Goal: Task Accomplishment & Management: Use online tool/utility

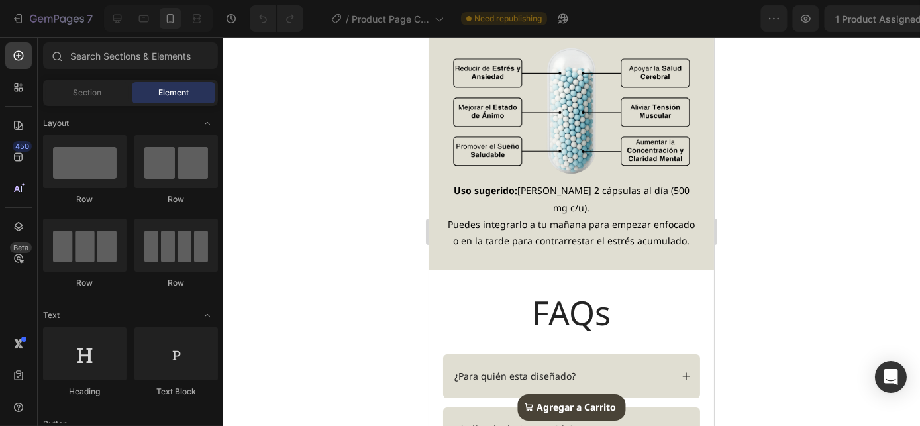
scroll to position [1204, 0]
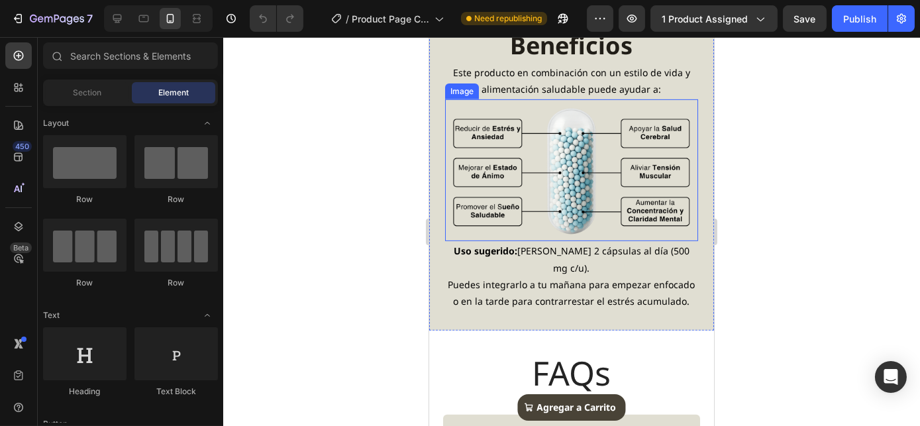
click at [557, 128] on img at bounding box center [570, 170] width 253 height 142
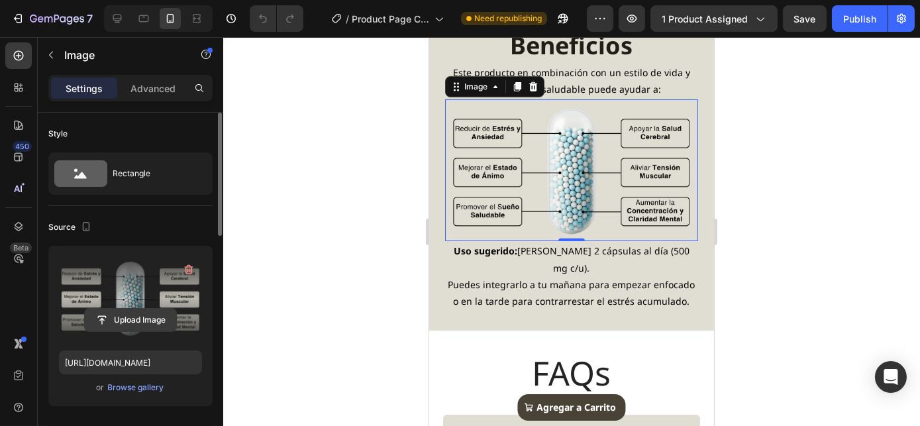
click at [122, 318] on input "file" at bounding box center [130, 320] width 91 height 23
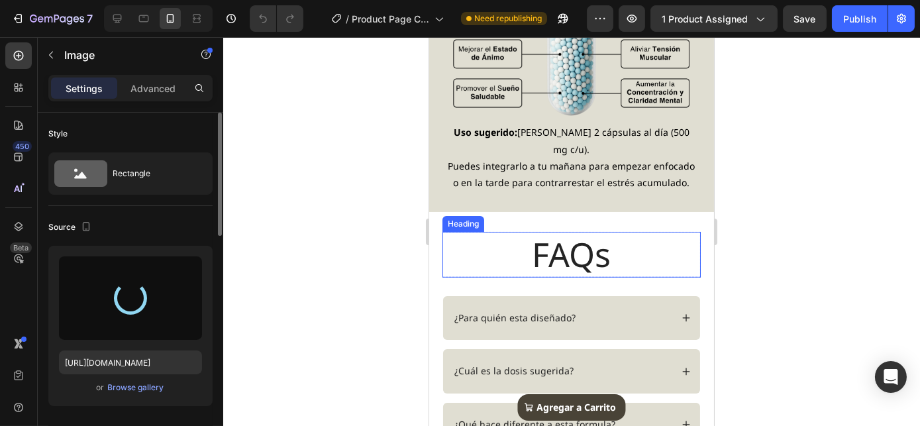
scroll to position [1202, 0]
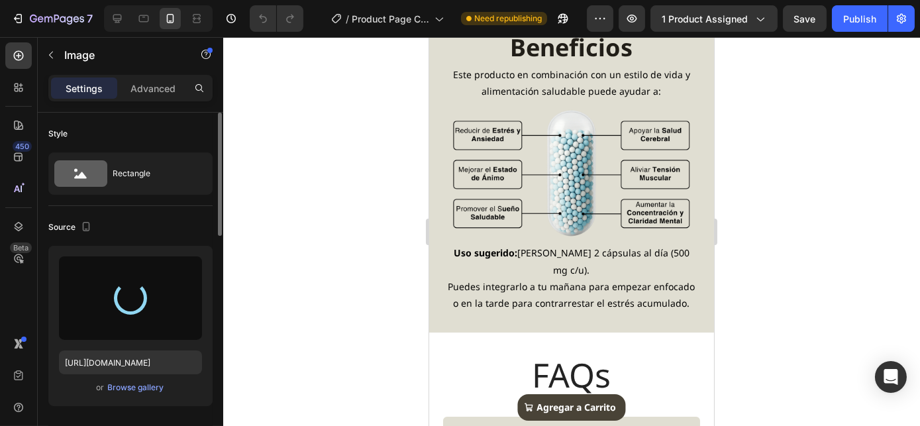
type input "[URL][DOMAIN_NAME]"
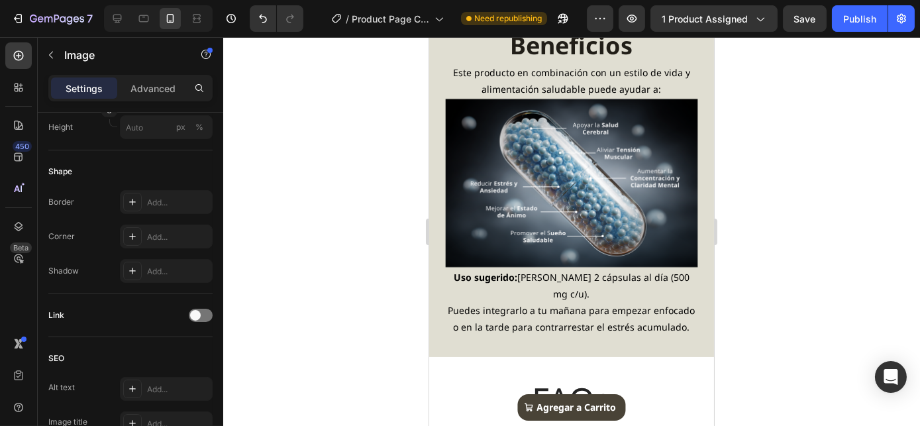
scroll to position [1081, 0]
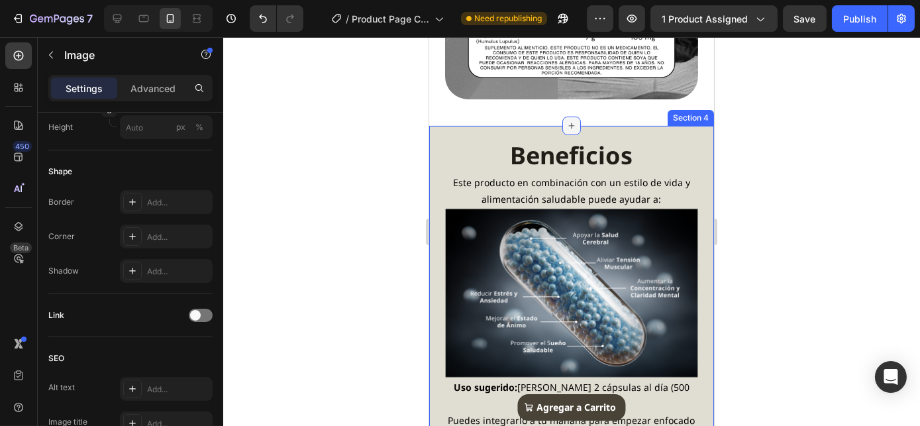
click at [570, 131] on icon at bounding box center [570, 125] width 11 height 11
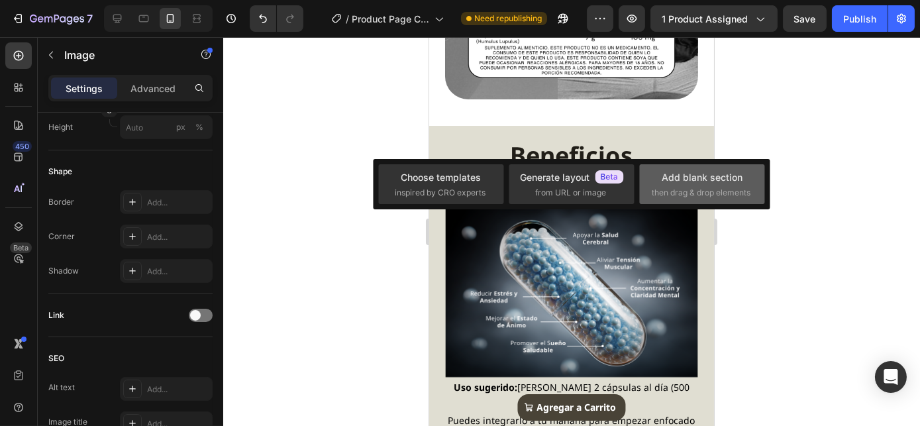
click at [732, 187] on span "then drag & drop elements" at bounding box center [700, 193] width 99 height 12
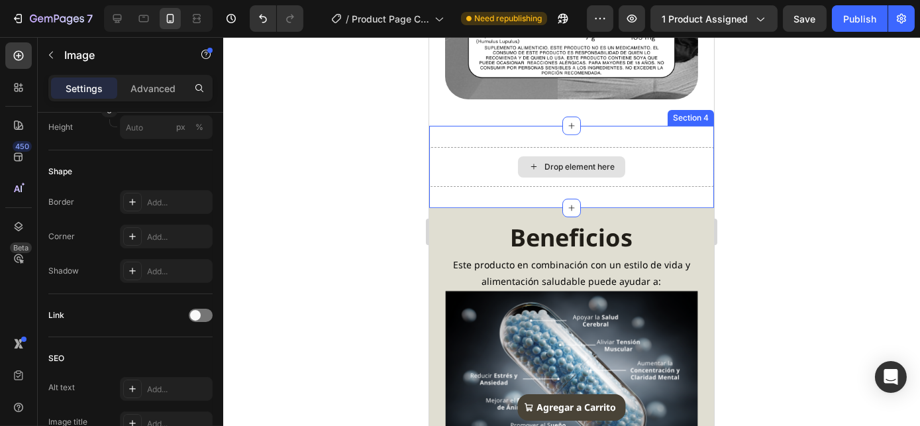
click at [560, 172] on div "Drop element here" at bounding box center [579, 167] width 70 height 11
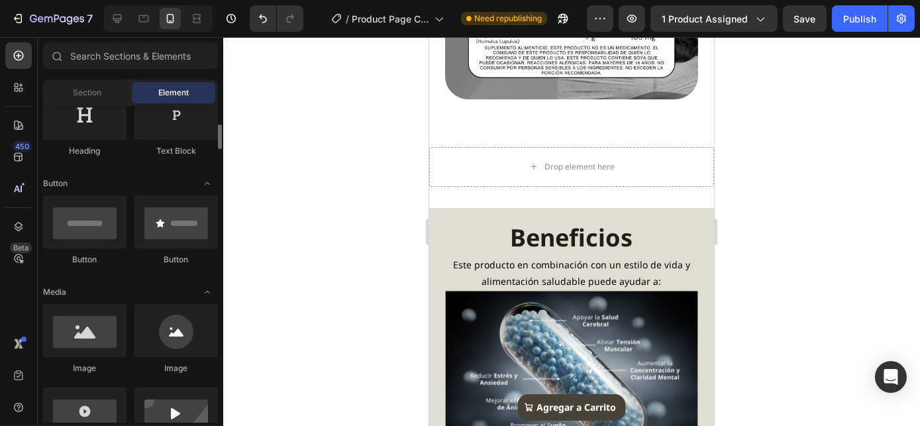
scroll to position [301, 0]
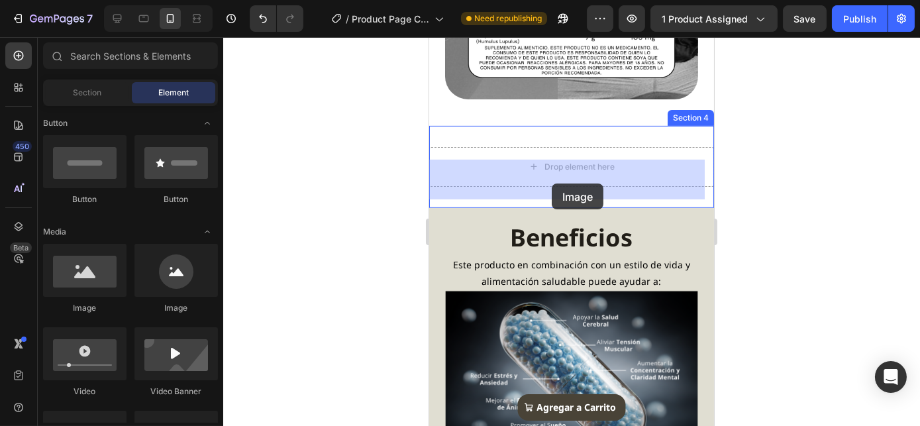
drag, startPoint x: 534, startPoint y: 316, endPoint x: 551, endPoint y: 183, distance: 134.1
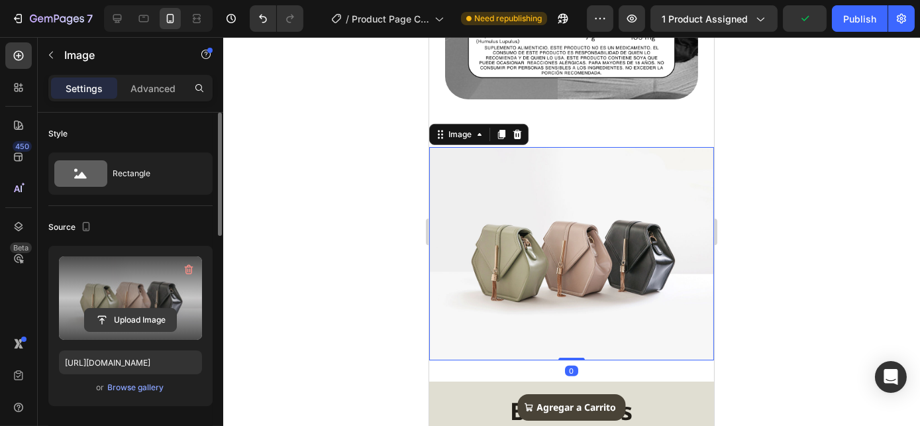
click at [119, 326] on input "file" at bounding box center [130, 320] width 91 height 23
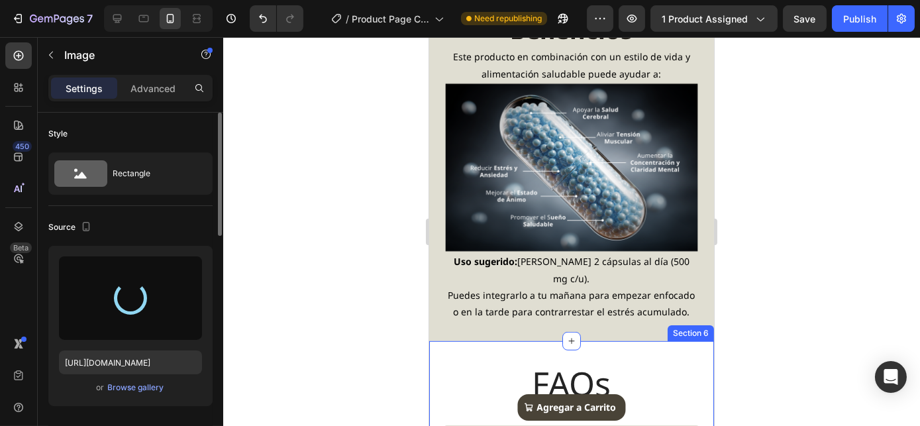
scroll to position [1443, 0]
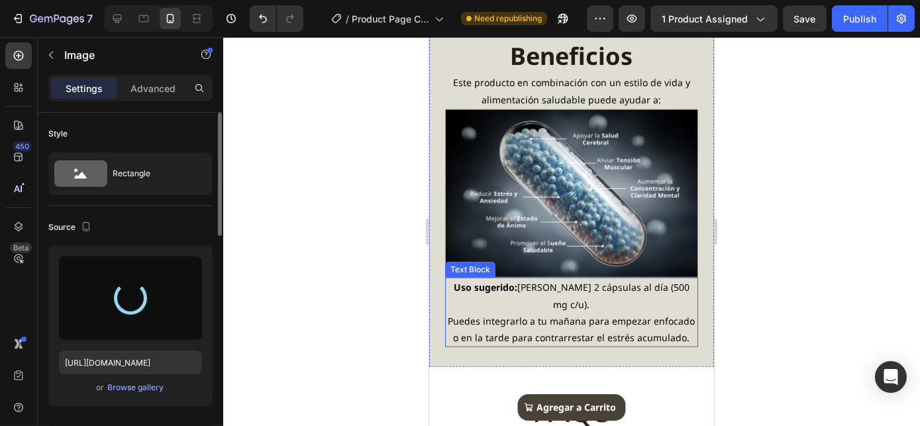
type input "[URL][DOMAIN_NAME]"
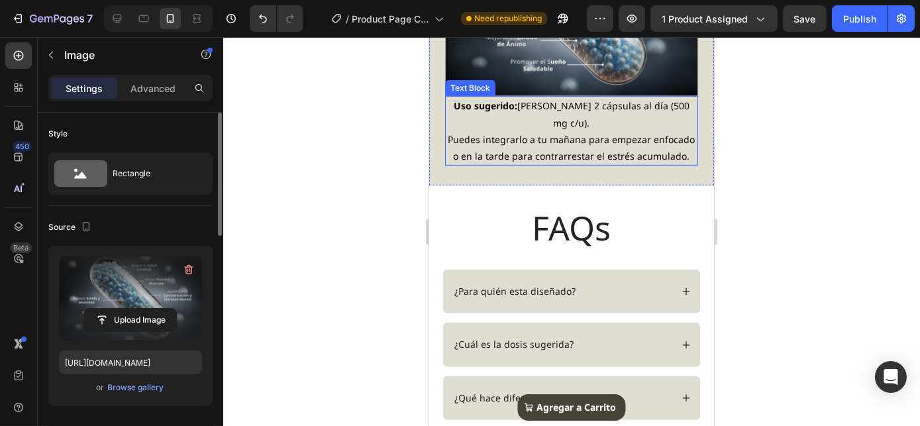
scroll to position [1683, 0]
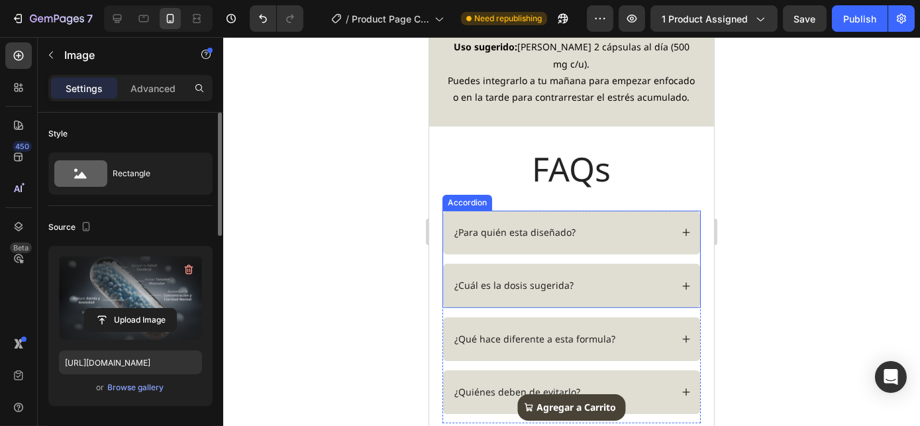
click at [682, 282] on icon at bounding box center [685, 285] width 7 height 7
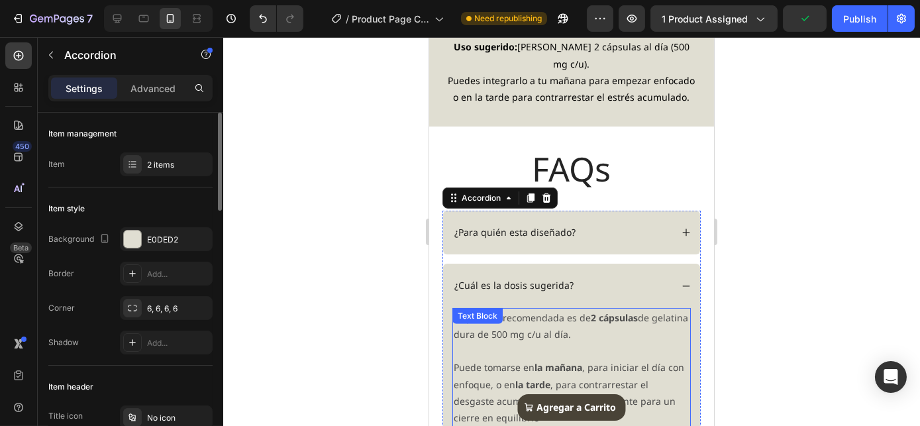
scroll to position [1743, 0]
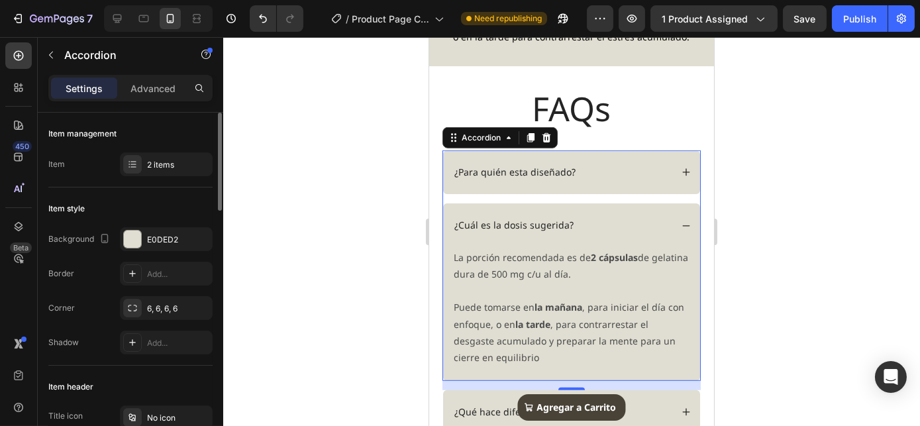
click at [681, 221] on icon at bounding box center [685, 225] width 9 height 9
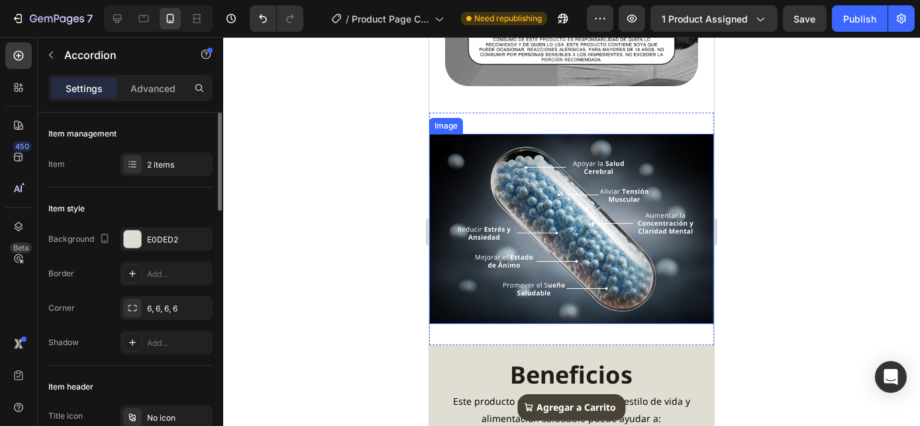
scroll to position [1021, 0]
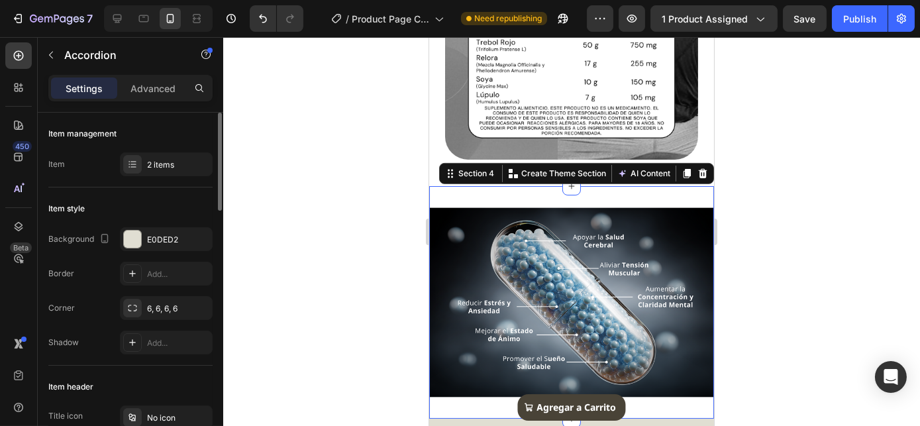
click at [601, 213] on div "Image Section 4 You can create reusable sections Create Theme Section AI Conten…" at bounding box center [570, 302] width 285 height 232
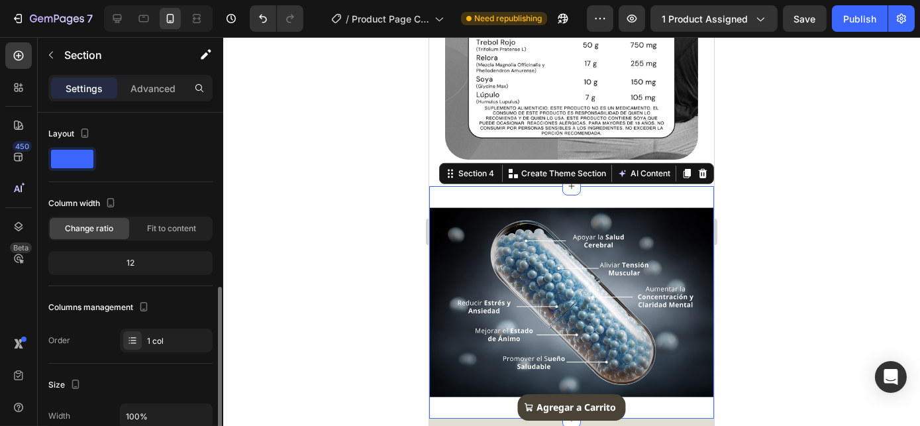
scroll to position [120, 0]
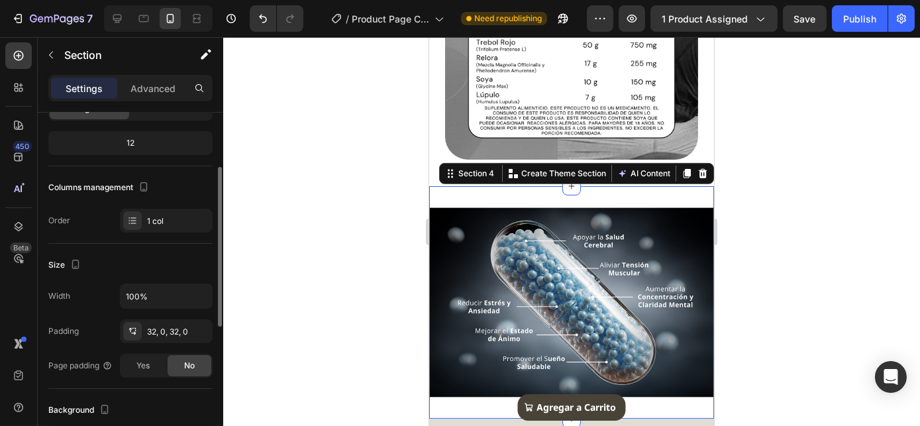
click at [136, 140] on div "12" at bounding box center [130, 143] width 159 height 19
click at [128, 141] on div "12" at bounding box center [130, 143] width 159 height 19
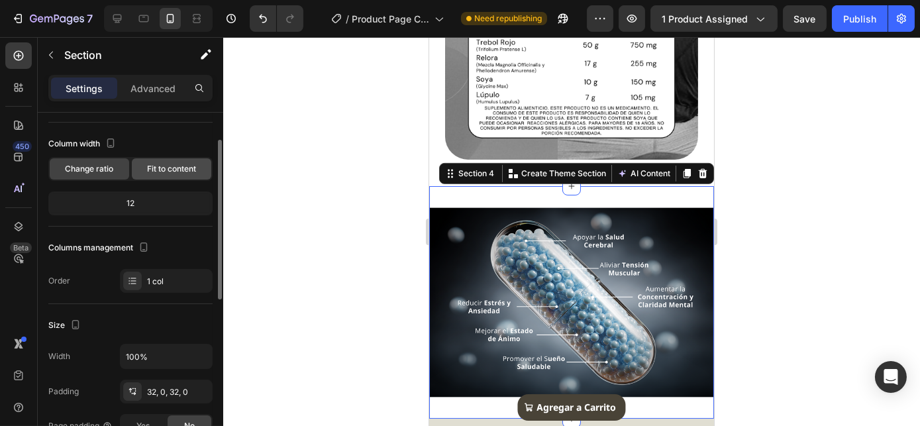
click at [154, 170] on span "Fit to content" at bounding box center [171, 169] width 49 height 12
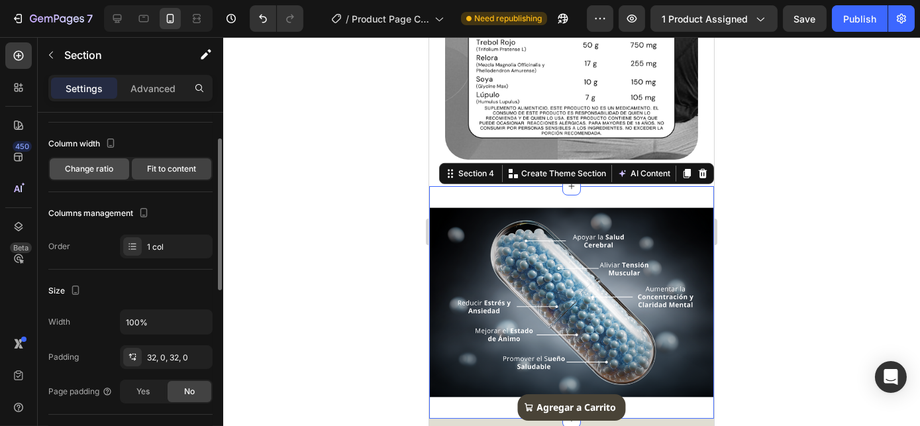
click at [94, 173] on span "Change ratio" at bounding box center [90, 169] width 48 height 12
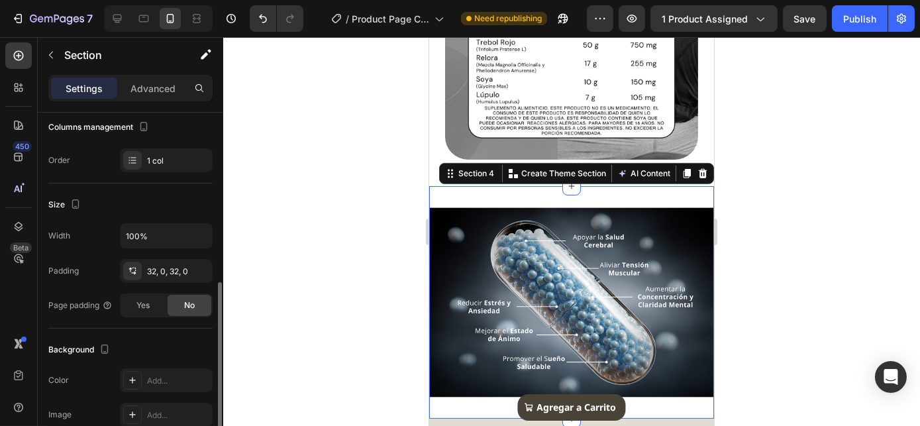
scroll to position [240, 0]
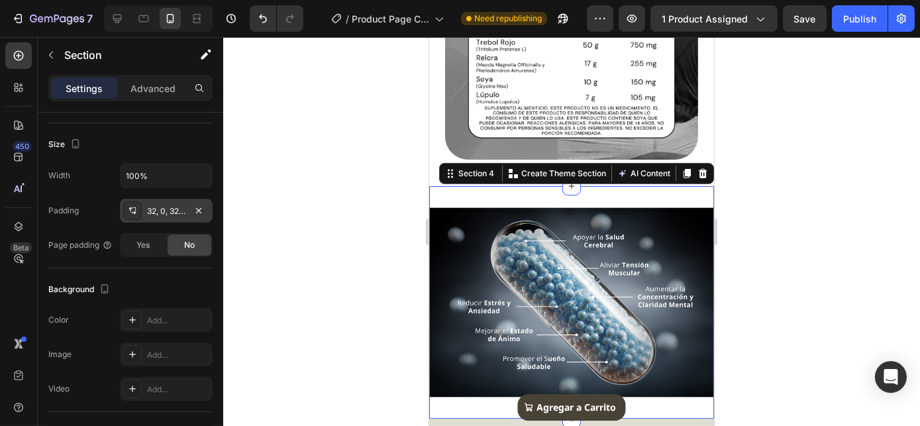
click at [172, 213] on div "32, 0, 32, 0" at bounding box center [166, 211] width 38 height 12
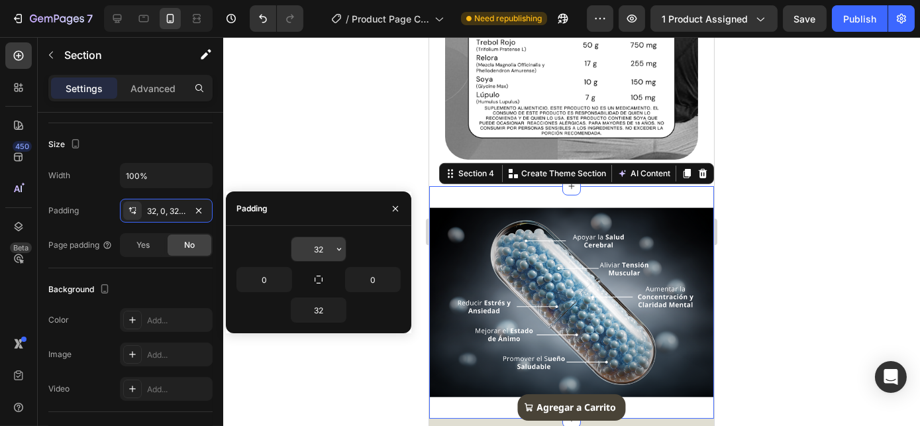
click at [316, 246] on input "32" at bounding box center [318, 249] width 54 height 24
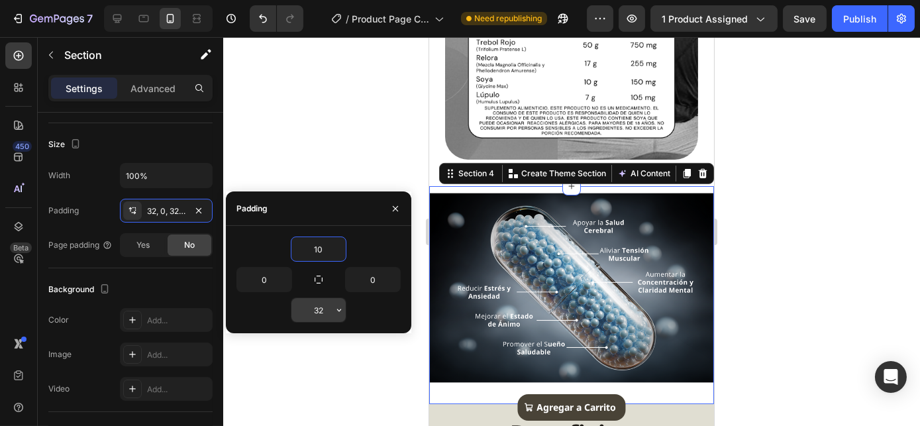
type input "10"
click at [330, 309] on input "32" at bounding box center [318, 310] width 54 height 24
type input "10"
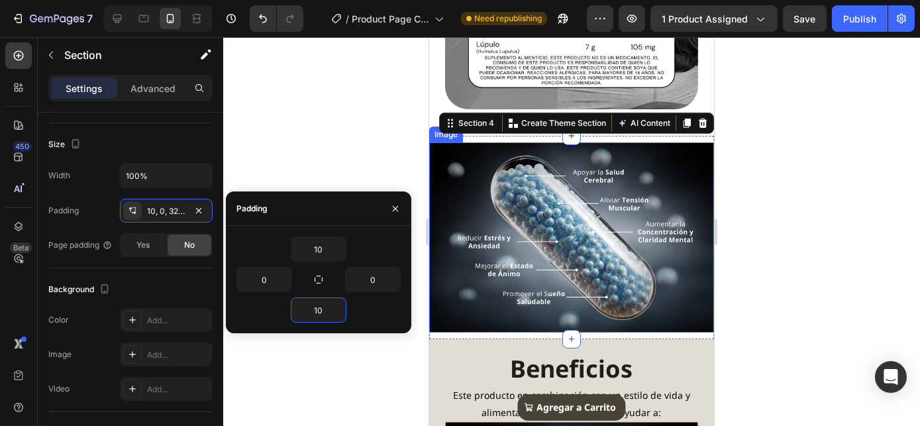
scroll to position [1081, 0]
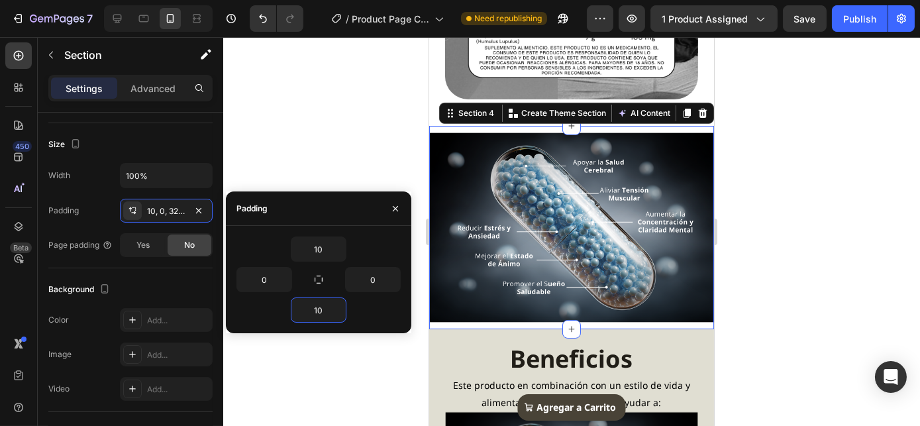
click at [774, 167] on div at bounding box center [571, 231] width 696 height 389
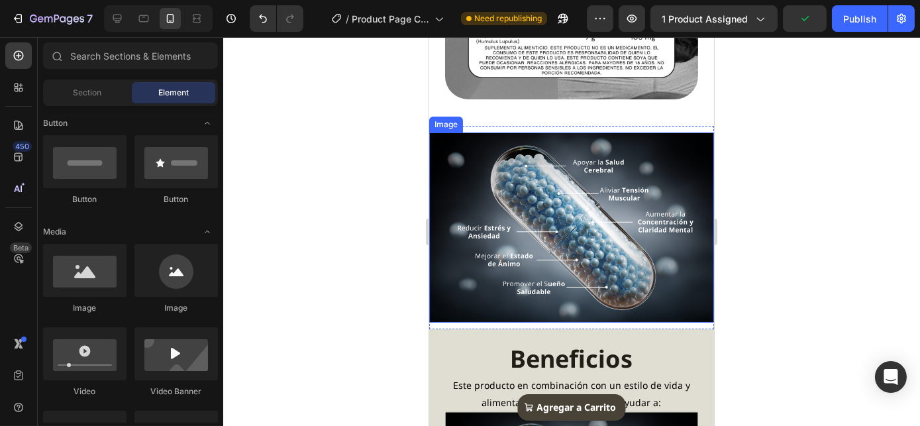
click at [471, 148] on img at bounding box center [570, 227] width 285 height 190
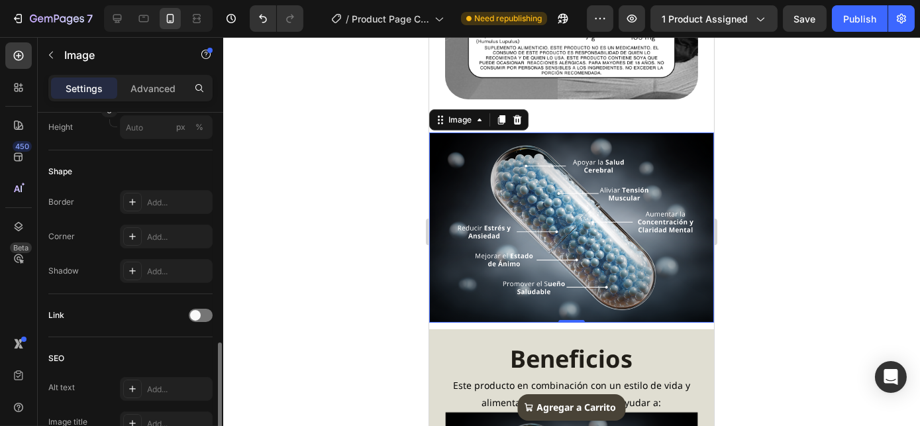
scroll to position [481, 0]
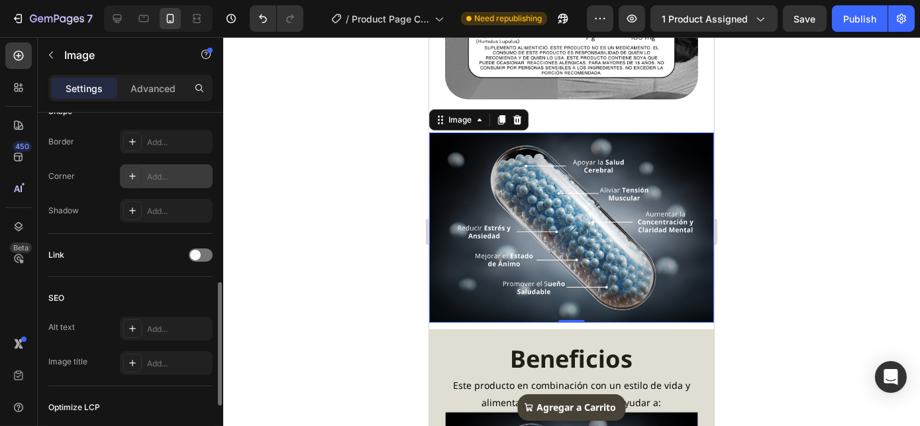
click at [155, 173] on div "Add..." at bounding box center [178, 177] width 62 height 12
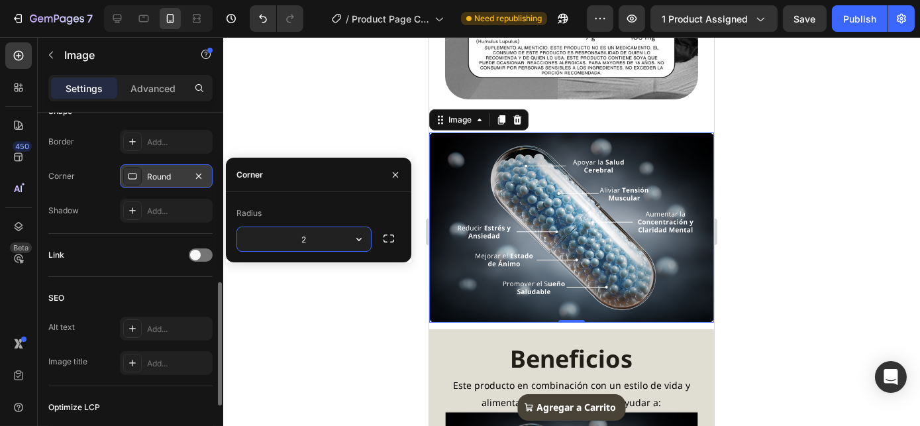
type input "20"
click at [837, 196] on div at bounding box center [571, 231] width 696 height 389
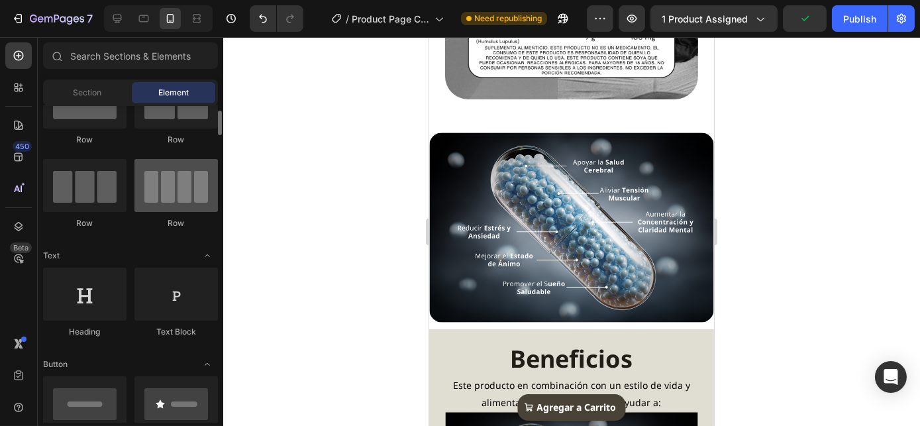
scroll to position [0, 0]
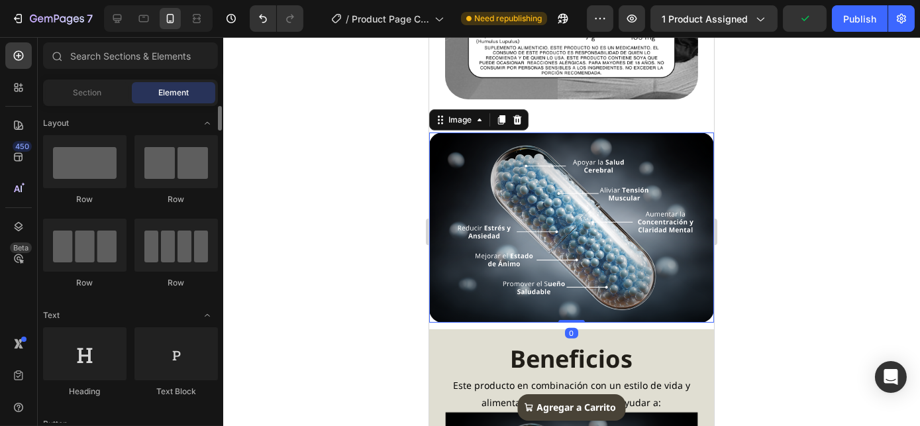
click at [475, 239] on img at bounding box center [570, 227] width 285 height 190
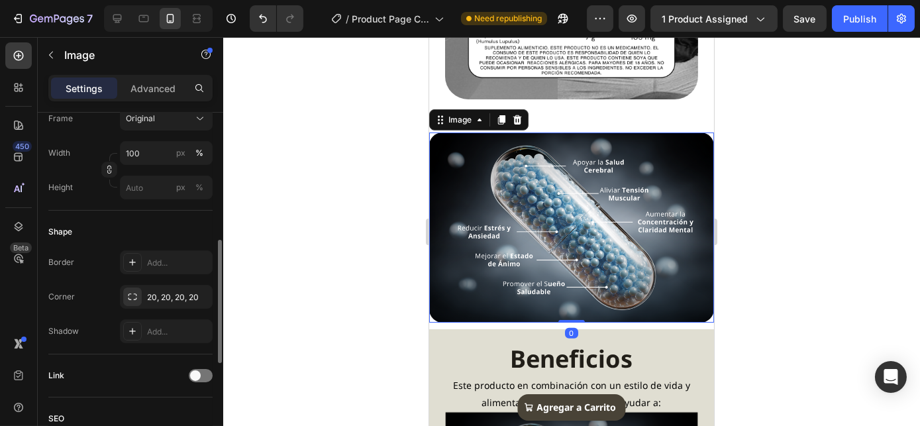
scroll to position [421, 0]
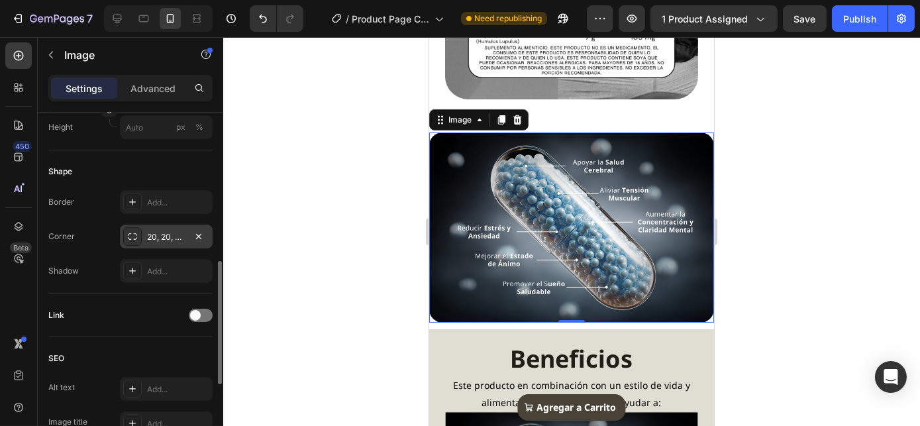
click at [160, 240] on div "20, 20, 20, 20" at bounding box center [166, 237] width 38 height 12
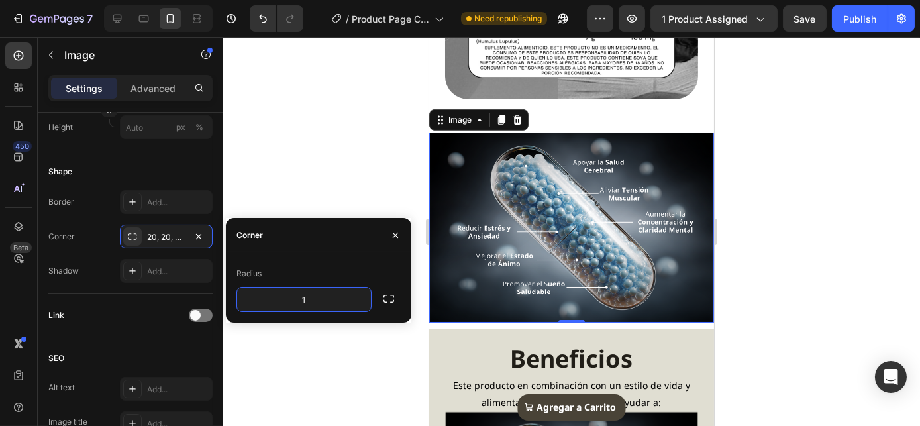
type input "15"
click at [785, 128] on div at bounding box center [571, 231] width 696 height 389
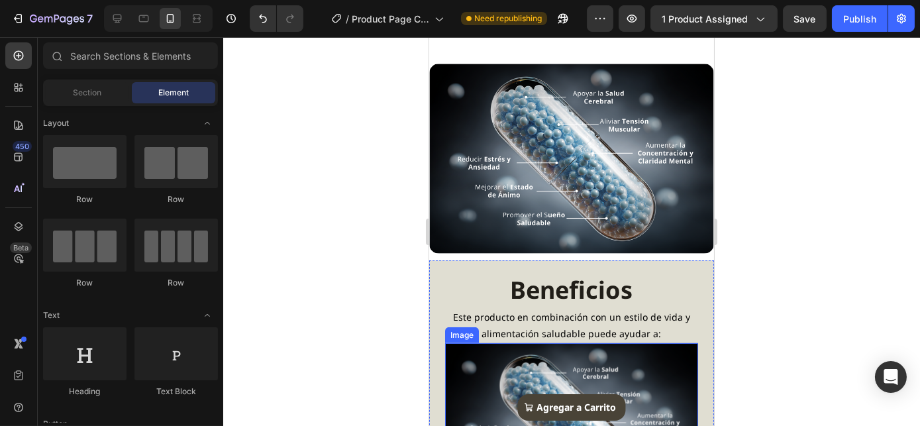
scroll to position [1202, 0]
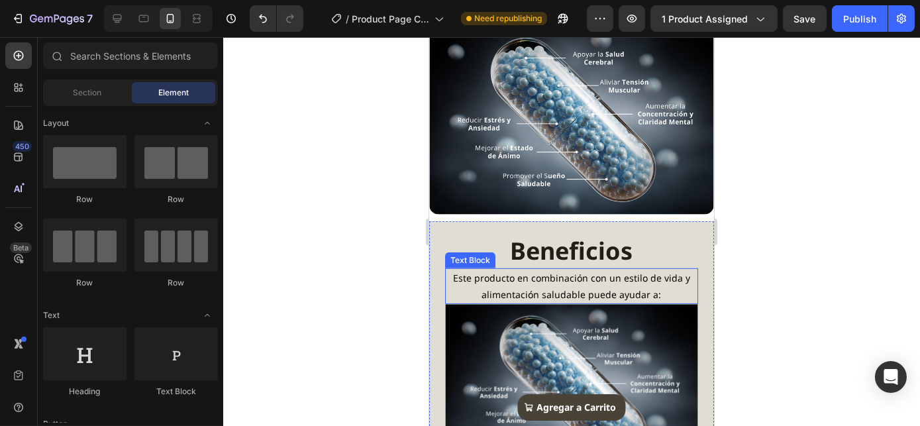
click at [575, 278] on p "Este producto en combinación con un estilo de vida y alimentación saludable pue…" at bounding box center [571, 285] width 250 height 33
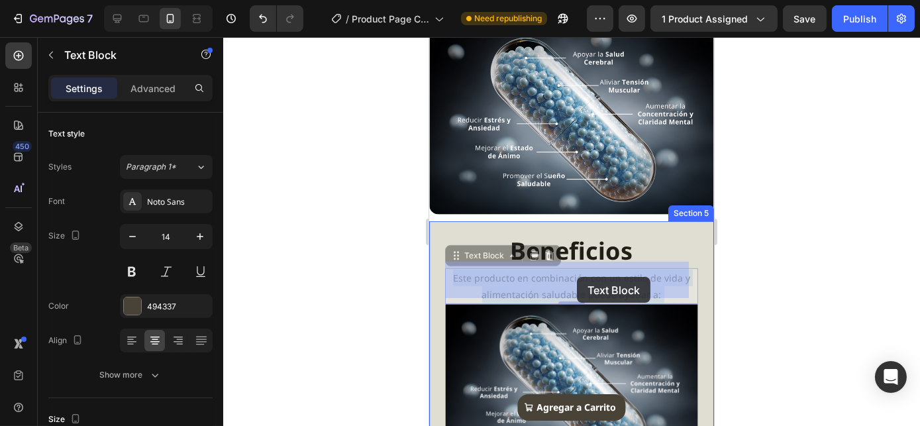
drag, startPoint x: 565, startPoint y: 273, endPoint x: 578, endPoint y: 276, distance: 13.0
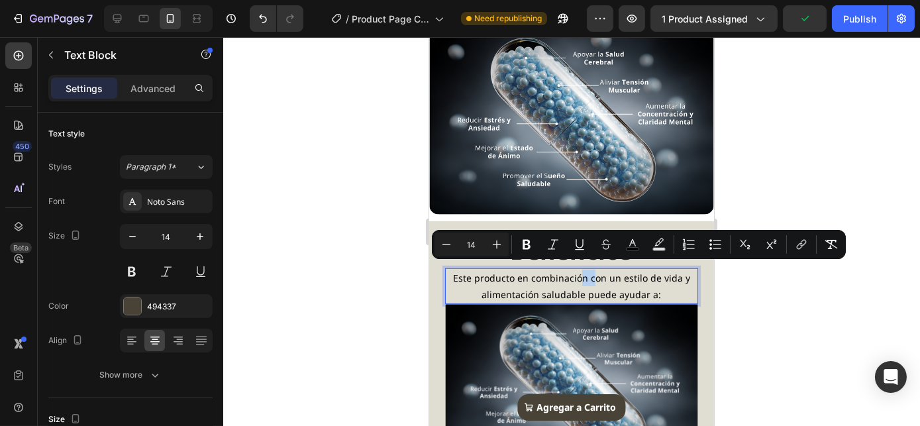
drag, startPoint x: 578, startPoint y: 276, endPoint x: 591, endPoint y: 271, distance: 13.6
click at [488, 269] on p "Este producto en combinación con un estilo de vida y alimentación saludable pue…" at bounding box center [571, 285] width 250 height 33
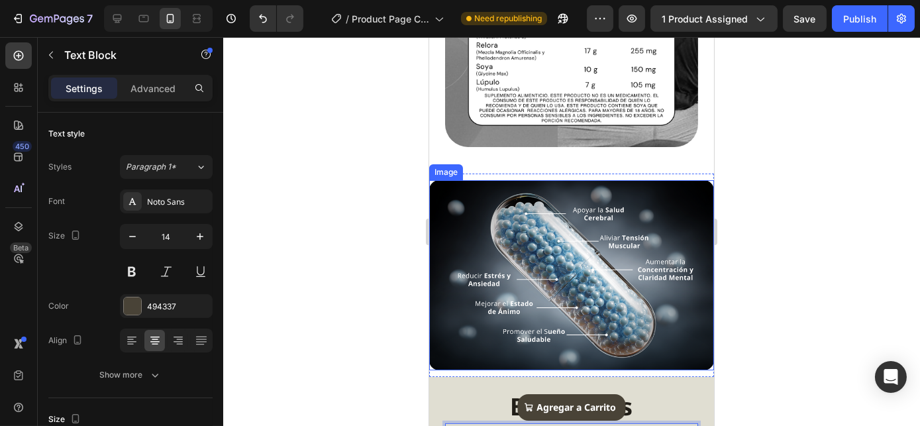
scroll to position [1021, 0]
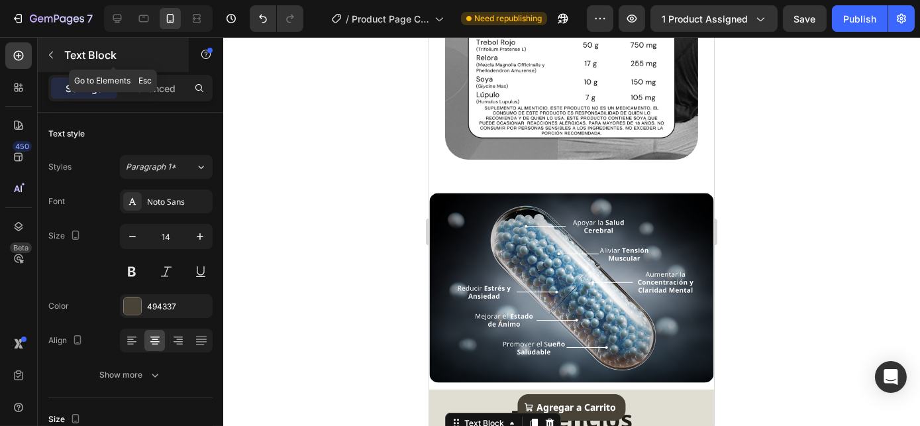
click at [54, 50] on icon "button" at bounding box center [51, 55] width 11 height 11
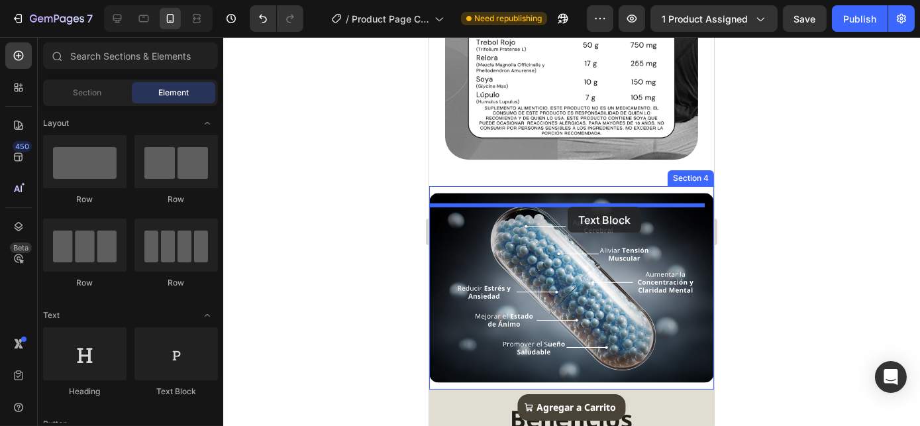
drag, startPoint x: 606, startPoint y: 403, endPoint x: 570, endPoint y: 203, distance: 203.8
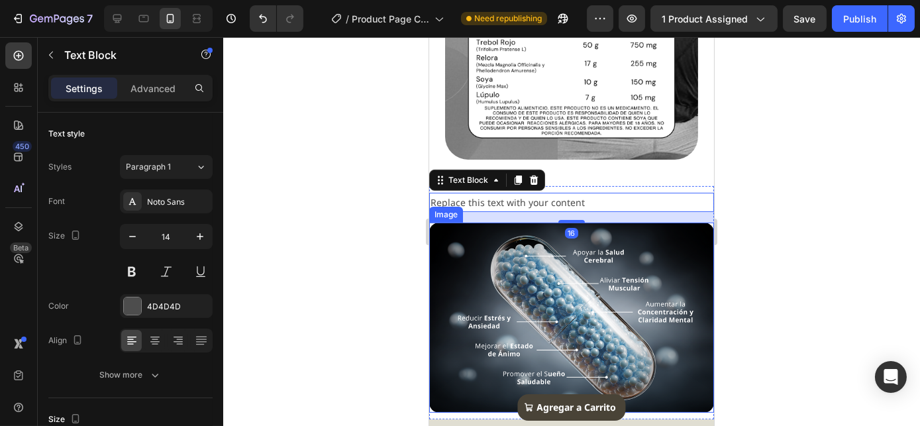
click at [501, 263] on img at bounding box center [570, 317] width 285 height 190
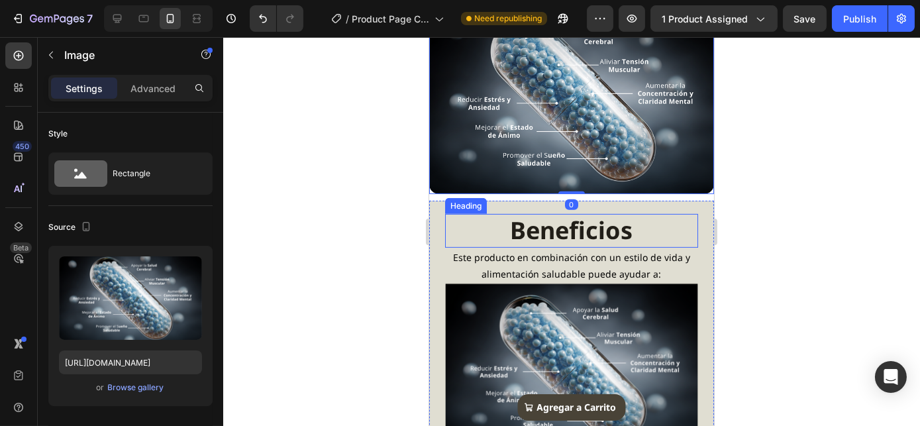
scroll to position [1262, 0]
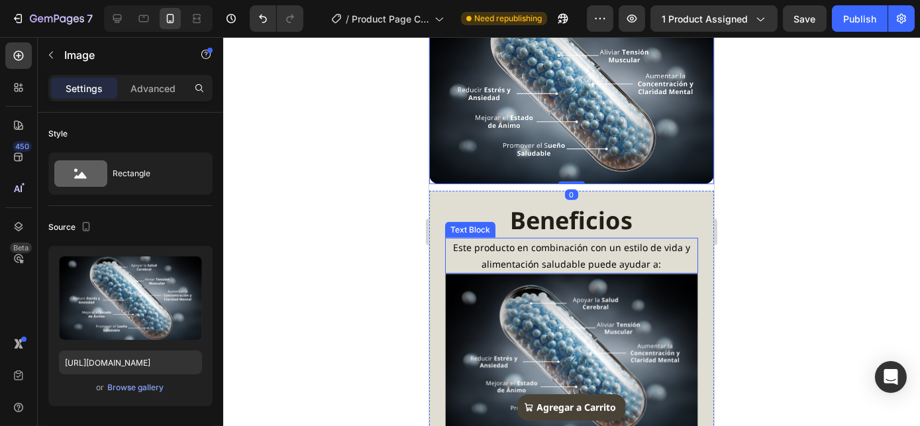
click at [570, 249] on p "Este producto en combinación con un estilo de vida y alimentación saludable pue…" at bounding box center [571, 255] width 250 height 33
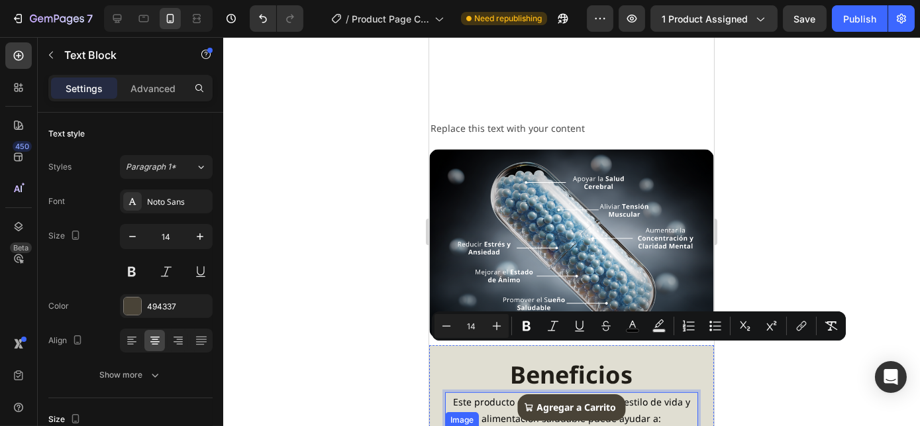
scroll to position [1021, 0]
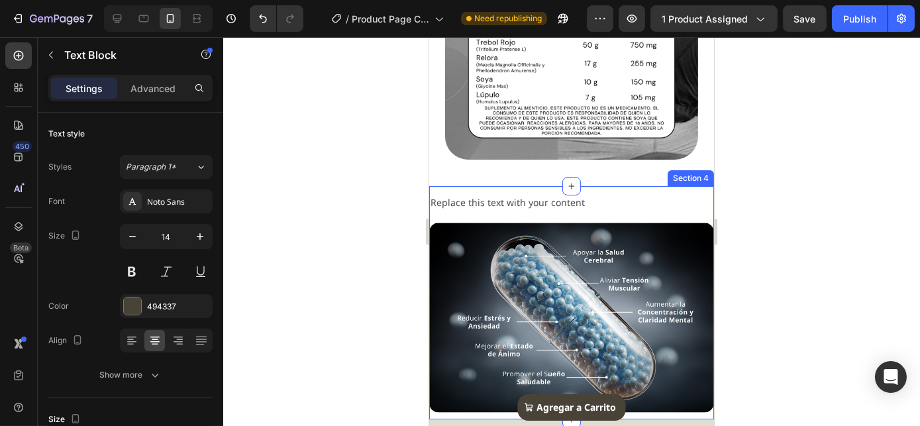
click at [548, 212] on div "Replace this text with your content" at bounding box center [570, 202] width 285 height 19
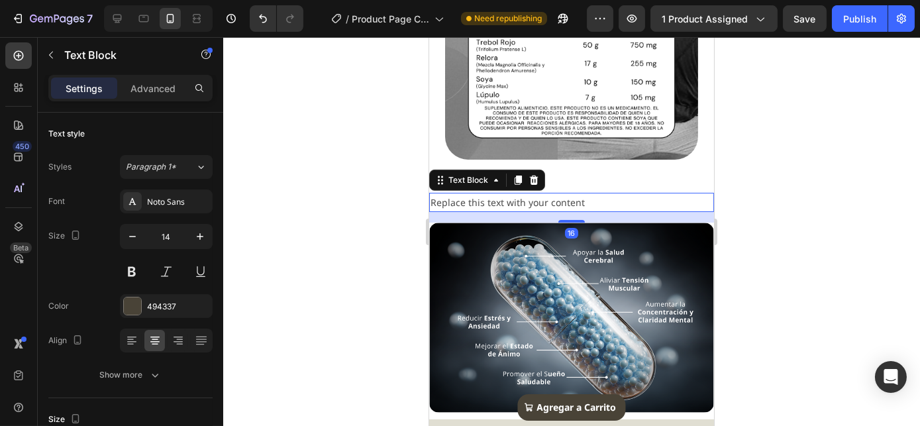
scroll to position [421, 0]
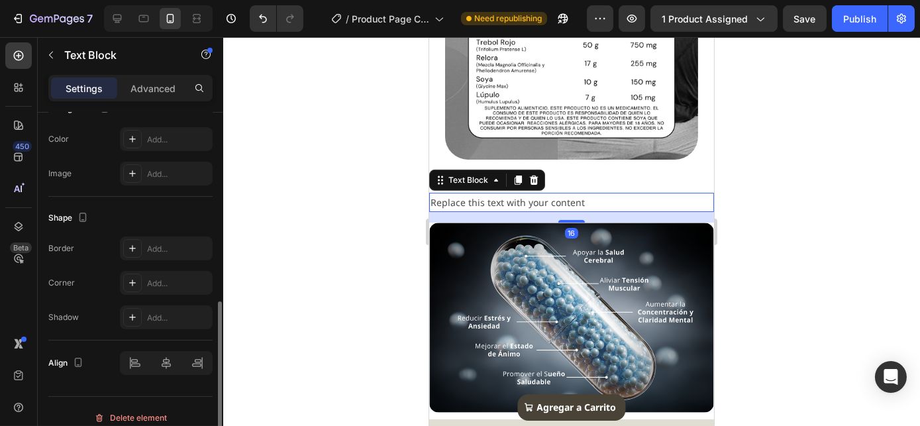
click at [548, 212] on div "Replace this text with your content" at bounding box center [570, 202] width 285 height 19
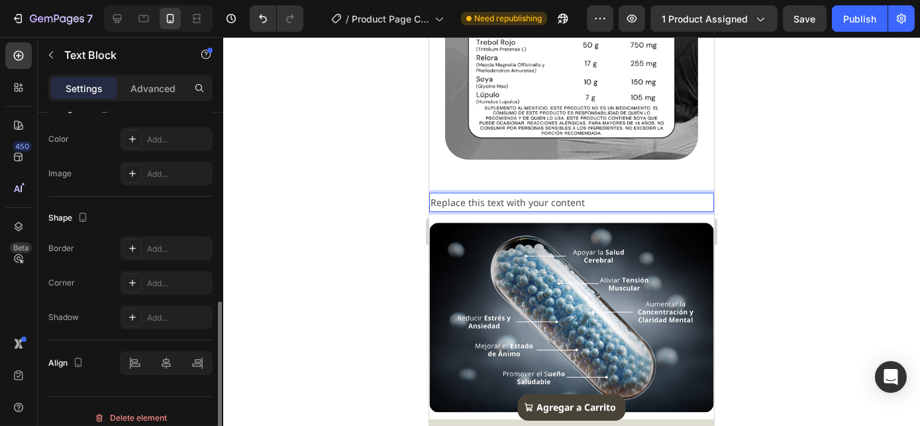
click at [548, 211] on p "Replace this text with your content" at bounding box center [571, 202] width 282 height 17
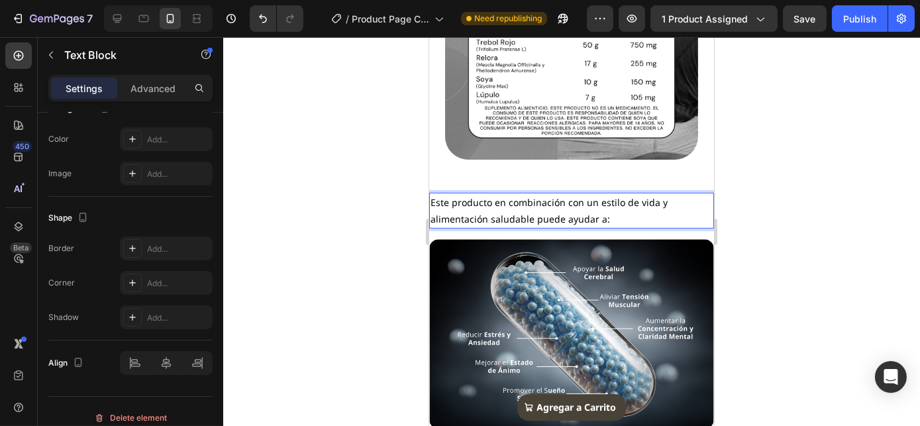
click at [583, 216] on span "Este producto en combinación con un estilo de vida y alimentación saludable pue…" at bounding box center [548, 210] width 237 height 29
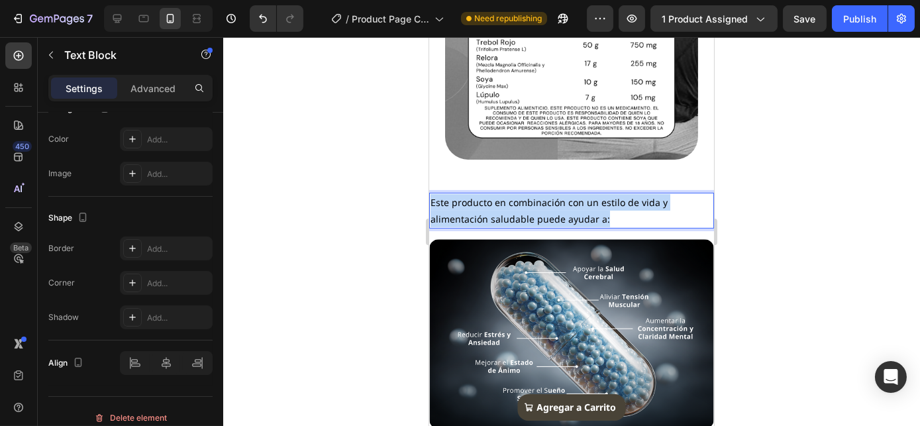
click at [583, 216] on span "Este producto en combinación con un estilo de vida y alimentación saludable pue…" at bounding box center [548, 210] width 237 height 29
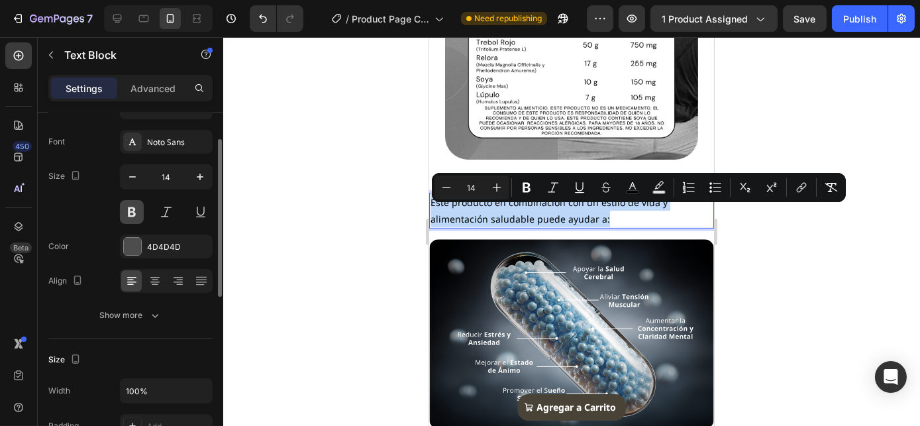
scroll to position [0, 0]
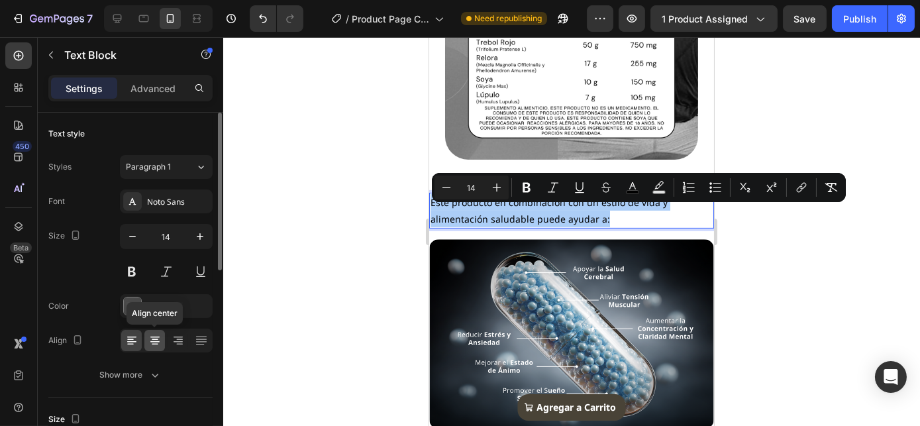
click at [156, 340] on icon at bounding box center [154, 340] width 13 height 13
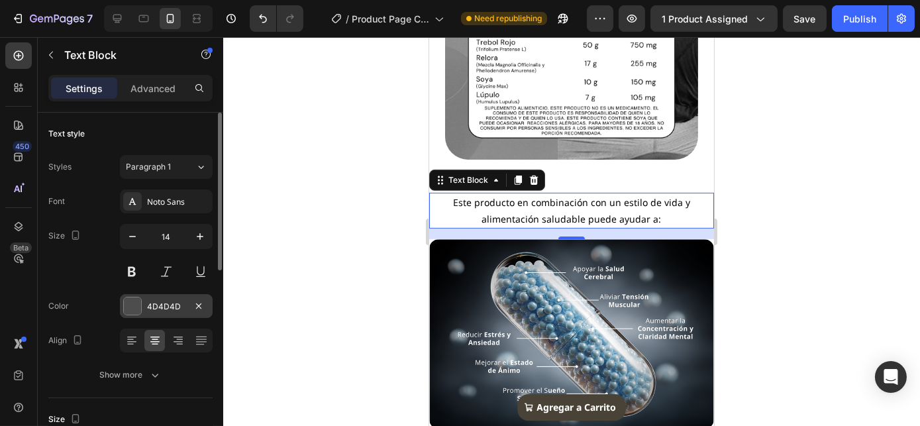
click at [167, 312] on div "4D4D4D" at bounding box center [166, 306] width 93 height 24
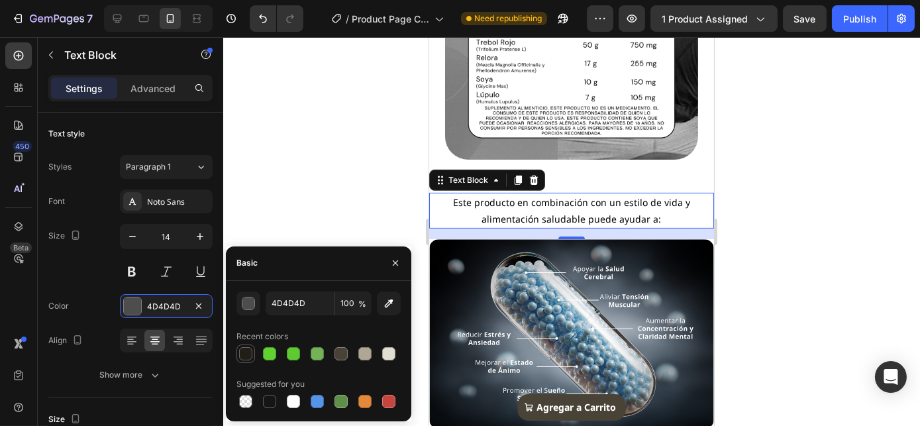
click at [244, 348] on div at bounding box center [245, 353] width 13 height 13
click at [339, 354] on div at bounding box center [340, 353] width 13 height 13
type input "494337"
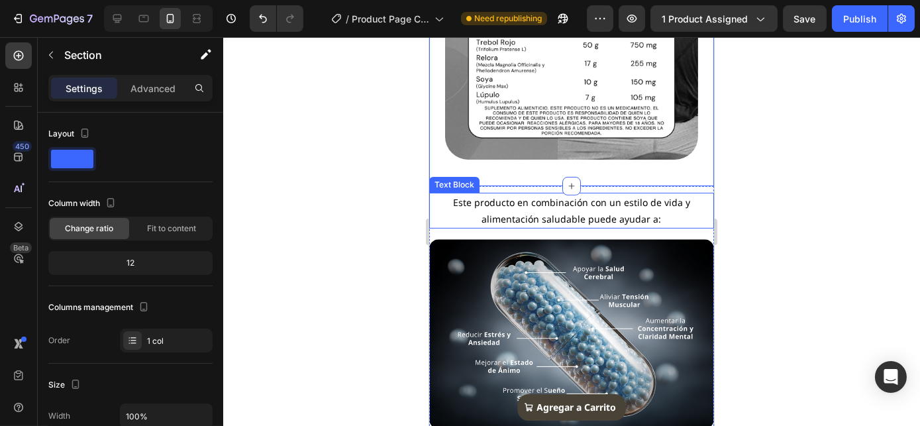
click at [614, 228] on div "Este producto en combinación con un estilo de vida y alimentación saludable pue…" at bounding box center [570, 211] width 285 height 36
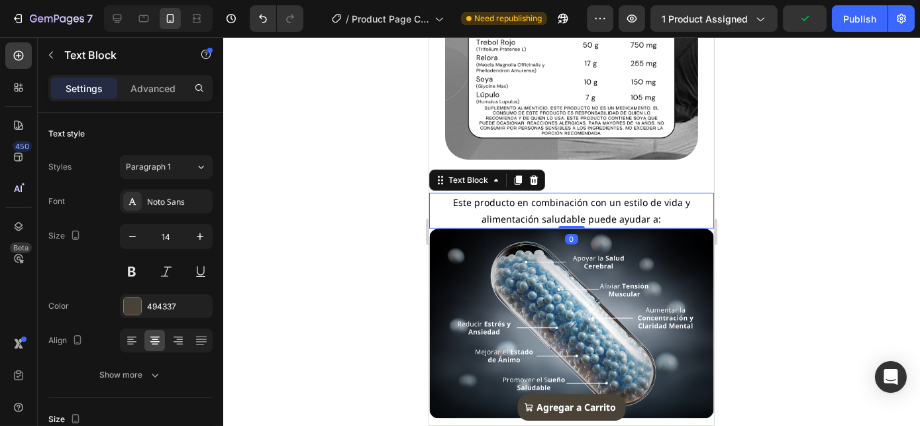
drag, startPoint x: 570, startPoint y: 249, endPoint x: 573, endPoint y: 236, distance: 13.6
click at [573, 228] on div "Este producto en combinación con un estilo de vida y alimentación saludable pue…" at bounding box center [570, 211] width 285 height 36
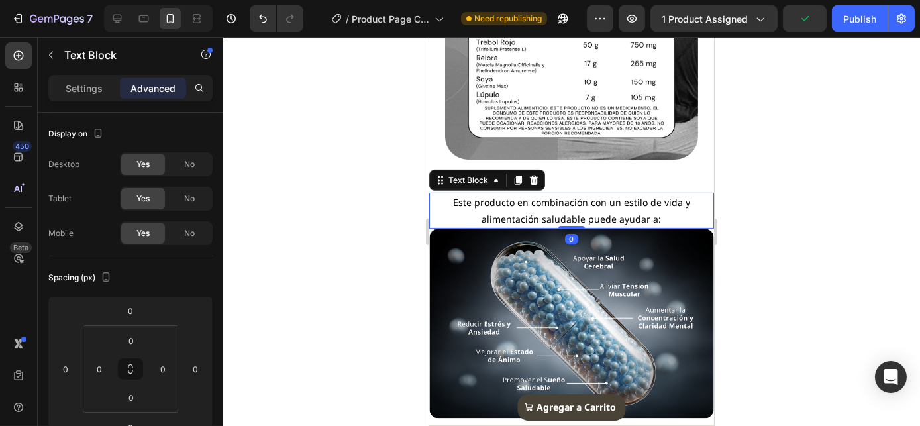
click at [796, 230] on div at bounding box center [571, 231] width 696 height 389
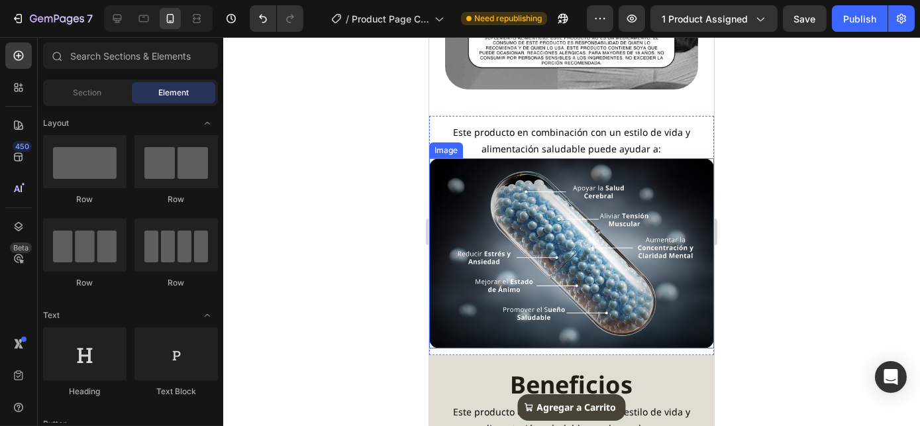
scroll to position [1141, 0]
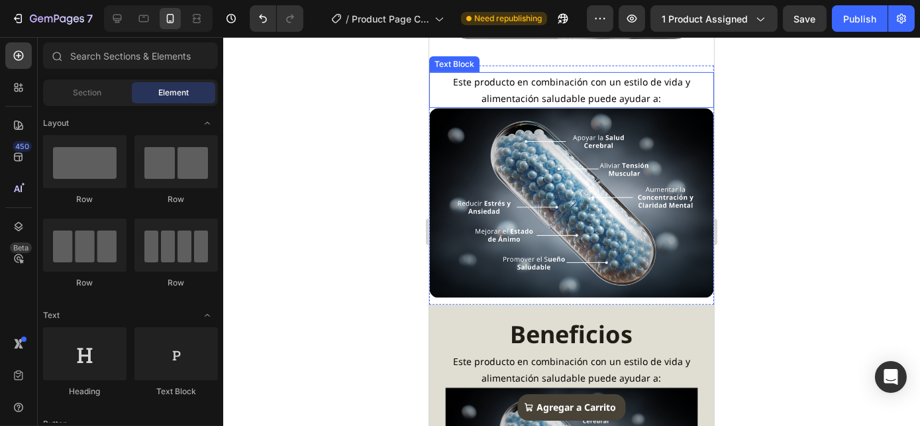
click at [572, 99] on span "Este producto en combinación con un estilo de vida y alimentación saludable pue…" at bounding box center [570, 89] width 237 height 29
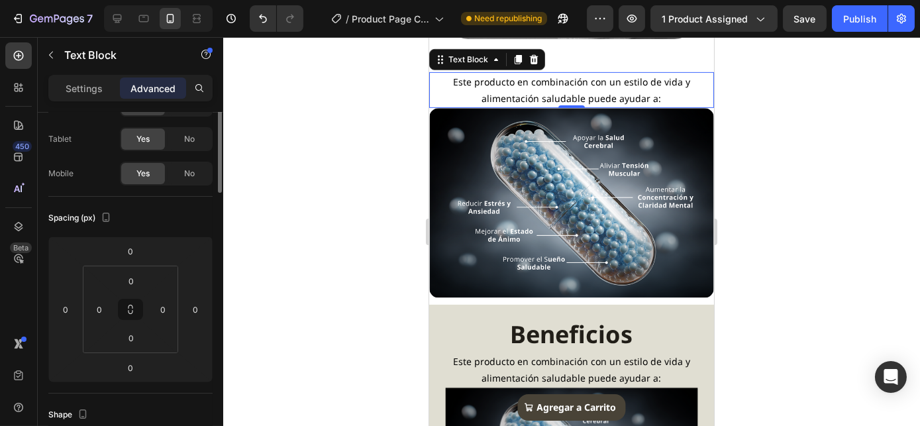
scroll to position [0, 0]
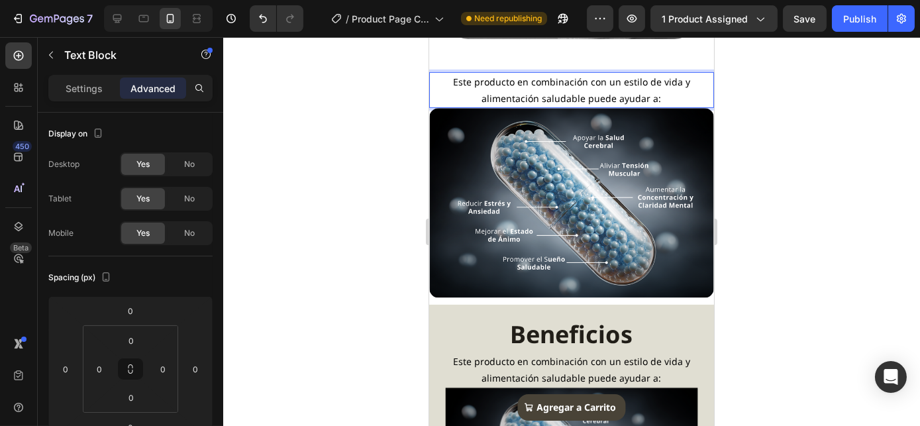
click at [516, 105] on span "Este producto en combinación con un estilo de vida y alimentación saludable pue…" at bounding box center [570, 89] width 237 height 29
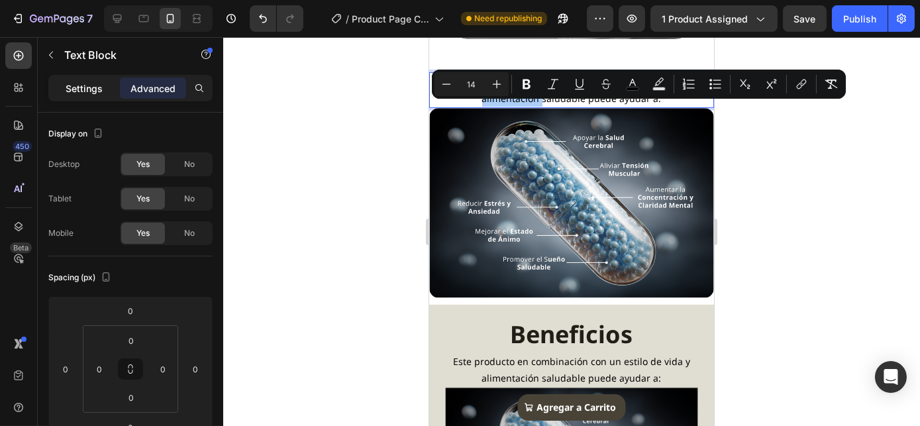
click at [71, 85] on p "Settings" at bounding box center [84, 88] width 37 height 14
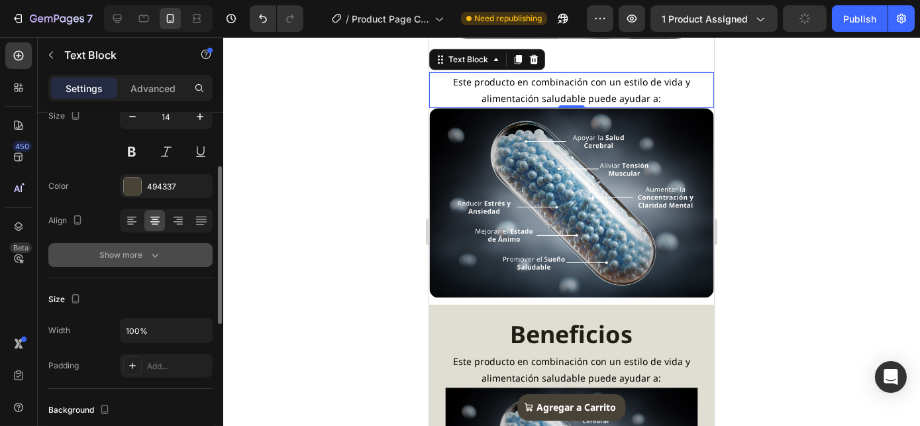
click at [136, 257] on div "Show more" at bounding box center [131, 254] width 62 height 13
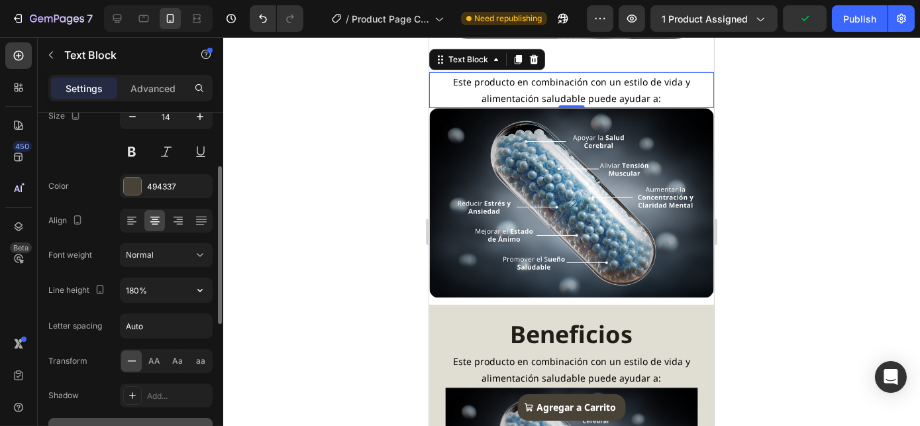
scroll to position [240, 0]
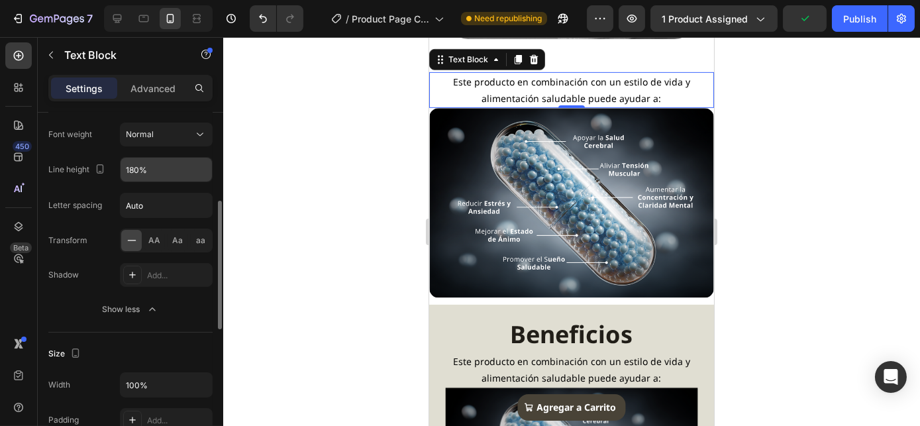
click at [133, 170] on input "180%" at bounding box center [165, 170] width 91 height 24
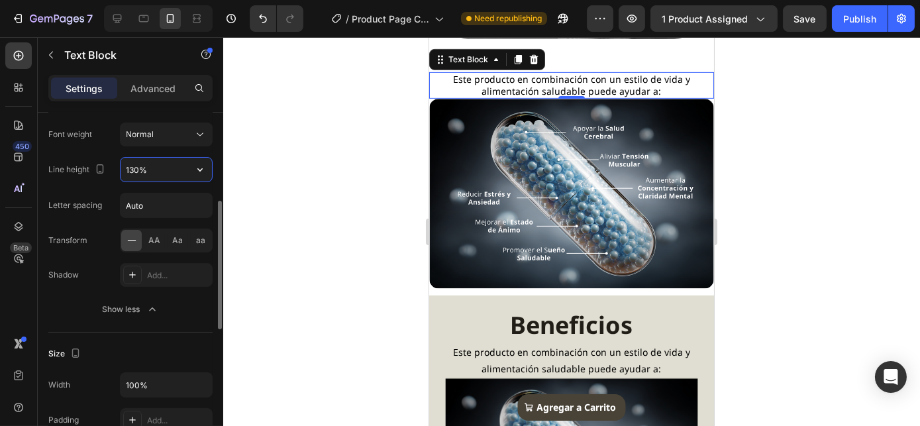
type input "130%"
click at [616, 96] on span "Este producto en combinación con un estilo de vida y alimentación saludable pue…" at bounding box center [570, 85] width 237 height 24
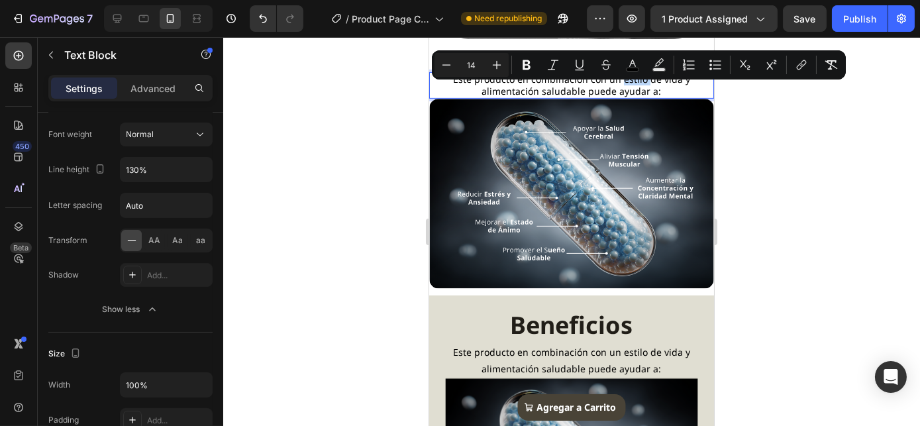
click at [634, 93] on span "Este producto en combinación con un estilo de vida y alimentación saludable pue…" at bounding box center [570, 85] width 237 height 24
drag, startPoint x: 617, startPoint y: 92, endPoint x: 580, endPoint y: 105, distance: 39.1
click at [580, 97] on span "Este producto en combinación con un estilo de vida y alimentación saludable pue…" at bounding box center [570, 85] width 237 height 24
click at [629, 64] on icon "Editor contextual toolbar" at bounding box center [632, 64] width 13 height 13
type input "000000"
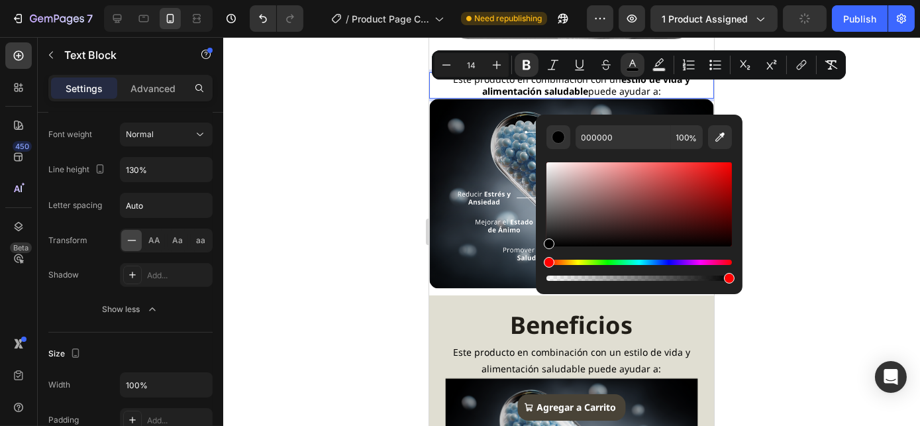
click at [486, 93] on span "Este producto en combinación con un estilo de vida y alimentación saludable pue…" at bounding box center [570, 85] width 237 height 24
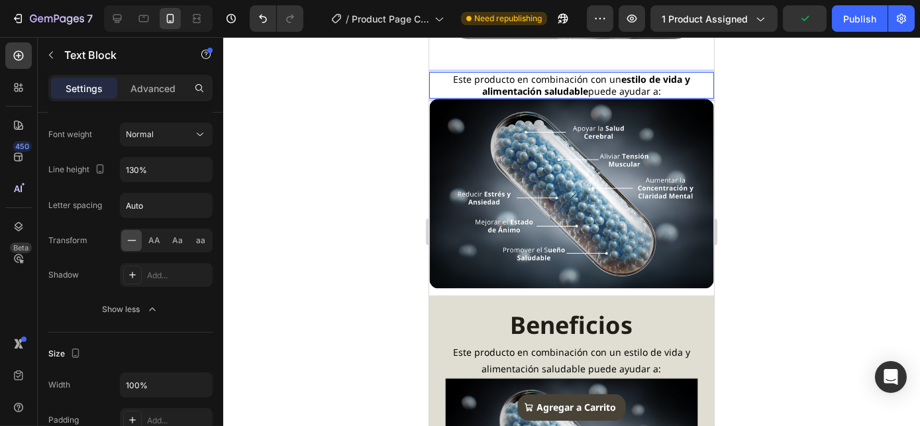
click at [582, 91] on span "Este producto en combinación con un estilo de vida y alimentación saludable pue…" at bounding box center [570, 85] width 237 height 24
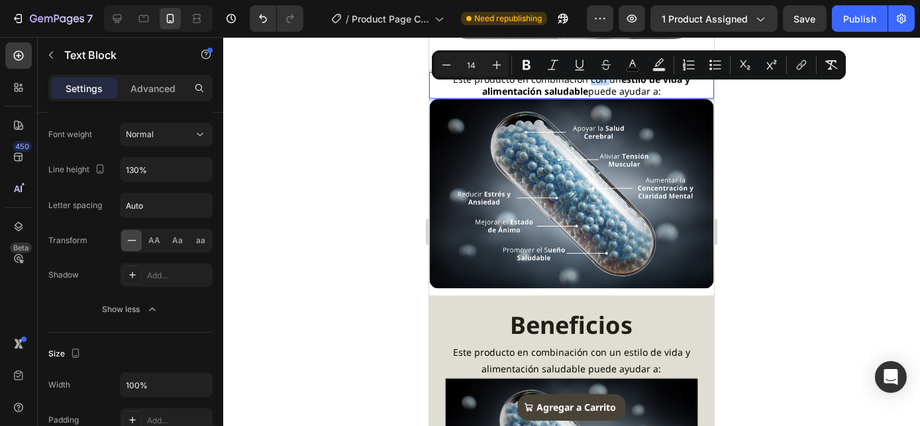
click at [440, 95] on p "Este producto en combinación con un estilo de vida y alimentación saludable pue…" at bounding box center [571, 85] width 282 height 24
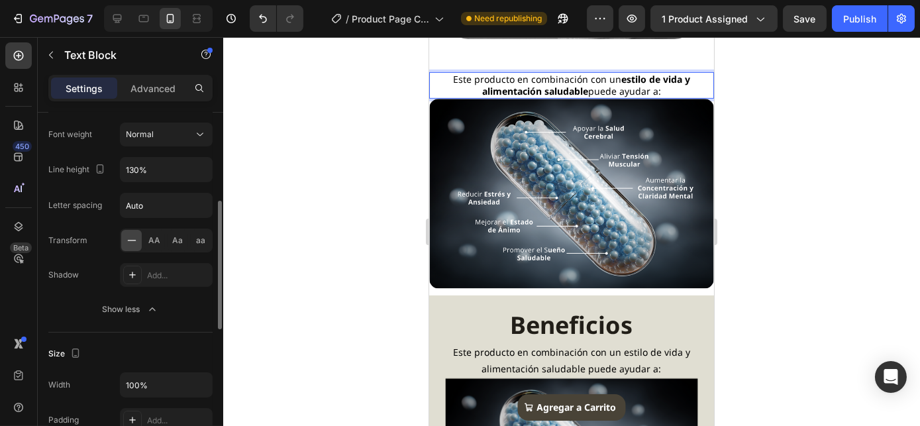
scroll to position [0, 0]
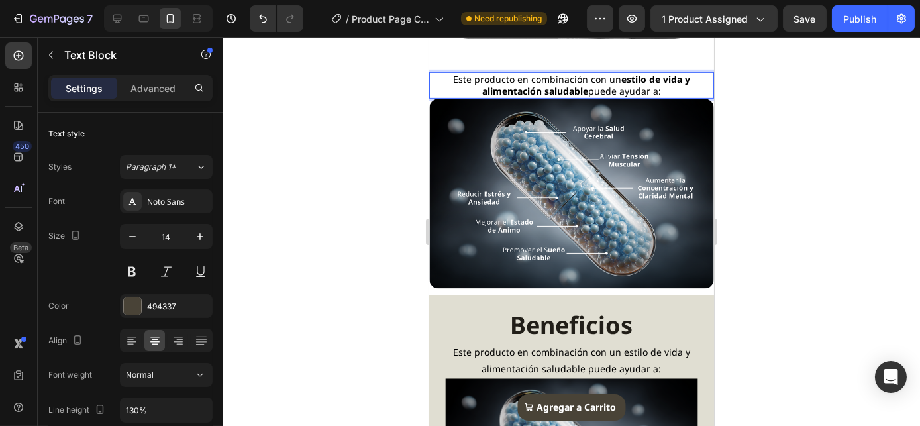
click at [500, 97] on strong "estilo de vida y alimentación saludable" at bounding box center [585, 85] width 208 height 24
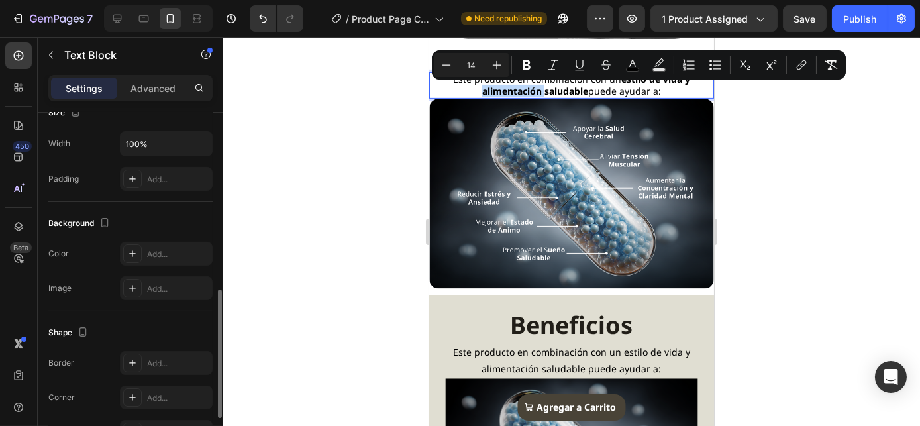
scroll to position [605, 0]
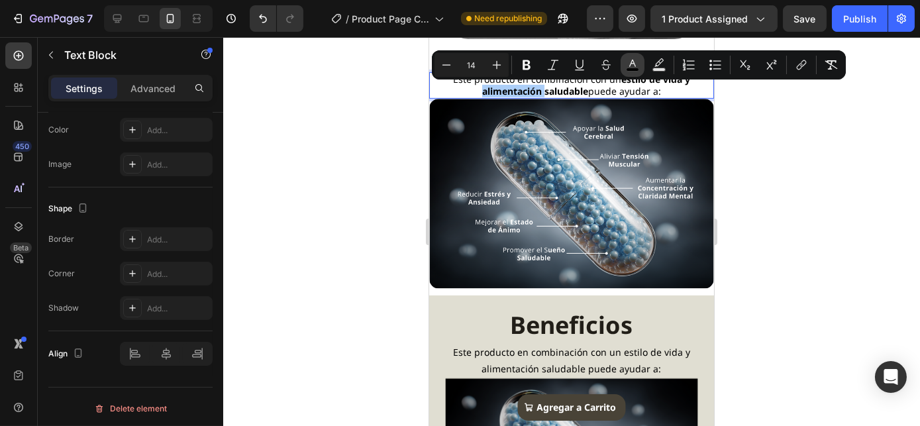
click at [638, 64] on icon "Editor contextual toolbar" at bounding box center [632, 64] width 13 height 13
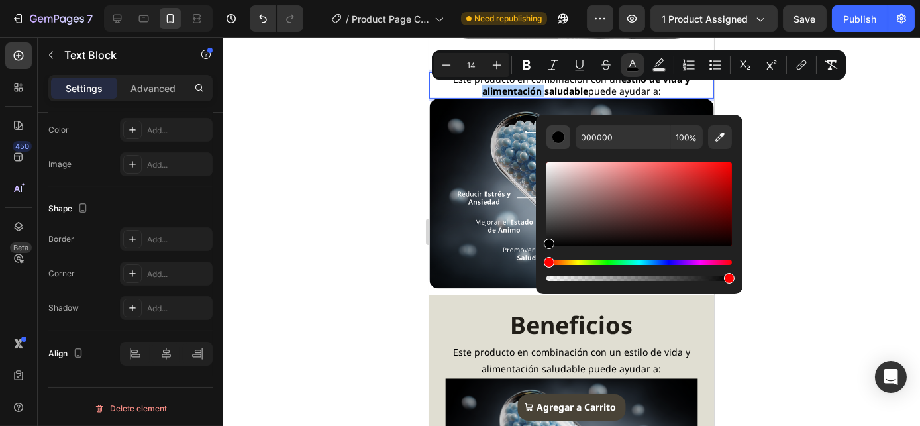
click at [549, 136] on button "Editor contextual toolbar" at bounding box center [558, 137] width 24 height 24
click at [553, 139] on div "Editor contextual toolbar" at bounding box center [557, 136] width 13 height 13
click at [557, 142] on div "Editor contextual toolbar" at bounding box center [557, 136] width 13 height 13
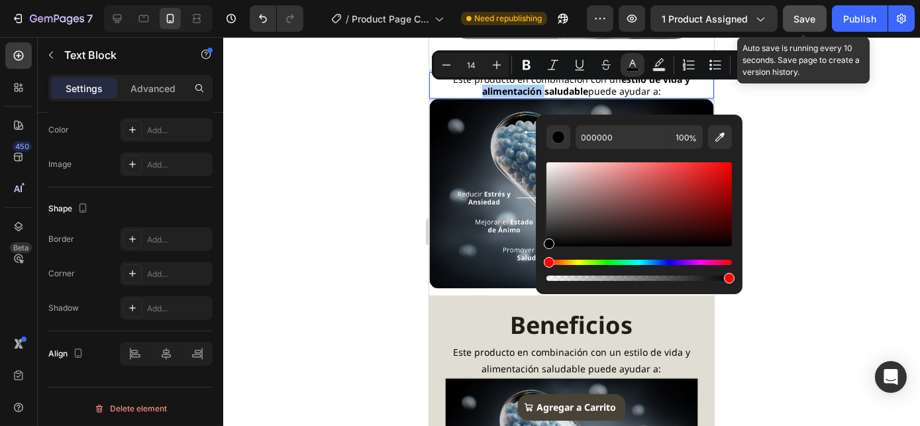
click at [804, 21] on span "Save" at bounding box center [805, 18] width 22 height 11
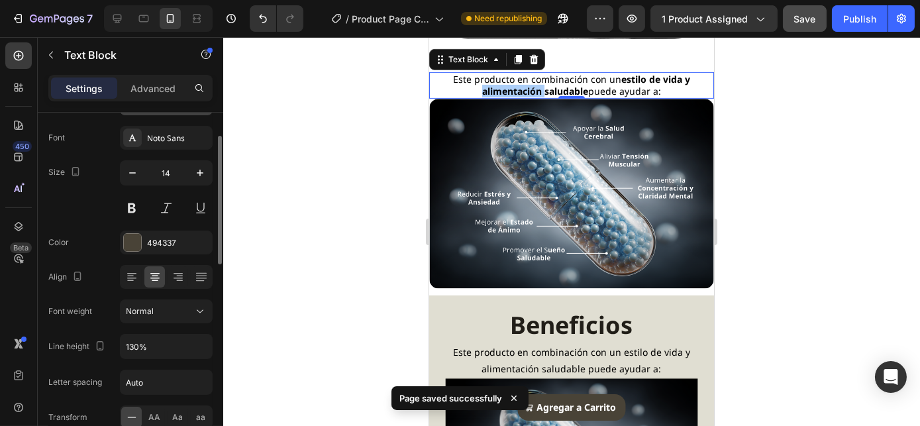
scroll to position [0, 0]
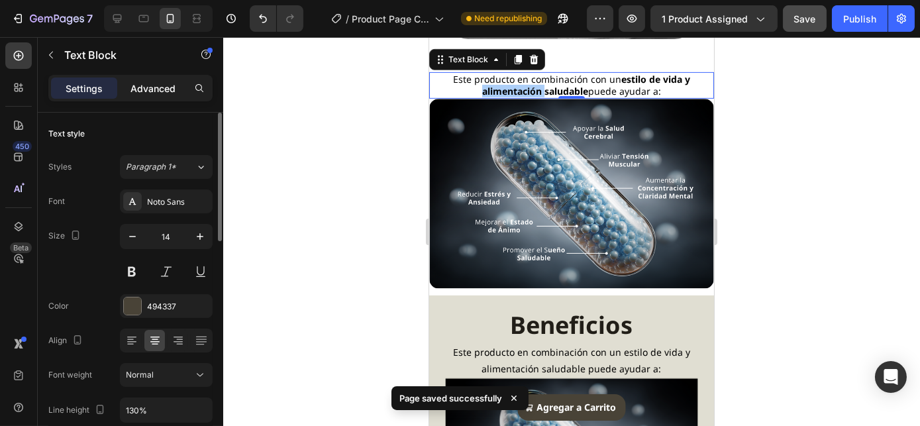
click at [170, 87] on p "Advanced" at bounding box center [152, 88] width 45 height 14
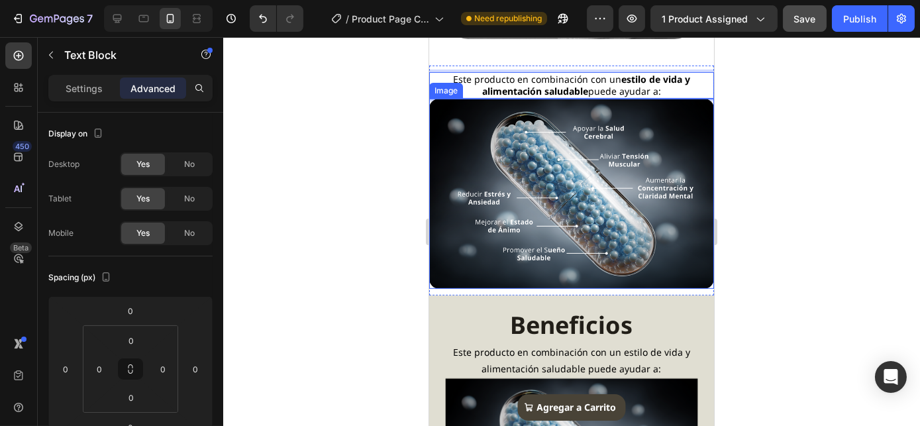
click at [518, 187] on img at bounding box center [570, 194] width 285 height 190
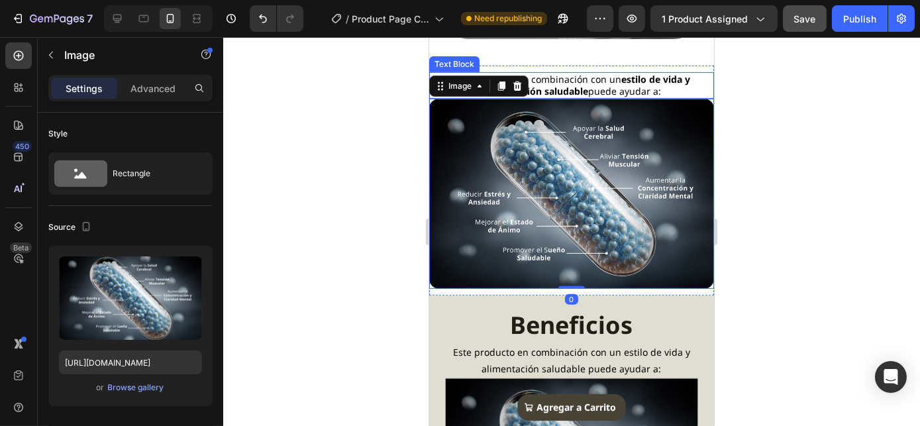
click at [548, 97] on strong "estilo de vida y alimentación saludable" at bounding box center [585, 85] width 208 height 24
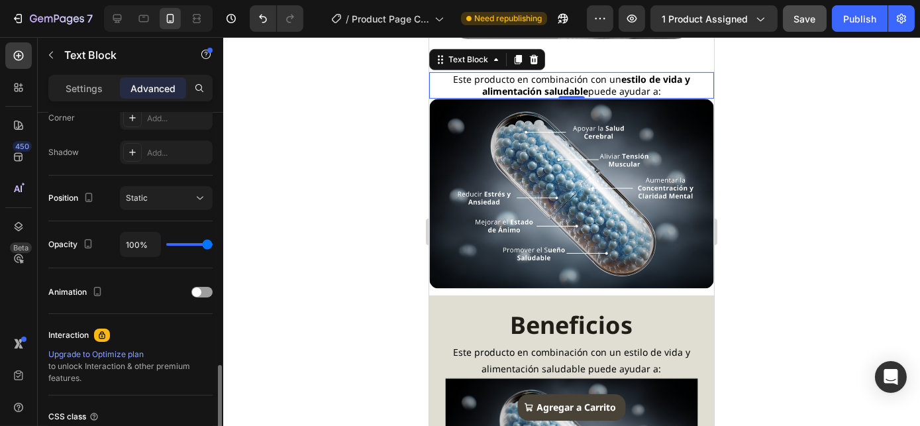
scroll to position [530, 0]
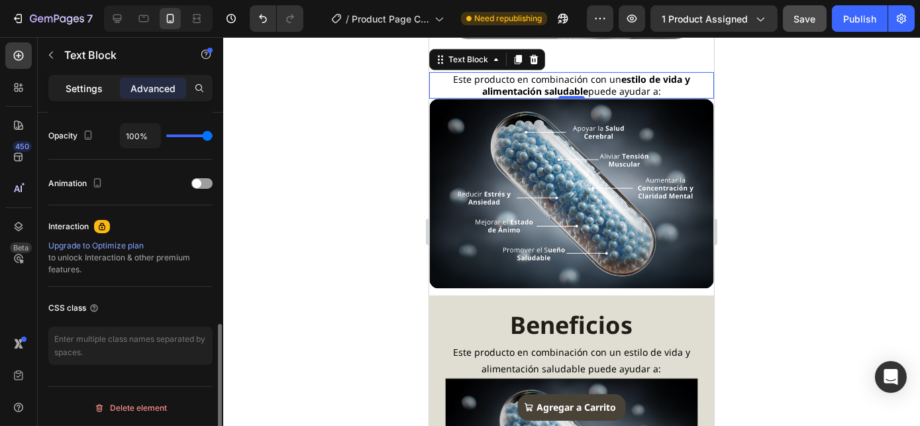
click at [100, 93] on p "Settings" at bounding box center [84, 88] width 37 height 14
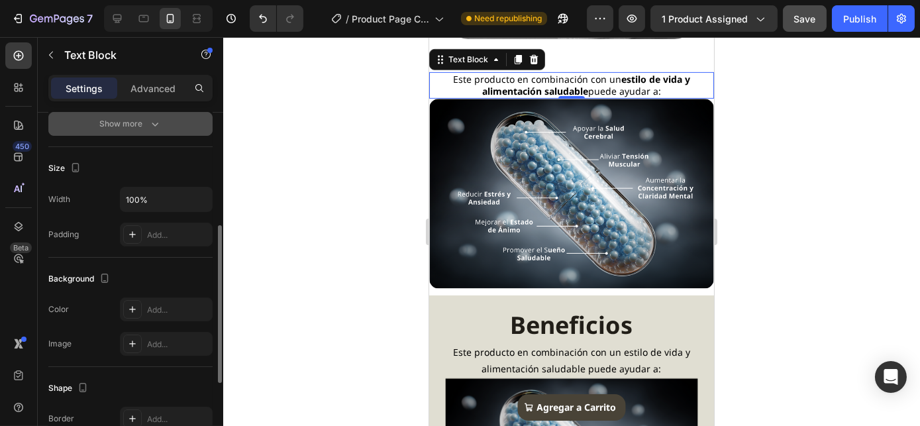
scroll to position [130, 0]
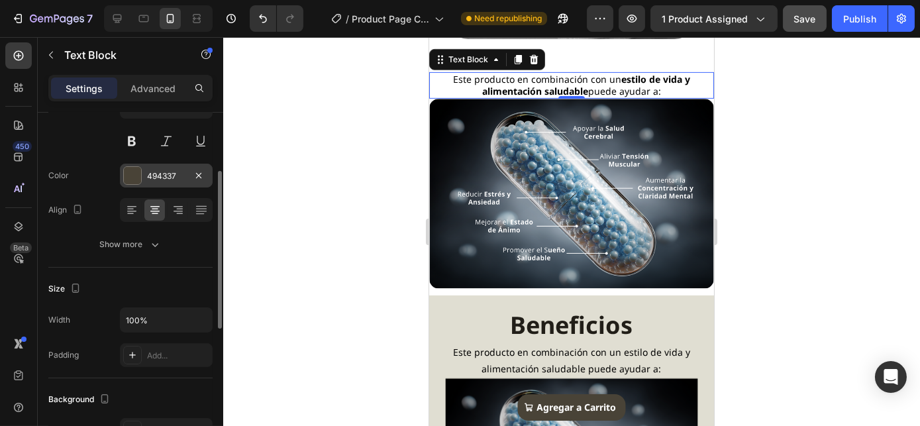
click at [141, 165] on div "494337" at bounding box center [166, 176] width 93 height 24
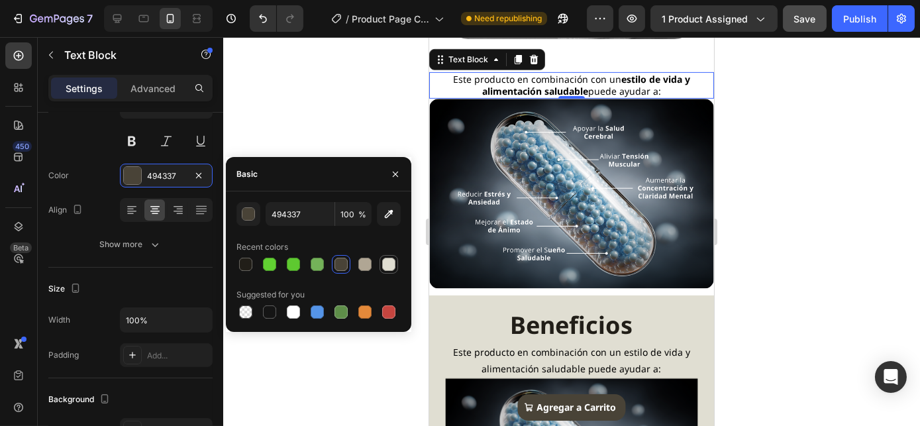
click at [386, 263] on div at bounding box center [388, 264] width 13 height 13
click at [363, 266] on div at bounding box center [364, 264] width 13 height 13
click at [345, 264] on div at bounding box center [340, 264] width 13 height 13
type input "494337"
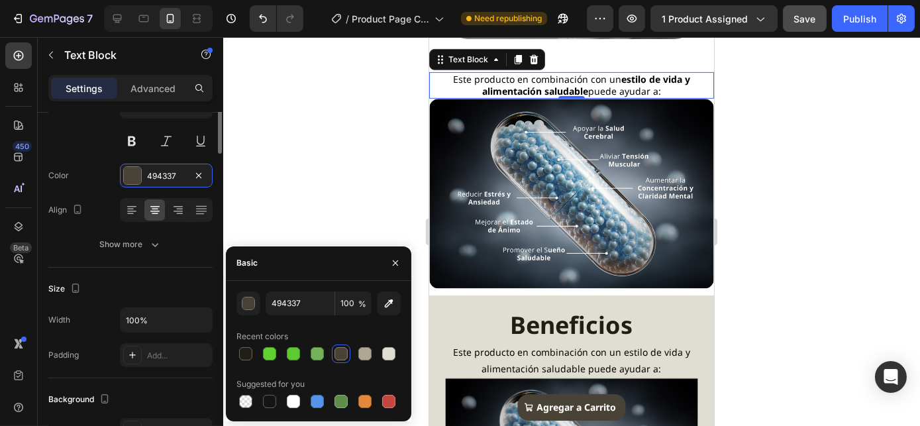
scroll to position [10, 0]
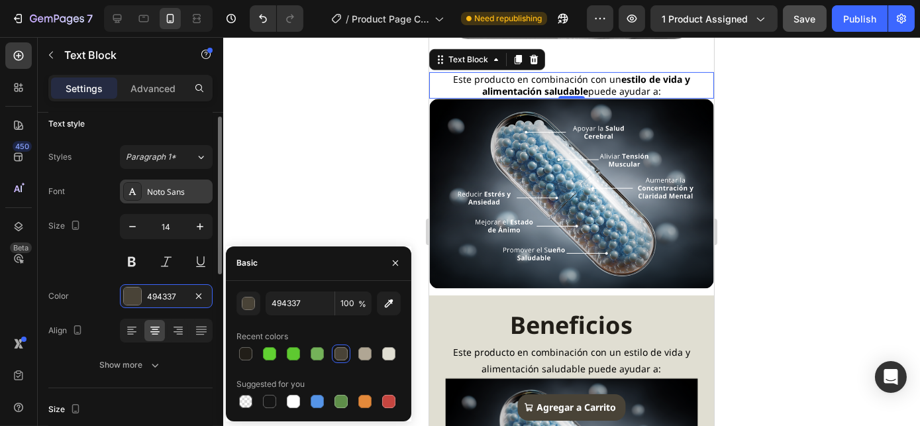
click at [169, 189] on div "Noto Sans" at bounding box center [178, 192] width 62 height 12
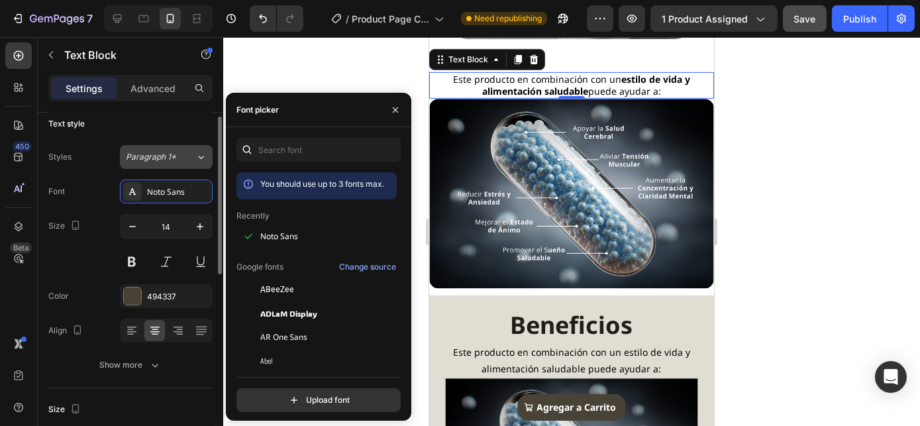
click at [152, 158] on span "Paragraph 1*" at bounding box center [151, 157] width 50 height 12
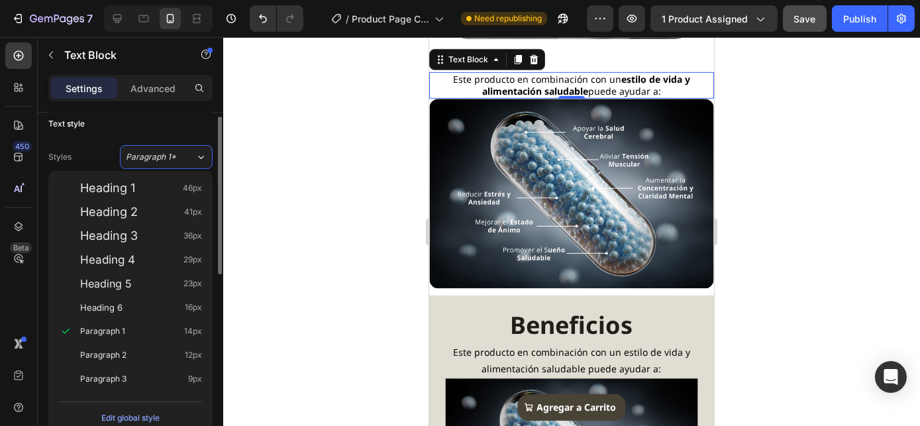
click at [83, 150] on div "Styles Paragraph 1*" at bounding box center [130, 157] width 164 height 24
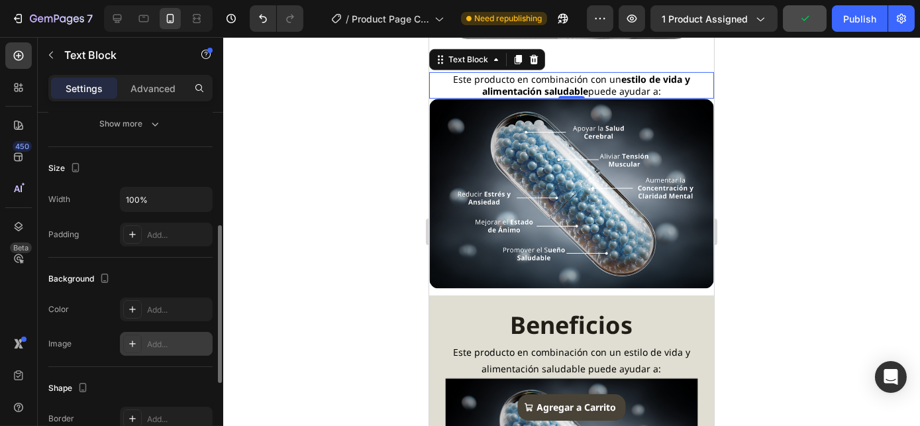
scroll to position [371, 0]
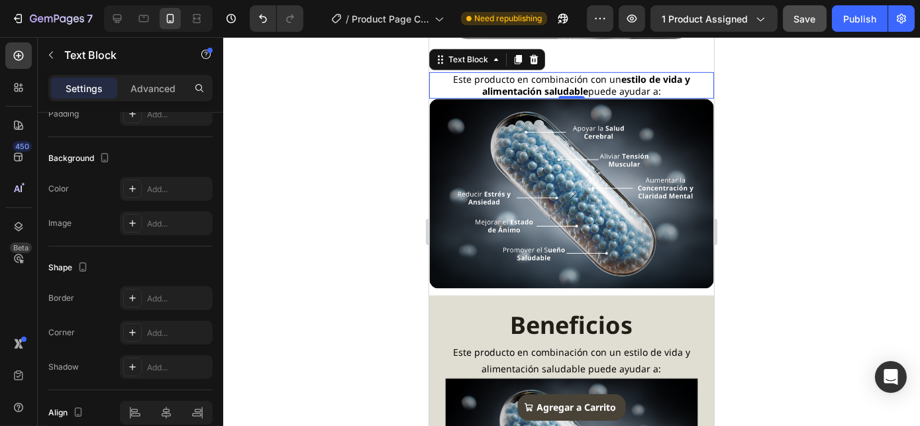
click at [731, 95] on div at bounding box center [571, 231] width 696 height 389
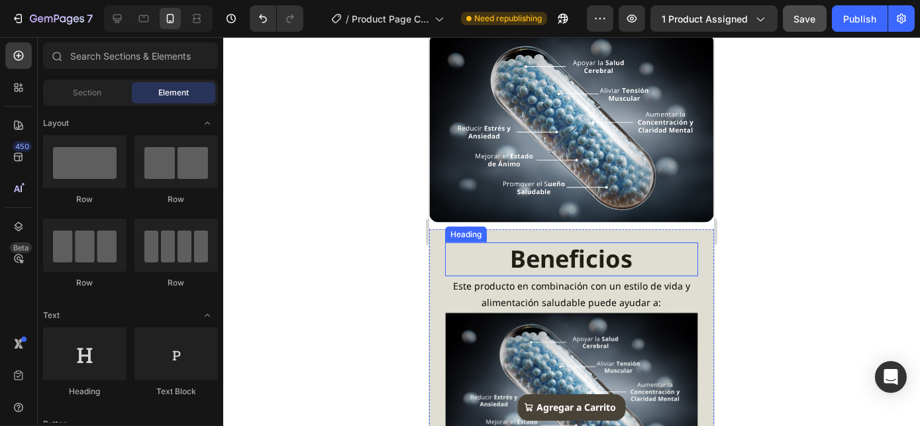
scroll to position [1262, 0]
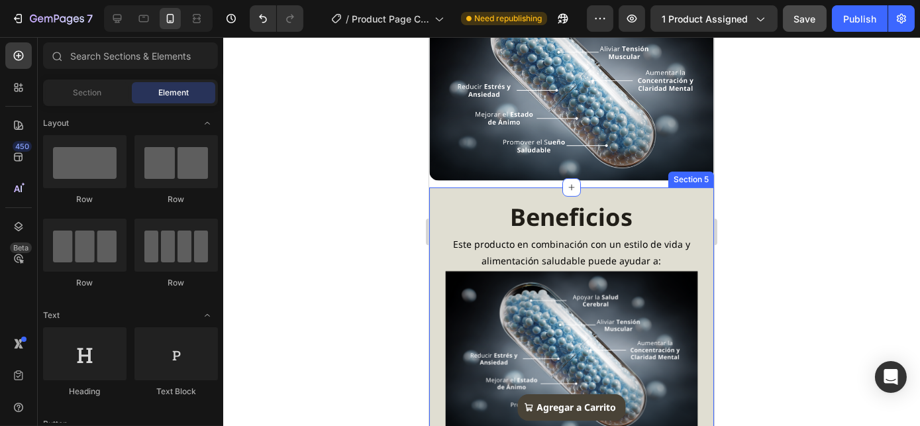
click at [660, 193] on div "Beneficios Heading Este producto en combinación con un estilo de vida y aliment…" at bounding box center [570, 357] width 285 height 341
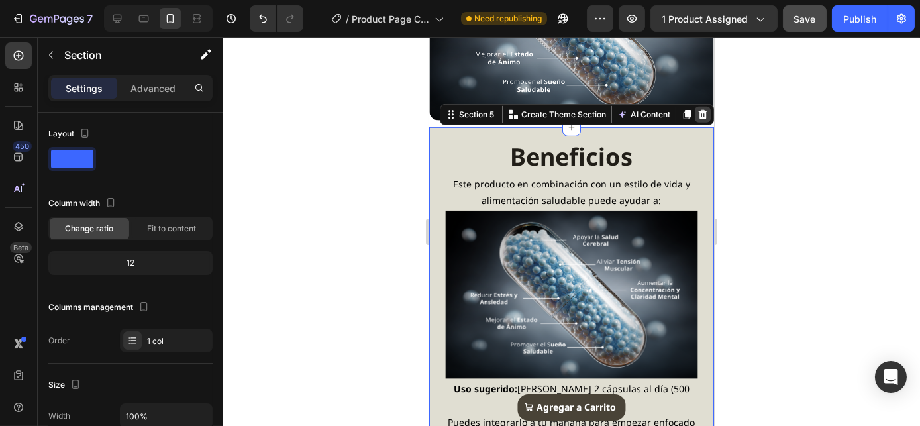
click at [698, 110] on icon at bounding box center [702, 114] width 9 height 9
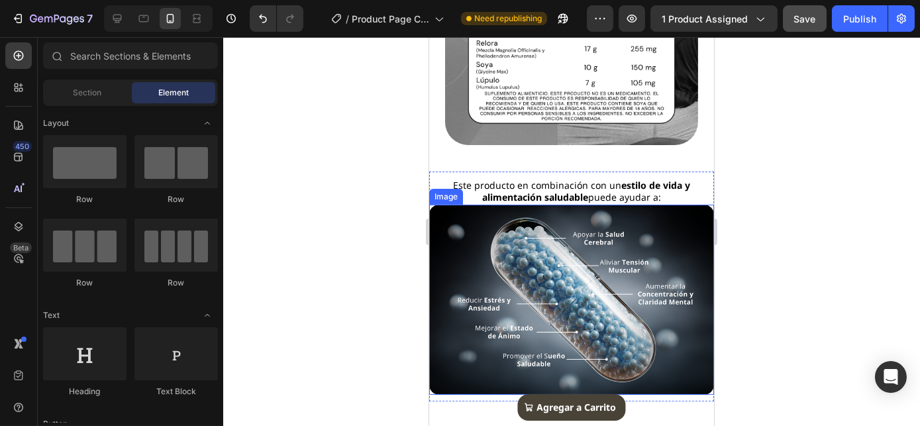
scroll to position [1141, 0]
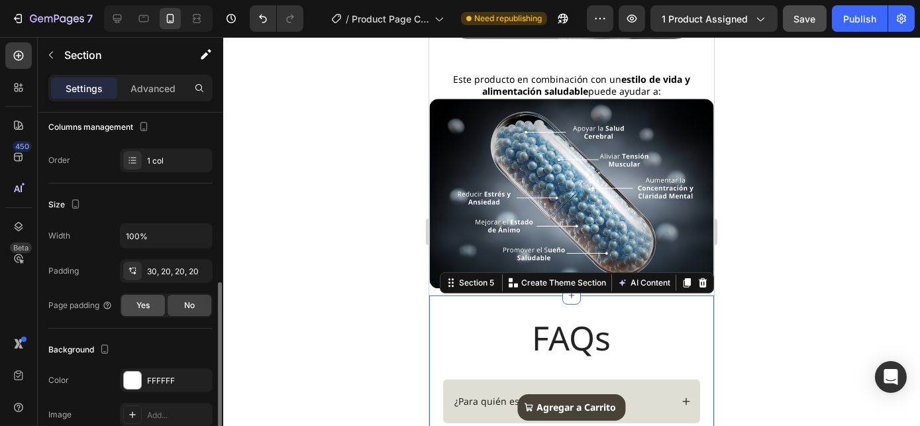
scroll to position [240, 0]
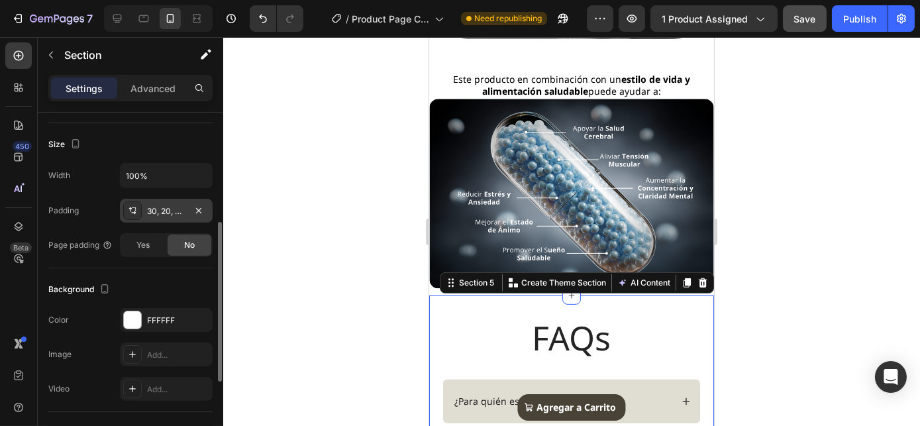
click at [171, 212] on div "30, 20, 20, 20" at bounding box center [166, 211] width 38 height 12
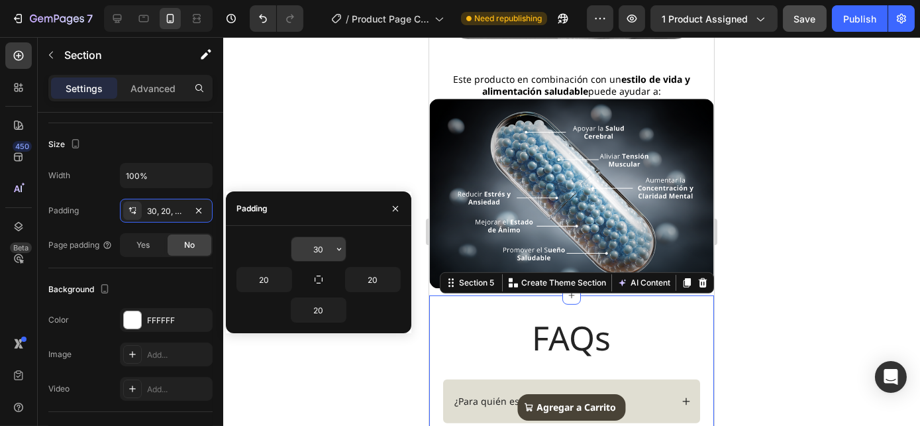
click at [313, 242] on input "30" at bounding box center [318, 249] width 54 height 24
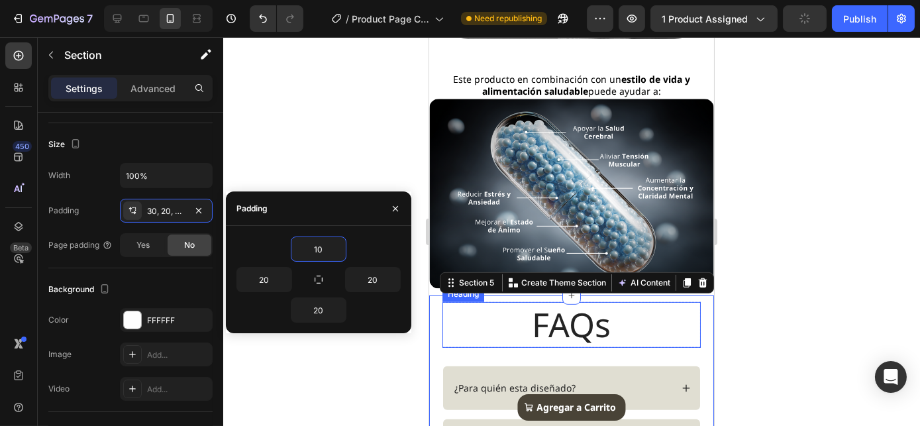
type input "1"
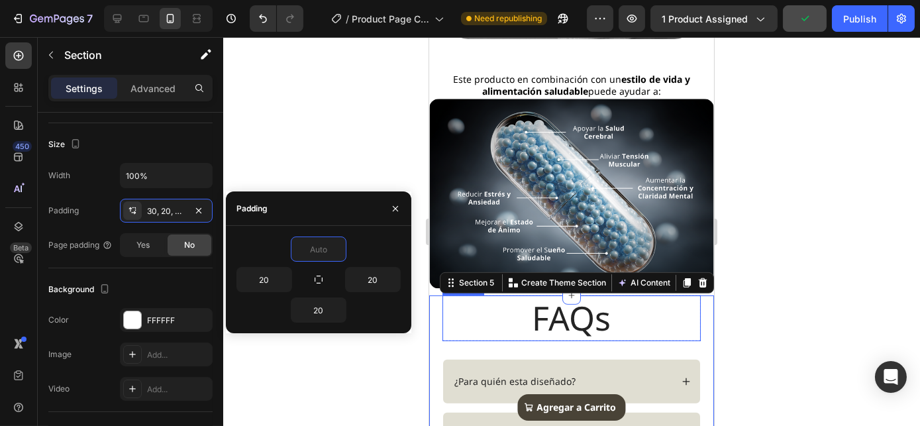
type input "0"
click at [761, 193] on div at bounding box center [571, 231] width 696 height 389
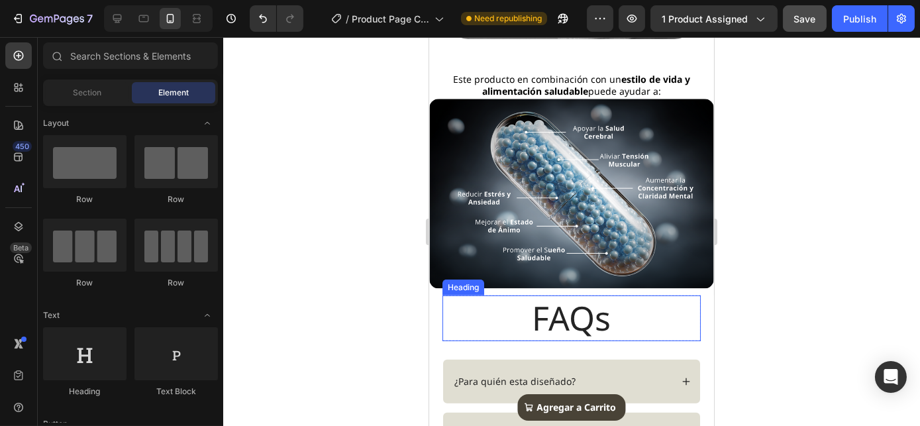
click at [584, 326] on h2 "FAQs" at bounding box center [571, 318] width 258 height 46
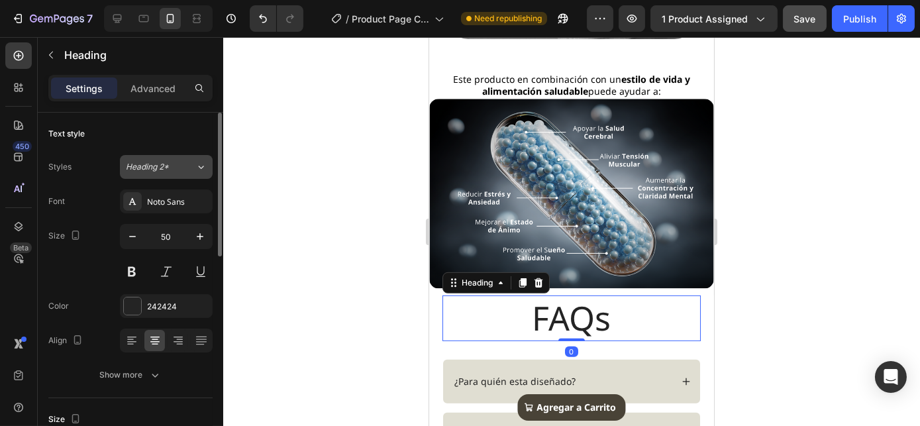
click at [150, 163] on span "Heading 2*" at bounding box center [147, 167] width 43 height 12
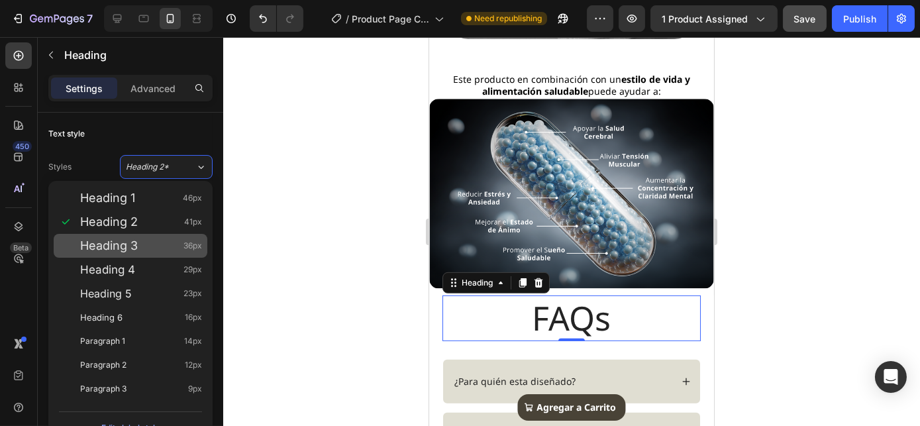
click at [134, 240] on span "Heading 3" at bounding box center [109, 245] width 58 height 13
type input "36"
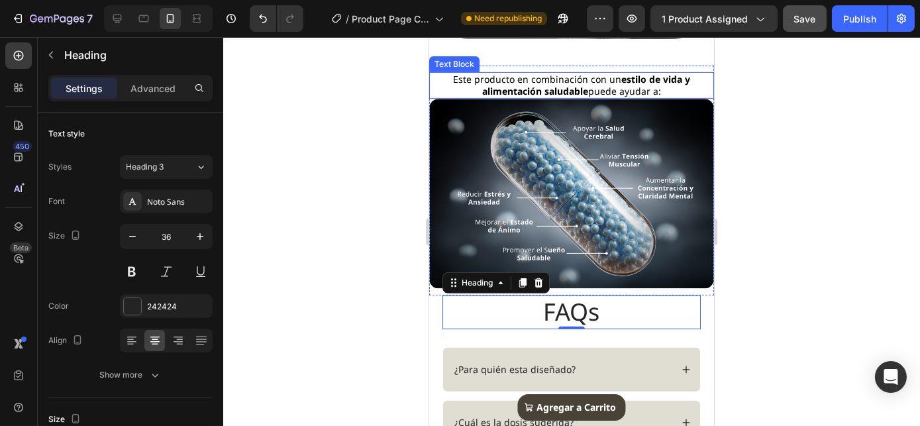
click at [675, 97] on p "Este producto en combinación con un estilo de vida y alimentación saludable pue…" at bounding box center [571, 85] width 282 height 24
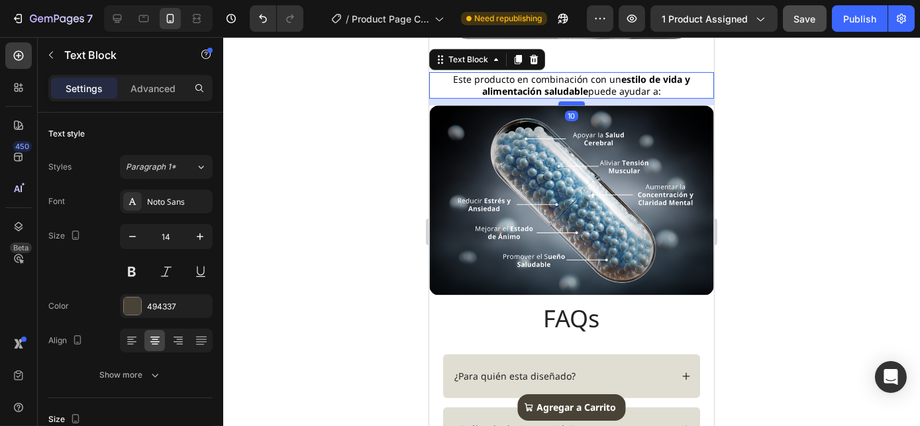
drag, startPoint x: 568, startPoint y: 108, endPoint x: 568, endPoint y: 115, distance: 7.3
click at [568, 105] on div at bounding box center [570, 103] width 26 height 4
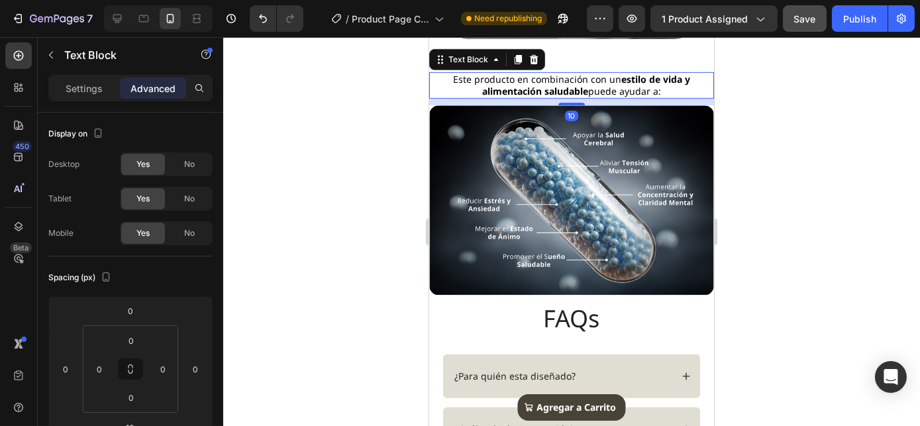
click at [859, 105] on div at bounding box center [571, 231] width 696 height 389
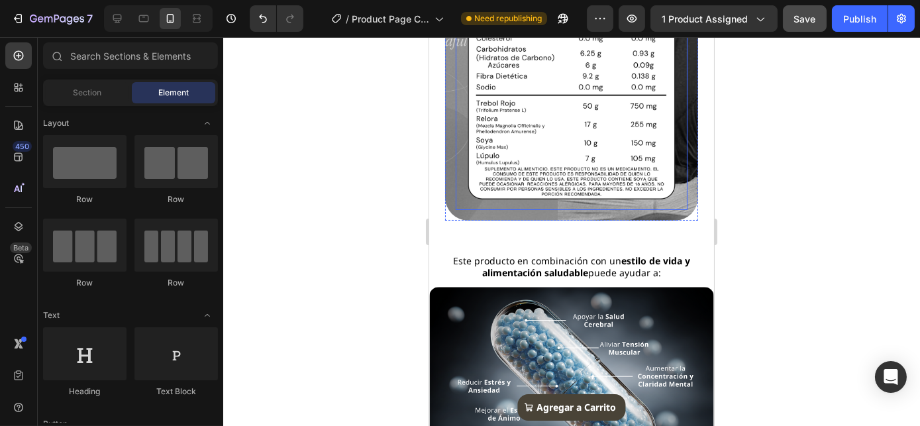
scroll to position [1003, 0]
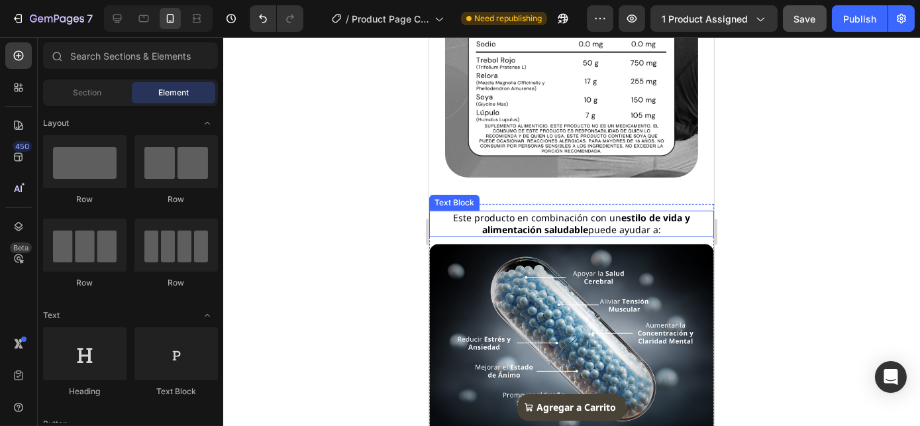
click at [545, 236] on strong "estilo de vida y alimentación saludable" at bounding box center [585, 223] width 208 height 24
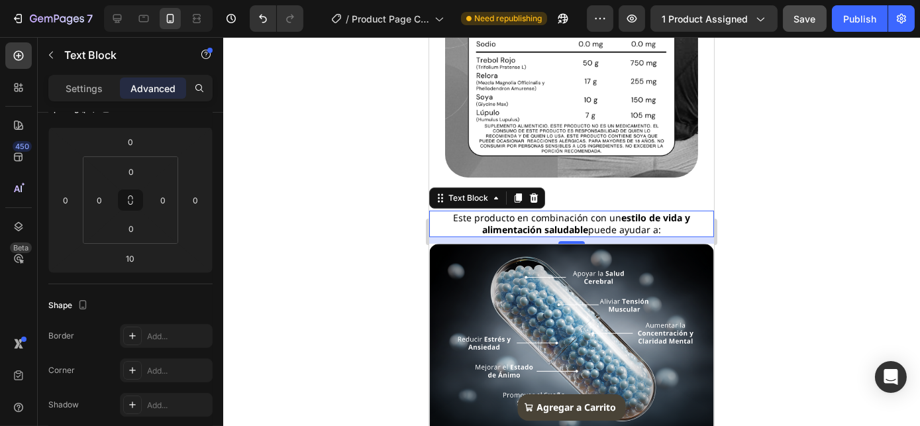
scroll to position [0, 0]
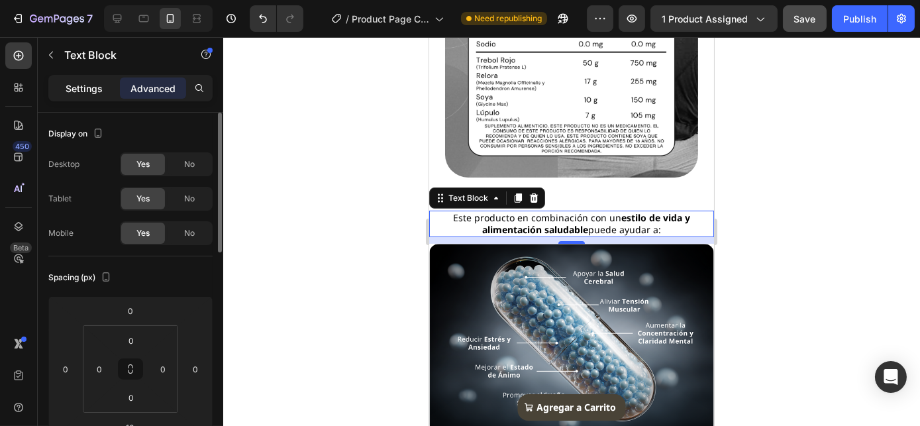
click at [99, 86] on p "Settings" at bounding box center [84, 88] width 37 height 14
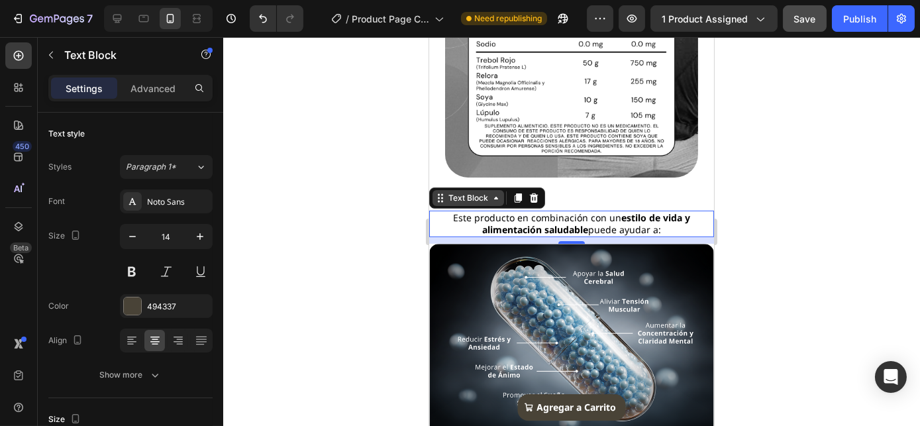
click at [475, 206] on div "Text Block" at bounding box center [467, 198] width 71 height 16
click at [519, 234] on span "Este producto en combinación con un estilo de vida y alimentación saludable pue…" at bounding box center [570, 223] width 237 height 24
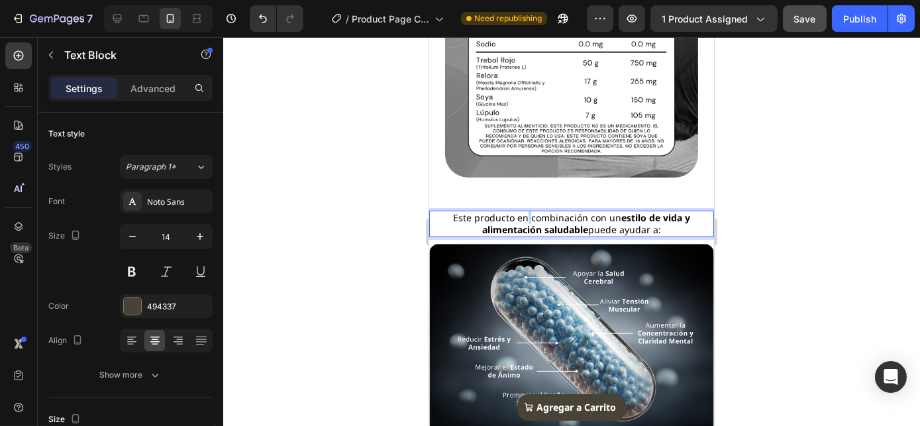
click at [519, 234] on span "Este producto en combinación con un estilo de vida y alimentación saludable pue…" at bounding box center [570, 223] width 237 height 24
click at [520, 234] on span "Este producto en combinación con un estilo de vida y alimentación saludable pue…" at bounding box center [570, 223] width 237 height 24
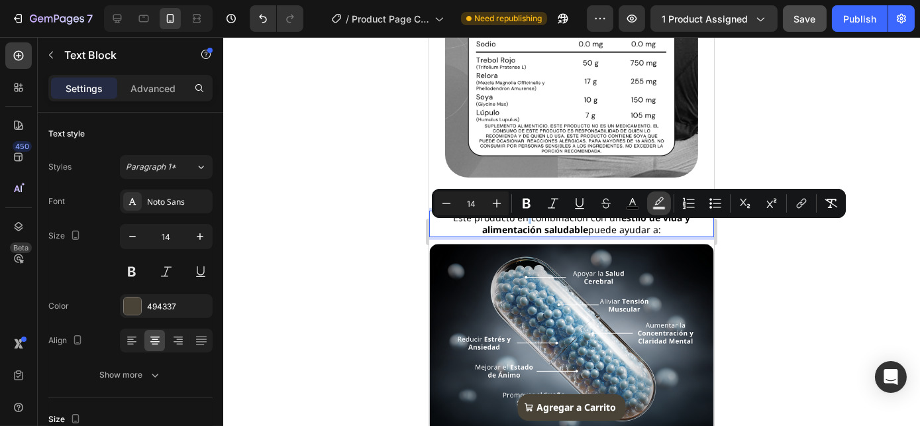
click at [657, 202] on icon "Editor contextual toolbar" at bounding box center [658, 203] width 13 height 13
type input "000000"
type input "77"
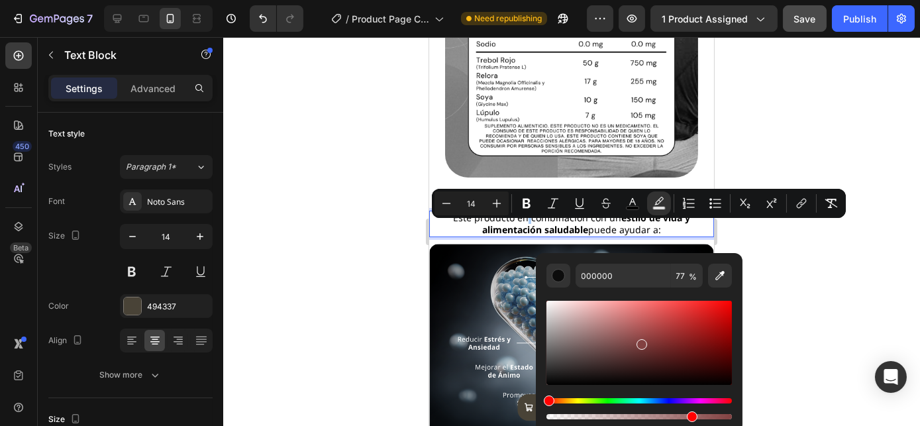
drag, startPoint x: 602, startPoint y: 343, endPoint x: 643, endPoint y: 342, distance: 41.7
click at [642, 342] on div "Editor contextual toolbar" at bounding box center [638, 343] width 185 height 84
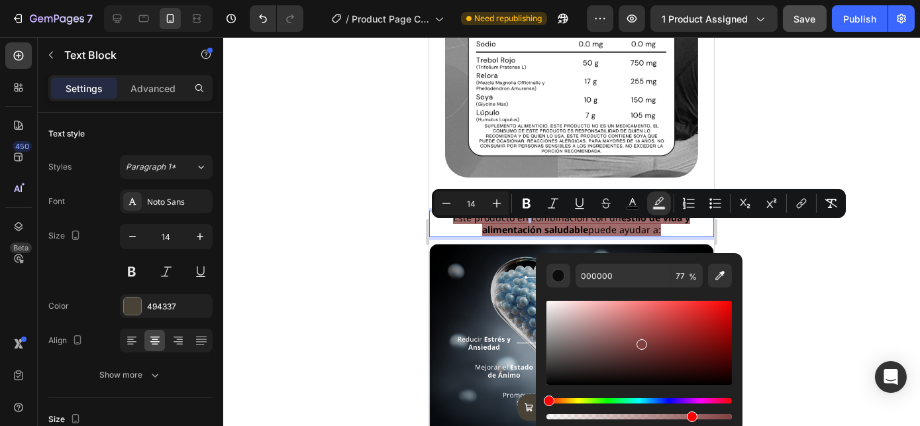
type input "823F3F"
click at [641, 234] on strong "estilo de vida y alimentación saludable" at bounding box center [585, 223] width 208 height 24
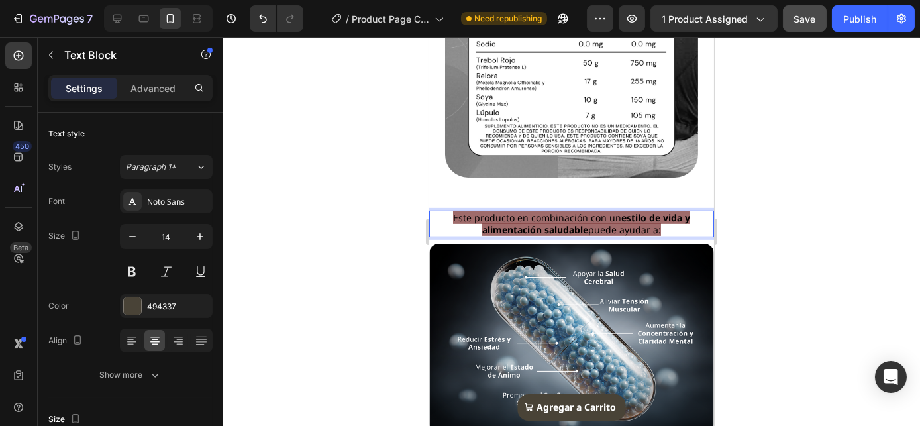
click at [653, 236] on span "Este producto en combinación con un estilo de vida y alimentación saludable pue…" at bounding box center [570, 223] width 237 height 24
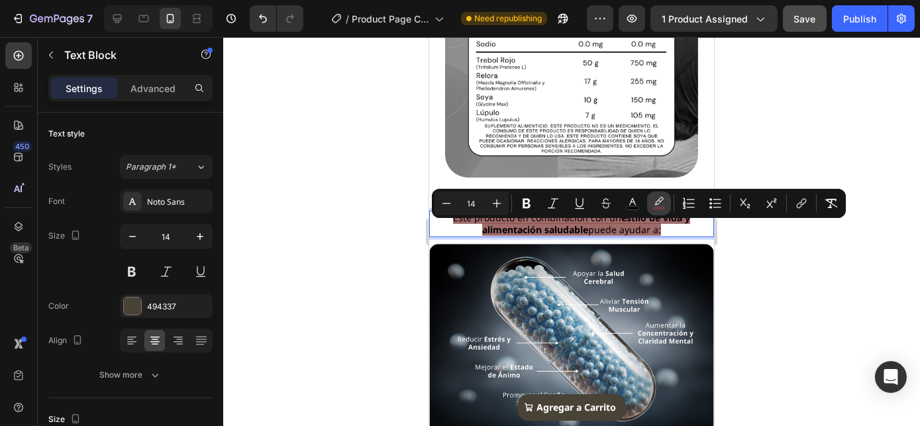
click at [657, 205] on icon "Editor contextual toolbar" at bounding box center [658, 203] width 13 height 13
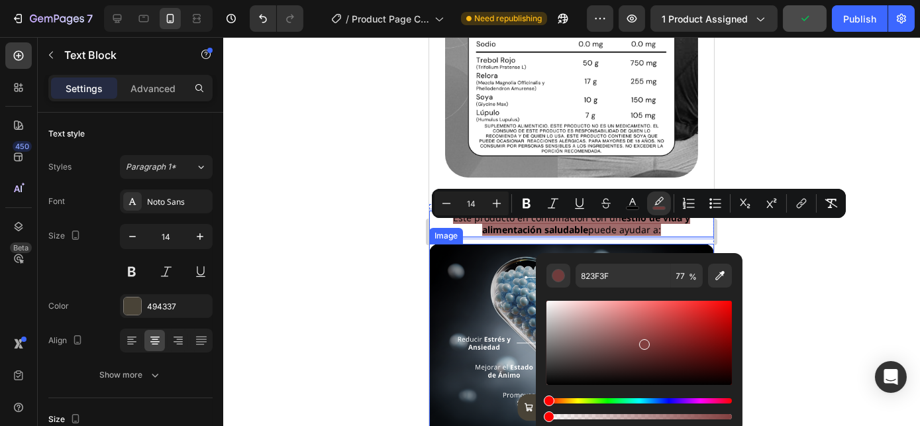
drag, startPoint x: 1112, startPoint y: 455, endPoint x: 433, endPoint y: 418, distance: 680.3
type input "0"
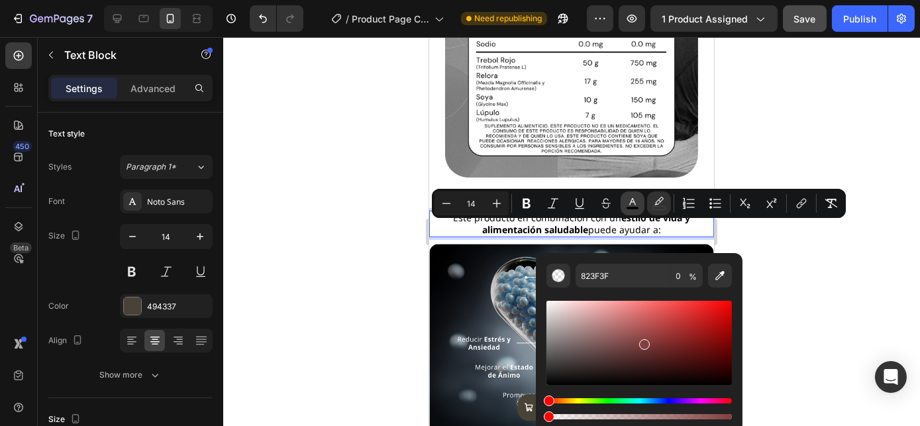
click at [633, 200] on icon "Editor contextual toolbar" at bounding box center [632, 201] width 7 height 7
click at [560, 280] on div "Editor contextual toolbar" at bounding box center [557, 275] width 13 height 13
click at [722, 279] on icon "Editor contextual toolbar" at bounding box center [719, 275] width 13 height 13
type input "2D4960"
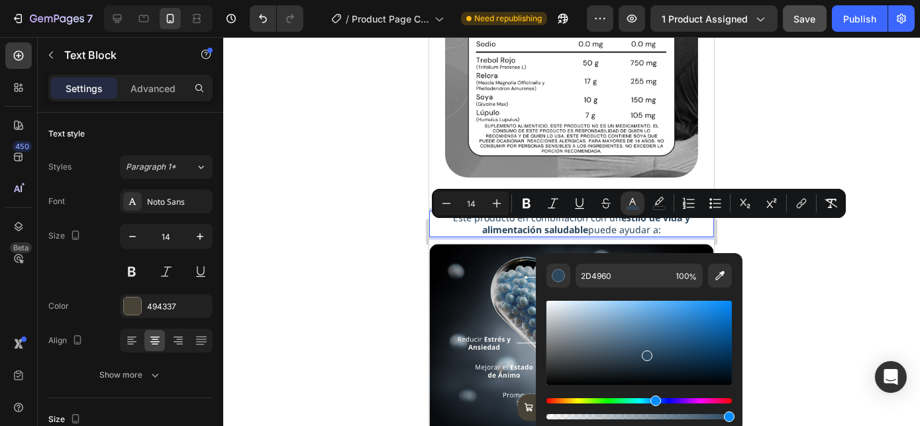
click at [689, 236] on p "Este producto en combinación con un estilo de vida y alimentación saludable pue…" at bounding box center [571, 224] width 282 height 24
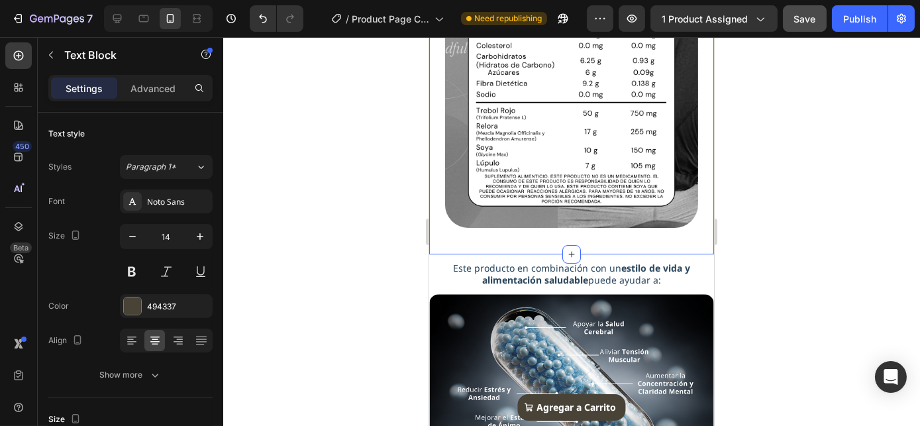
scroll to position [943, 0]
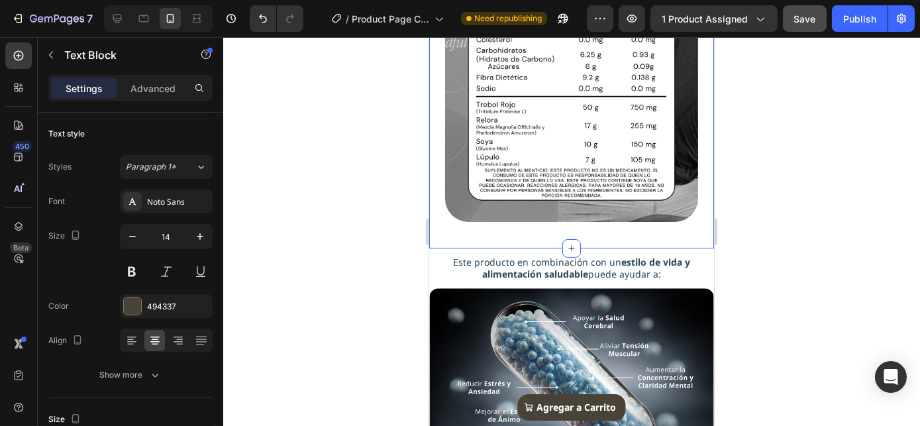
click at [583, 244] on div "Un aliado diario para cultivar la calma y mantener la claridad mental . Heading…" at bounding box center [570, 19] width 285 height 457
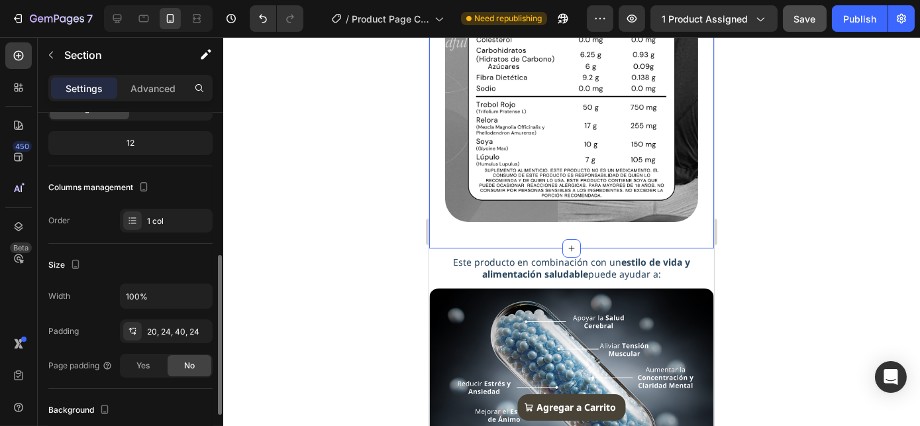
scroll to position [180, 0]
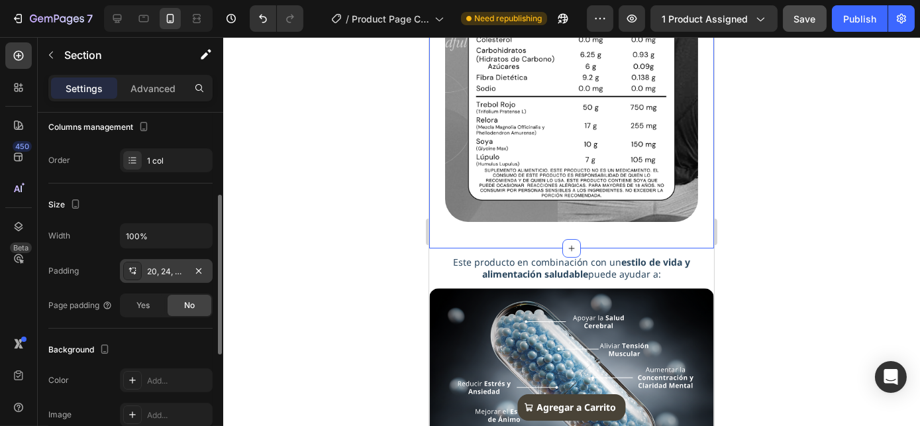
click at [175, 265] on div "20, 24, 40, 24" at bounding box center [166, 271] width 38 height 12
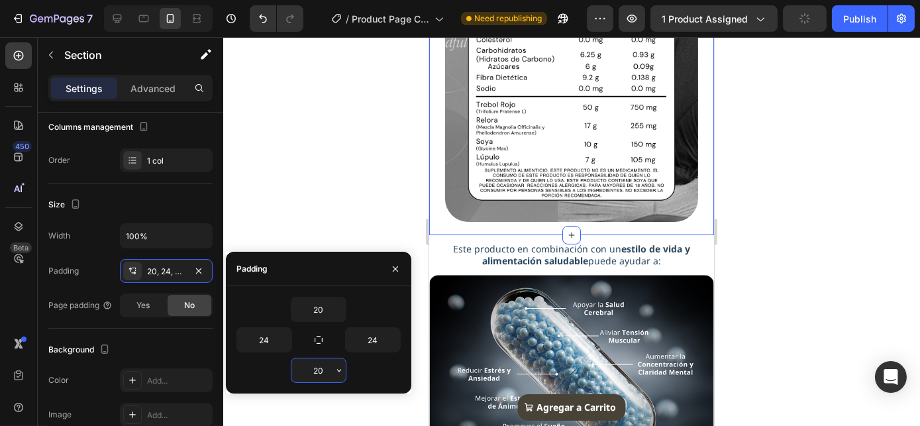
type input "2"
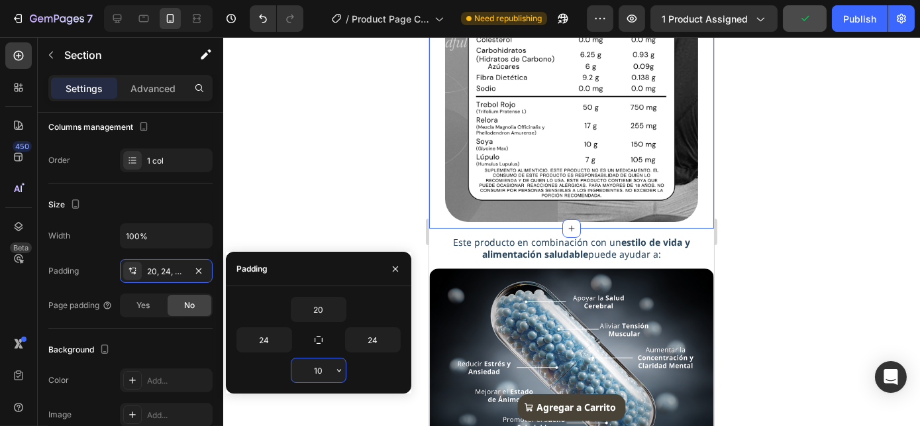
type input "1"
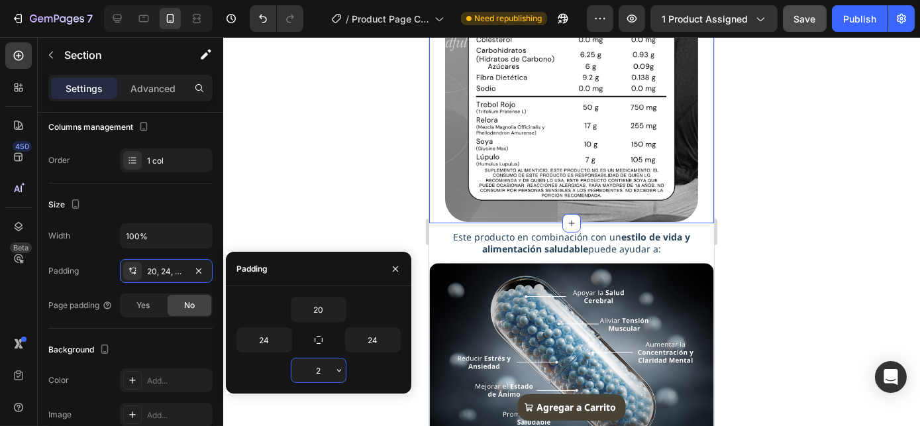
type input "20"
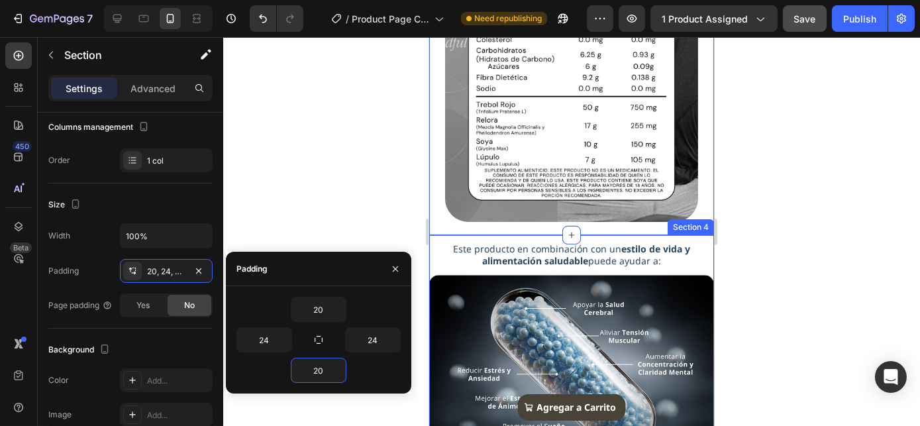
click at [560, 267] on strong "estilo de vida y alimentación saludable" at bounding box center [585, 254] width 208 height 24
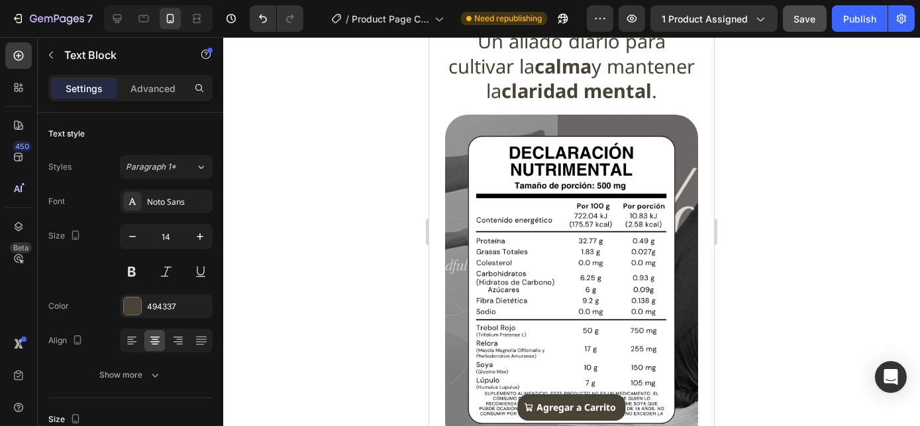
scroll to position [553, 0]
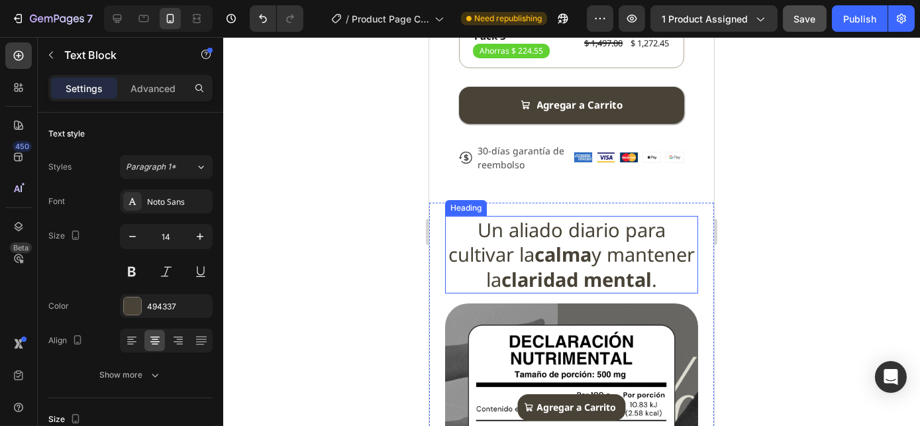
click at [569, 252] on h2 "Un aliado diario para cultivar la calma y mantener la claridad mental ." at bounding box center [570, 254] width 253 height 77
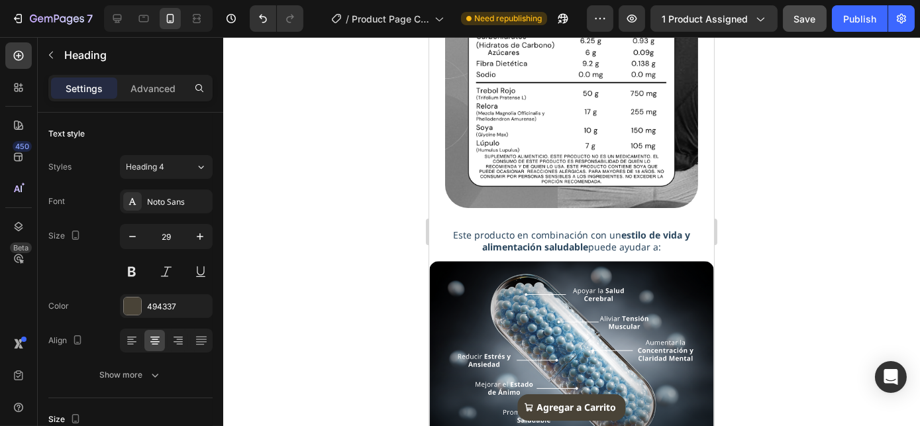
scroll to position [1095, 0]
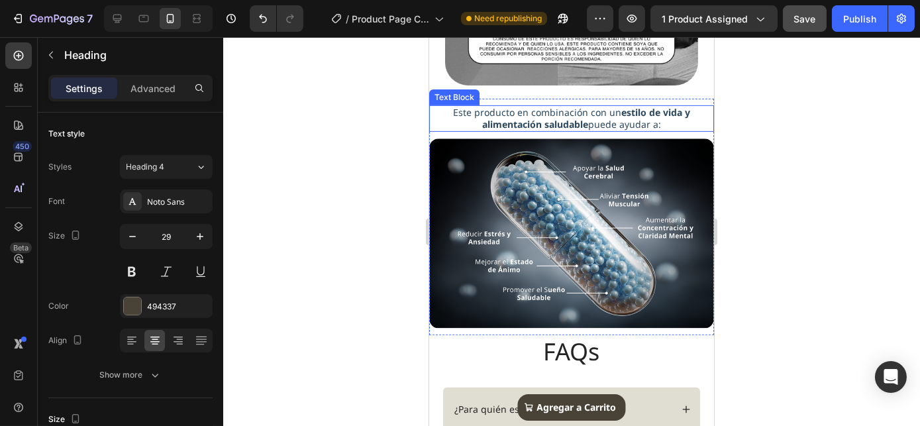
click at [563, 130] on strong "estilo de vida y alimentación saludable" at bounding box center [585, 118] width 208 height 24
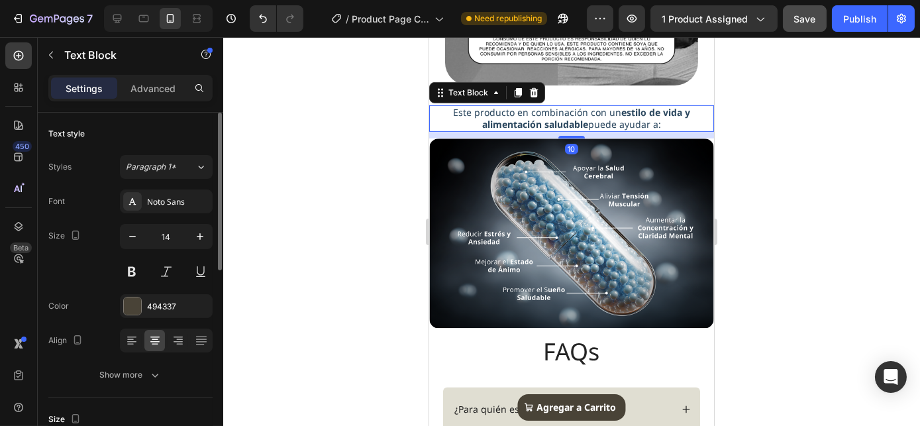
click at [142, 162] on span "Paragraph 1*" at bounding box center [151, 167] width 50 height 12
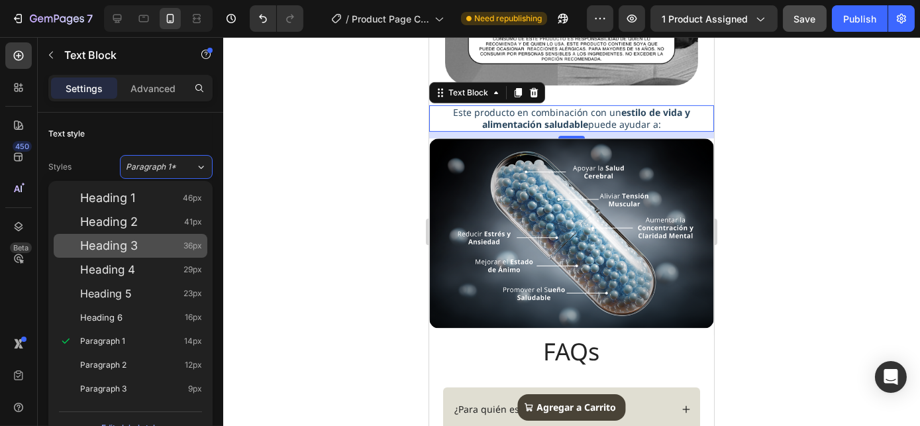
click at [158, 247] on div "Heading 3 36px" at bounding box center [141, 245] width 122 height 13
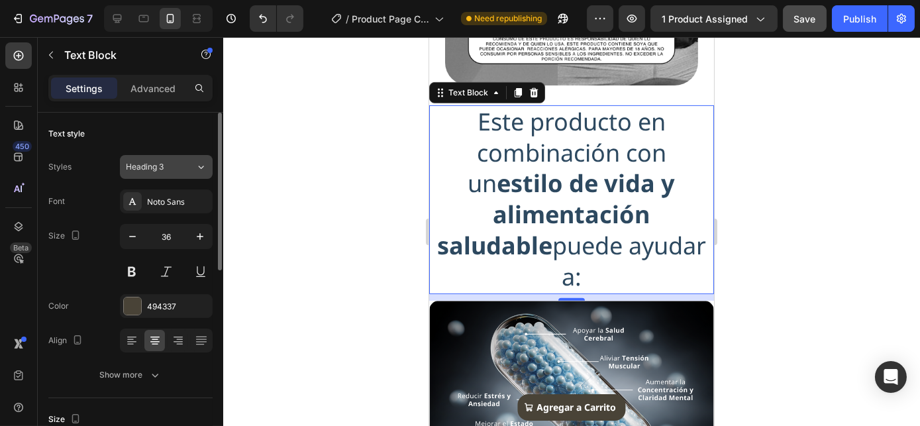
click at [169, 160] on button "Heading 3" at bounding box center [166, 167] width 93 height 24
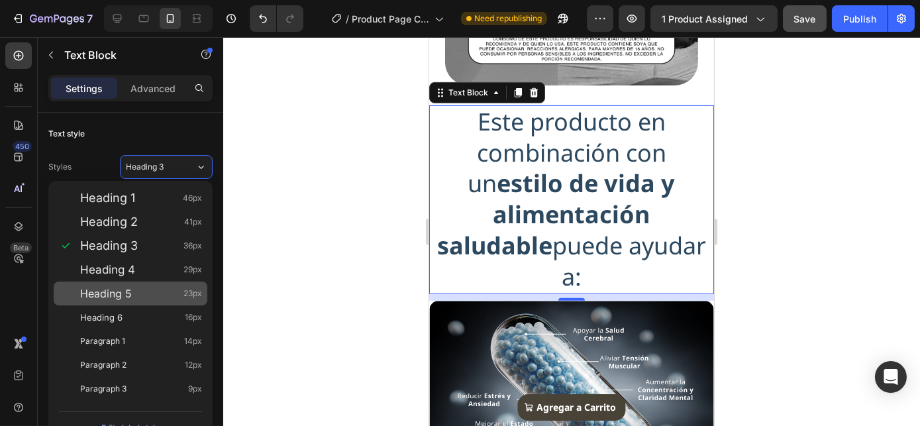
click at [138, 293] on div "Heading 5 23px" at bounding box center [141, 293] width 122 height 13
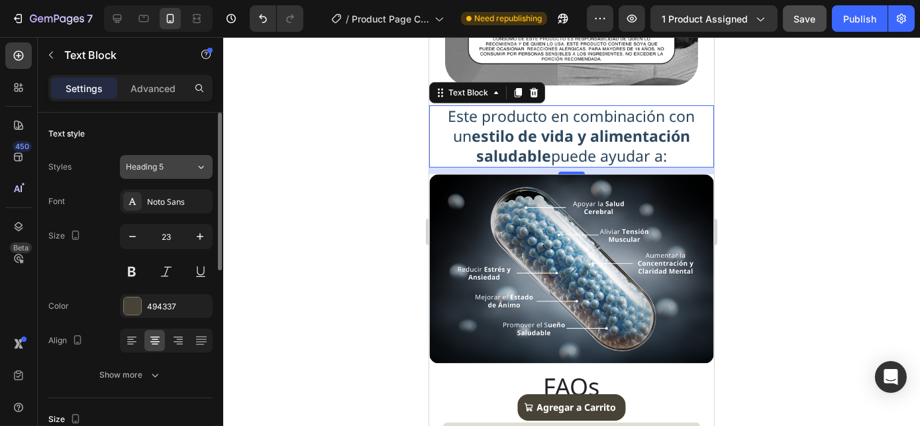
click at [162, 170] on span "Heading 5" at bounding box center [145, 167] width 38 height 12
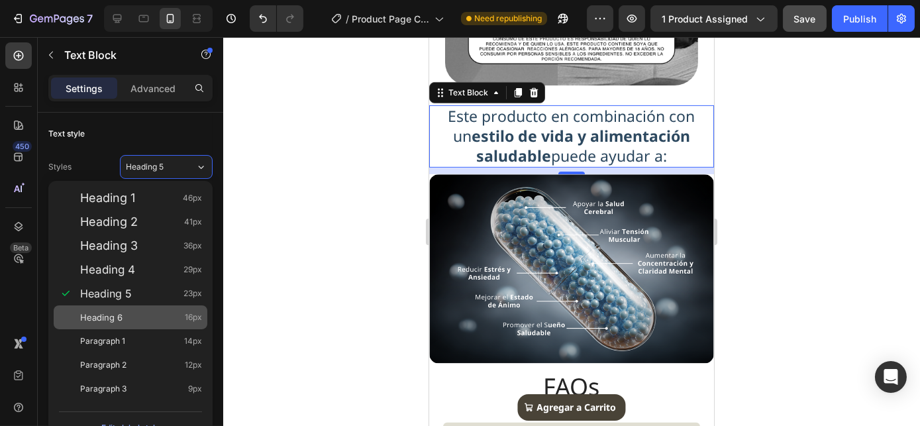
click at [124, 316] on div "Heading 6 16px" at bounding box center [141, 316] width 122 height 13
type input "16"
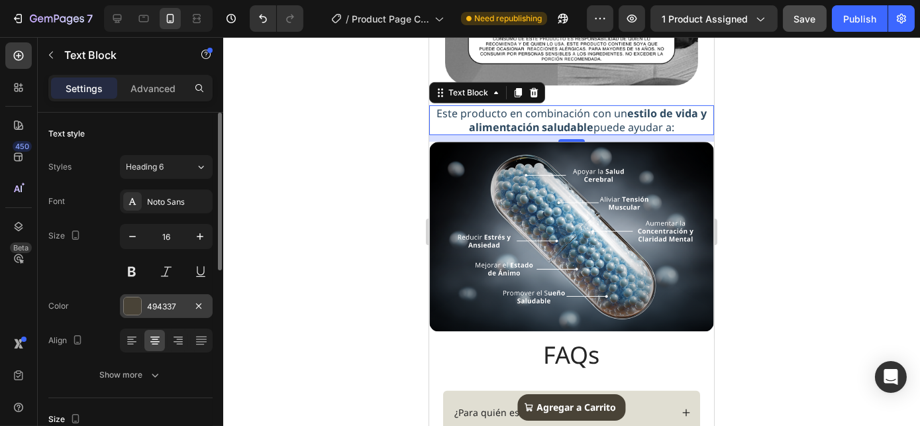
click at [140, 303] on div at bounding box center [132, 305] width 17 height 17
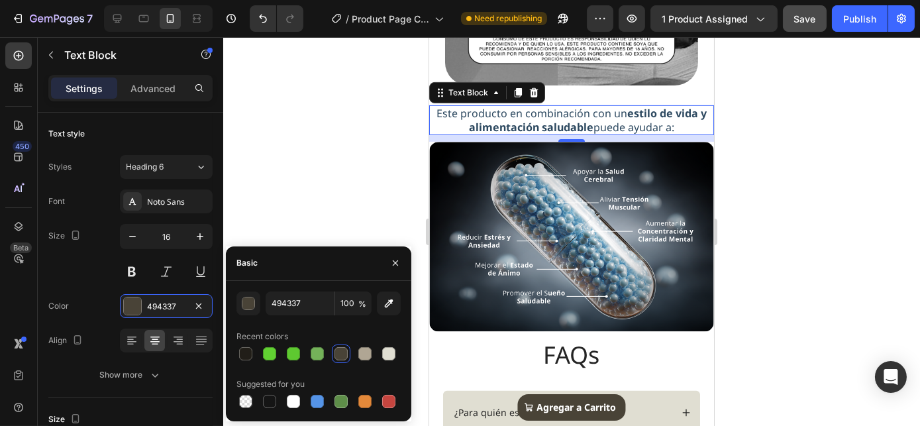
click at [350, 352] on div at bounding box center [318, 353] width 164 height 19
click at [345, 352] on div at bounding box center [340, 353] width 13 height 13
click at [343, 352] on div at bounding box center [340, 353] width 13 height 13
click at [342, 352] on div at bounding box center [340, 353] width 13 height 13
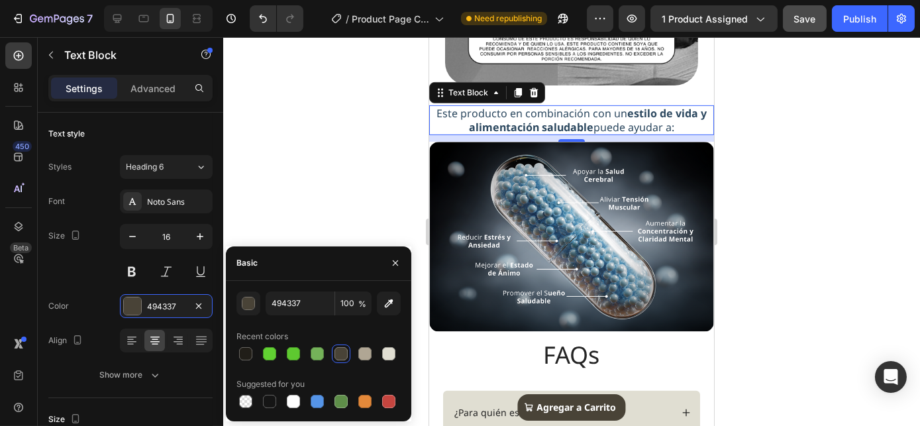
click at [342, 352] on div at bounding box center [340, 353] width 13 height 13
click at [291, 308] on input "494337" at bounding box center [299, 303] width 69 height 24
click at [593, 134] on span "Este producto en combinación con un estilo de vida y alimentación saludable pue…" at bounding box center [571, 120] width 270 height 28
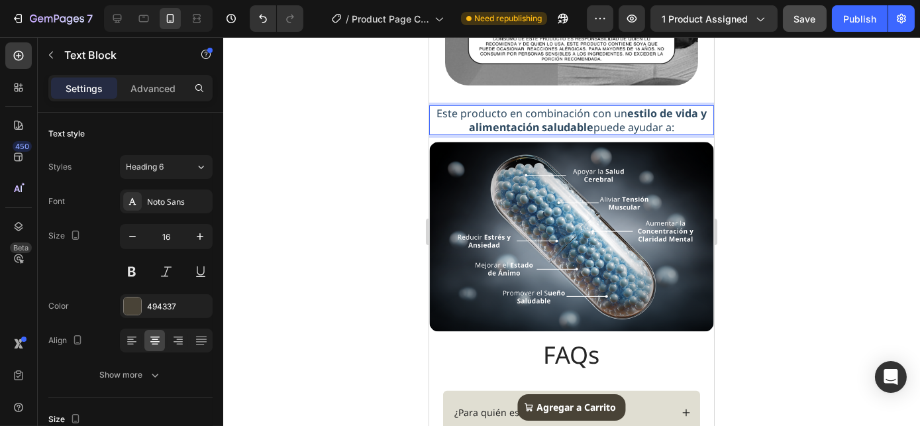
click at [591, 134] on span "Este producto en combinación con un estilo de vida y alimentación saludable pue…" at bounding box center [571, 120] width 270 height 28
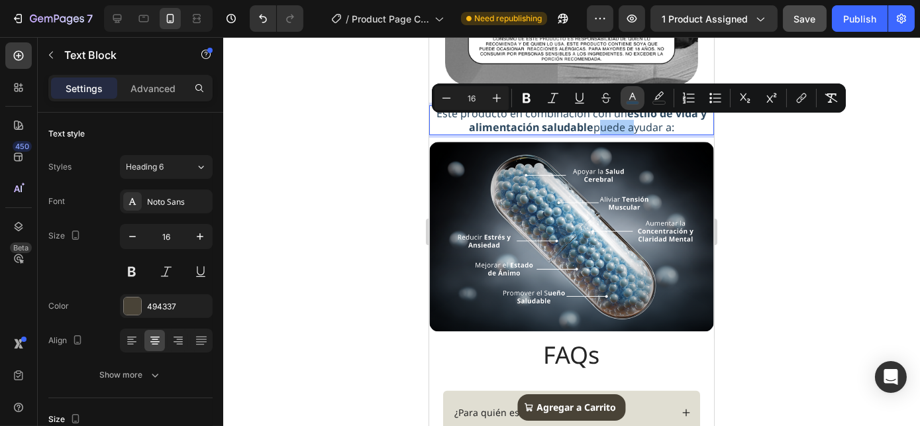
click at [638, 92] on icon "Editor contextual toolbar" at bounding box center [632, 97] width 13 height 13
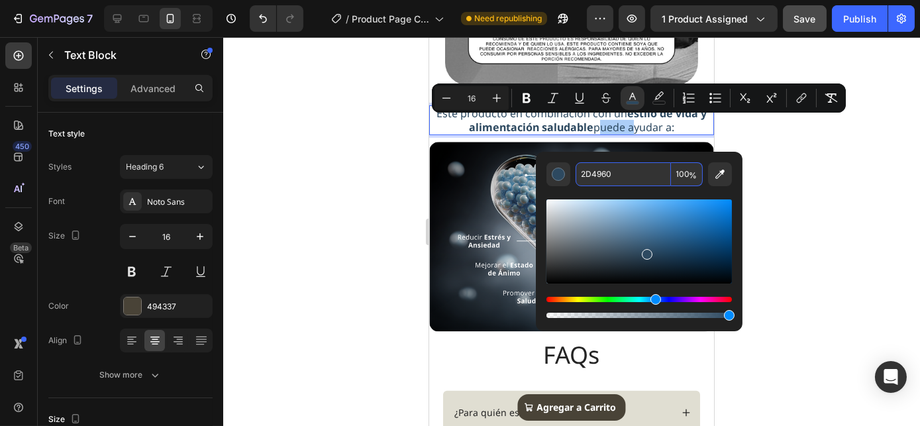
click at [608, 177] on input "2D4960" at bounding box center [622, 174] width 95 height 24
paste input "494337"
drag, startPoint x: 1082, startPoint y: 211, endPoint x: 526, endPoint y: 185, distance: 557.3
paste input "Editor contextual toolbar"
type input "494337"
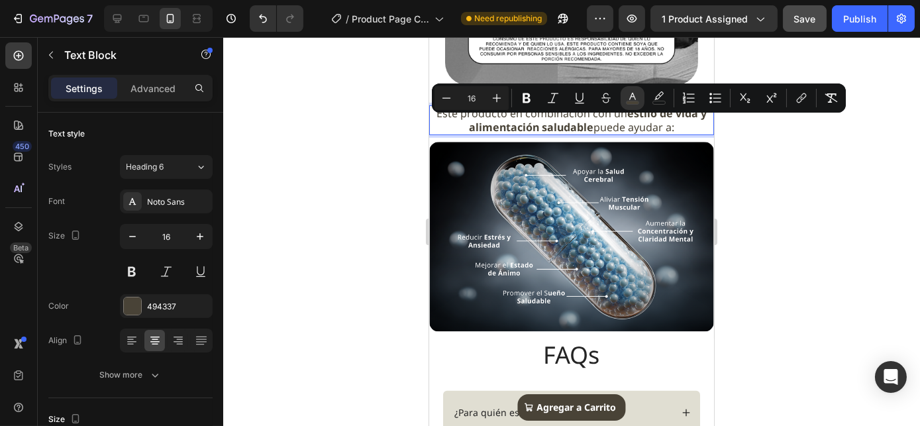
click at [674, 134] on p "Este producto en combinación con un estilo de vida y alimentación saludable pue…" at bounding box center [571, 121] width 282 height 28
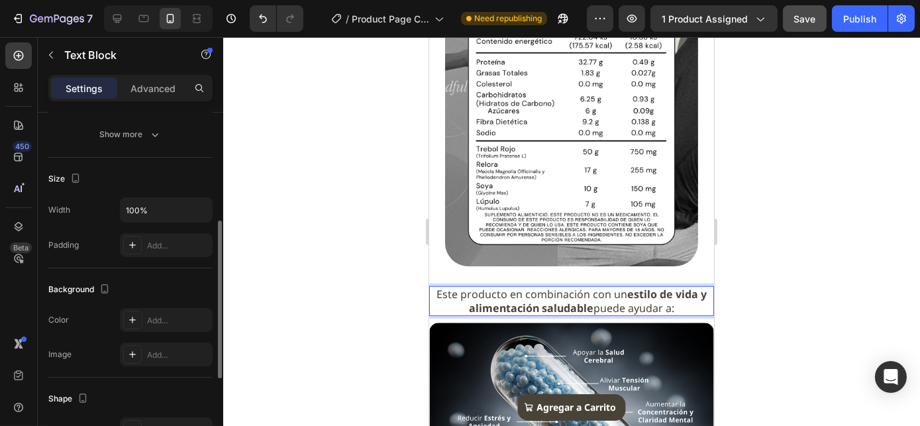
scroll to position [361, 0]
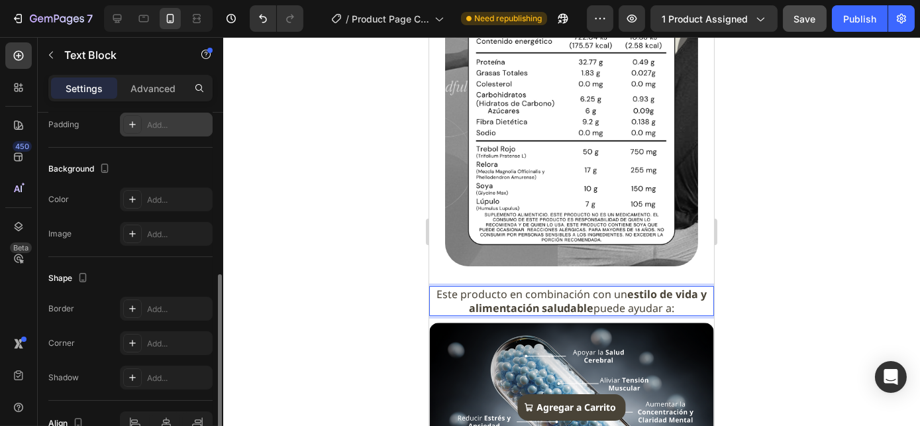
click at [166, 122] on div "Add..." at bounding box center [178, 125] width 62 height 12
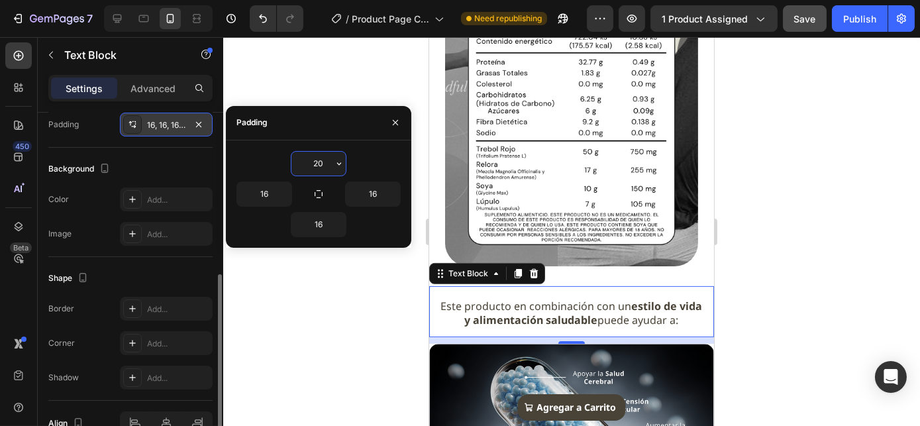
type input "2"
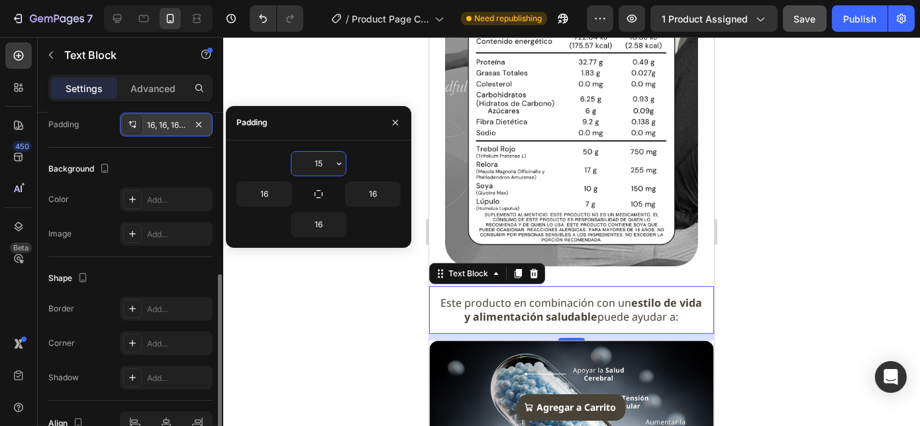
type input "1"
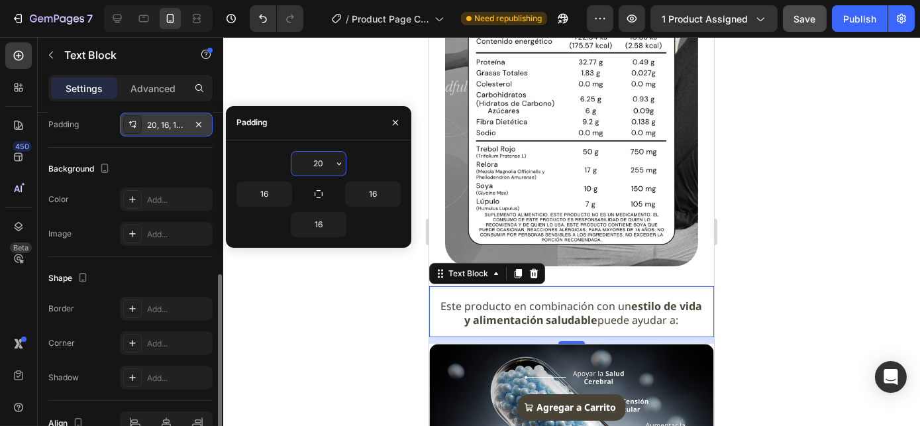
click at [316, 162] on input "20" at bounding box center [318, 164] width 54 height 24
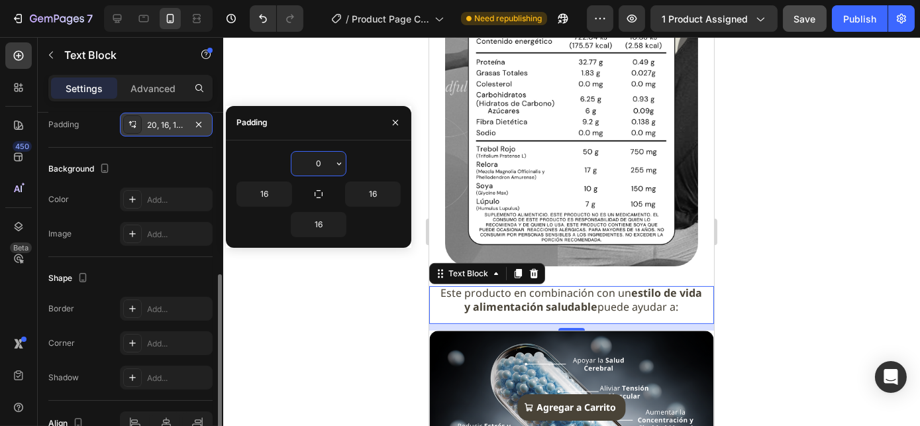
type input "0"
click at [263, 195] on input "16" at bounding box center [264, 194] width 54 height 24
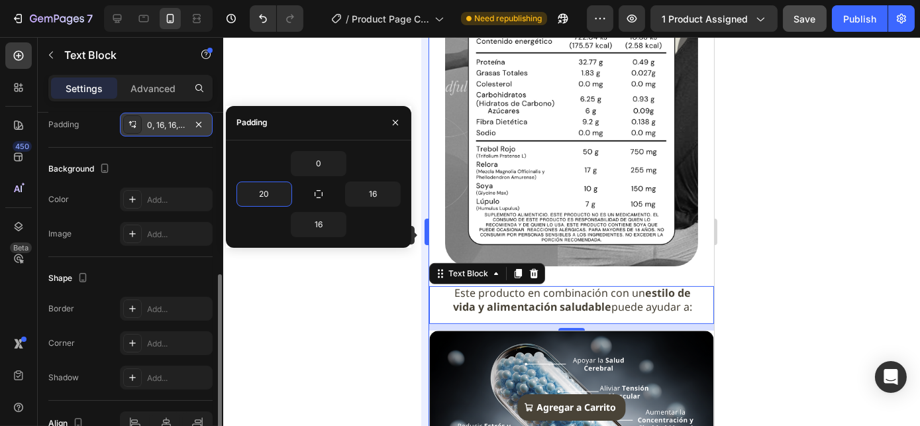
type input "20"
click at [375, 199] on input "16" at bounding box center [373, 194] width 54 height 24
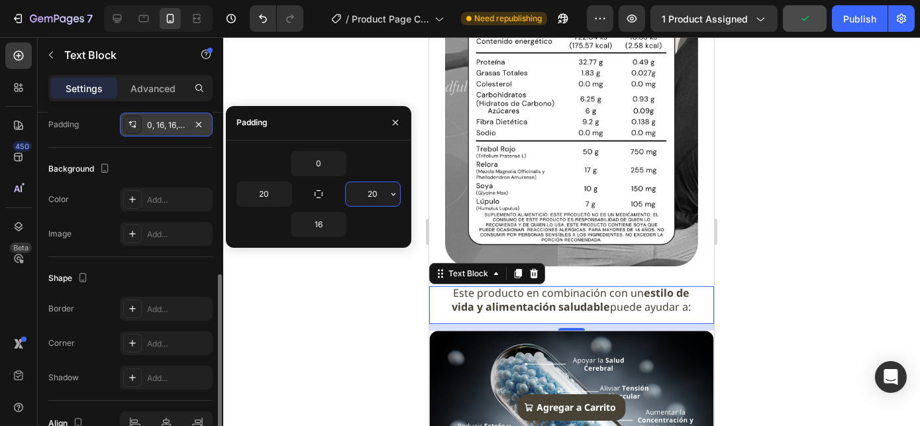
type input "20"
click at [320, 222] on input "16" at bounding box center [318, 225] width 54 height 24
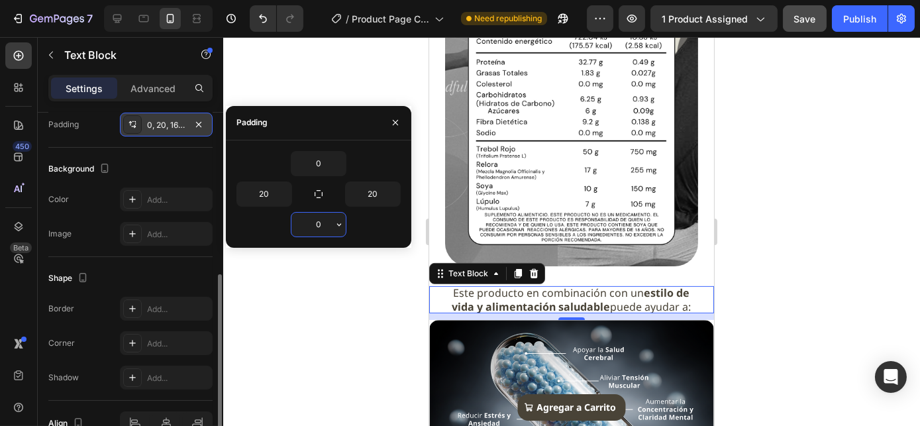
type input "0"
click at [767, 160] on div at bounding box center [571, 231] width 696 height 389
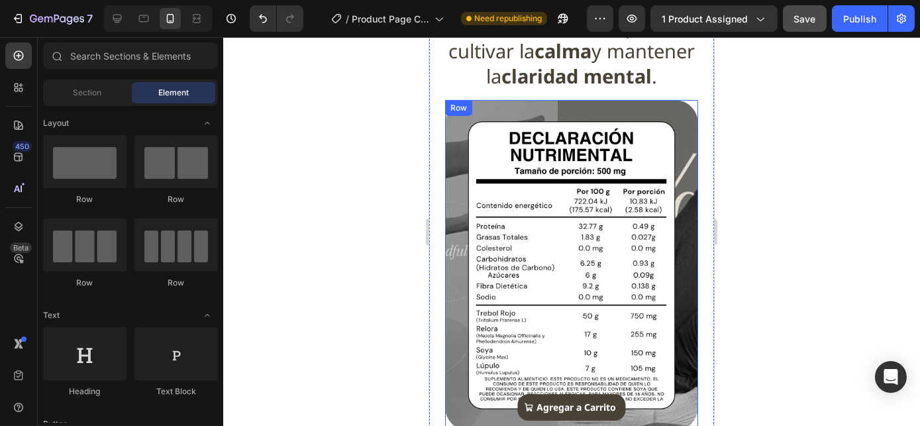
scroll to position [674, 0]
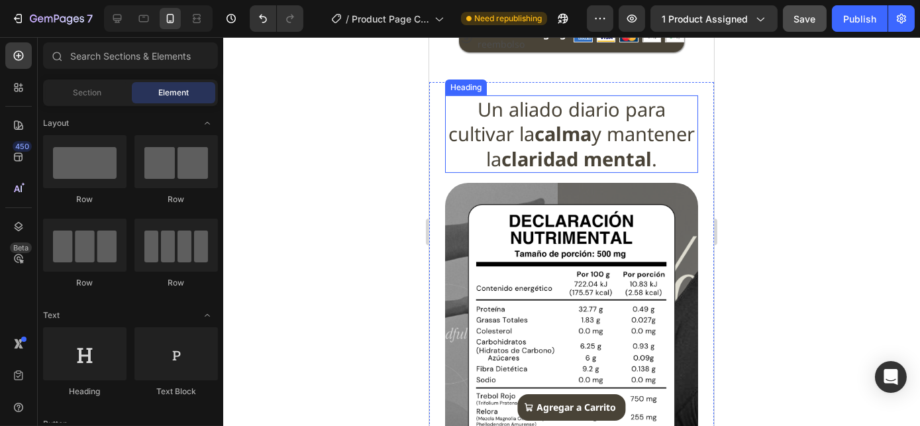
click at [601, 146] on strong "claridad mental" at bounding box center [575, 159] width 150 height 26
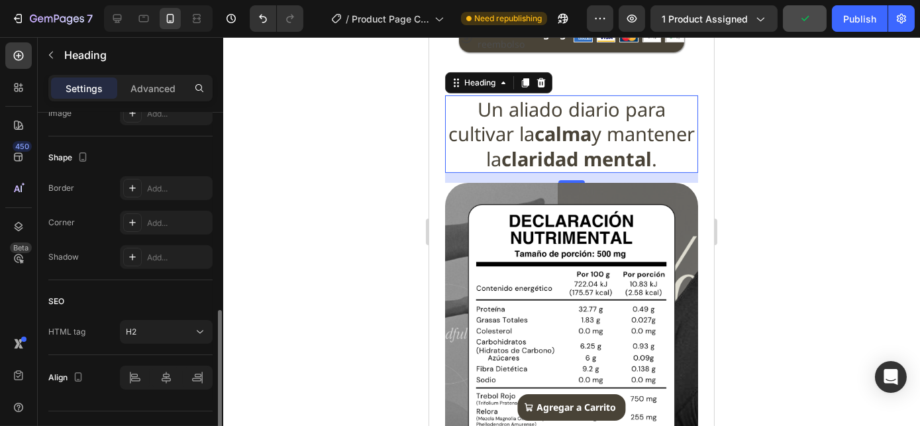
scroll to position [506, 0]
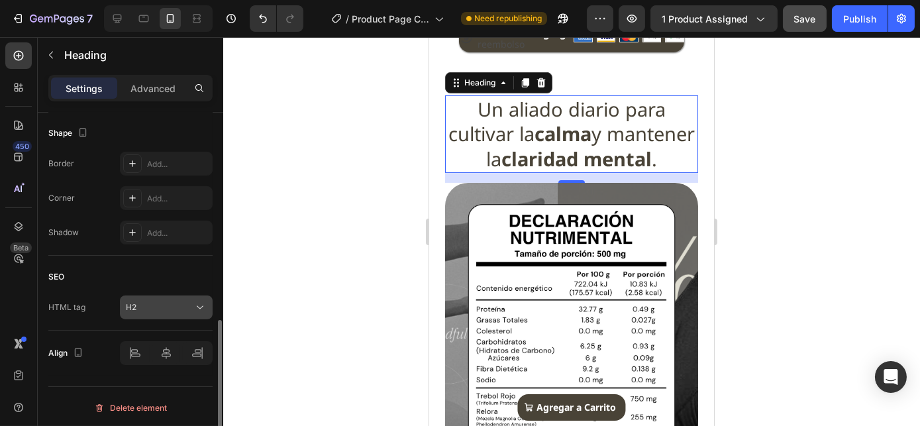
click at [154, 303] on div "H2" at bounding box center [160, 307] width 68 height 12
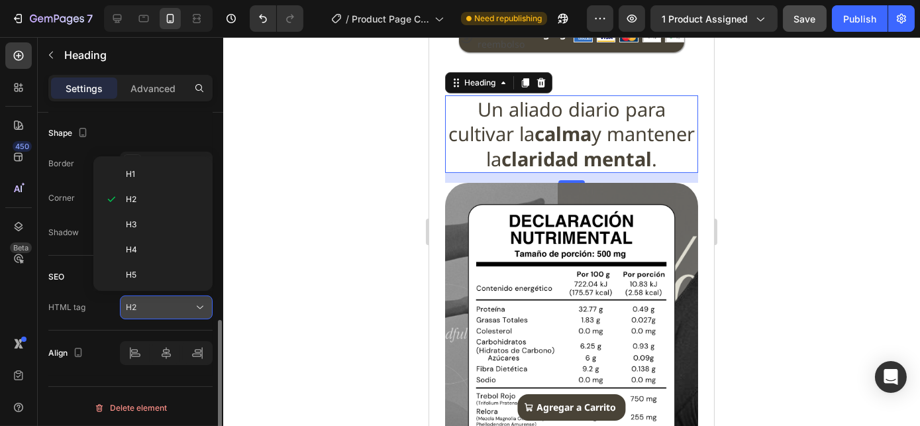
click at [154, 302] on div "H2" at bounding box center [160, 307] width 68 height 12
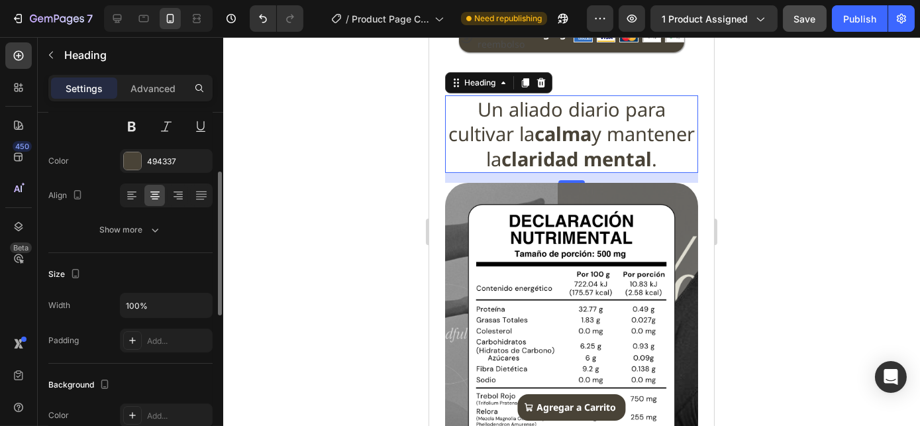
scroll to position [205, 0]
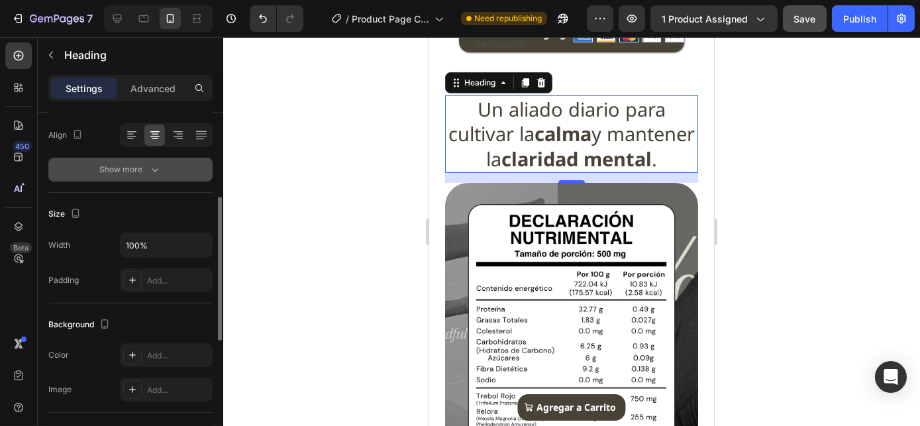
click at [113, 171] on div "Show more" at bounding box center [131, 169] width 62 height 13
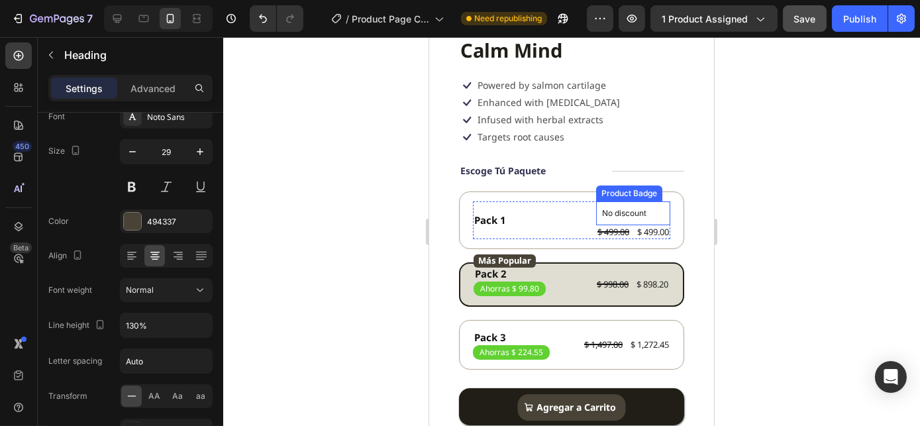
scroll to position [553, 0]
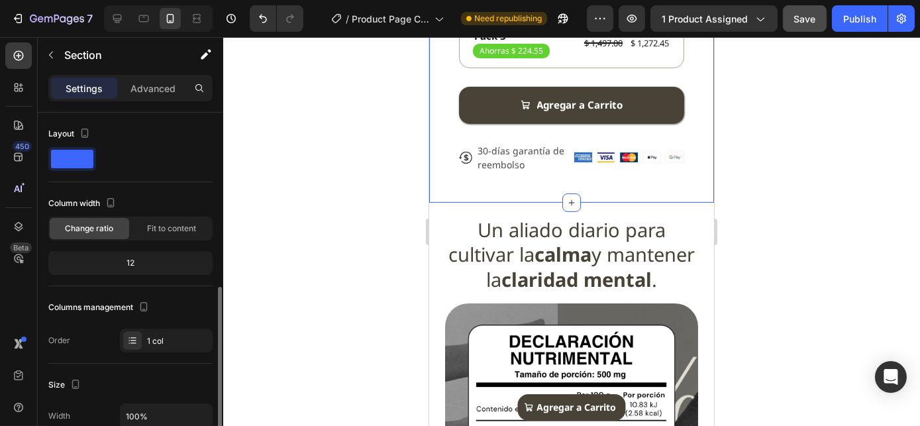
scroll to position [120, 0]
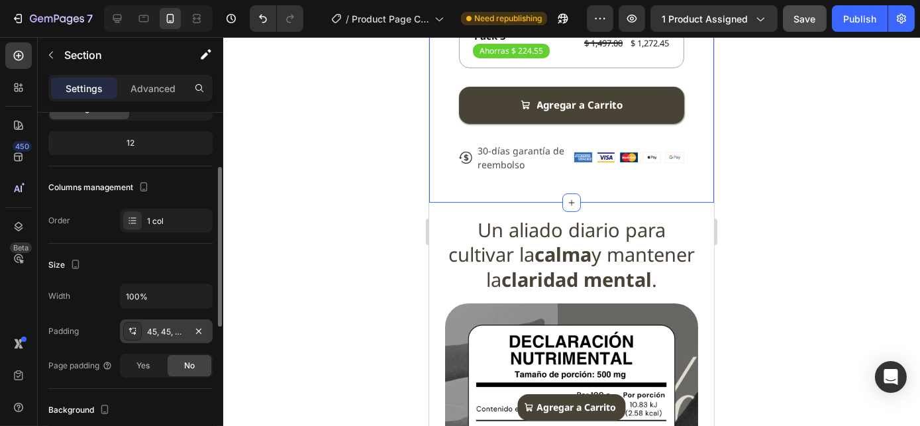
click at [156, 334] on div "45, 45, 45, 45" at bounding box center [166, 332] width 38 height 12
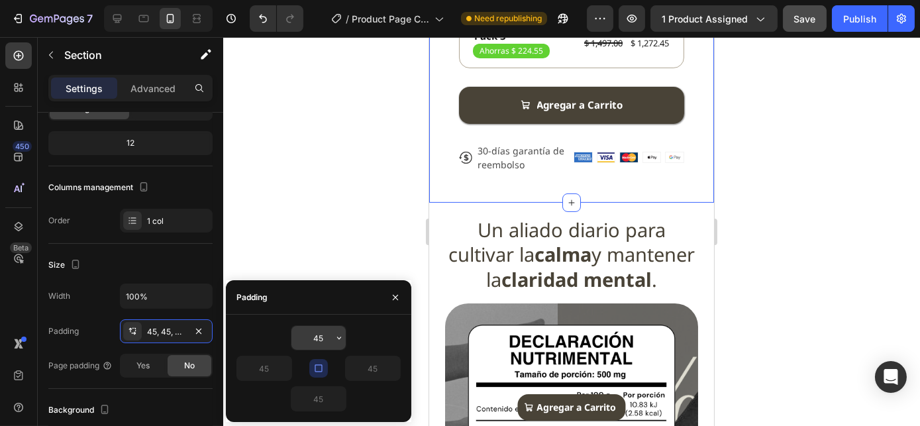
click at [322, 336] on input "45" at bounding box center [318, 338] width 54 height 24
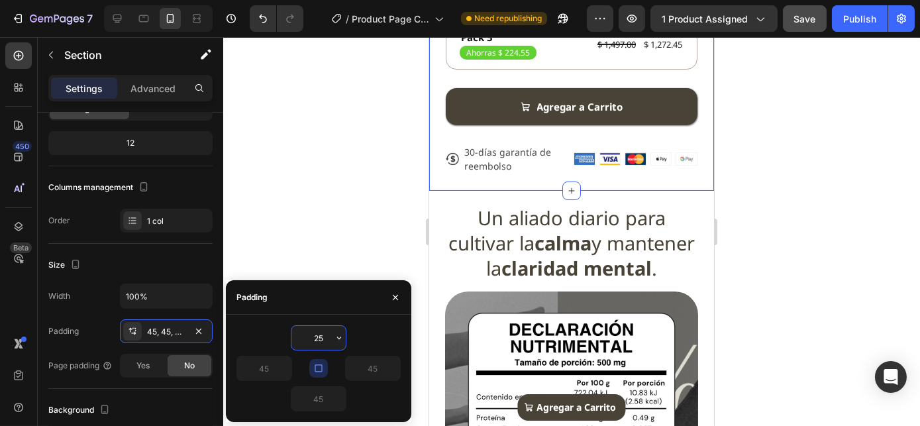
type input "25"
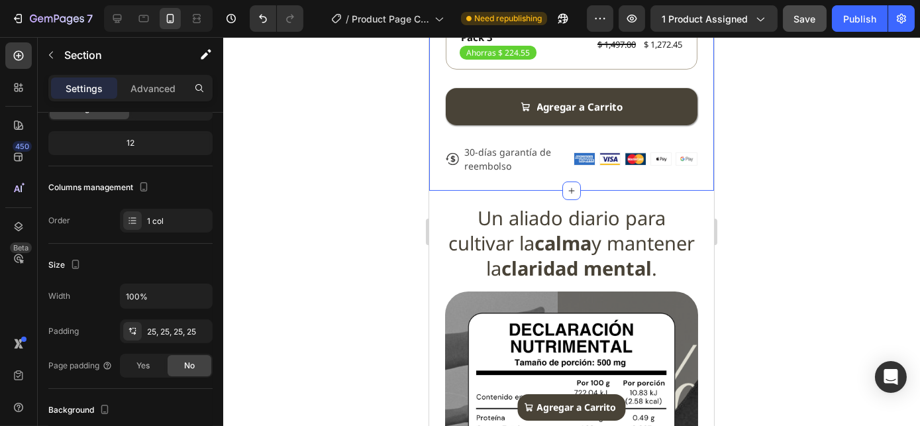
click at [329, 225] on div at bounding box center [571, 231] width 696 height 389
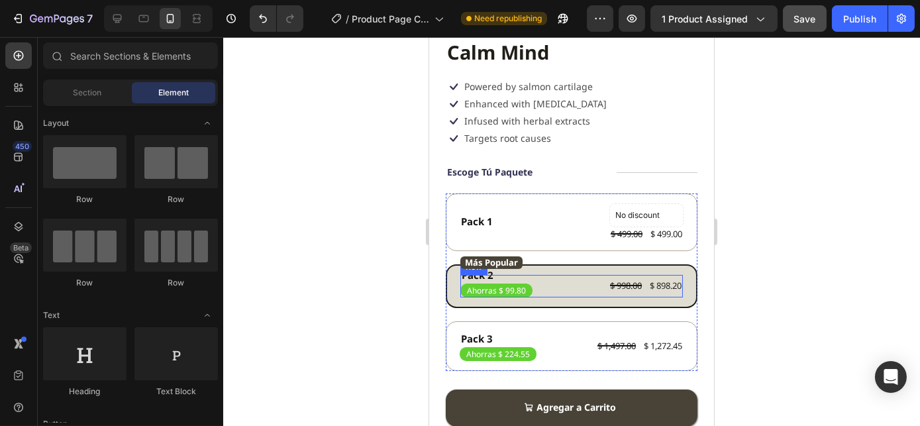
scroll to position [312, 0]
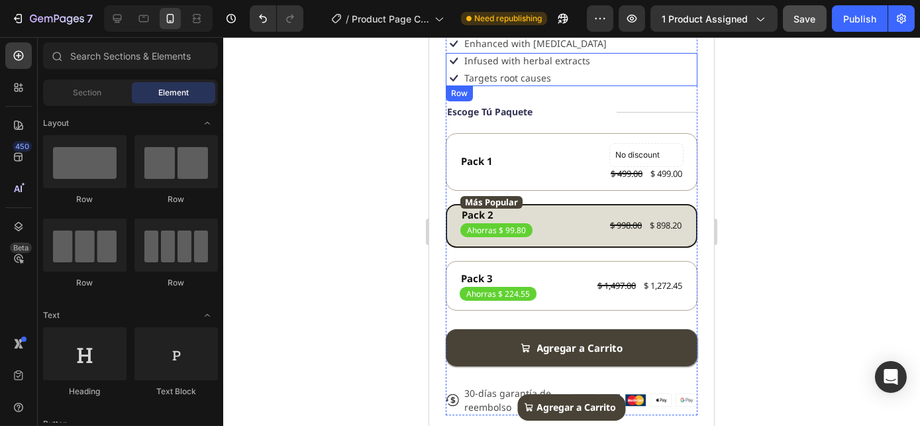
click at [681, 77] on div "Icon Infused with herbal extracts Text Block Row Icon Targets root causes Text …" at bounding box center [571, 69] width 252 height 33
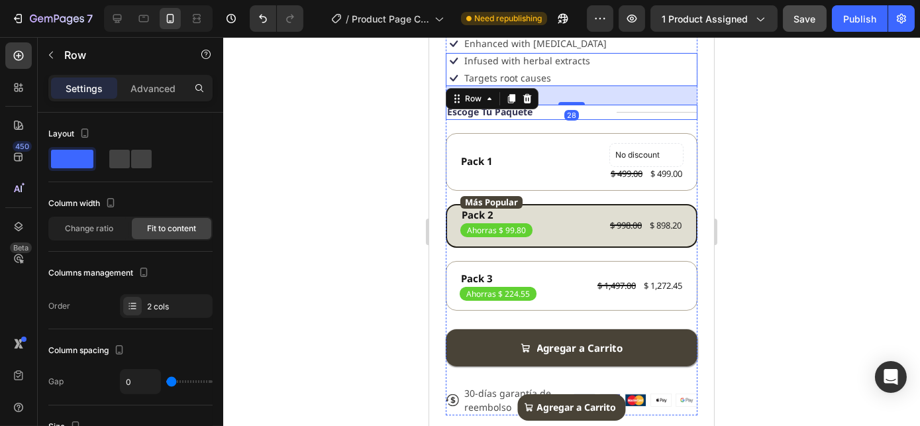
scroll to position [149, 0]
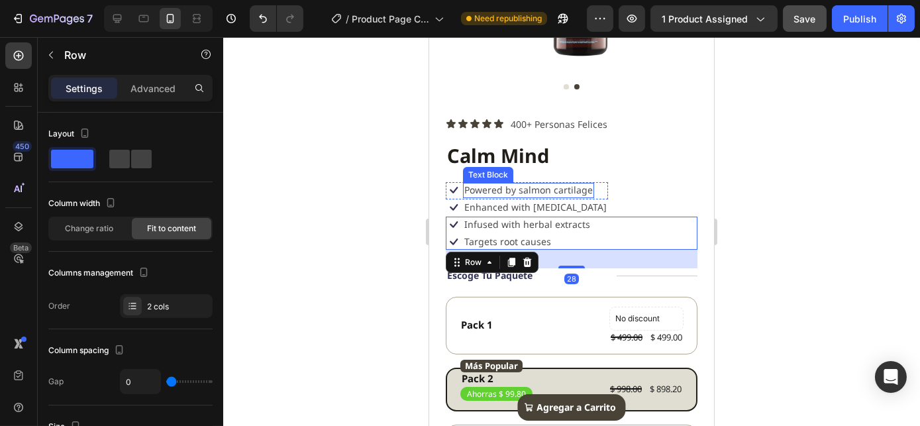
click at [544, 190] on p "Powered by salmon cartilage" at bounding box center [527, 190] width 128 height 12
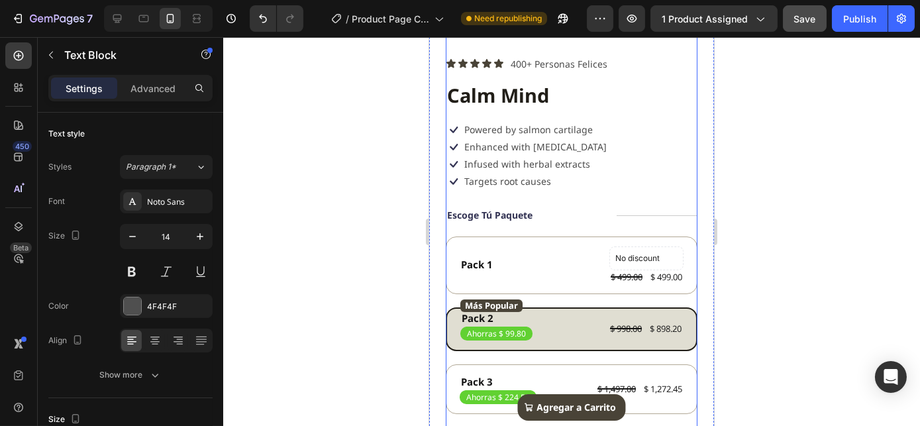
scroll to position [97, 0]
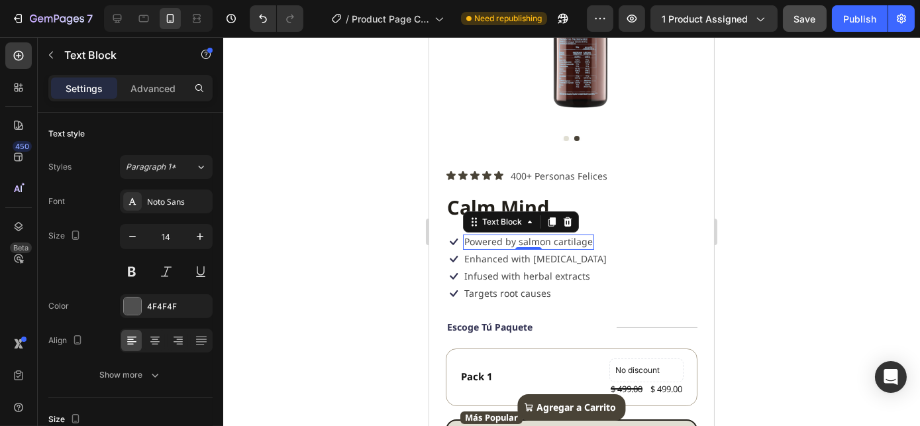
click at [528, 236] on p "Powered by salmon cartilage" at bounding box center [527, 242] width 128 height 12
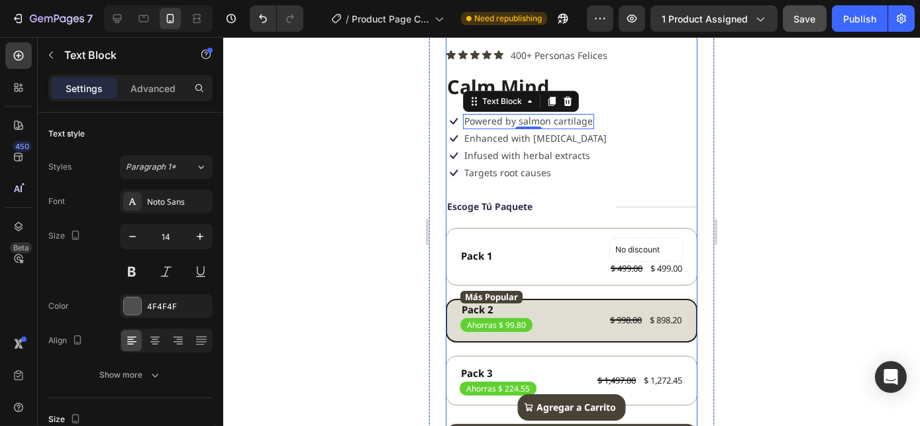
scroll to position [156, 0]
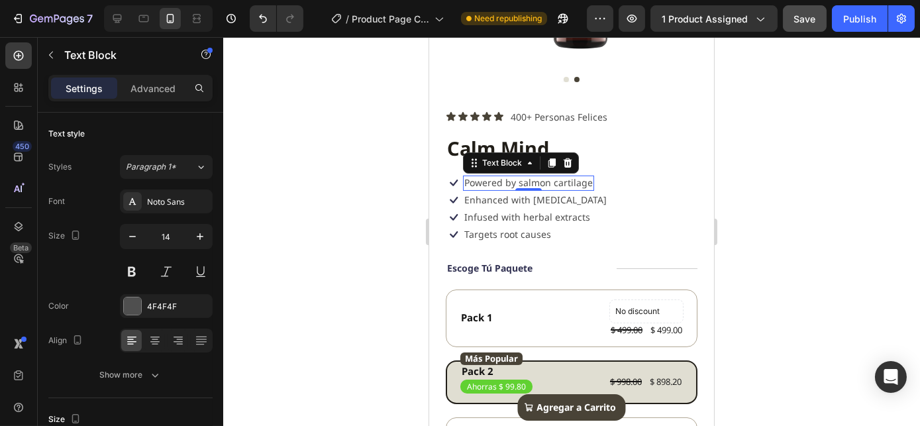
click at [514, 177] on p "Powered by salmon cartilage" at bounding box center [527, 183] width 128 height 12
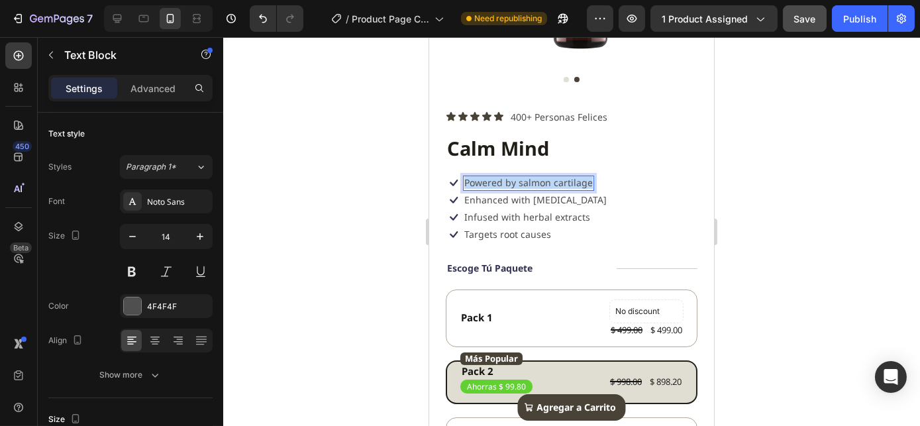
click at [514, 177] on p "Powered by salmon cartilage" at bounding box center [527, 183] width 128 height 12
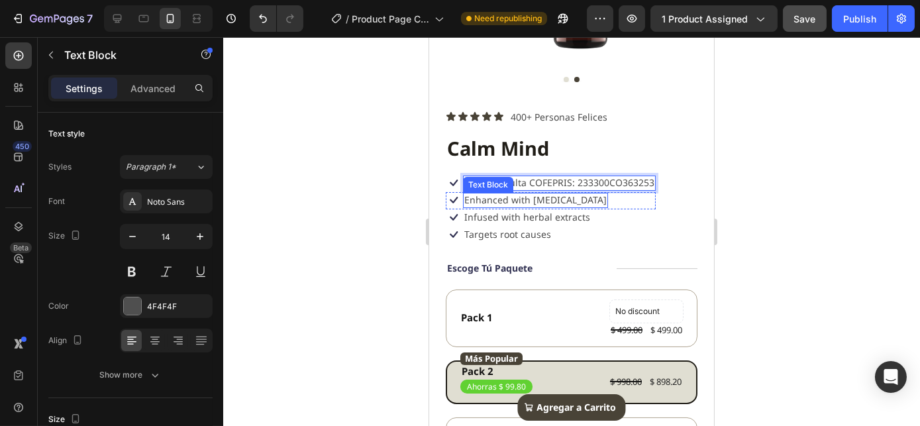
click at [498, 195] on p "Enhanced with biotin" at bounding box center [534, 200] width 142 height 12
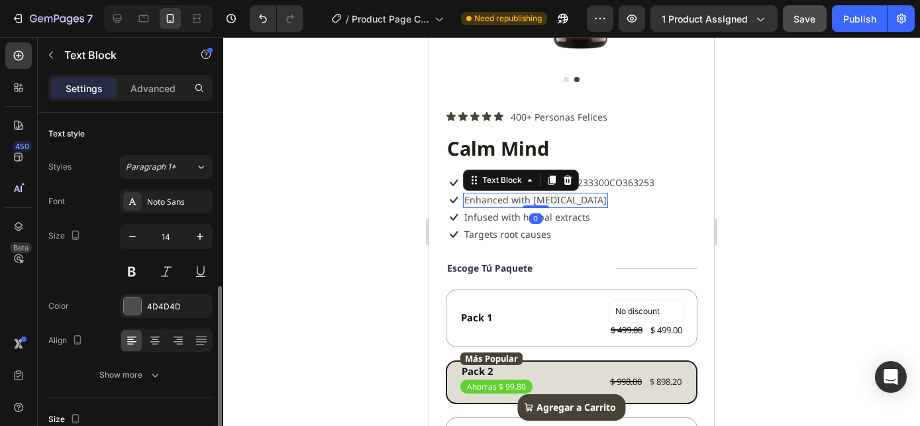
scroll to position [120, 0]
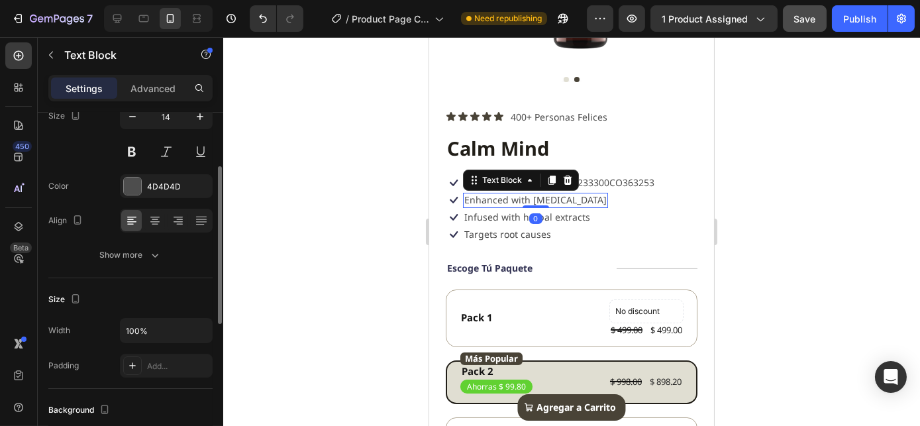
click at [498, 195] on p "Enhanced with biotin" at bounding box center [534, 200] width 142 height 12
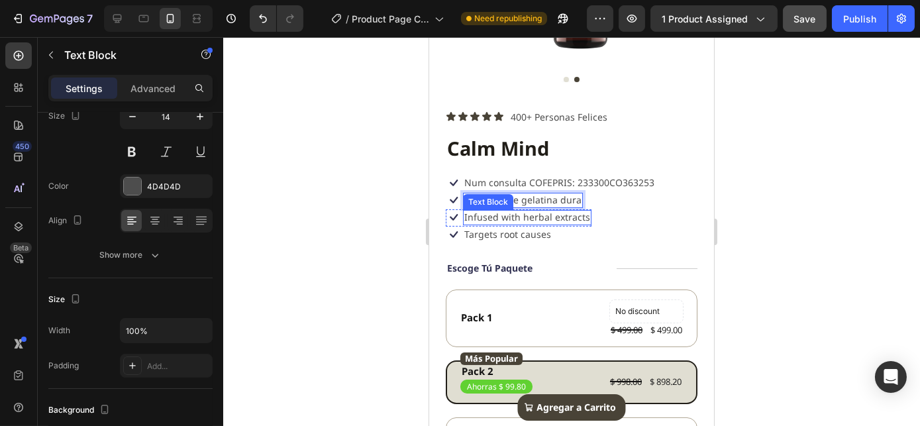
click at [481, 212] on p "Infused with herbal extracts" at bounding box center [526, 217] width 126 height 12
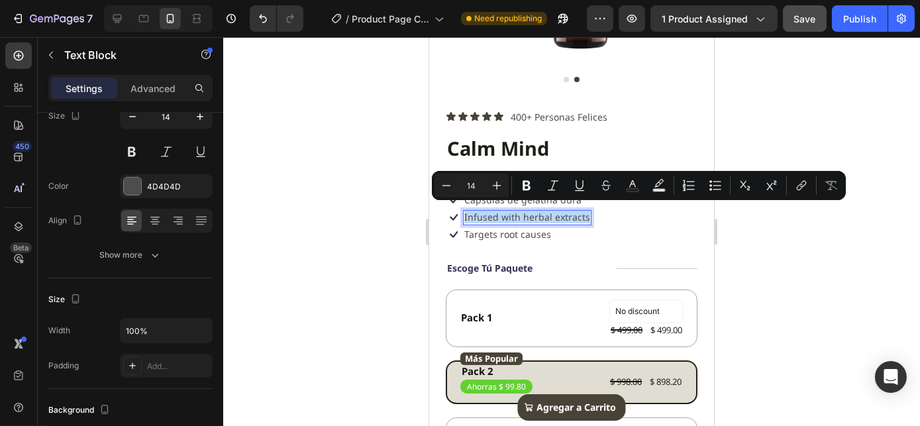
scroll to position [156, 0]
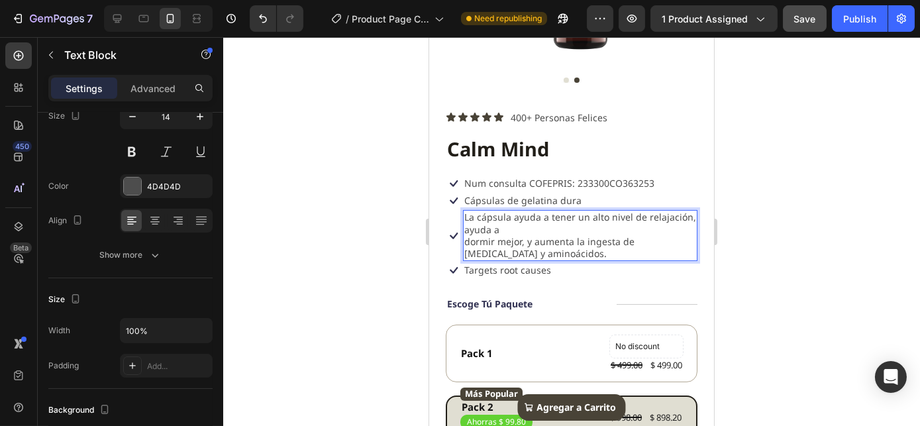
click at [467, 211] on p "La cápsula ayuda a tener un alto nivel de relajación, ayuda a dormir mejor, y a…" at bounding box center [579, 235] width 232 height 48
click at [618, 226] on p "La cápsula ayuda a tener un alto nivel de relajación, ayuda a dormir mejor, y a…" at bounding box center [579, 235] width 232 height 48
click at [465, 234] on p "La cápsula ayuda a tener un alto nivel de relajación, ayuda dormir mejor, y aum…" at bounding box center [579, 235] width 232 height 48
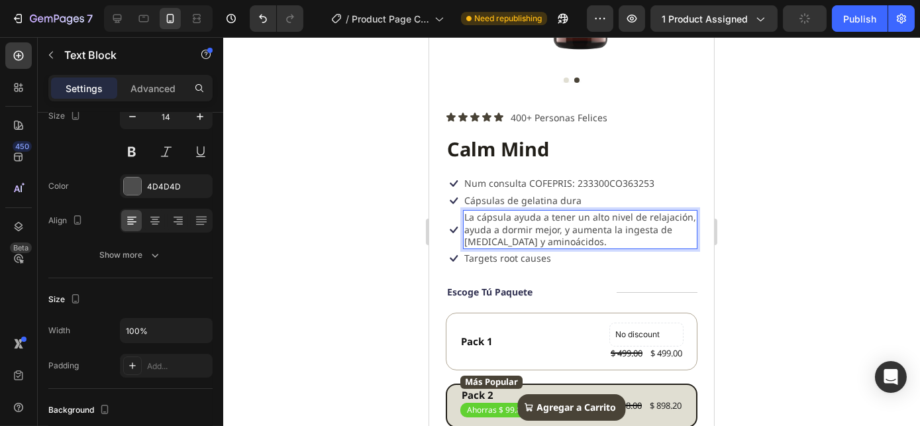
click at [465, 226] on p "La cápsula ayuda a tener un alto nivel de relajación, ayuda a dormir mejor, y a…" at bounding box center [579, 229] width 232 height 36
click at [618, 226] on p "La cápsula ayuda a tener un alto nivel de relajación, ayuda a dormir mejor, y a…" at bounding box center [579, 229] width 232 height 36
click at [629, 229] on p "La cápsula ayuda a tener un alto nivel de relajación, ayuda a dormir mejor, y a…" at bounding box center [579, 229] width 232 height 36
click at [555, 222] on p "La cápsula ayuda a tener un alto nivel de relajación, ayuda a dormir mejor, y a…" at bounding box center [579, 229] width 232 height 36
click at [455, 224] on icon at bounding box center [453, 230] width 16 height 16
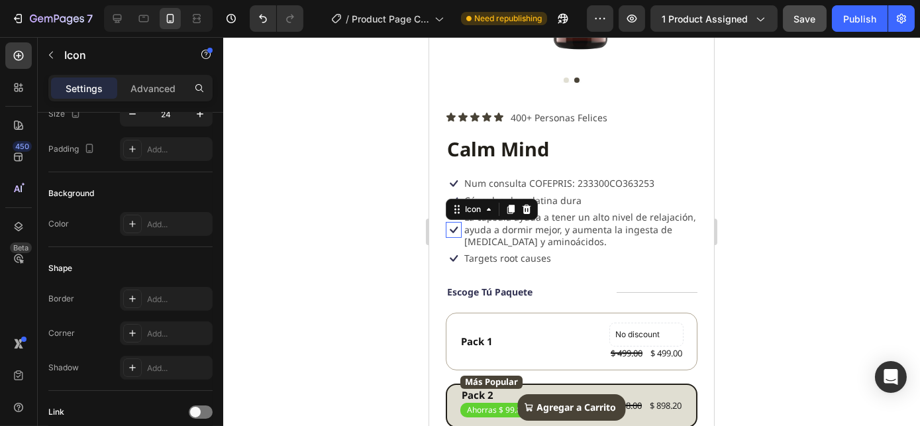
scroll to position [0, 0]
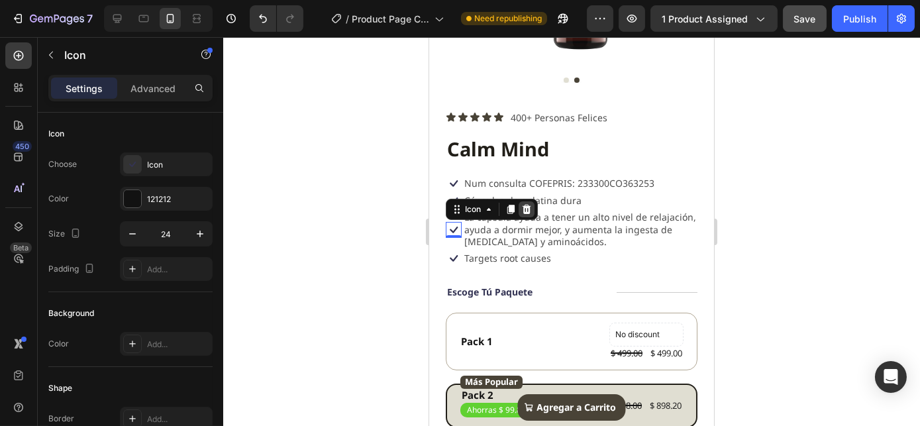
click at [523, 205] on icon at bounding box center [526, 209] width 9 height 9
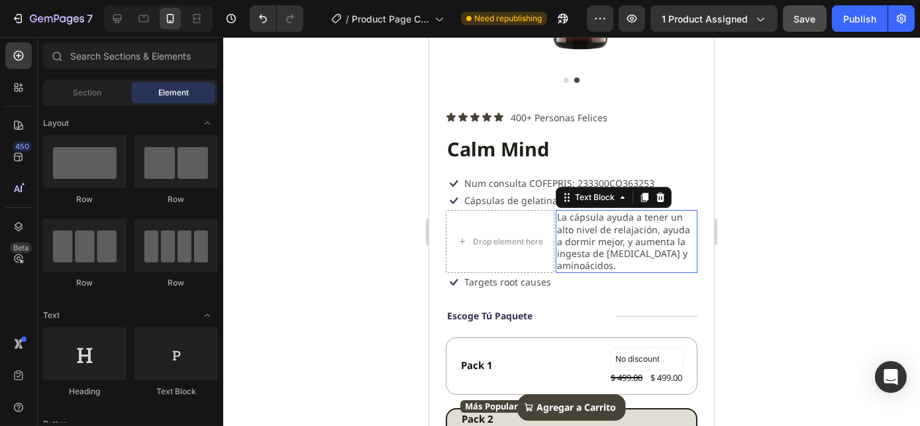
click at [556, 232] on p "La cápsula ayuda a tener un alto nivel de relajación, ayuda a dormir mejor, y a…" at bounding box center [625, 241] width 139 height 60
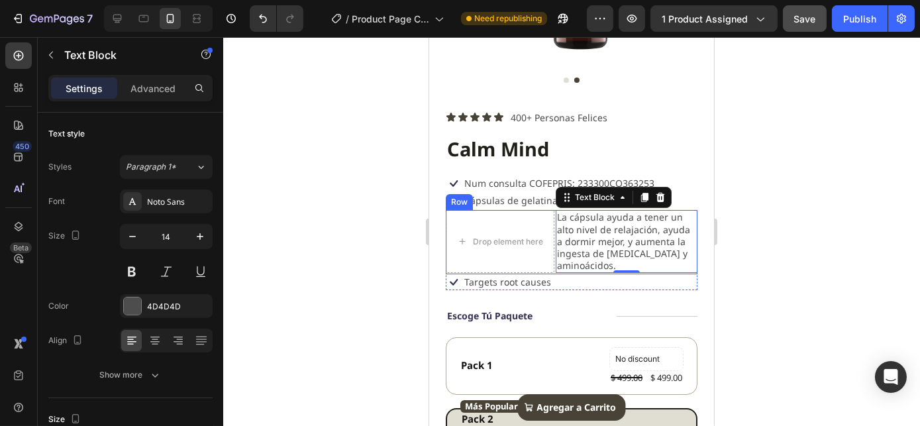
click at [451, 201] on div "Row" at bounding box center [458, 202] width 27 height 16
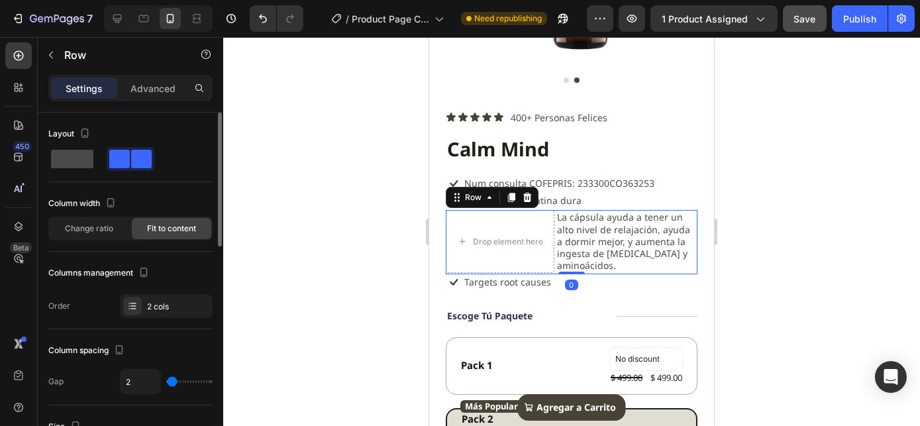
click at [71, 163] on span at bounding box center [72, 159] width 42 height 19
type input "0"
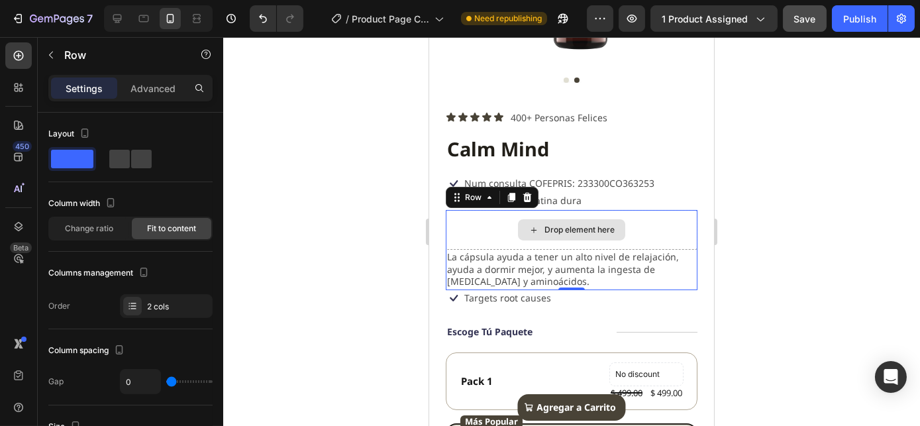
click at [471, 221] on div "Drop element here" at bounding box center [571, 230] width 252 height 40
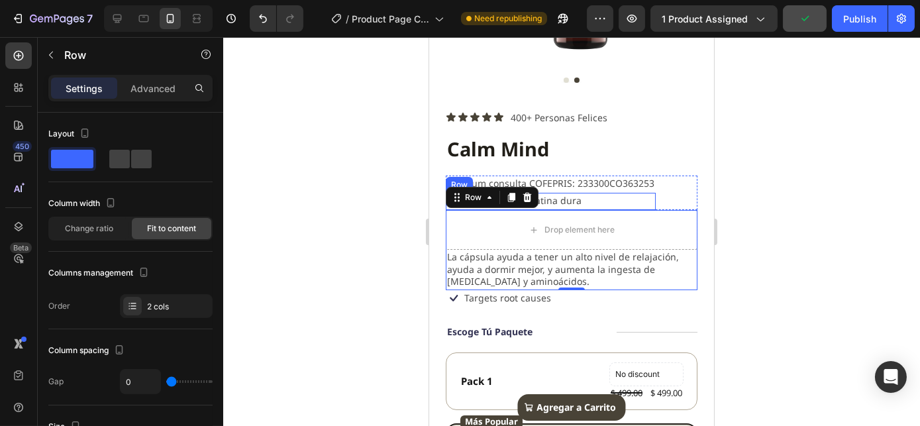
click at [482, 226] on div "Drop element here" at bounding box center [571, 230] width 252 height 40
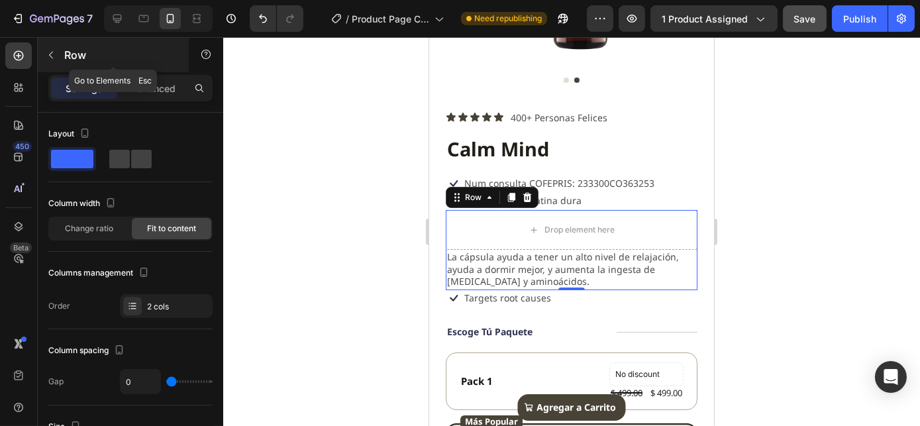
click at [52, 50] on icon "button" at bounding box center [51, 55] width 11 height 11
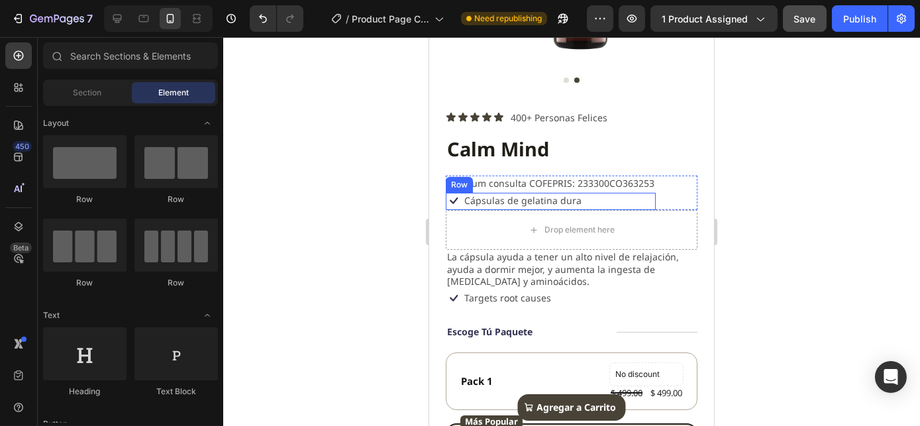
click at [583, 194] on div "Icon Cápsulas de gelatina dura Text Block Row" at bounding box center [550, 201] width 210 height 17
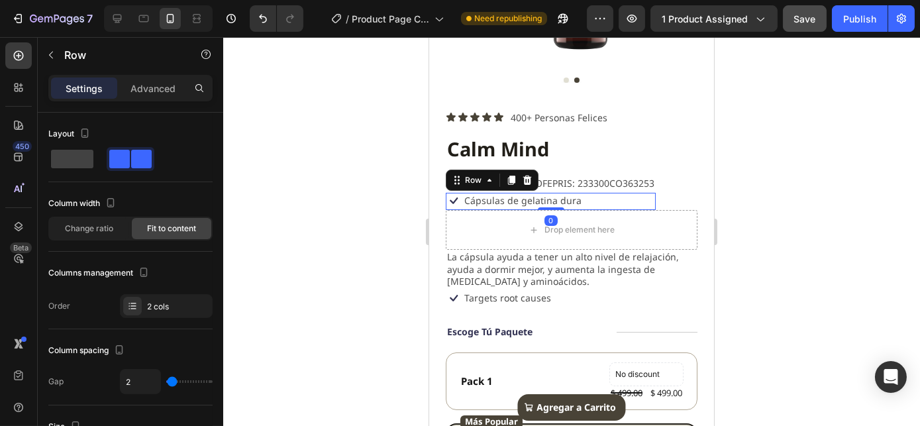
click at [583, 194] on div "Icon Cápsulas de gelatina dura Text Block Row 0" at bounding box center [550, 201] width 210 height 17
click at [583, 195] on div "Icon Cápsulas de gelatina dura Text Block Row 0" at bounding box center [550, 201] width 210 height 17
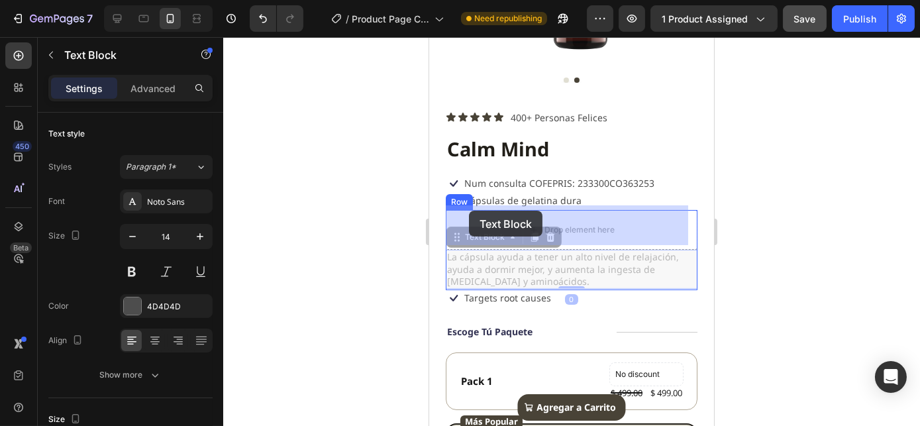
drag, startPoint x: 459, startPoint y: 234, endPoint x: 468, endPoint y: 211, distance: 25.0
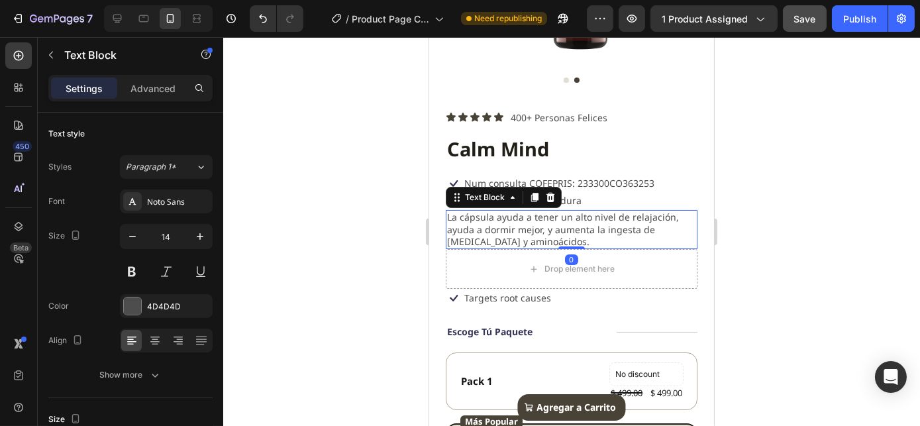
click at [511, 261] on div "Drop element here" at bounding box center [571, 269] width 252 height 40
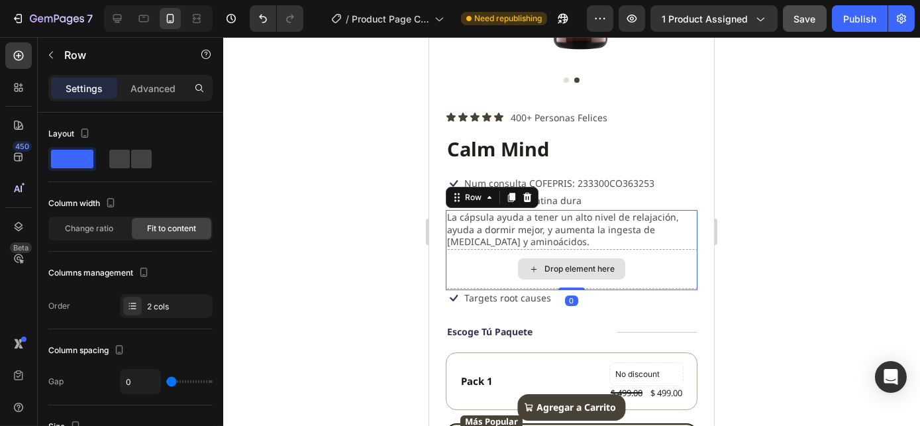
click at [466, 249] on div "Drop element here" at bounding box center [571, 269] width 252 height 40
click at [467, 251] on div "Drop element here" at bounding box center [571, 269] width 252 height 40
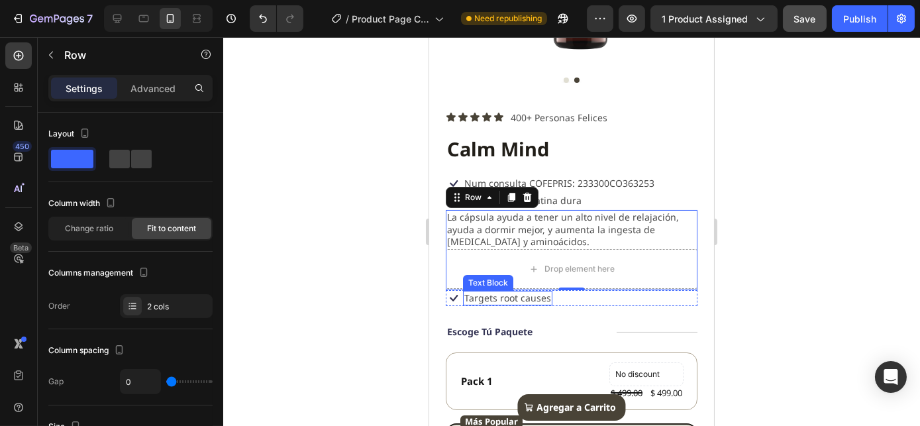
click at [514, 293] on p "Targets root causes" at bounding box center [506, 298] width 87 height 12
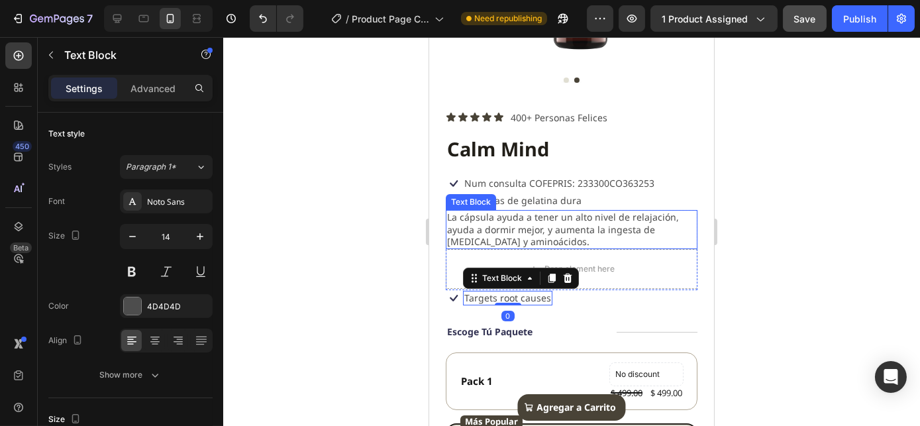
click at [658, 225] on p "La cápsula ayuda a tener un alto nivel de relajación, ayuda a dormir mejor, y a…" at bounding box center [570, 229] width 249 height 36
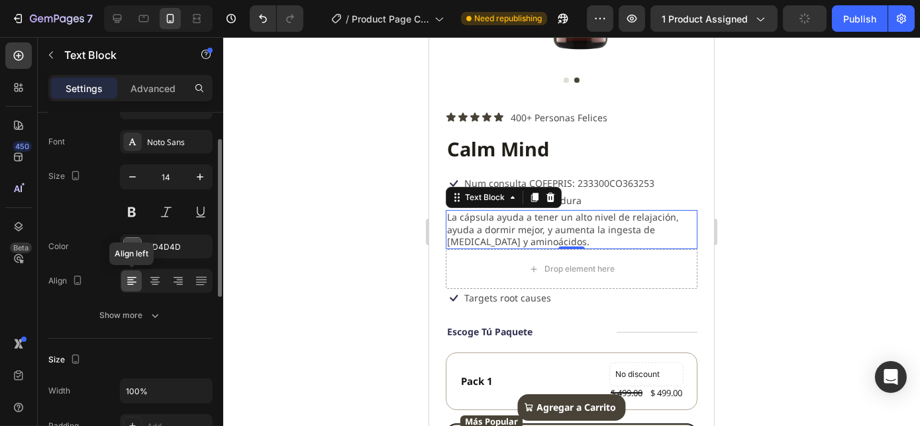
scroll to position [120, 0]
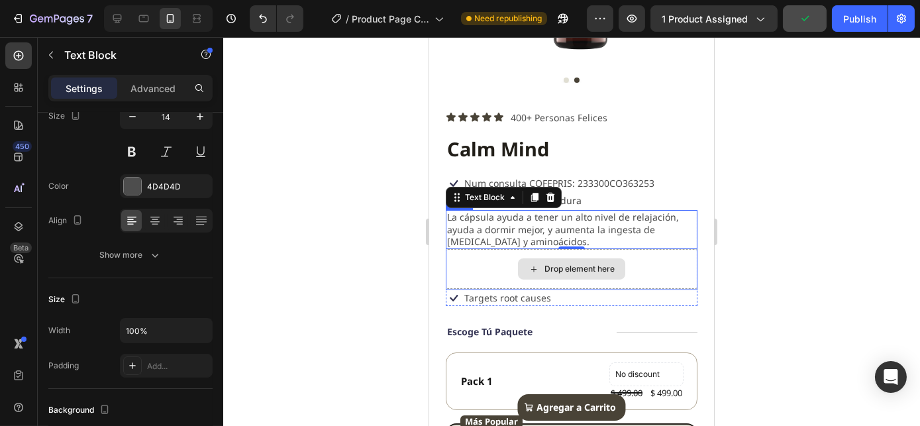
click at [458, 254] on div "Drop element here" at bounding box center [571, 269] width 252 height 40
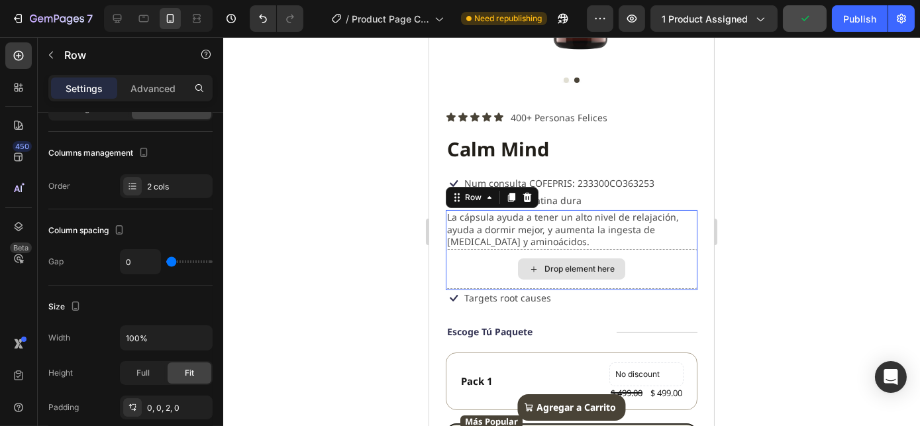
scroll to position [0, 0]
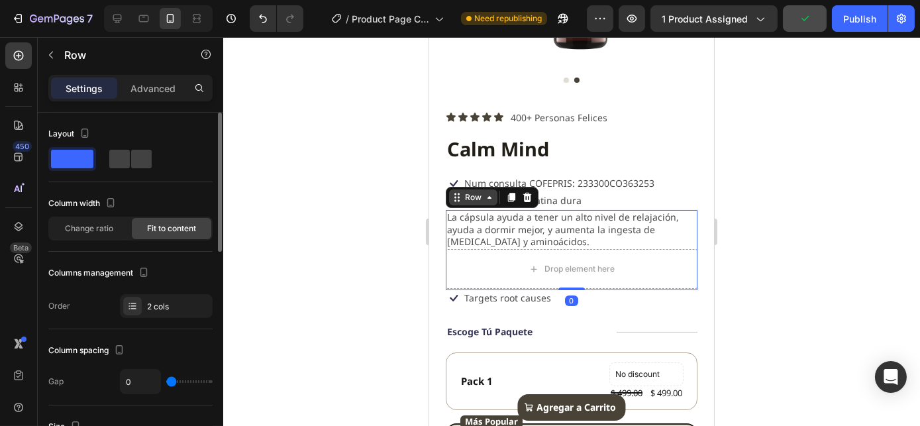
click at [457, 193] on icon at bounding box center [456, 197] width 11 height 11
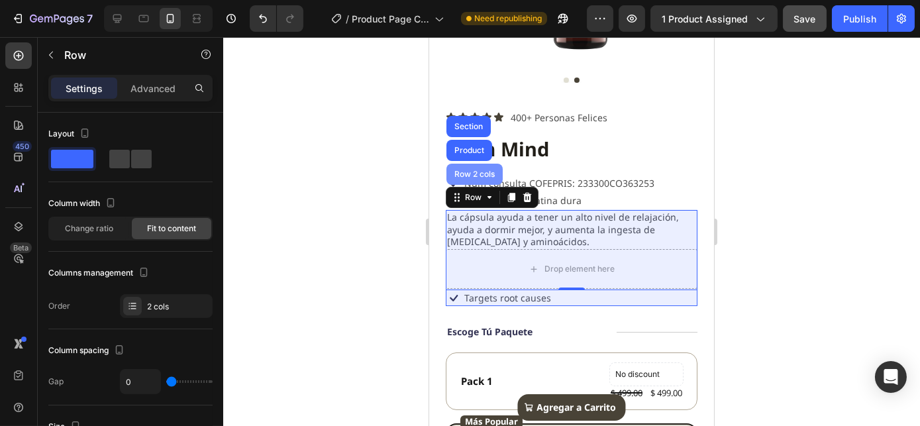
click at [466, 171] on div "Row 2 cols" at bounding box center [474, 174] width 46 height 8
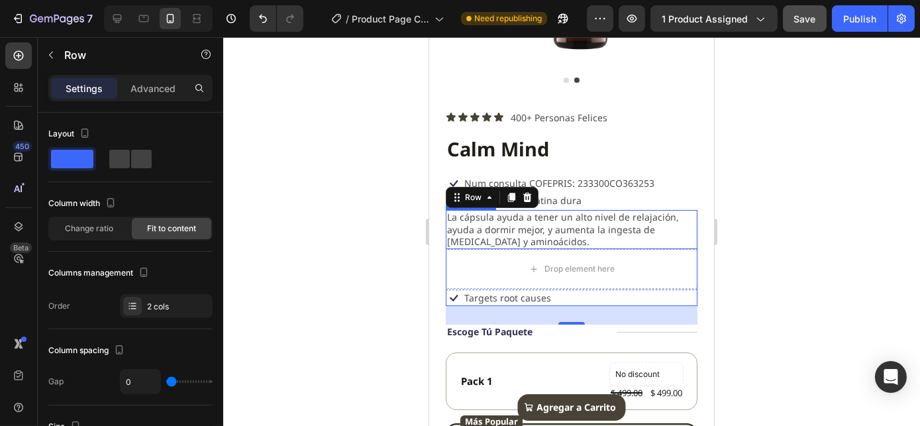
click at [450, 210] on div "La cápsula ayuda a tener un alto nivel de relajación, ayuda a dormir mejor, y a…" at bounding box center [571, 229] width 252 height 39
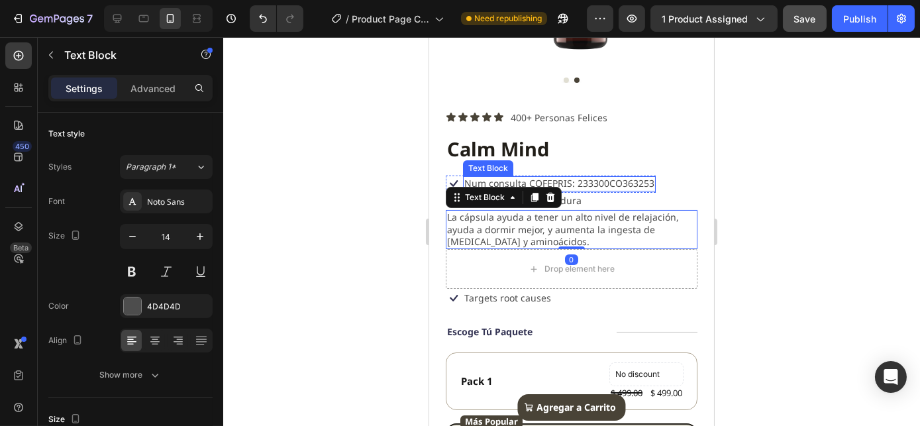
click at [589, 165] on div "Icon Icon Icon Icon Icon Icon List 400+ Personas Felices Text Block Row Calm Mi…" at bounding box center [571, 372] width 252 height 526
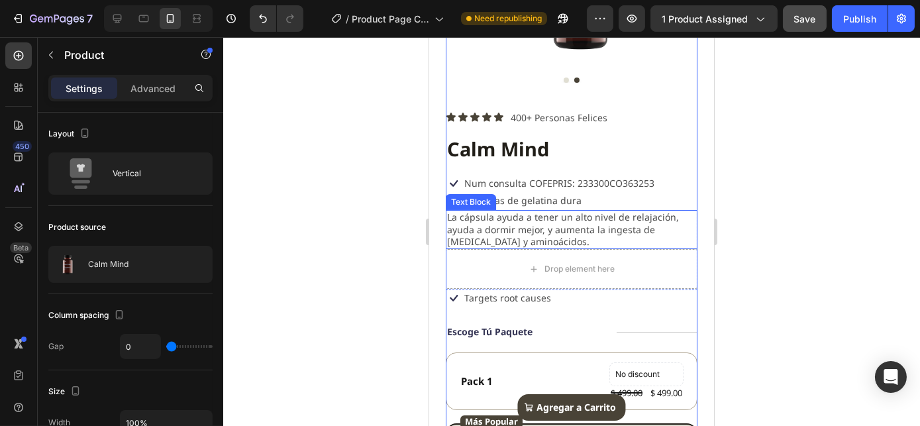
click at [509, 228] on p "La cápsula ayuda a tener un alto nivel de relajación, ayuda a dormir mejor, y a…" at bounding box center [570, 229] width 249 height 36
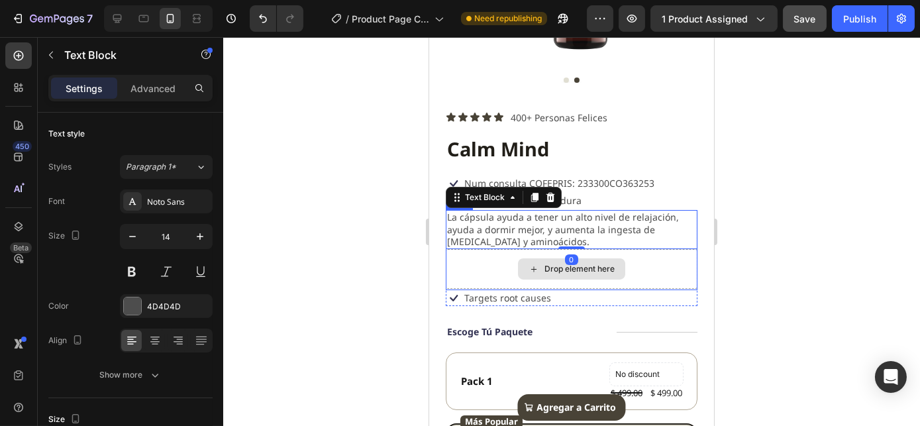
click at [471, 250] on div "Drop element here" at bounding box center [571, 269] width 252 height 40
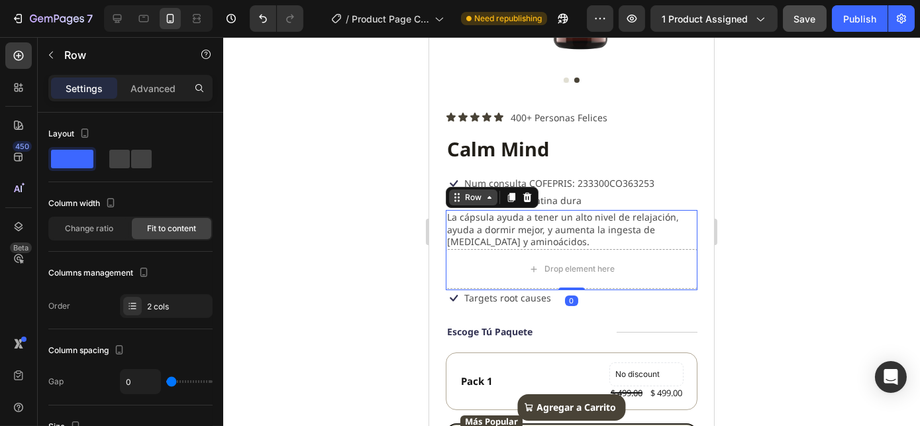
click at [457, 197] on icon at bounding box center [456, 197] width 11 height 11
click at [466, 196] on div "Row" at bounding box center [472, 197] width 22 height 12
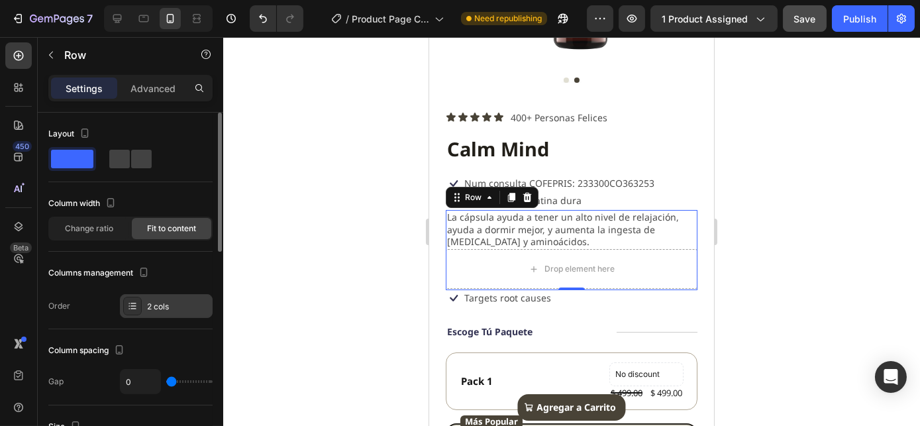
click at [162, 299] on div "2 cols" at bounding box center [166, 306] width 93 height 24
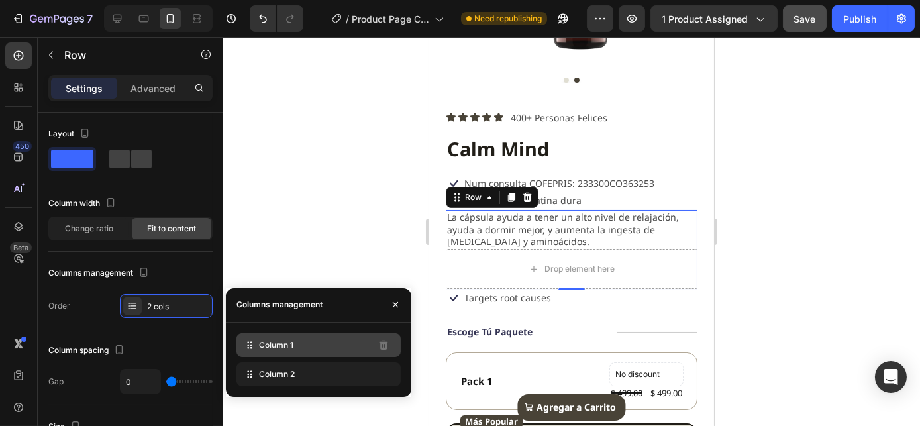
click at [309, 343] on div "Column 1" at bounding box center [318, 345] width 164 height 24
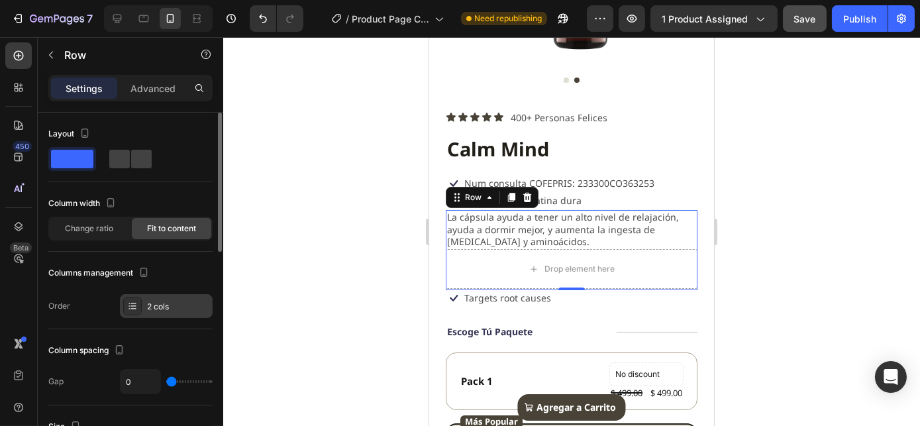
click at [160, 306] on div "2 cols" at bounding box center [178, 307] width 62 height 12
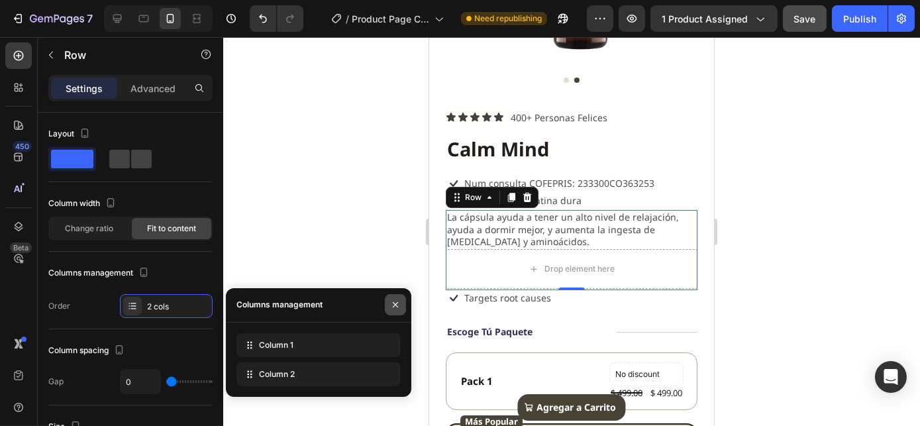
click at [395, 303] on icon "button" at bounding box center [395, 304] width 11 height 11
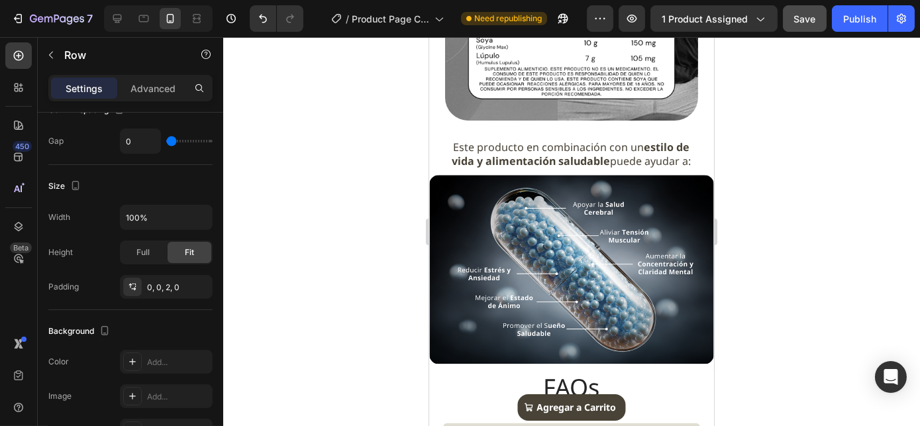
scroll to position [1126, 0]
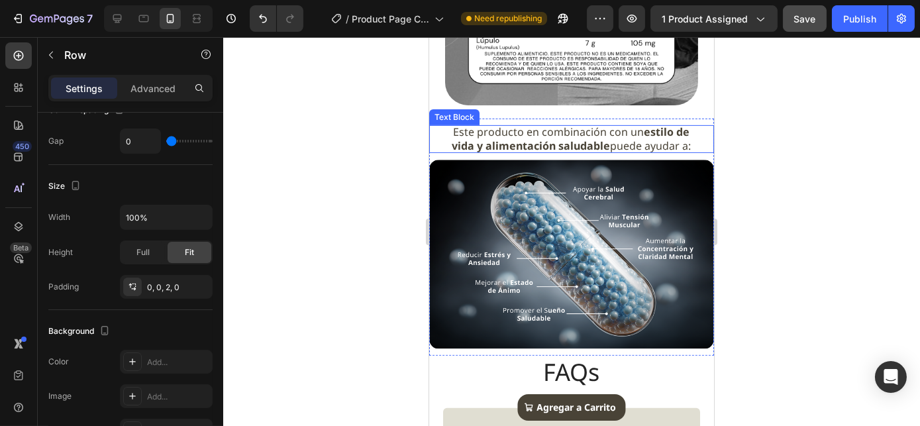
click at [667, 153] on span "Este producto en combinación con un estilo de vida y alimentación saludable pue…" at bounding box center [571, 138] width 239 height 28
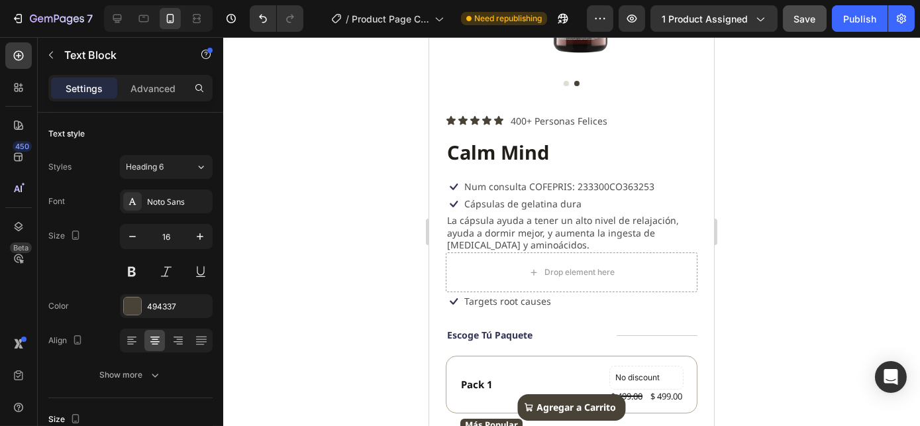
scroll to position [152, 0]
click at [505, 296] on p "Targets root causes" at bounding box center [506, 302] width 87 height 12
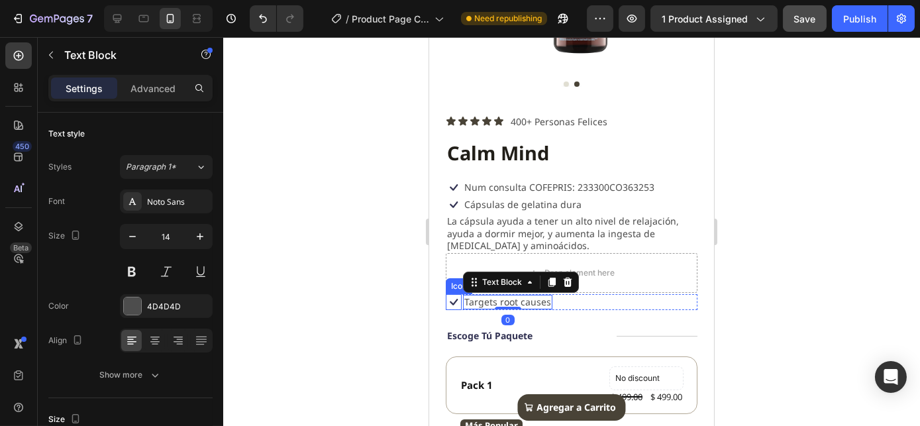
click at [452, 286] on div "Icon" at bounding box center [458, 286] width 21 height 0
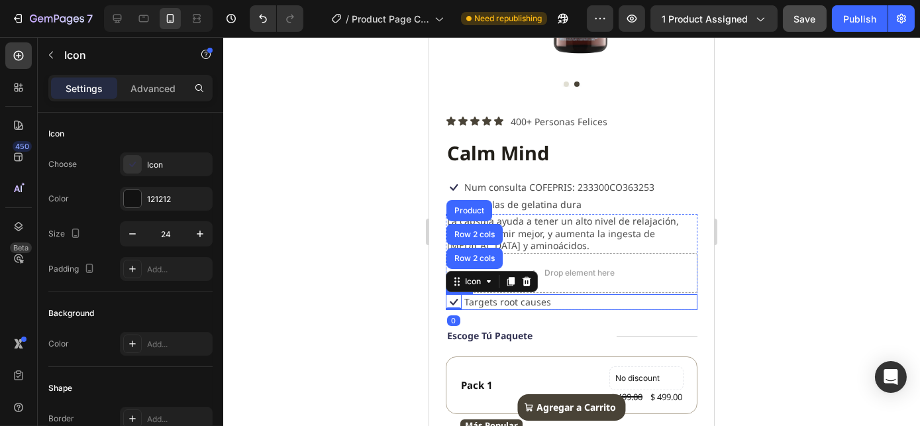
click at [577, 294] on div "Icon Row 2 cols Row 2 cols Product 0 Targets root causes Text Block Row" at bounding box center [571, 302] width 252 height 16
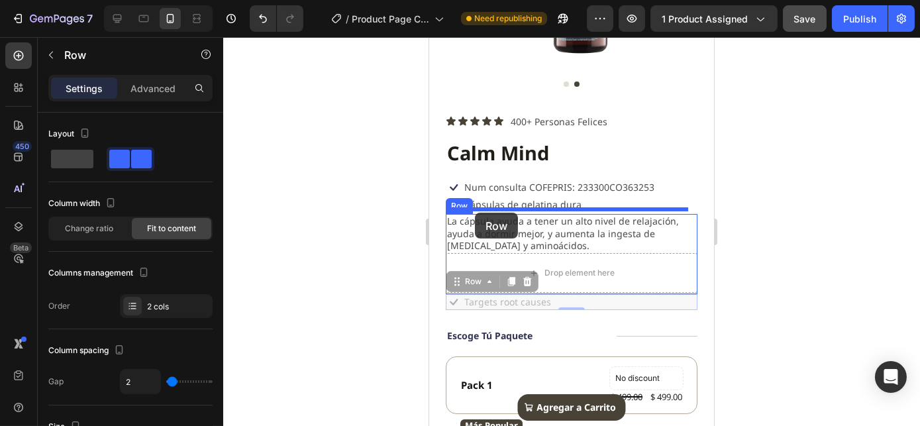
drag, startPoint x: 459, startPoint y: 281, endPoint x: 474, endPoint y: 213, distance: 69.7
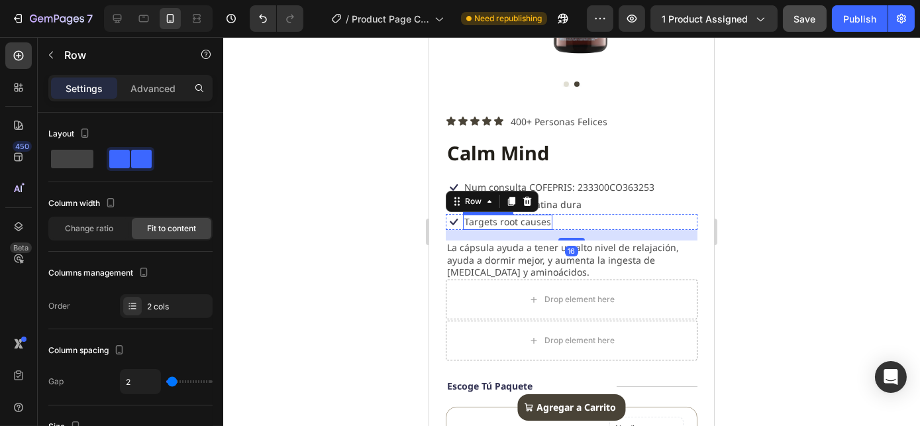
click at [515, 216] on p "Targets root causes" at bounding box center [506, 222] width 87 height 12
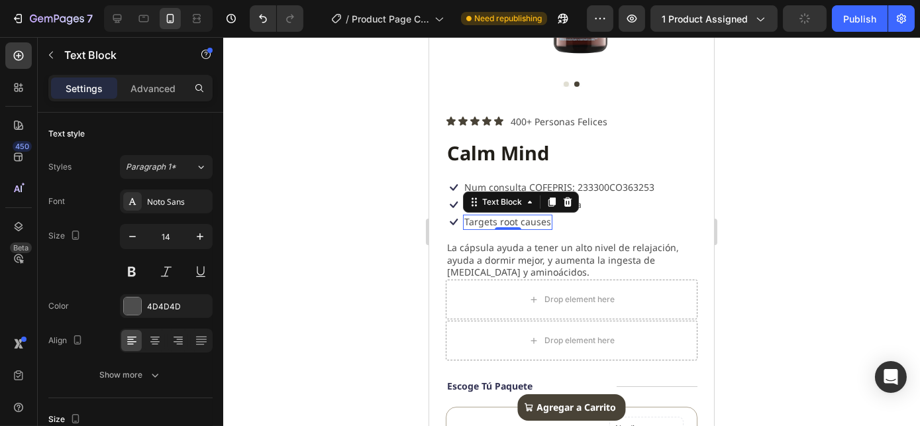
click at [479, 216] on p "Targets root causes" at bounding box center [506, 222] width 87 height 12
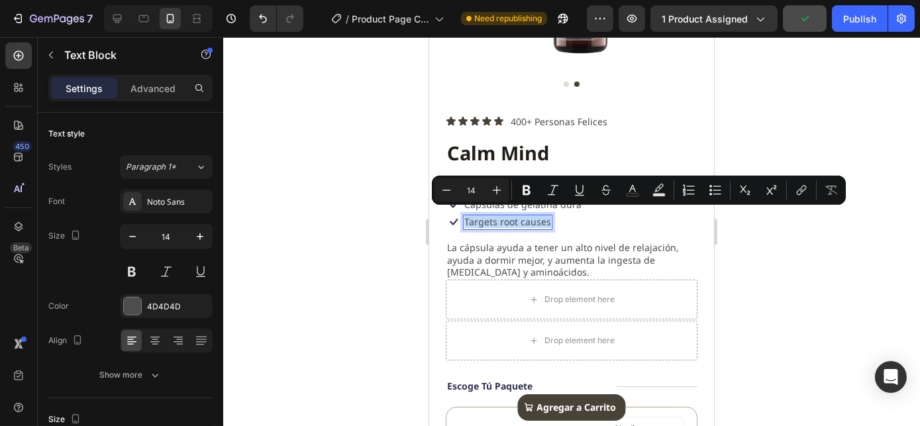
click at [479, 216] on p "Targets root causes" at bounding box center [506, 222] width 87 height 12
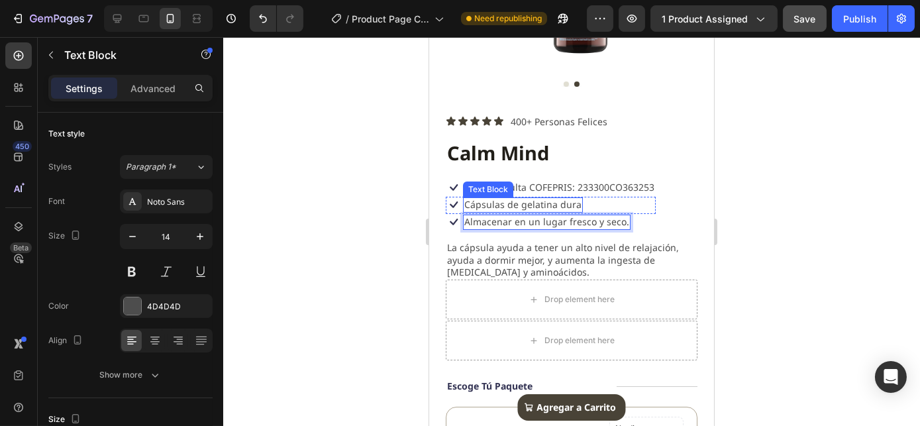
click at [571, 199] on p "Cápsulas de gelatina dura" at bounding box center [521, 205] width 117 height 12
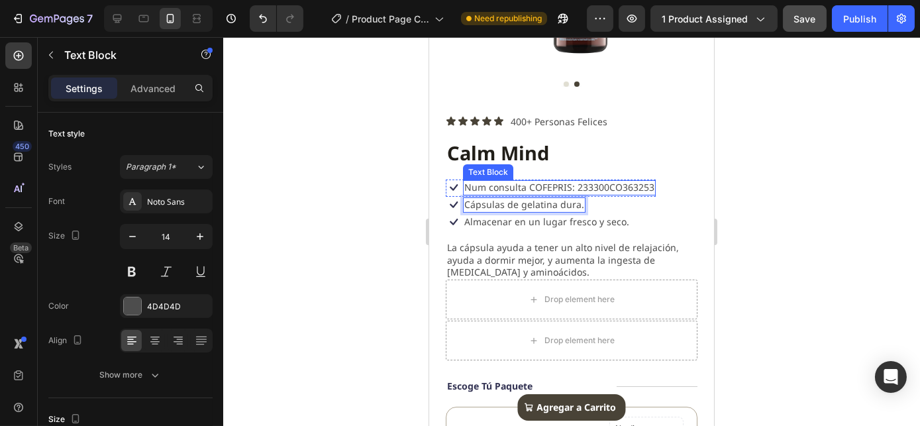
click at [520, 181] on p "Num consulta COFEPRIS: 233300CO363253" at bounding box center [558, 187] width 190 height 12
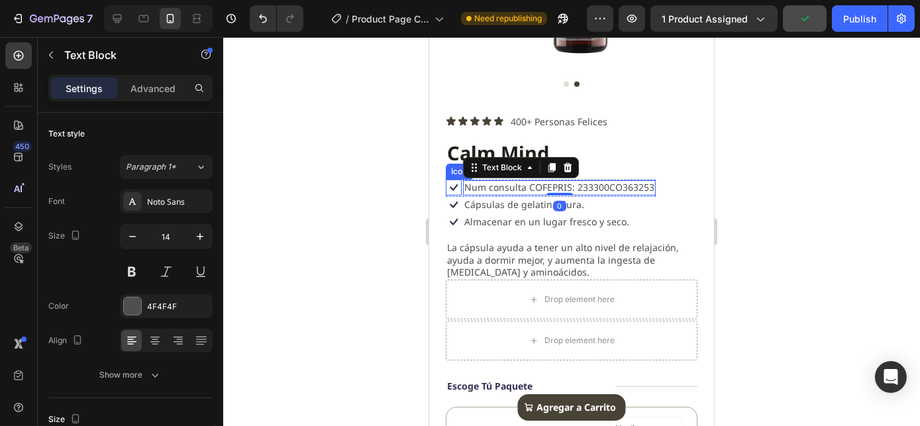
click at [453, 171] on div "Icon" at bounding box center [458, 171] width 21 height 0
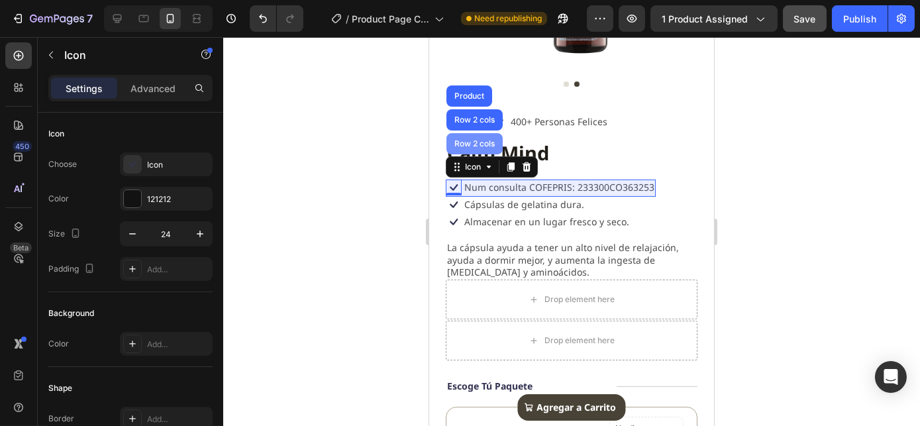
click at [466, 133] on div "Row 2 cols" at bounding box center [474, 143] width 56 height 21
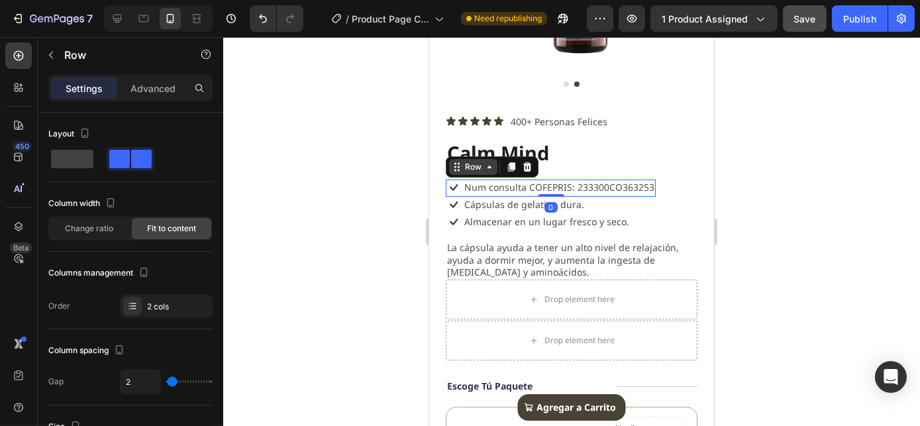
click at [463, 164] on div "Row" at bounding box center [472, 167] width 22 height 12
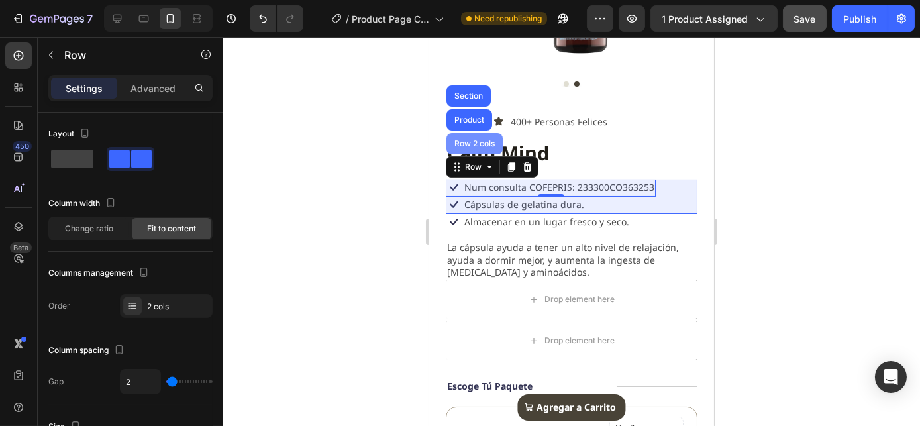
click at [467, 140] on div "Row 2 cols" at bounding box center [474, 144] width 46 height 8
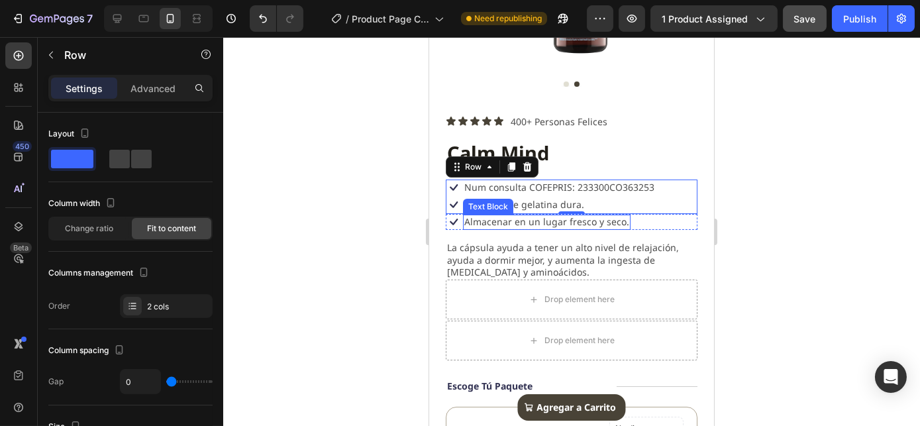
click at [603, 216] on p "Almacenar en un lugar fresco y seco." at bounding box center [545, 222] width 165 height 12
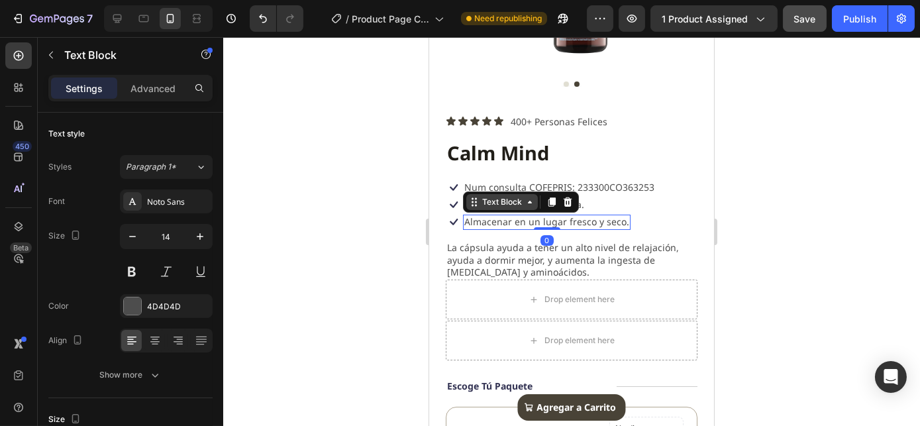
click at [471, 205] on icon at bounding box center [472, 206] width 2 height 2
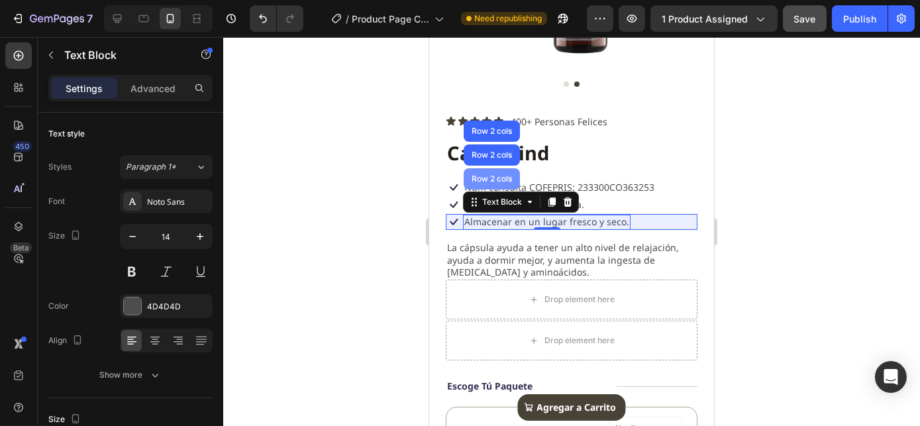
click at [501, 175] on div "Row 2 cols" at bounding box center [491, 179] width 46 height 8
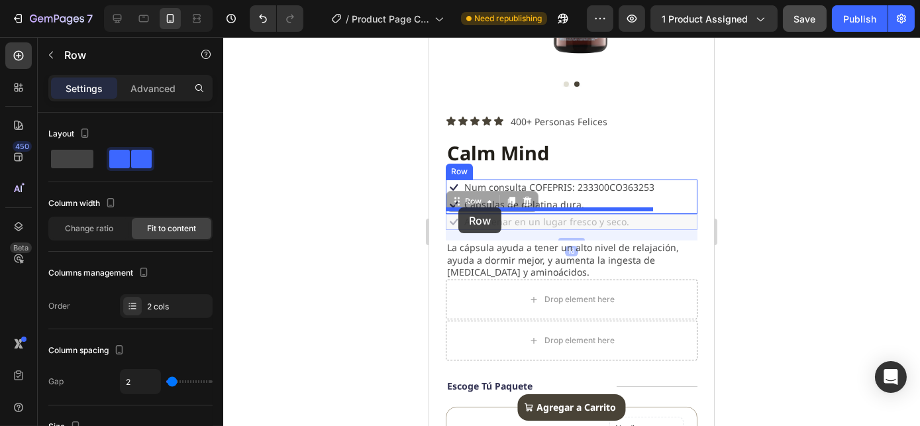
drag, startPoint x: 457, startPoint y: 197, endPoint x: 457, endPoint y: 207, distance: 10.6
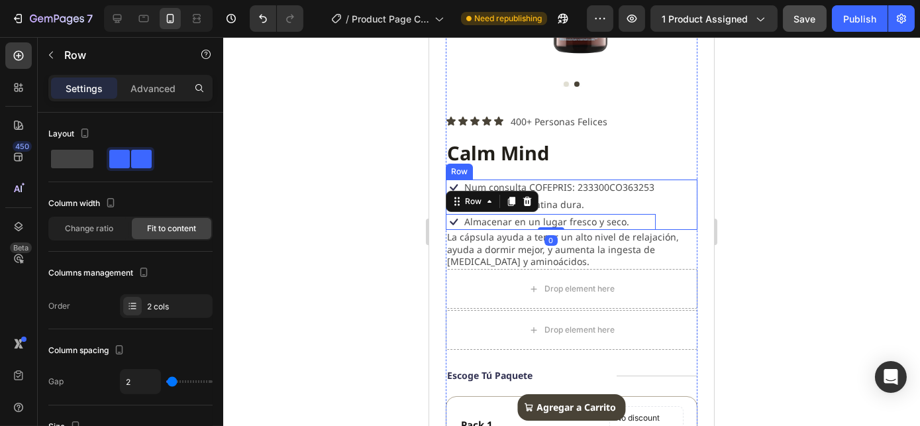
click at [661, 198] on div "Icon Num consulta COFEPRIS: 233300CO363253 Text Block Row Icon Cápsulas de gela…" at bounding box center [571, 204] width 252 height 50
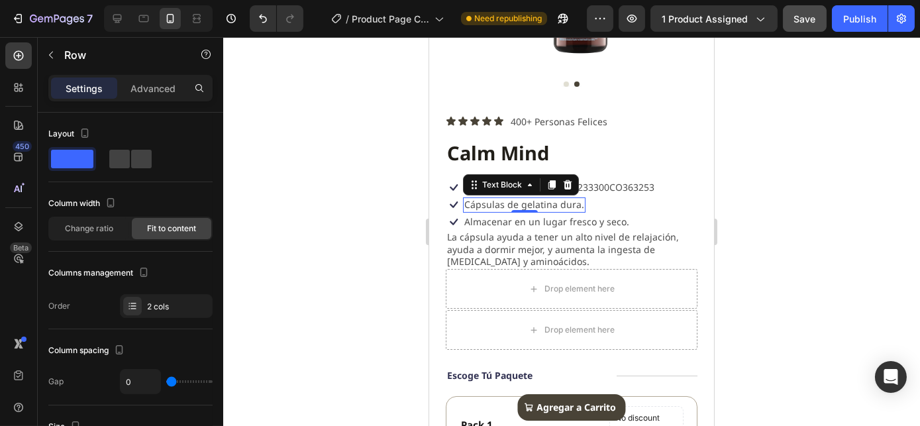
click at [479, 199] on p "Cápsulas de gelatina dura." at bounding box center [523, 205] width 120 height 12
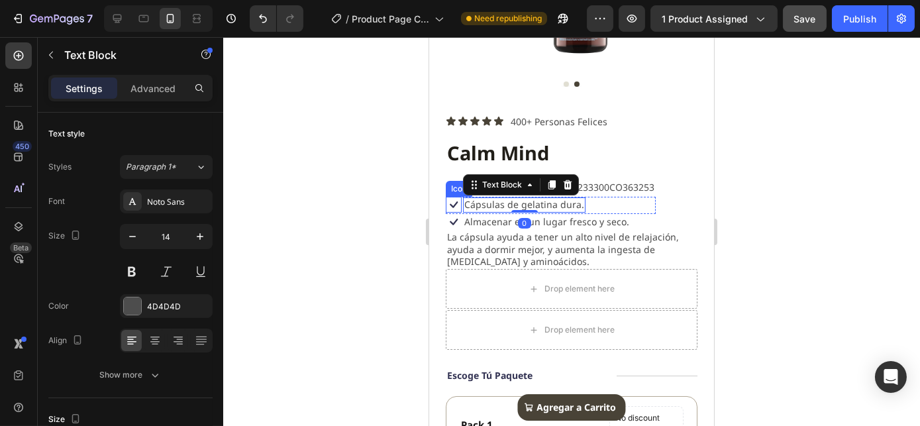
click at [455, 199] on icon at bounding box center [453, 205] width 16 height 16
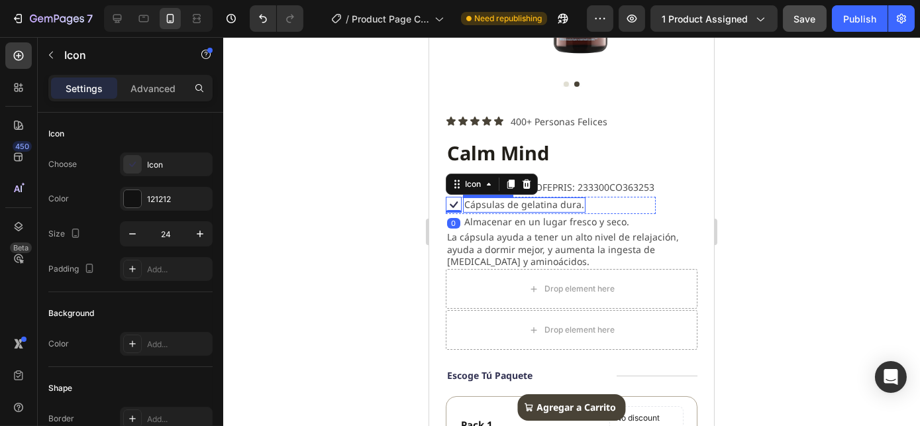
click at [472, 199] on p "Cápsulas de gelatina dura." at bounding box center [523, 205] width 120 height 12
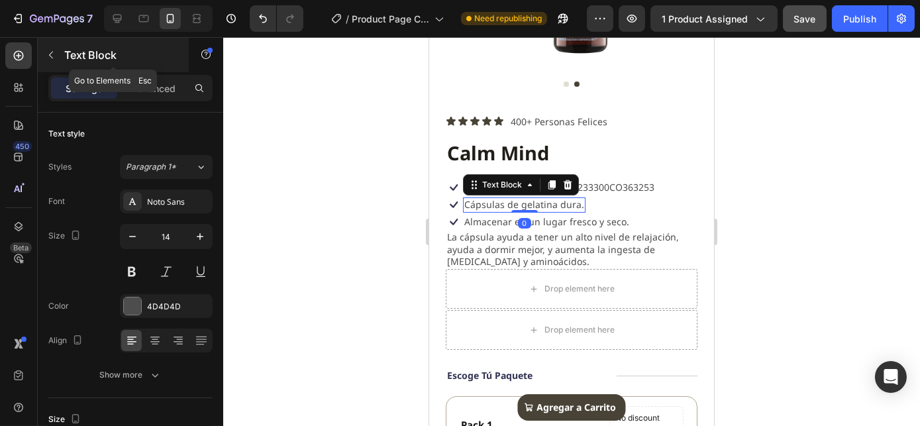
click at [48, 48] on button "button" at bounding box center [50, 54] width 21 height 21
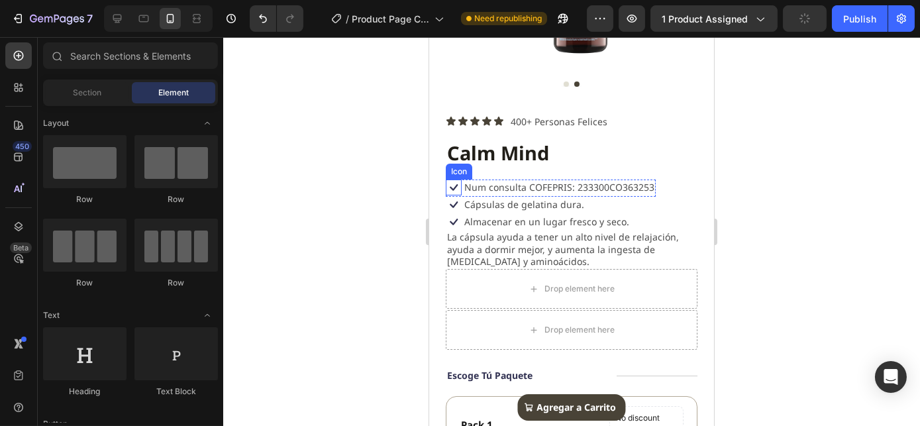
click at [451, 185] on icon at bounding box center [453, 188] width 8 height 7
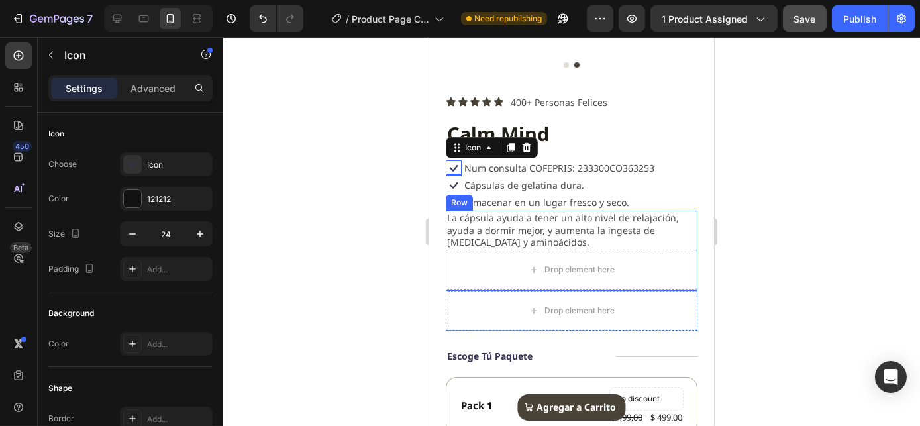
scroll to position [180, 0]
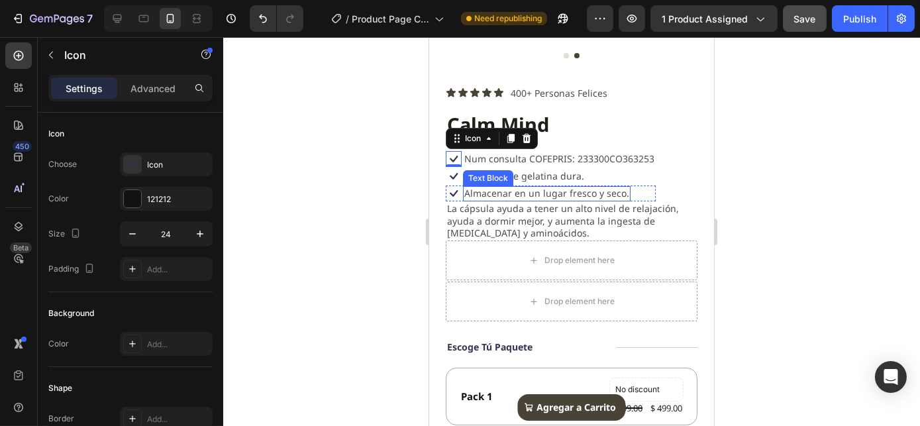
click at [483, 187] on p "Almacenar en un lugar fresco y seco." at bounding box center [545, 193] width 165 height 12
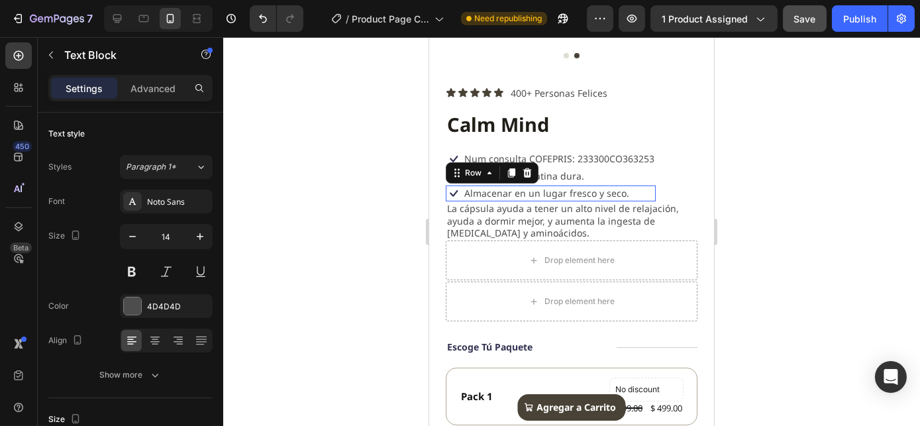
click at [642, 185] on div "Icon Almacenar en un lugar fresco y seco. Text Block Row 0" at bounding box center [550, 193] width 210 height 16
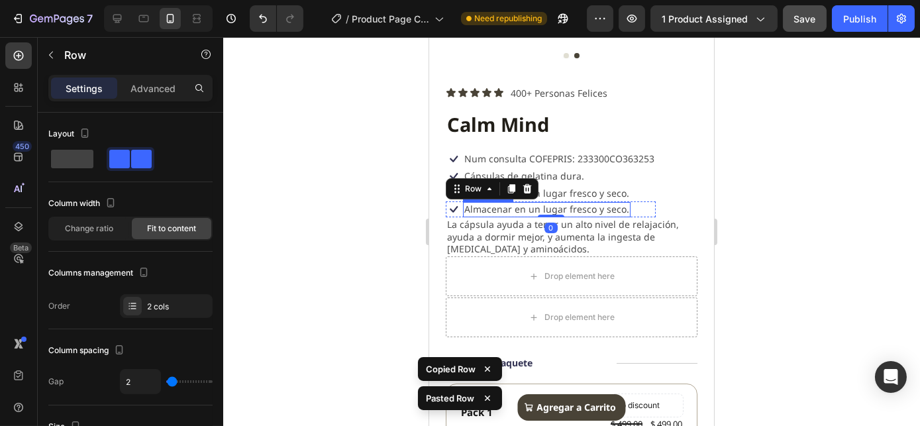
click at [480, 203] on p "Almacenar en un lugar fresco y seco." at bounding box center [545, 209] width 165 height 12
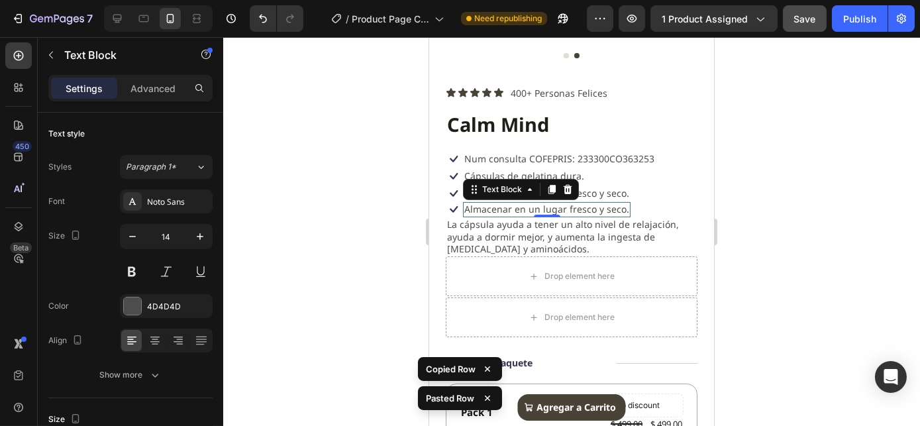
click at [508, 203] on p "Almacenar en un lugar fresco y seco." at bounding box center [545, 209] width 165 height 12
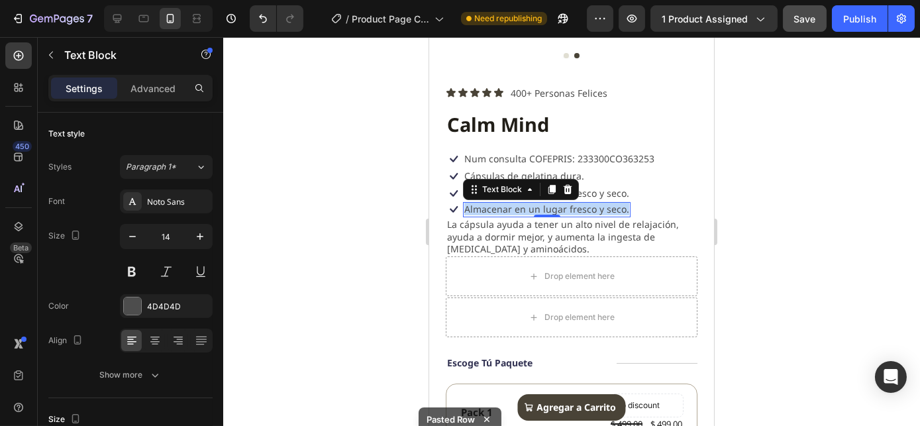
click at [508, 203] on p "Almacenar en un lugar fresco y seco." at bounding box center [545, 209] width 165 height 12
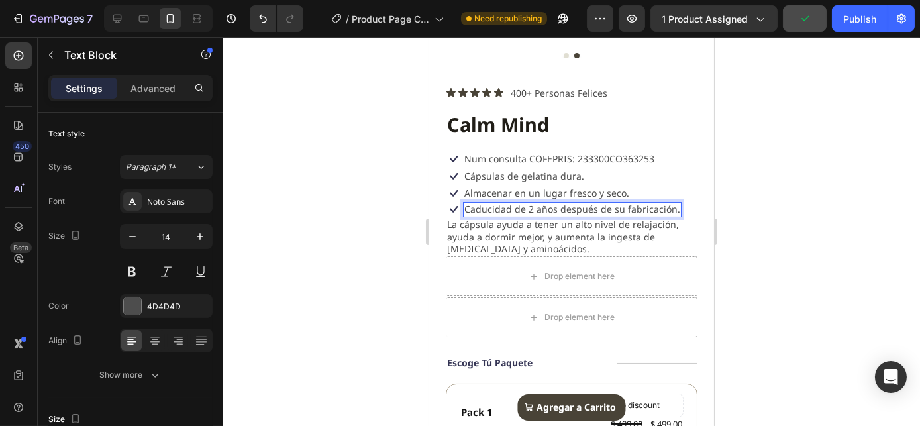
click at [758, 148] on div at bounding box center [571, 231] width 696 height 389
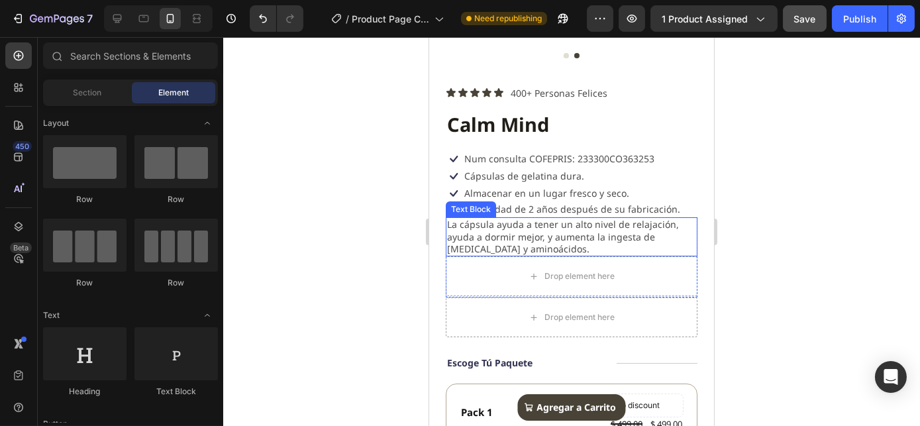
click at [517, 226] on p "La cápsula ayuda a tener un alto nivel de relajación, ayuda a dormir mejor, y a…" at bounding box center [570, 236] width 249 height 36
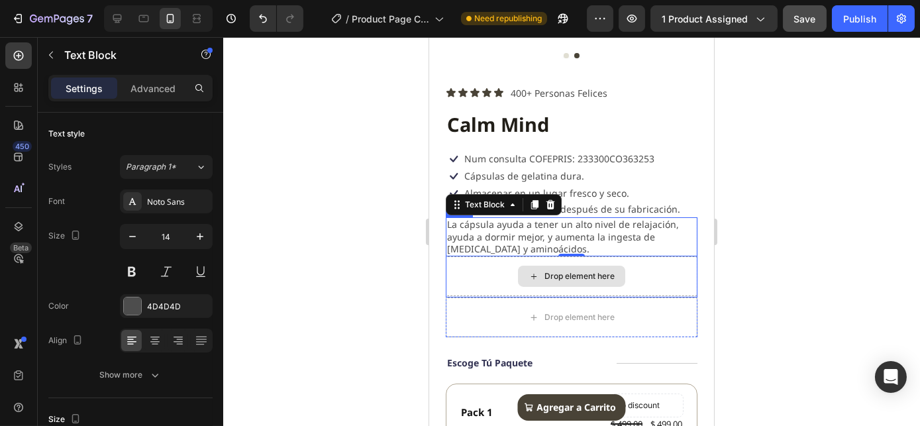
click at [659, 276] on div "Drop element here" at bounding box center [571, 276] width 252 height 40
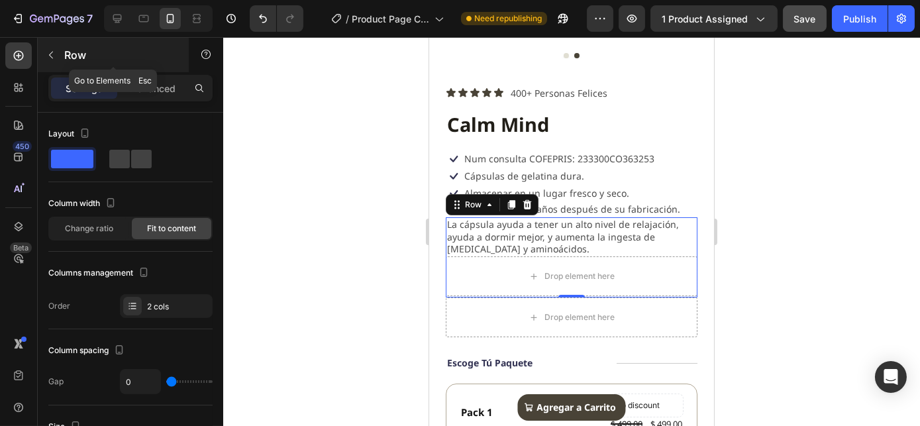
click at [56, 50] on button "button" at bounding box center [50, 54] width 21 height 21
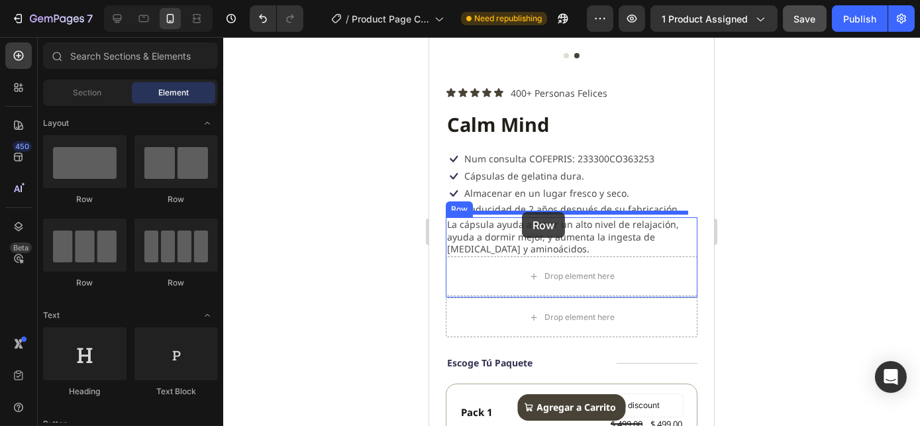
drag, startPoint x: 518, startPoint y: 193, endPoint x: 522, endPoint y: 211, distance: 17.5
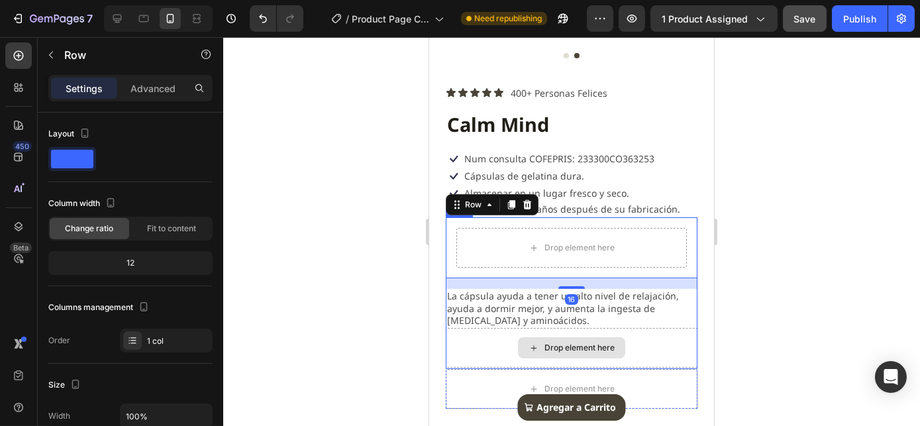
click at [638, 350] on div "Drop element here" at bounding box center [571, 348] width 252 height 40
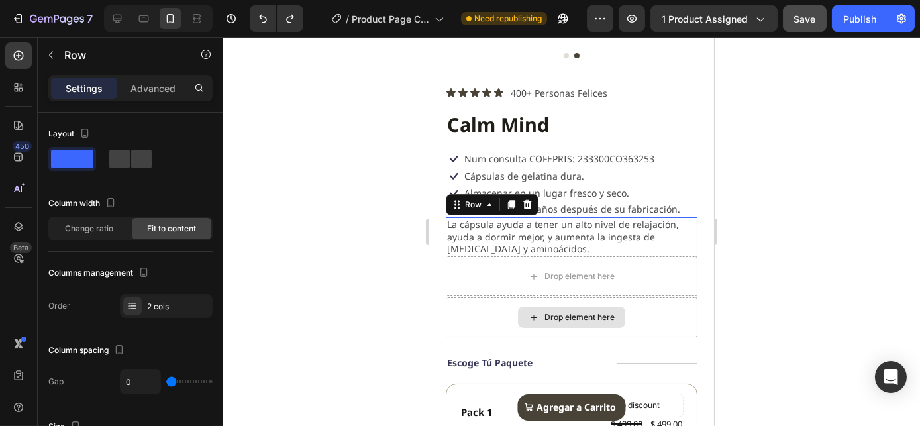
click at [651, 303] on div "Drop element here" at bounding box center [571, 317] width 252 height 40
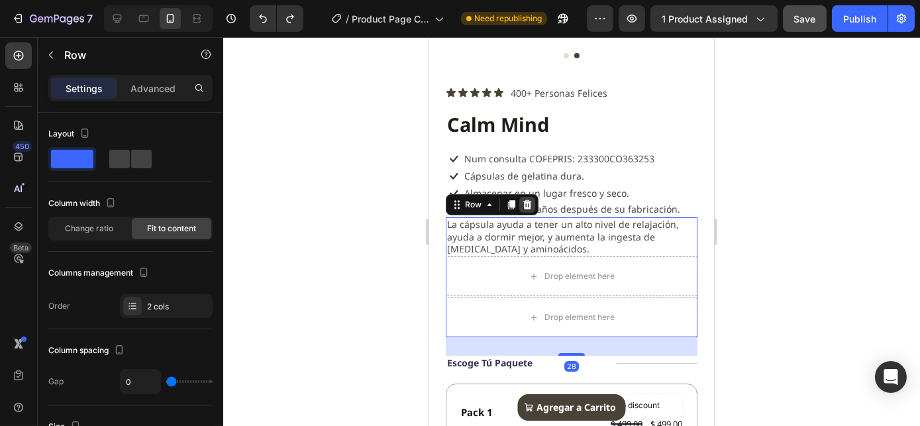
click at [528, 200] on icon at bounding box center [526, 204] width 9 height 9
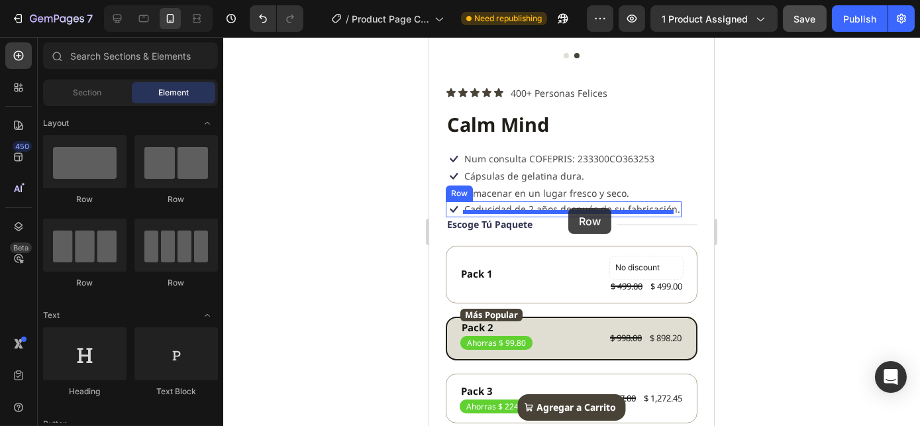
drag, startPoint x: 513, startPoint y: 197, endPoint x: 567, endPoint y: 208, distance: 55.3
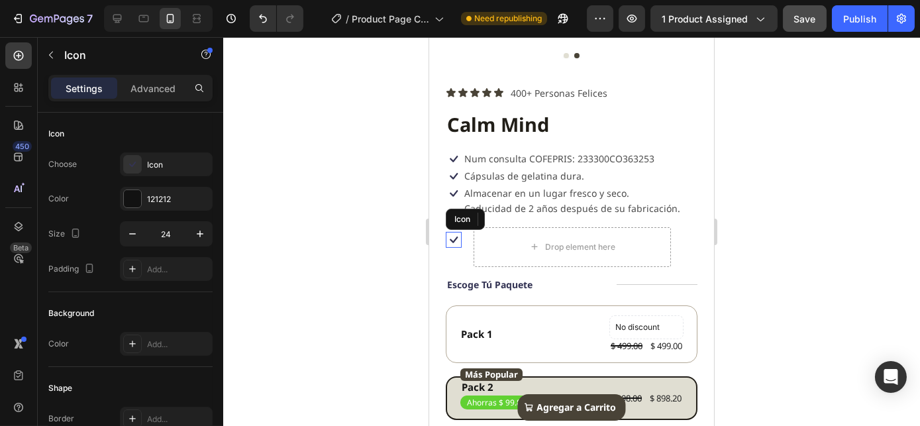
click at [450, 236] on icon at bounding box center [453, 239] width 8 height 7
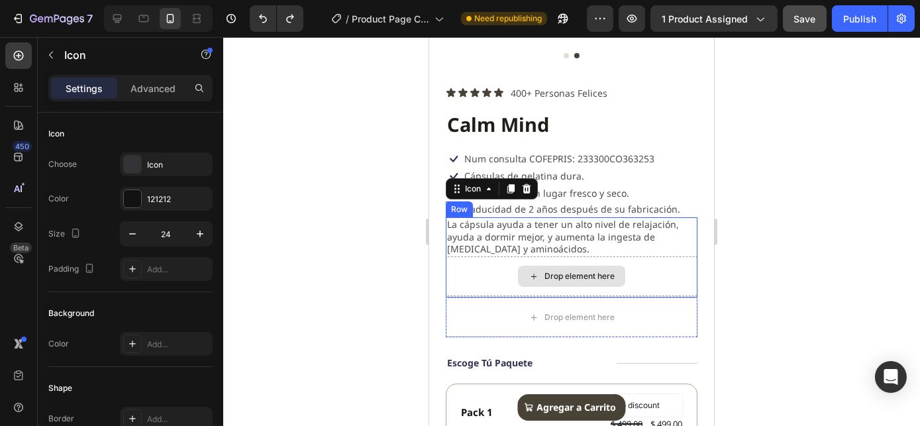
click at [476, 257] on div "Drop element here" at bounding box center [571, 276] width 252 height 40
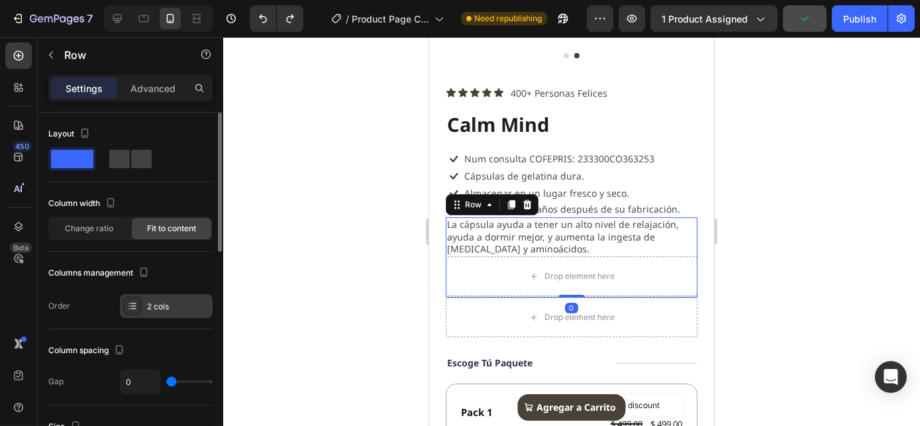
click at [130, 301] on icon at bounding box center [132, 306] width 11 height 11
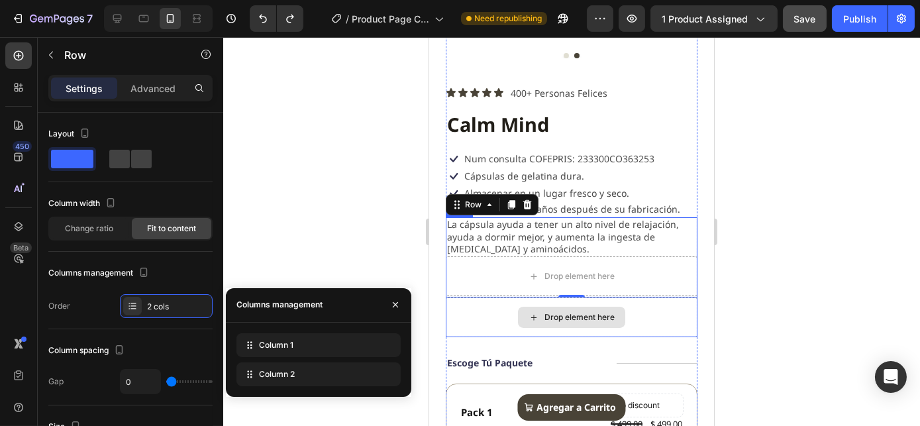
click at [551, 312] on div "Drop element here" at bounding box center [579, 317] width 70 height 11
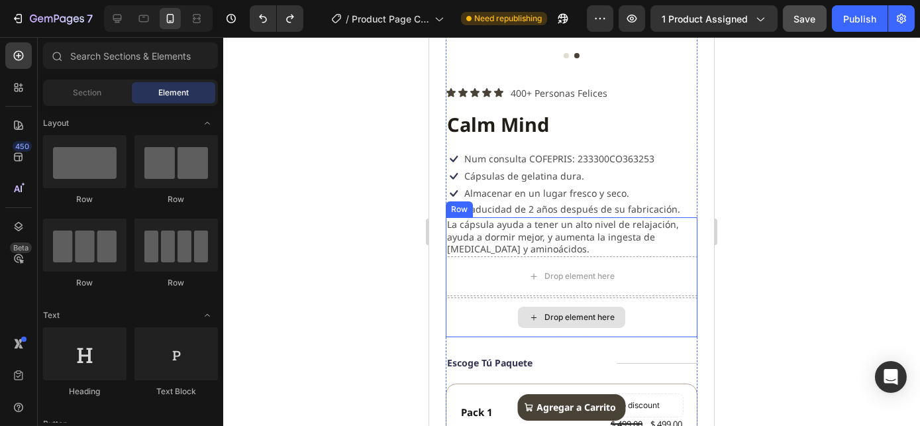
click at [469, 302] on div "Drop element here" at bounding box center [571, 317] width 252 height 40
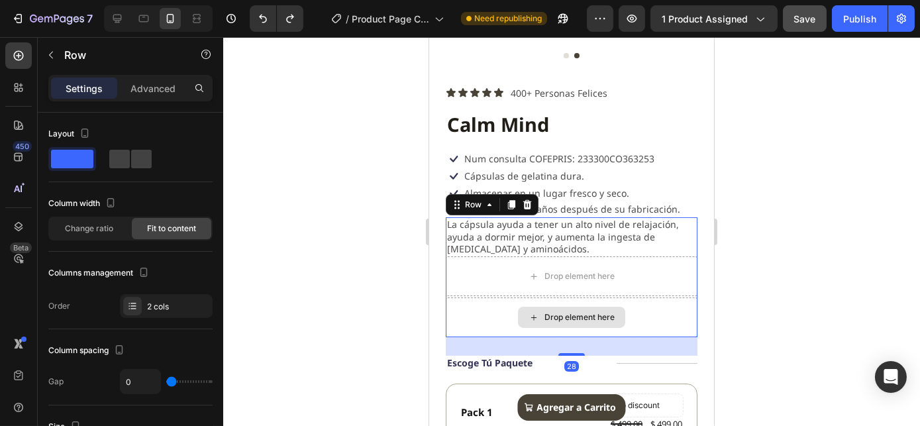
click at [481, 300] on div "Drop element here" at bounding box center [571, 317] width 252 height 40
click at [663, 302] on div "Drop element here" at bounding box center [571, 317] width 252 height 40
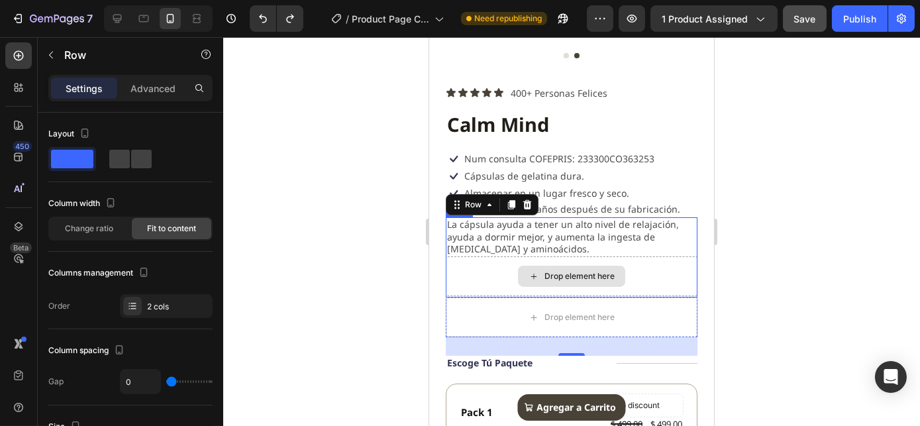
click at [461, 263] on div "Drop element here" at bounding box center [571, 276] width 252 height 40
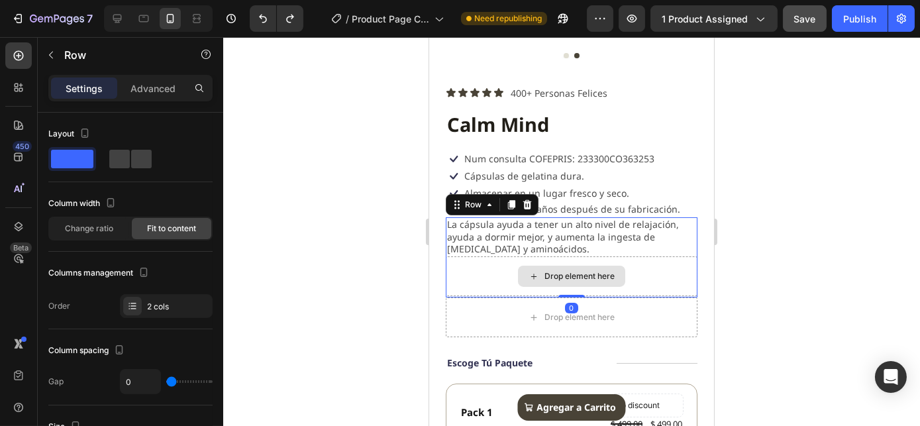
click at [477, 297] on div "Drop element here" at bounding box center [571, 317] width 252 height 40
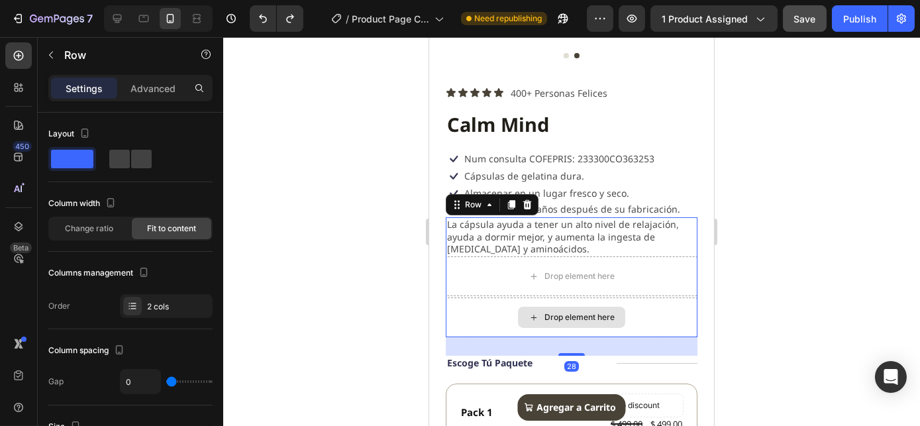
click at [481, 297] on div "Drop element here" at bounding box center [571, 317] width 252 height 40
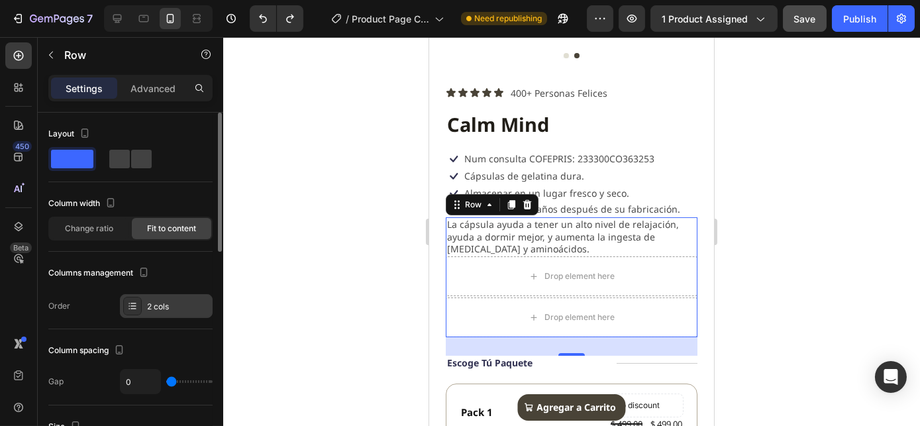
click at [138, 304] on div at bounding box center [132, 306] width 19 height 19
click at [152, 303] on div "2 cols" at bounding box center [178, 307] width 62 height 12
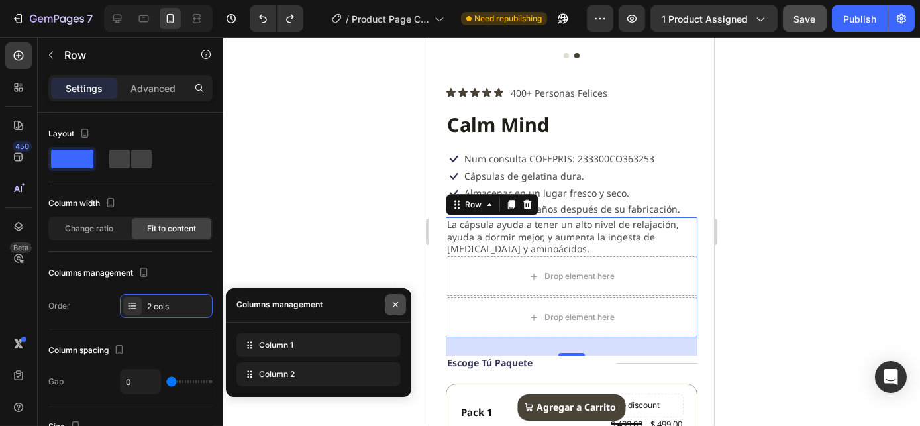
click at [400, 305] on icon "button" at bounding box center [395, 304] width 11 height 11
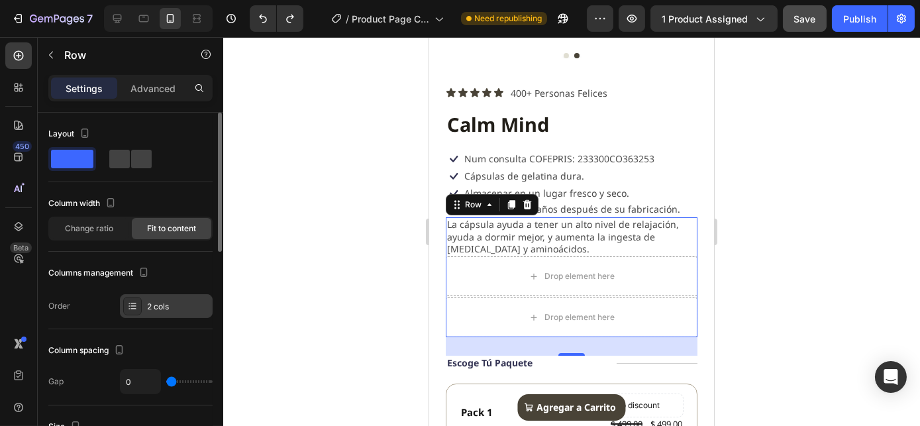
click at [181, 306] on div "2 cols" at bounding box center [178, 307] width 62 height 12
click at [91, 249] on div "Column width Change ratio Fit to content" at bounding box center [130, 222] width 164 height 59
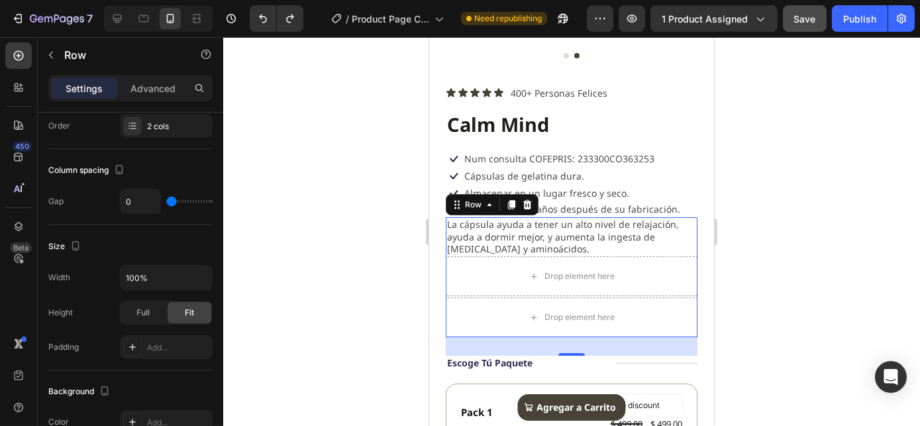
scroll to position [0, 0]
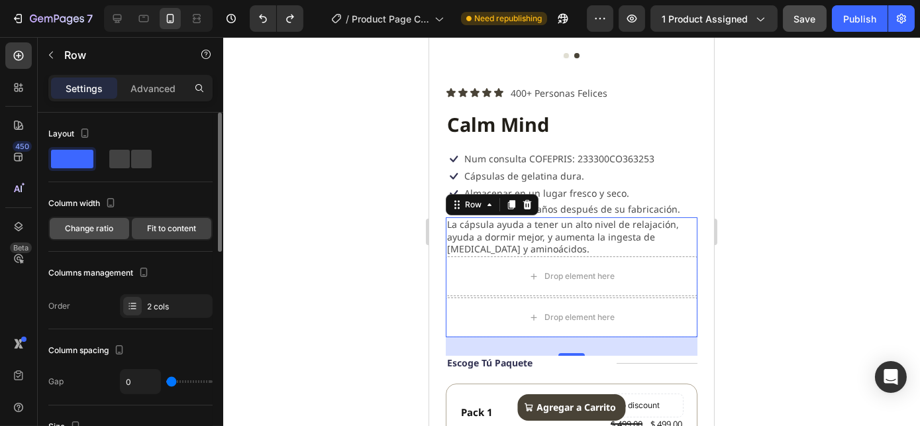
click at [94, 223] on span "Change ratio" at bounding box center [90, 228] width 48 height 12
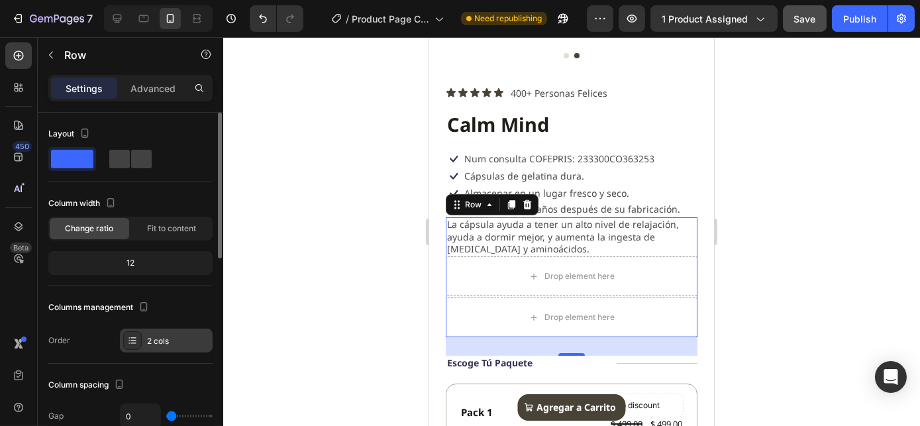
click at [134, 336] on icon at bounding box center [132, 340] width 11 height 11
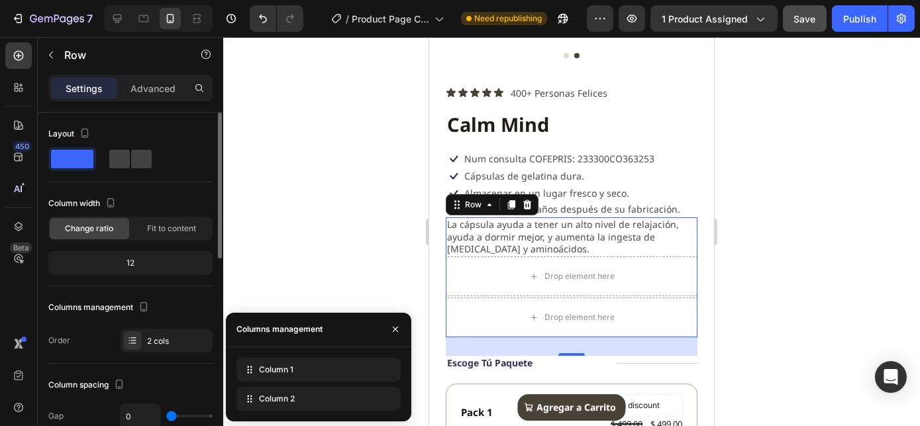
click at [107, 297] on div "Columns management" at bounding box center [130, 307] width 164 height 21
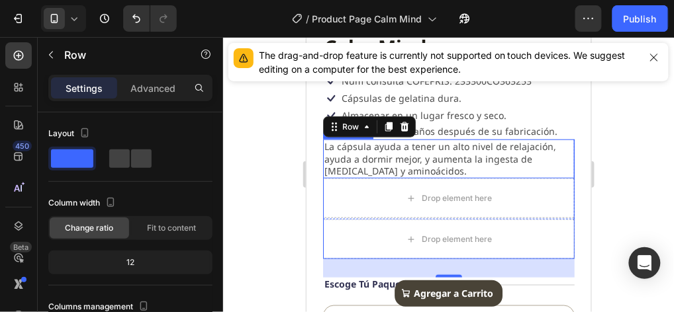
scroll to position [268, 0]
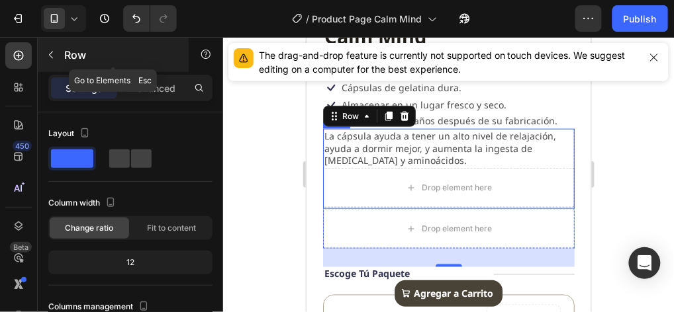
click at [46, 56] on icon "button" at bounding box center [51, 55] width 11 height 11
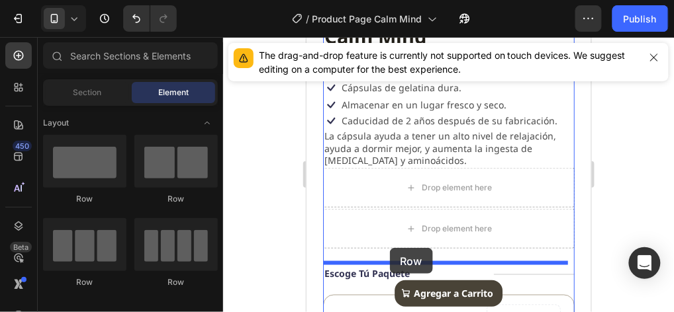
drag, startPoint x: 397, startPoint y: 199, endPoint x: 389, endPoint y: 248, distance: 49.5
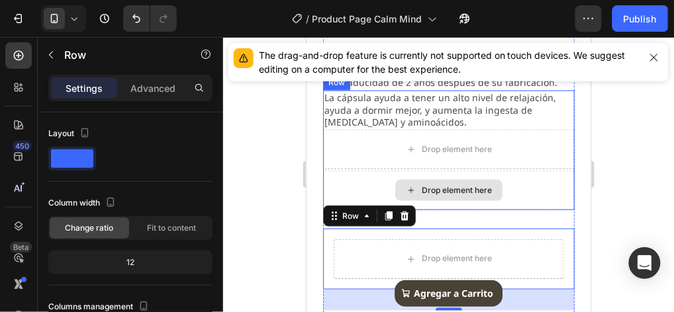
scroll to position [312, 0]
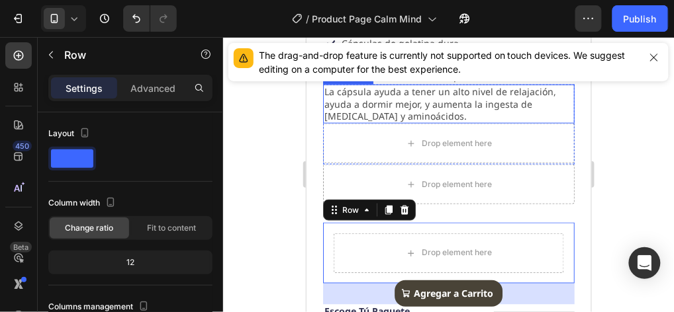
click at [415, 106] on p "La cápsula ayuda a tener un alto nivel de relajación, ayuda a dormir mejor, y a…" at bounding box center [448, 103] width 249 height 36
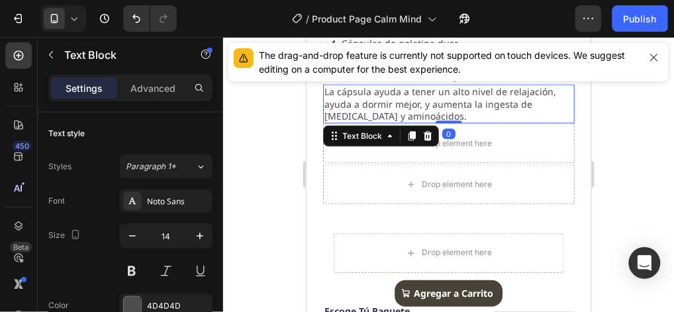
click at [415, 106] on p "La cápsula ayuda a tener un alto nivel de relajación, ayuda a dormir mejor, y a…" at bounding box center [448, 103] width 249 height 36
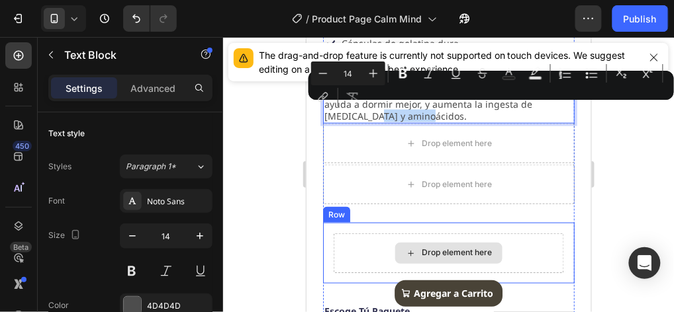
click at [406, 248] on icon at bounding box center [410, 253] width 11 height 11
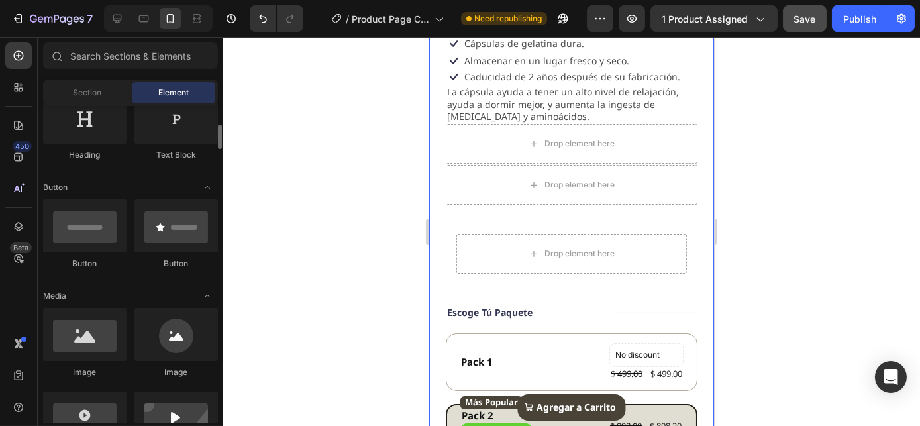
scroll to position [116, 0]
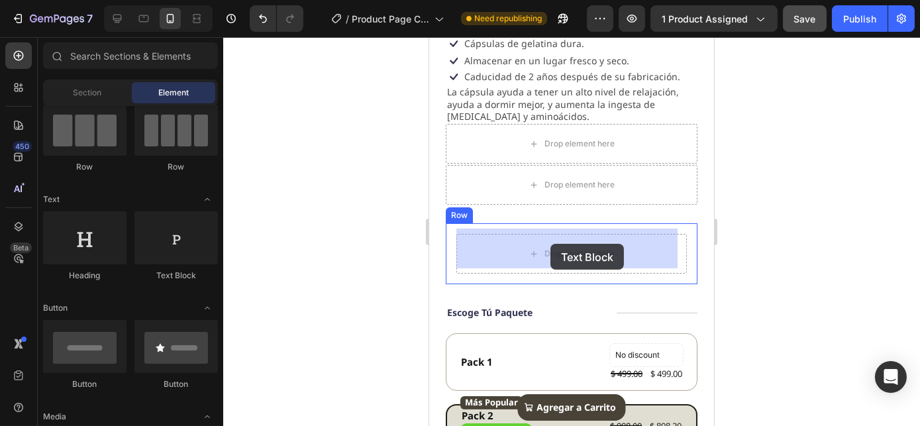
drag, startPoint x: 598, startPoint y: 277, endPoint x: 549, endPoint y: 244, distance: 59.1
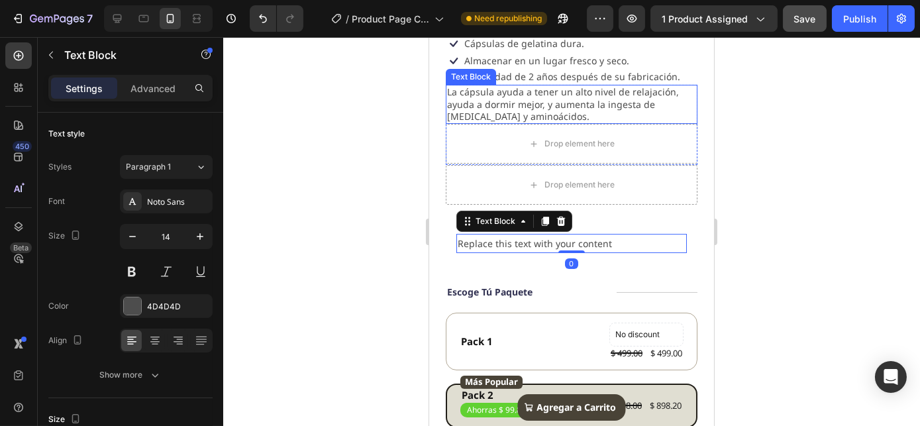
click at [477, 94] on p "La cápsula ayuda a tener un alto nivel de relajación, ayuda a dormir mejor, y a…" at bounding box center [570, 104] width 249 height 36
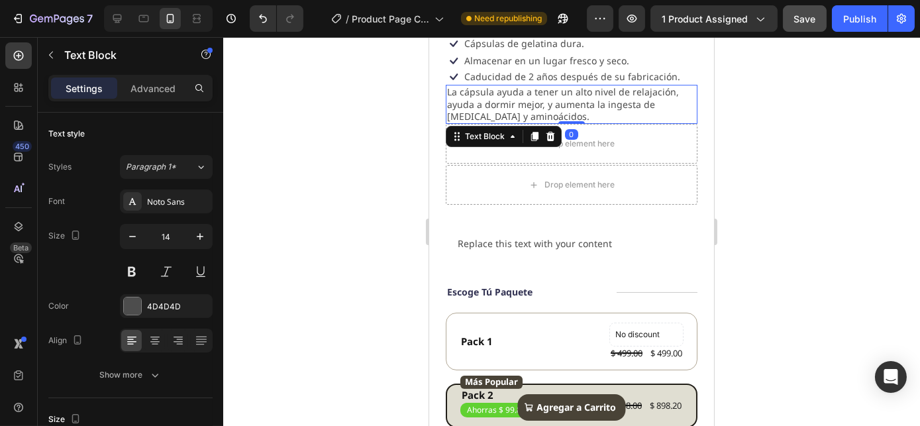
click at [477, 93] on p "La cápsula ayuda a tener un alto nivel de relajación, ayuda a dormir mejor, y a…" at bounding box center [570, 104] width 249 height 36
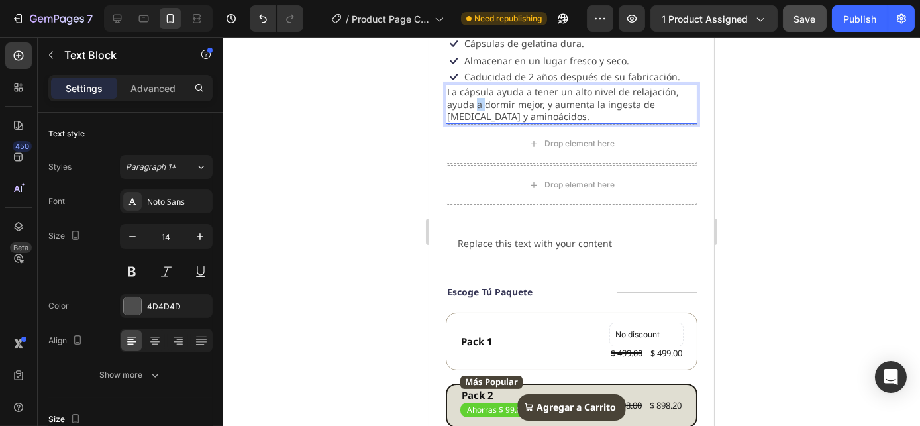
click at [477, 93] on p "La cápsula ayuda a tener un alto nivel de relajación, ayuda a dormir mejor, y a…" at bounding box center [570, 104] width 249 height 36
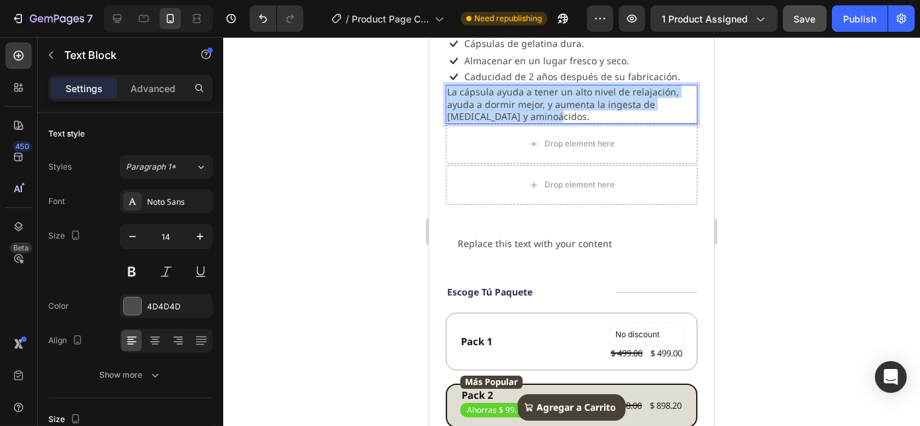
click at [477, 93] on p "La cápsula ayuda a tener un alto nivel de relajación, ayuda a dormir mejor, y a…" at bounding box center [570, 104] width 249 height 36
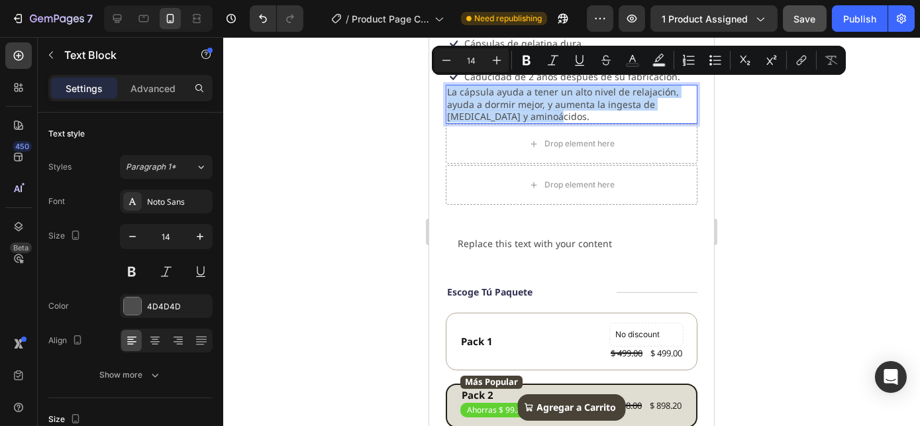
copy p "La cápsula ayuda a tener un alto nivel de relajación, ayuda a dormir mejor, y a…"
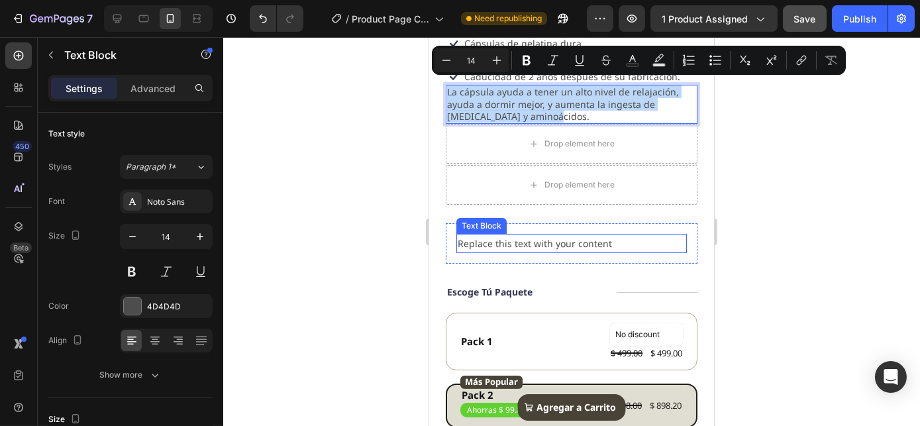
click at [536, 237] on div "Replace this text with your content" at bounding box center [570, 243] width 230 height 19
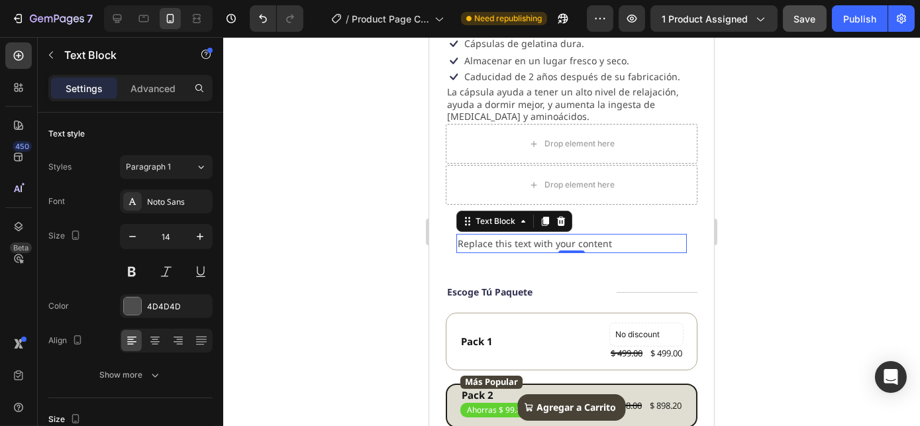
click at [535, 237] on div "Replace this text with your content" at bounding box center [570, 243] width 230 height 19
click at [535, 237] on p "Replace this text with your content" at bounding box center [571, 243] width 228 height 17
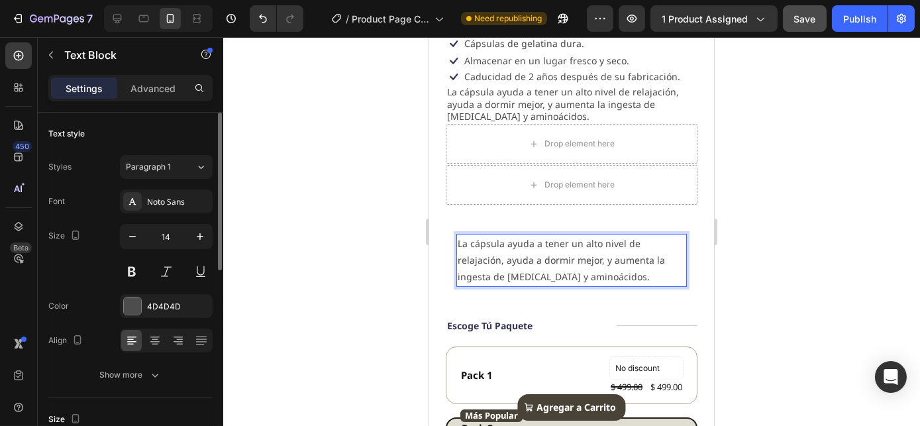
scroll to position [120, 0]
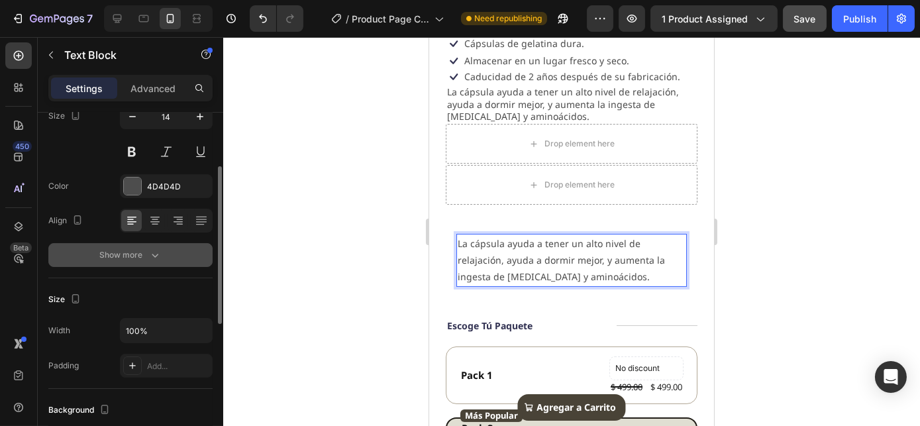
click at [140, 257] on div "Show more" at bounding box center [131, 254] width 62 height 13
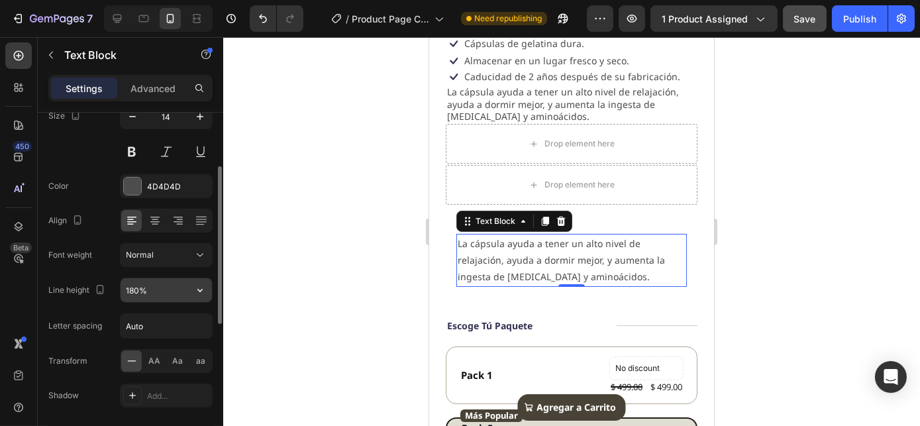
click at [151, 289] on input "180%" at bounding box center [165, 290] width 91 height 24
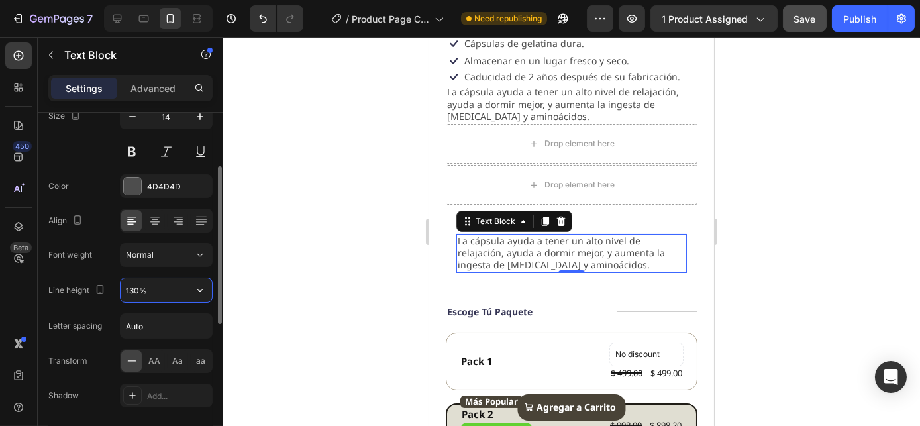
type input "130%"
click at [156, 218] on icon at bounding box center [154, 220] width 13 height 13
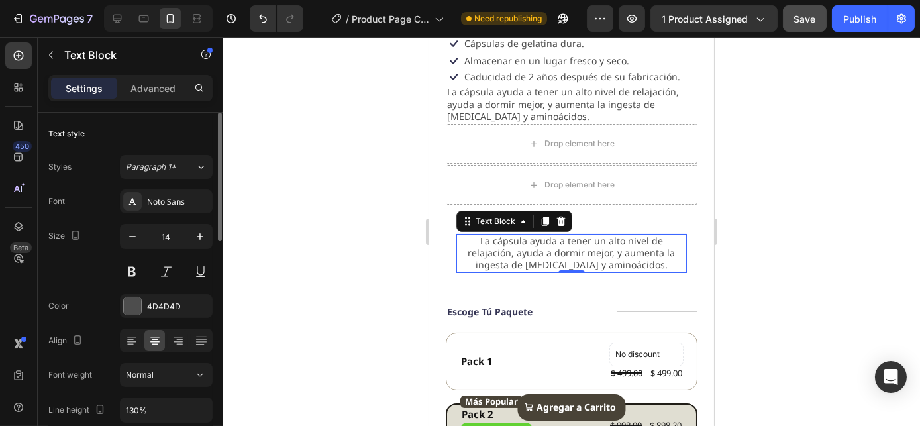
scroll to position [60, 0]
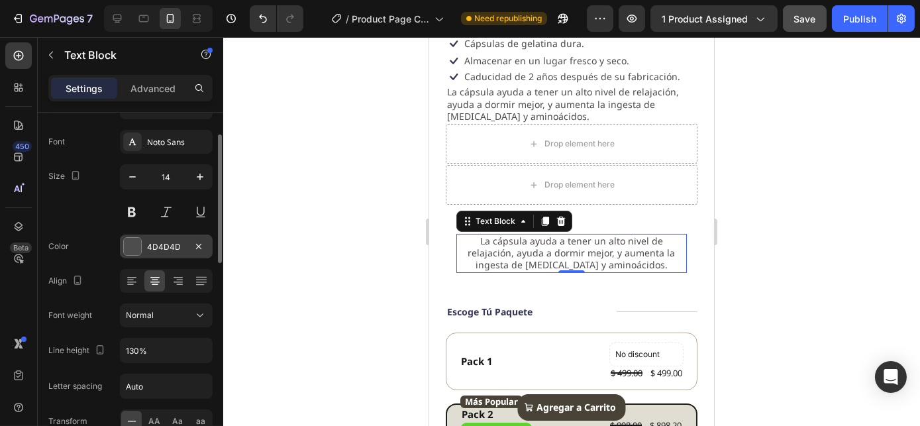
click at [148, 238] on div "4D4D4D" at bounding box center [166, 246] width 93 height 24
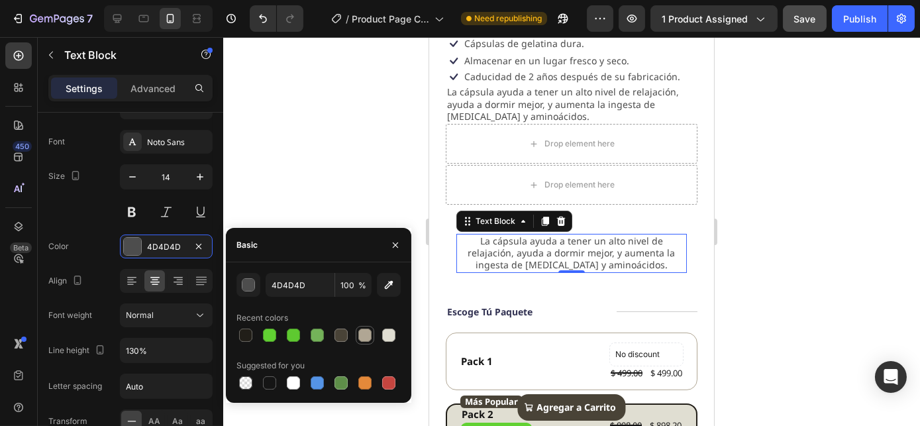
click at [362, 336] on div at bounding box center [364, 334] width 13 height 13
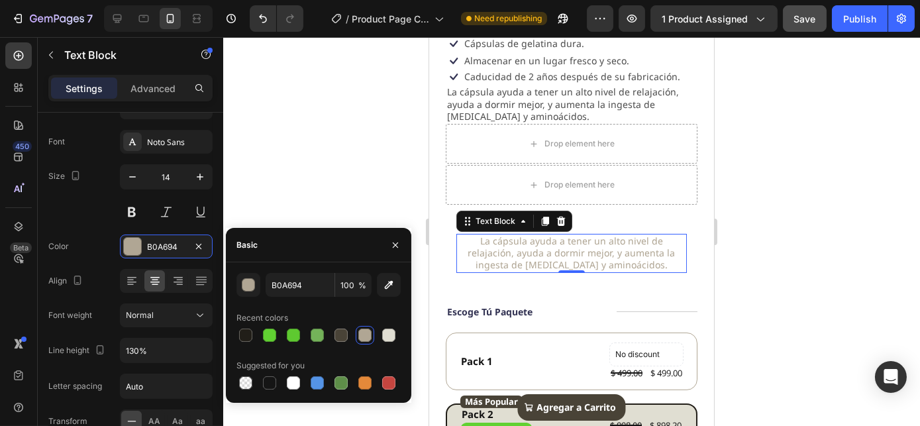
click at [351, 335] on div at bounding box center [318, 335] width 164 height 19
click at [340, 337] on div at bounding box center [340, 334] width 13 height 13
type input "494337"
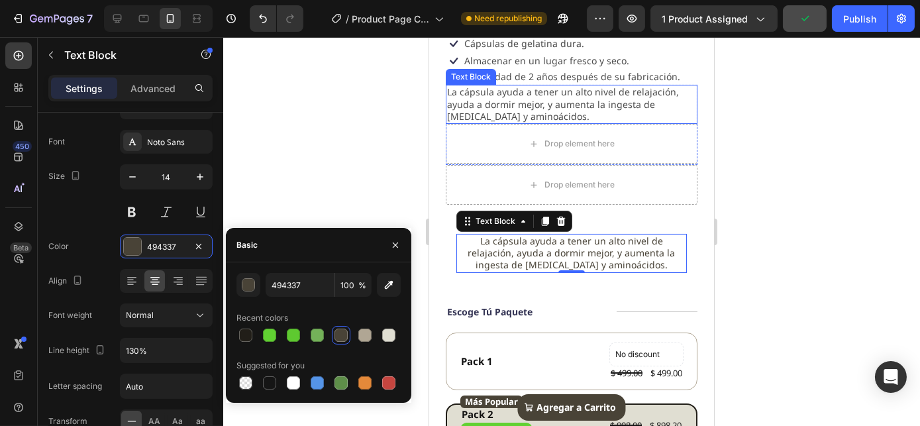
click at [500, 102] on p "La cápsula ayuda a tener un alto nivel de relajación, ayuda a dormir mejor, y a…" at bounding box center [570, 104] width 249 height 36
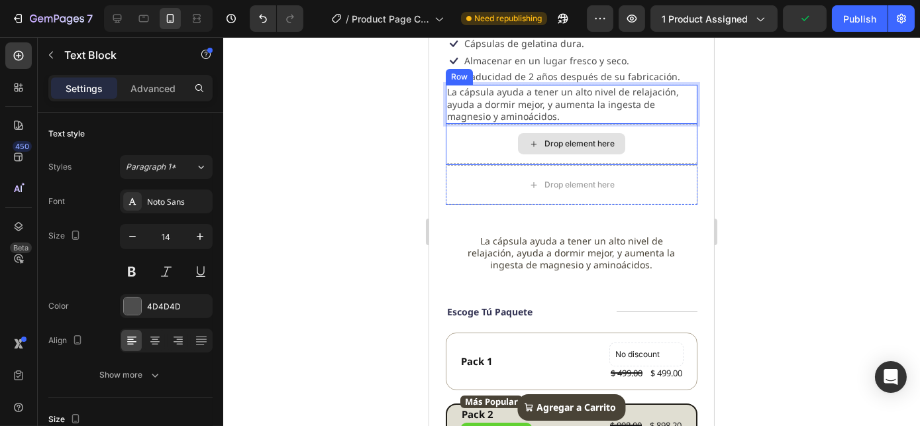
scroll to position [60, 0]
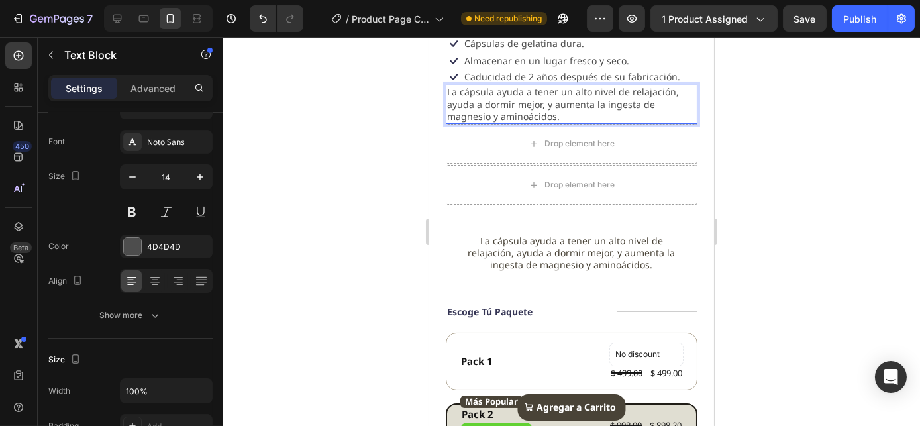
click at [543, 99] on p "La cápsula ayuda a tener un alto nivel de relajación, ayuda a dormir mejor, y a…" at bounding box center [570, 104] width 249 height 36
click at [477, 140] on div "Drop element here" at bounding box center [571, 144] width 252 height 40
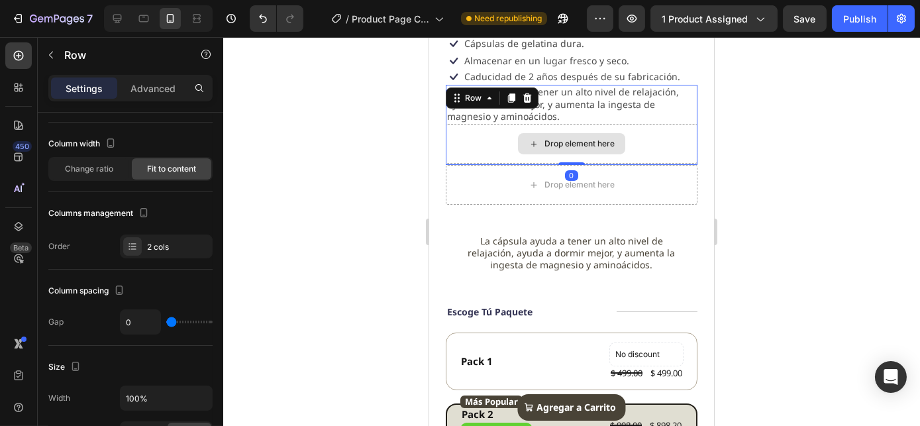
scroll to position [0, 0]
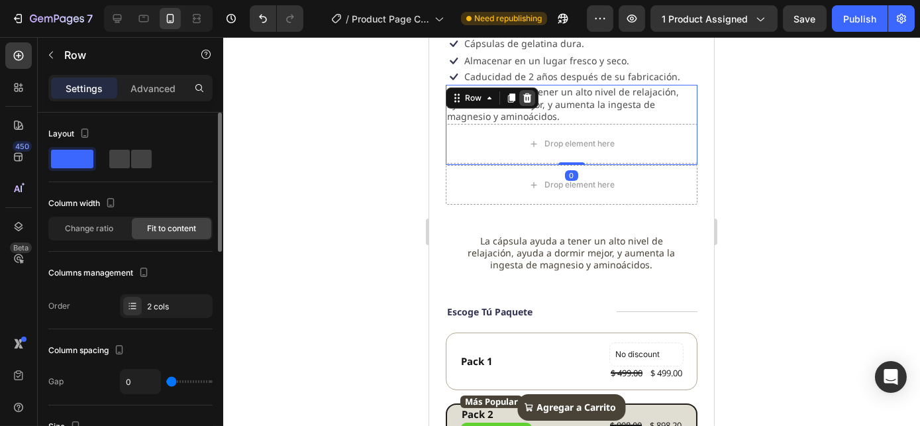
click at [522, 93] on icon at bounding box center [526, 98] width 11 height 11
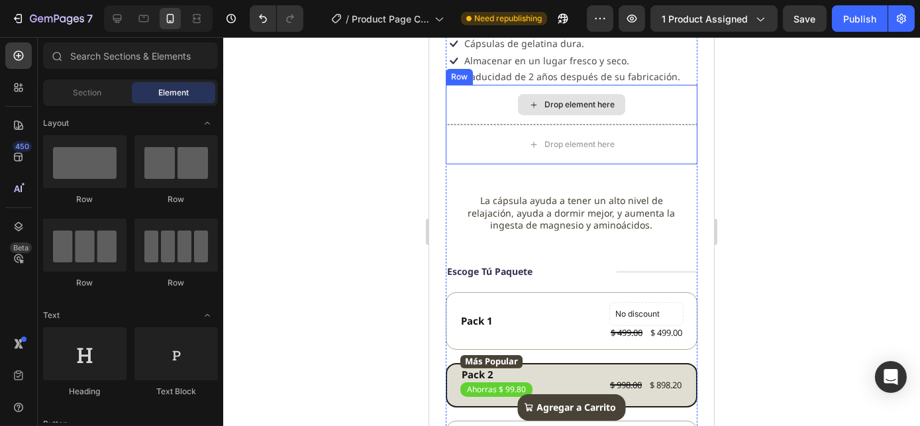
click at [485, 107] on div "Drop element here" at bounding box center [571, 105] width 252 height 40
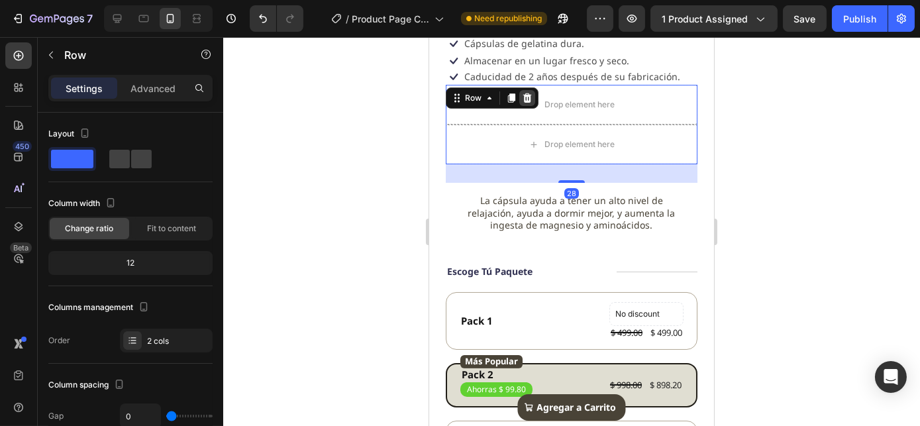
click at [532, 95] on div at bounding box center [526, 98] width 16 height 16
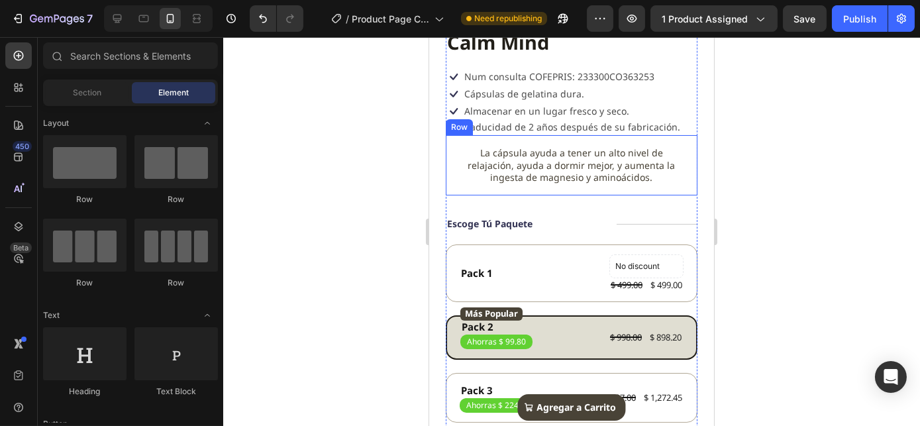
scroll to position [252, 0]
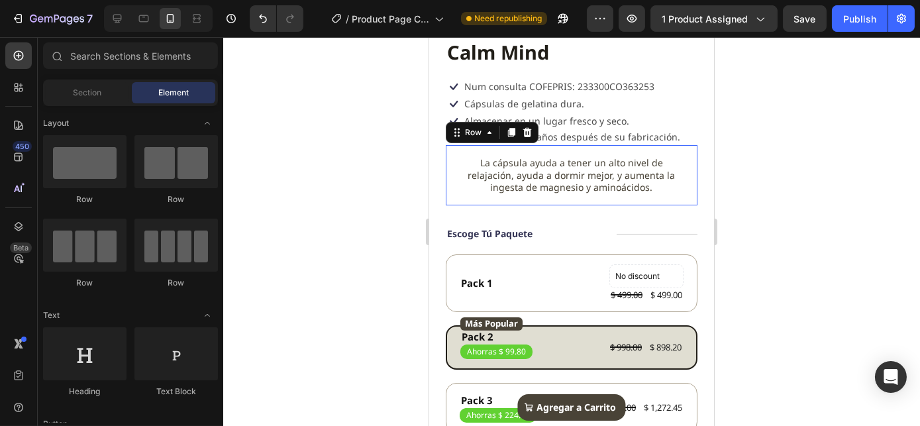
click at [576, 197] on div "La cápsula ayuda a tener un alto nivel de relajación, ayuda a dormir mejor, y a…" at bounding box center [571, 175] width 252 height 60
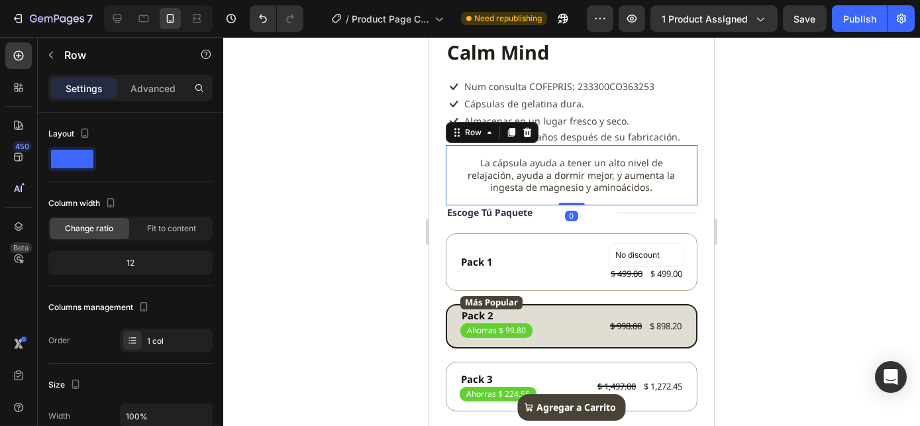
drag, startPoint x: 568, startPoint y: 220, endPoint x: 580, endPoint y: 197, distance: 25.5
click at [580, 197] on div "La cápsula ayuda a tener un alto nivel de relajación, ayuda a dormir mejor, y a…" at bounding box center [571, 175] width 252 height 60
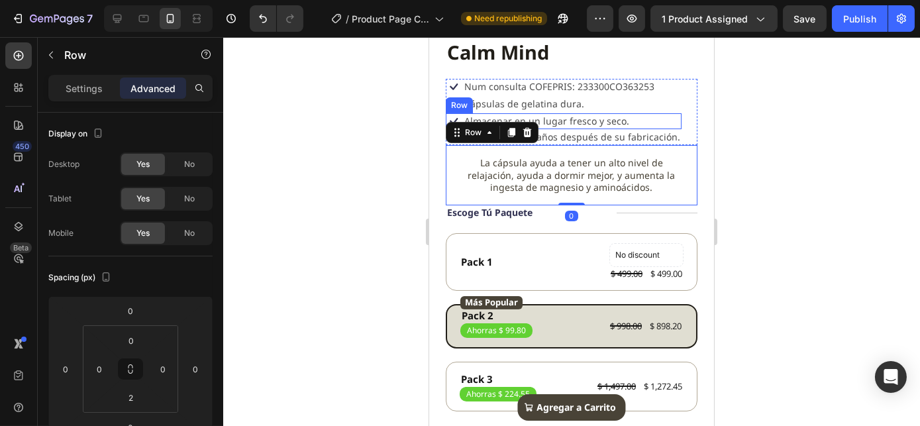
click at [619, 106] on div "Icon Cápsulas de gelatina dura. Text Block Row" at bounding box center [563, 104] width 236 height 17
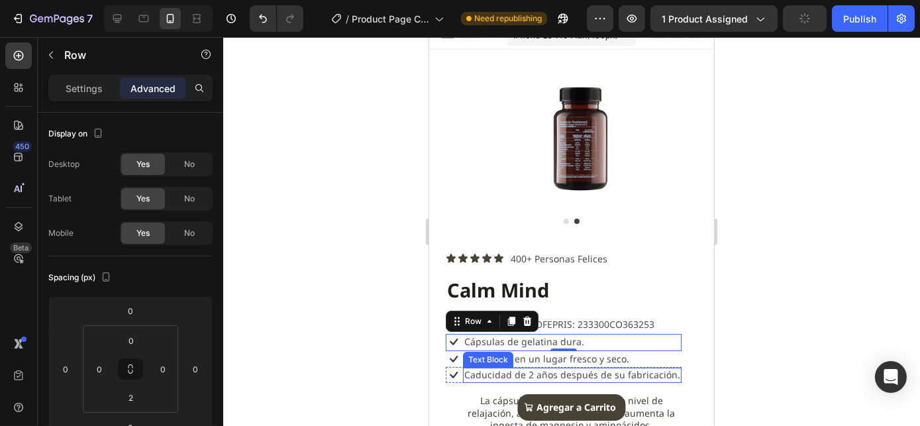
scroll to position [0, 0]
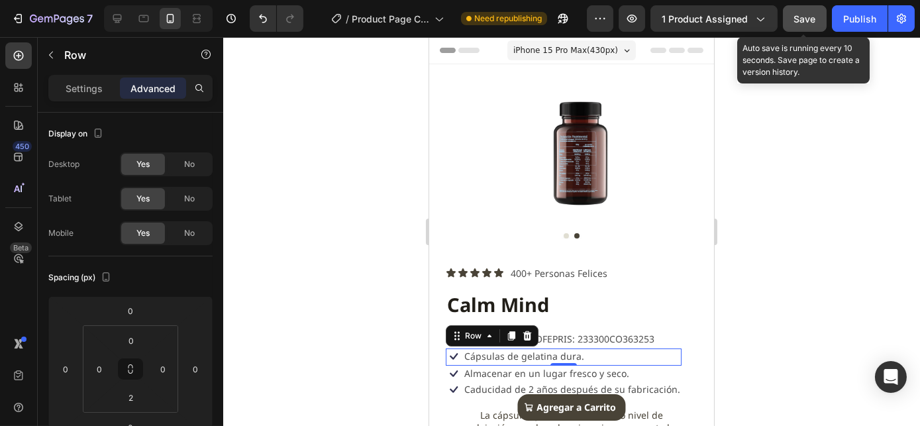
click at [803, 17] on span "Save" at bounding box center [805, 18] width 22 height 11
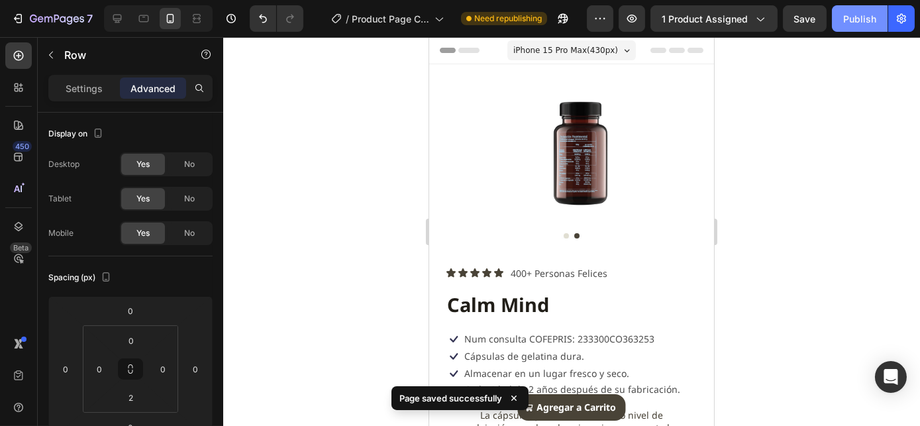
click at [855, 20] on div "Publish" at bounding box center [859, 19] width 33 height 14
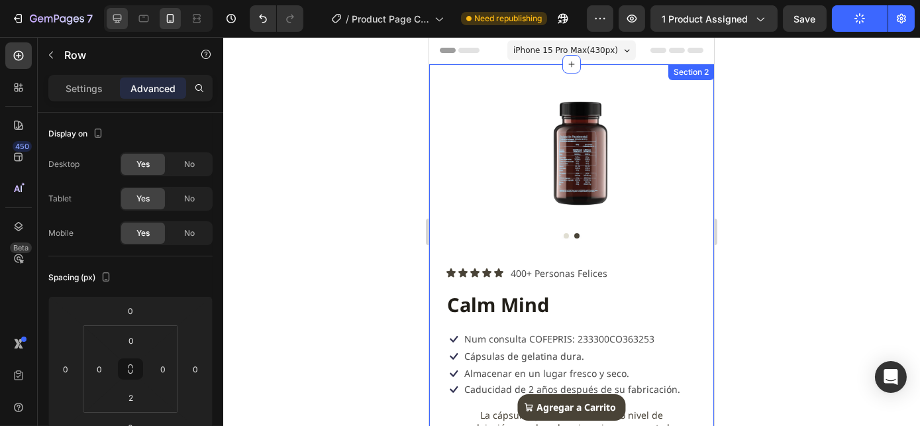
click at [122, 17] on icon at bounding box center [117, 18] width 13 height 13
type input "0"
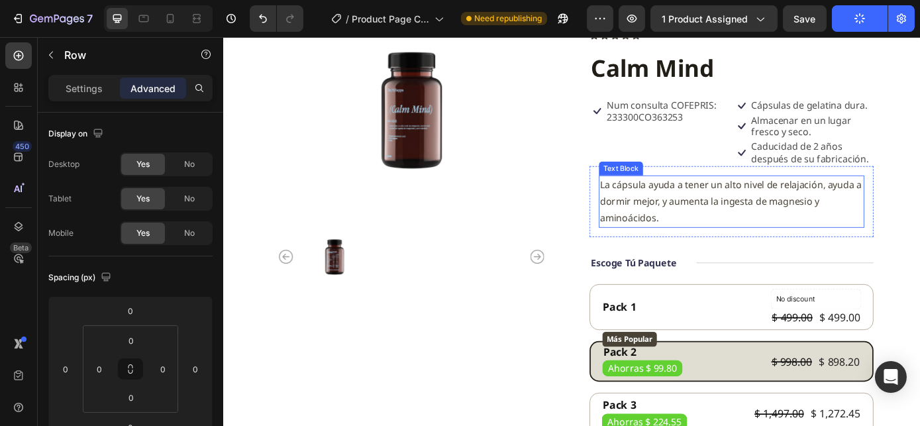
scroll to position [113, 0]
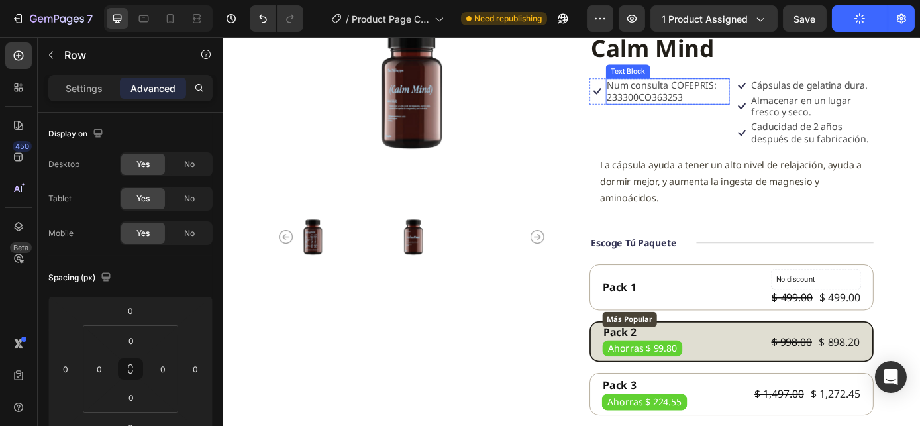
click at [728, 107] on p "Num consulta COFEPRIS: 233300CO363253" at bounding box center [729, 99] width 138 height 28
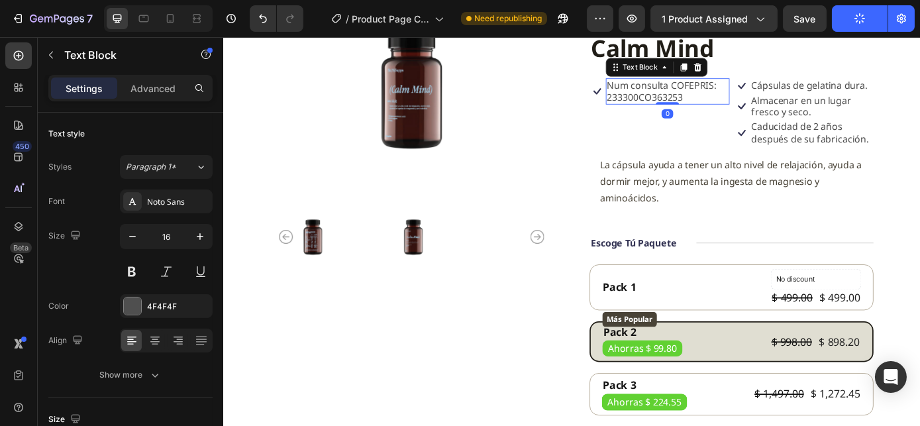
click at [830, 113] on p "Almacenar en un lugar fresco y seco." at bounding box center [894, 117] width 138 height 28
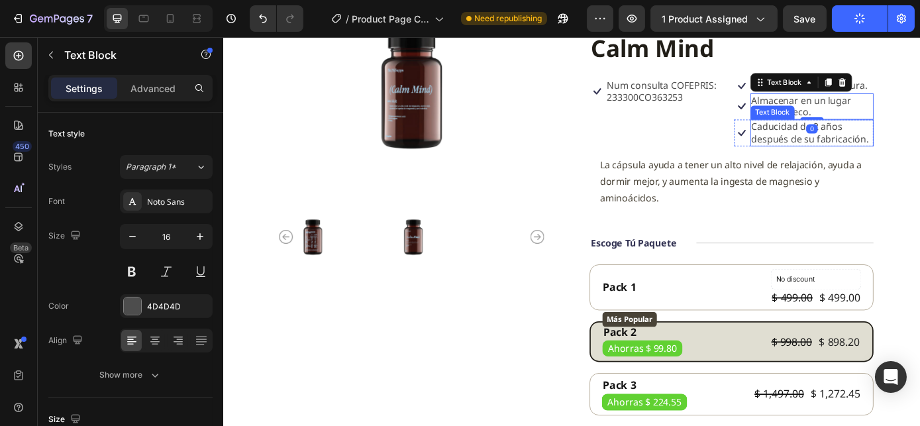
click at [851, 150] on p "Caducidad de 2 años después de su fabricación." at bounding box center [894, 146] width 138 height 28
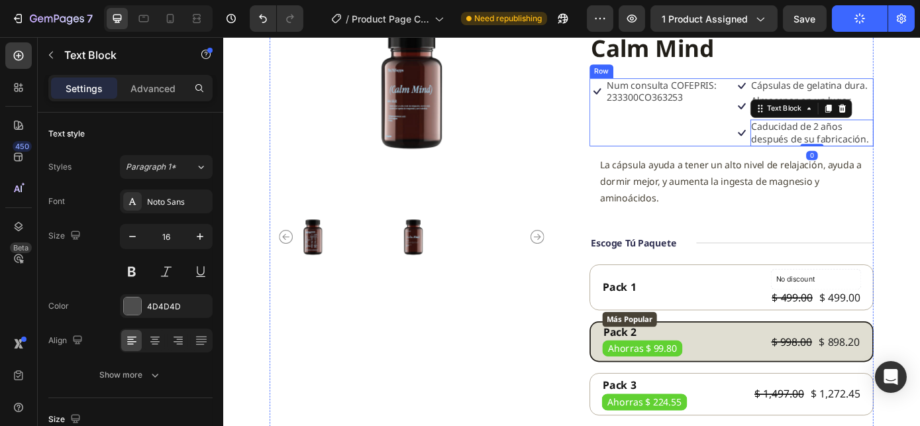
click at [709, 140] on div "Icon Num consulta COFEPRIS: 233300CO363253 Text Block Row" at bounding box center [720, 122] width 160 height 77
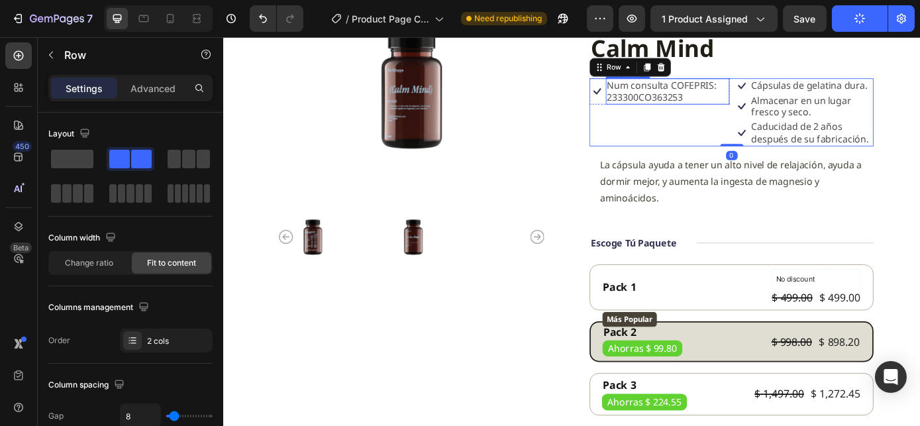
click at [713, 95] on p "Num consulta COFEPRIS: 233300CO363253" at bounding box center [729, 99] width 138 height 28
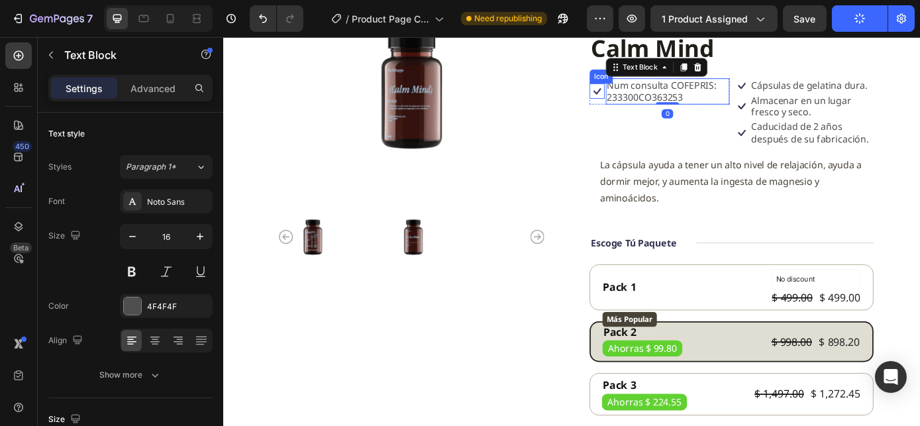
click at [642, 101] on icon at bounding box center [648, 98] width 17 height 17
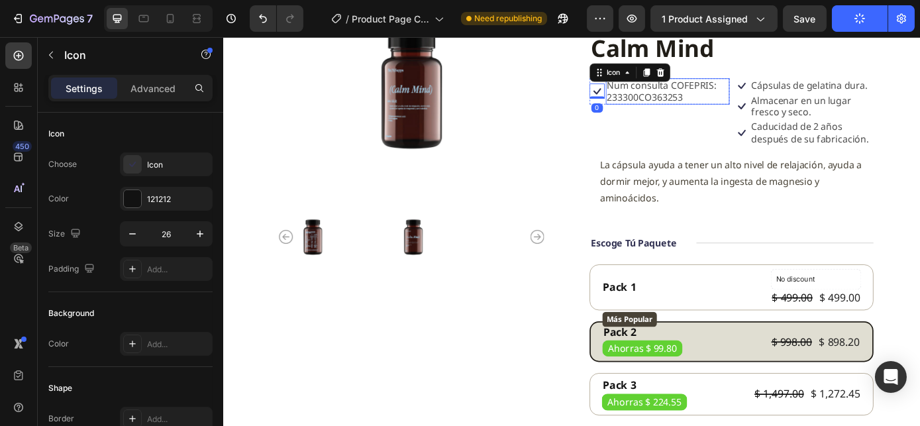
click at [712, 99] on p "Num consulta COFEPRIS: 233300CO363253" at bounding box center [729, 99] width 138 height 28
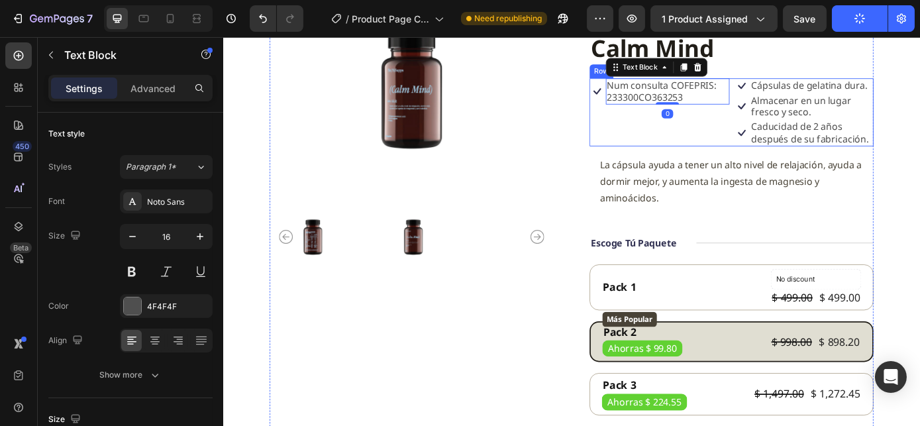
click at [796, 87] on div "Icon Num consulta COFEPRIS: 233300CO363253 Text Block 0 Row Icon Cápsulas de ge…" at bounding box center [802, 122] width 324 height 77
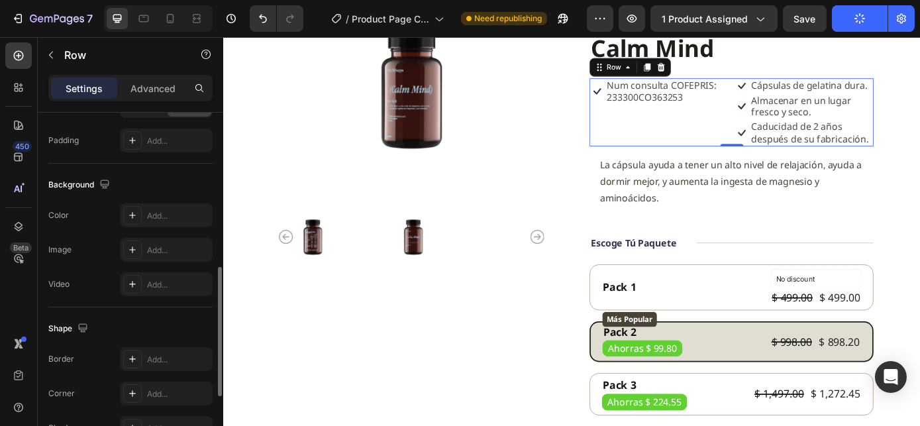
scroll to position [605, 0]
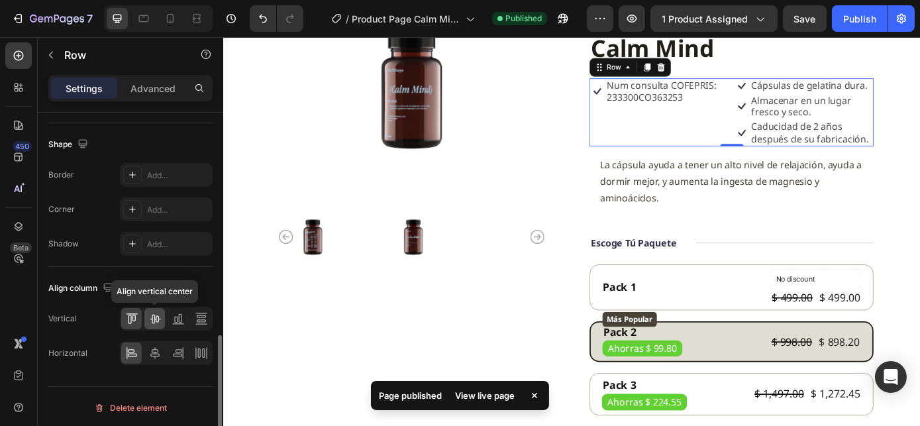
click at [157, 314] on icon at bounding box center [154, 318] width 13 height 13
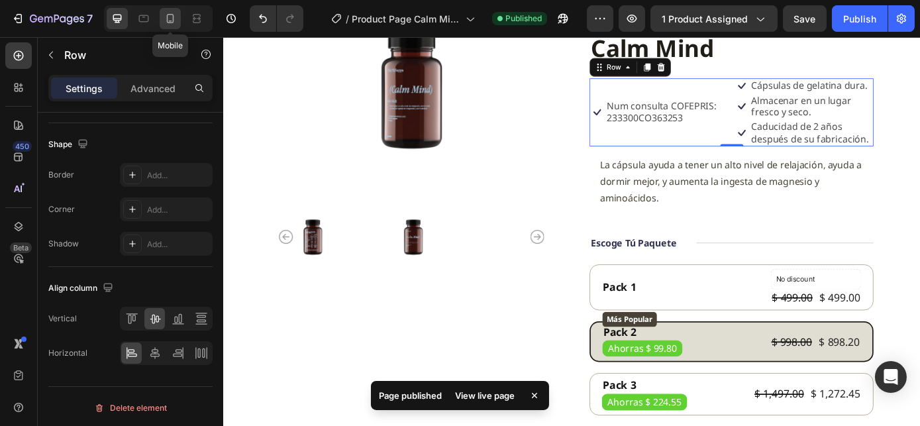
click at [165, 19] on icon at bounding box center [170, 18] width 13 height 13
type input "0"
type input "100%"
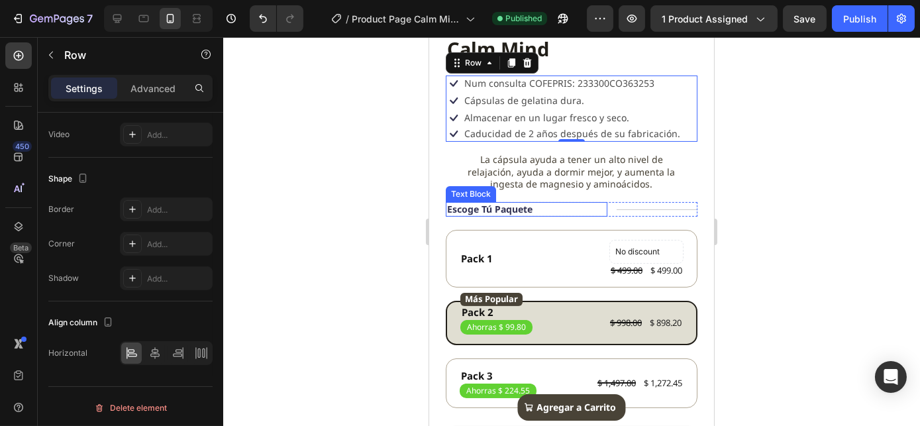
scroll to position [248, 0]
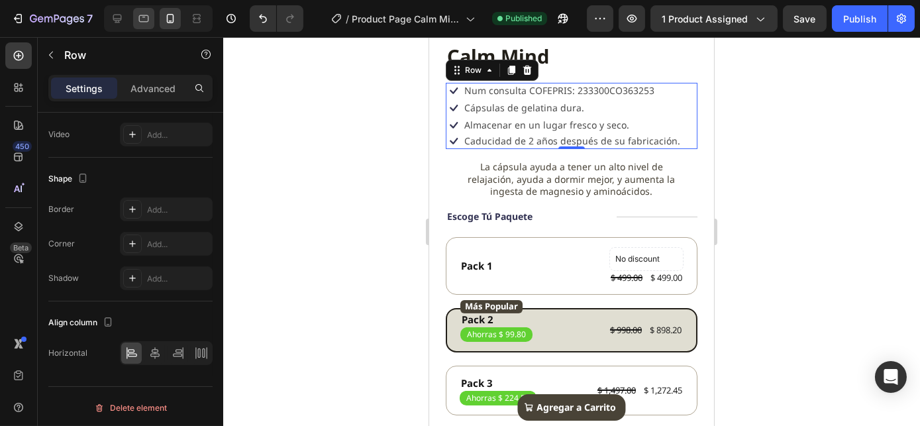
click at [140, 17] on icon at bounding box center [143, 18] width 13 height 13
type input "8"
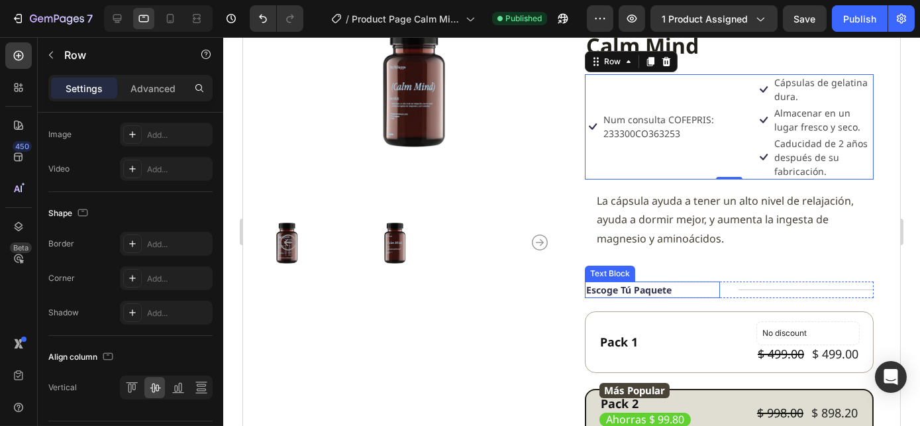
scroll to position [97, 0]
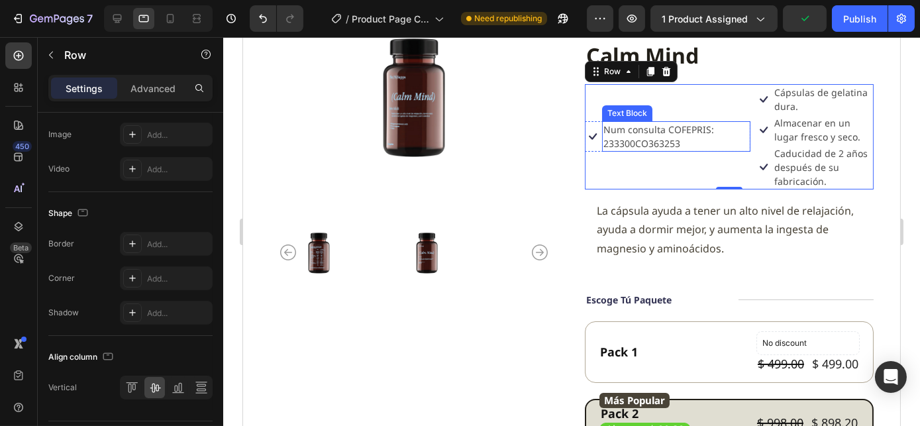
click at [620, 128] on p "Num consulta COFEPRIS: 233300CO363253" at bounding box center [675, 136] width 146 height 28
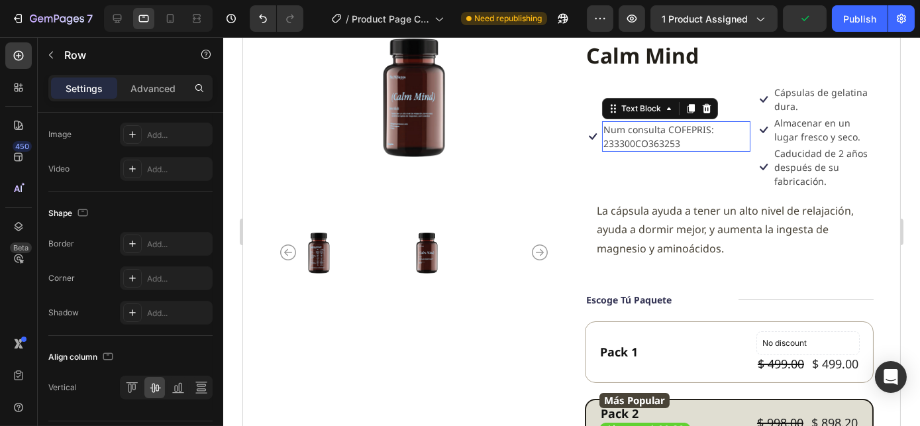
scroll to position [0, 0]
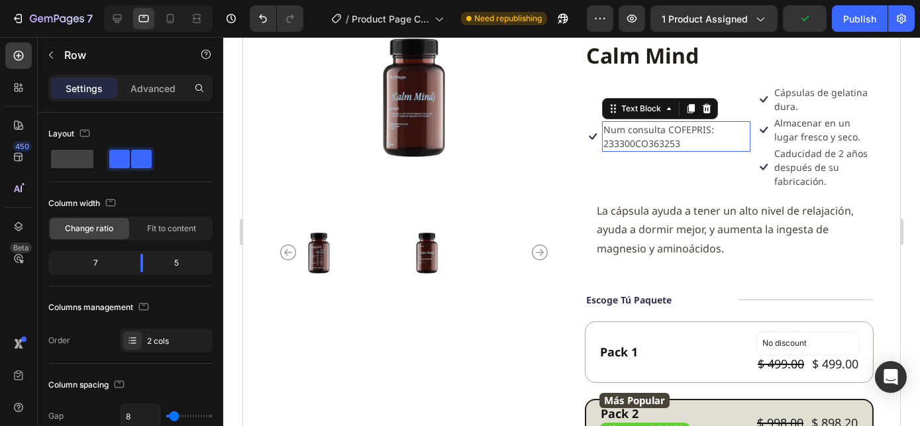
click at [620, 128] on p "Num consulta COFEPRIS: 233300CO363253" at bounding box center [675, 136] width 146 height 28
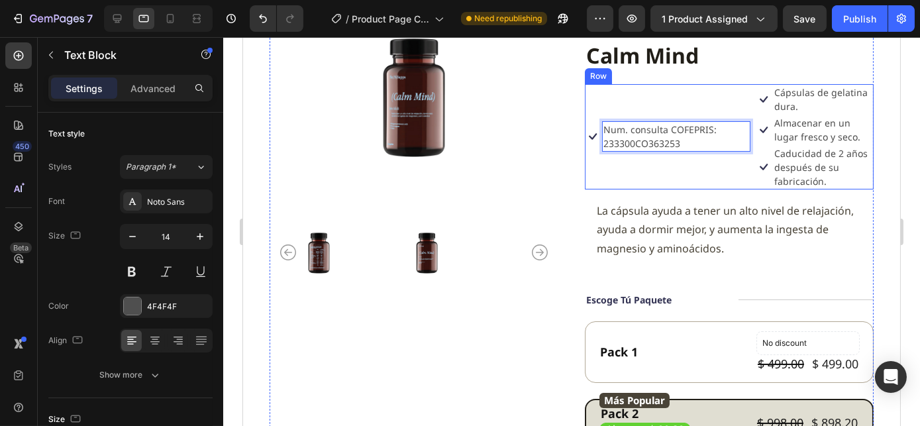
click at [673, 175] on div "Icon Num. consulta COFEPRIS: 233300CO363253 Text Block 0 Row" at bounding box center [667, 136] width 166 height 105
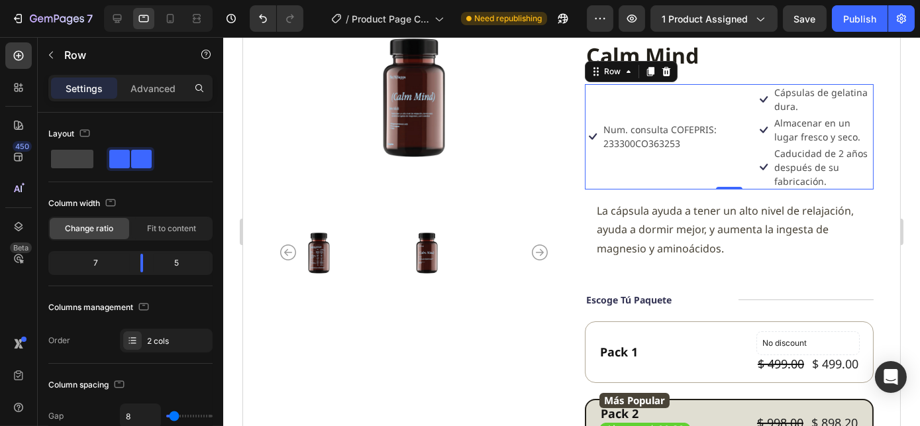
click at [682, 116] on div "Icon Num. consulta COFEPRIS: 233300CO363253 Text Block Row" at bounding box center [667, 136] width 166 height 105
click at [613, 101] on div "Icon Num. consulta COFEPRIS: 233300CO363253 Text Block Row" at bounding box center [667, 136] width 166 height 105
click at [783, 122] on p "Almacenar en un lugar fresco y seco." at bounding box center [822, 130] width 98 height 28
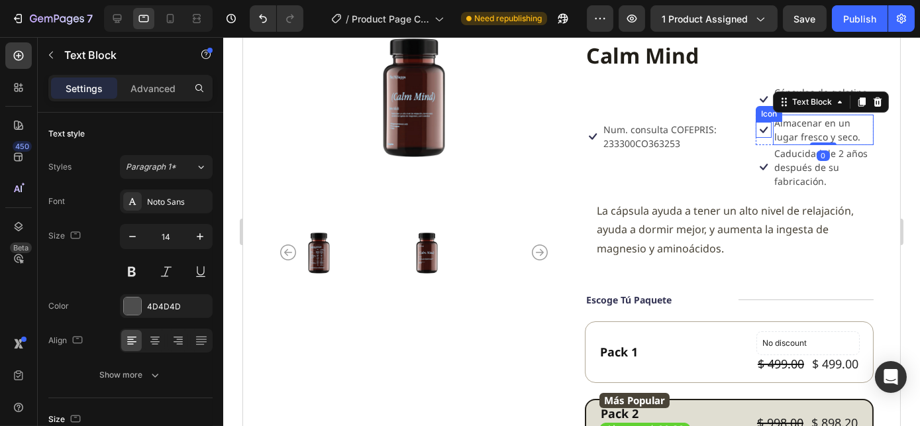
click at [734, 124] on p "Num. consulta COFEPRIS: 233300CO363253" at bounding box center [675, 136] width 146 height 28
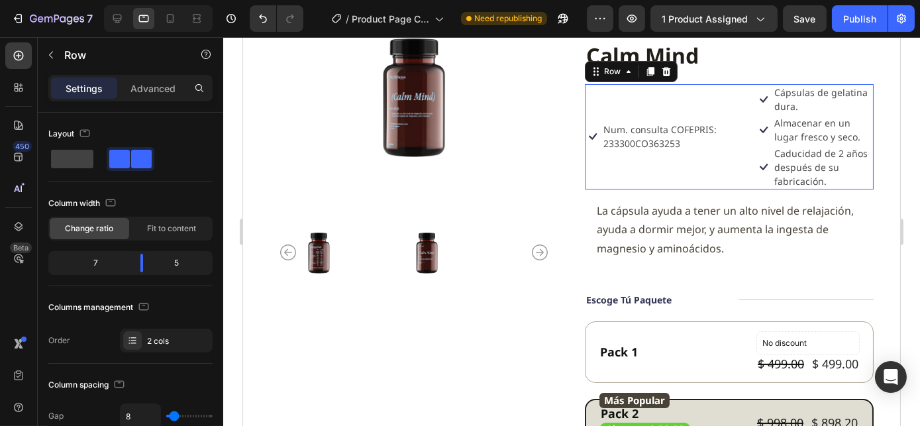
click at [745, 138] on div "Icon Num. consulta COFEPRIS: 233300CO363253 Text Block Row Icon Cápsulas de gel…" at bounding box center [728, 136] width 289 height 105
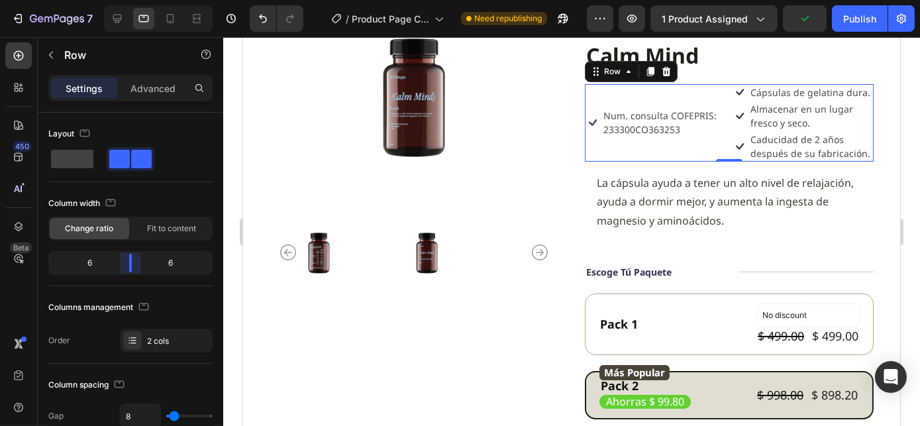
drag, startPoint x: 140, startPoint y: 260, endPoint x: 130, endPoint y: 259, distance: 10.6
click at [130, 0] on body "7 Version history / Product Page Calm Mind Need republishing Preview 1 product …" at bounding box center [460, 0] width 920 height 0
click at [75, 160] on span at bounding box center [72, 159] width 42 height 19
type input "0"
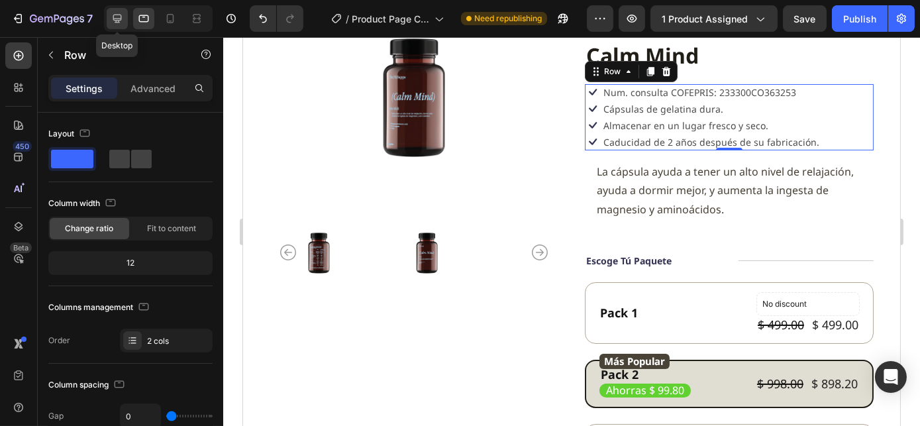
click at [107, 14] on div at bounding box center [117, 18] width 21 height 21
type input "8"
type input "1200"
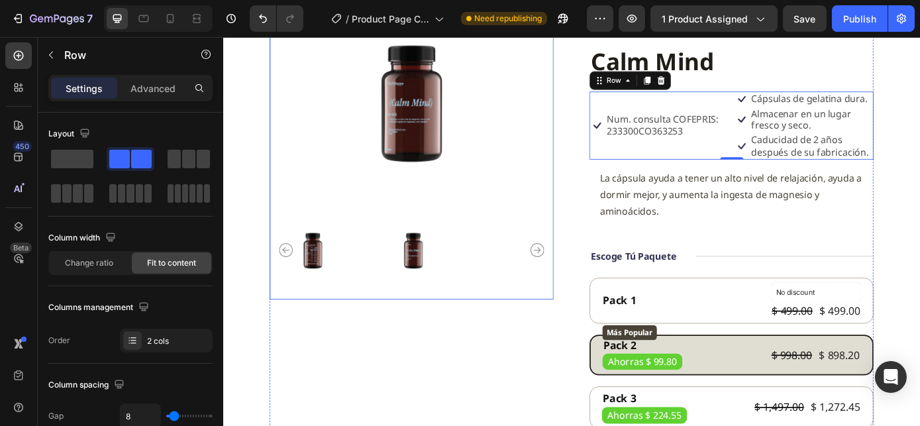
scroll to position [113, 0]
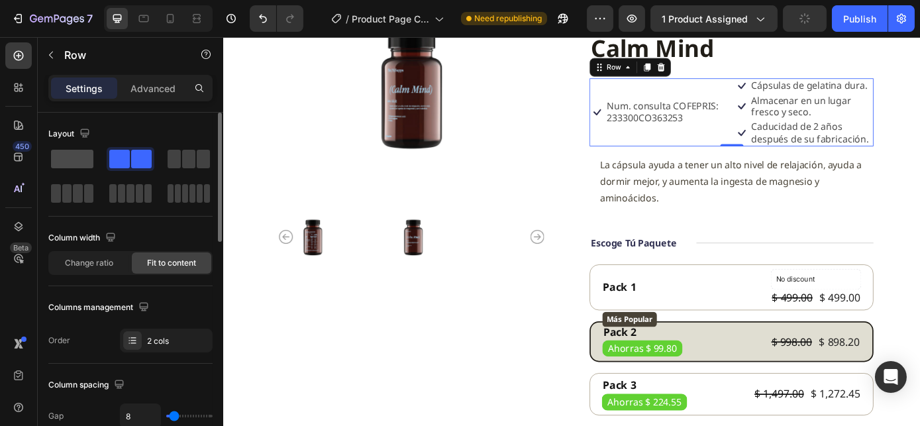
click at [75, 154] on span at bounding box center [72, 159] width 42 height 19
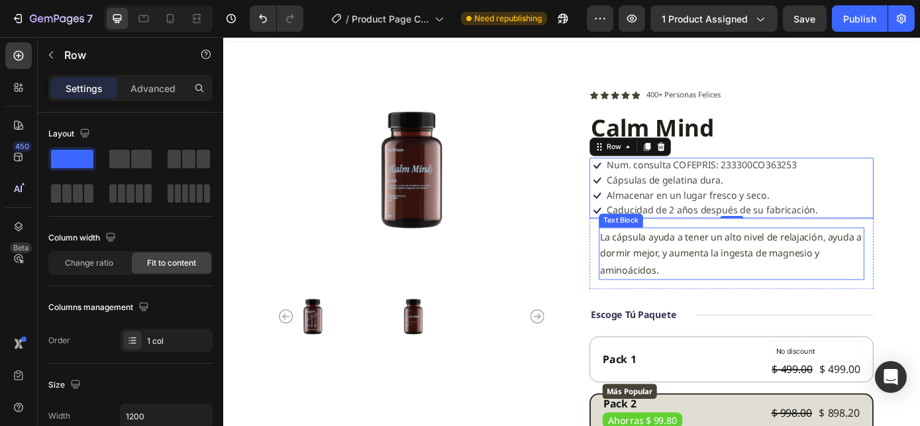
scroll to position [0, 0]
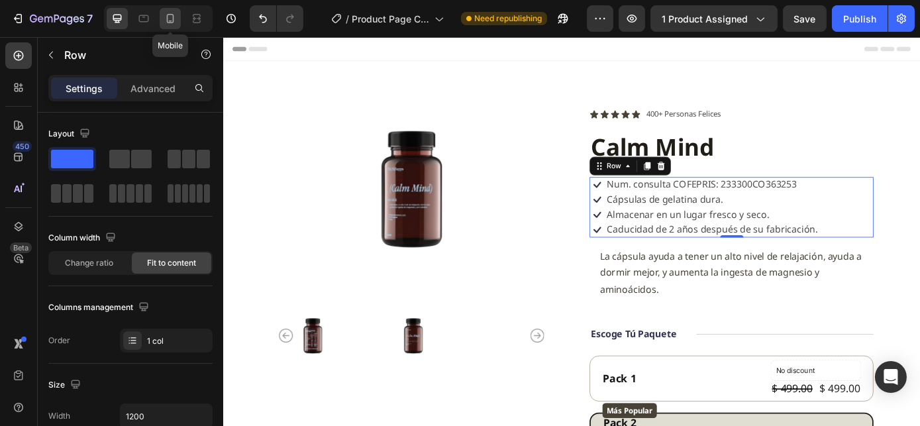
click at [173, 14] on icon at bounding box center [170, 18] width 13 height 13
type input "100%"
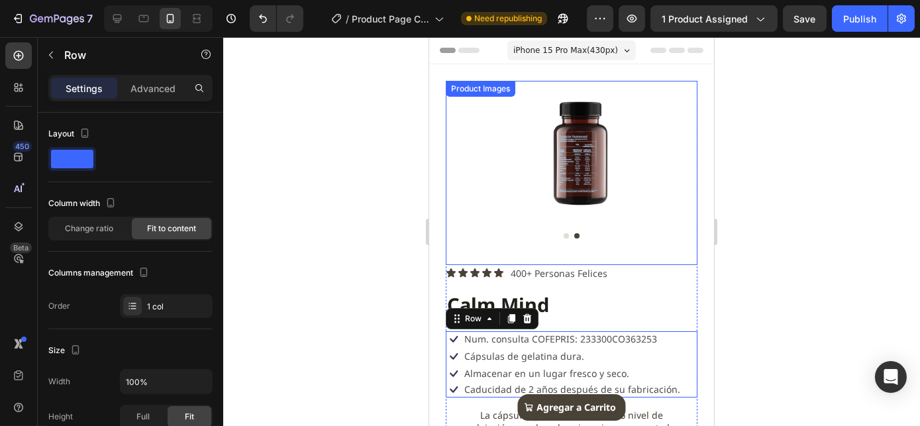
click at [532, 84] on img at bounding box center [580, 152] width 252 height 142
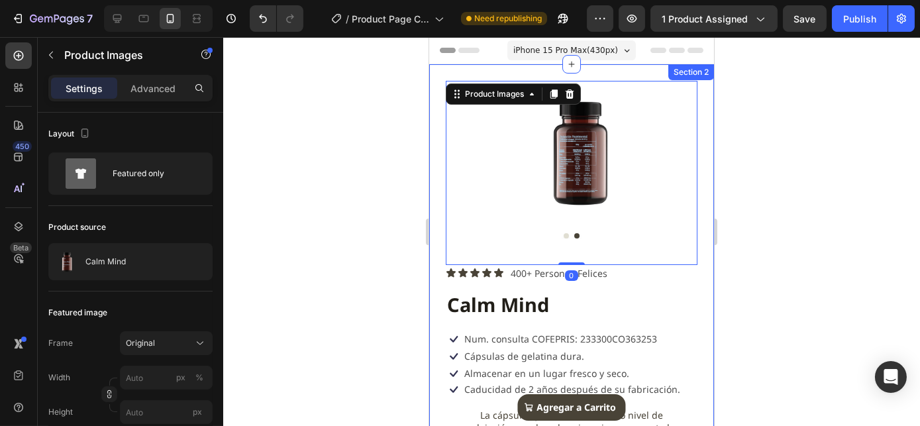
click at [545, 68] on div "Product Images 0 Icon Icon Icon Icon Icon Icon List 400+ Personas Felices Text …" at bounding box center [570, 424] width 285 height 720
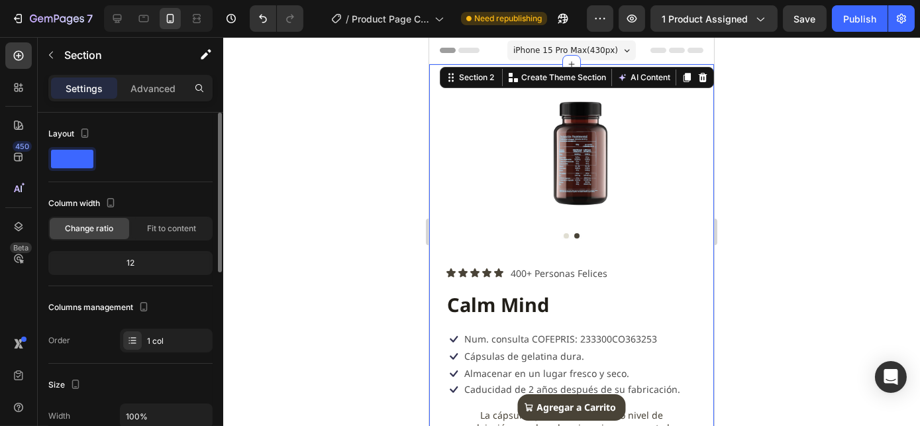
scroll to position [240, 0]
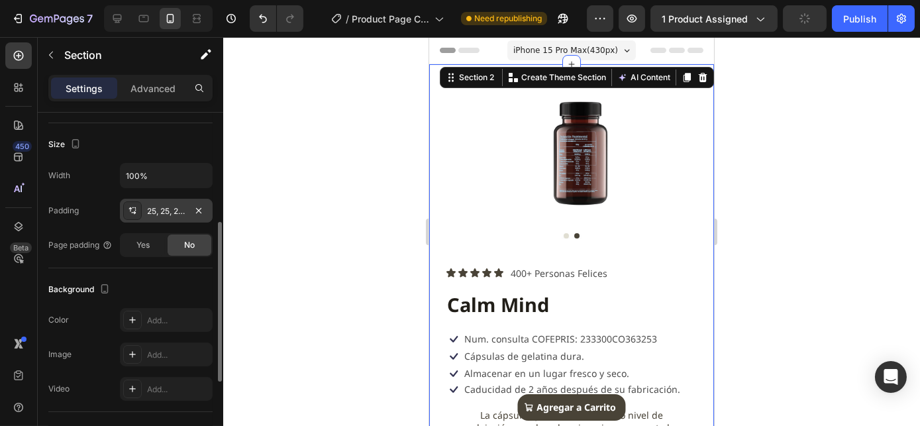
click at [156, 206] on div "25, 25, 25, 25" at bounding box center [166, 211] width 38 height 12
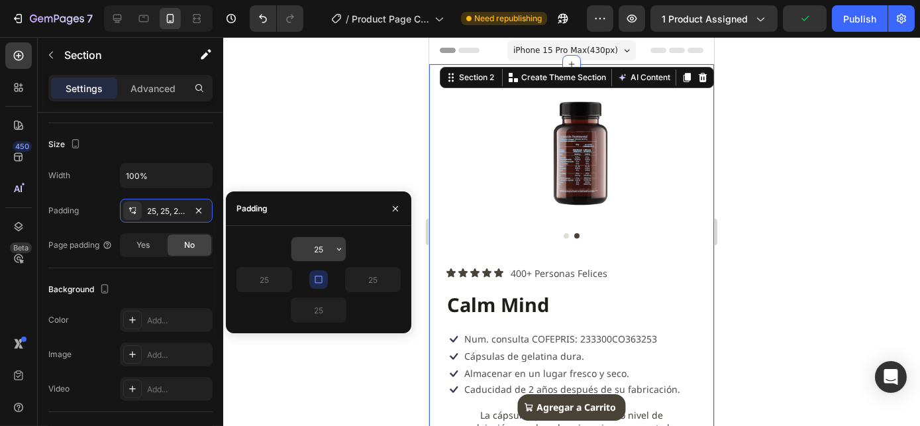
click at [327, 248] on input "25" at bounding box center [318, 249] width 54 height 24
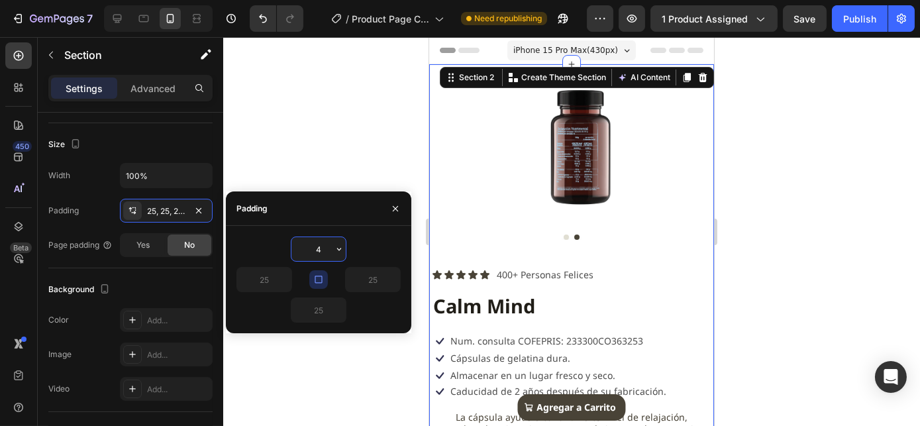
type input "45"
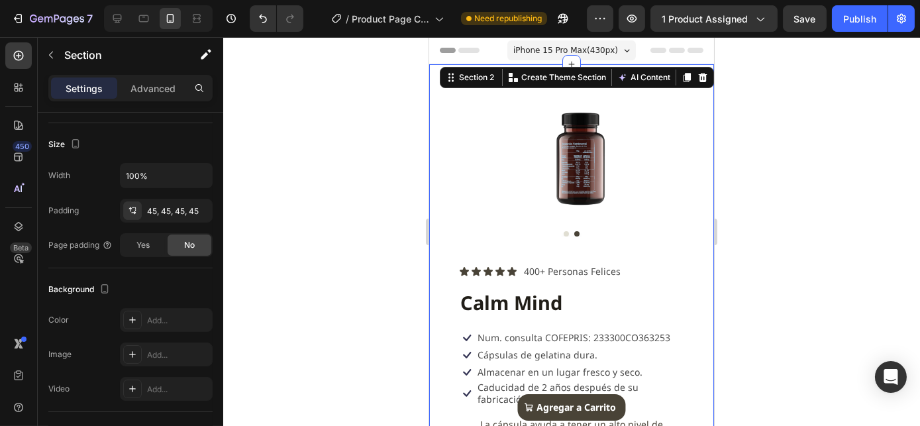
click at [776, 240] on div at bounding box center [571, 231] width 696 height 389
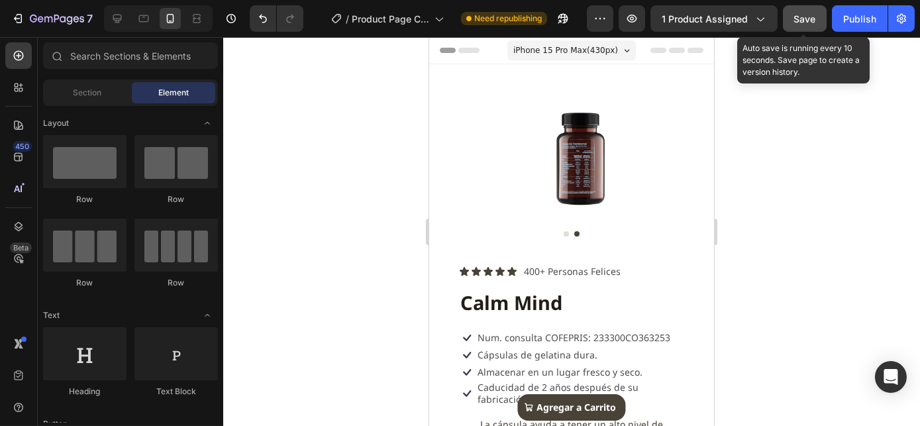
click at [813, 20] on span "Save" at bounding box center [805, 18] width 22 height 11
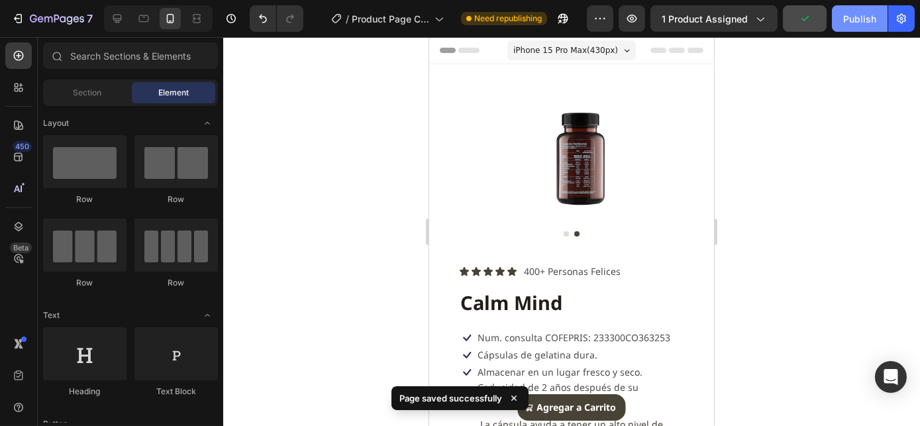
click at [867, 24] on div "Publish" at bounding box center [859, 19] width 33 height 14
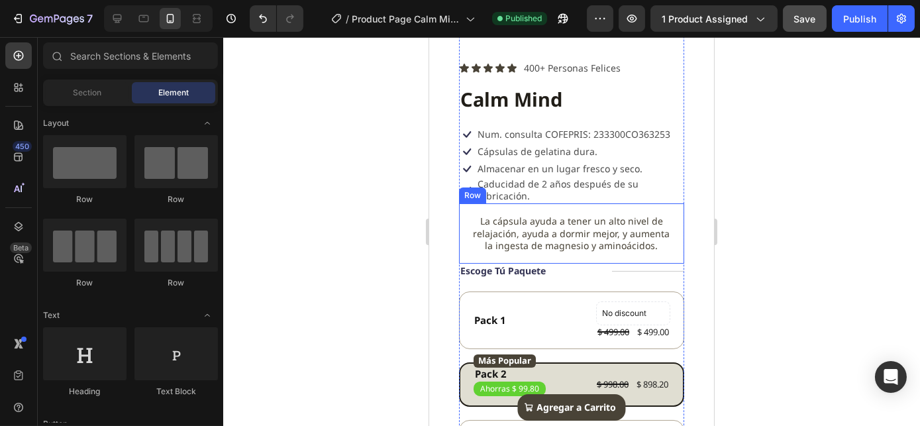
scroll to position [212, 0]
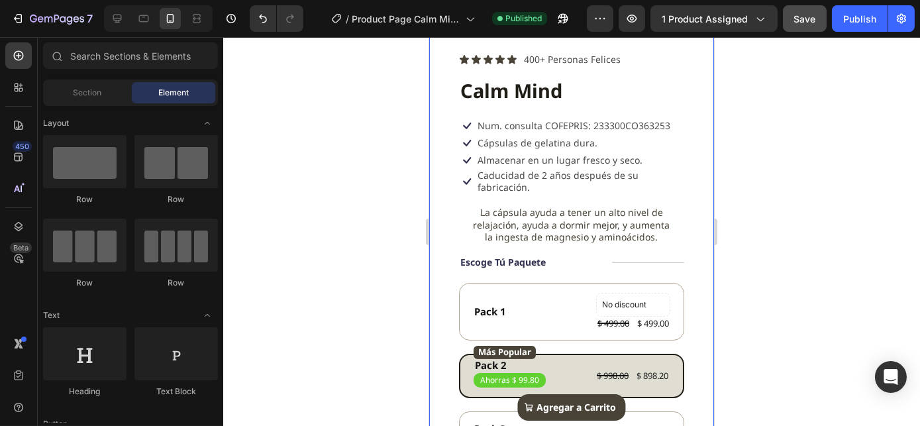
click at [683, 257] on div "Product Images Icon Icon Icon Icon Icon Icon List 400+ Personas Felices Text Bl…" at bounding box center [570, 223] width 285 height 743
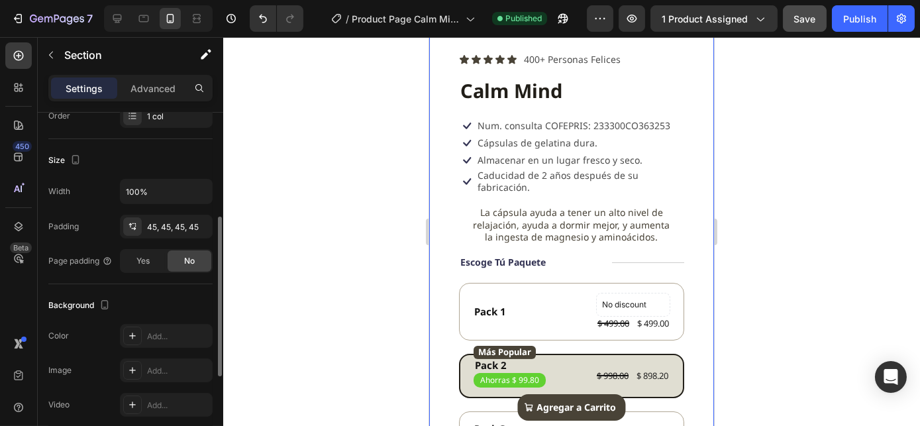
scroll to position [226, 0]
click at [169, 224] on div "45, 45, 45, 45" at bounding box center [166, 226] width 38 height 12
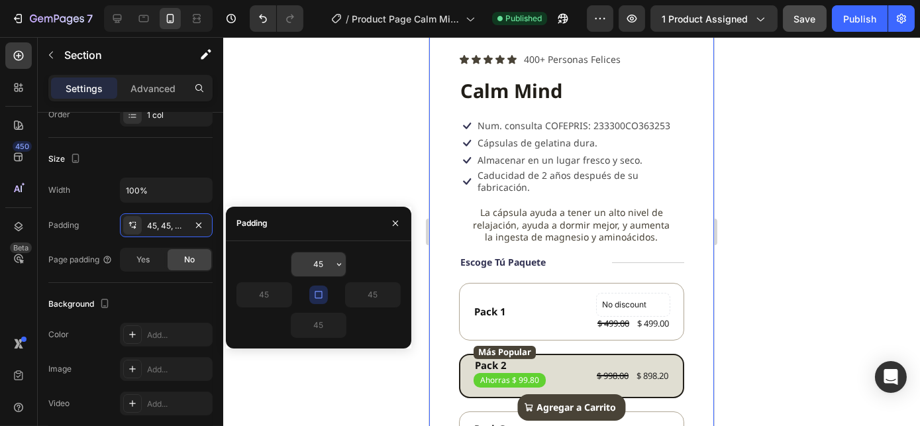
click at [323, 257] on input "45" at bounding box center [318, 264] width 54 height 24
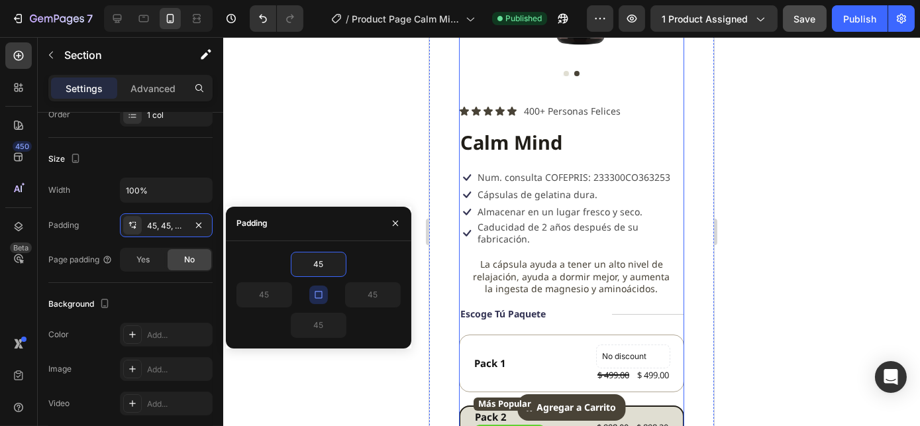
scroll to position [161, 0]
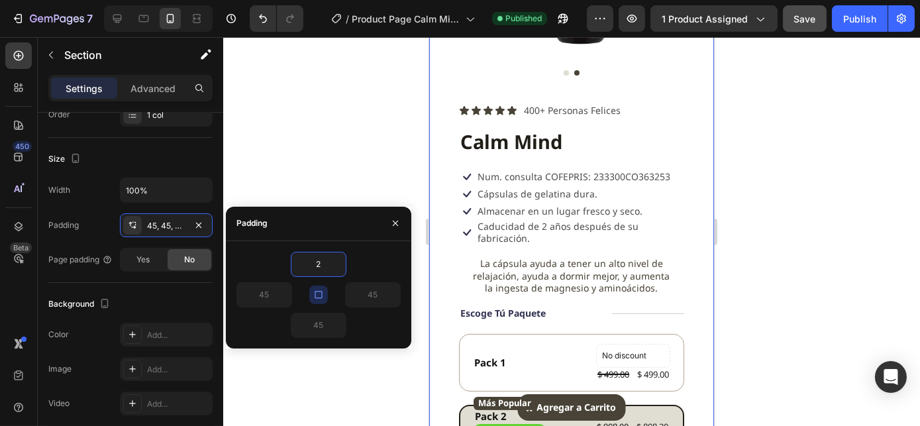
type input "20"
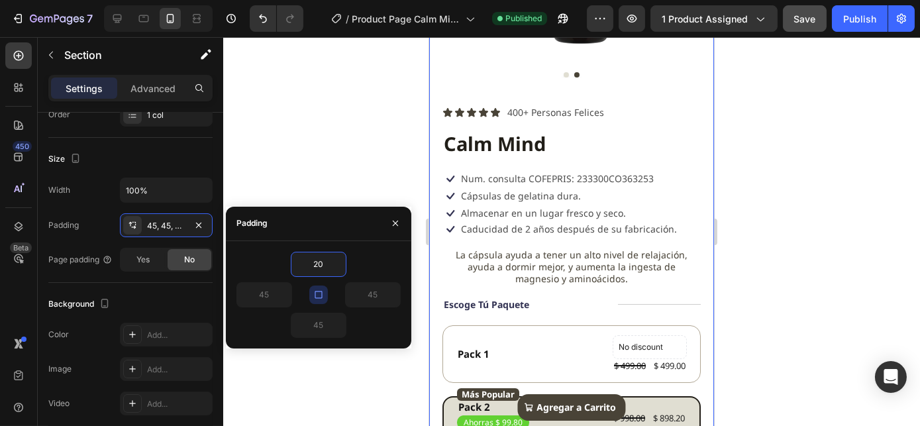
click at [334, 160] on div at bounding box center [571, 231] width 696 height 389
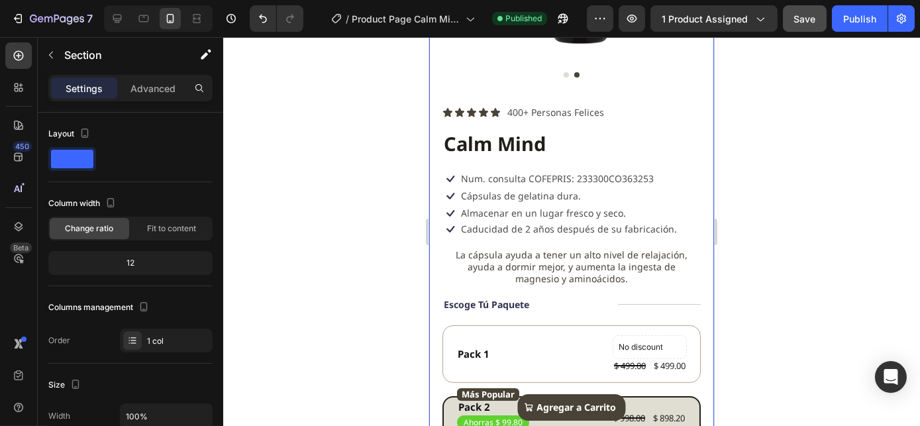
click at [694, 197] on div "Product Images Icon Icon Icon Icon Icon Icon List 400+ Personas Felices Text Bl…" at bounding box center [570, 261] width 285 height 717
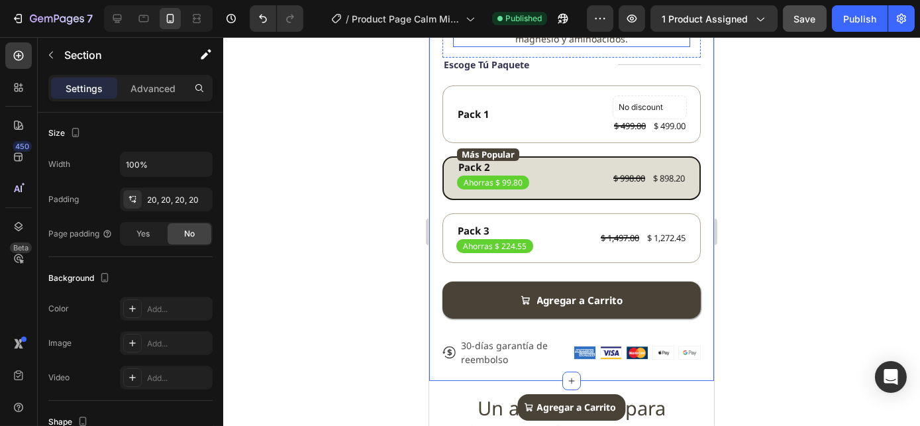
scroll to position [402, 0]
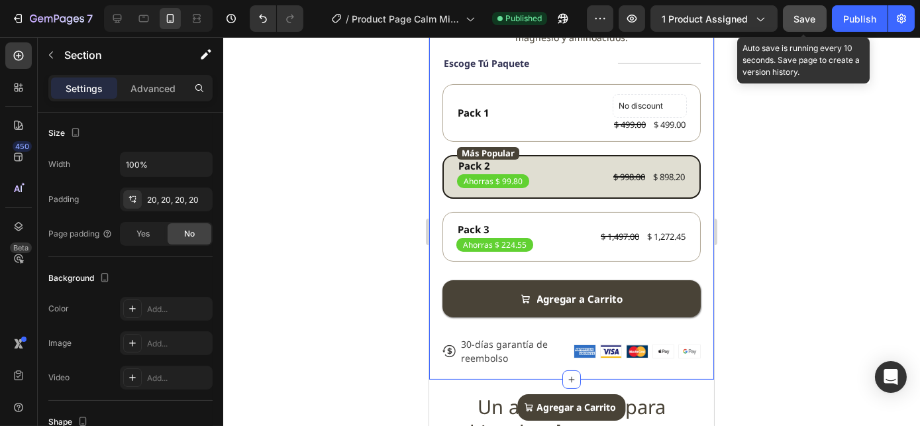
click at [808, 29] on button "Save" at bounding box center [805, 18] width 44 height 26
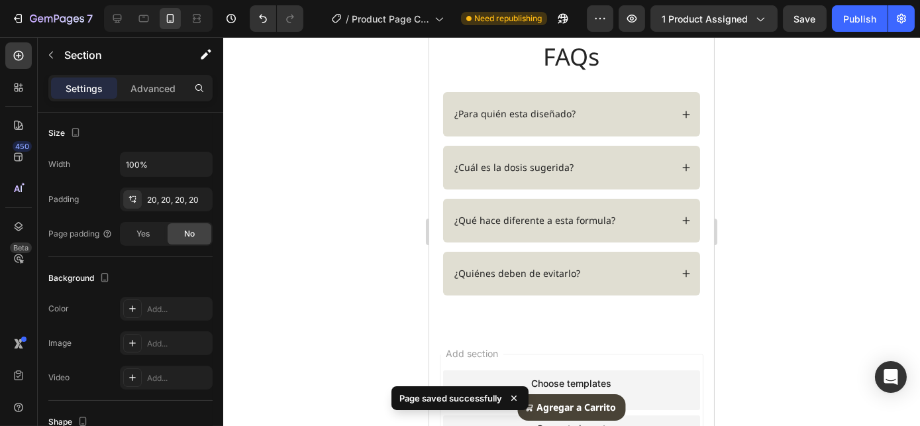
scroll to position [1272, 0]
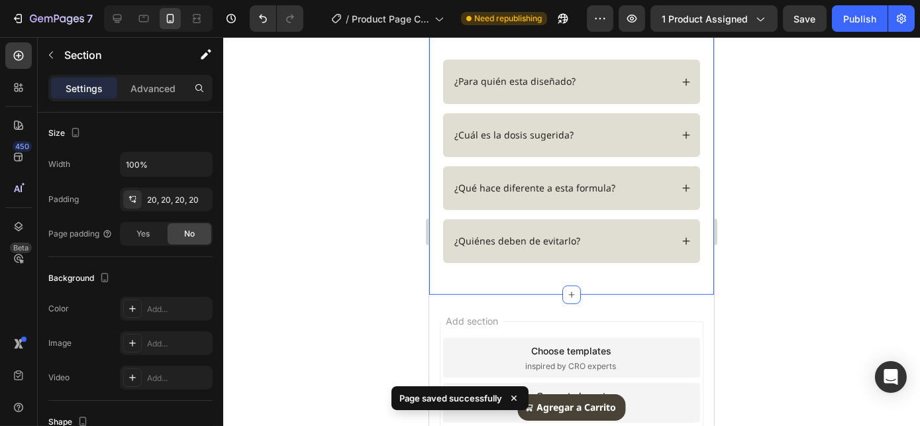
click at [620, 236] on div "FAQs Heading Row ¿Para quién esta diseñado? ¿Cuál es la dosis sugerida? Accordi…" at bounding box center [571, 145] width 258 height 274
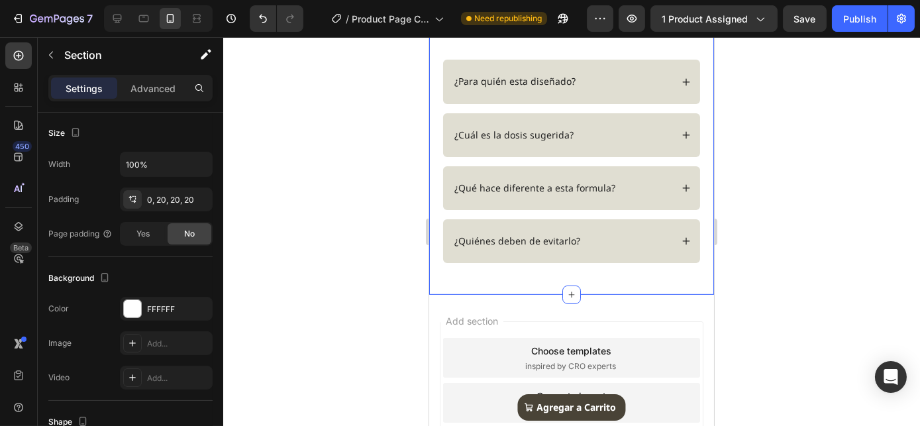
click at [555, 226] on div "FAQs Heading Row ¿Para quién esta diseñado? ¿Cuál es la dosis sugerida? Accordi…" at bounding box center [571, 145] width 258 height 274
click at [553, 234] on div "FAQs Heading Row ¿Para quién esta diseñado? ¿Cuál es la dosis sugerida? Accordi…" at bounding box center [571, 145] width 258 height 274
click at [544, 42] on h2 "FAQs" at bounding box center [571, 25] width 258 height 34
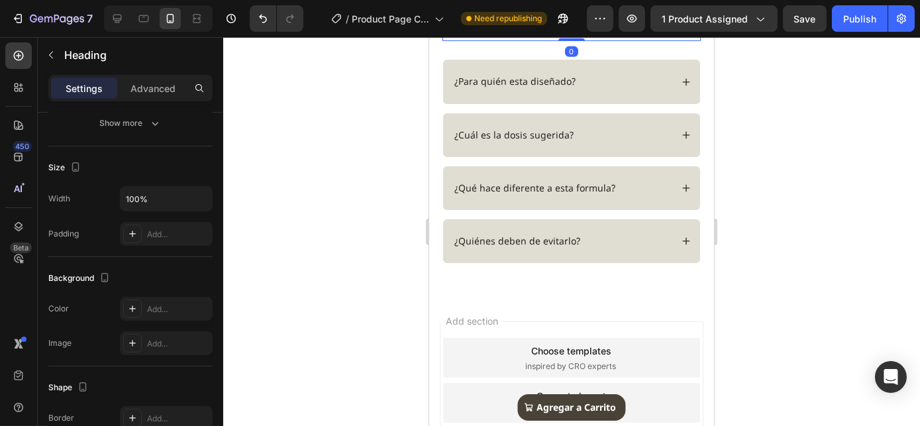
scroll to position [0, 0]
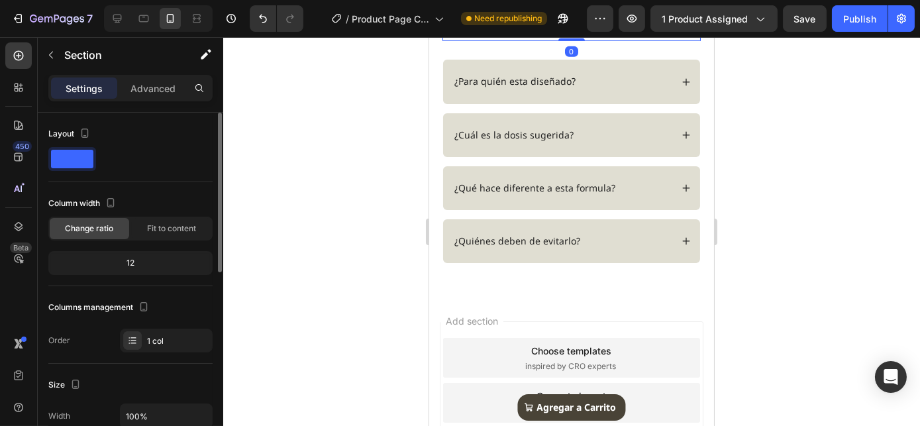
click at [524, 236] on div "FAQs Heading 0 Row ¿Para quién esta diseñado? ¿Cuál es la dosis sugerida? Accor…" at bounding box center [571, 145] width 258 height 274
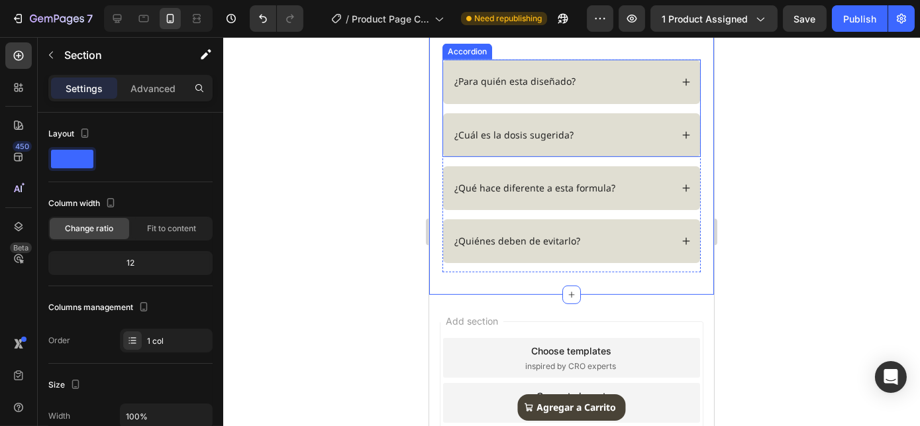
click at [524, 103] on div "¿Para quién esta diseñado?" at bounding box center [570, 82] width 257 height 44
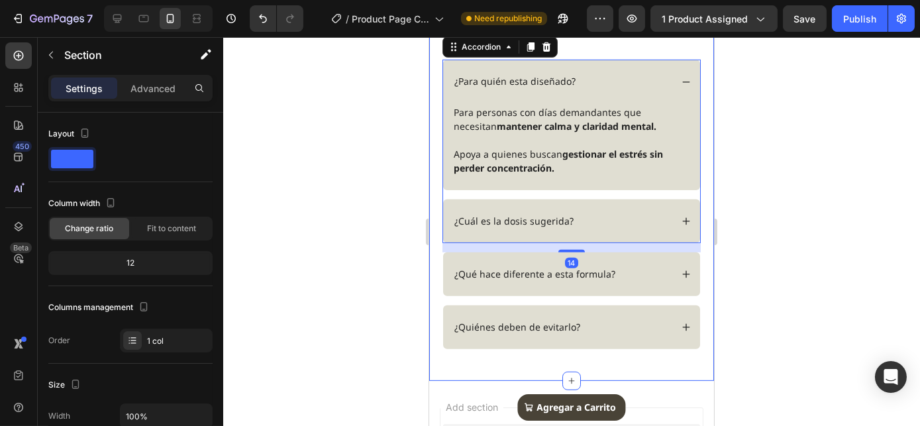
click at [630, 237] on div "FAQs Heading Row ¿Para quién esta diseñado? Para personas con días demandantes …" at bounding box center [571, 188] width 258 height 360
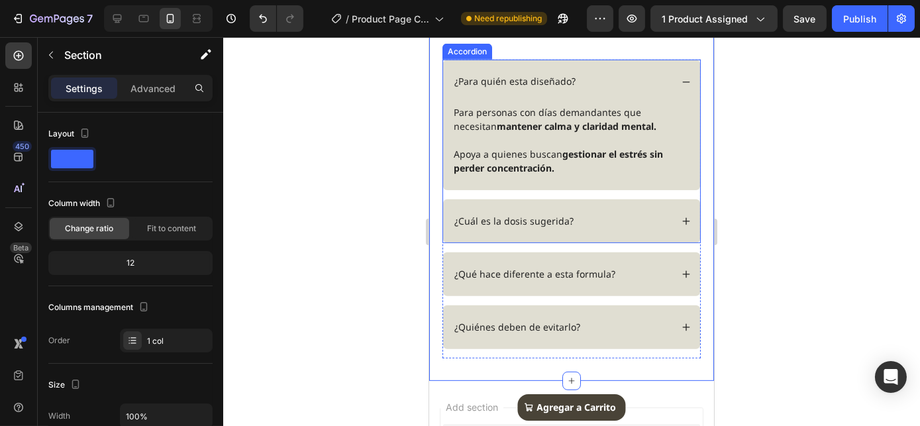
click at [679, 103] on div "¿Para quién esta diseñado?" at bounding box center [570, 82] width 257 height 44
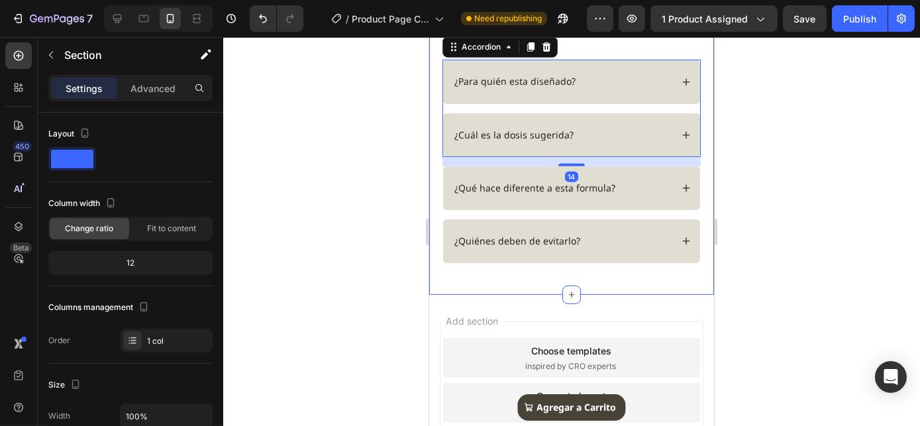
click at [611, 230] on div "FAQs Heading Row ¿Para quién esta diseñado? Para personas con días demandantes …" at bounding box center [571, 145] width 258 height 274
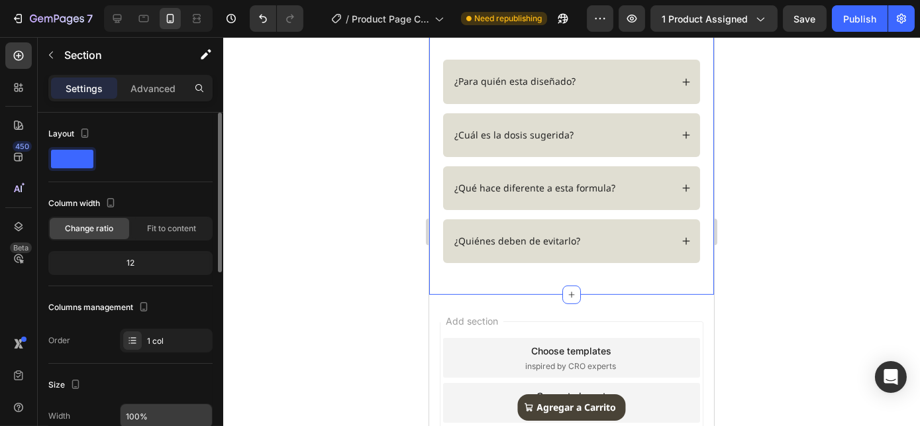
scroll to position [180, 0]
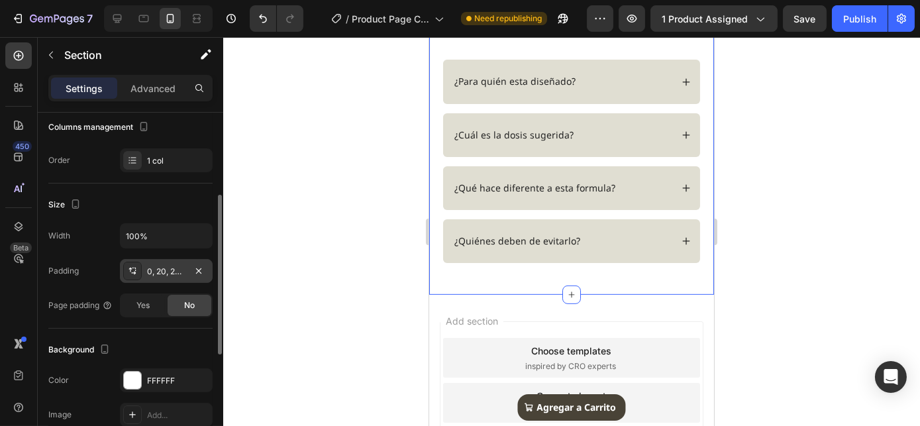
click at [168, 271] on div "0, 20, 20, 20" at bounding box center [166, 271] width 38 height 12
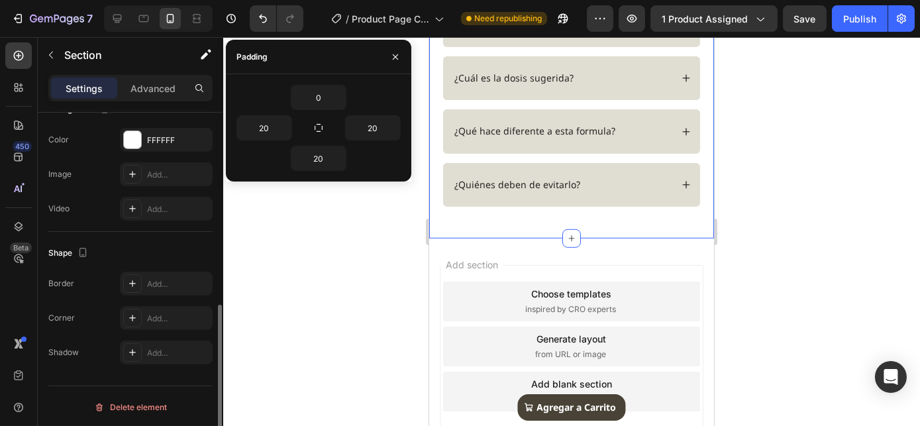
scroll to position [0, 0]
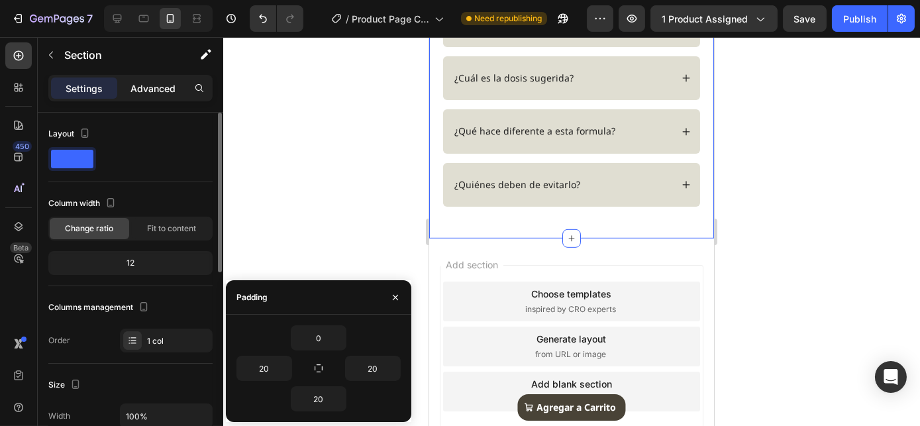
click at [140, 90] on p "Advanced" at bounding box center [152, 88] width 45 height 14
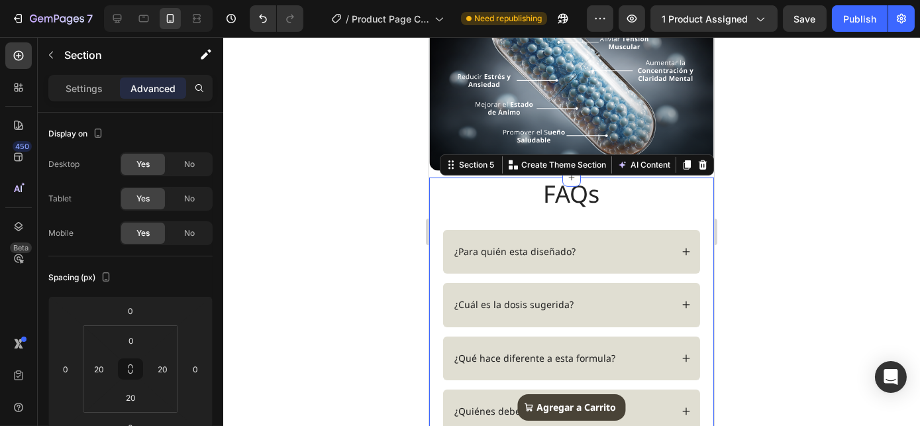
scroll to position [1272, 0]
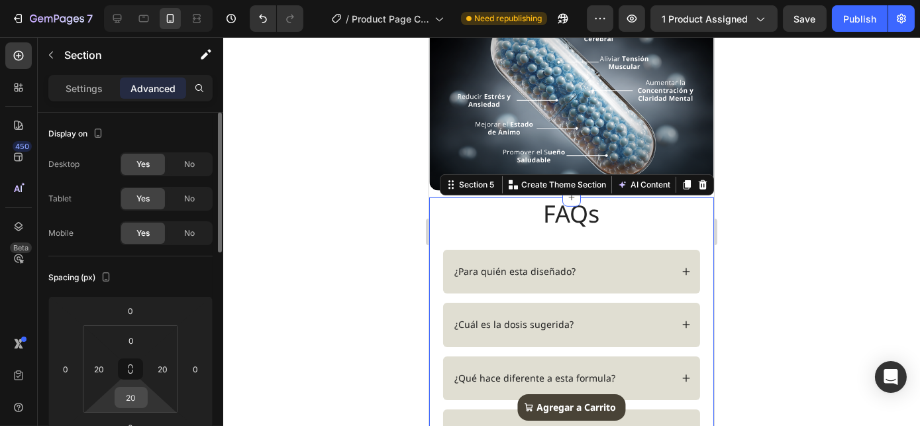
click at [138, 393] on input "20" at bounding box center [131, 397] width 26 height 20
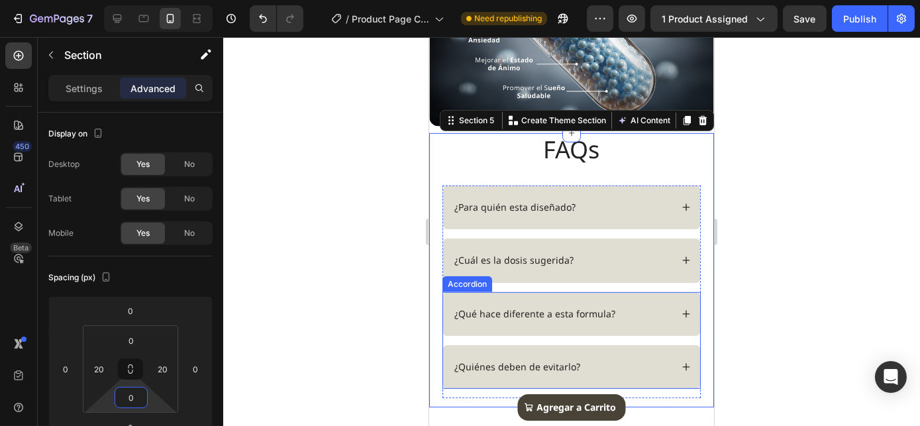
scroll to position [1512, 0]
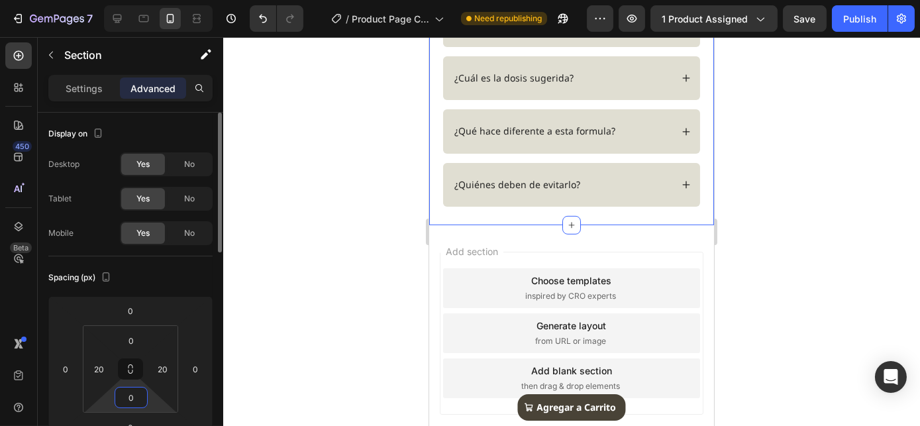
type input "0"
click at [188, 284] on div "Spacing (px)" at bounding box center [130, 277] width 164 height 21
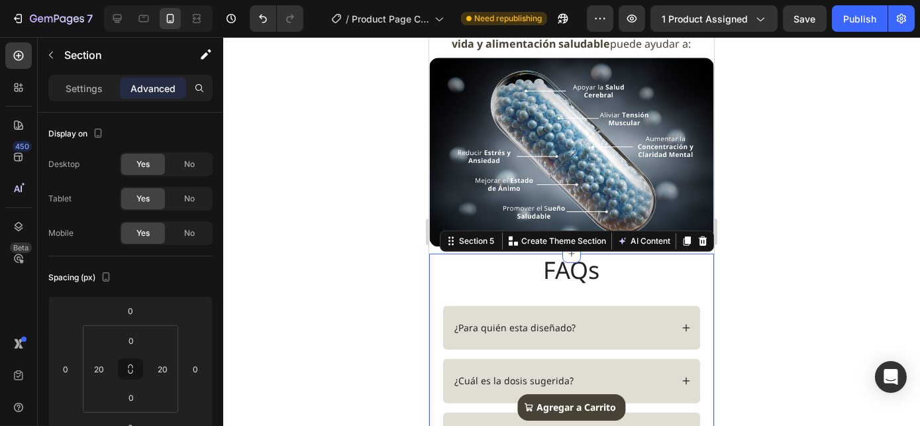
scroll to position [1212, 0]
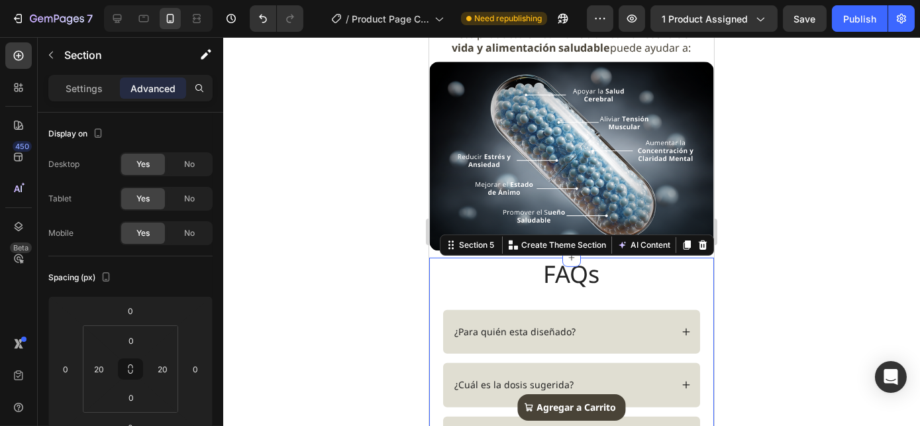
click at [553, 279] on h2 "FAQs" at bounding box center [571, 275] width 258 height 34
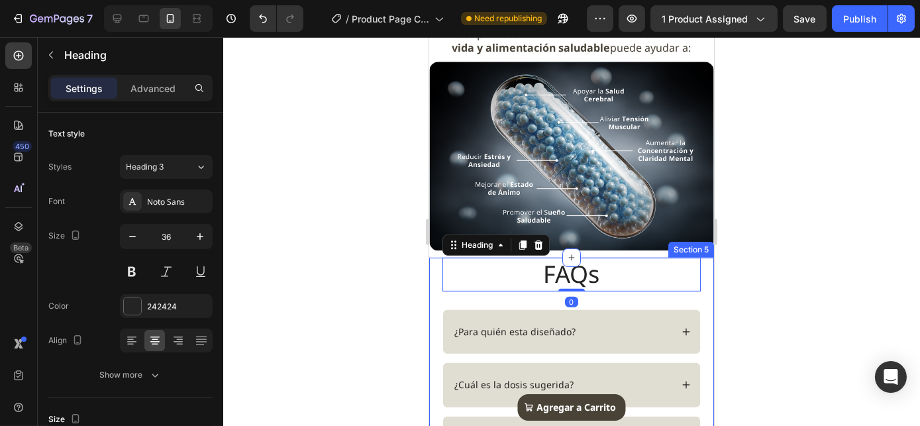
click at [547, 297] on div "FAQs Heading 0 Row ¿Para quién esta diseñado? ¿Cuál es la dosis sugerida? Accor…" at bounding box center [571, 395] width 258 height 274
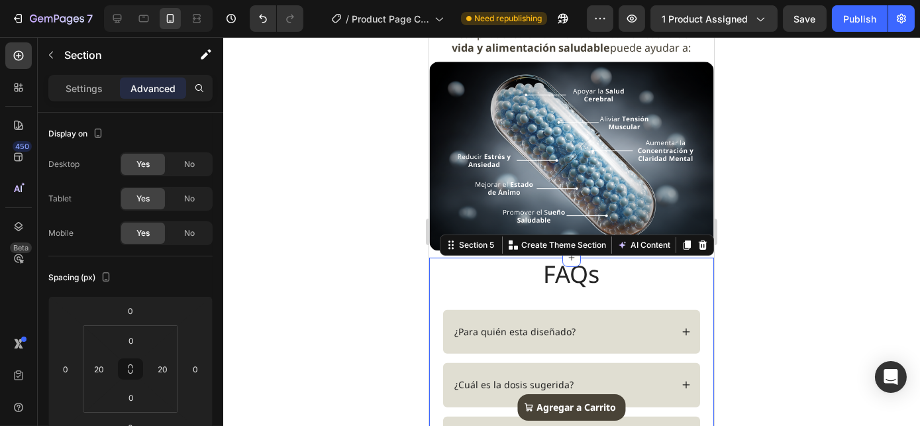
click at [543, 292] on div "FAQs Heading Row ¿Para quién esta diseñado? ¿Cuál es la dosis sugerida? Accordi…" at bounding box center [571, 395] width 258 height 274
click at [85, 89] on p "Settings" at bounding box center [84, 88] width 37 height 14
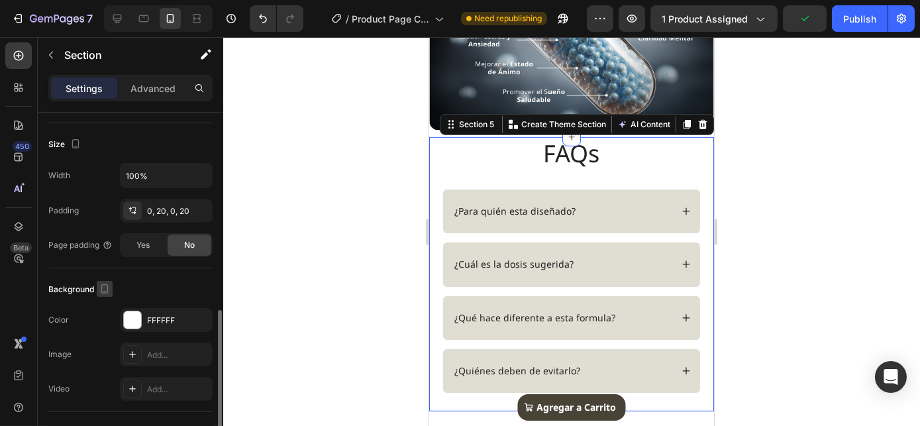
scroll to position [301, 0]
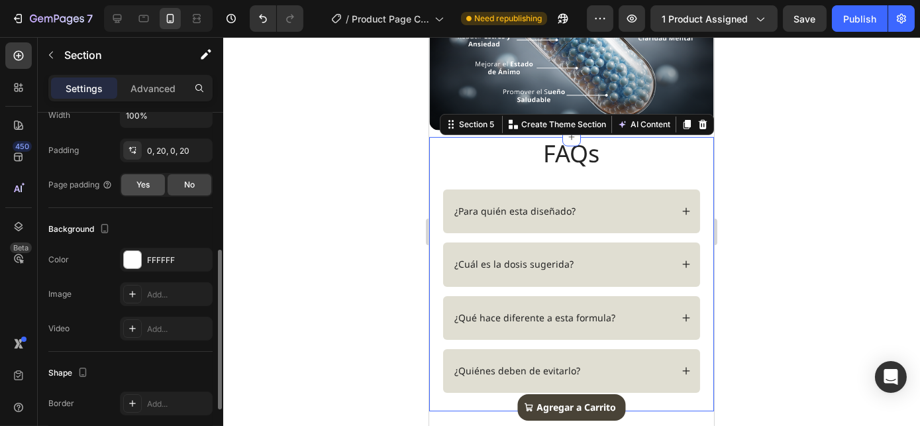
click at [142, 188] on span "Yes" at bounding box center [142, 185] width 13 height 12
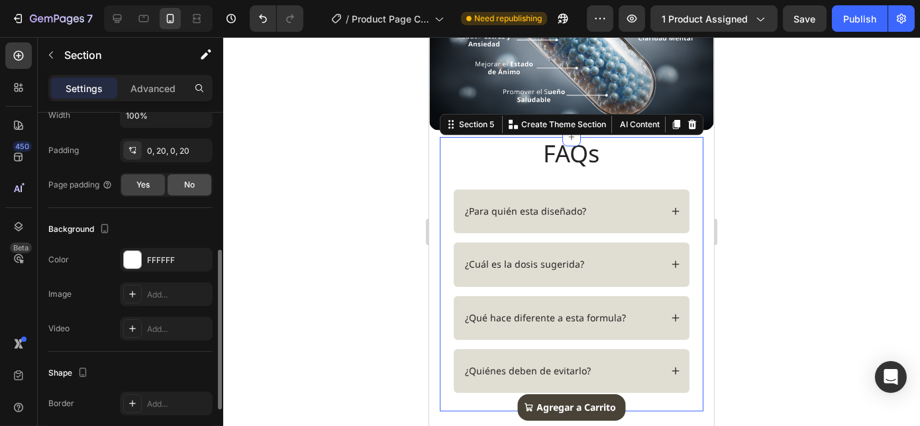
click at [181, 188] on div "No" at bounding box center [189, 184] width 44 height 21
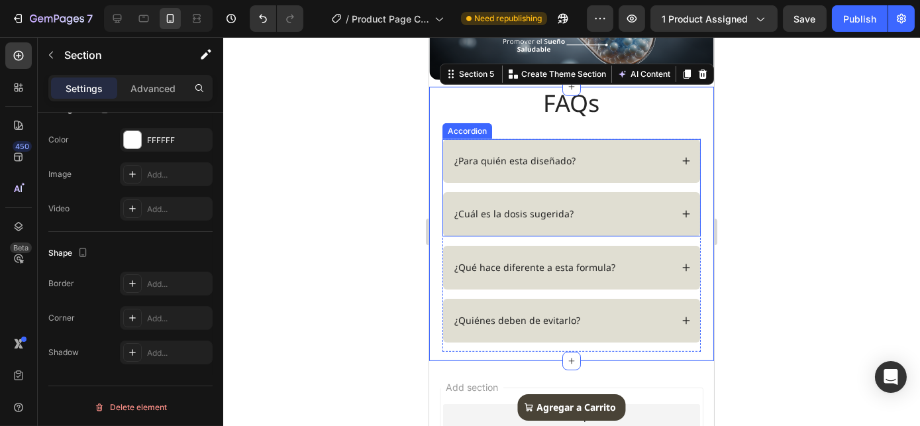
scroll to position [1392, 0]
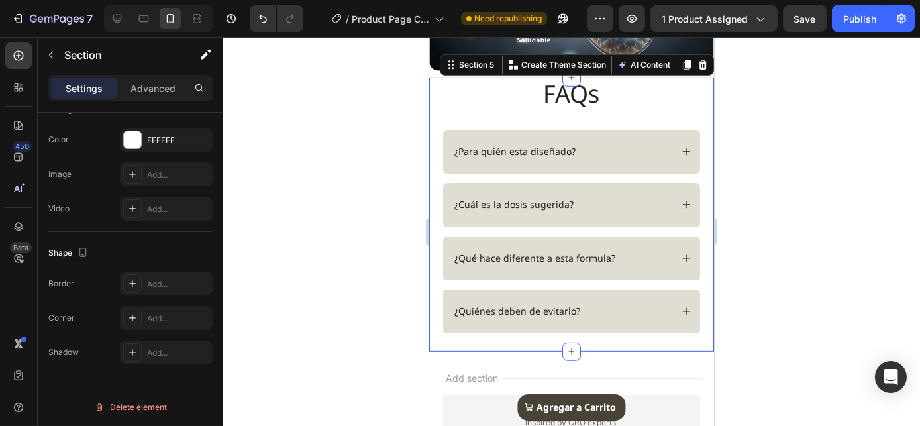
click at [546, 114] on div "FAQs Heading Row ¿Para quién esta diseñado? ¿Cuál es la dosis sugerida? Accordi…" at bounding box center [571, 214] width 258 height 274
click at [548, 130] on div "¿Para quién esta diseñado?" at bounding box center [570, 152] width 257 height 44
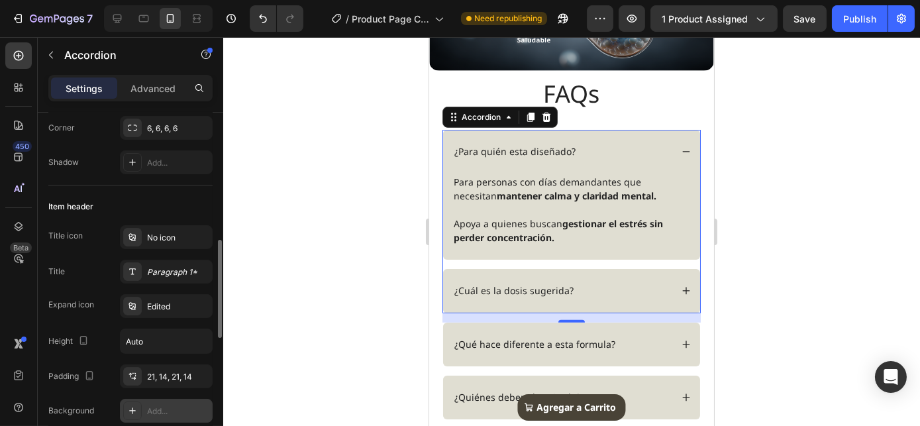
scroll to position [240, 0]
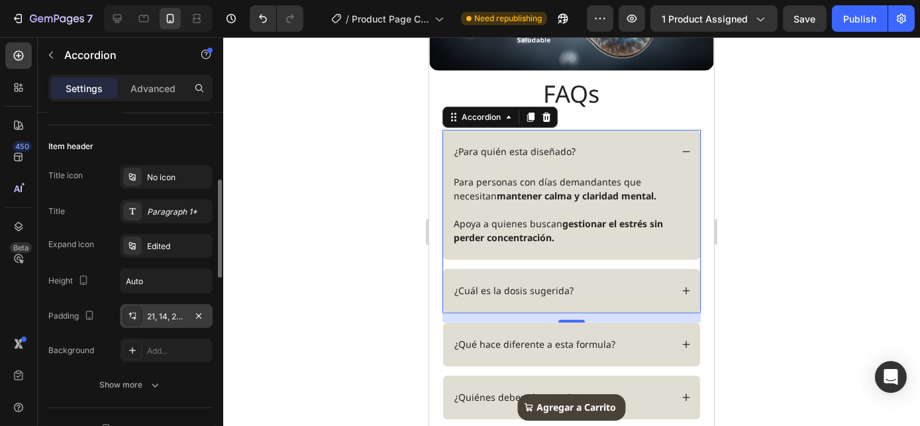
click at [172, 316] on div "21, 14, 21, 14" at bounding box center [166, 316] width 38 height 12
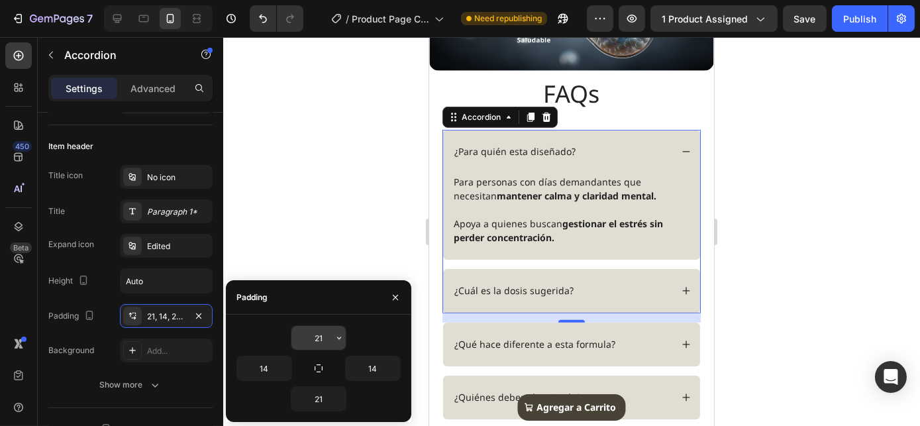
click at [312, 335] on input "21" at bounding box center [318, 338] width 54 height 24
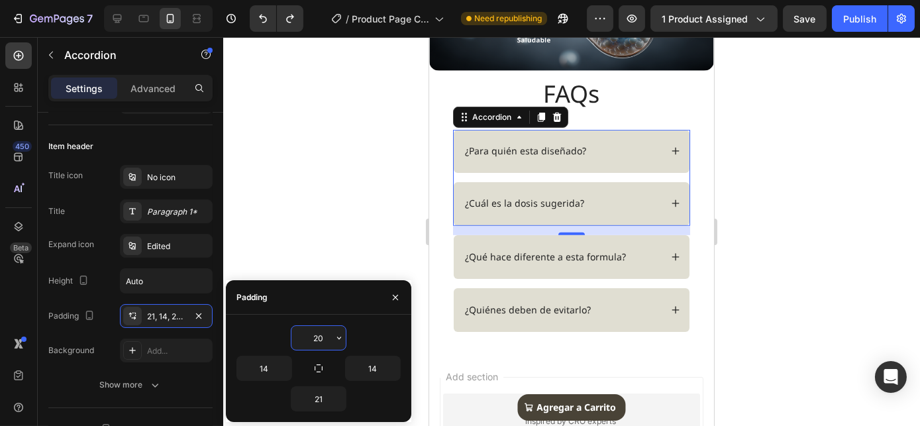
type input "2"
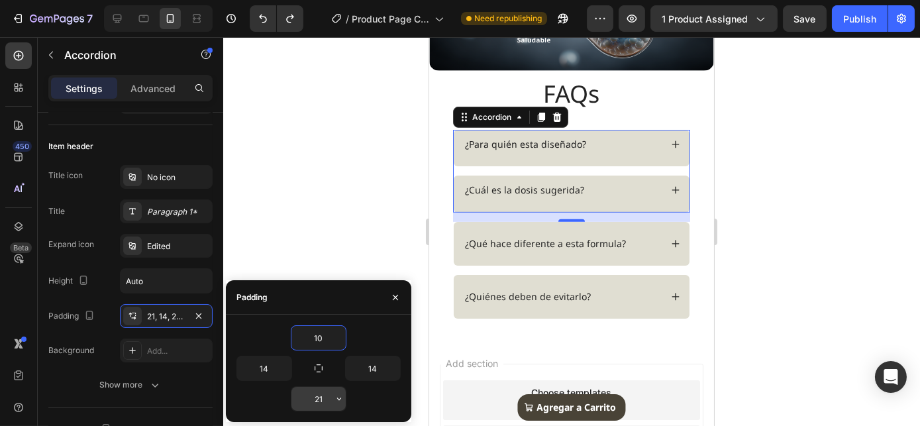
type input "10"
click at [322, 398] on input "21" at bounding box center [318, 399] width 54 height 24
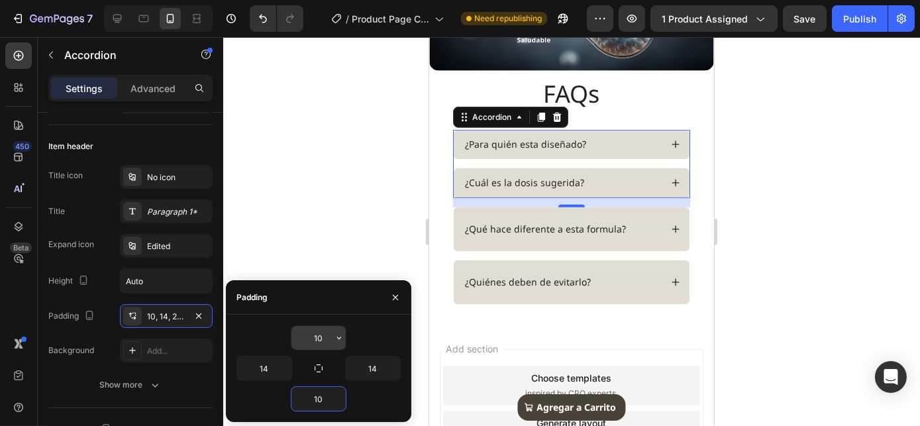
type input "10"
click at [326, 330] on input "10" at bounding box center [318, 338] width 54 height 24
click at [324, 334] on input "10" at bounding box center [318, 338] width 54 height 24
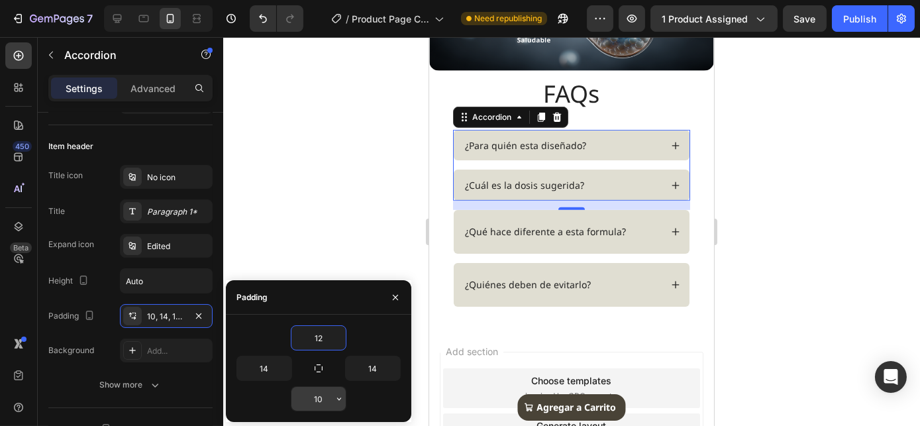
type input "12"
click at [324, 398] on input "10" at bounding box center [318, 399] width 54 height 24
click at [325, 397] on input "10" at bounding box center [318, 399] width 54 height 24
type input "12"
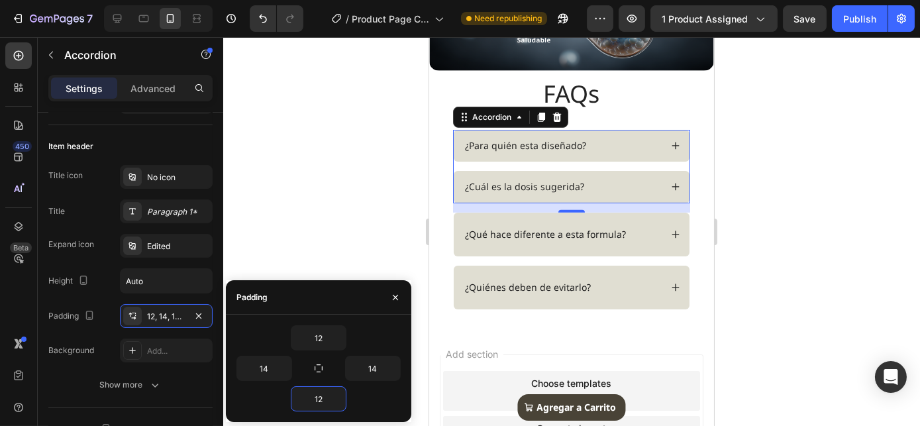
click at [606, 180] on div "¿Cuál es la dosis sugerida?" at bounding box center [560, 187] width 197 height 16
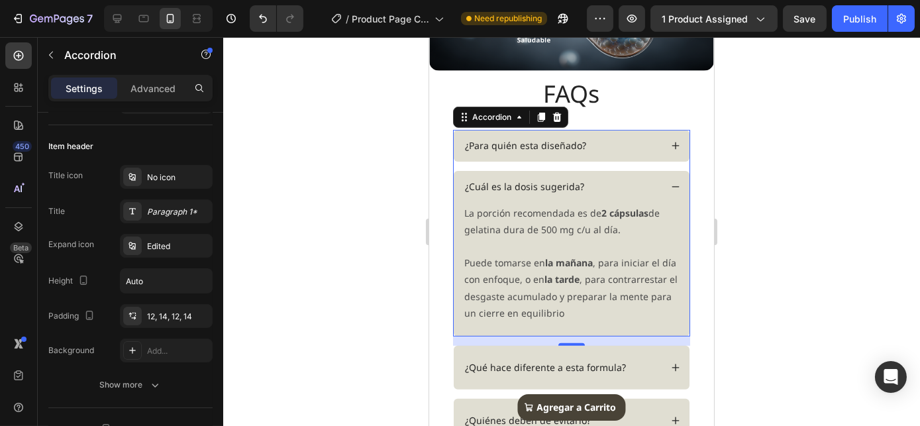
click at [605, 179] on div "¿Cuál es la dosis sugerida?" at bounding box center [560, 187] width 197 height 16
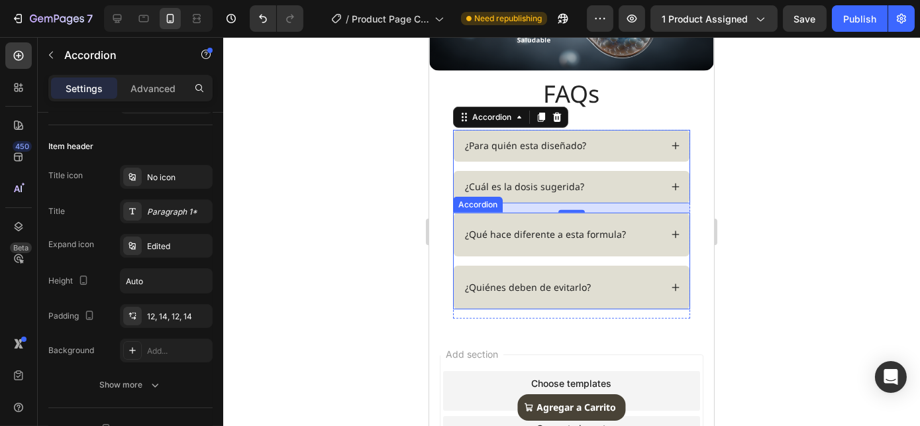
click at [516, 213] on div "¿Qué hace diferente a esta formula?" at bounding box center [571, 235] width 236 height 44
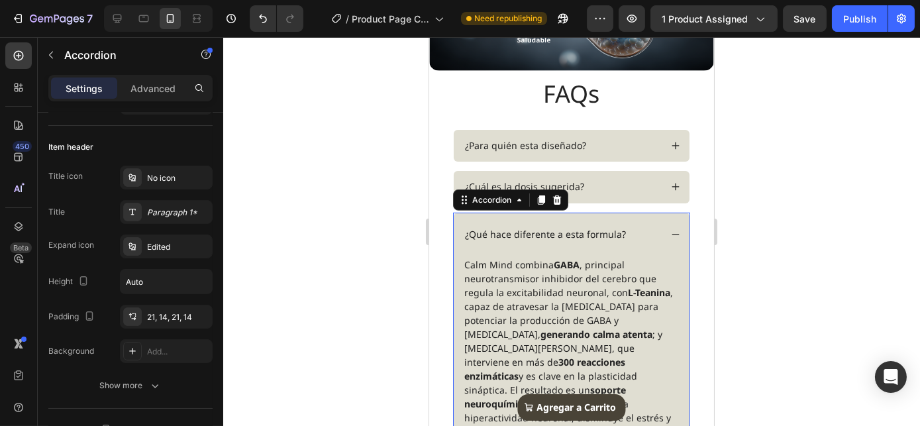
click at [497, 213] on div "¿Qué hace diferente a esta formula?" at bounding box center [571, 235] width 236 height 44
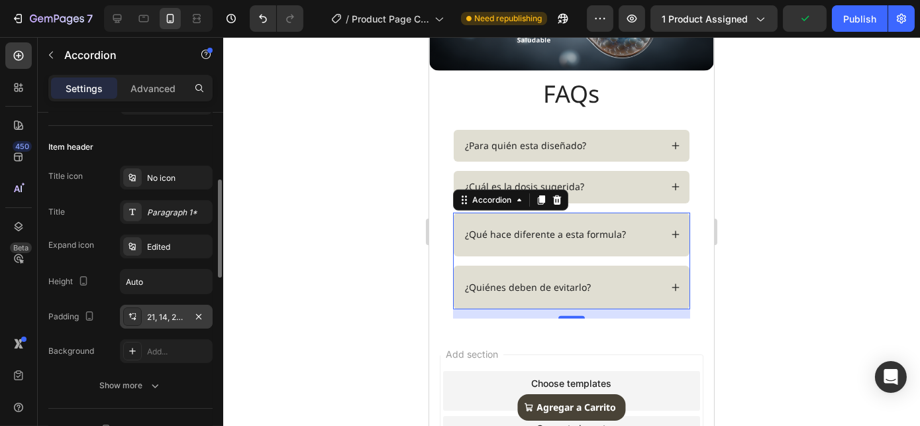
click at [162, 321] on div "21, 14, 21, 14" at bounding box center [166, 317] width 93 height 24
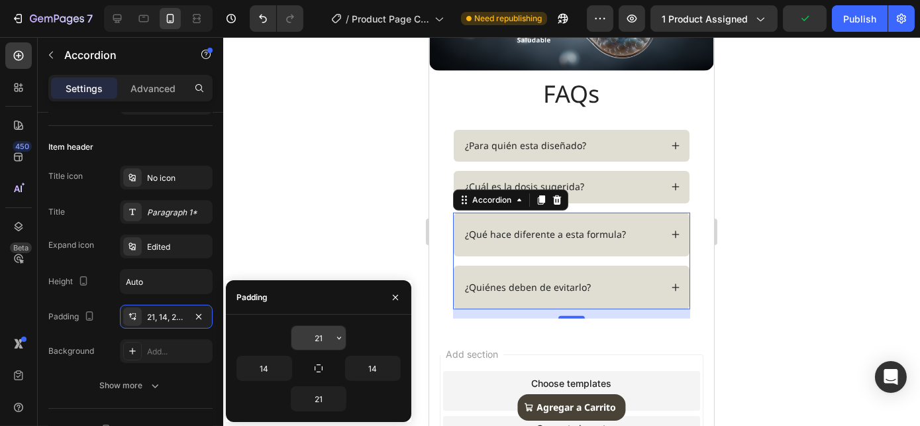
click at [324, 334] on input "21" at bounding box center [318, 338] width 54 height 24
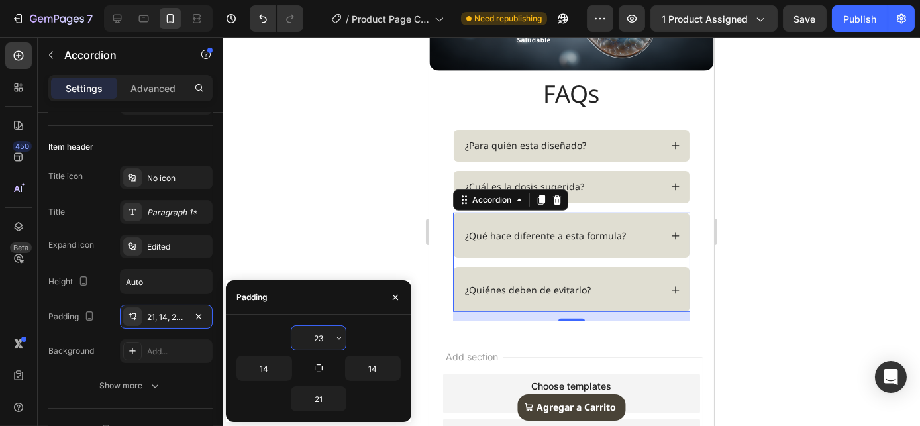
type input "2"
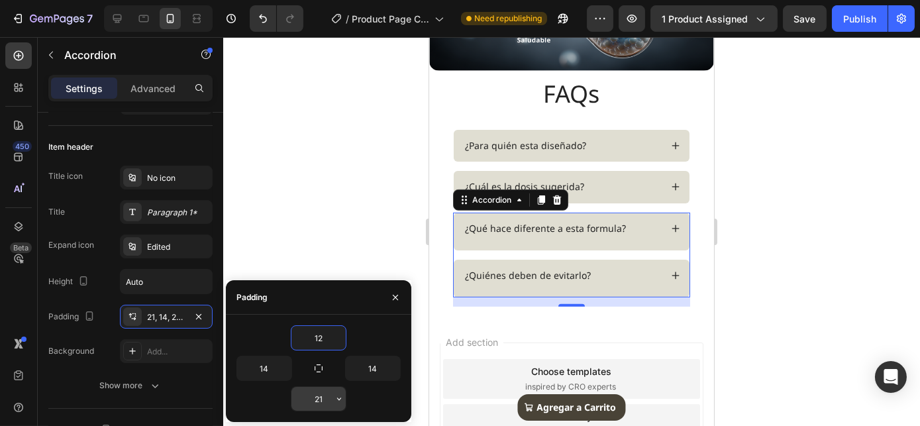
type input "12"
click at [319, 399] on input "21" at bounding box center [318, 399] width 54 height 24
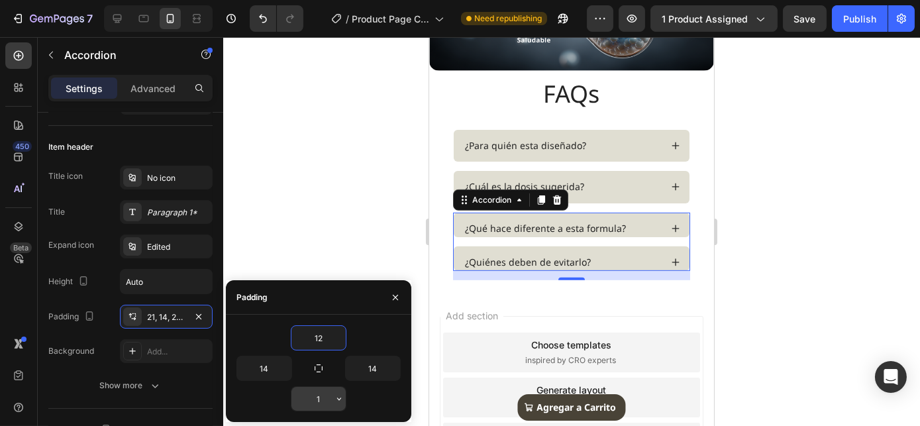
type input "12"
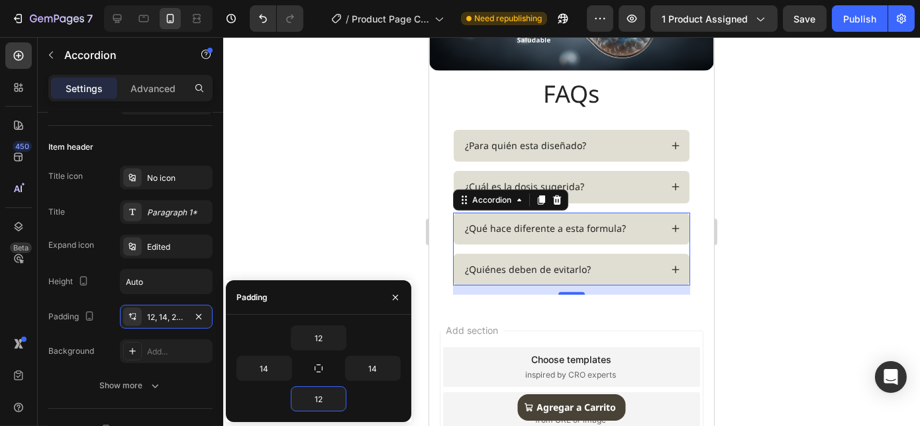
click at [699, 175] on section "FAQs Heading Row ¿Para quién esta diseñado? ¿Cuál es la dosis sugerida? Accordi…" at bounding box center [570, 190] width 285 height 226
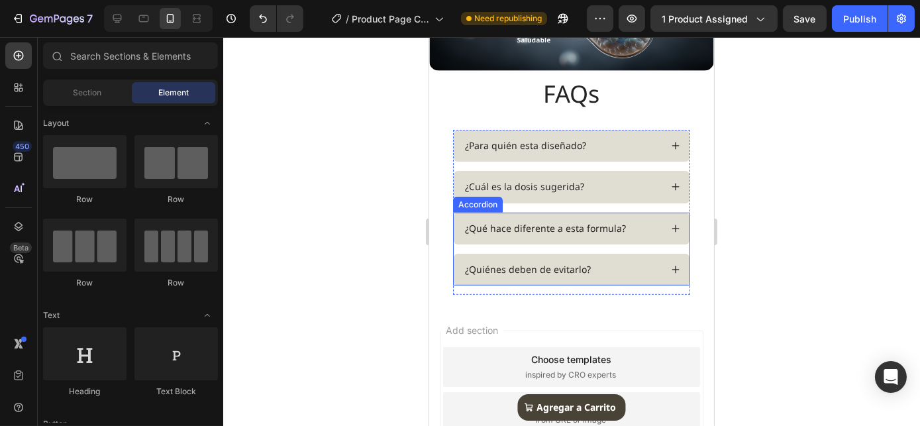
scroll to position [1299, 0]
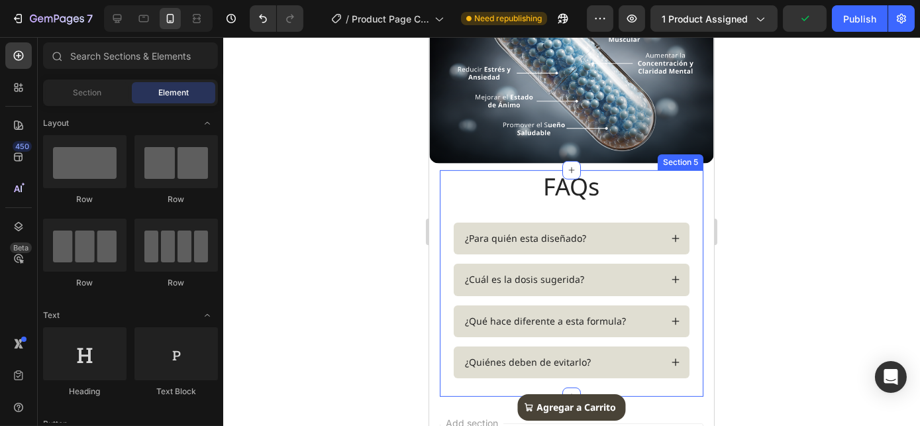
click at [561, 207] on div "FAQs Heading Row ¿Para quién esta diseñado? ¿Cuál es la dosis sugerida? Accordi…" at bounding box center [570, 283] width 237 height 226
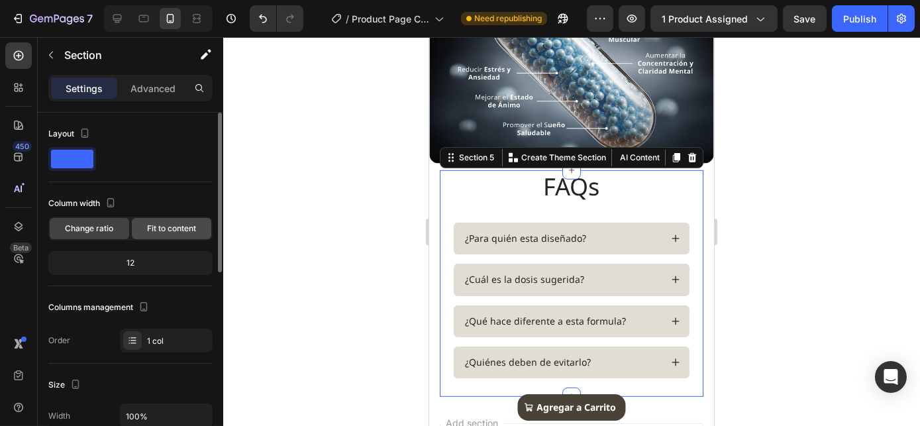
click at [154, 230] on span "Fit to content" at bounding box center [171, 228] width 49 height 12
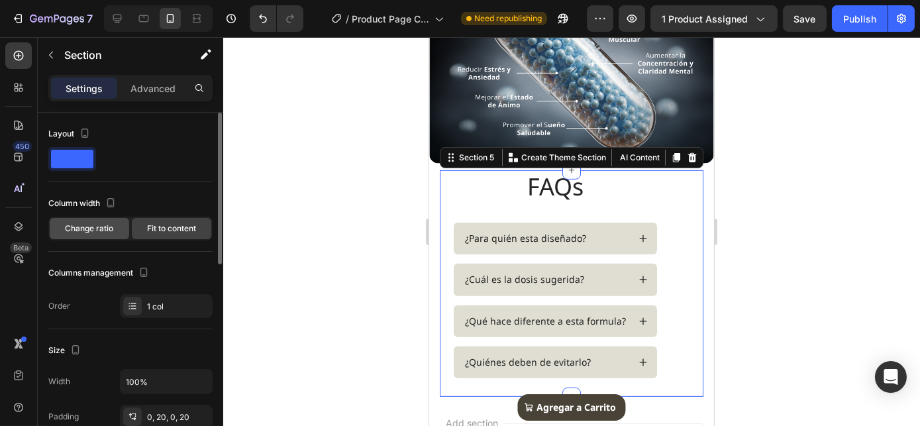
click at [113, 228] on span "Change ratio" at bounding box center [90, 228] width 48 height 12
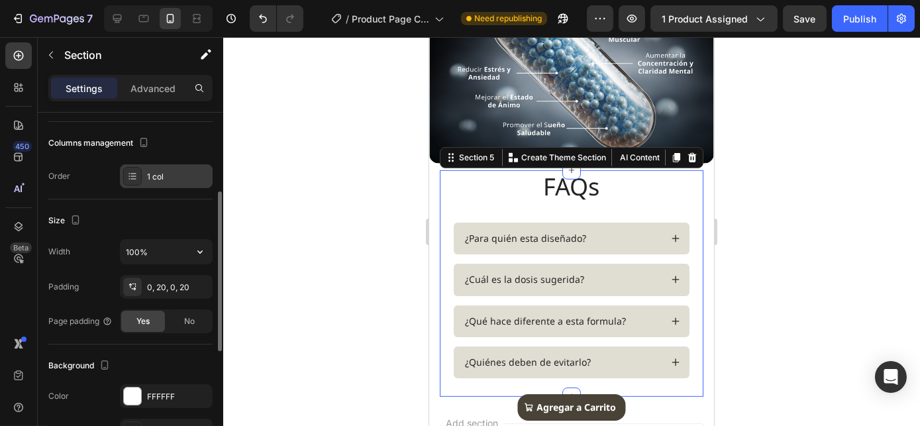
scroll to position [167, 0]
click at [146, 177] on div "1 col" at bounding box center [166, 174] width 93 height 24
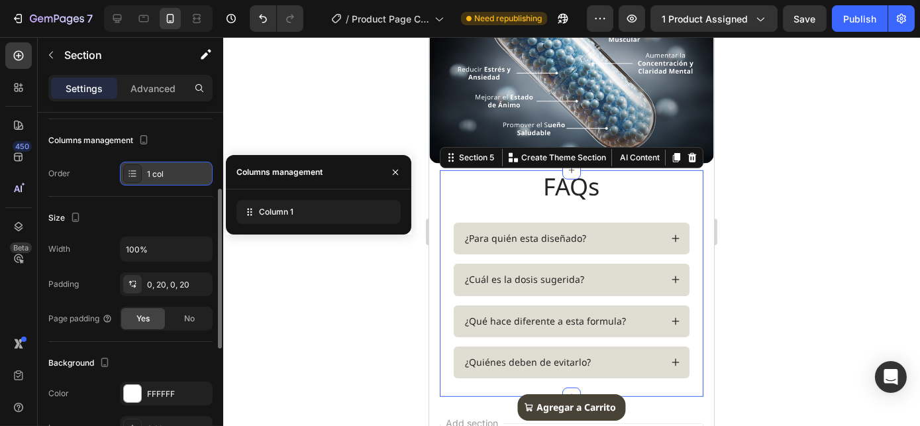
click at [146, 177] on div "1 col" at bounding box center [166, 174] width 93 height 24
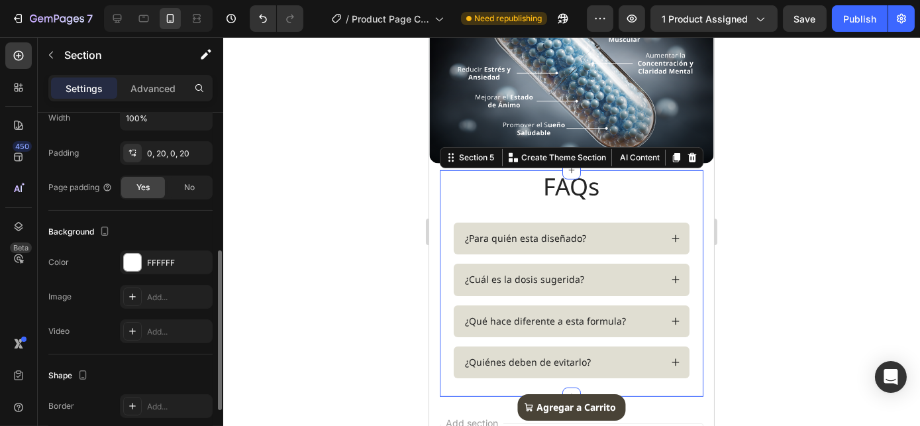
scroll to position [301, 0]
click at [184, 181] on span "No" at bounding box center [189, 185] width 11 height 12
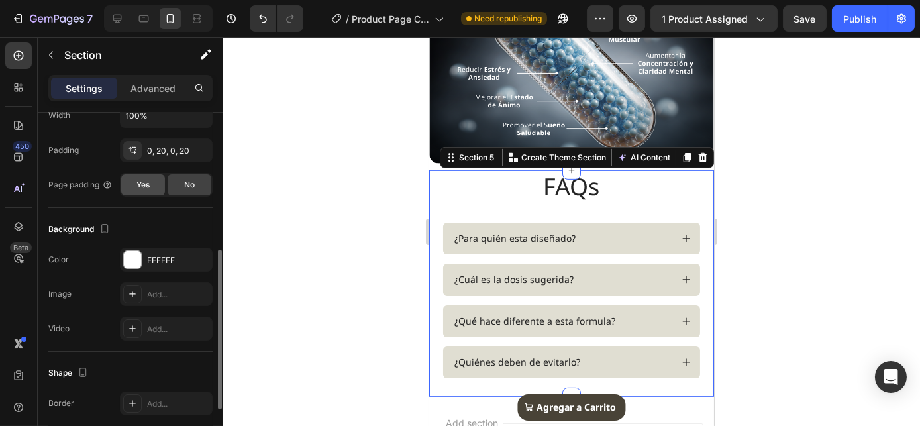
click at [160, 183] on div "Yes" at bounding box center [143, 184] width 44 height 21
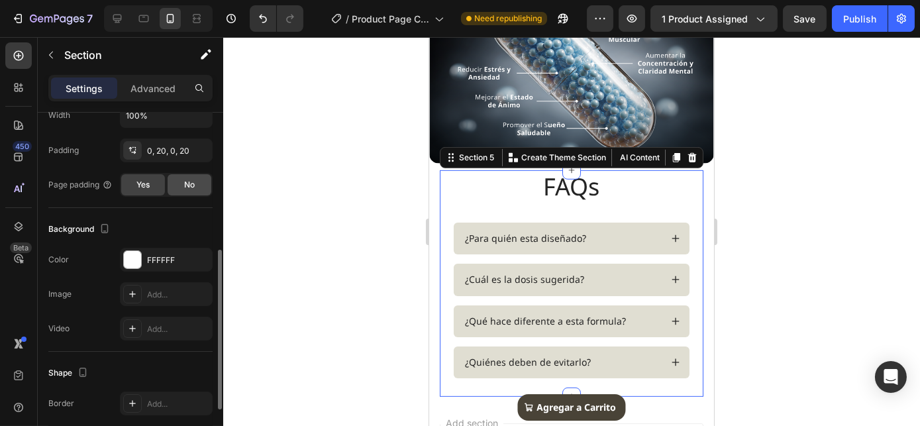
click at [201, 187] on div "No" at bounding box center [189, 184] width 44 height 21
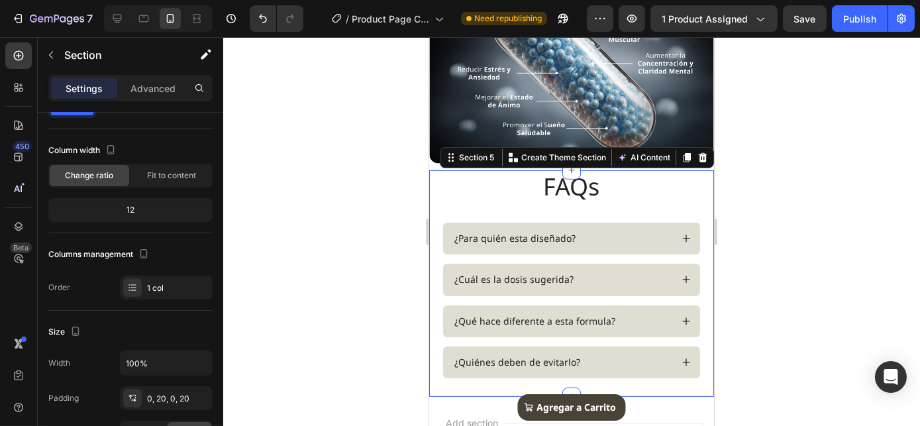
scroll to position [0, 0]
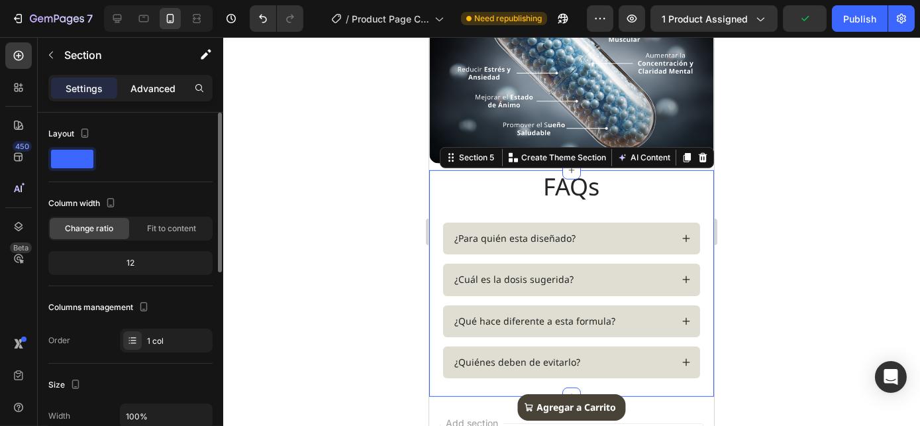
click at [158, 95] on div "Advanced" at bounding box center [153, 87] width 66 height 21
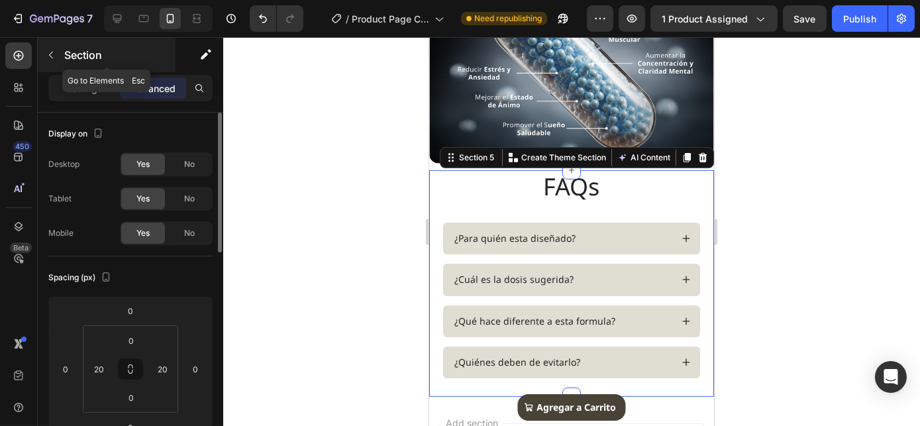
click at [52, 54] on icon "button" at bounding box center [51, 55] width 11 height 11
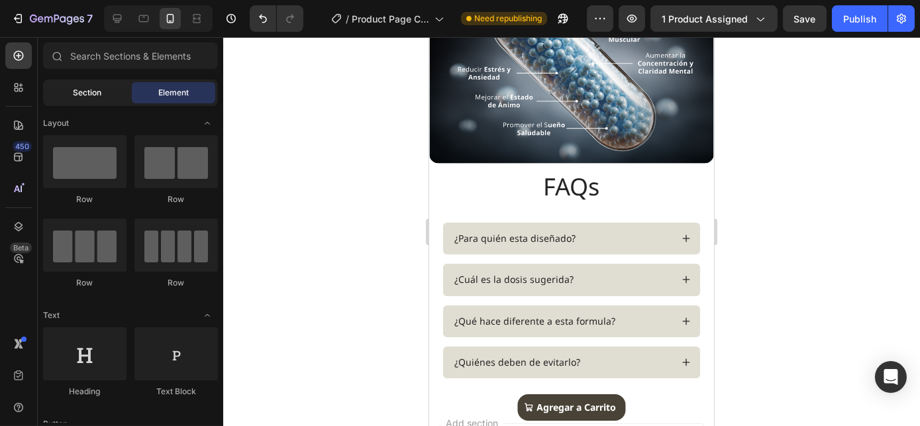
click at [87, 90] on span "Section" at bounding box center [87, 93] width 28 height 12
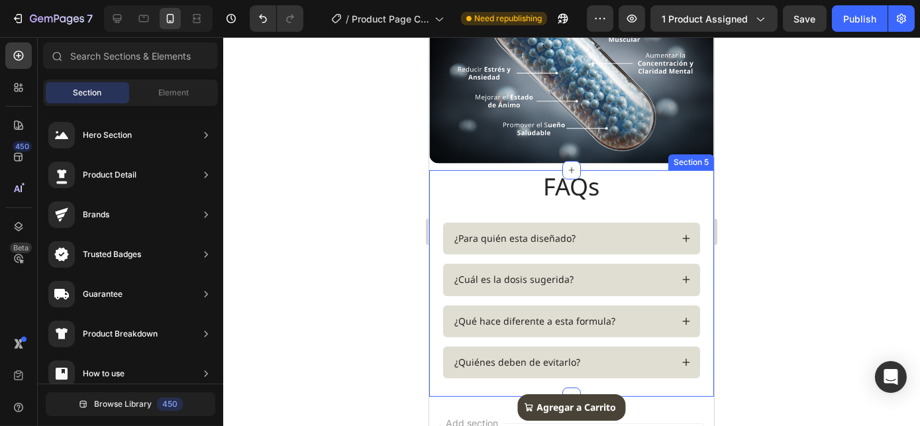
click at [610, 208] on div "FAQs Heading Row ¿Para quién esta diseñado? ¿Cuál es la dosis sugerida? Accordi…" at bounding box center [571, 283] width 258 height 226
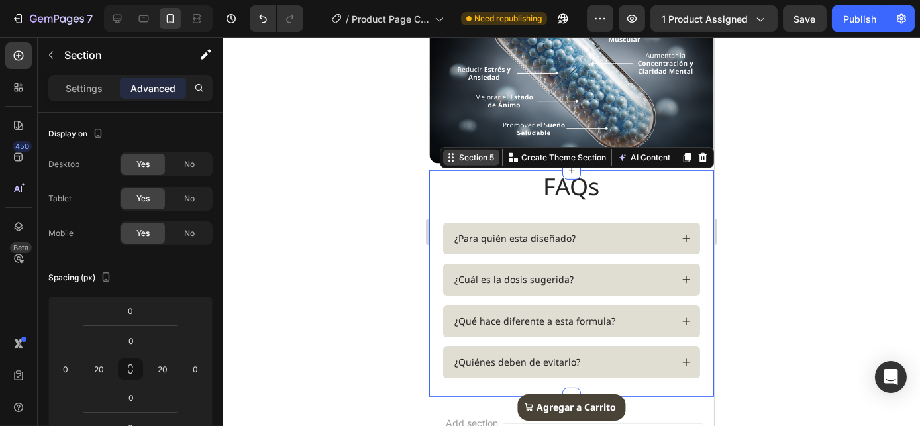
click at [467, 156] on div "Section 5" at bounding box center [475, 158] width 40 height 12
click at [445, 156] on icon at bounding box center [450, 157] width 11 height 11
click at [83, 95] on div "Settings" at bounding box center [84, 87] width 66 height 21
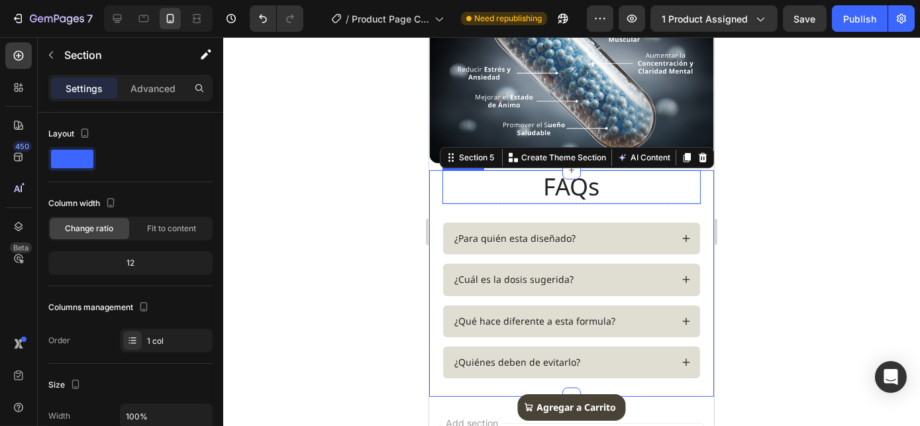
click at [548, 192] on h2 "FAQs" at bounding box center [571, 187] width 258 height 34
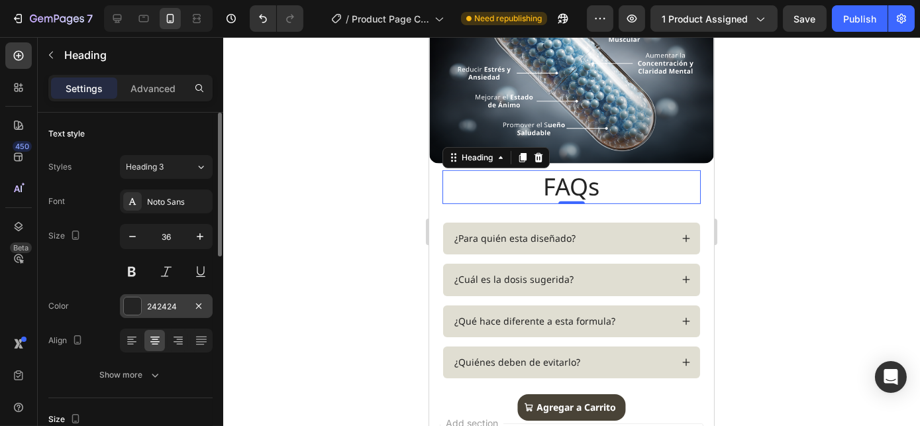
click at [144, 305] on div "242424" at bounding box center [166, 306] width 93 height 24
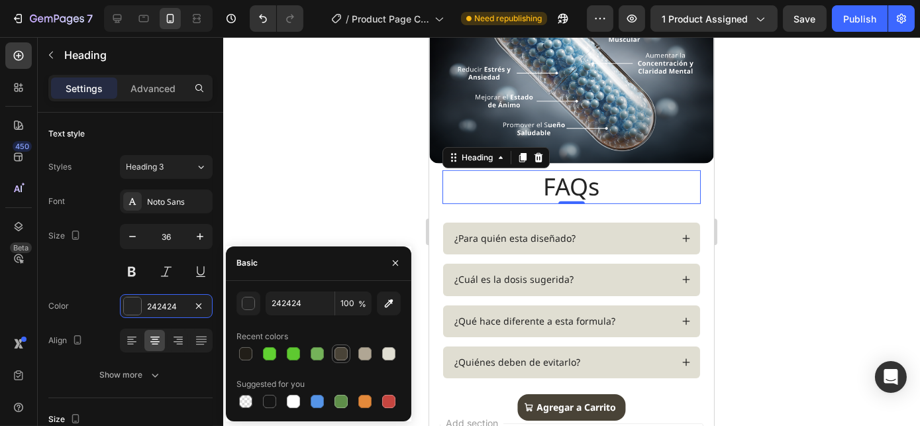
click at [337, 352] on div at bounding box center [340, 353] width 13 height 13
click at [238, 352] on div at bounding box center [246, 354] width 16 height 16
click at [342, 353] on div at bounding box center [340, 353] width 13 height 13
type input "494337"
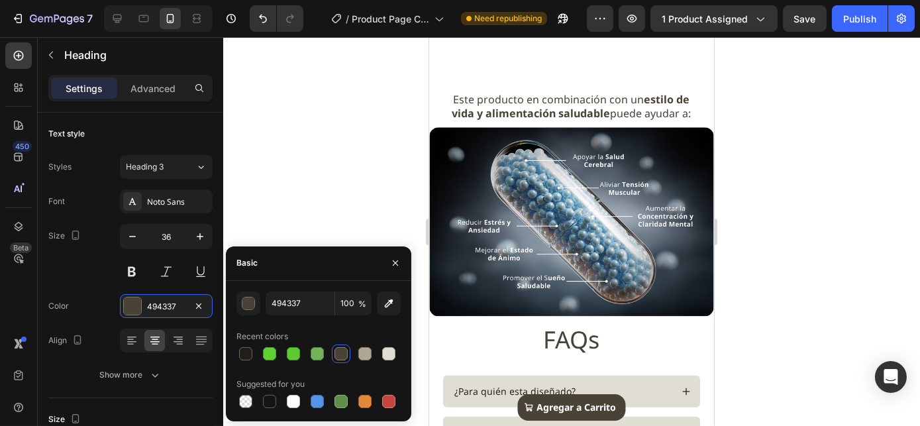
scroll to position [1299, 0]
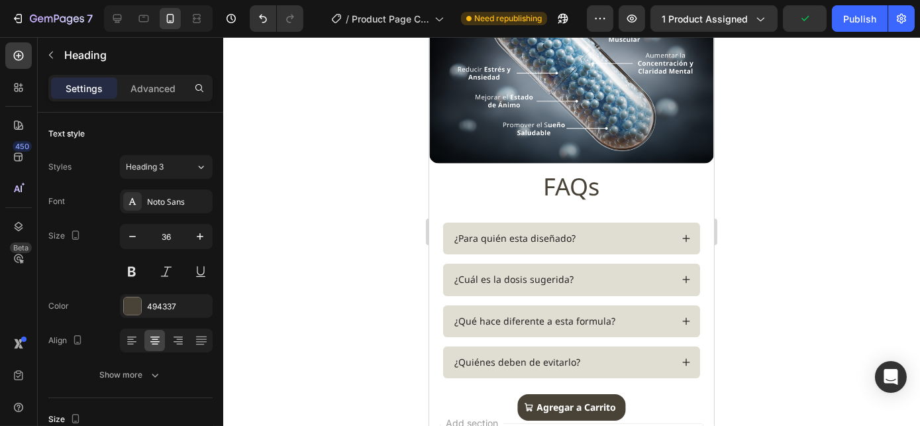
click at [493, 181] on h2 "FAQs" at bounding box center [571, 187] width 258 height 34
click at [662, 183] on p "FAQs" at bounding box center [571, 186] width 256 height 31
click at [574, 133] on img at bounding box center [570, 69] width 285 height 190
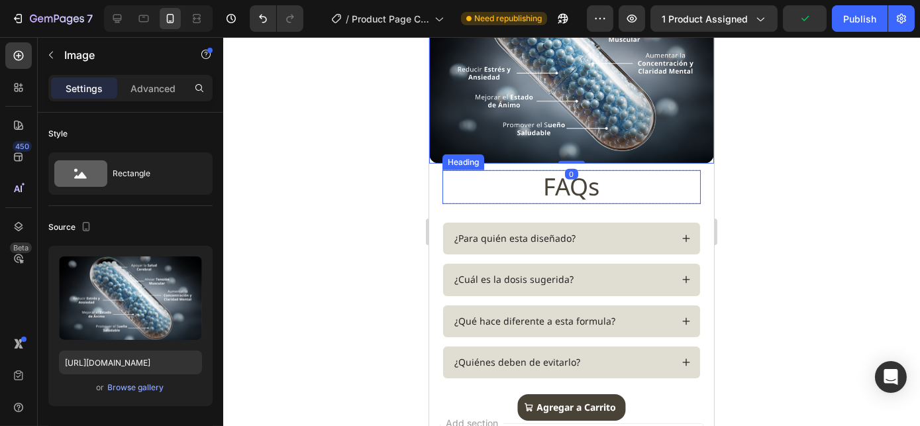
click at [626, 175] on p "FAQs" at bounding box center [571, 186] width 256 height 31
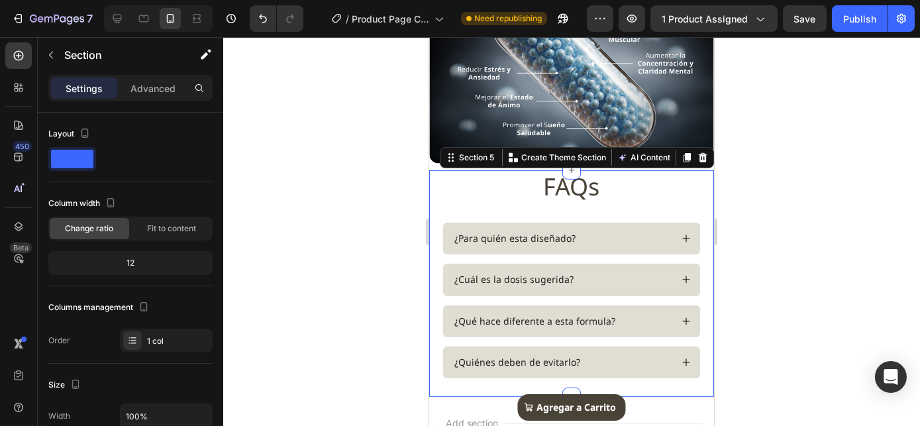
click at [616, 214] on div "FAQs Heading Row ¿Para quién esta diseñado? ¿Cuál es la dosis sugerida? Accordi…" at bounding box center [571, 283] width 258 height 226
click at [132, 267] on div "12" at bounding box center [130, 263] width 159 height 19
click at [130, 262] on div "12" at bounding box center [130, 263] width 159 height 19
click at [130, 261] on div "12" at bounding box center [130, 263] width 159 height 19
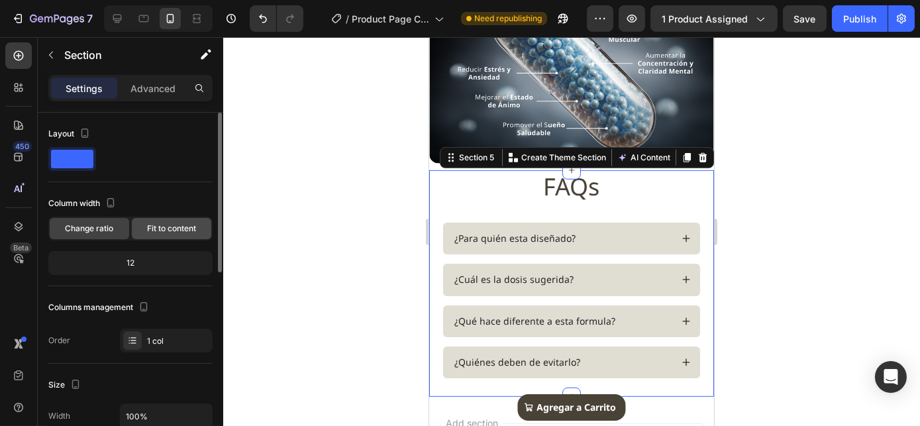
click at [157, 221] on div "Fit to content" at bounding box center [171, 228] width 79 height 21
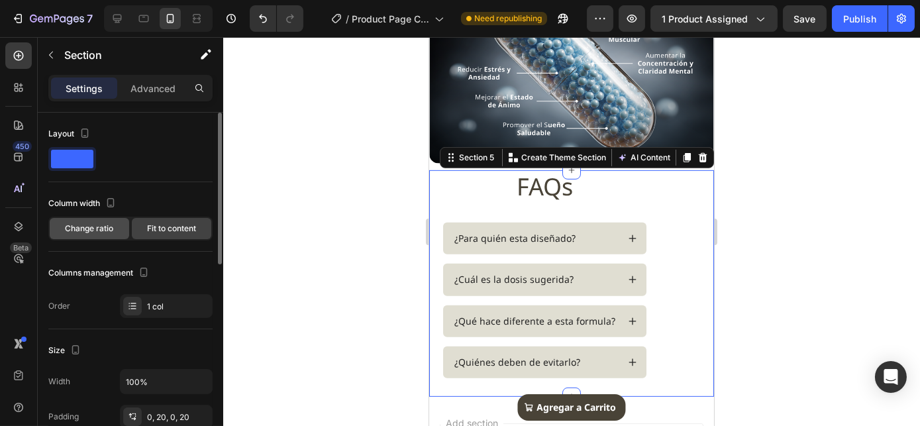
click at [112, 225] on span "Change ratio" at bounding box center [90, 228] width 48 height 12
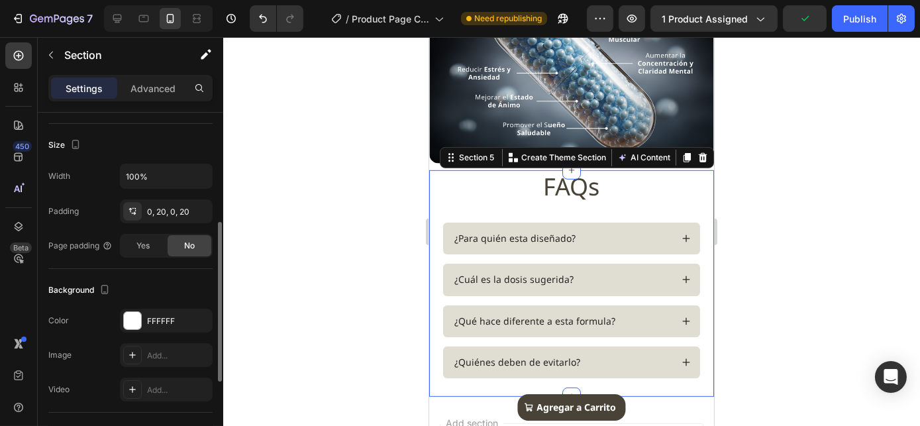
scroll to position [0, 0]
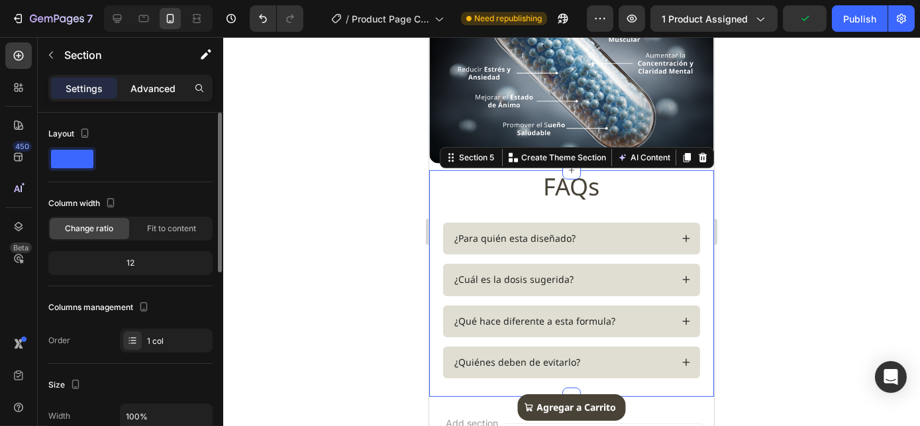
click at [137, 80] on div "Advanced" at bounding box center [153, 87] width 66 height 21
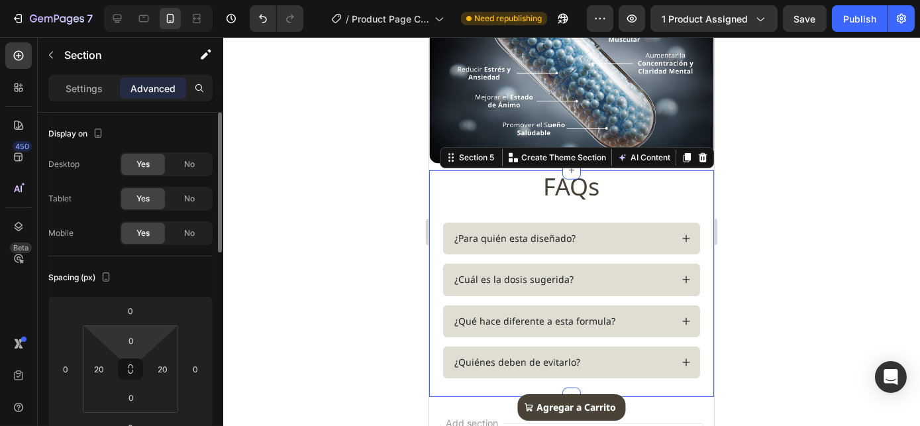
scroll to position [120, 0]
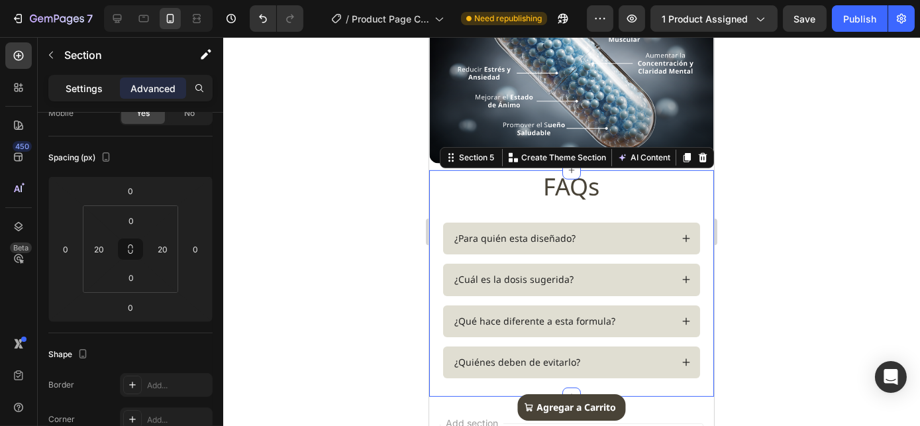
click at [77, 91] on p "Settings" at bounding box center [84, 88] width 37 height 14
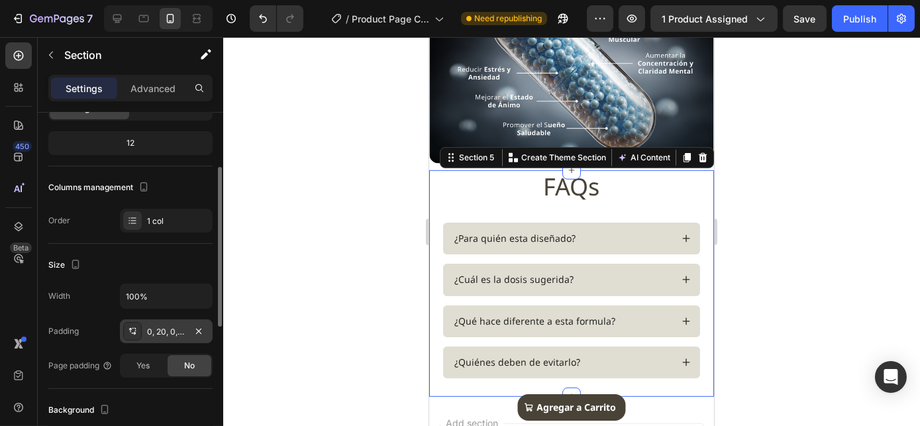
click at [156, 326] on div "0, 20, 0, 20" at bounding box center [166, 332] width 38 height 12
click at [148, 83] on p "Advanced" at bounding box center [152, 88] width 45 height 14
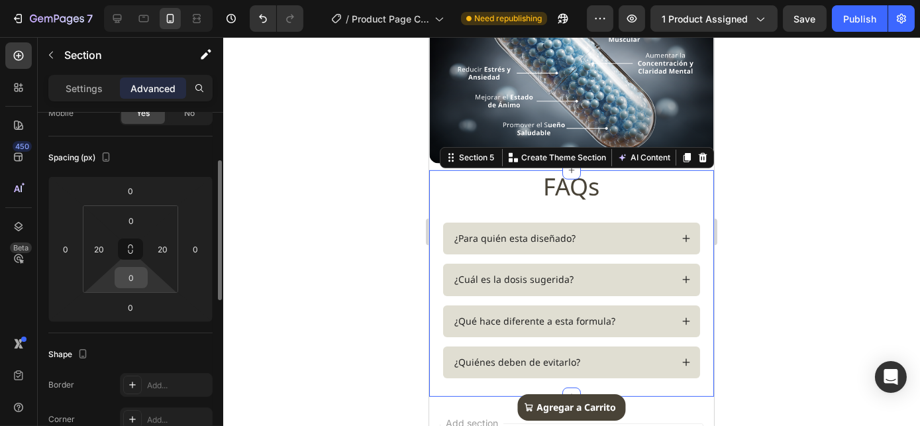
click at [130, 277] on input "0" at bounding box center [131, 277] width 26 height 20
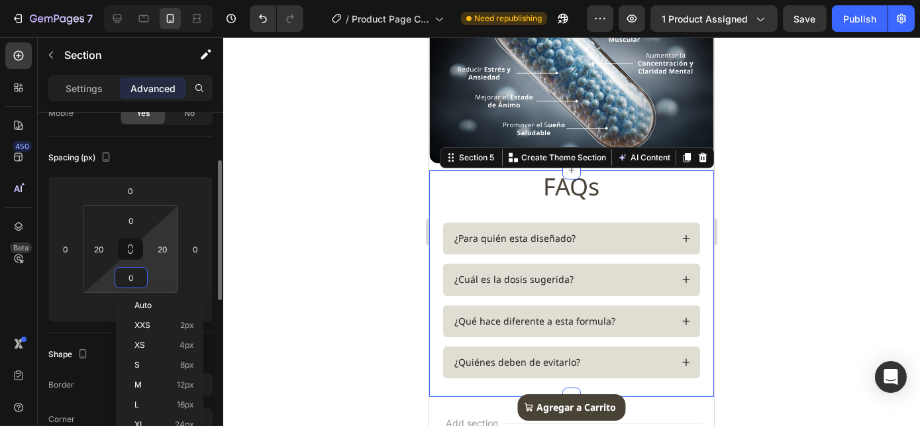
type input "."
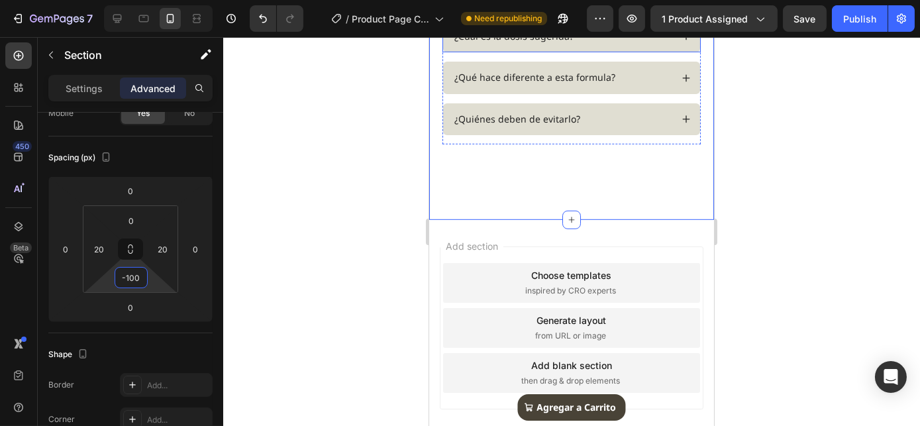
scroll to position [1537, 0]
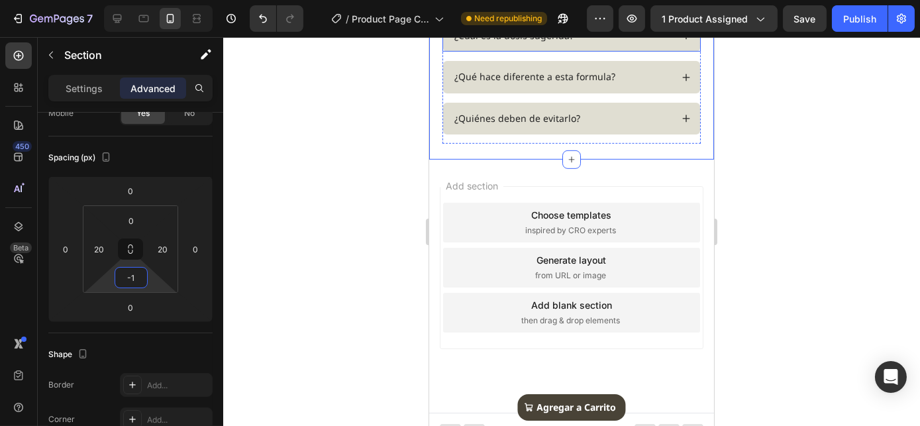
type input "-"
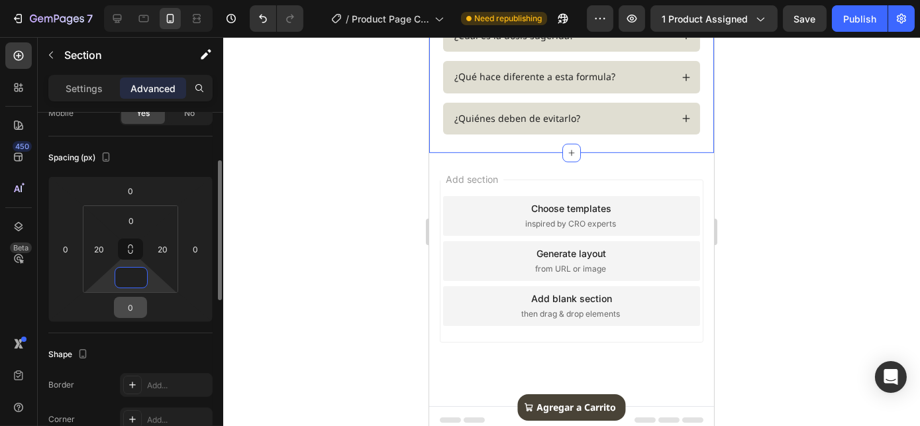
click at [130, 306] on input "0" at bounding box center [130, 307] width 26 height 20
type input "0"
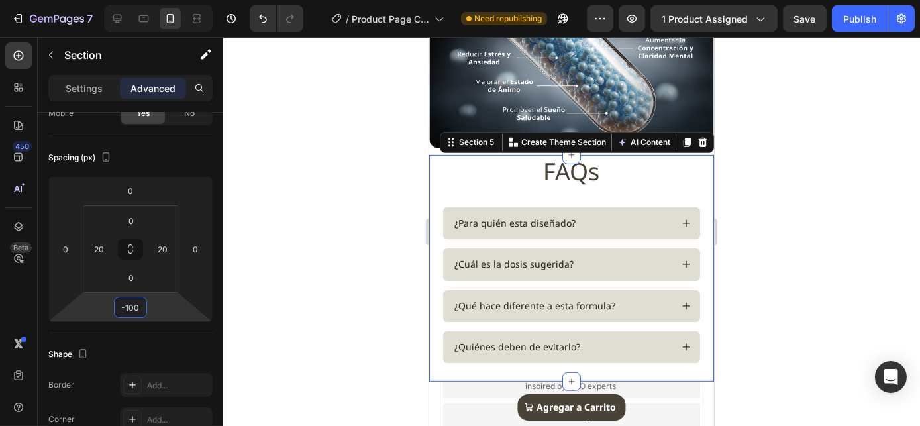
scroll to position [1315, 0]
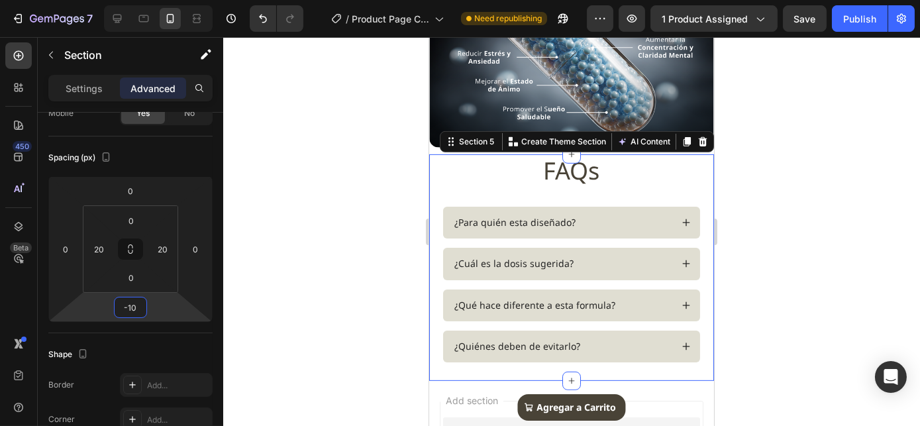
type input "-1"
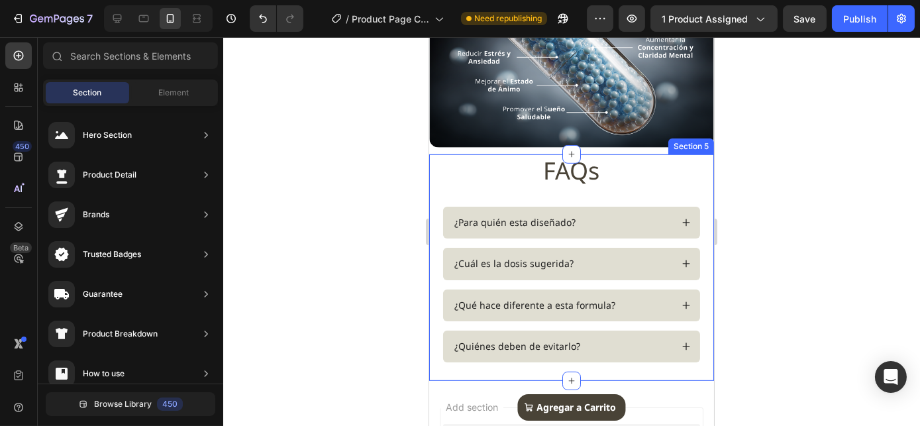
click at [565, 192] on div "FAQs Heading Row ¿Para quién esta diseñado? ¿Cuál es la dosis sugerida? Accordi…" at bounding box center [571, 267] width 258 height 226
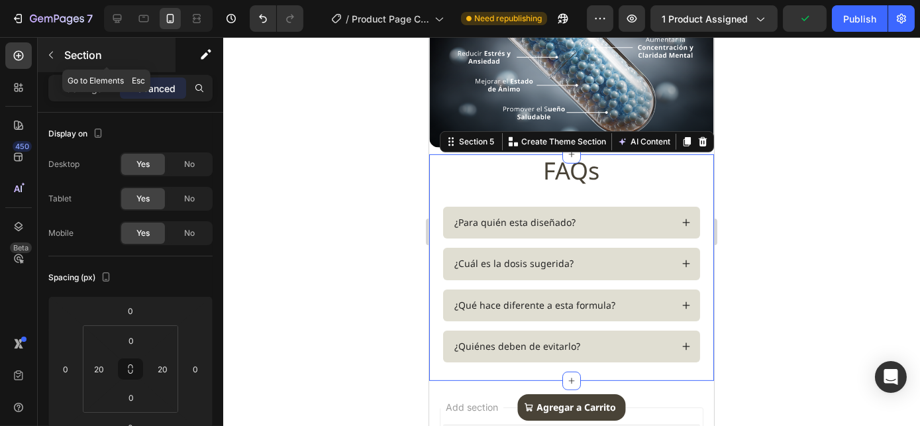
click at [58, 58] on button "button" at bounding box center [50, 54] width 21 height 21
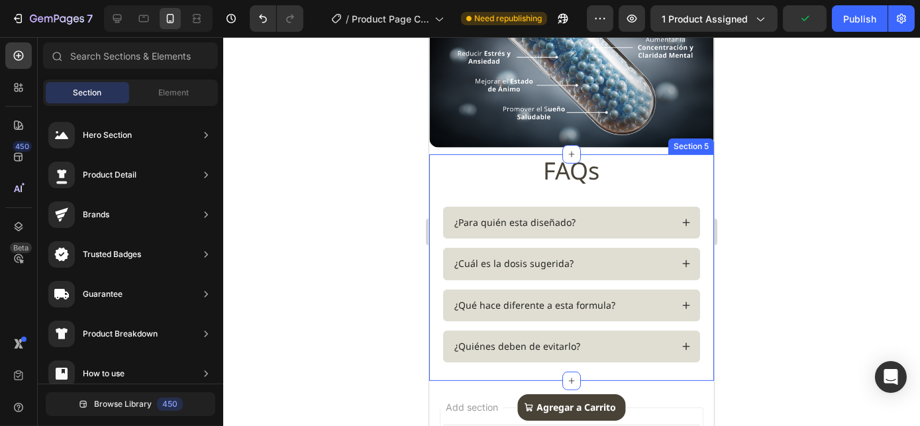
click at [532, 181] on div "FAQs Heading Row ¿Para quién esta diseñado? ¿Cuál es la dosis sugerida? Accordi…" at bounding box center [571, 267] width 258 height 226
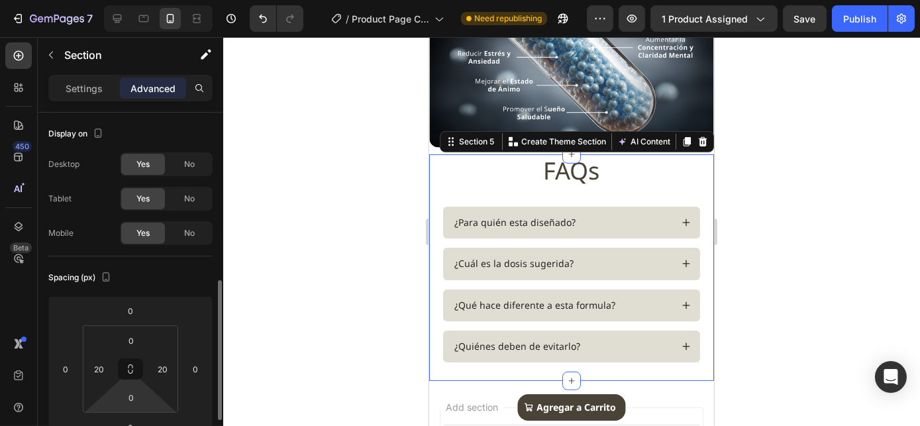
scroll to position [120, 0]
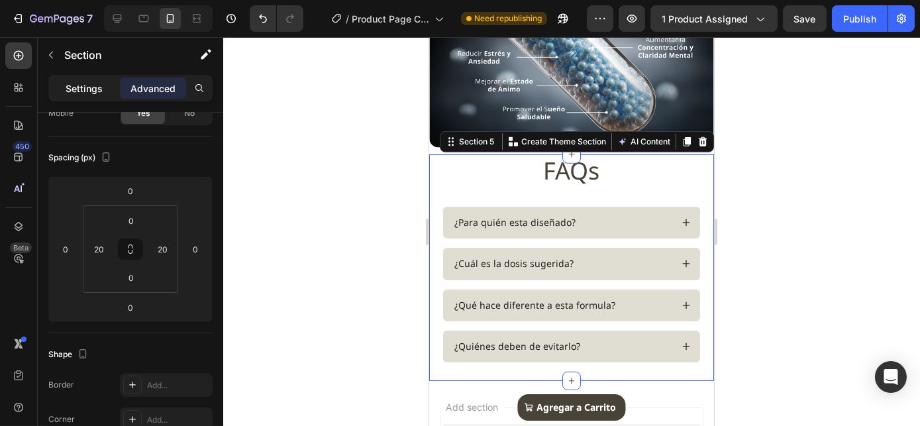
click at [103, 93] on div "Settings" at bounding box center [84, 87] width 66 height 21
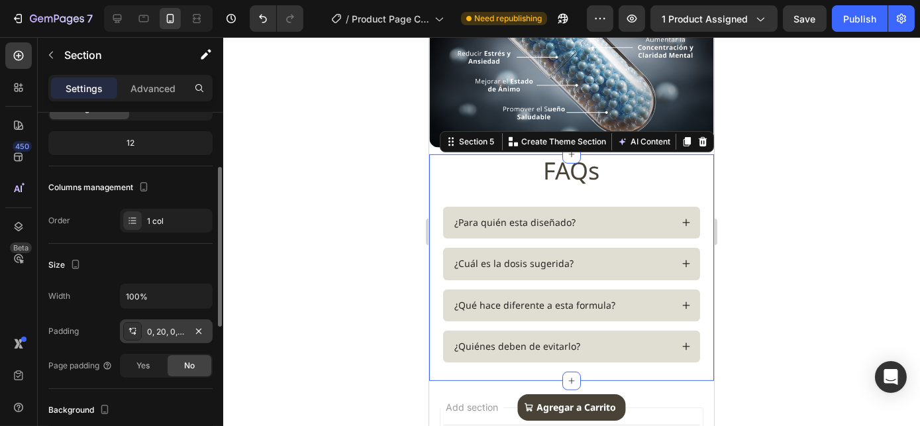
click at [162, 335] on div "0, 20, 0, 20" at bounding box center [166, 332] width 38 height 12
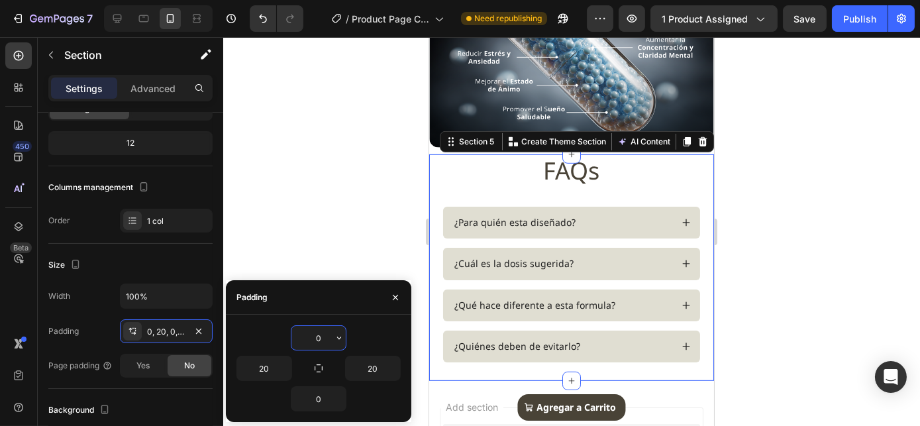
click at [315, 336] on input "0" at bounding box center [318, 338] width 54 height 24
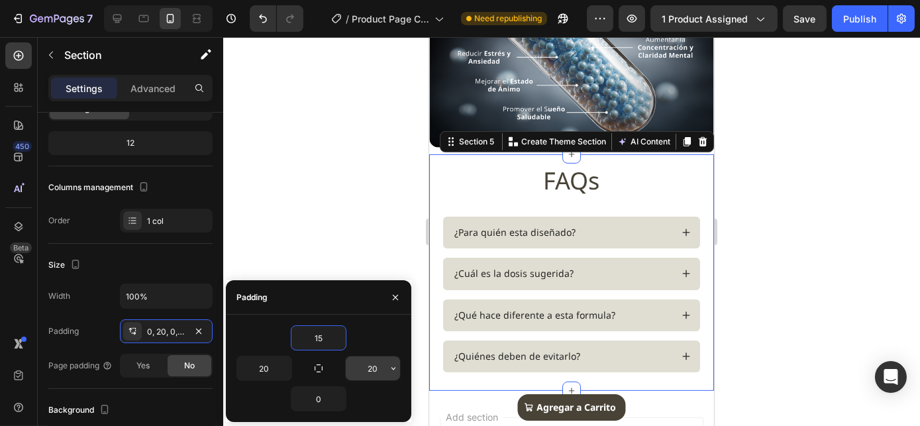
type input "15"
click at [675, 81] on img at bounding box center [570, 53] width 285 height 190
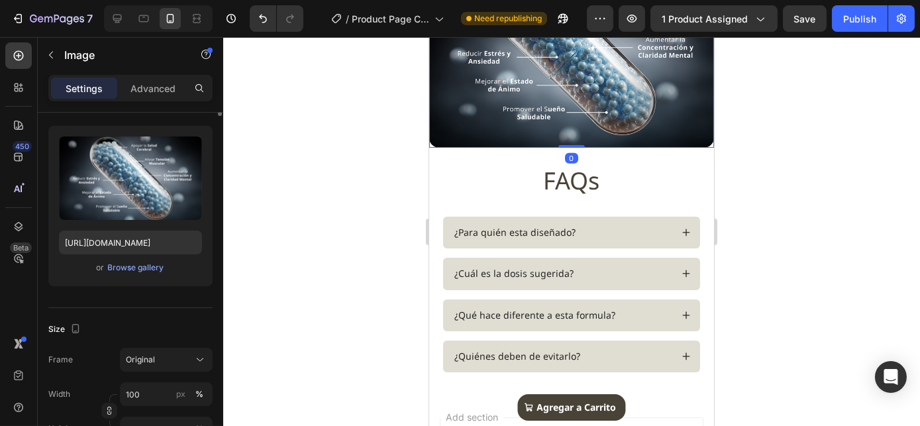
scroll to position [0, 0]
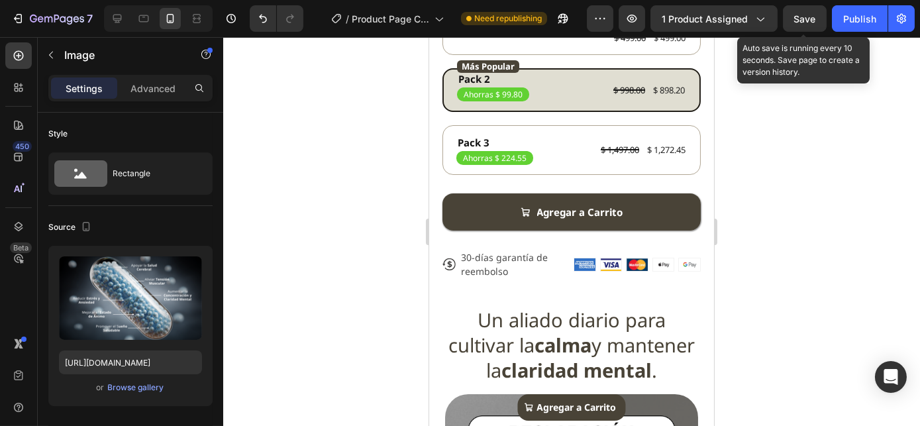
click at [813, 24] on div "Save" at bounding box center [805, 19] width 22 height 14
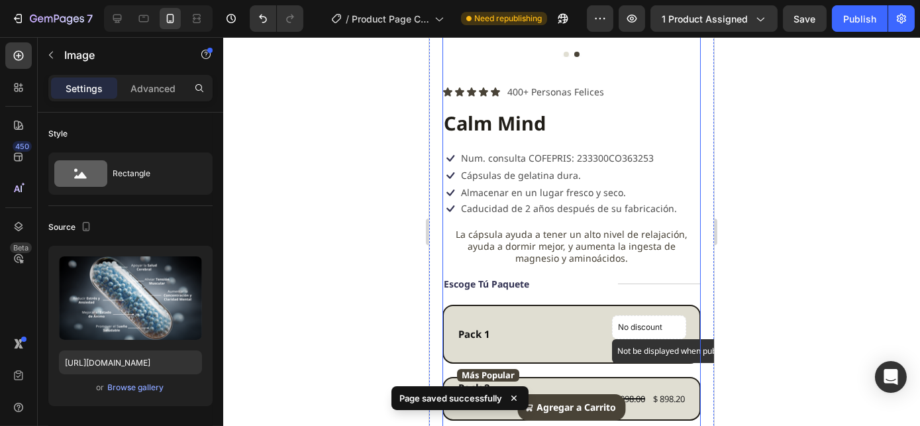
scroll to position [248, 0]
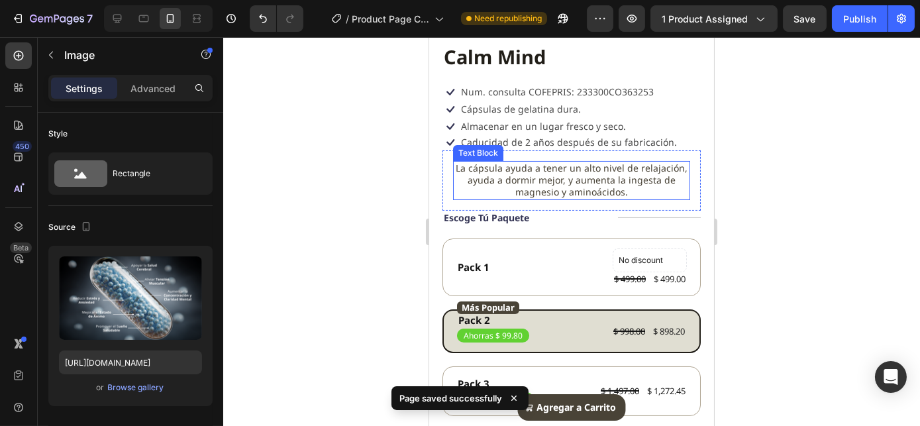
click at [601, 181] on p "La cápsula ayuda a tener un alto nivel de relajación, ayuda a dormir mejor, y a…" at bounding box center [570, 180] width 234 height 36
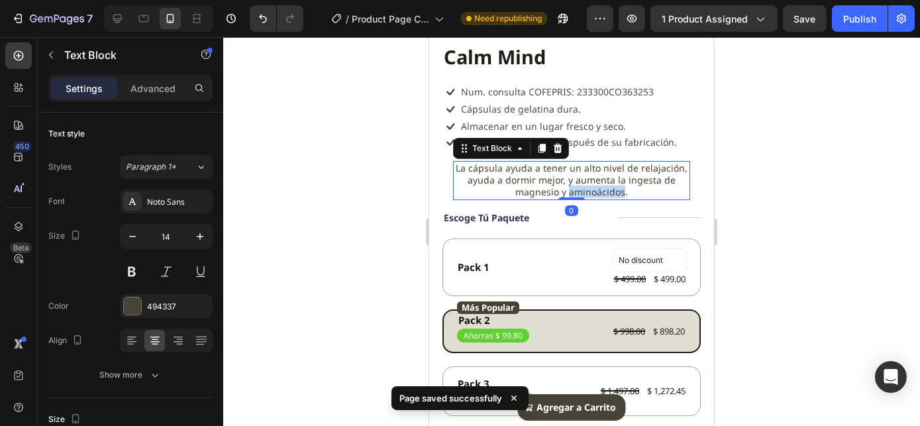
click at [601, 181] on p "La cápsula ayuda a tener un alto nivel de relajación, ayuda a dormir mejor, y a…" at bounding box center [570, 180] width 234 height 36
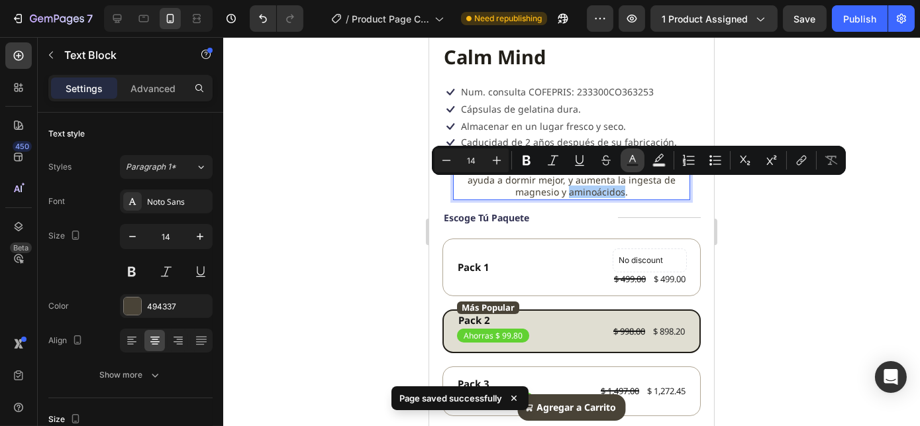
click at [628, 167] on button "Text Color" at bounding box center [632, 160] width 24 height 24
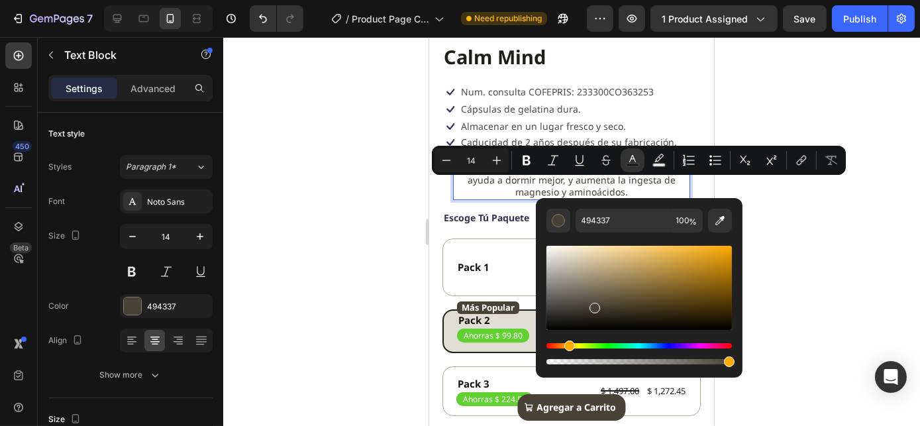
click at [630, 187] on p "La cápsula ayuda a tener un alto nivel de relajación, ayuda a dormir mejor, y a…" at bounding box center [570, 180] width 234 height 36
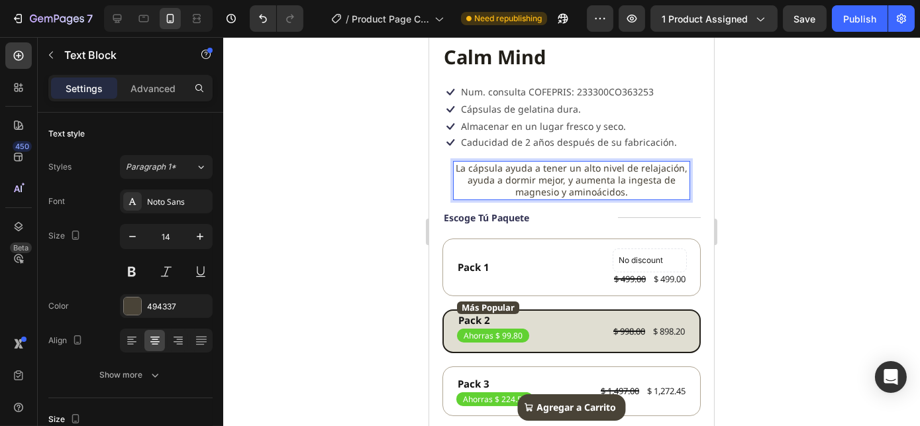
click at [560, 167] on p "La cápsula ayuda a tener un alto nivel de relajación, ayuda a dormir mejor, y a…" at bounding box center [570, 180] width 234 height 36
click at [601, 166] on p "La cápsula ayuda a tener un alto nivel de relajación, ayuda a dormir mejor, y a…" at bounding box center [570, 180] width 234 height 36
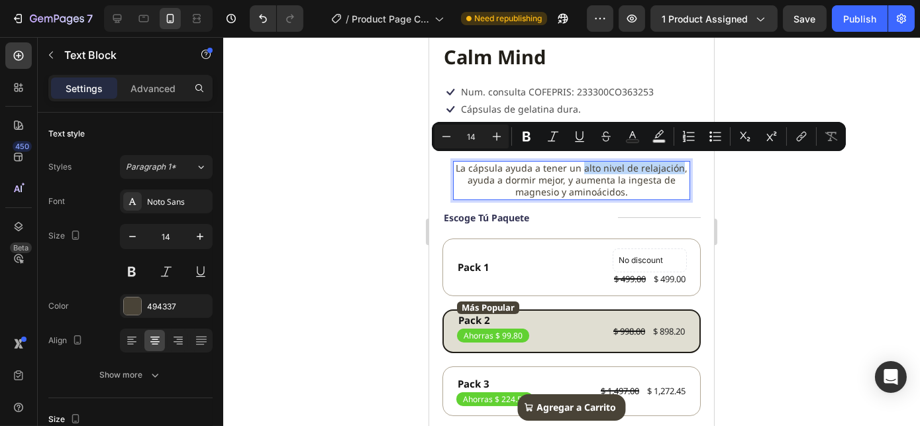
drag, startPoint x: 608, startPoint y: 166, endPoint x: 673, endPoint y: 162, distance: 65.0
click at [673, 162] on p "La cápsula ayuda a tener un alto nivel de relajación, ayuda a dormir mejor, y a…" at bounding box center [570, 180] width 234 height 36
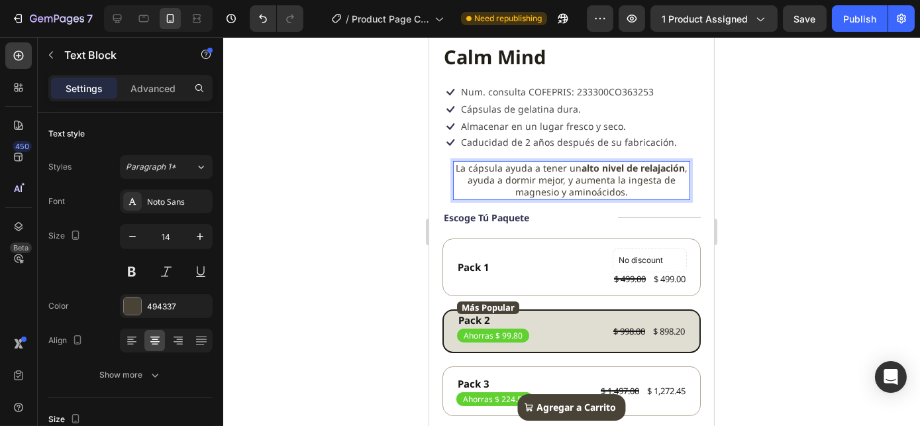
click at [584, 172] on p "La cápsula ayuda a tener un alto nivel de relajación , ayuda a dormir mejor, y …" at bounding box center [570, 180] width 234 height 36
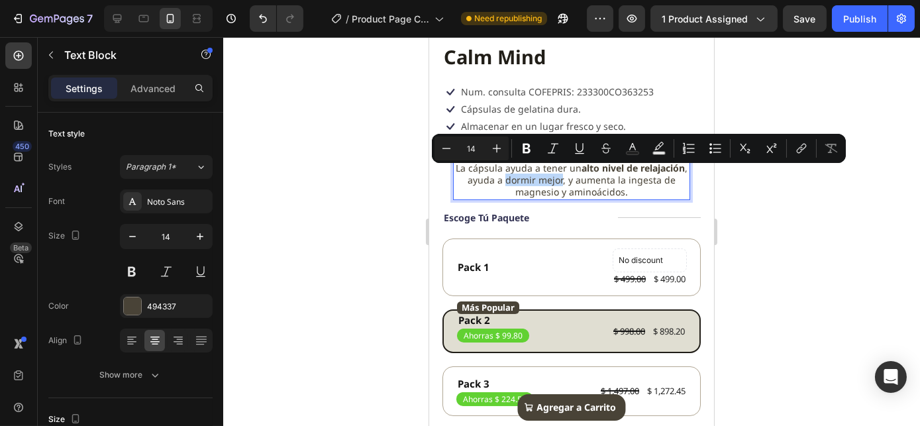
drag, startPoint x: 551, startPoint y: 175, endPoint x: 607, endPoint y: 175, distance: 56.3
click at [607, 175] on p "La cápsula ayuda a tener un alto nivel de relajación , ayuda a dormir mejor, y …" at bounding box center [570, 180] width 234 height 36
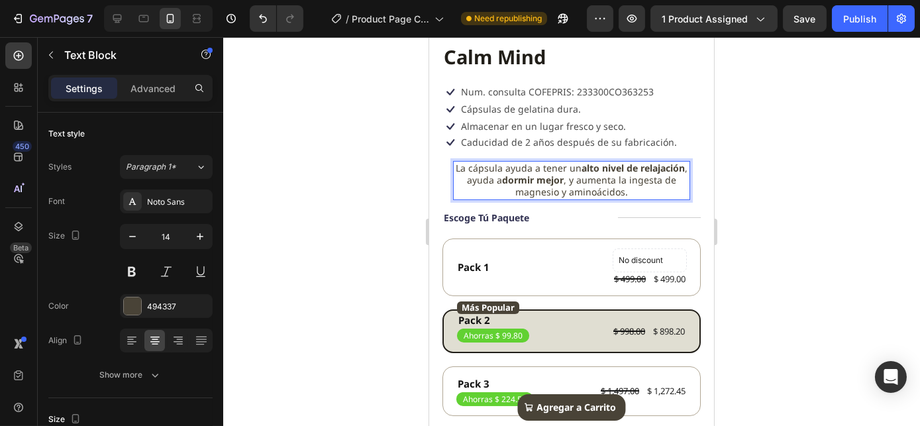
click at [551, 184] on p "La cápsula ayuda a tener un alto nivel de relajación , ayuda a dormir mejor , y…" at bounding box center [570, 180] width 234 height 36
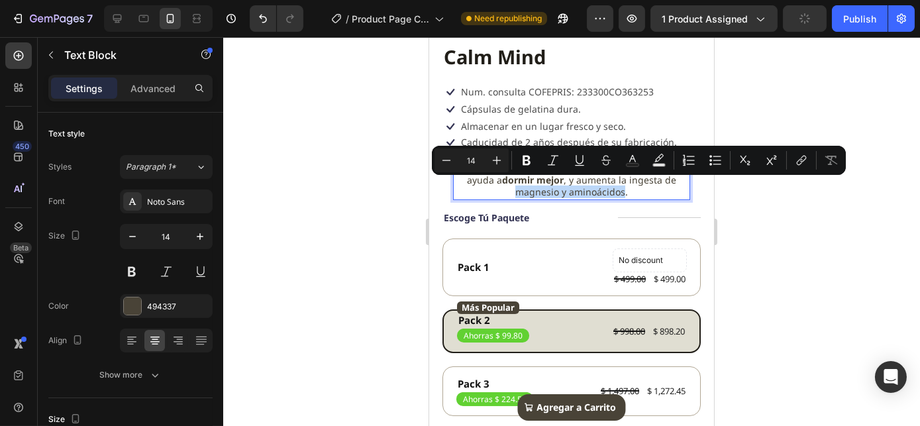
drag, startPoint x: 536, startPoint y: 185, endPoint x: 643, endPoint y: 186, distance: 107.3
click at [643, 186] on p "La cápsula ayuda a tener un alto nivel de relajación , ayuda a dormir mejor , y…" at bounding box center [570, 180] width 234 height 36
click at [653, 189] on p "La cápsula ayuda a tener un alto nivel de relajación , ayuda a dormir mejor , y…" at bounding box center [570, 180] width 234 height 36
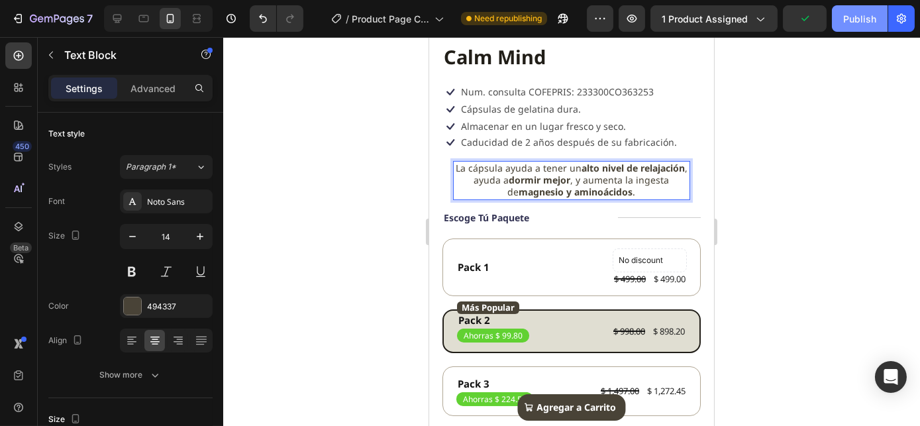
click at [861, 12] on div "Publish" at bounding box center [859, 19] width 33 height 14
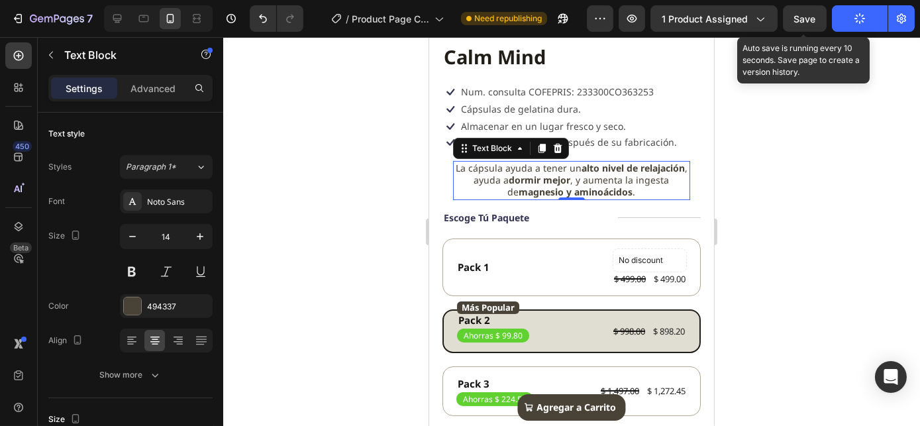
click at [804, 16] on span "Save" at bounding box center [805, 18] width 22 height 11
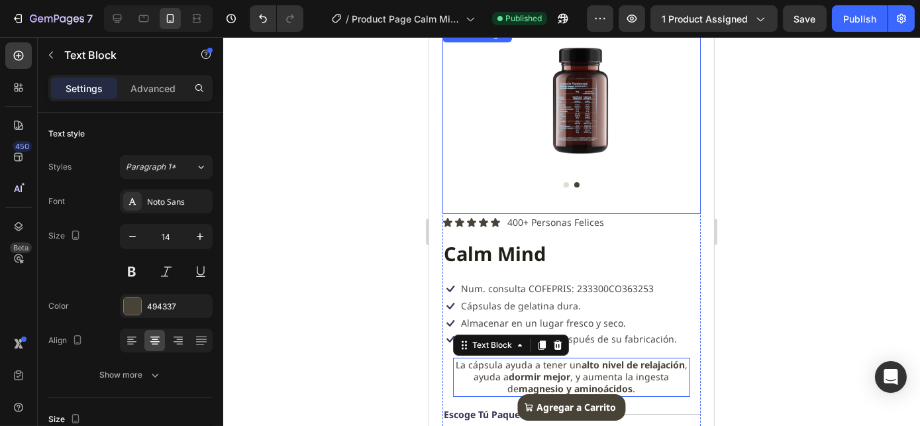
scroll to position [48, 0]
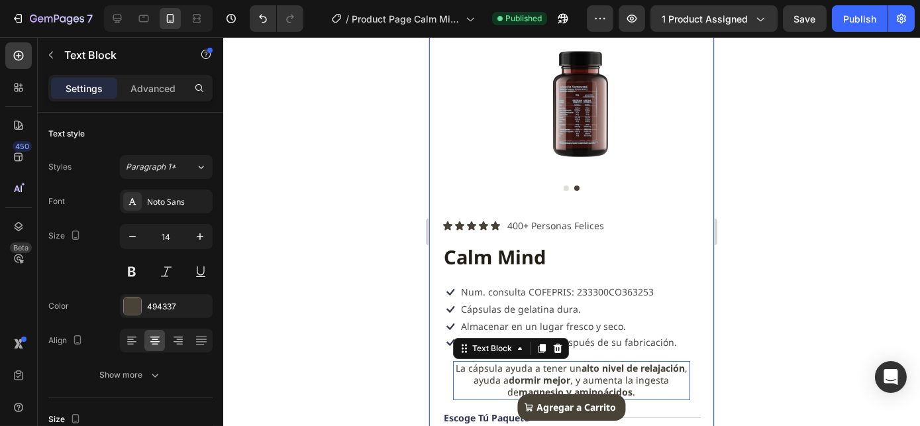
click at [693, 174] on div "Product Images Icon Icon Icon Icon Icon Icon List 400+ Personas Felices Text Bl…" at bounding box center [570, 375] width 285 height 717
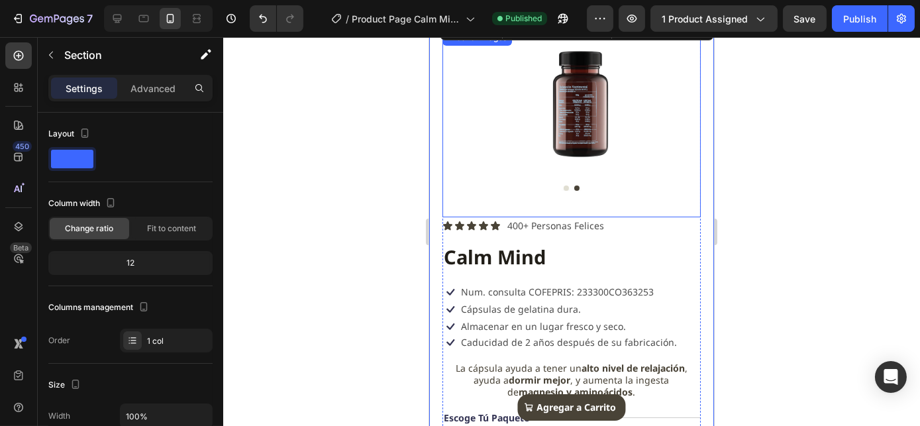
scroll to position [0, 0]
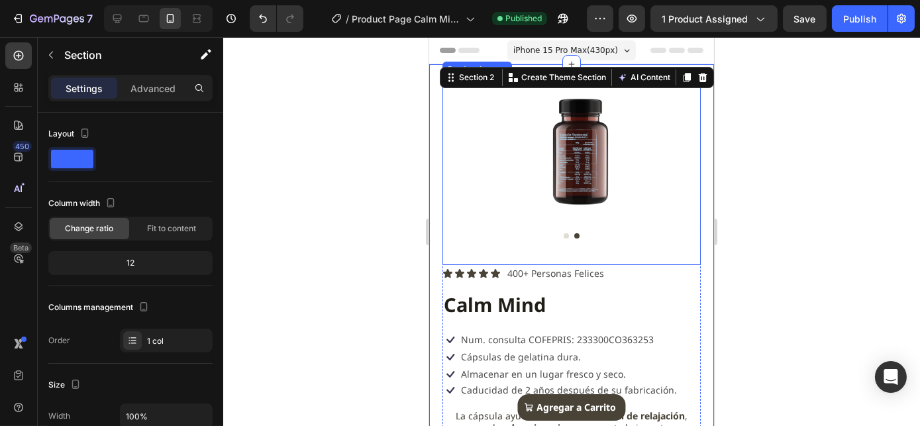
click at [675, 93] on img at bounding box center [580, 149] width 258 height 145
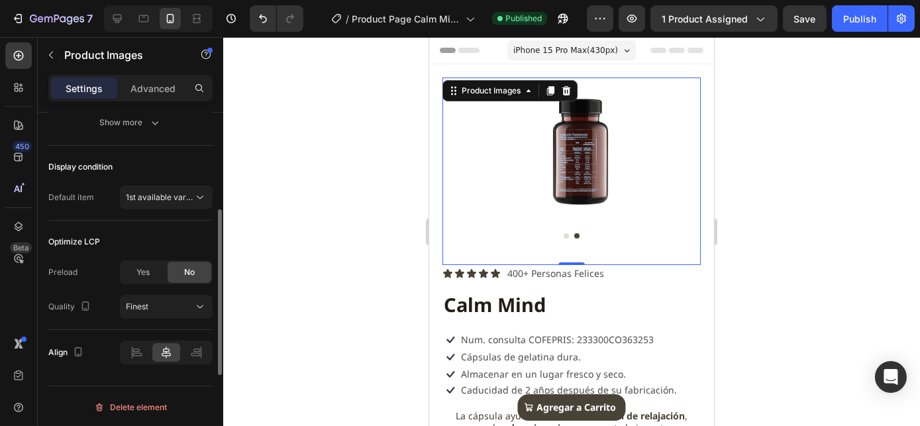
scroll to position [332, 0]
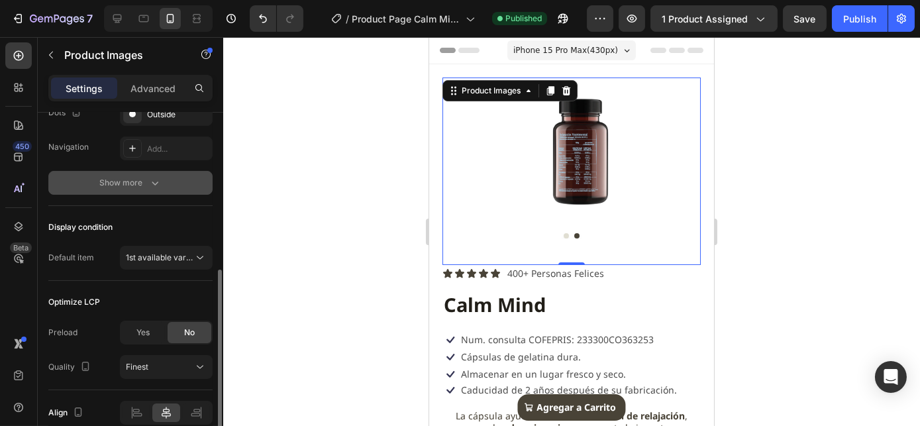
click at [120, 186] on div "Show more" at bounding box center [131, 182] width 62 height 13
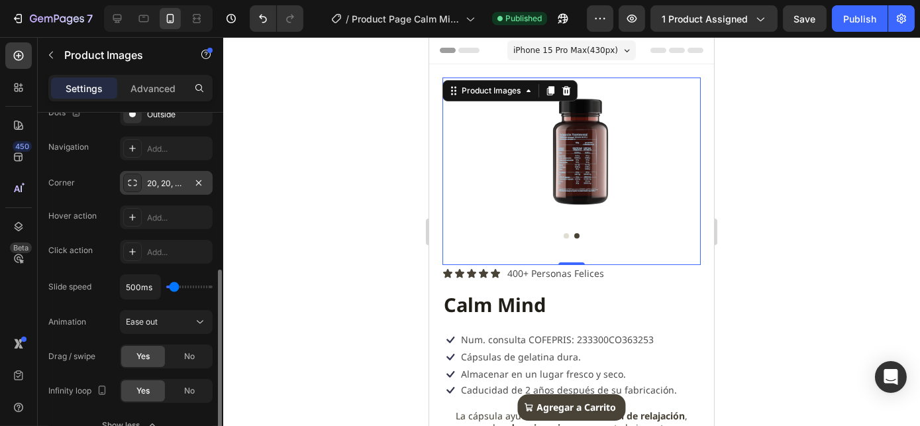
click at [166, 177] on div "20, 20, 20, 20" at bounding box center [166, 183] width 38 height 12
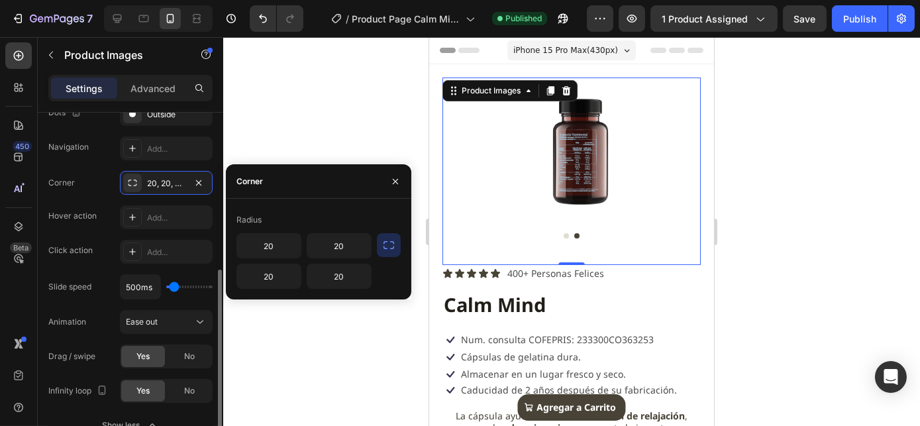
click at [83, 218] on div "Hover action" at bounding box center [72, 216] width 48 height 12
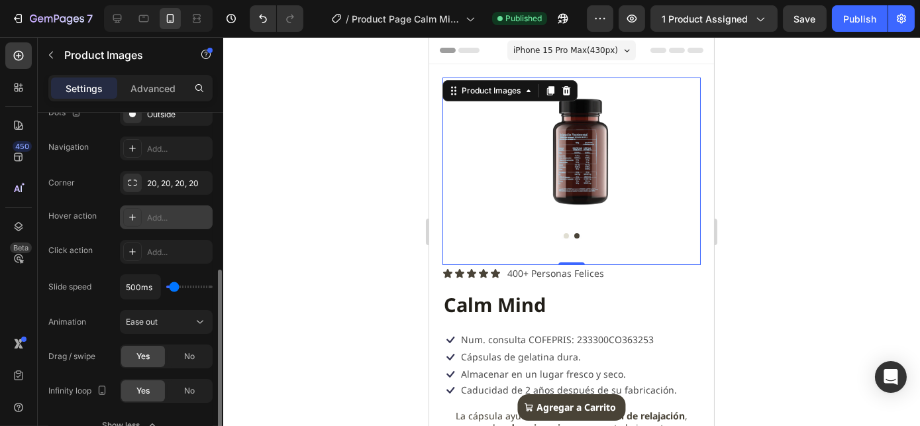
click at [153, 213] on div "Add..." at bounding box center [178, 218] width 62 height 12
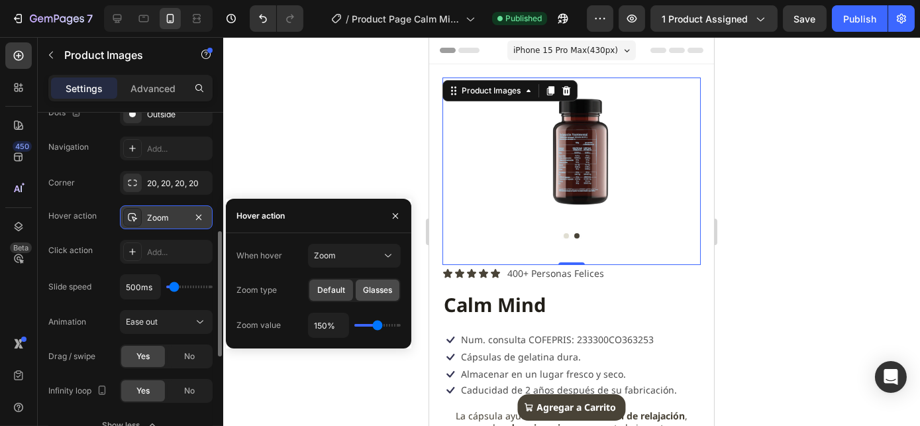
click at [374, 287] on span "Glasses" at bounding box center [377, 290] width 29 height 12
click at [395, 209] on button "button" at bounding box center [395, 215] width 21 height 21
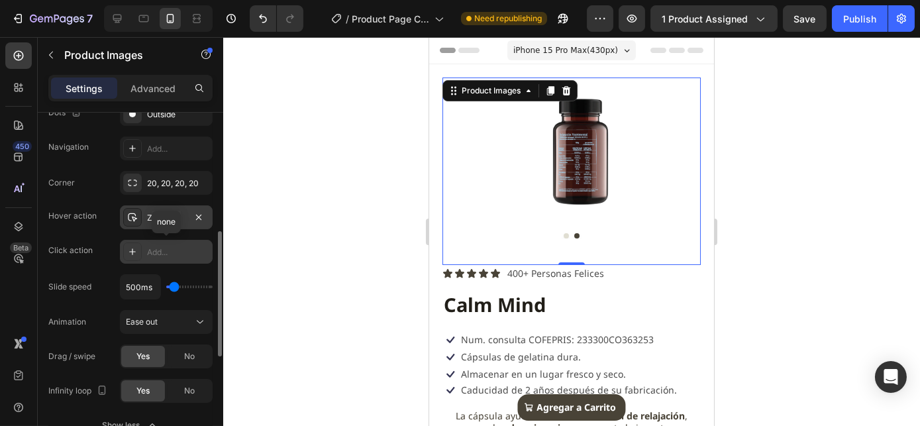
click at [158, 253] on div "Add..." at bounding box center [178, 252] width 62 height 12
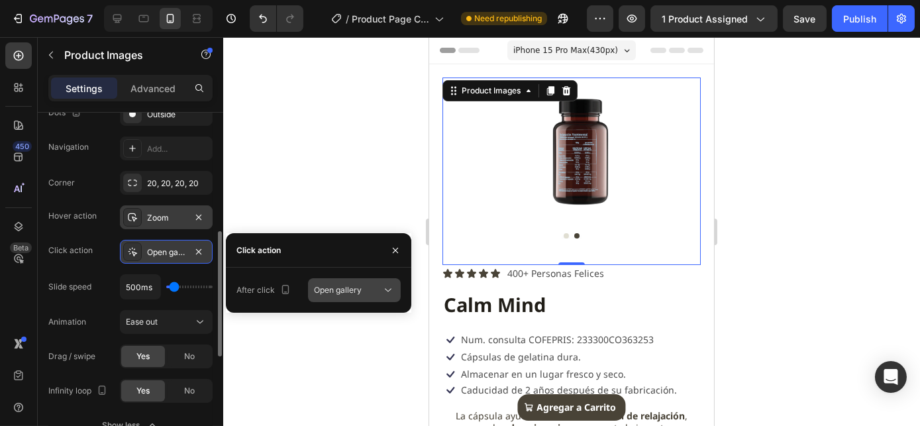
click at [369, 291] on div "Open gallery" at bounding box center [348, 290] width 68 height 12
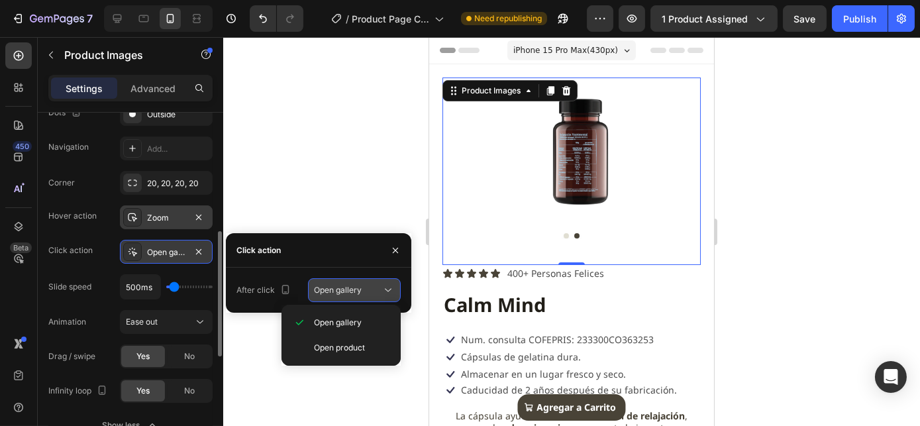
click at [369, 290] on div "Open gallery" at bounding box center [348, 290] width 68 height 12
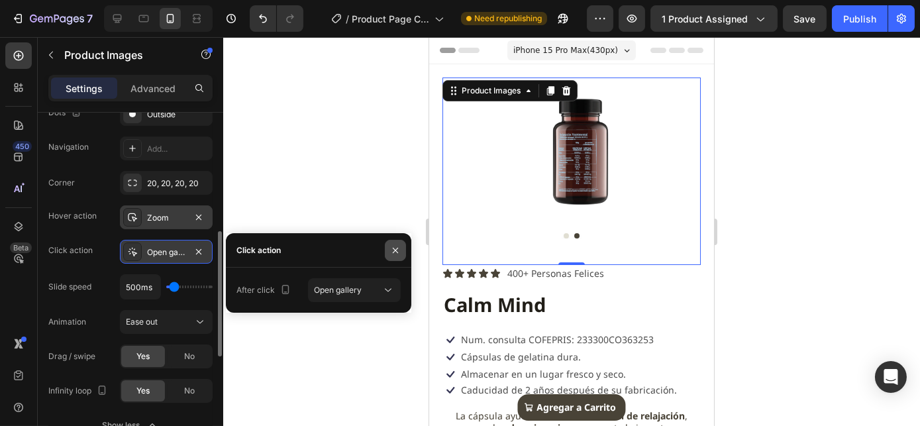
click at [398, 249] on icon "button" at bounding box center [395, 250] width 11 height 11
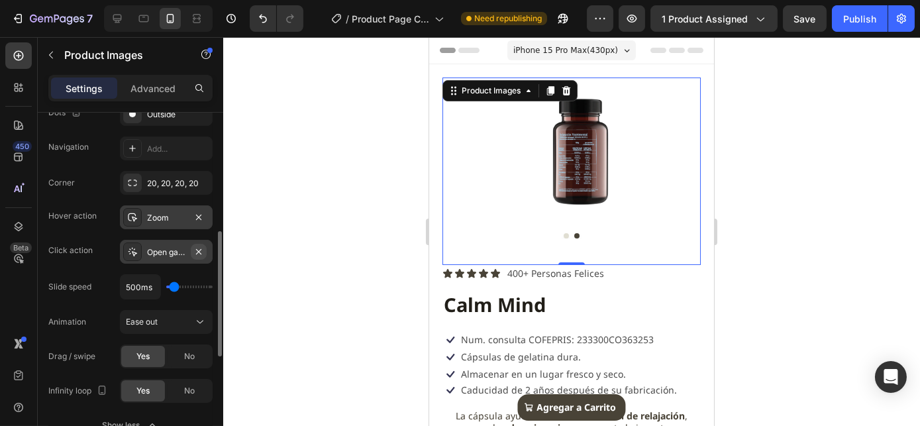
click at [199, 249] on icon "button" at bounding box center [198, 250] width 5 height 5
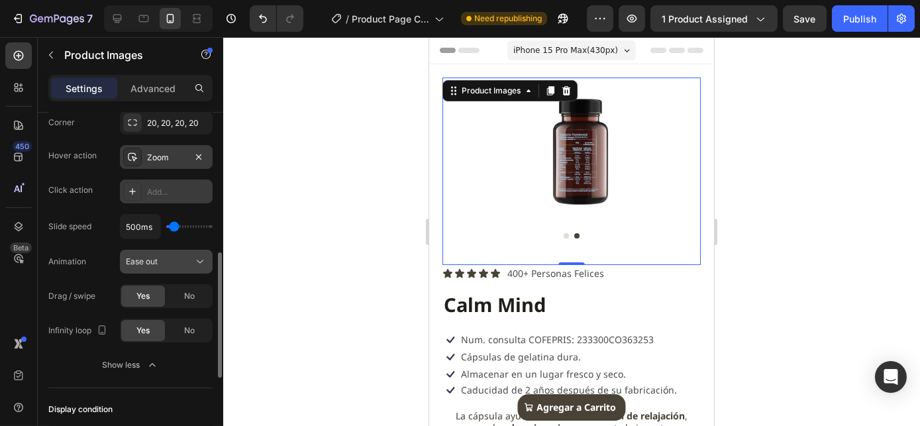
click at [146, 263] on span "Ease out" at bounding box center [142, 261] width 32 height 10
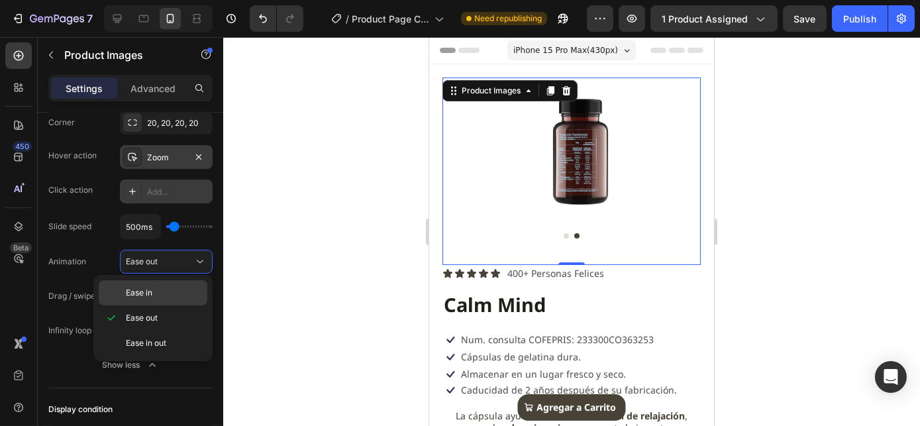
click at [135, 290] on span "Ease in" at bounding box center [139, 293] width 26 height 12
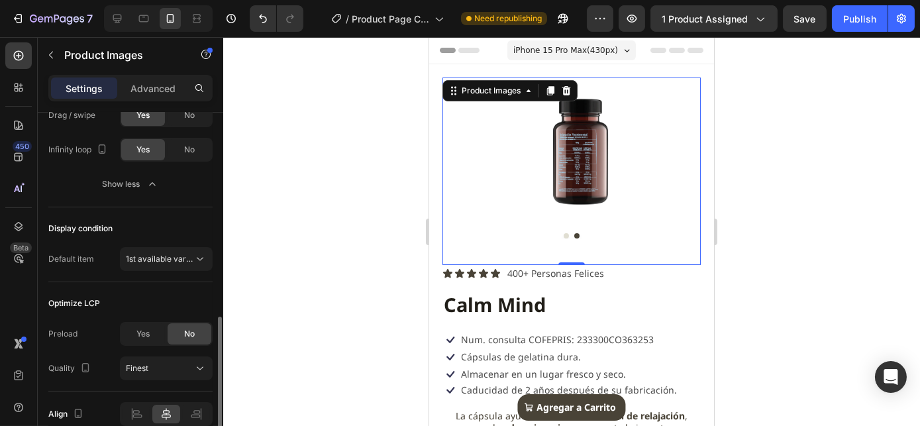
scroll to position [634, 0]
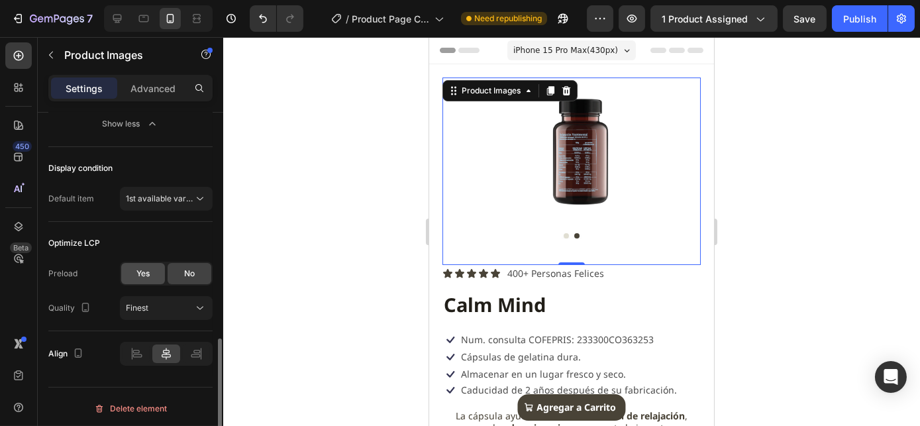
click at [152, 270] on div "Yes" at bounding box center [143, 273] width 44 height 21
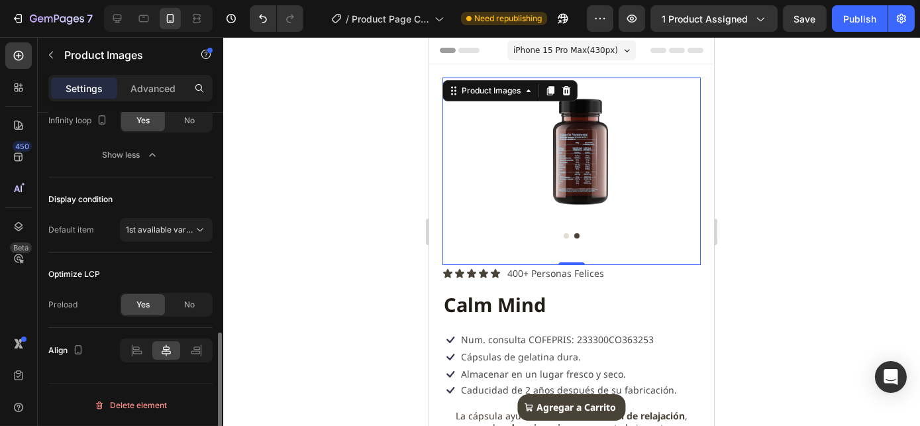
scroll to position [600, 0]
click at [184, 302] on div "No" at bounding box center [189, 306] width 44 height 21
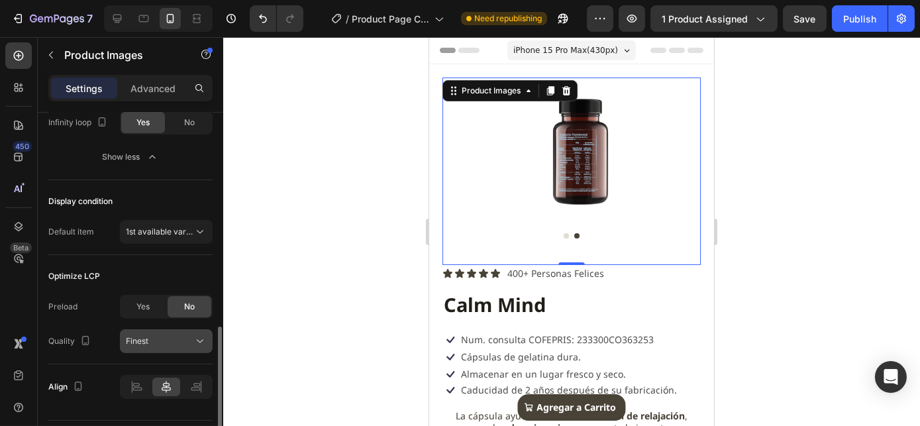
click at [140, 336] on span "Finest" at bounding box center [137, 341] width 23 height 10
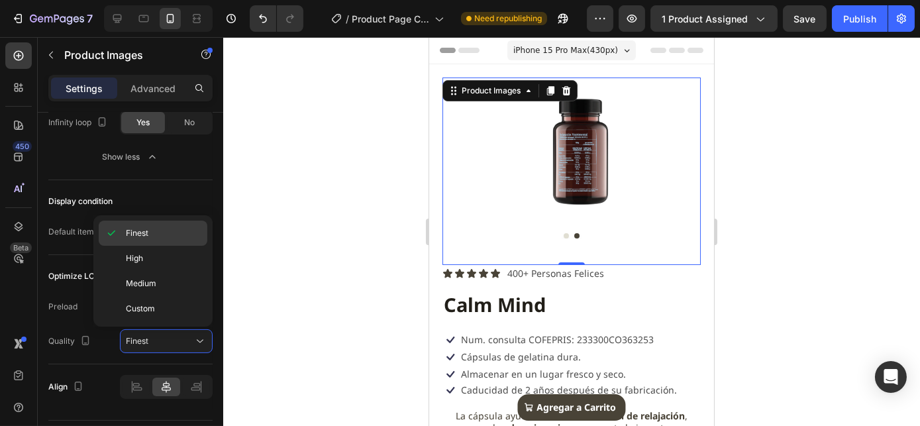
click at [130, 236] on span "Finest" at bounding box center [137, 233] width 23 height 12
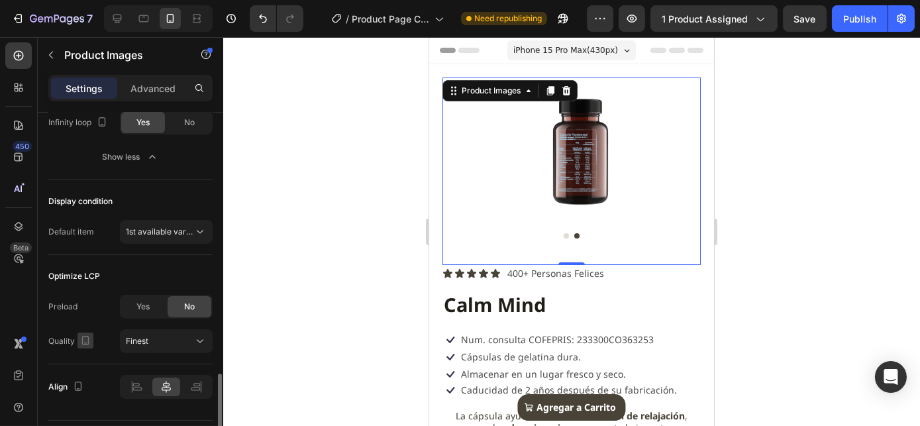
scroll to position [635, 0]
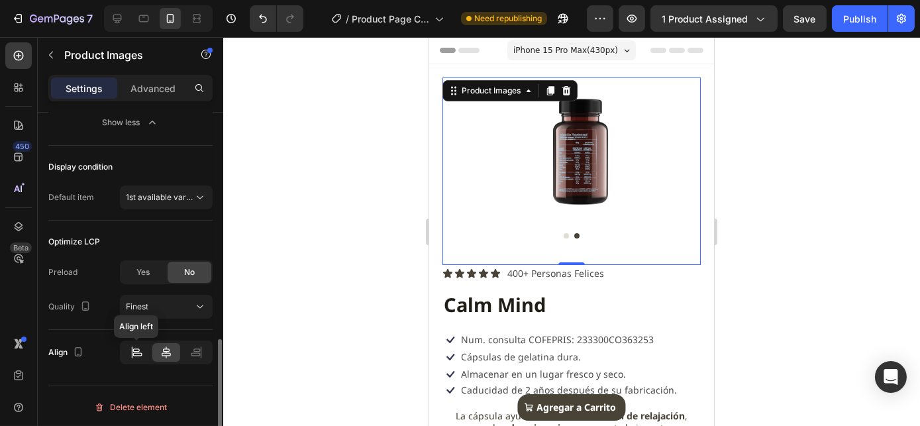
click at [134, 346] on icon at bounding box center [136, 352] width 13 height 13
click at [159, 348] on div at bounding box center [165, 352] width 27 height 19
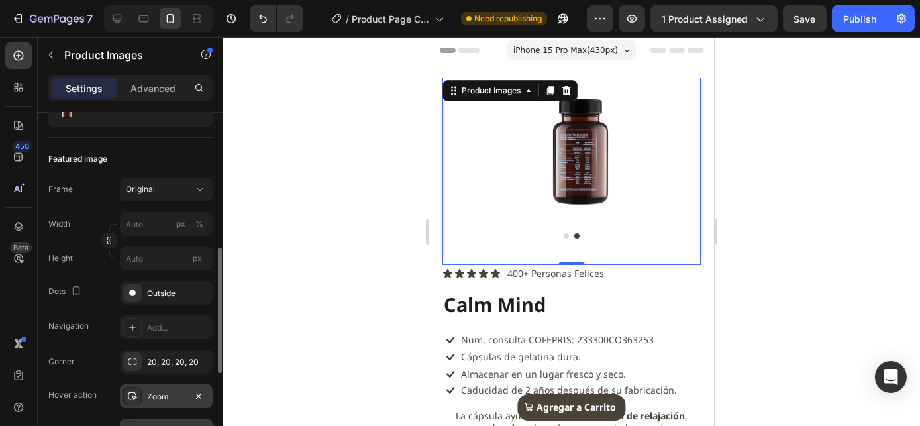
scroll to position [273, 0]
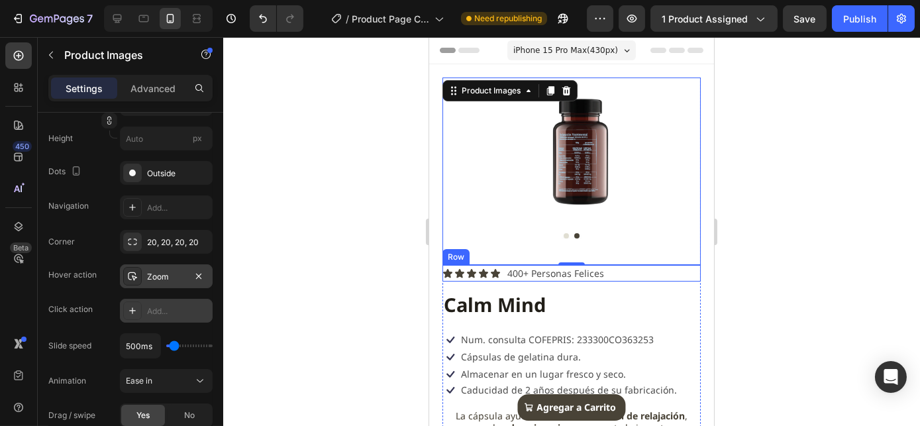
click at [686, 271] on div "Icon Icon Icon Icon Icon Icon List 400+ Personas Felices Text Block Row" at bounding box center [571, 273] width 258 height 17
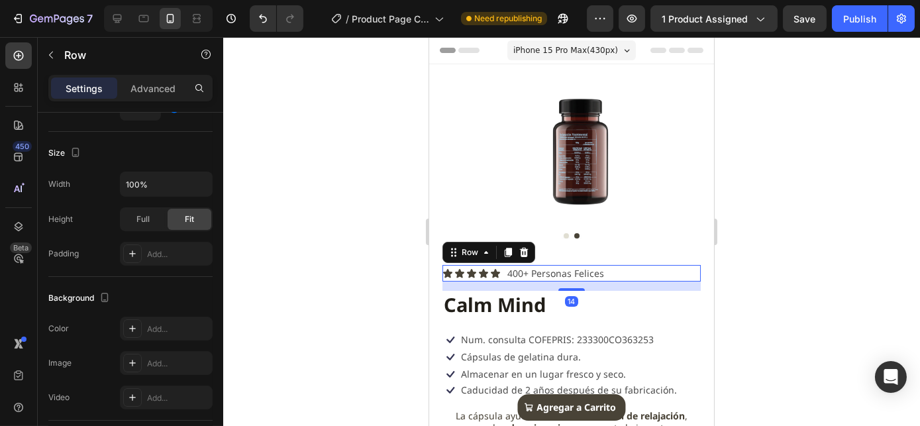
scroll to position [0, 0]
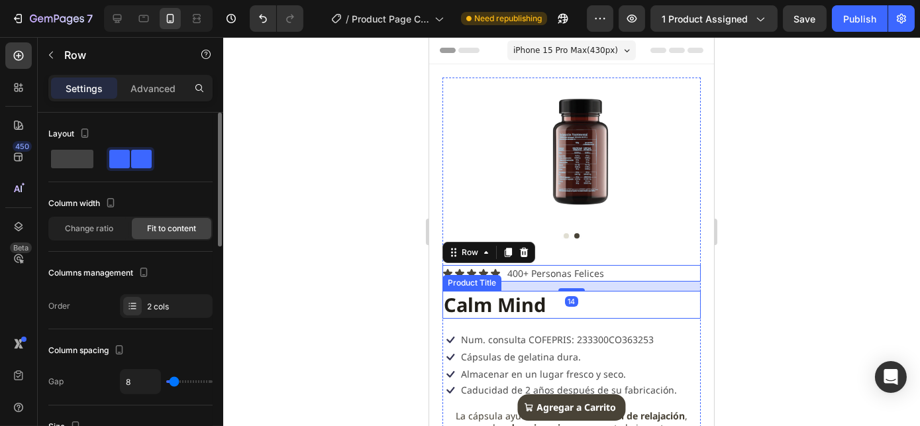
click at [683, 293] on h1 "Calm Mind" at bounding box center [571, 305] width 258 height 28
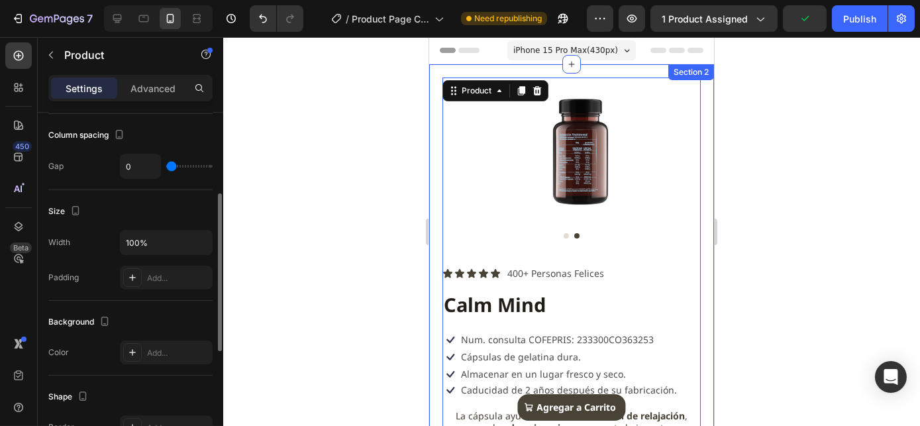
scroll to position [240, 0]
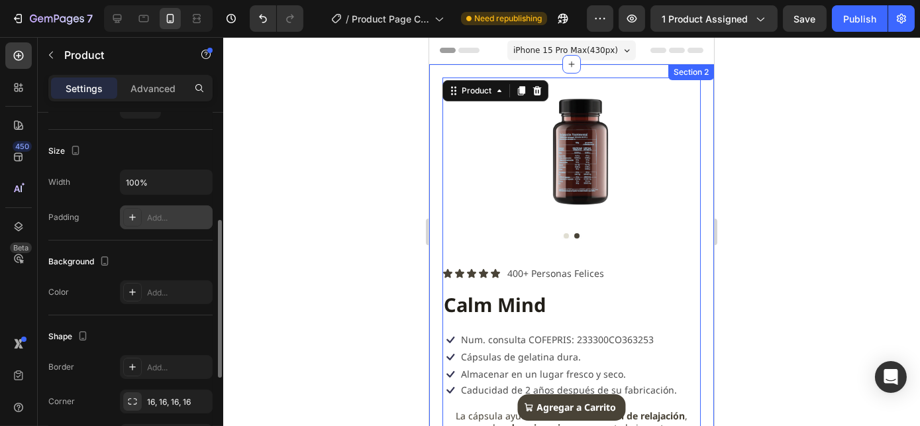
click at [149, 208] on div "Add..." at bounding box center [166, 217] width 93 height 24
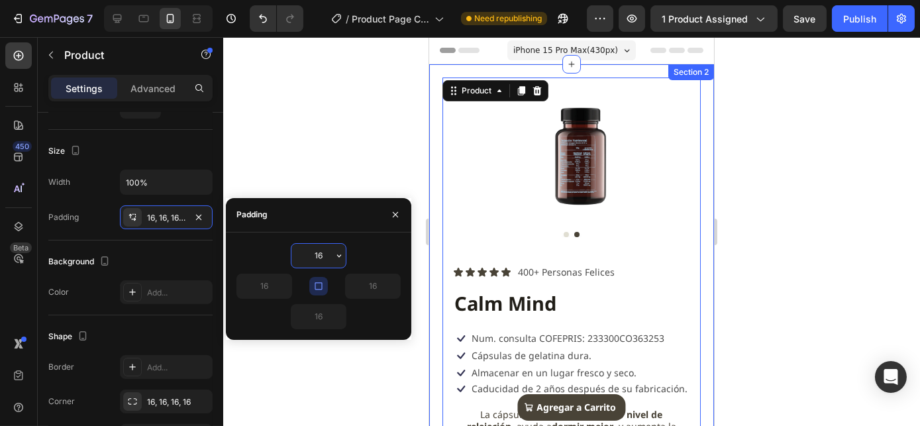
click at [310, 253] on input "16" at bounding box center [318, 256] width 54 height 24
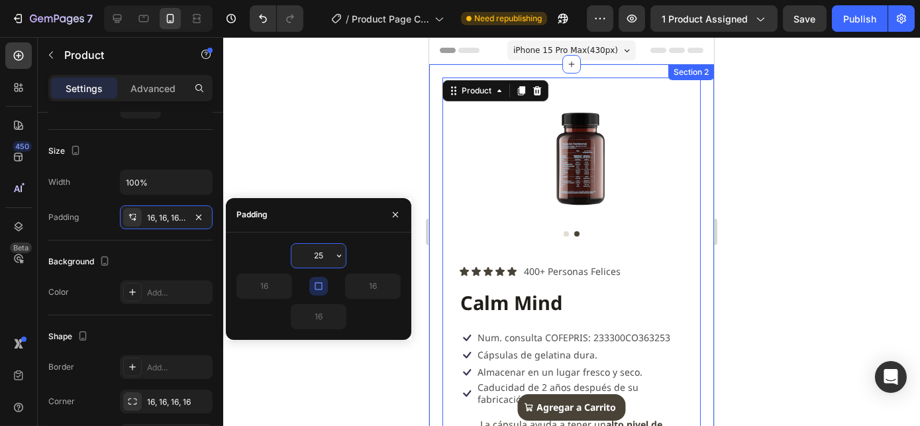
type input "2"
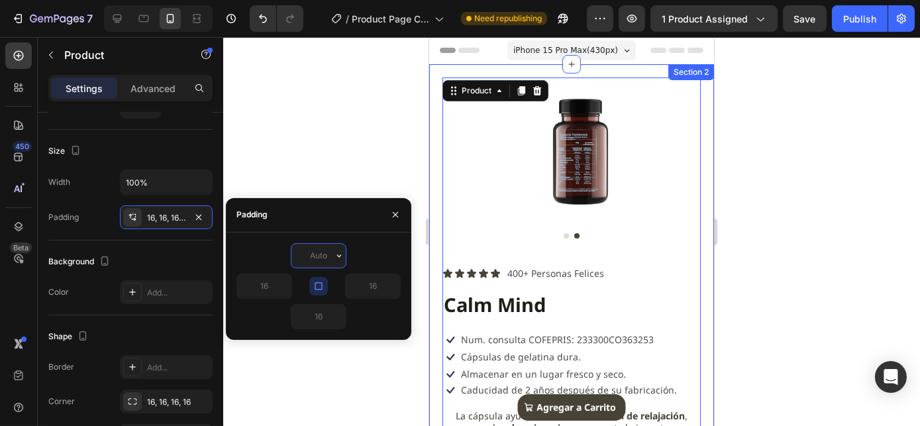
type input "0"
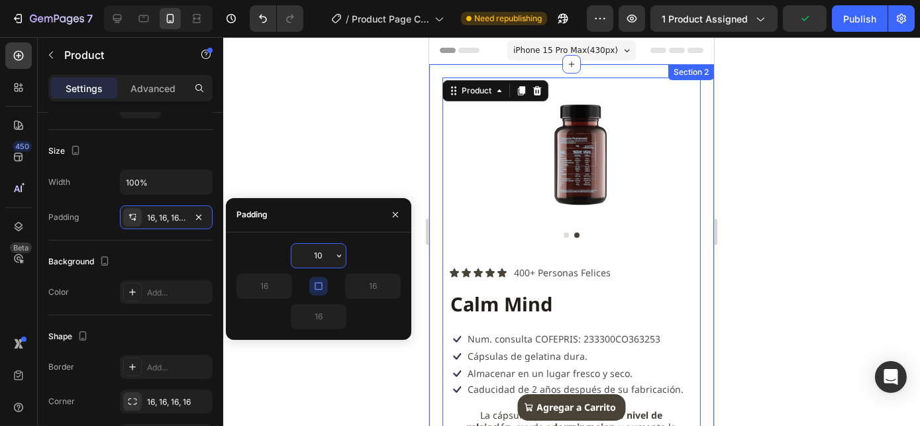
type input "1"
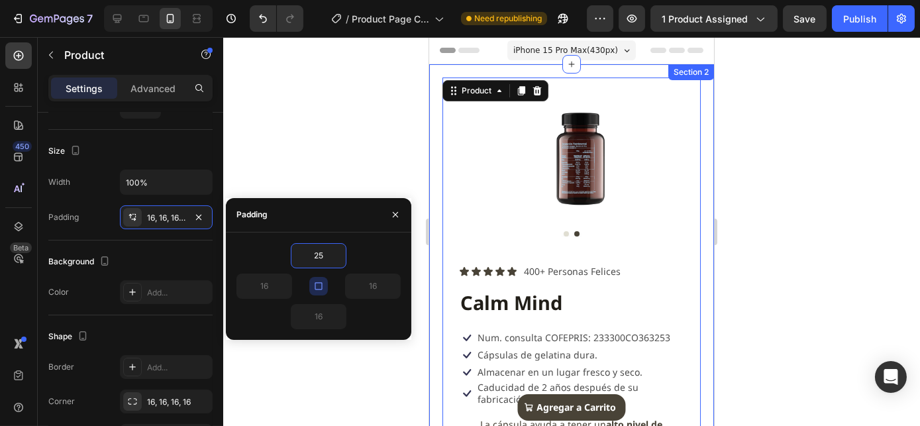
type input "25"
click at [318, 281] on icon "button" at bounding box center [318, 286] width 11 height 11
type input "25"
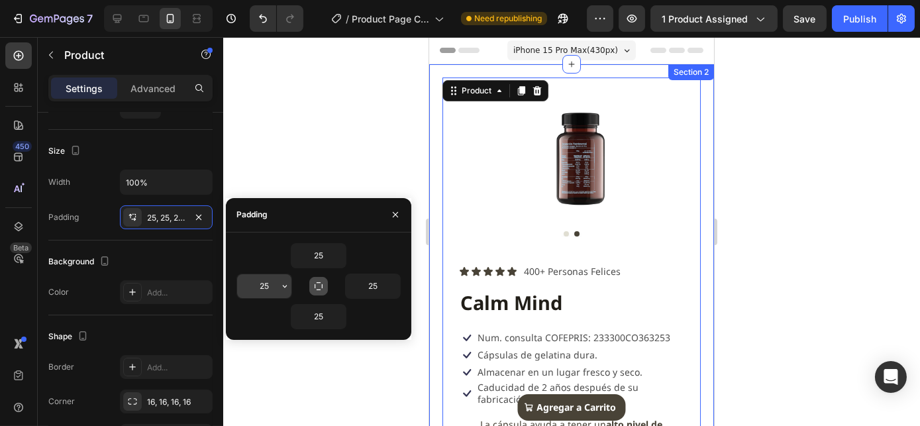
click at [274, 278] on input "25" at bounding box center [264, 286] width 54 height 24
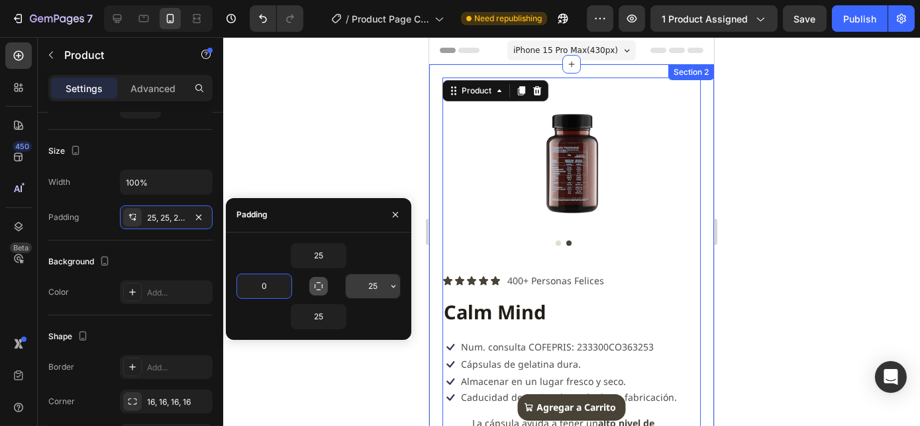
type input "0"
click at [376, 284] on input "25" at bounding box center [373, 286] width 54 height 24
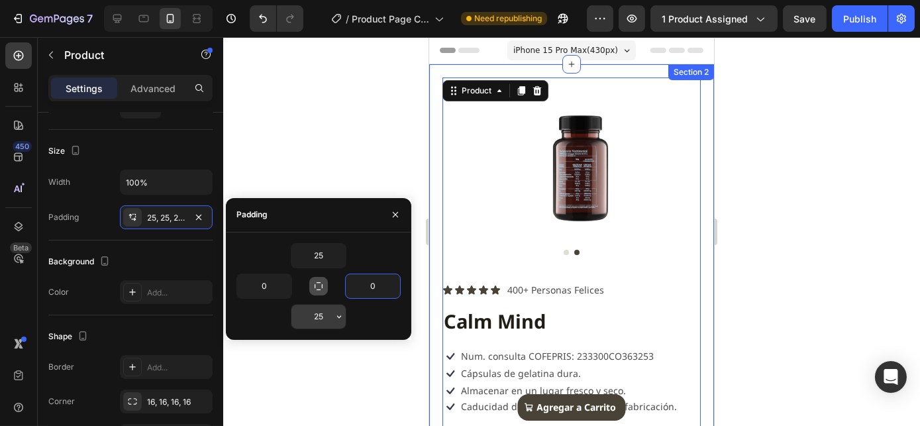
type input "0"
click at [320, 313] on input "25" at bounding box center [318, 317] width 54 height 24
type input "0"
click at [368, 251] on div "25" at bounding box center [318, 255] width 164 height 25
click at [319, 253] on input "25" at bounding box center [318, 256] width 54 height 24
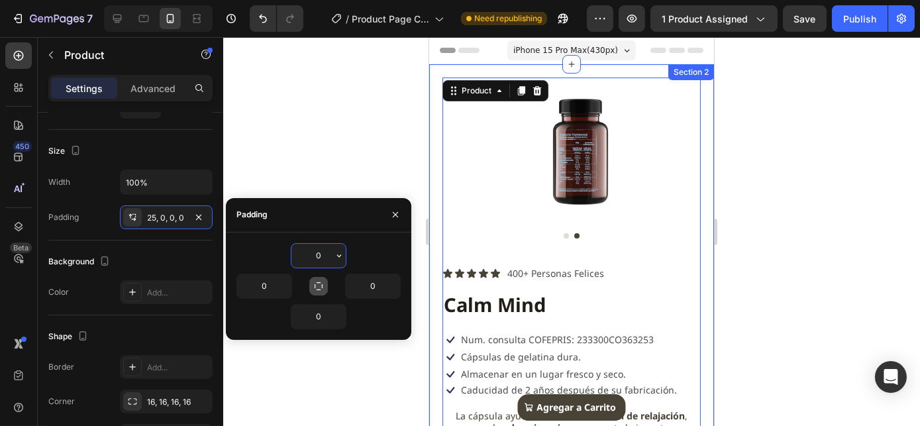
click at [319, 253] on input "0" at bounding box center [318, 256] width 54 height 24
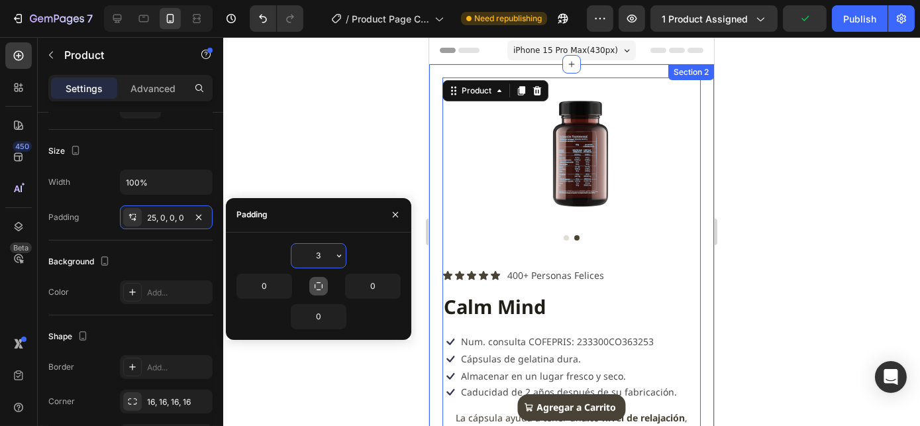
type input "35"
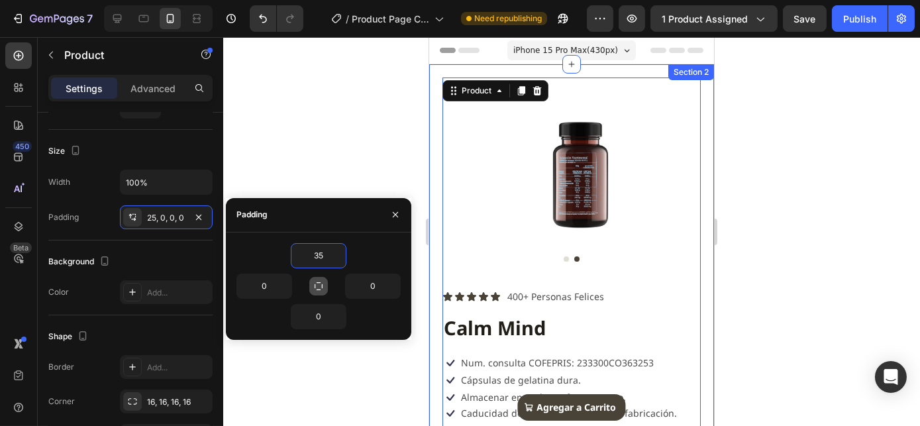
click at [697, 86] on div "Product Images Icon Icon Icon Icon Icon Icon List 400+ Personas Felices Text Bl…" at bounding box center [570, 434] width 285 height 740
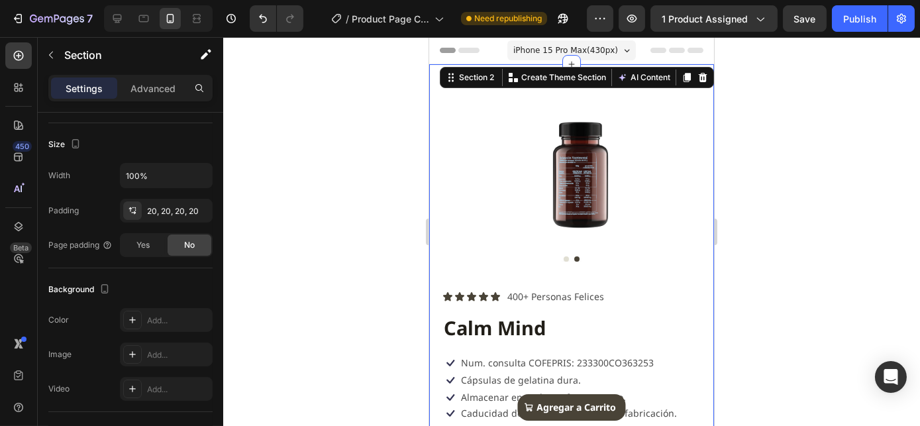
scroll to position [0, 0]
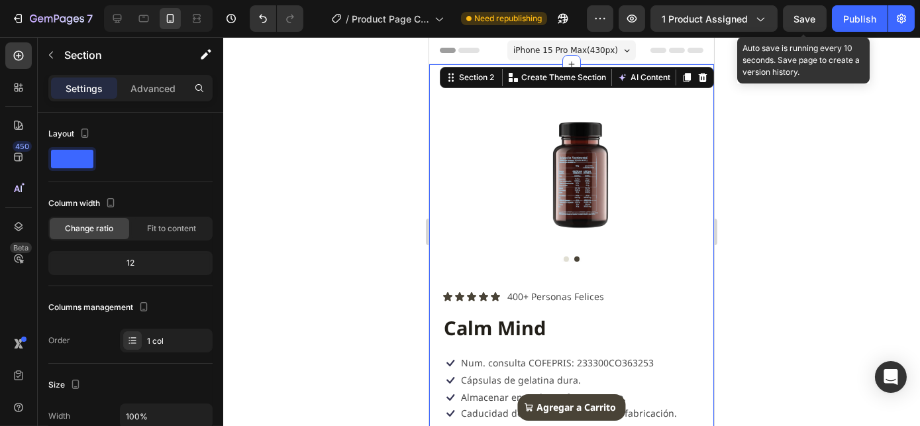
click at [813, 17] on span "Save" at bounding box center [805, 18] width 22 height 11
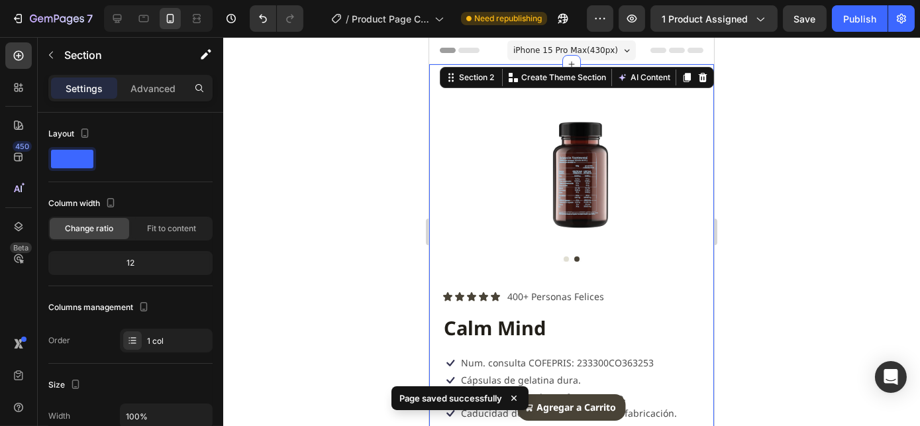
click at [696, 97] on div "Product Images Icon Icon Icon Icon Icon Icon List 400+ Personas Felices Text Bl…" at bounding box center [570, 434] width 285 height 740
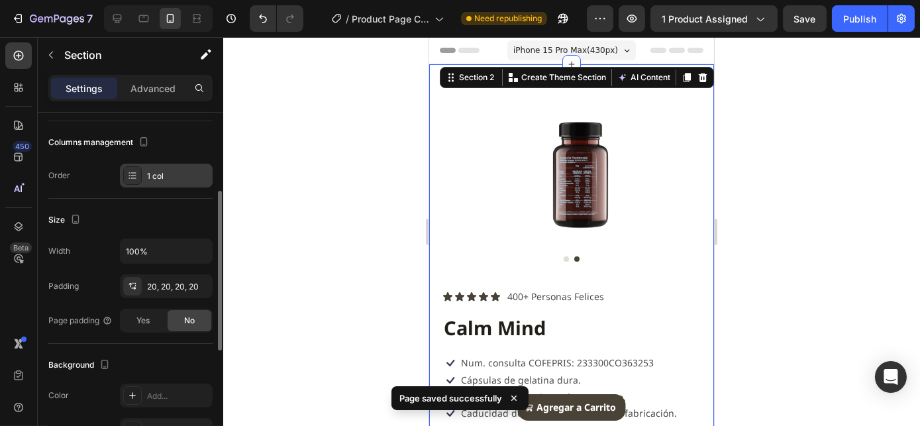
scroll to position [167, 0]
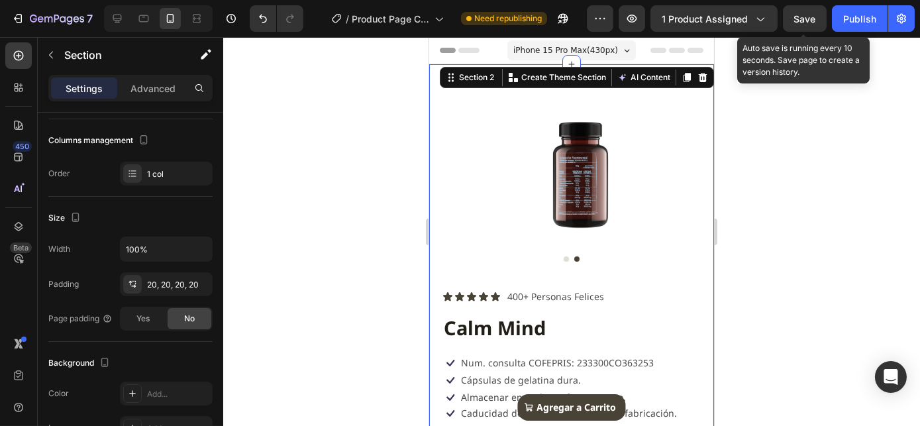
click at [805, 21] on span "Save" at bounding box center [805, 18] width 22 height 11
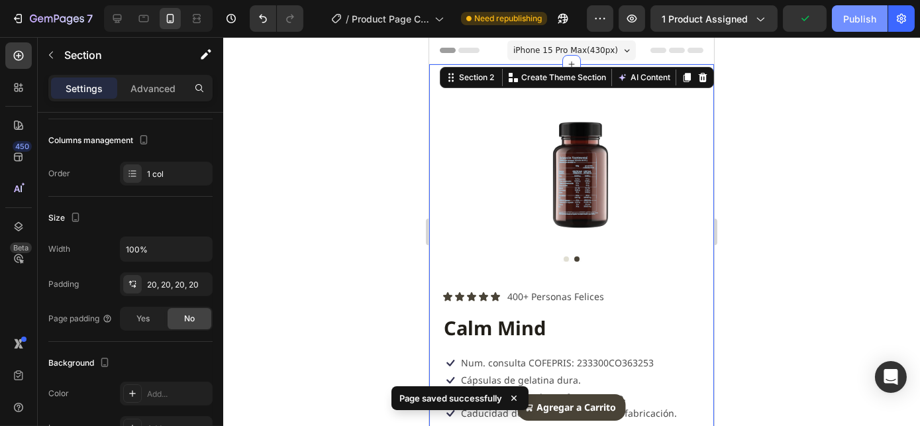
click at [858, 20] on div "Publish" at bounding box center [859, 19] width 33 height 14
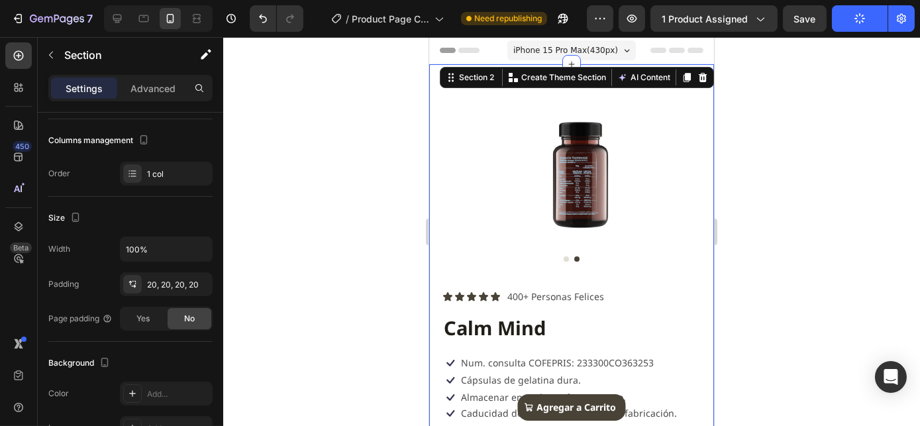
click at [442, 53] on icon at bounding box center [443, 50] width 9 height 9
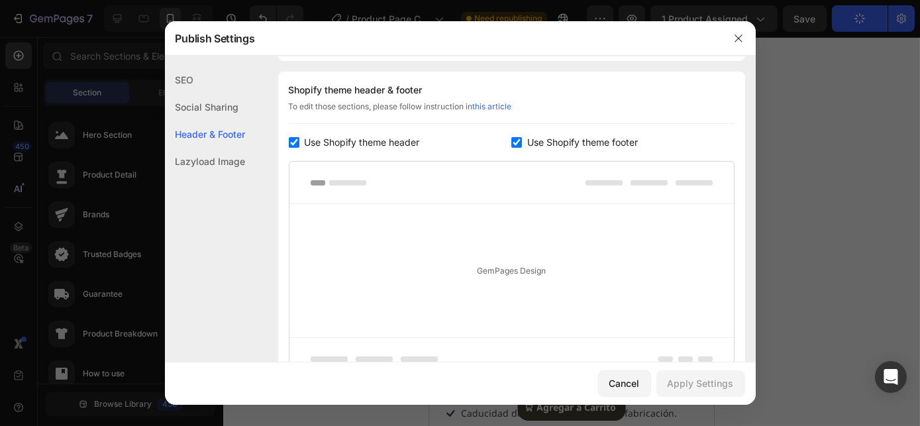
scroll to position [192, 0]
click at [392, 141] on span "Use Shopify theme header" at bounding box center [362, 140] width 115 height 16
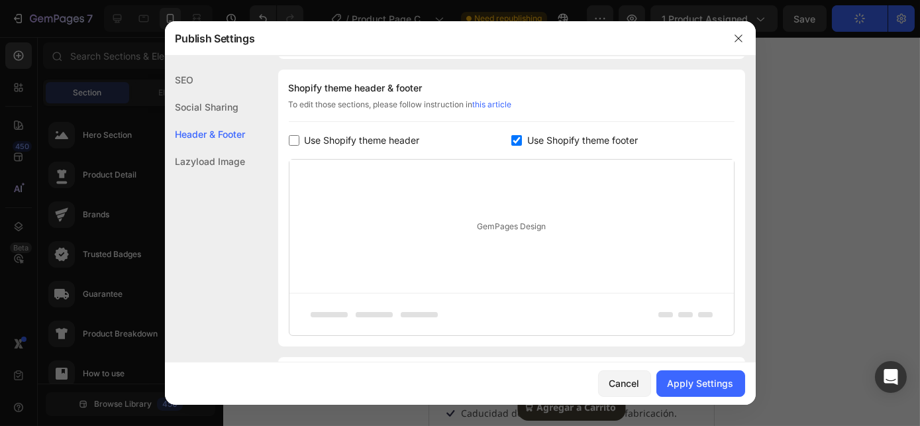
click at [387, 141] on span "Use Shopify theme header" at bounding box center [362, 140] width 115 height 16
checkbox input "true"
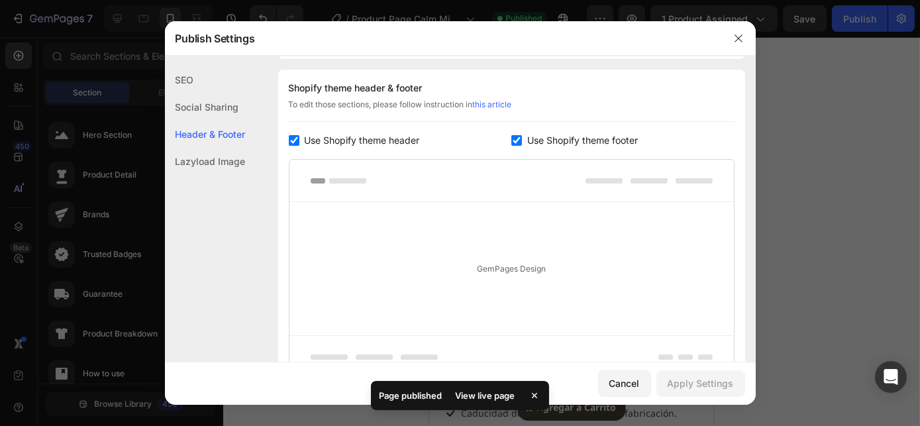
click at [560, 138] on span "Use Shopify theme footer" at bounding box center [582, 140] width 111 height 16
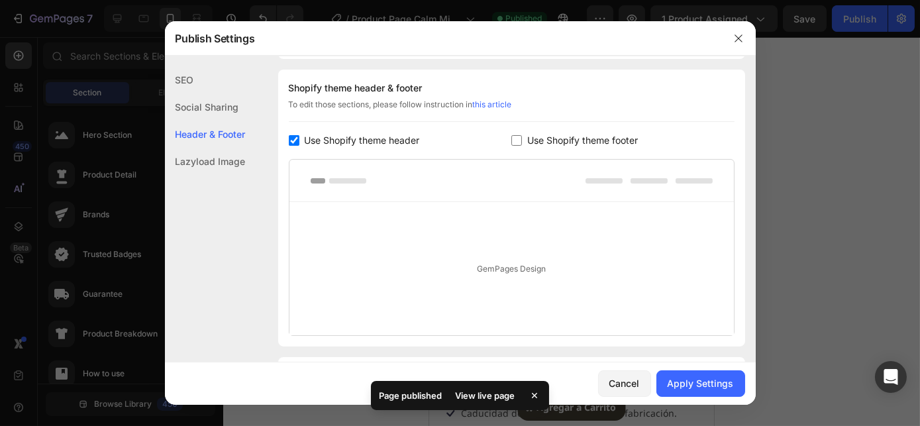
click at [560, 138] on span "Use Shopify theme footer" at bounding box center [582, 140] width 111 height 16
checkbox input "true"
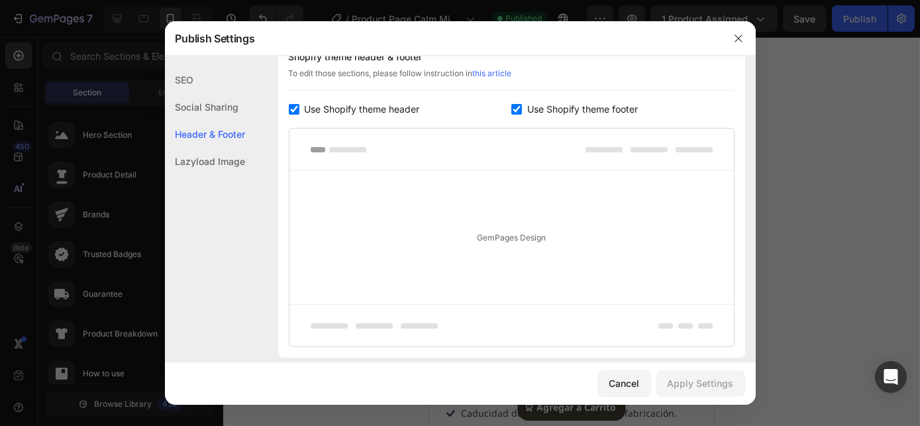
scroll to position [226, 0]
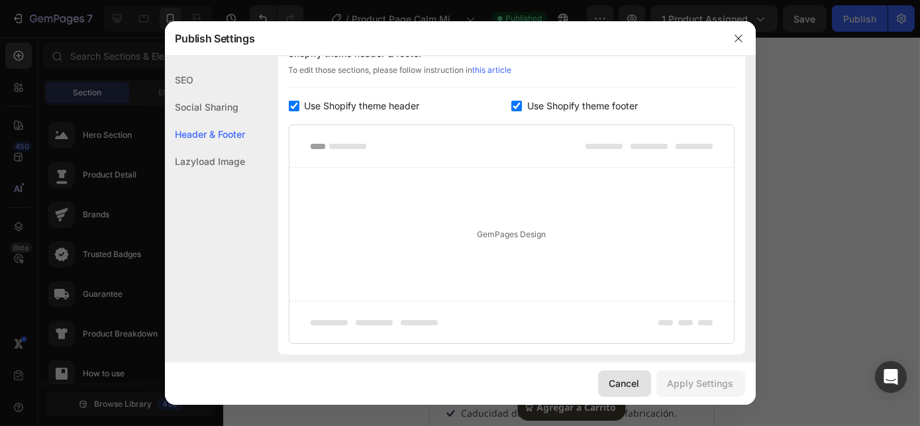
click at [618, 384] on div "Cancel" at bounding box center [624, 383] width 30 height 14
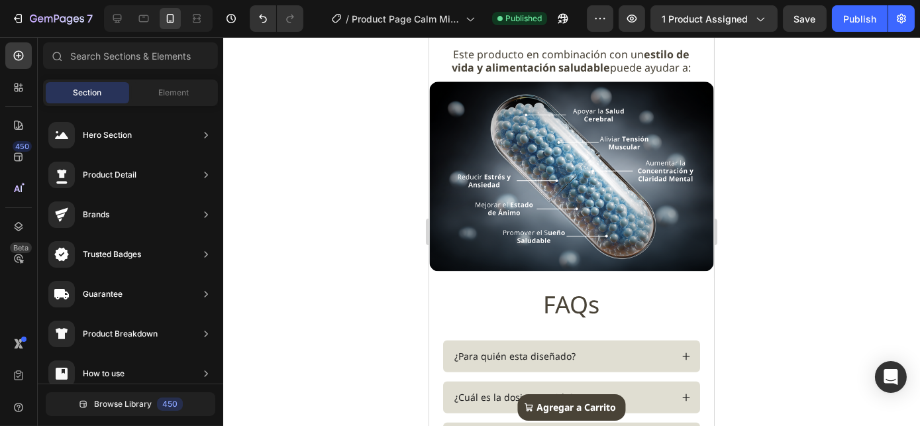
scroll to position [1207, 0]
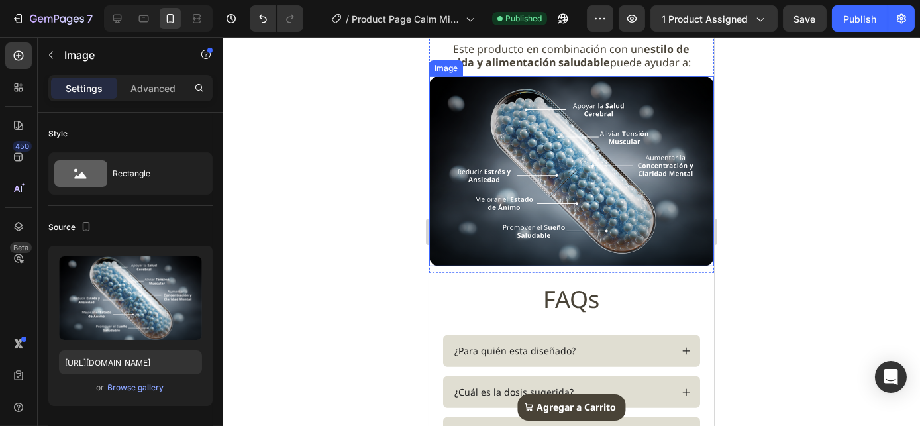
click at [511, 140] on img at bounding box center [570, 171] width 285 height 190
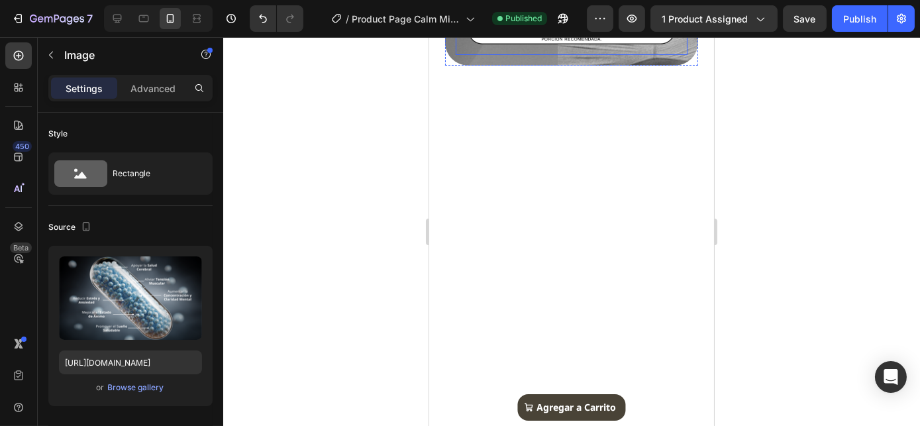
scroll to position [1167, 0]
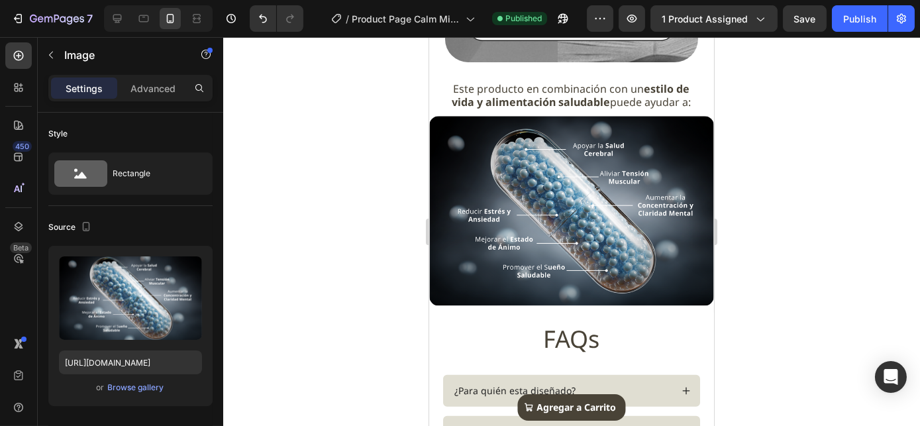
click at [493, 209] on img at bounding box center [570, 211] width 285 height 190
click at [514, 150] on img at bounding box center [570, 211] width 285 height 190
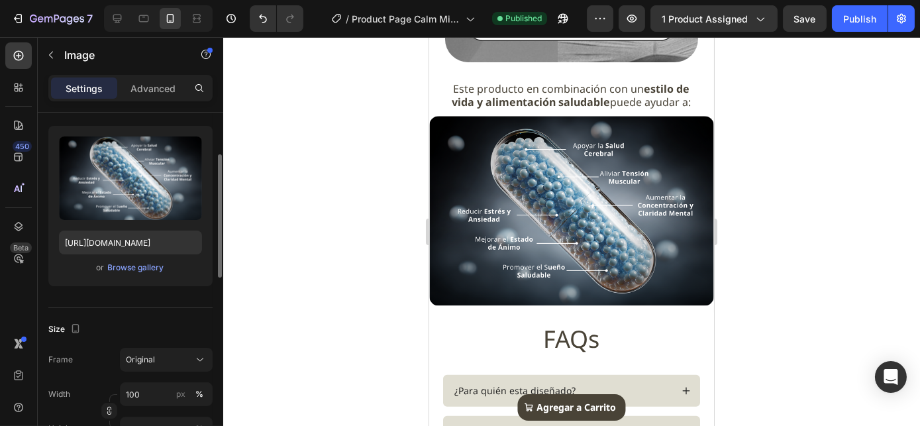
scroll to position [0, 0]
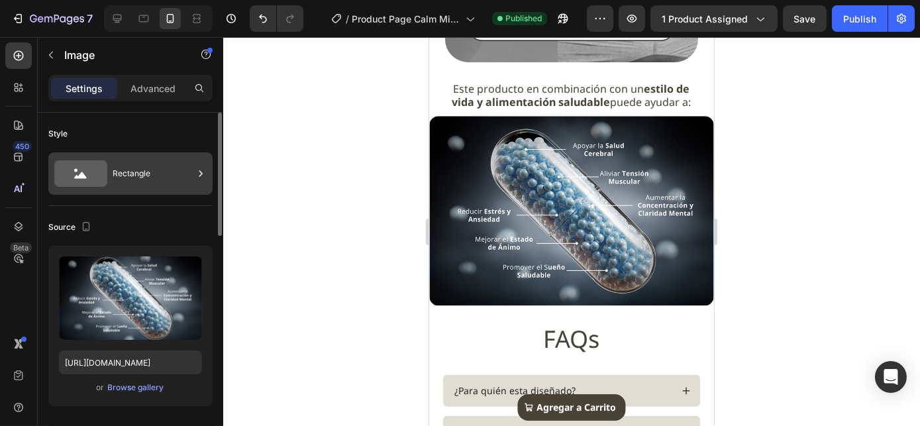
click at [156, 181] on div "Rectangle" at bounding box center [153, 173] width 81 height 30
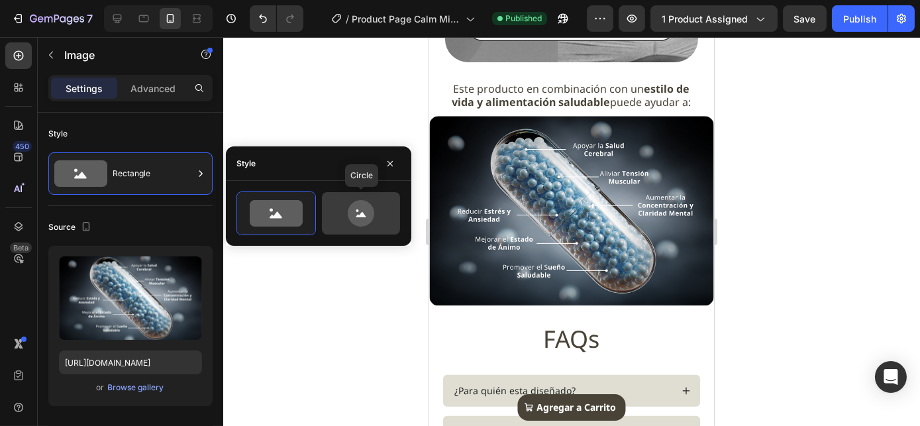
click at [365, 210] on icon at bounding box center [361, 213] width 26 height 26
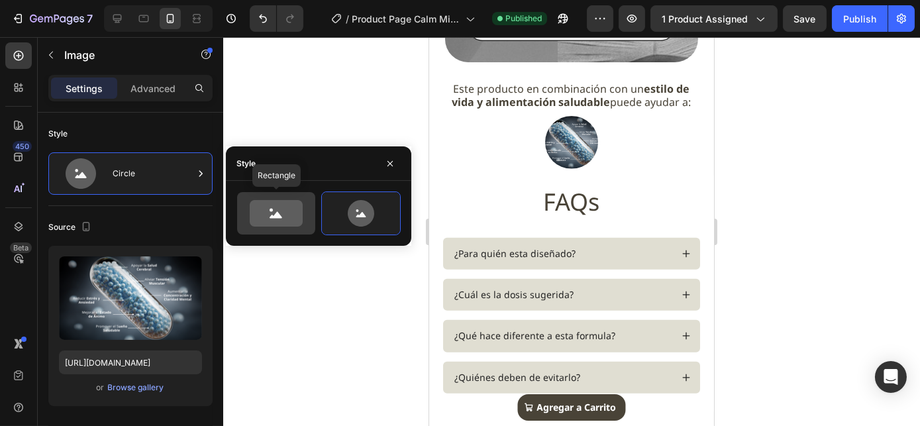
click at [281, 211] on icon at bounding box center [276, 213] width 53 height 26
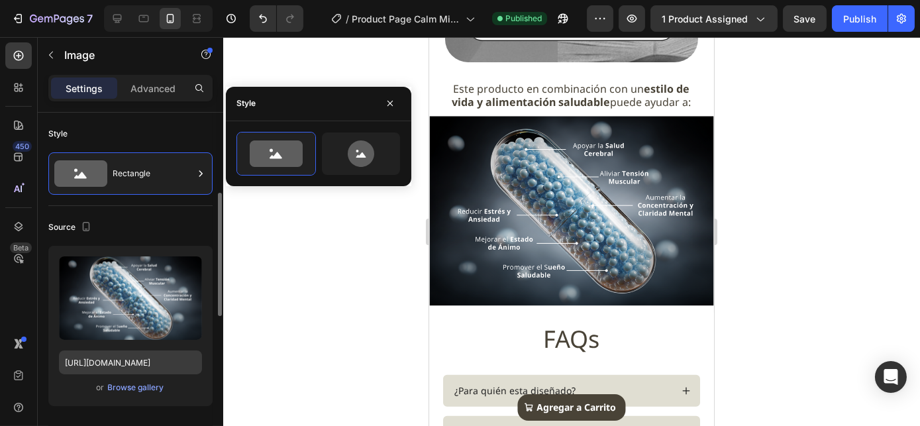
scroll to position [120, 0]
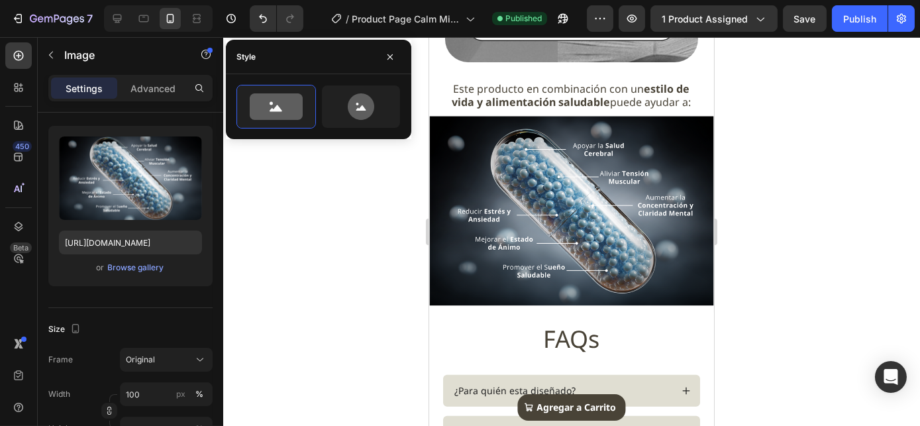
click at [165, 109] on div "Settings Advanced" at bounding box center [130, 94] width 185 height 38
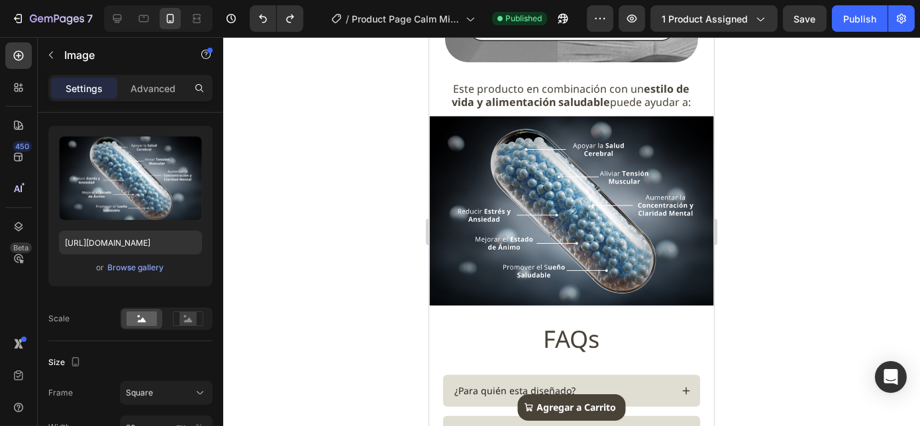
type input "100"
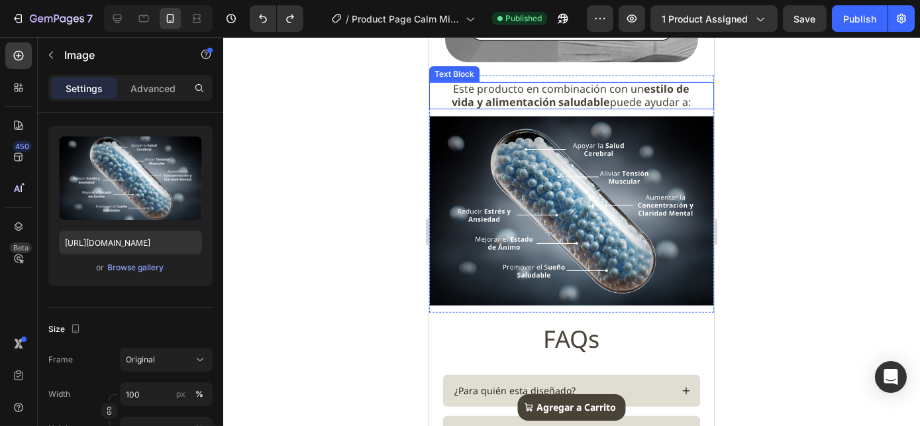
click at [432, 105] on div "Este producto en combinación con un estilo de vida y alimentación saludable pue…" at bounding box center [570, 96] width 285 height 28
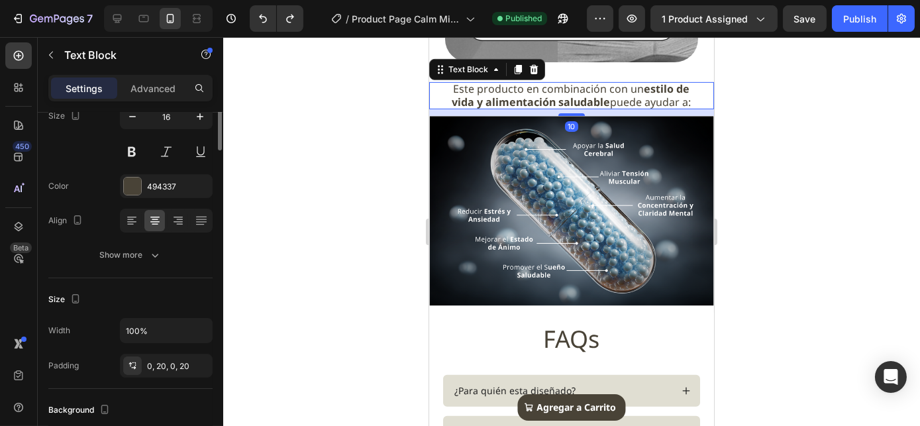
scroll to position [0, 0]
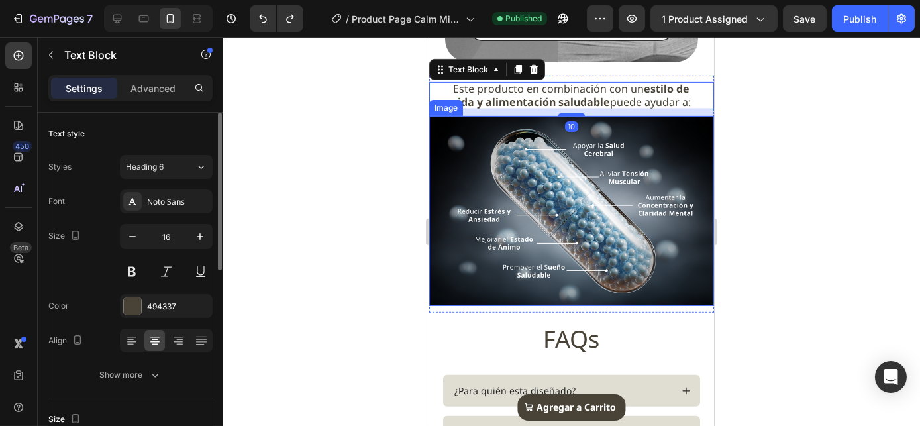
click at [437, 142] on img at bounding box center [570, 211] width 285 height 190
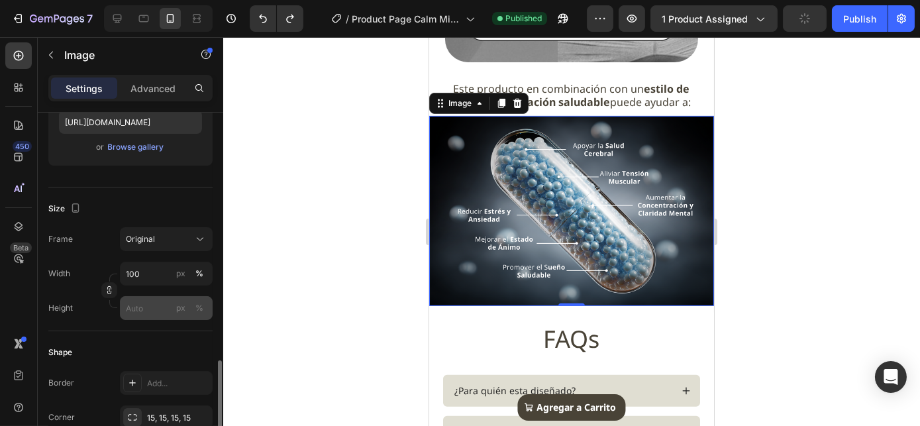
scroll to position [361, 0]
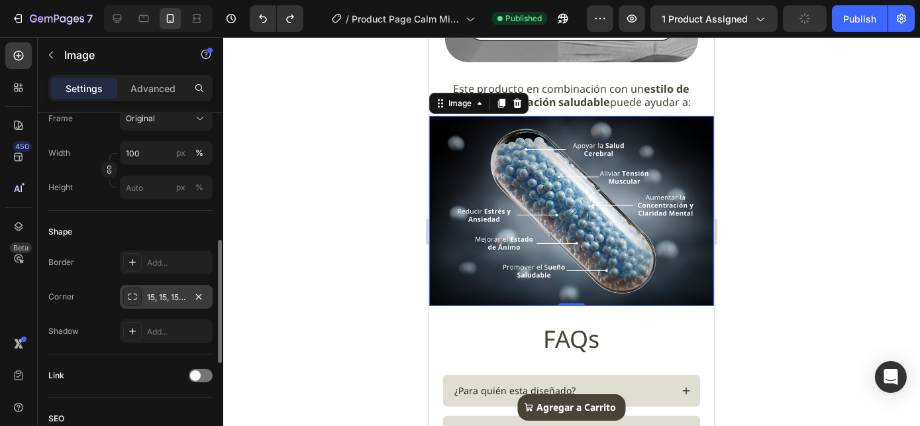
click at [162, 293] on div "15, 15, 15, 15" at bounding box center [166, 297] width 38 height 12
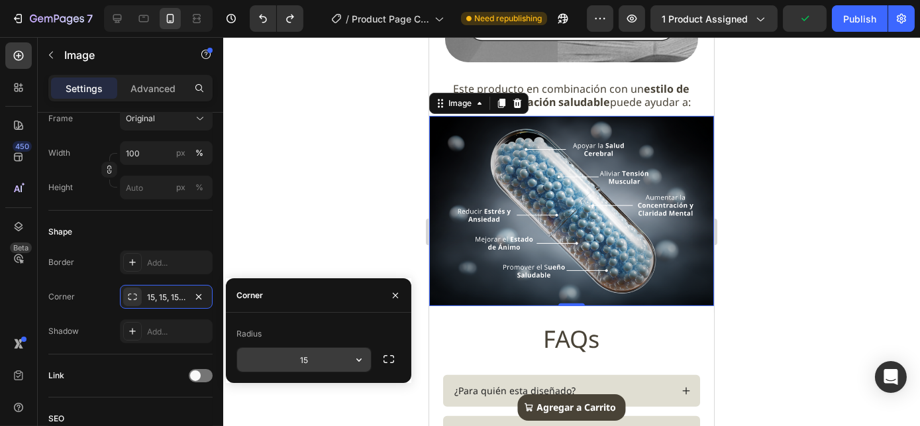
click at [310, 359] on input "15" at bounding box center [304, 360] width 134 height 24
click at [530, 243] on img at bounding box center [570, 211] width 285 height 190
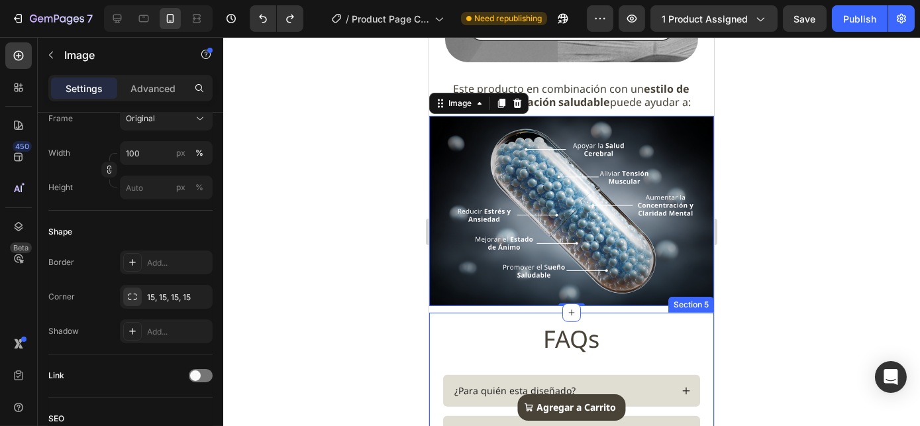
click at [522, 322] on div "FAQs Heading Row ¿Para quién esta diseñado? ¿Cuál es la dosis sugerida? Accordi…" at bounding box center [570, 430] width 285 height 236
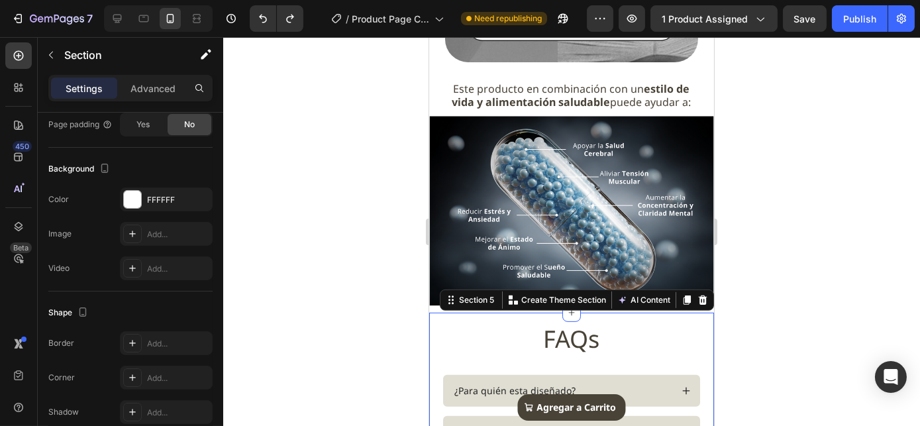
scroll to position [0, 0]
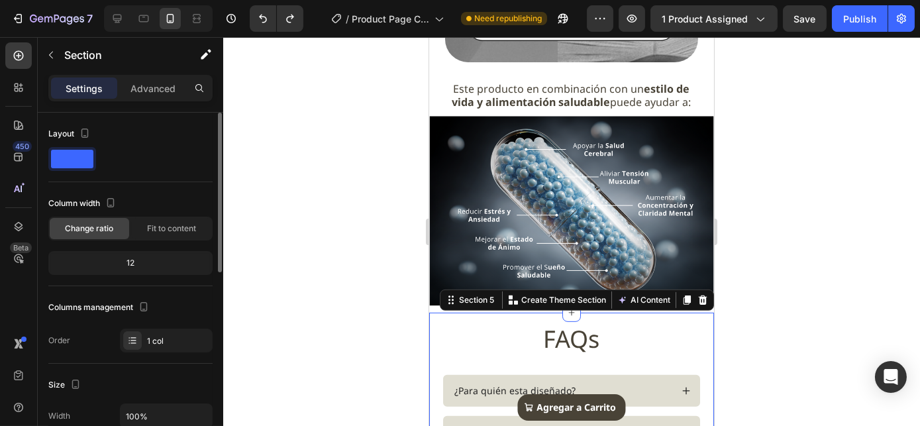
click at [434, 318] on div "FAQs Heading Row ¿Para quién esta diseñado? ¿Cuál es la dosis sugerida? Accordi…" at bounding box center [570, 430] width 285 height 236
click at [448, 203] on img at bounding box center [570, 211] width 285 height 190
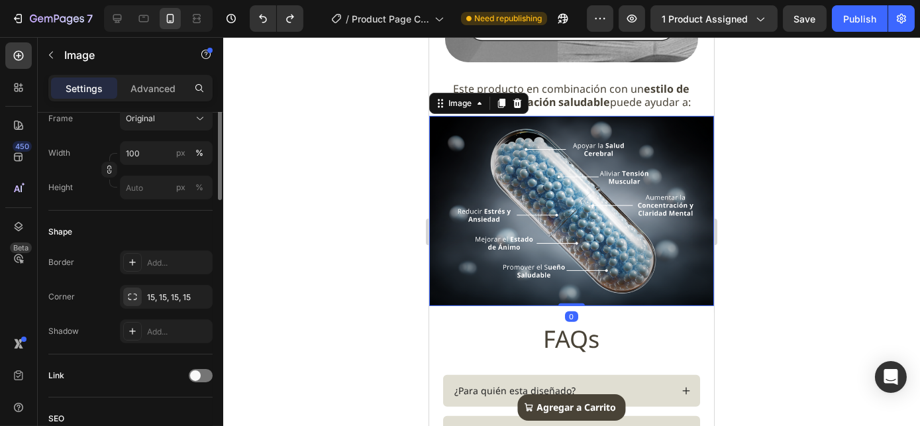
scroll to position [240, 0]
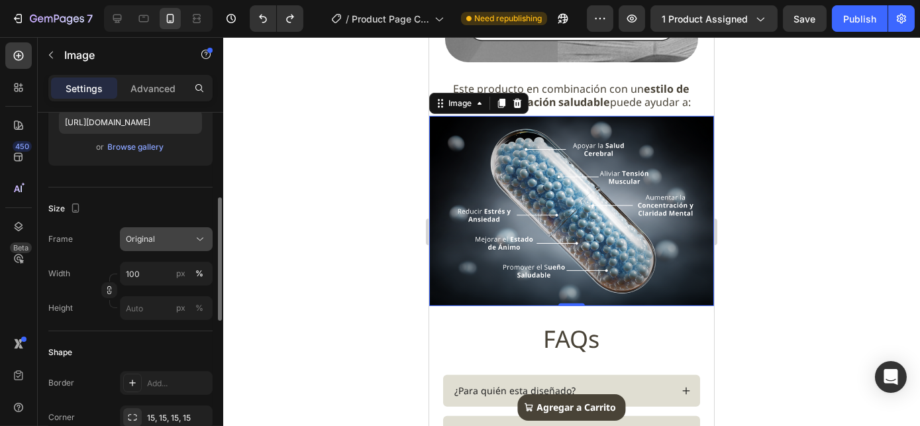
click at [144, 234] on span "Original" at bounding box center [140, 239] width 29 height 12
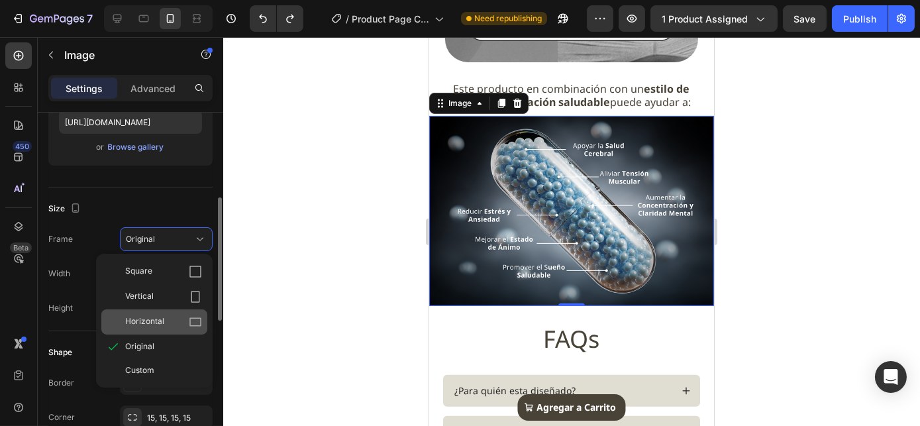
click at [154, 318] on span "Horizontal" at bounding box center [144, 321] width 39 height 13
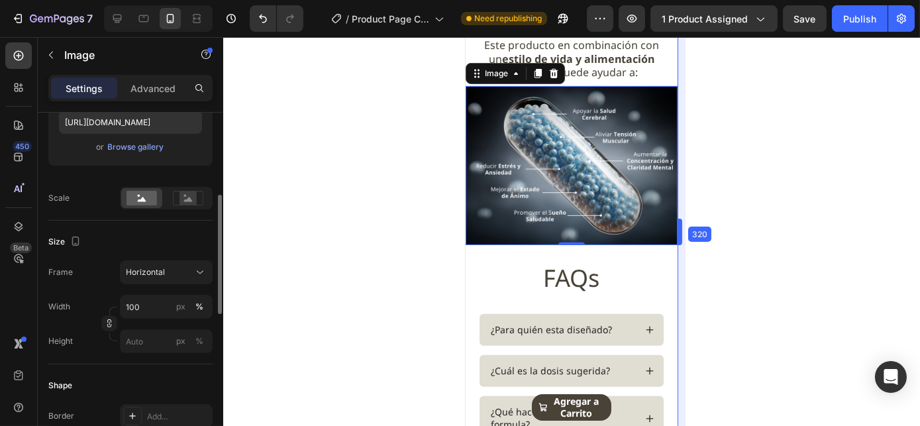
drag, startPoint x: 717, startPoint y: 228, endPoint x: 528, endPoint y: 233, distance: 189.4
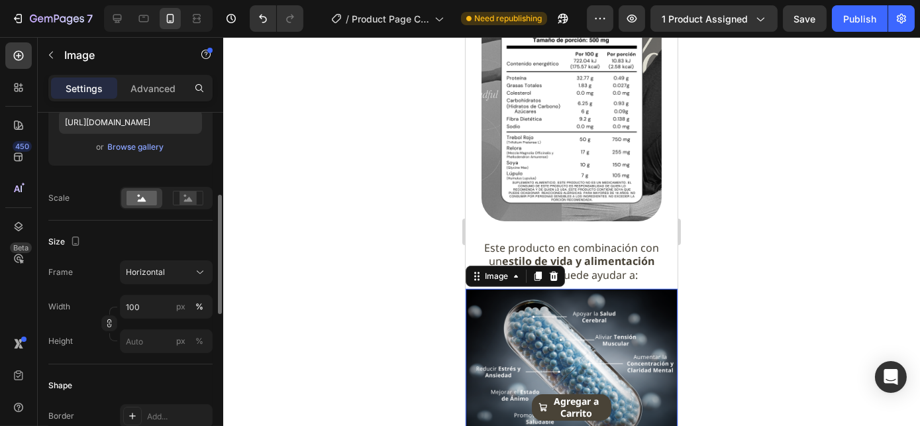
scroll to position [867, 0]
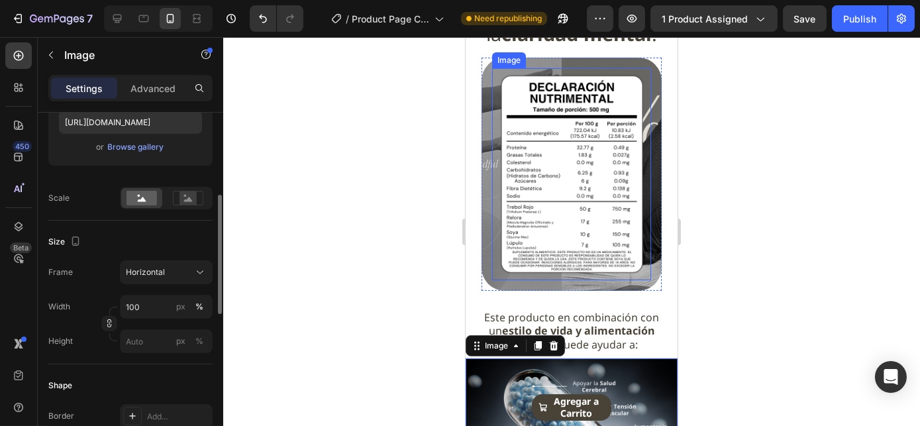
click at [544, 150] on img at bounding box center [570, 174] width 159 height 212
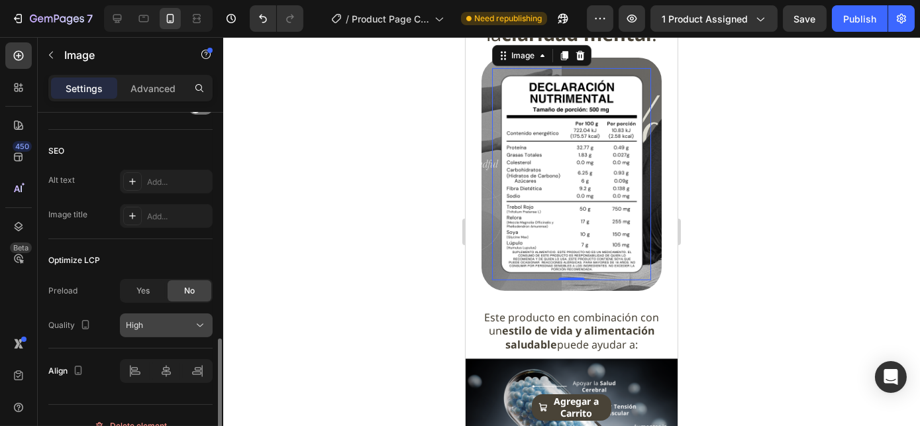
scroll to position [680, 0]
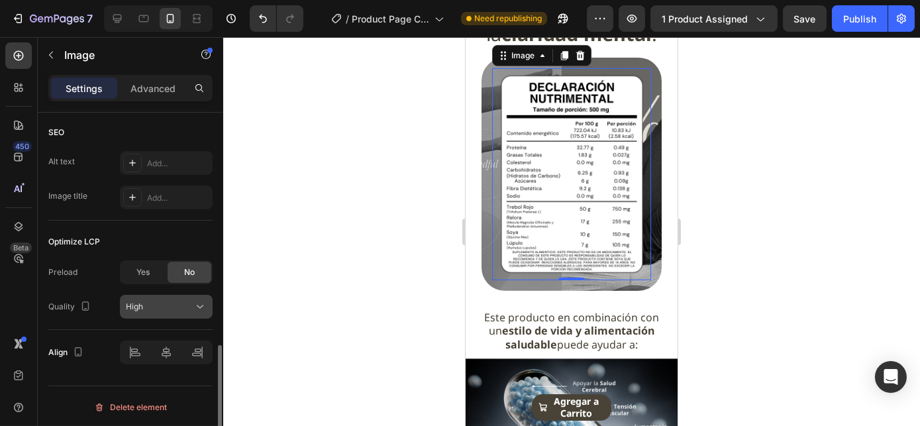
click at [170, 309] on div "High" at bounding box center [160, 307] width 68 height 12
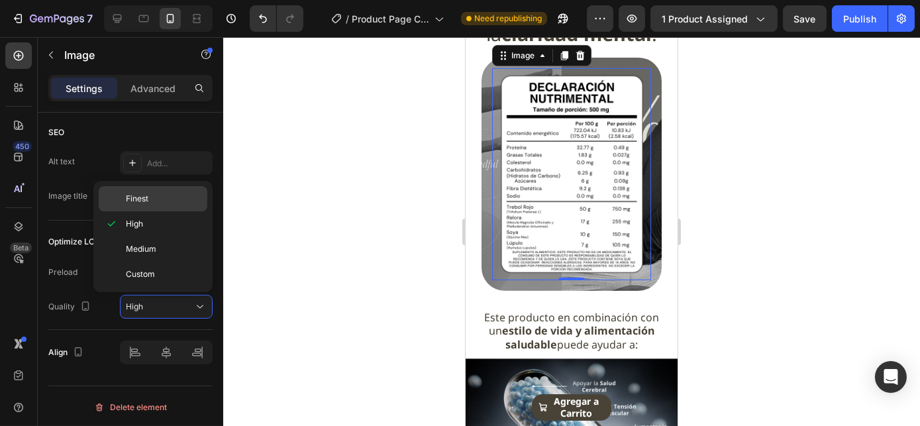
click at [152, 191] on div "Finest" at bounding box center [153, 198] width 109 height 25
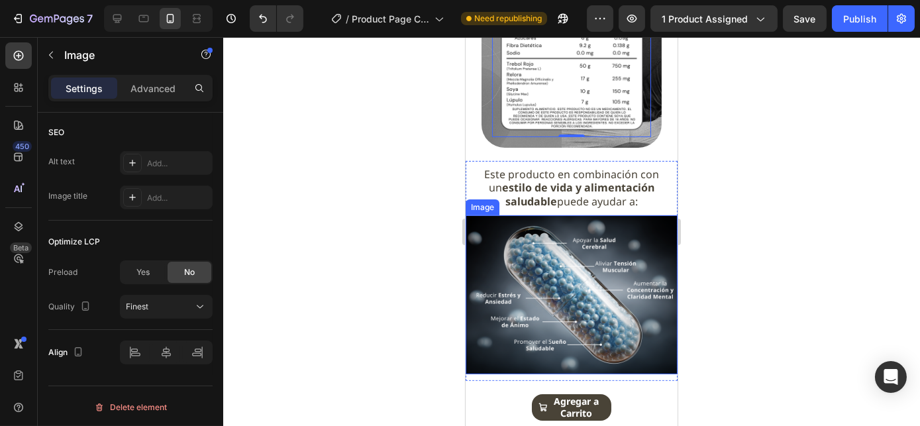
scroll to position [1047, 0]
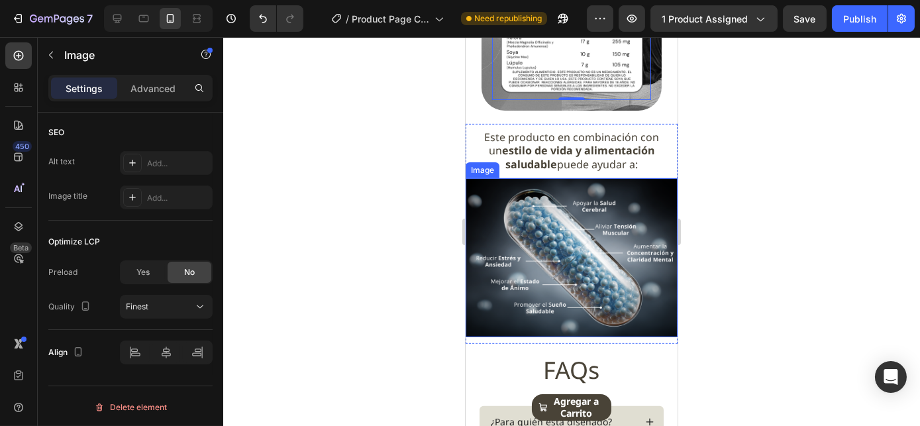
click at [586, 291] on img at bounding box center [571, 257] width 212 height 159
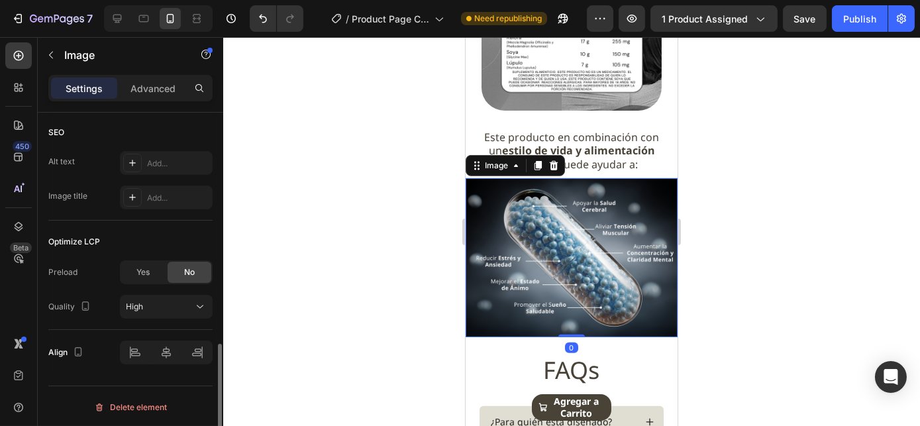
scroll to position [679, 0]
click at [169, 309] on div "High" at bounding box center [160, 307] width 68 height 12
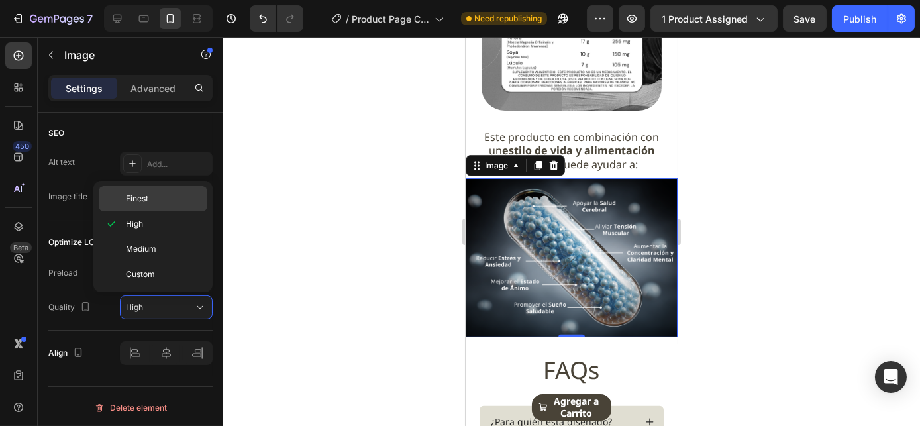
click at [156, 201] on p "Finest" at bounding box center [163, 199] width 75 height 12
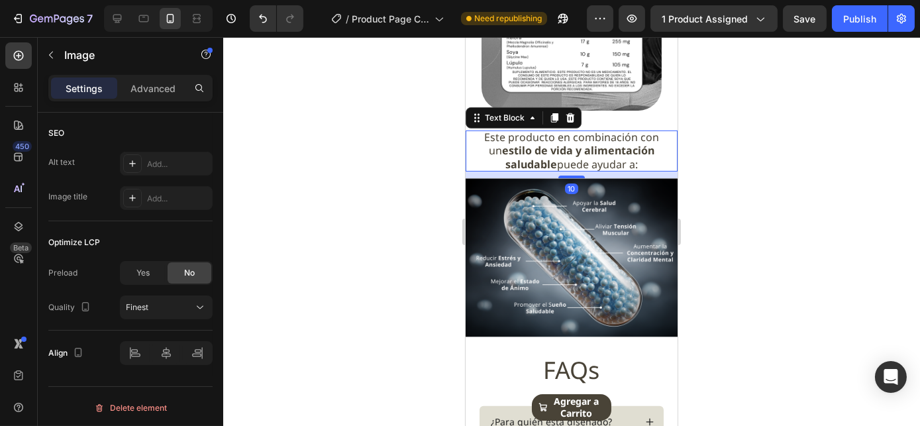
click at [620, 160] on strong "estilo de vida y alimentación saludable" at bounding box center [577, 157] width 152 height 28
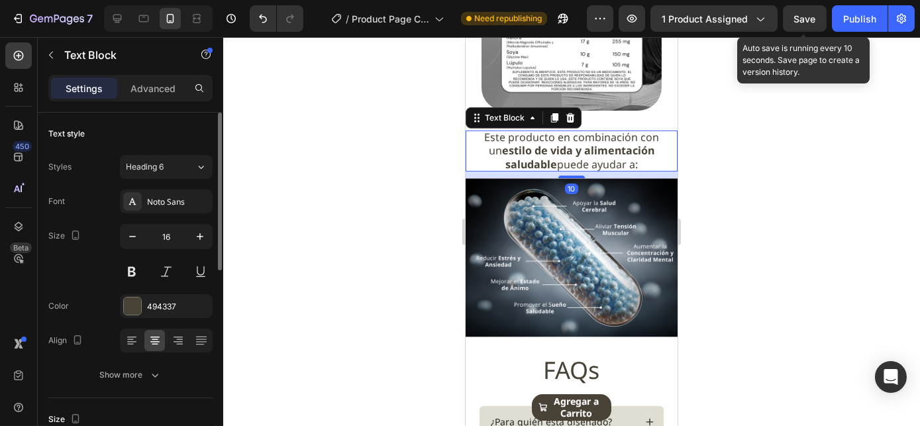
click at [805, 14] on span "Save" at bounding box center [805, 18] width 22 height 11
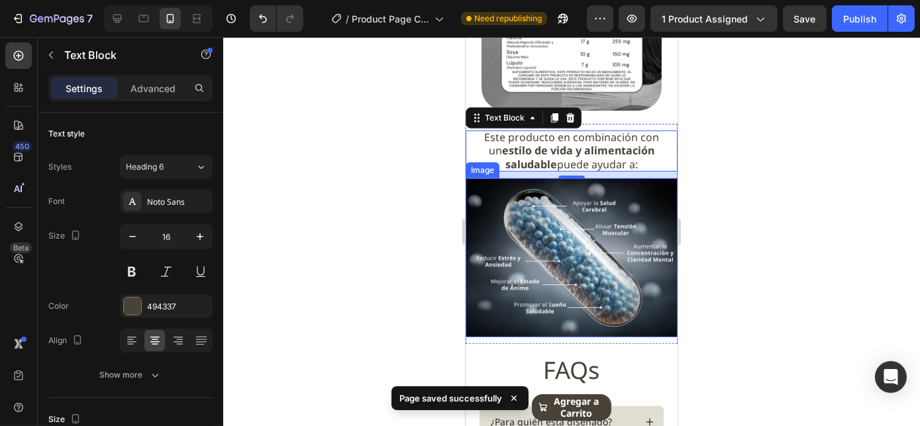
click at [563, 252] on img at bounding box center [571, 257] width 212 height 159
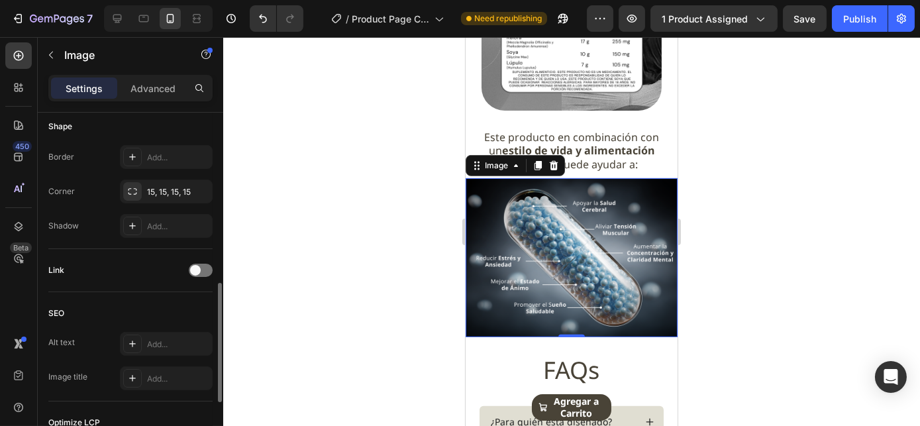
scroll to position [379, 0]
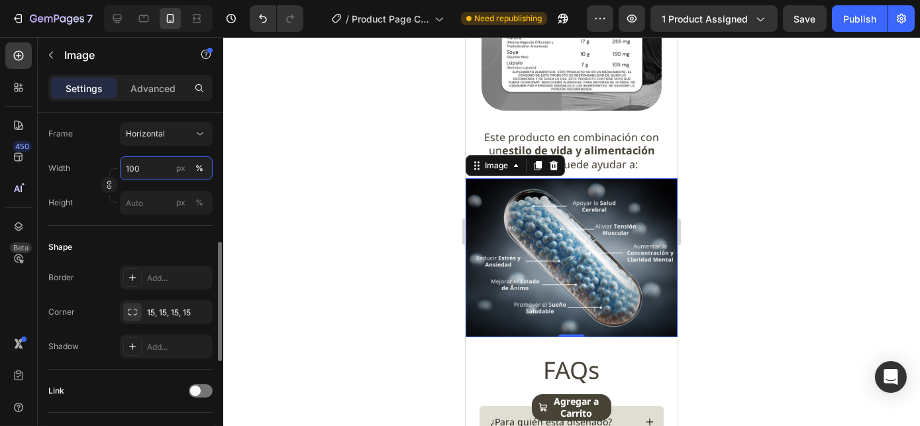
click at [148, 164] on input "100" at bounding box center [166, 168] width 93 height 24
click at [97, 244] on div "Shape" at bounding box center [130, 246] width 164 height 21
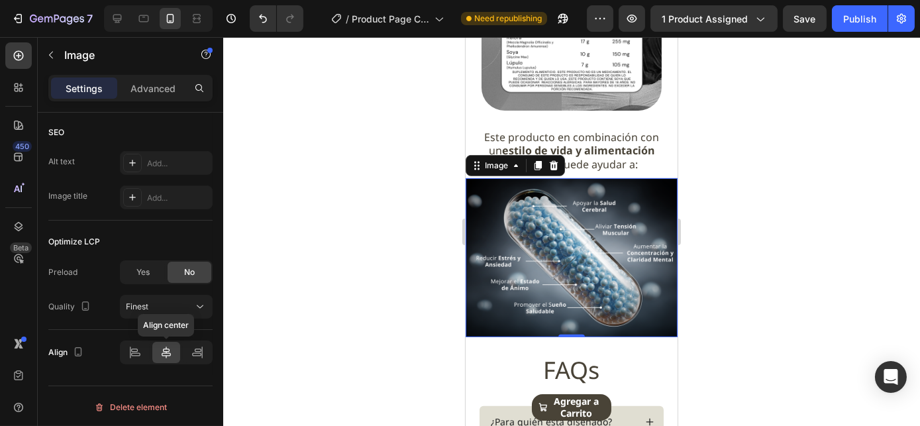
click at [166, 351] on icon at bounding box center [166, 352] width 9 height 12
click at [134, 346] on icon at bounding box center [134, 352] width 13 height 13
click at [198, 348] on icon at bounding box center [197, 352] width 13 height 13
click at [166, 352] on icon at bounding box center [166, 352] width 13 height 13
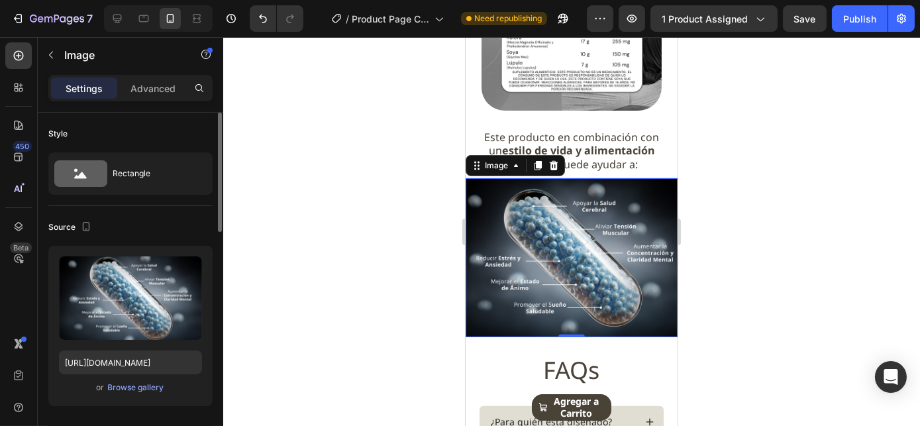
scroll to position [180, 0]
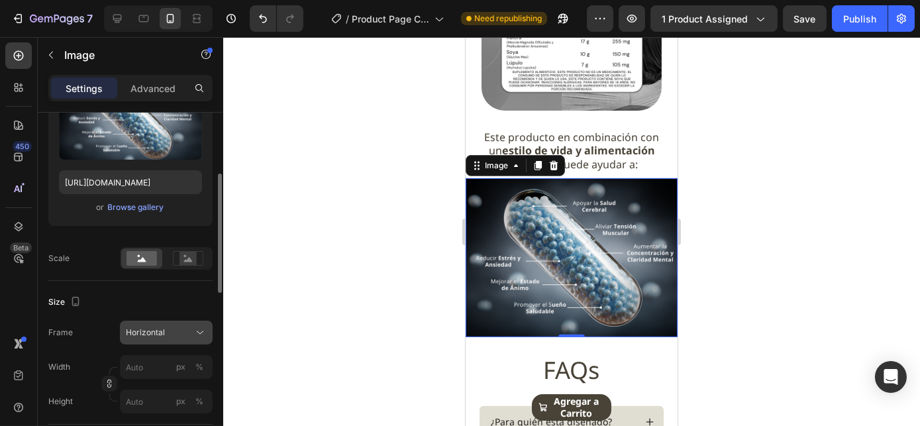
click at [165, 329] on div "Horizontal" at bounding box center [158, 332] width 65 height 12
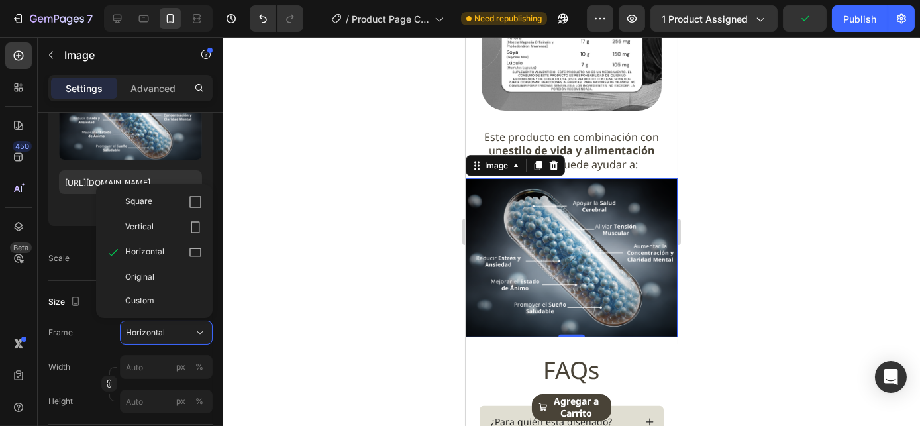
click at [179, 279] on div "Original" at bounding box center [163, 277] width 77 height 12
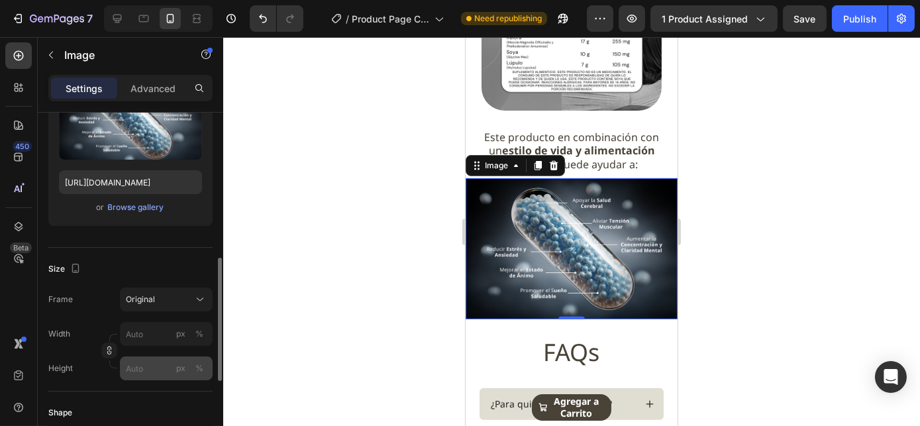
scroll to position [240, 0]
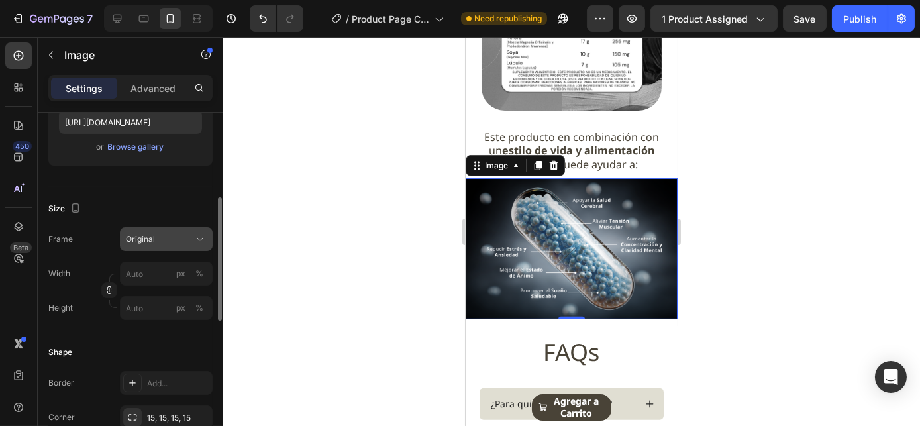
click at [192, 232] on div "Original" at bounding box center [166, 238] width 81 height 13
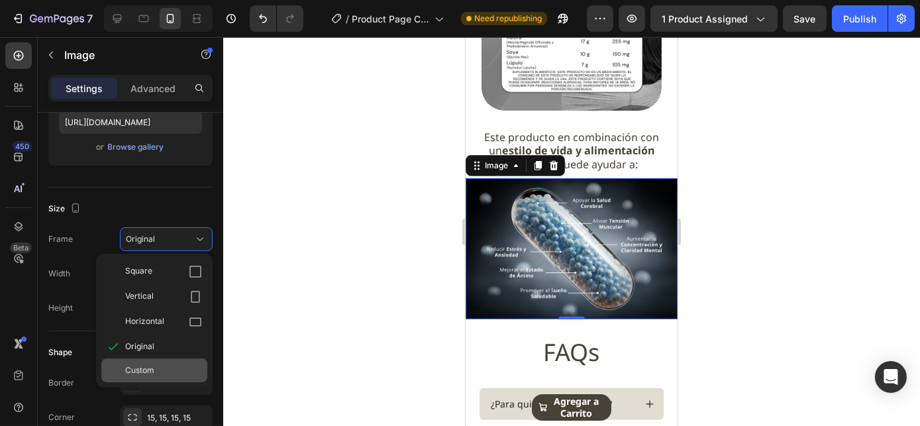
click at [158, 368] on div "Custom" at bounding box center [163, 370] width 77 height 12
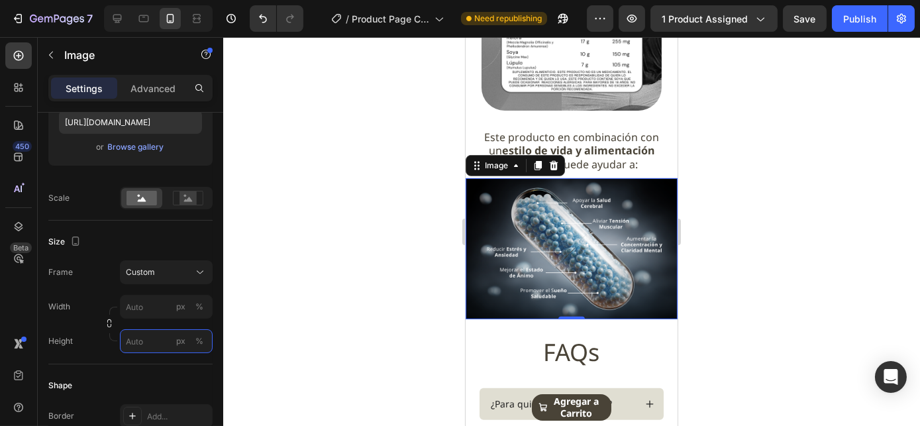
click at [135, 336] on input "px %" at bounding box center [166, 341] width 93 height 24
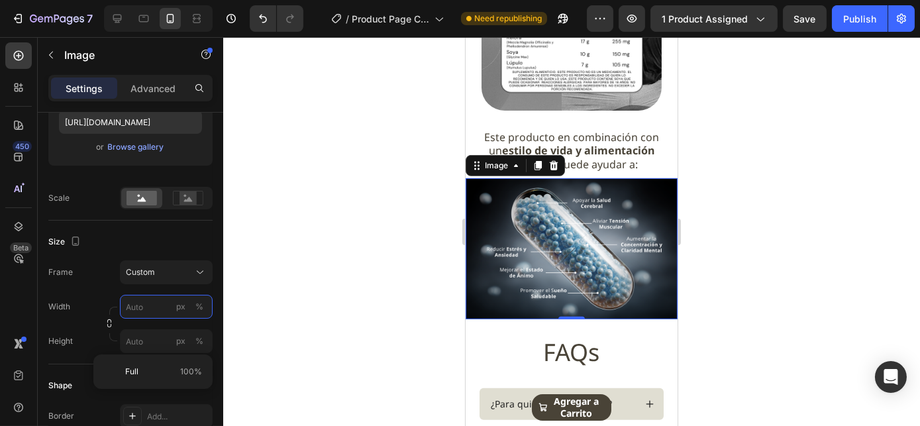
click at [135, 305] on input "px %" at bounding box center [166, 307] width 93 height 24
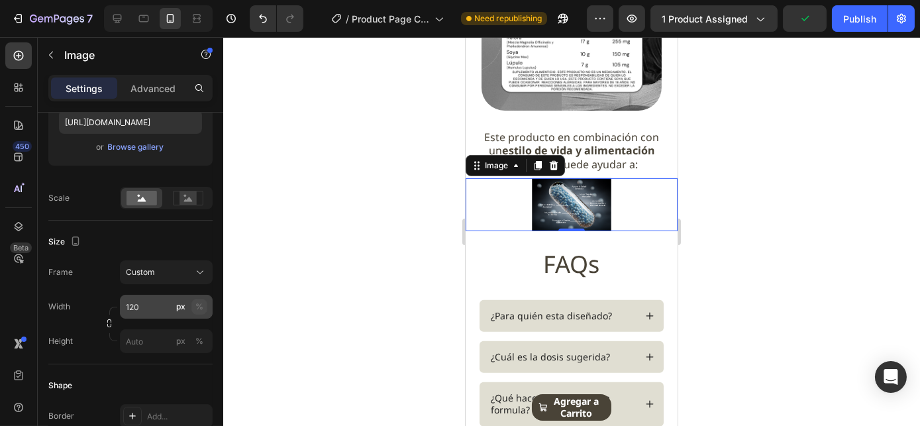
click at [200, 305] on div "%" at bounding box center [199, 307] width 8 height 12
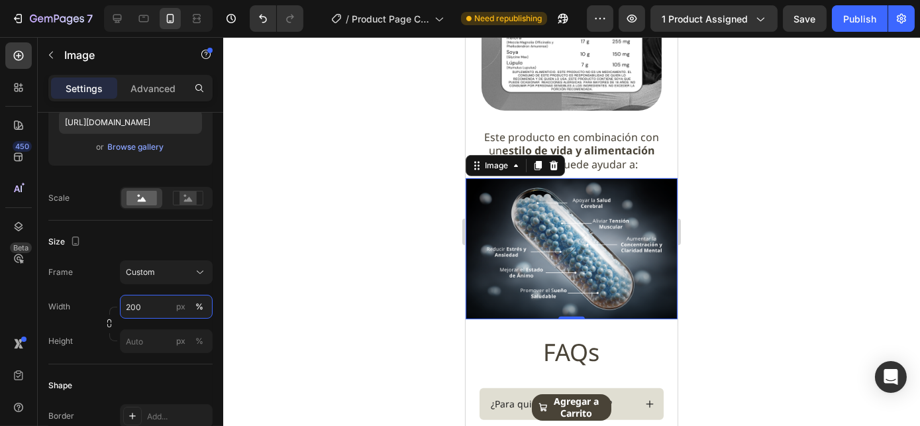
click at [142, 305] on input "200" at bounding box center [166, 307] width 93 height 24
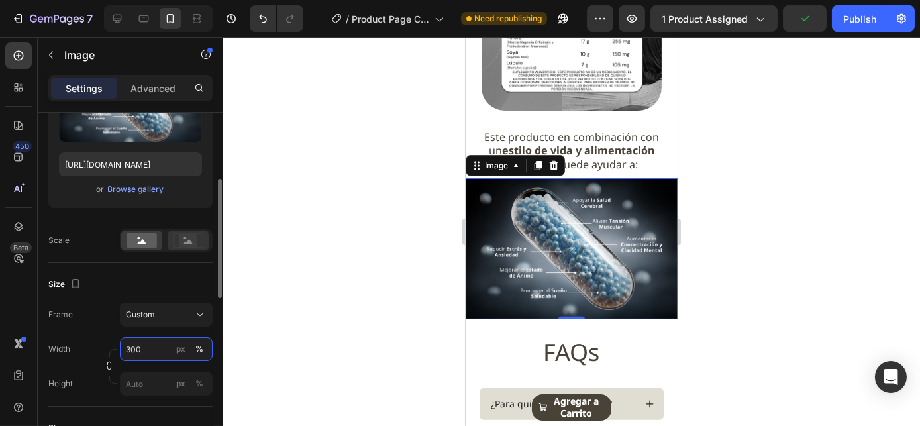
scroll to position [197, 0]
click at [179, 242] on rect at bounding box center [187, 240] width 17 height 13
click at [145, 349] on input "300" at bounding box center [166, 350] width 93 height 24
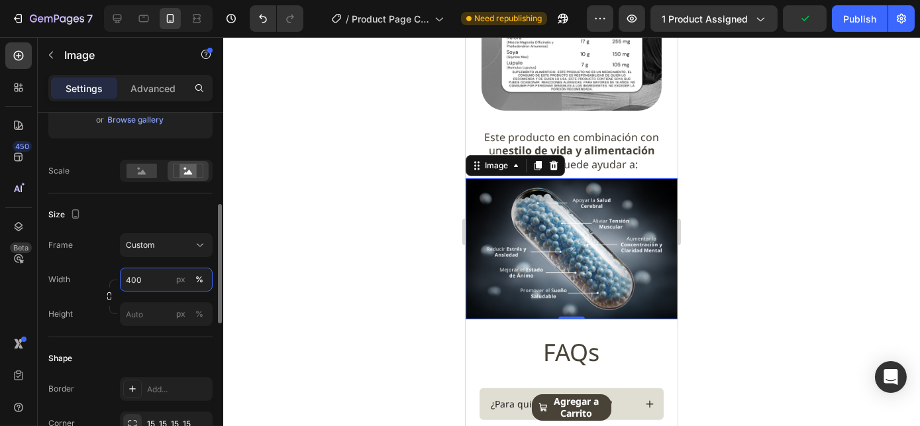
scroll to position [268, 0]
type input "400"
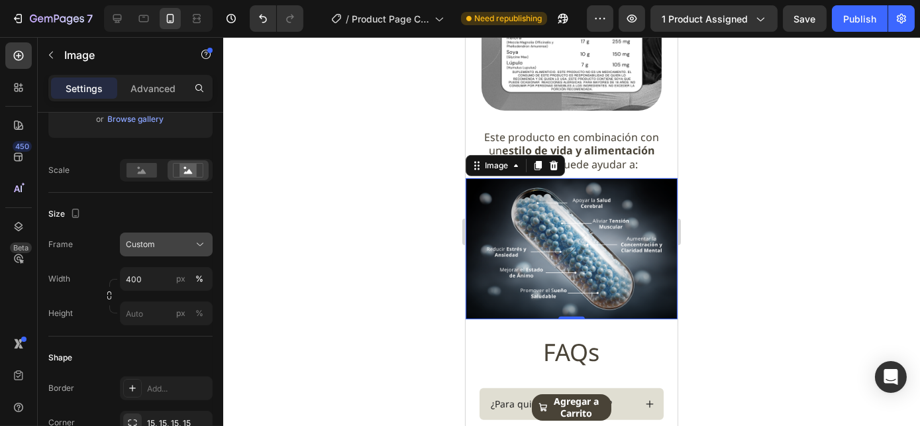
click at [135, 246] on span "Custom" at bounding box center [140, 244] width 29 height 12
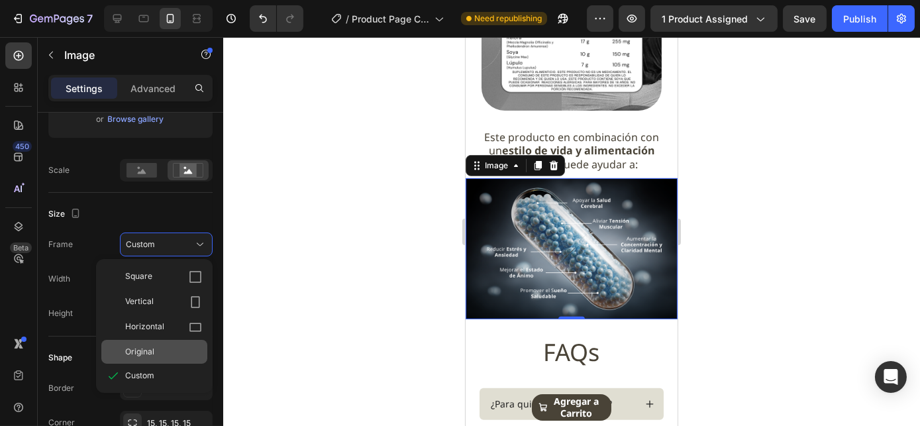
click at [153, 354] on span "Original" at bounding box center [139, 352] width 29 height 12
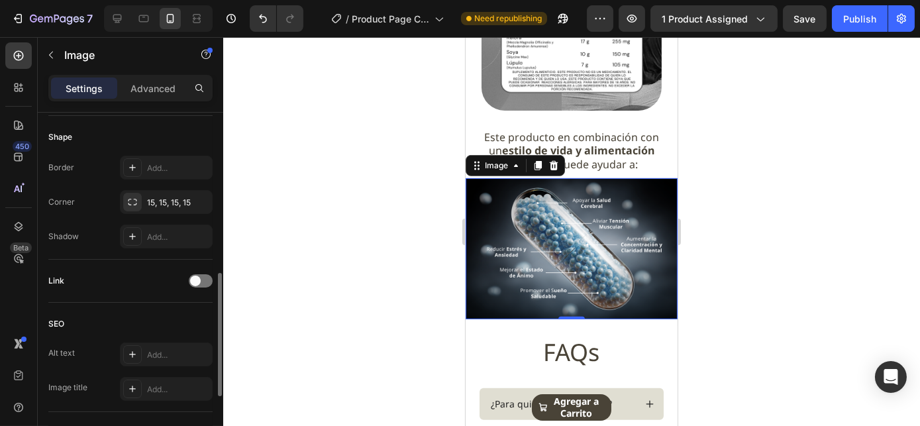
scroll to position [647, 0]
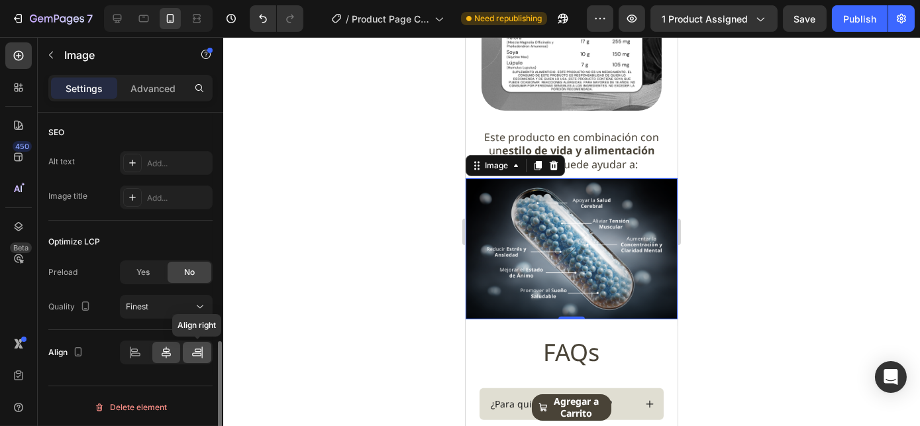
click at [193, 352] on icon at bounding box center [197, 352] width 13 height 13
click at [173, 352] on div at bounding box center [166, 352] width 28 height 21
click at [136, 348] on icon at bounding box center [134, 352] width 13 height 13
click at [161, 352] on icon at bounding box center [166, 352] width 13 height 13
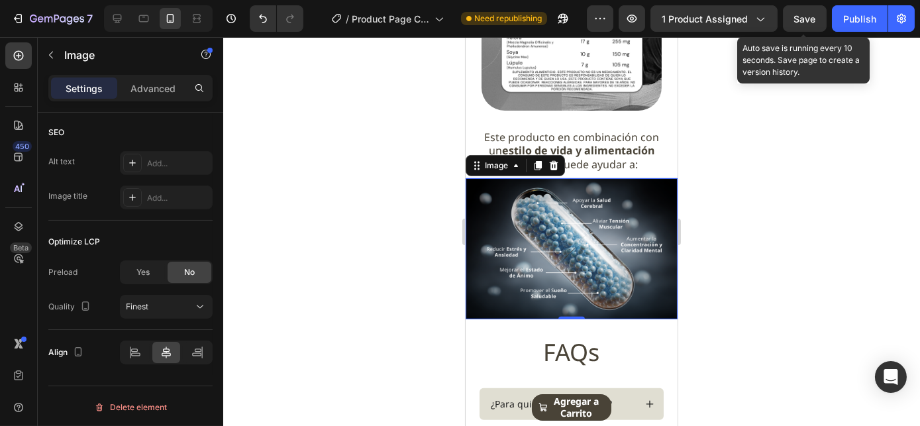
click at [802, 17] on span "Save" at bounding box center [805, 18] width 22 height 11
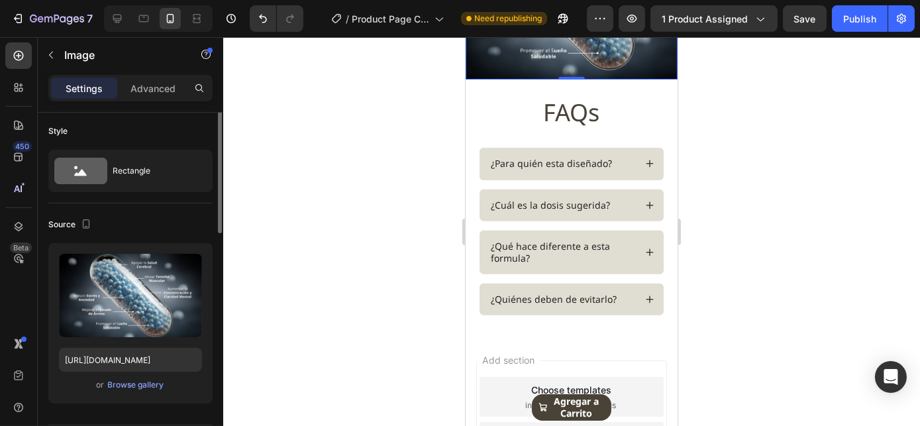
scroll to position [0, 0]
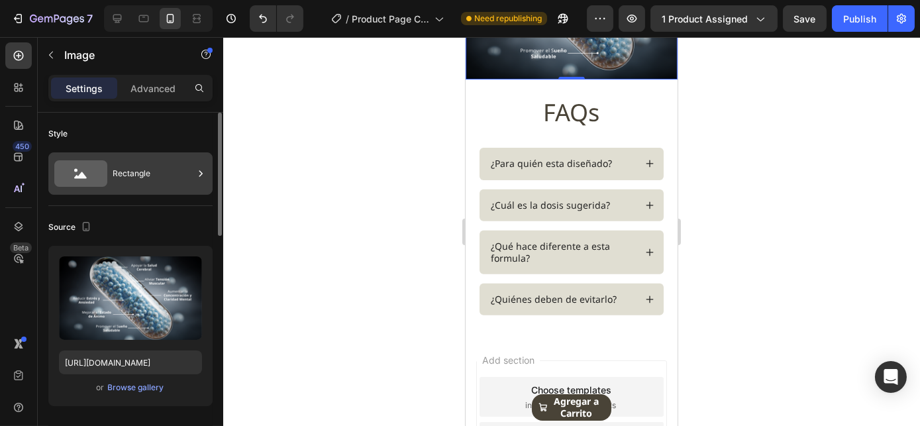
click at [132, 164] on div "Rectangle" at bounding box center [153, 173] width 81 height 30
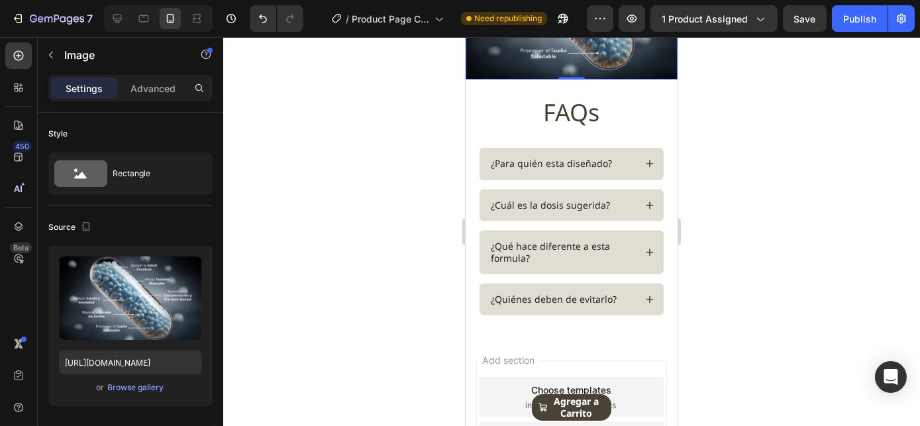
click at [142, 100] on div "Settings Advanced" at bounding box center [130, 88] width 164 height 26
click at [141, 99] on div "Settings Advanced" at bounding box center [130, 88] width 164 height 26
click at [141, 97] on div "Advanced" at bounding box center [153, 87] width 66 height 21
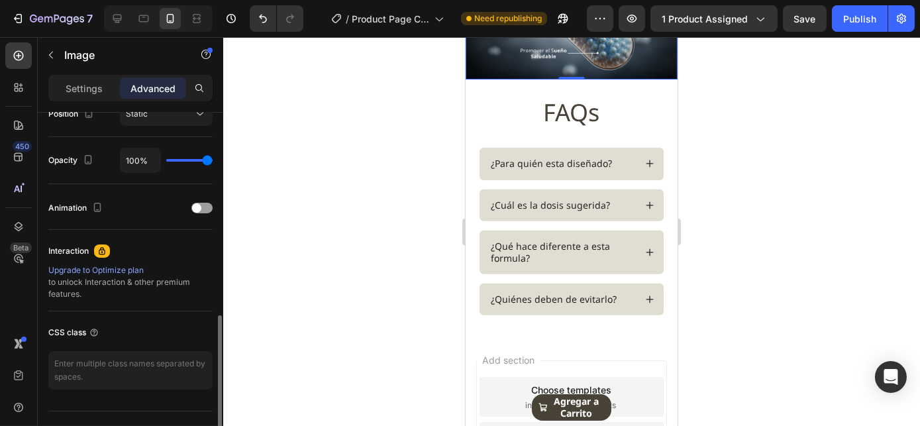
scroll to position [506, 0]
click at [816, 9] on button "Save" at bounding box center [805, 18] width 44 height 26
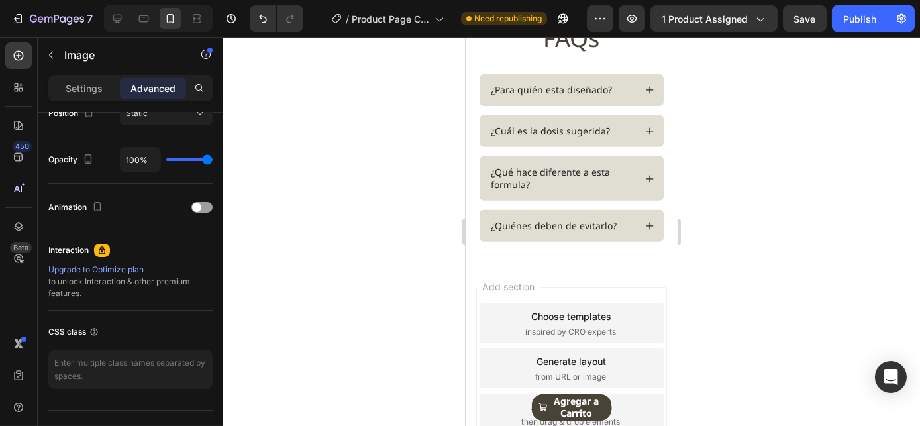
scroll to position [1423, 0]
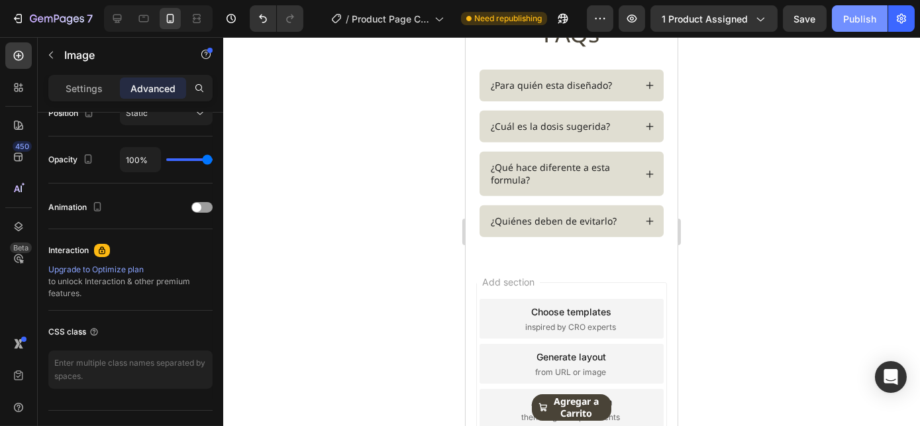
click at [839, 21] on button "Publish" at bounding box center [860, 18] width 56 height 26
click at [843, 74] on div at bounding box center [571, 231] width 696 height 389
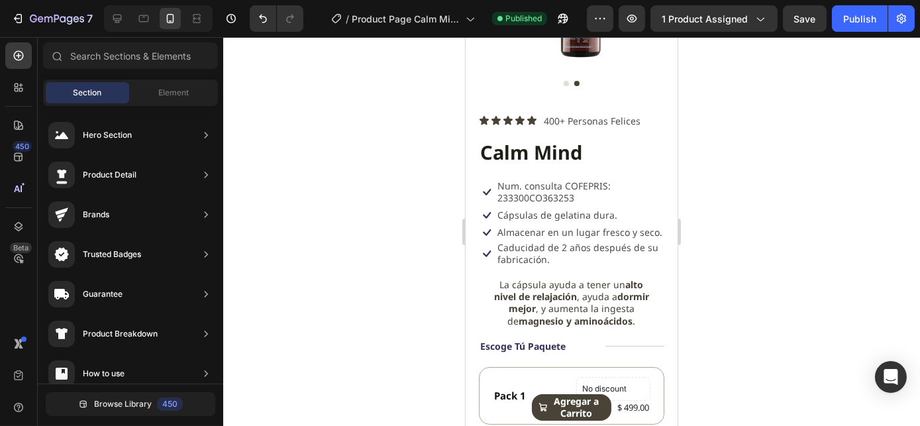
scroll to position [0, 0]
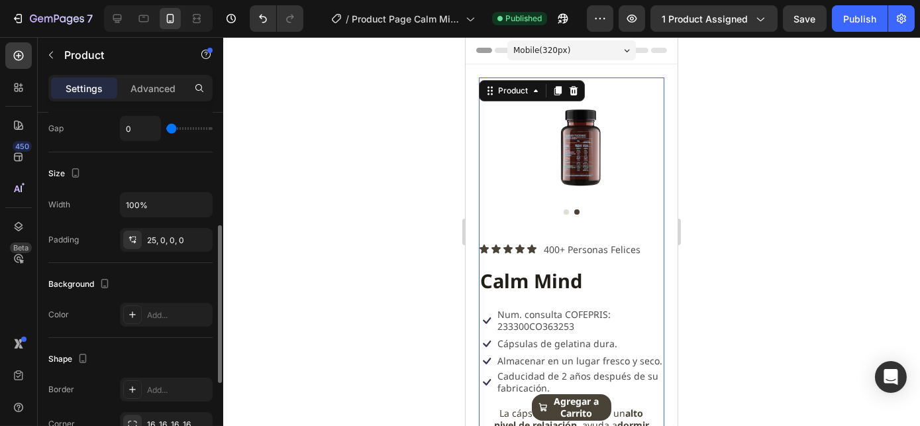
scroll to position [228, 0]
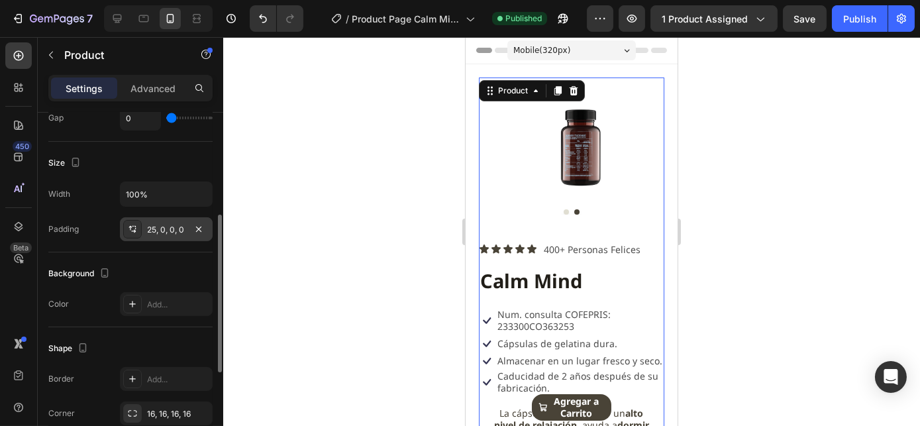
click at [156, 227] on div "25, 0, 0, 0" at bounding box center [166, 230] width 38 height 12
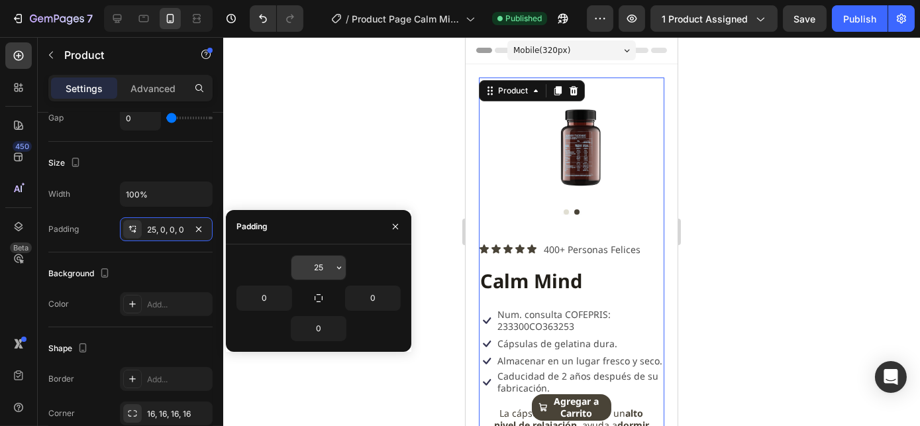
click at [321, 269] on input "25" at bounding box center [318, 268] width 54 height 24
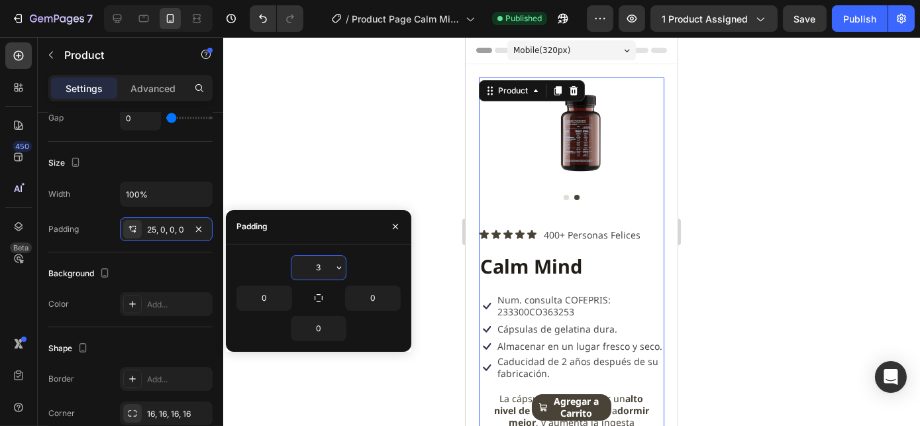
type input "35"
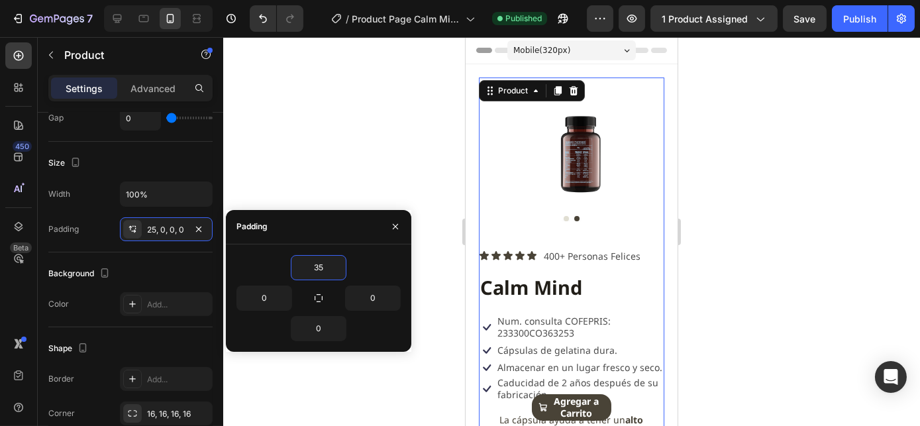
click at [763, 95] on div at bounding box center [571, 231] width 696 height 389
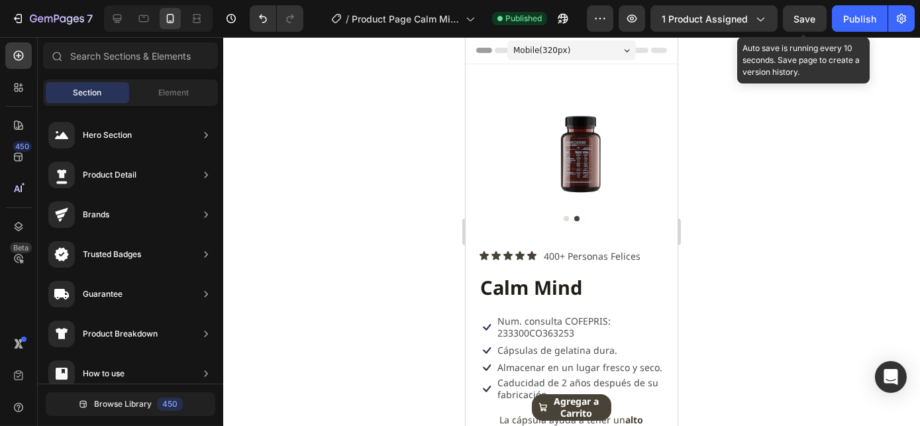
click at [811, 20] on span "Save" at bounding box center [805, 18] width 22 height 11
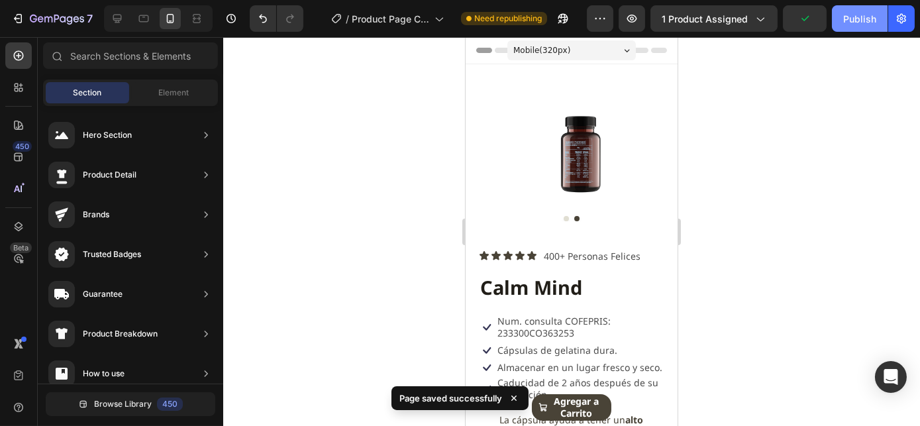
click at [854, 24] on div "Publish" at bounding box center [859, 19] width 33 height 14
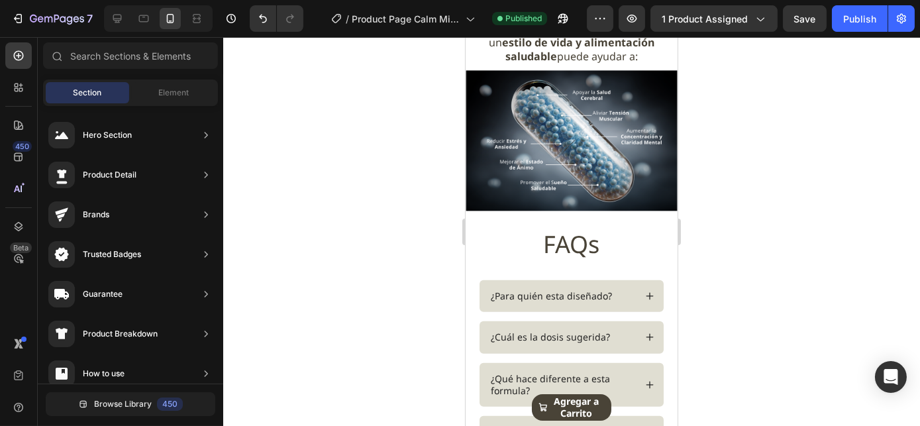
scroll to position [1225, 0]
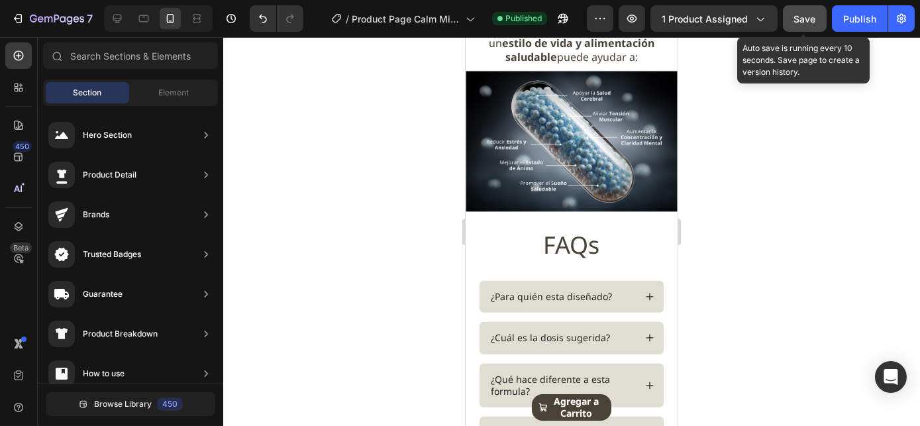
click at [816, 14] on button "Save" at bounding box center [805, 18] width 44 height 26
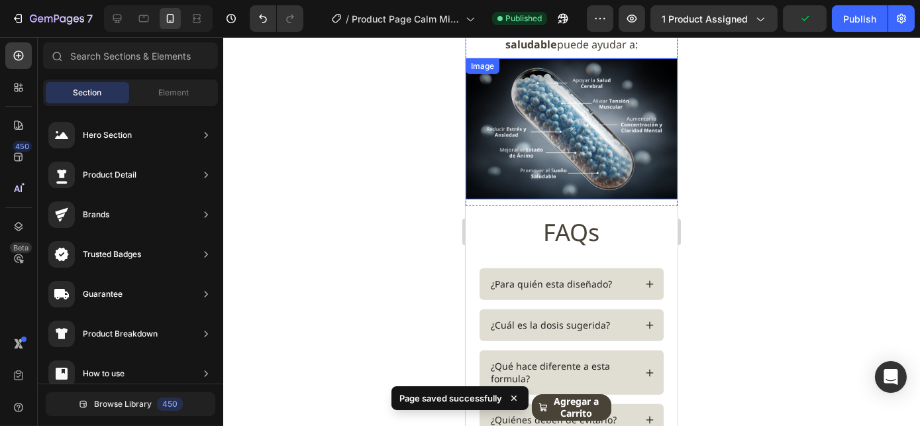
scroll to position [1086, 0]
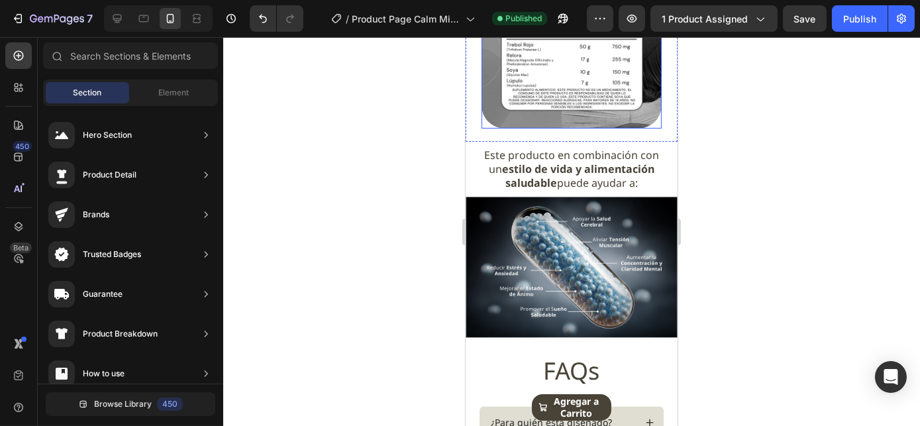
click at [531, 128] on div "Image Row" at bounding box center [571, 11] width 180 height 233
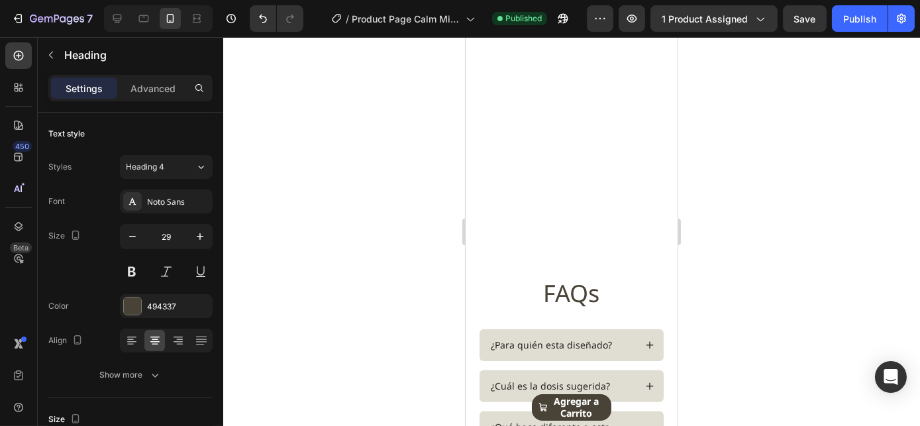
scroll to position [1537, 0]
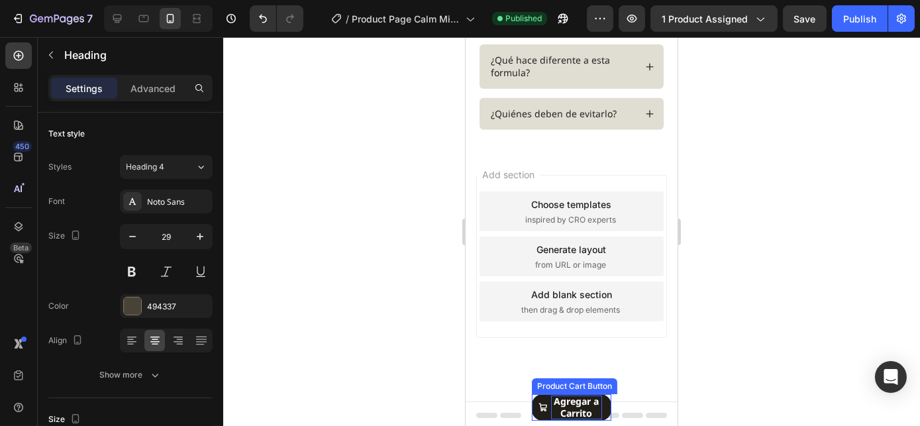
click at [573, 404] on div "Agregar a Carrito" at bounding box center [575, 407] width 51 height 24
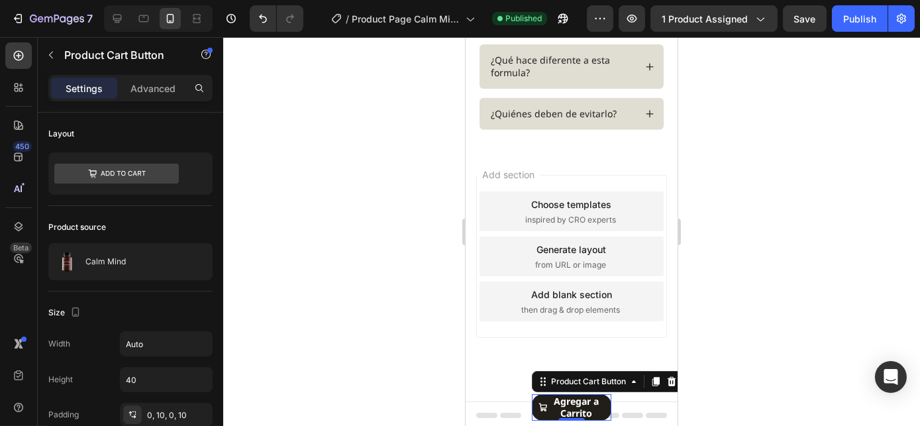
click at [543, 397] on span "Agregar a Carrito" at bounding box center [542, 407] width 9 height 24
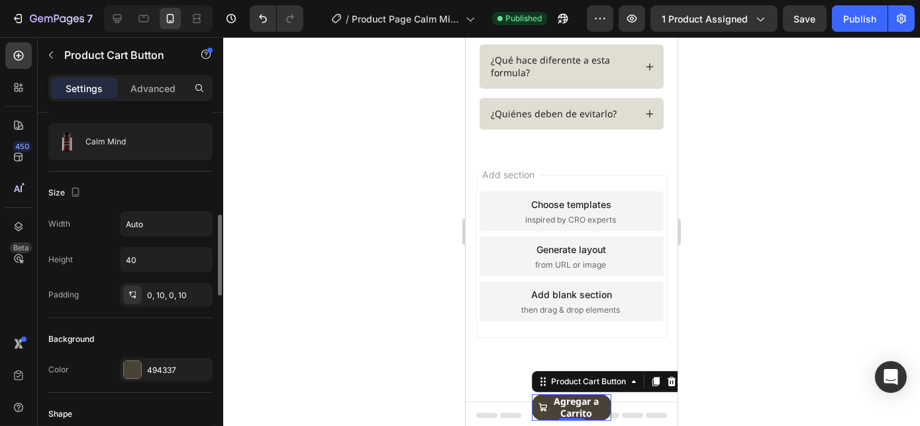
scroll to position [180, 0]
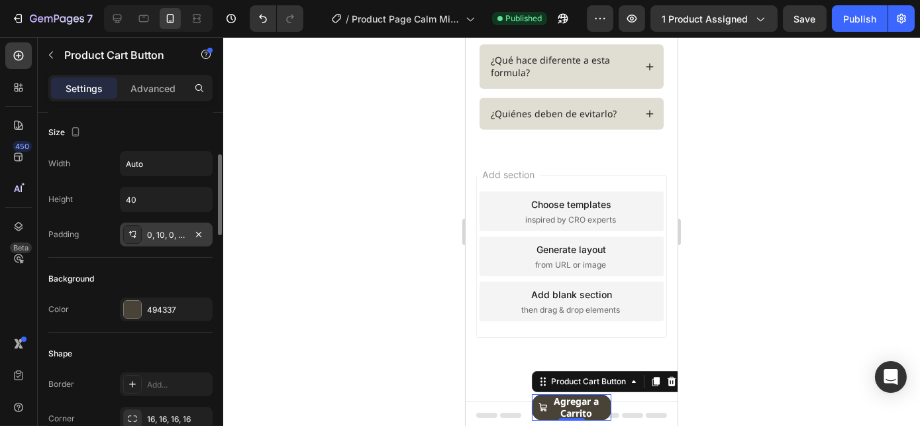
click at [160, 232] on div "0, 10, 0, 10" at bounding box center [166, 235] width 38 height 12
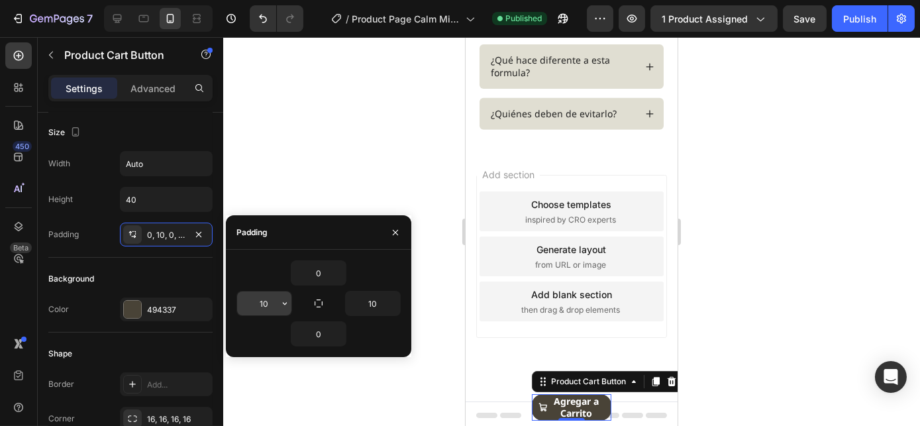
click at [271, 301] on input "10" at bounding box center [264, 303] width 54 height 24
type input "10"
click at [522, 395] on div "Product Images Calm Mind Product Title $ 499.00 Product Price Product Price Row…" at bounding box center [571, 407] width 106 height 37
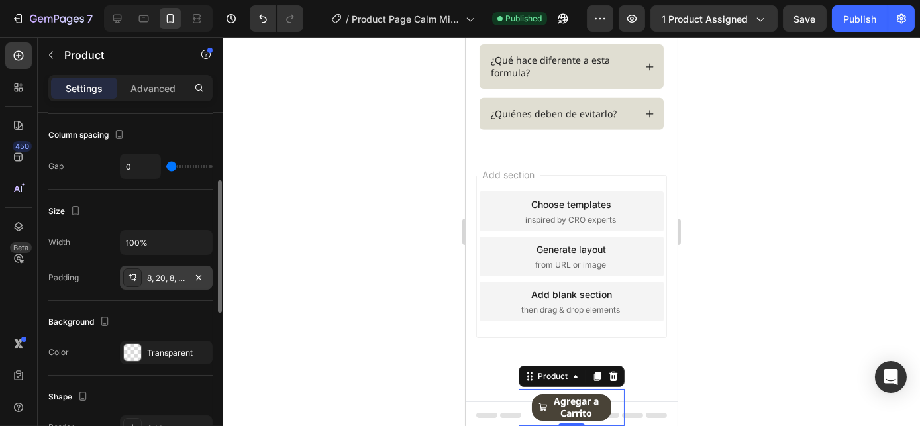
click at [162, 278] on div "8, 20, 8, 20" at bounding box center [166, 278] width 38 height 12
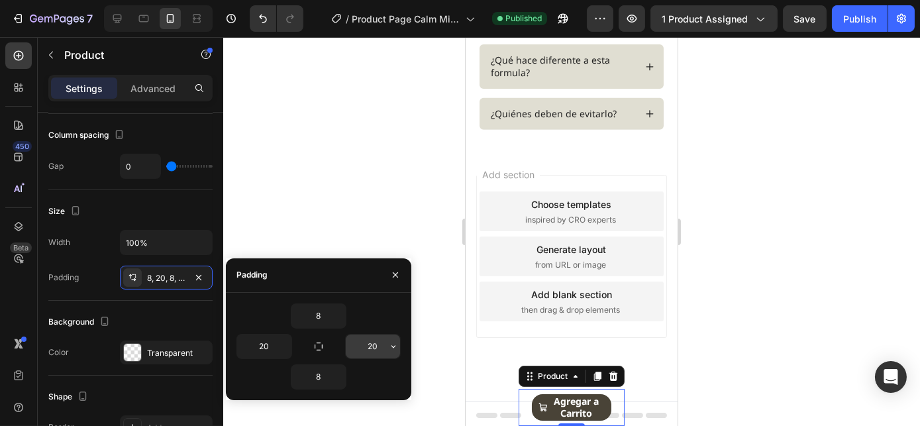
click at [383, 339] on input "20" at bounding box center [373, 346] width 54 height 24
type input "1"
type input "6"
type input "5"
click at [261, 350] on input "20" at bounding box center [264, 346] width 54 height 24
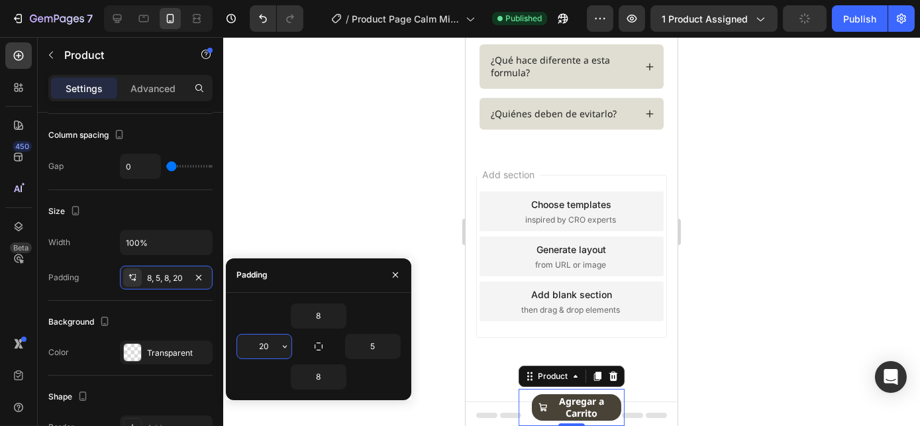
type input "5"
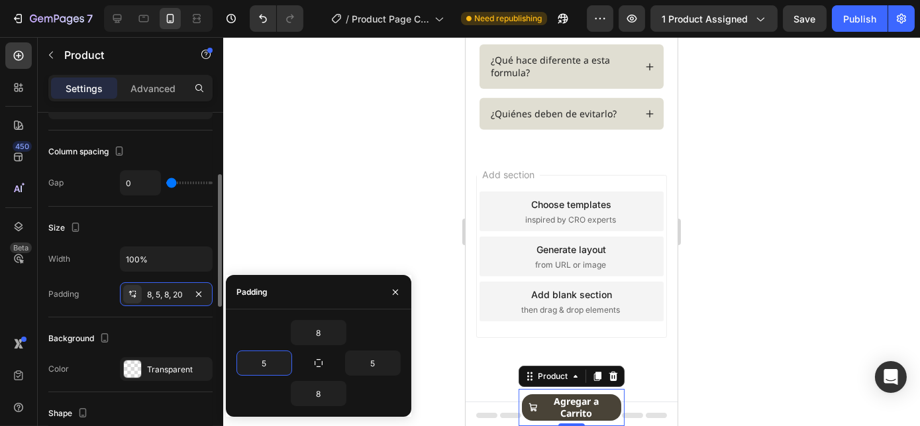
scroll to position [163, 0]
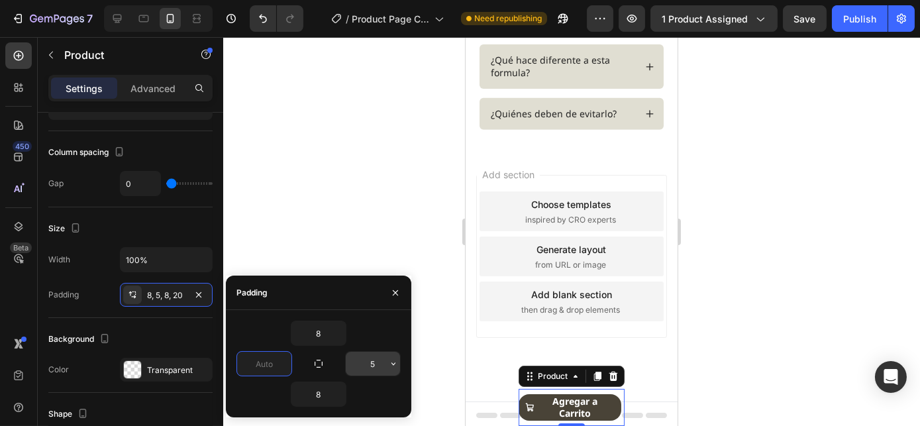
type input "0"
click at [375, 363] on input "5" at bounding box center [373, 364] width 54 height 24
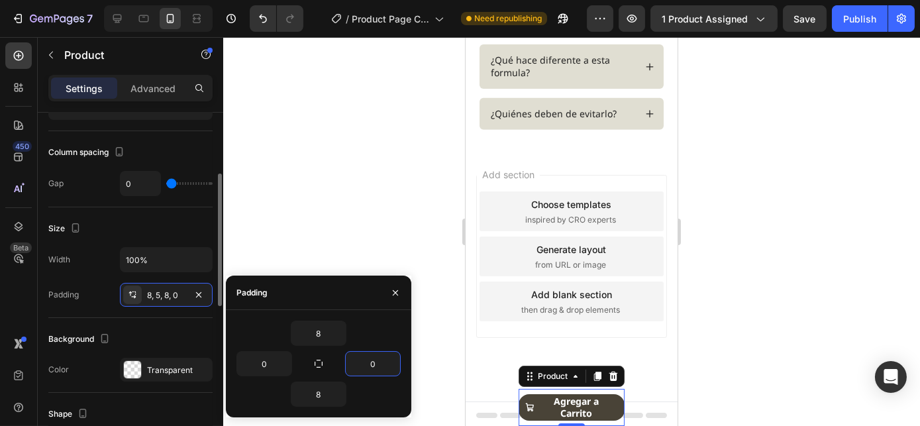
click at [98, 276] on div "Width 100% Padding 8, 5, 8, 0" at bounding box center [130, 277] width 164 height 60
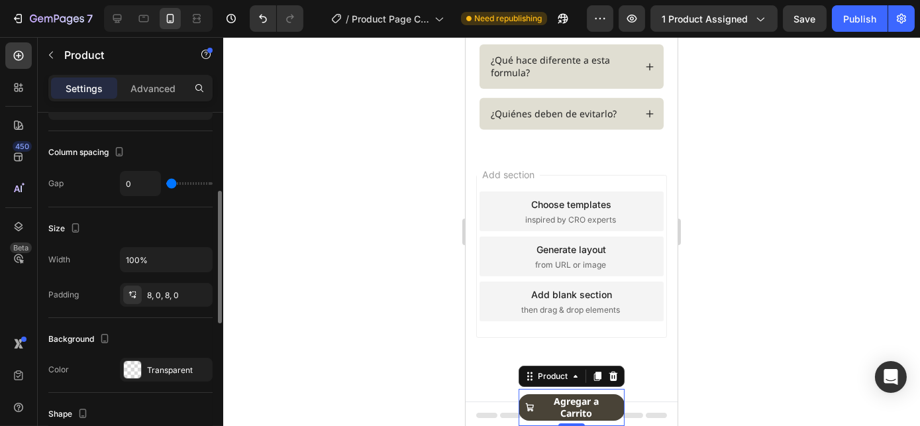
scroll to position [175, 0]
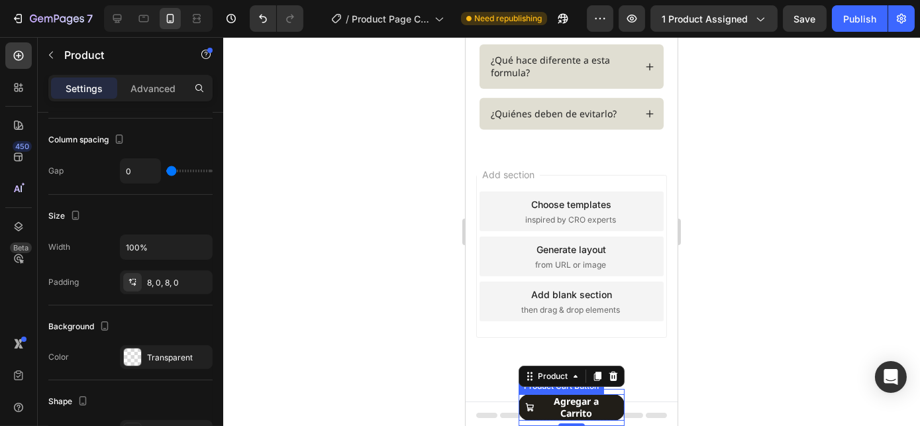
click at [530, 395] on span "Agregar a Carrito" at bounding box center [528, 407] width 9 height 24
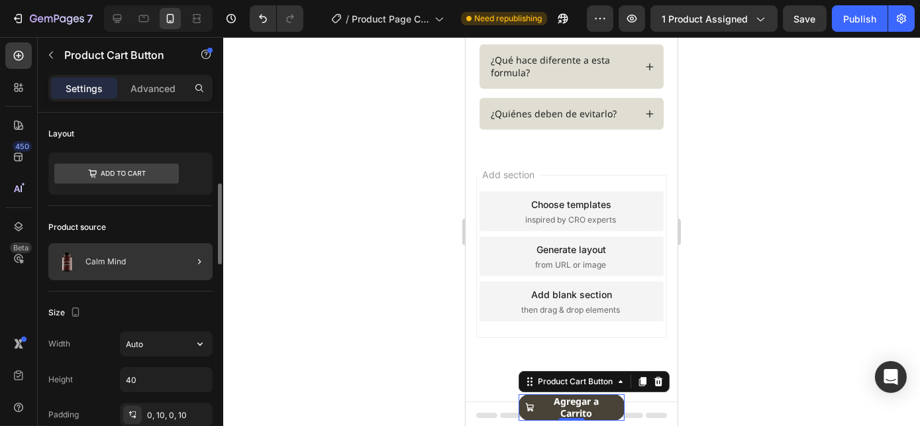
scroll to position [121, 0]
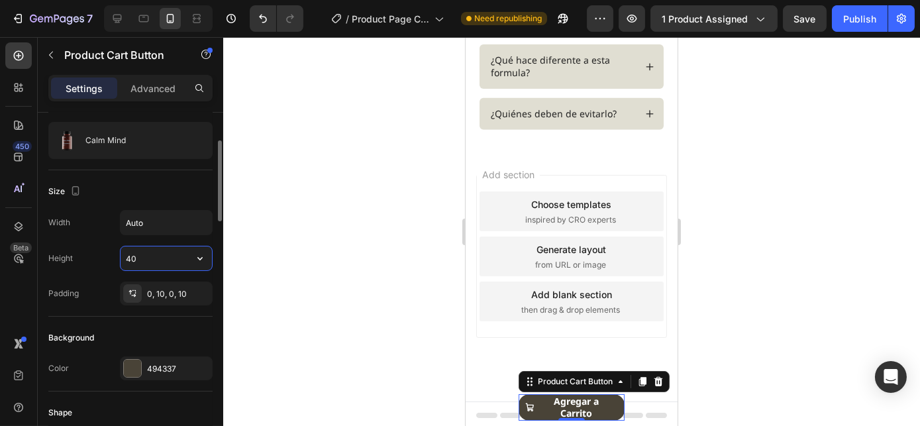
click at [134, 256] on input "40" at bounding box center [165, 258] width 91 height 24
click at [135, 252] on input "40" at bounding box center [165, 258] width 91 height 24
type input "4"
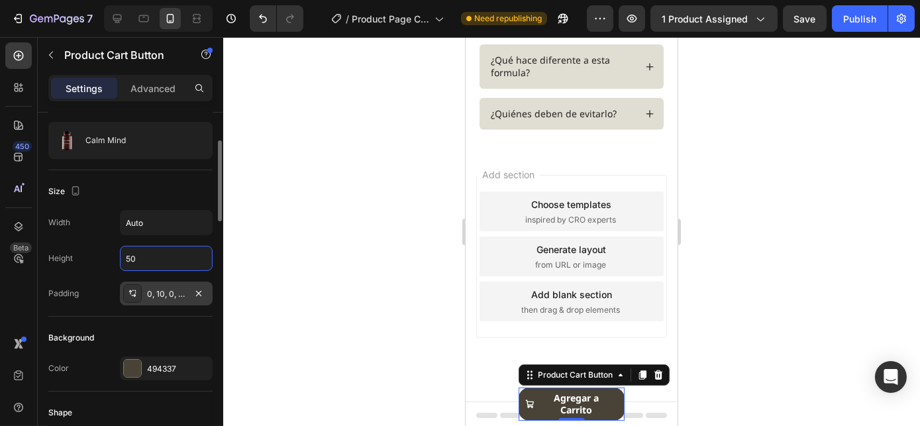
type input "50"
click at [162, 289] on div "0, 10, 0, 10" at bounding box center [166, 294] width 38 height 12
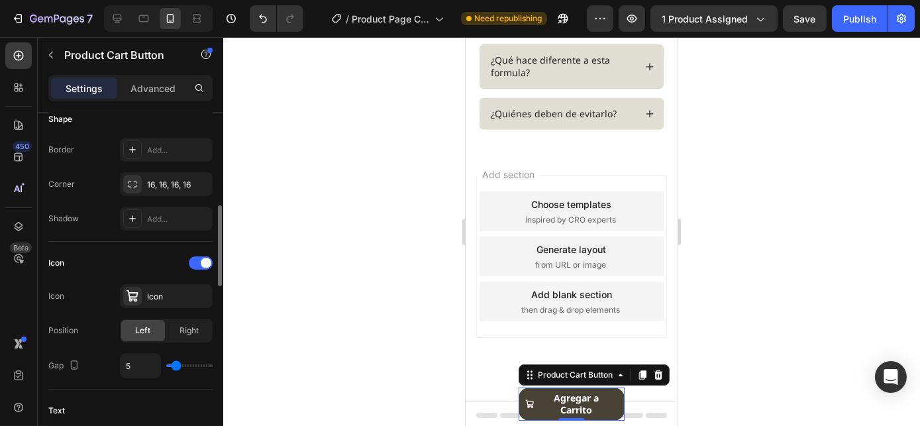
scroll to position [415, 0]
click at [159, 178] on div "16, 16, 16, 16" at bounding box center [166, 184] width 38 height 12
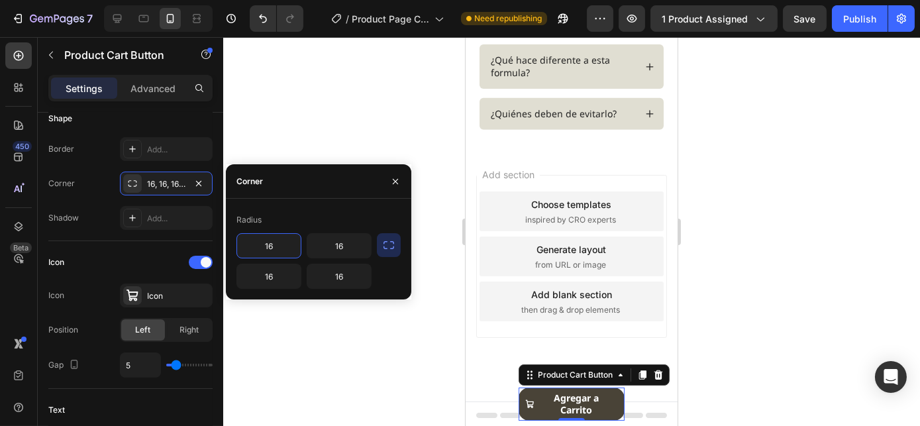
click at [275, 251] on input "16" at bounding box center [269, 246] width 64 height 24
click at [332, 248] on input "16" at bounding box center [339, 246] width 64 height 24
click at [361, 211] on div "Radius" at bounding box center [318, 219] width 164 height 21
click at [391, 243] on icon "button" at bounding box center [388, 244] width 13 height 13
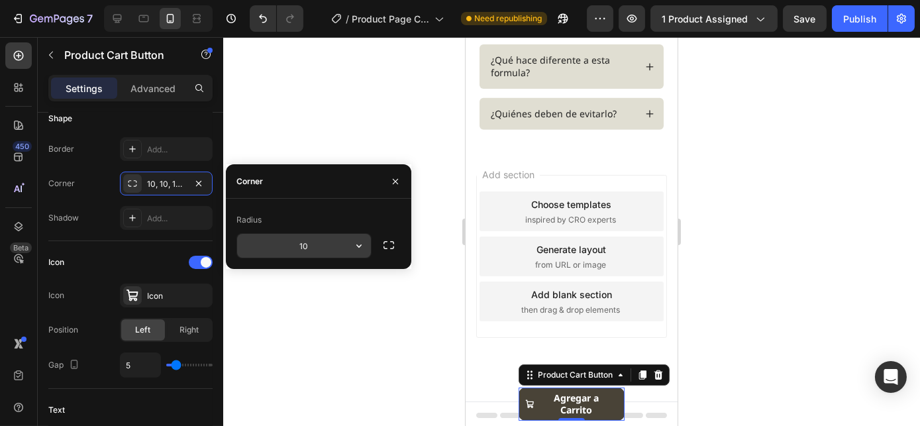
click at [314, 248] on input "10" at bounding box center [304, 246] width 134 height 24
type input "12"
click at [162, 241] on div "Icon Icon Icon Position Left Right Gap 5" at bounding box center [130, 315] width 164 height 148
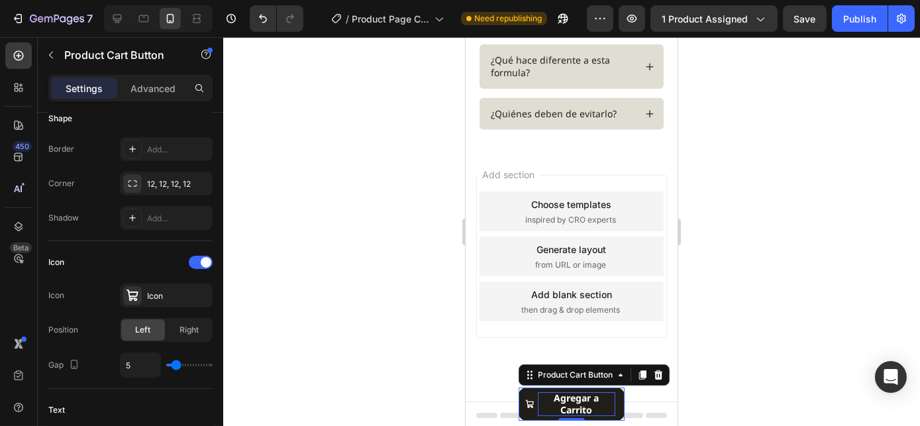
click at [585, 403] on div "Agregar a Carrito" at bounding box center [575, 404] width 77 height 24
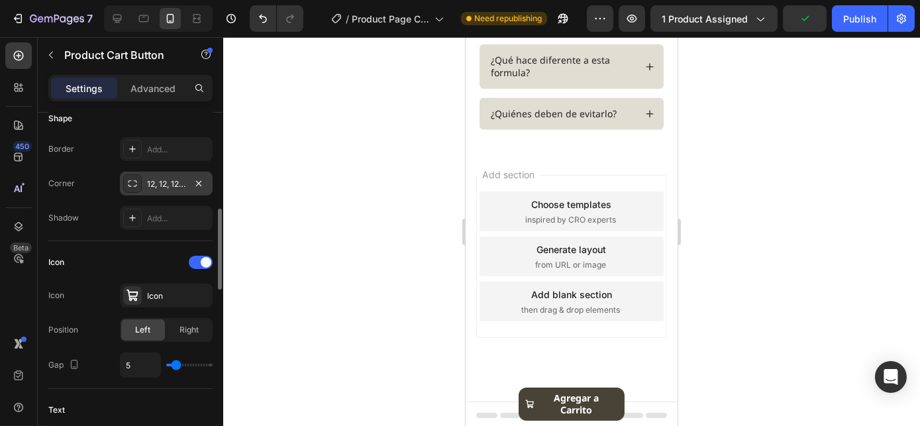
click at [158, 181] on div "12, 12, 12, 12" at bounding box center [166, 184] width 38 height 12
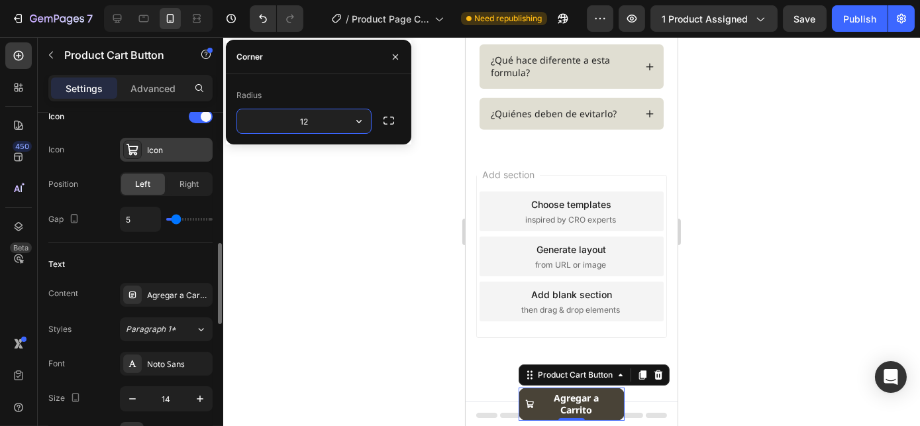
scroll to position [561, 0]
click at [134, 213] on input "5" at bounding box center [140, 219] width 40 height 24
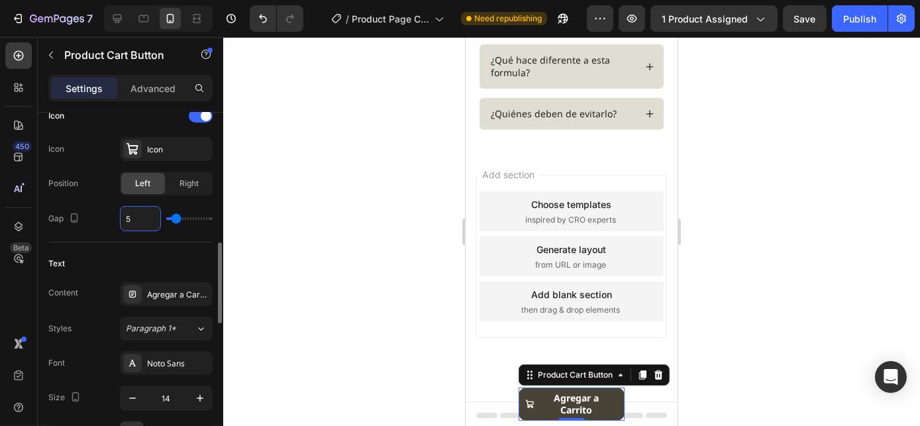
type input "0"
click at [185, 260] on div "Text" at bounding box center [130, 263] width 164 height 21
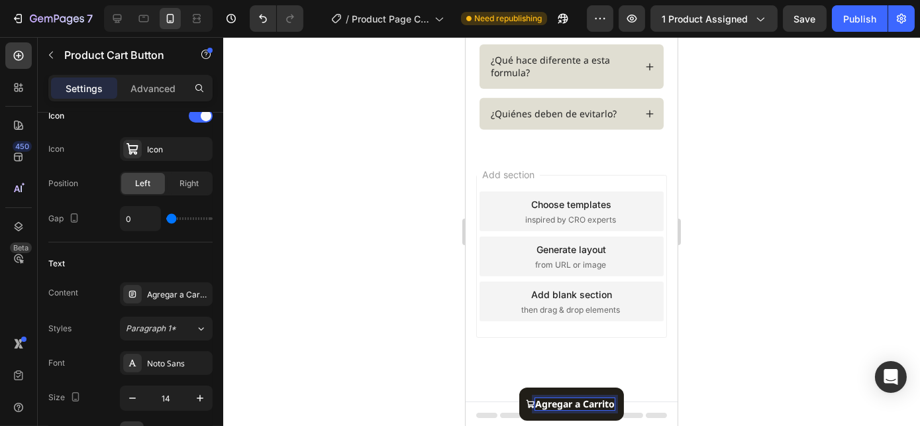
click at [604, 403] on p "Agregar a Carrito" at bounding box center [573, 404] width 79 height 12
click at [613, 403] on button "Agregar a Carrito" at bounding box center [570, 403] width 105 height 33
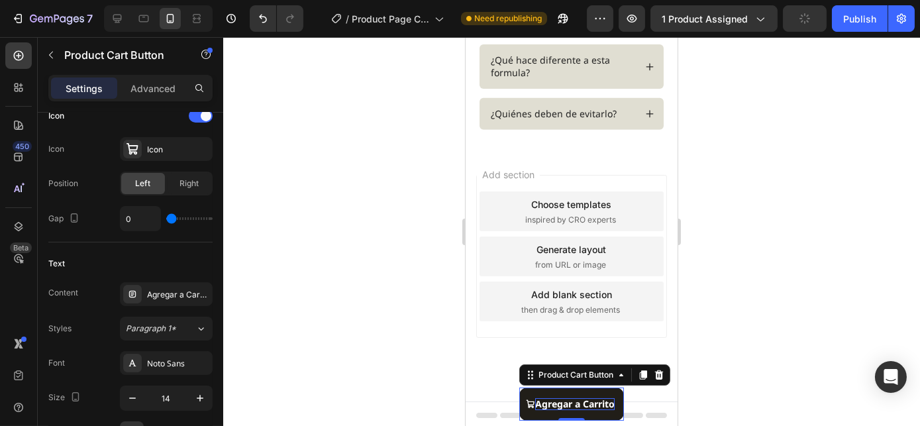
click at [582, 403] on p "Agregar a Carrito" at bounding box center [573, 404] width 79 height 12
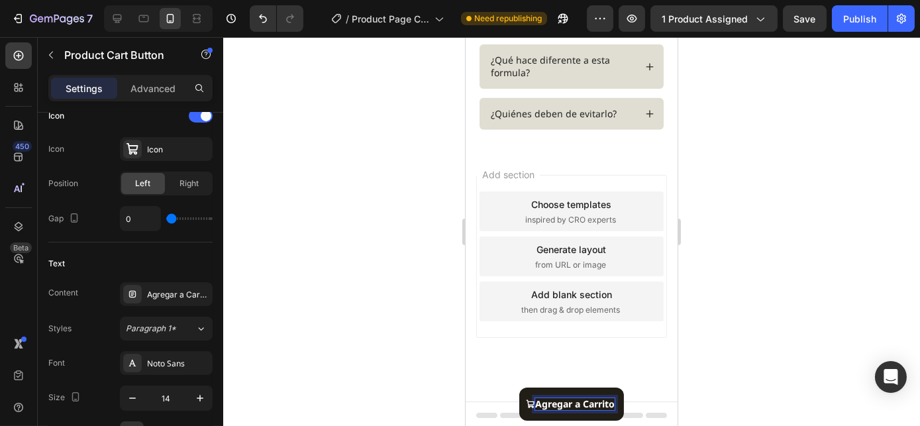
click at [612, 403] on button "Agregar a Carrito" at bounding box center [570, 403] width 105 height 33
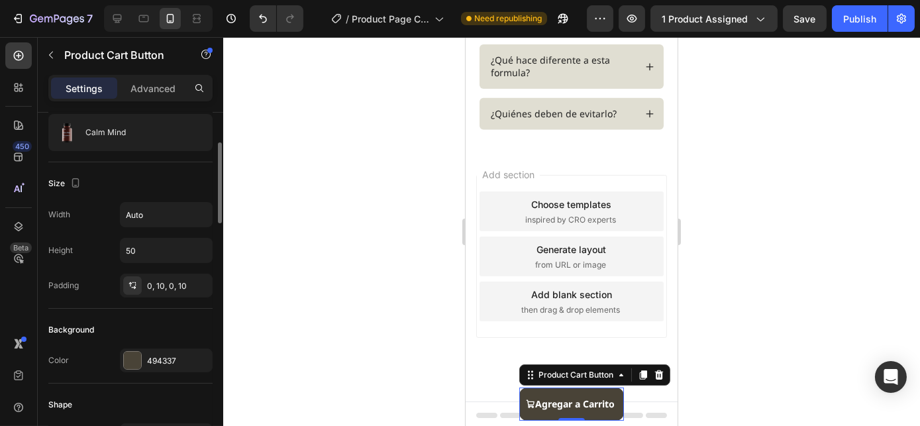
scroll to position [128, 0]
click at [156, 213] on input "Auto" at bounding box center [165, 216] width 91 height 24
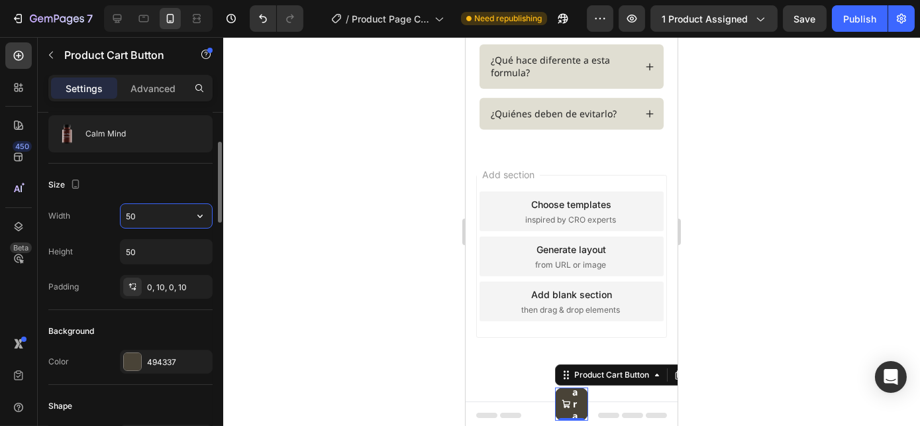
type input "5"
type input "6"
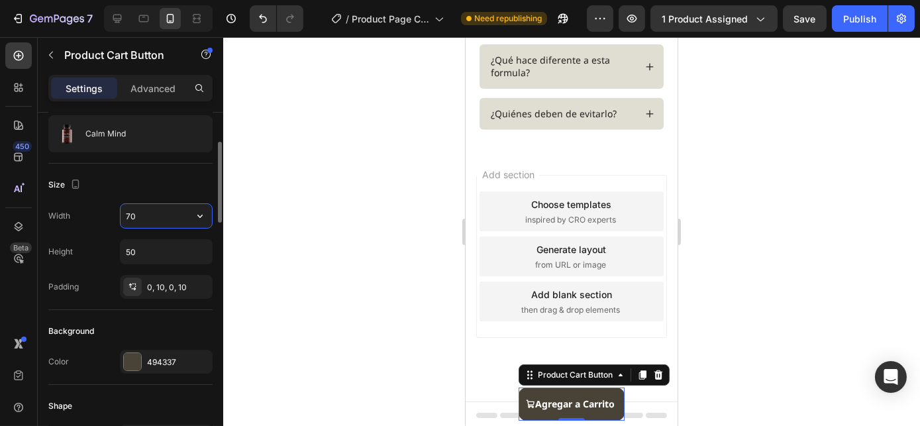
type input "7"
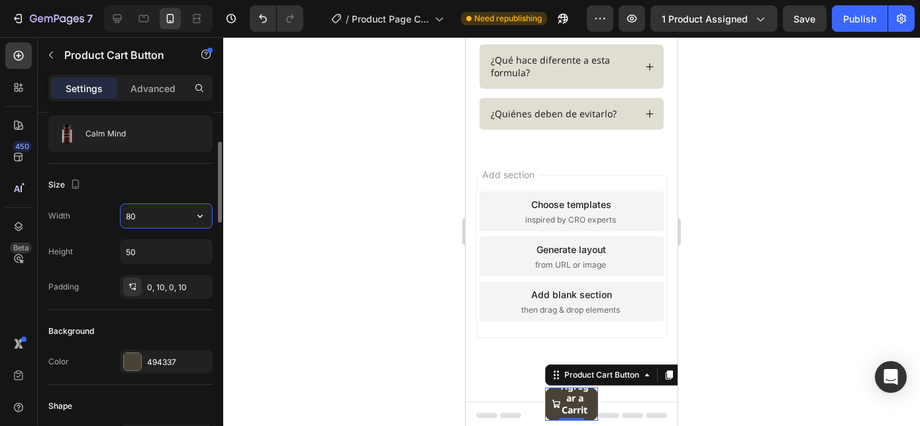
type input "8"
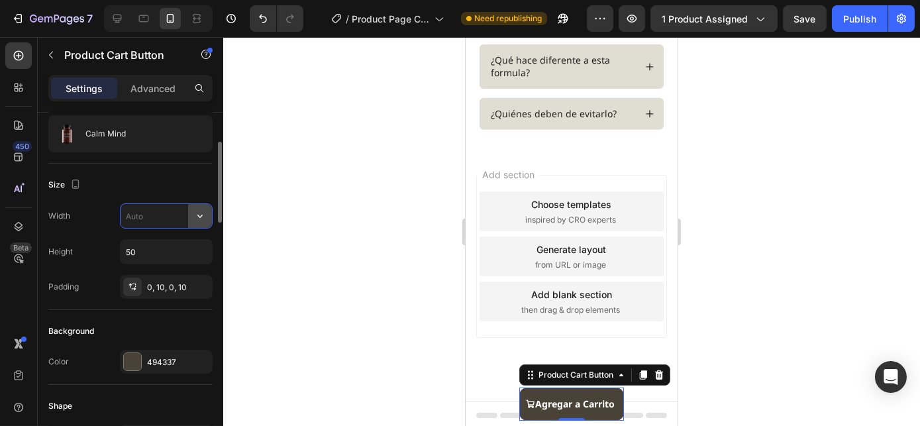
click at [205, 217] on icon "button" at bounding box center [199, 215] width 13 height 13
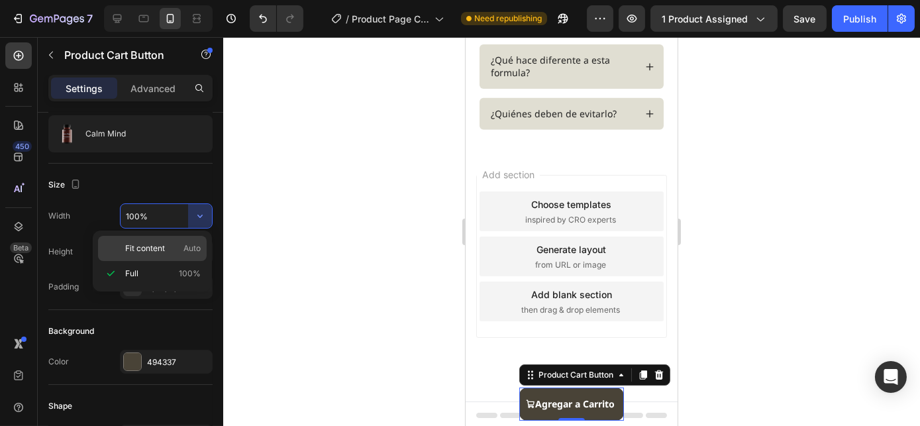
click at [148, 247] on span "Fit content" at bounding box center [145, 248] width 40 height 12
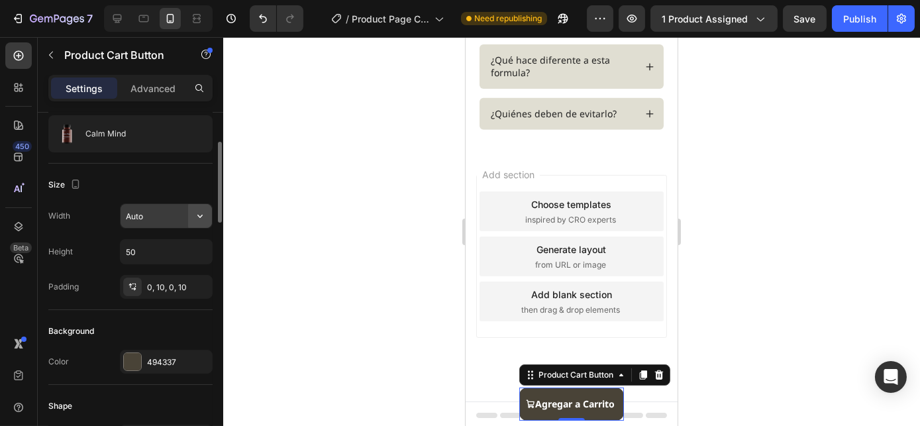
click at [198, 220] on icon "button" at bounding box center [199, 215] width 13 height 13
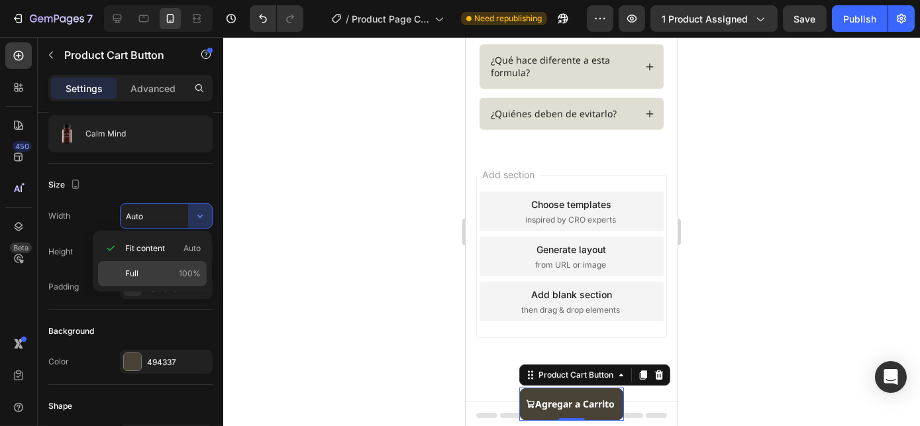
click at [178, 266] on div "Full 100%" at bounding box center [152, 273] width 109 height 25
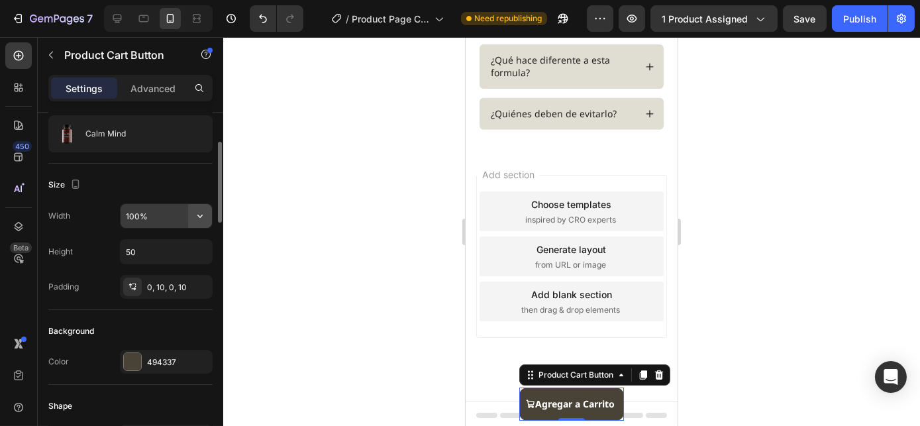
click at [196, 207] on button "button" at bounding box center [200, 216] width 24 height 24
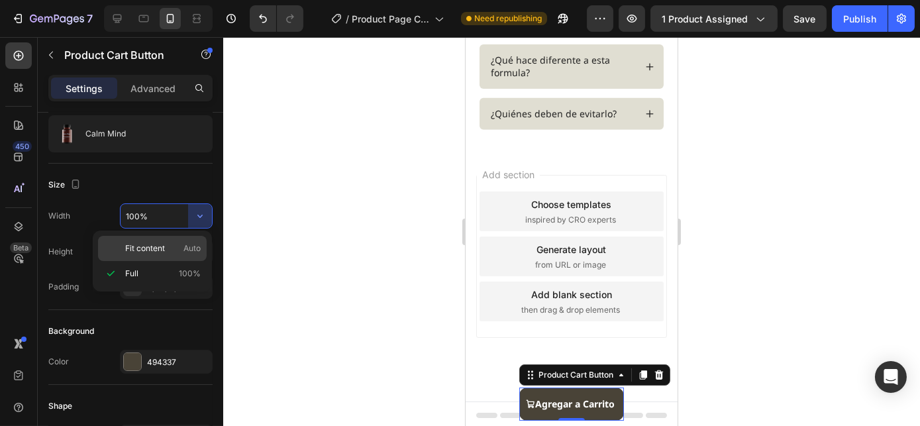
click at [165, 242] on div "Fit content Auto" at bounding box center [152, 248] width 109 height 25
type input "Auto"
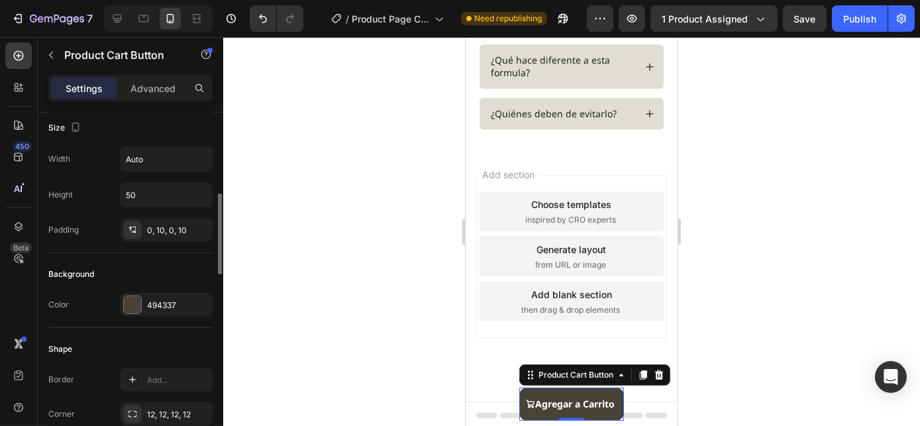
scroll to position [235, 0]
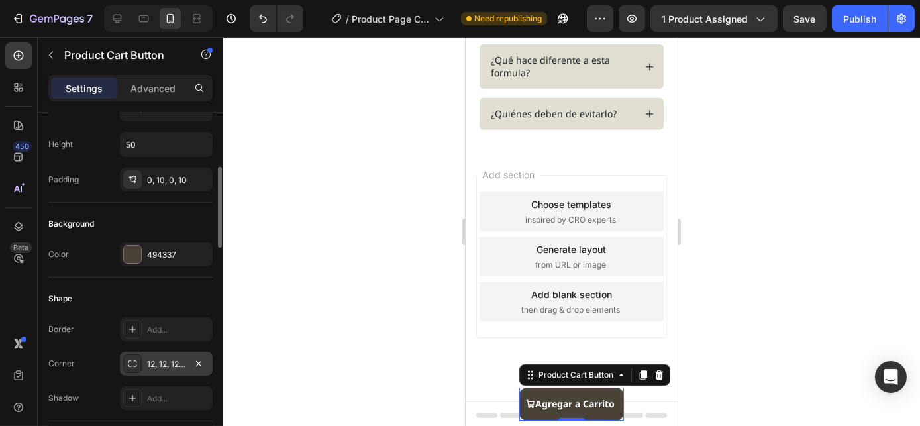
click at [154, 360] on div "12, 12, 12, 12" at bounding box center [166, 364] width 38 height 12
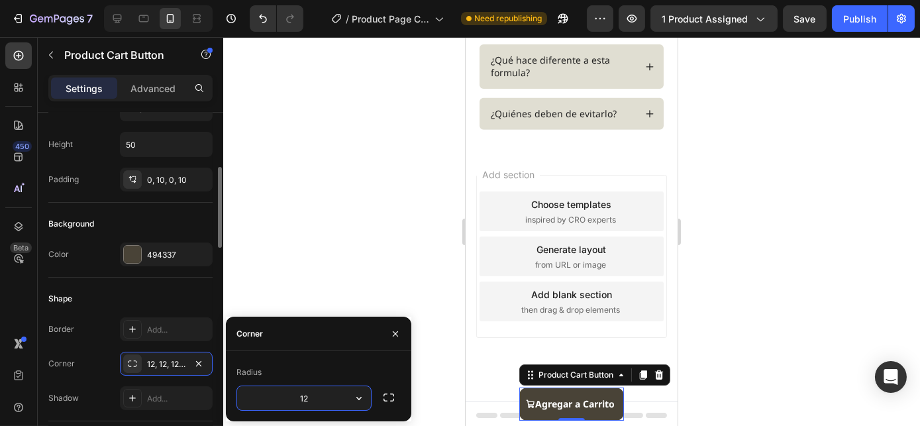
click at [93, 344] on div "Border Add... Corner 12, 12, 12, 12 Shadow Add..." at bounding box center [130, 363] width 164 height 93
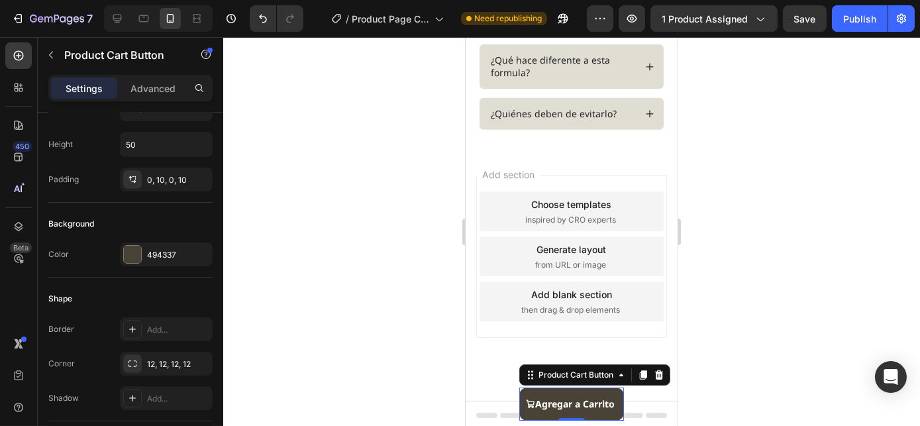
click at [711, 354] on div at bounding box center [571, 231] width 696 height 389
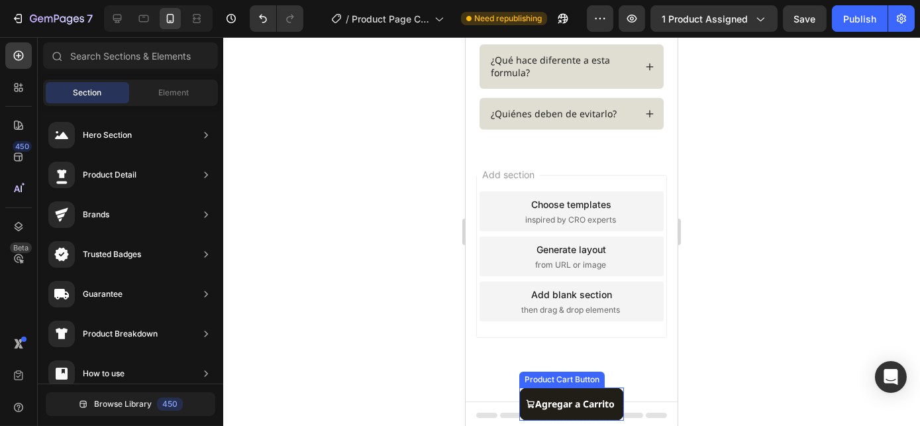
click at [607, 400] on button "Agregar a Carrito" at bounding box center [570, 403] width 105 height 33
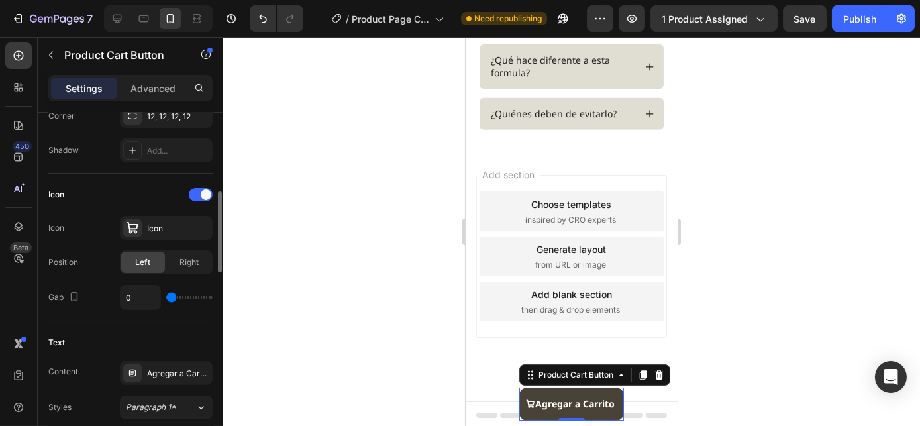
scroll to position [483, 0]
type input "1"
type input "5"
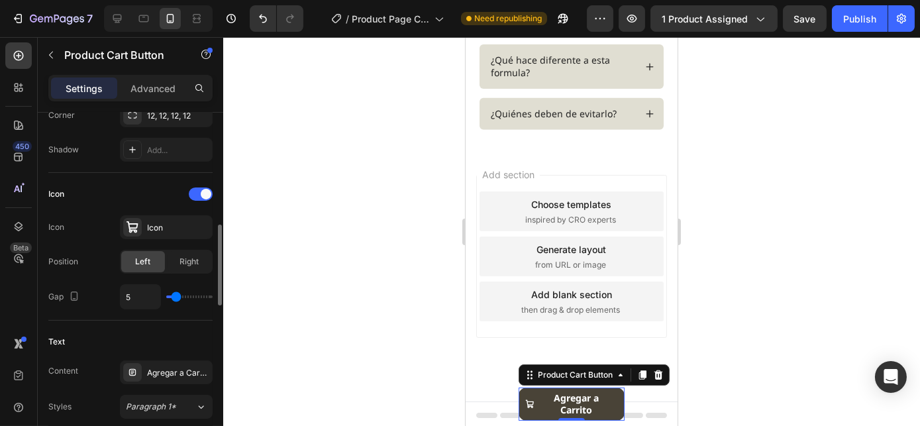
type input "11"
type input "16"
type input "18"
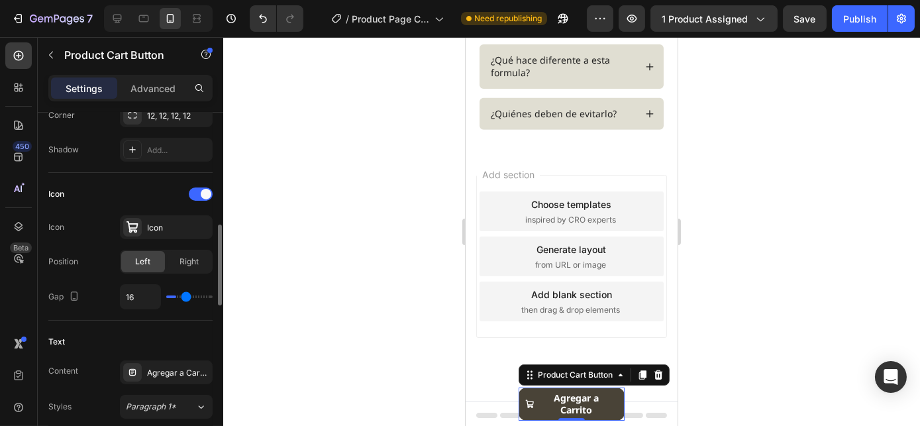
type input "18"
type input "20"
type input "21"
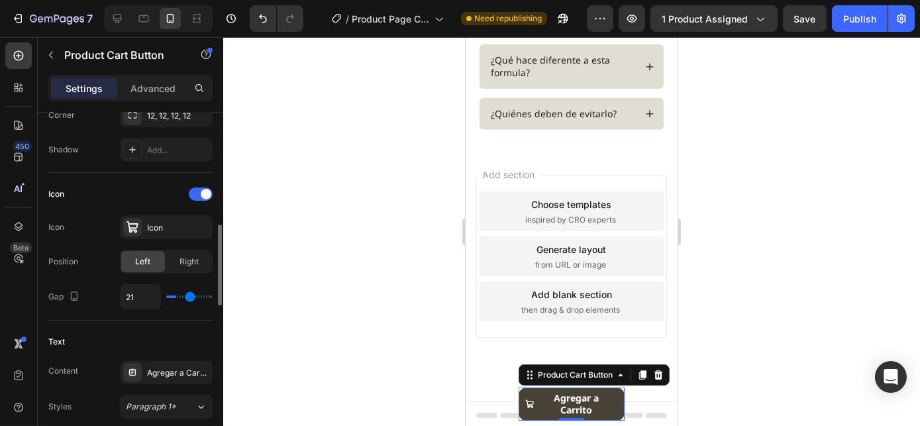
type input "22"
type input "23"
type input "24"
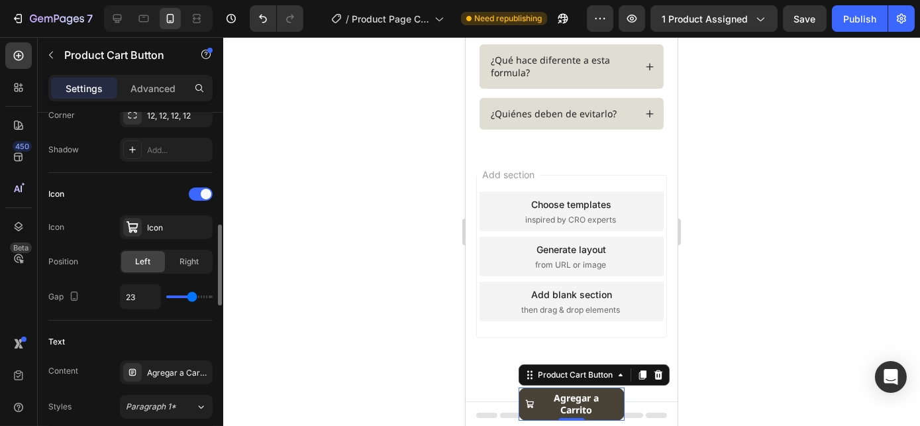
type input "24"
type input "25"
type input "26"
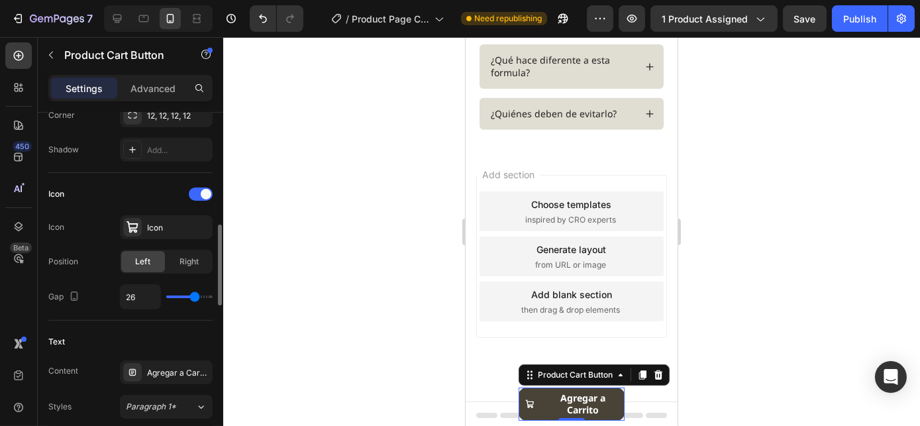
type input "27"
type input "28"
type input "29"
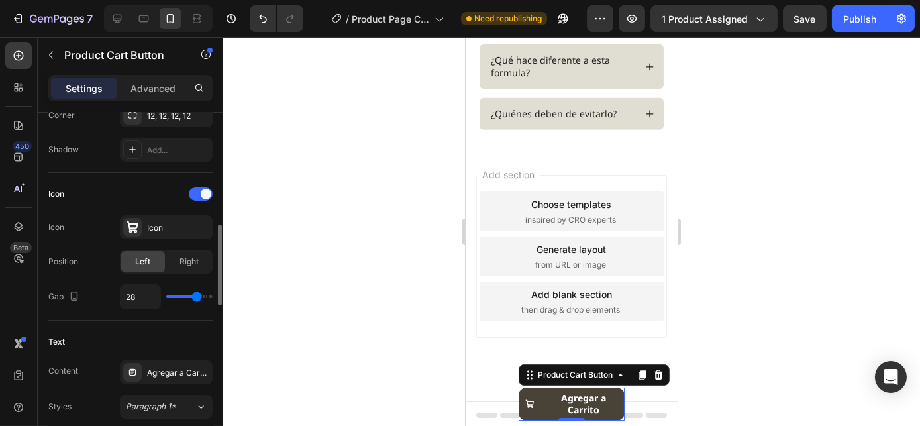
type input "29"
type input "30"
type input "31"
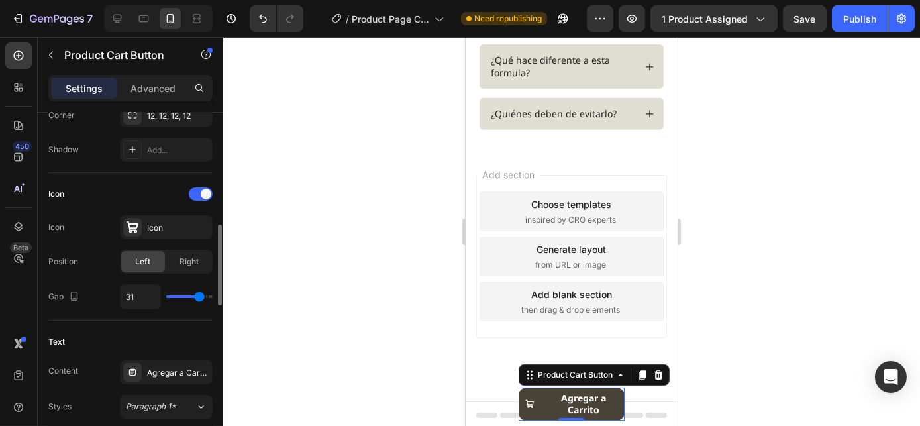
type input "32"
type input "33"
type input "35"
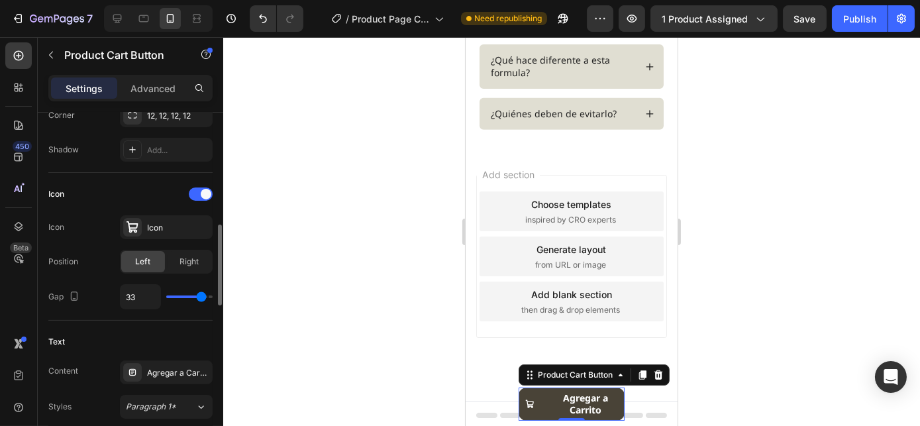
type input "35"
type input "36"
type input "38"
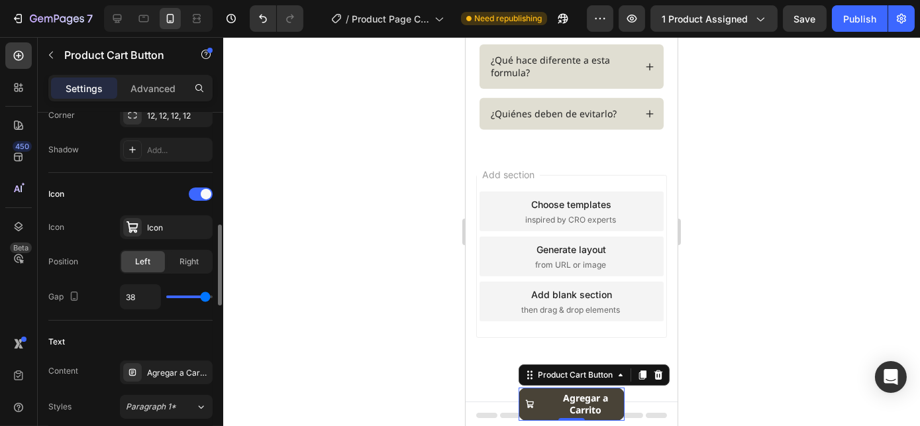
type input "40"
type input "38"
type input "30"
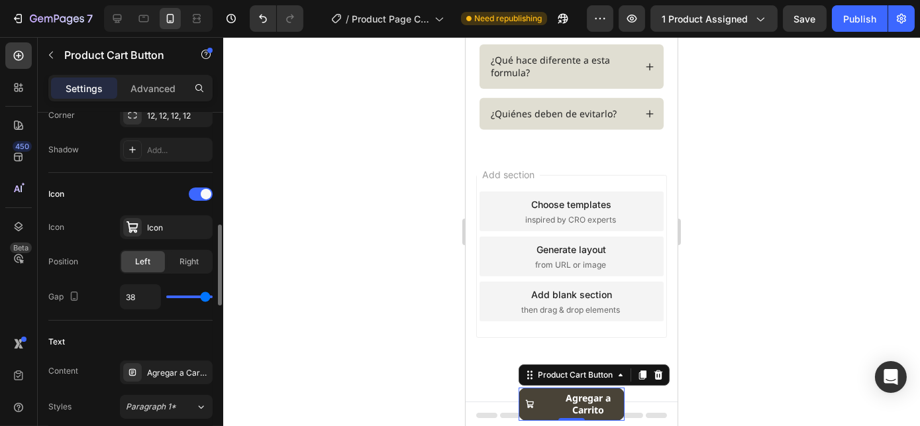
type input "30"
type input "17"
type input "9"
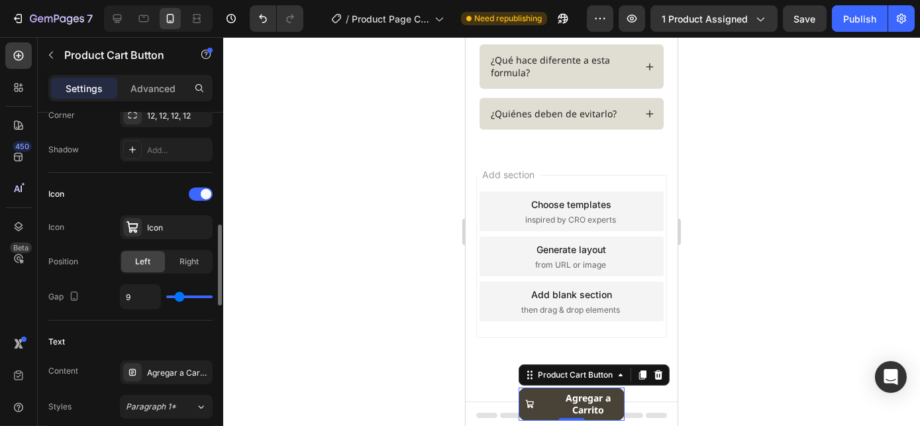
type input "0"
drag, startPoint x: 176, startPoint y: 295, endPoint x: 148, endPoint y: 295, distance: 27.8
click at [166, 295] on input "range" at bounding box center [189, 296] width 46 height 3
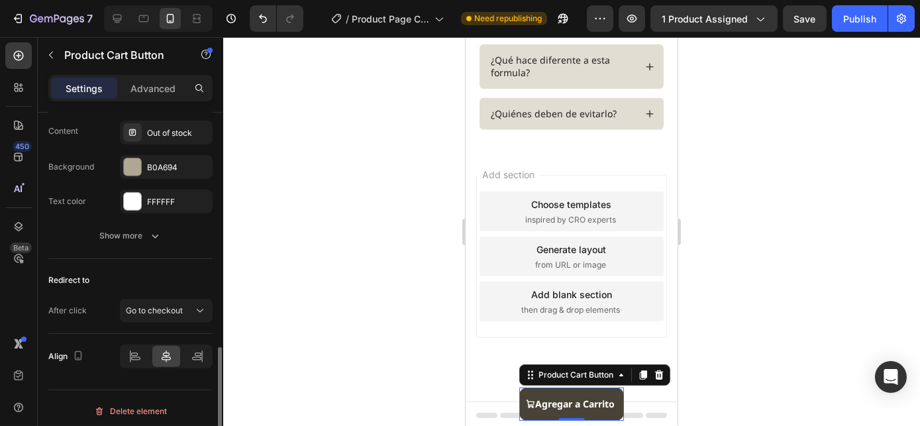
scroll to position [1168, 0]
click at [199, 356] on icon at bounding box center [196, 357] width 9 height 3
click at [165, 351] on icon at bounding box center [166, 355] width 9 height 12
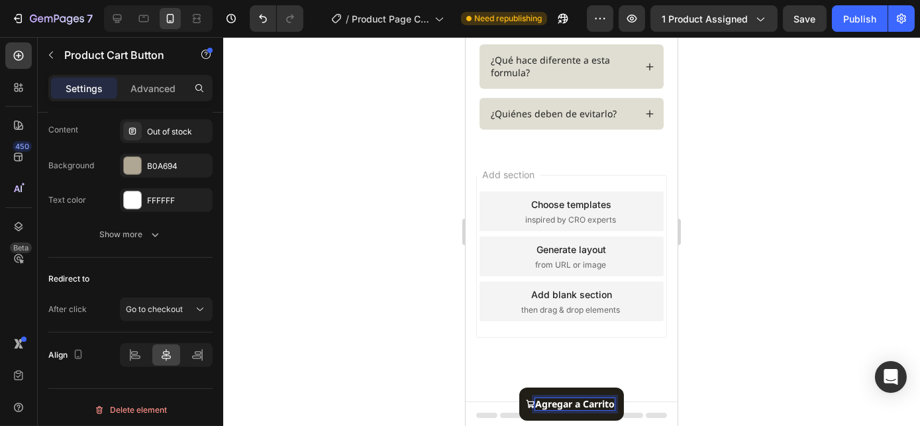
click at [525, 399] on span "Agregar a Carrito" at bounding box center [529, 404] width 9 height 12
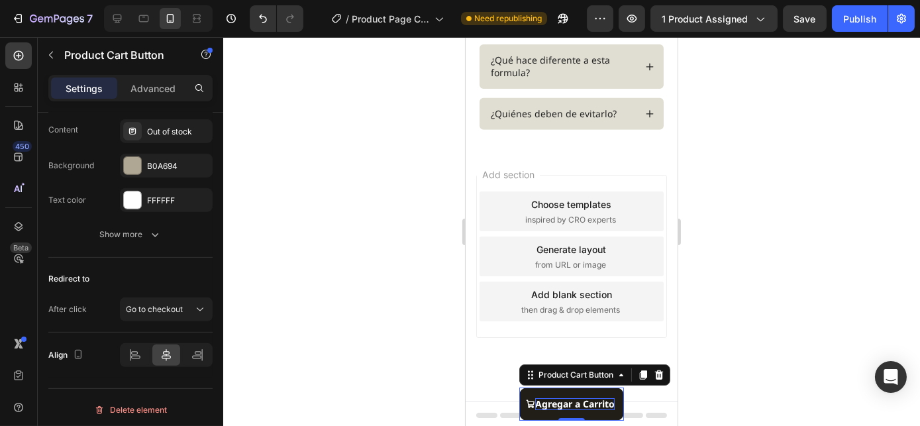
click at [527, 400] on icon "Agregar a Carrito" at bounding box center [529, 403] width 9 height 9
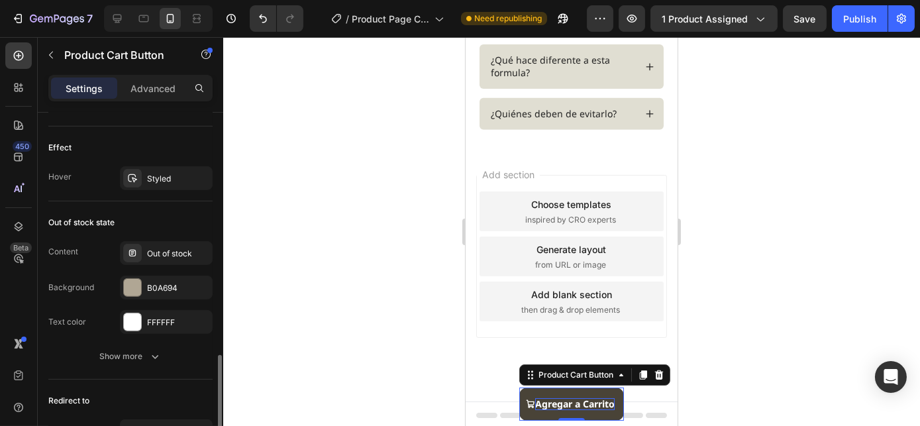
scroll to position [1047, 0]
click at [119, 348] on div "Show more" at bounding box center [131, 354] width 62 height 13
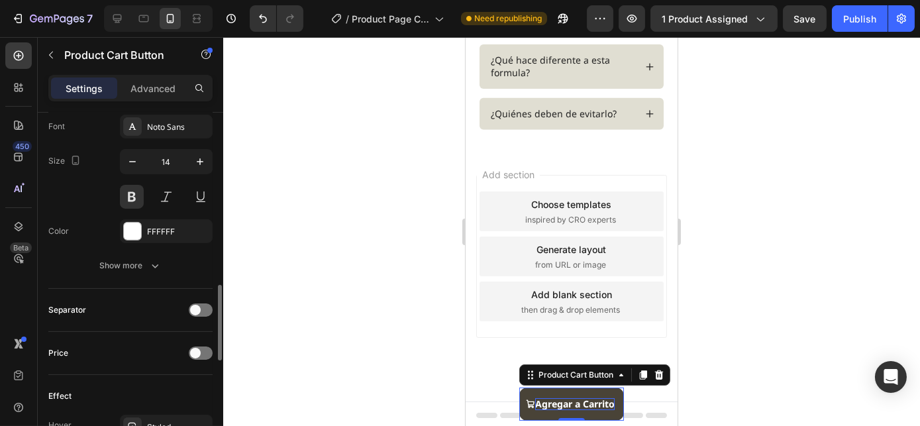
scroll to position [797, 0]
click at [207, 307] on div at bounding box center [201, 310] width 24 height 13
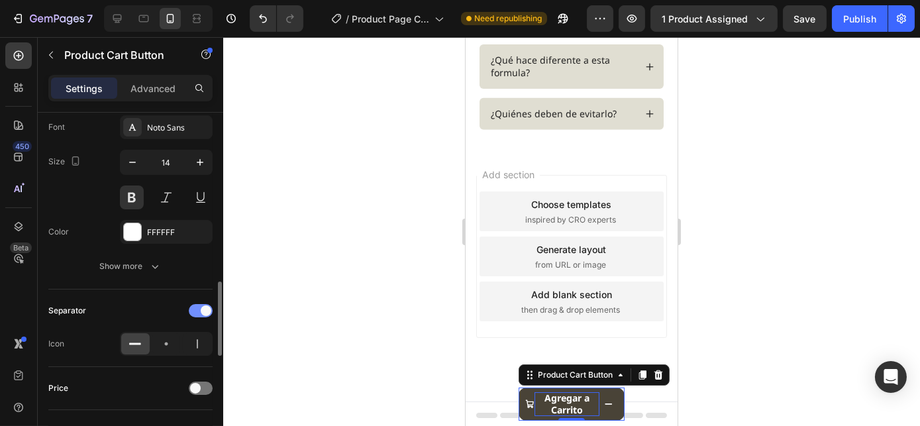
click at [205, 307] on span at bounding box center [206, 310] width 11 height 11
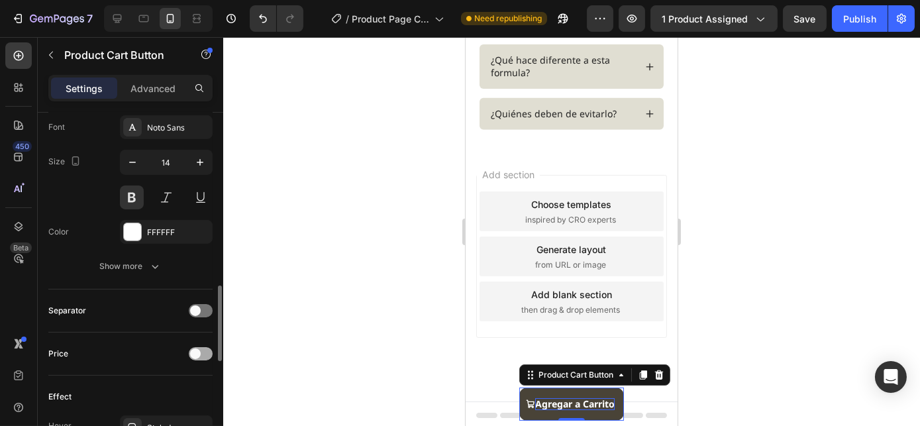
click at [195, 349] on span at bounding box center [195, 353] width 11 height 11
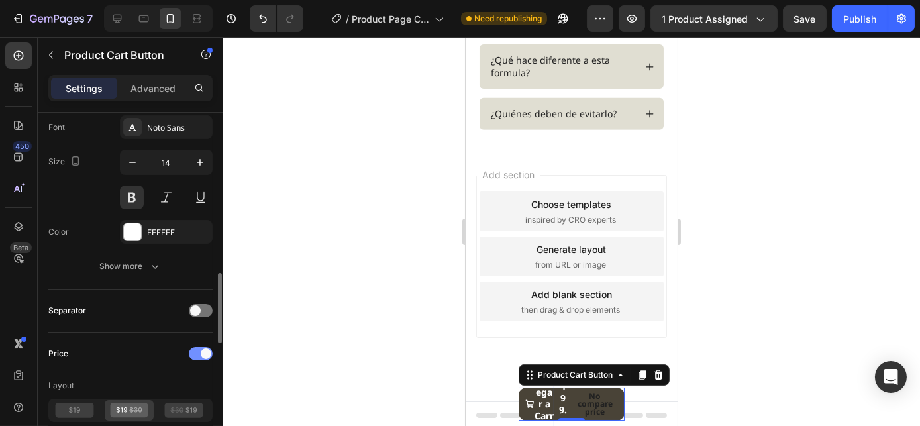
click at [195, 349] on div at bounding box center [201, 353] width 24 height 13
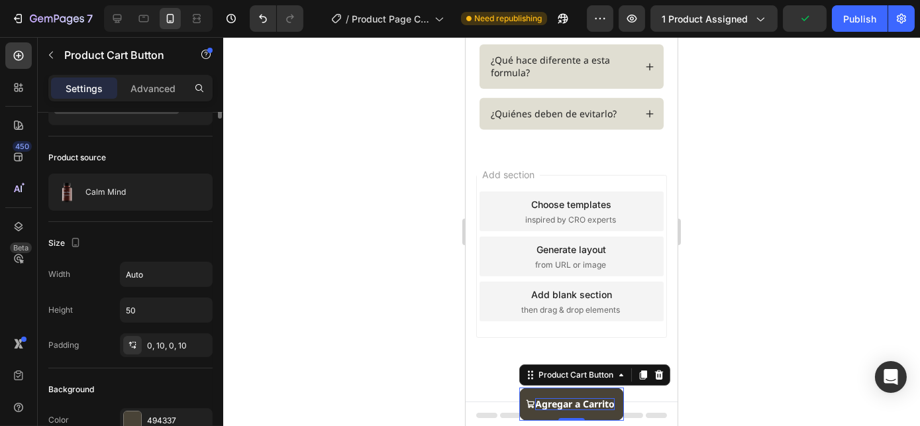
scroll to position [0, 0]
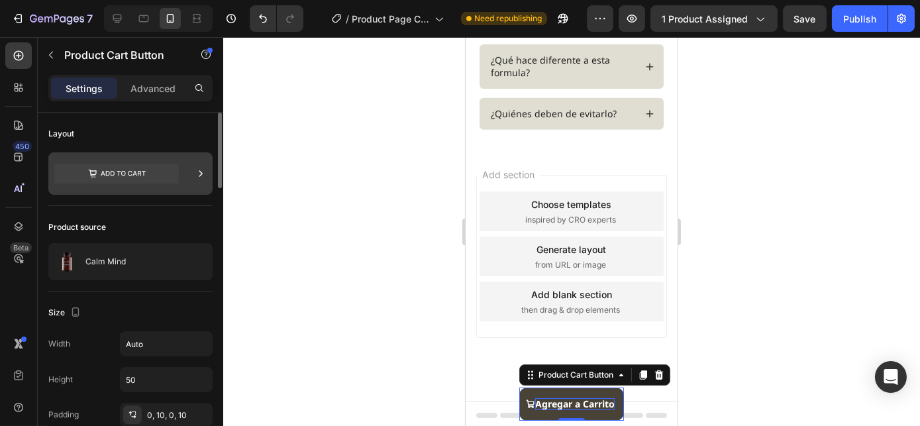
click at [111, 172] on icon at bounding box center [123, 173] width 45 height 5
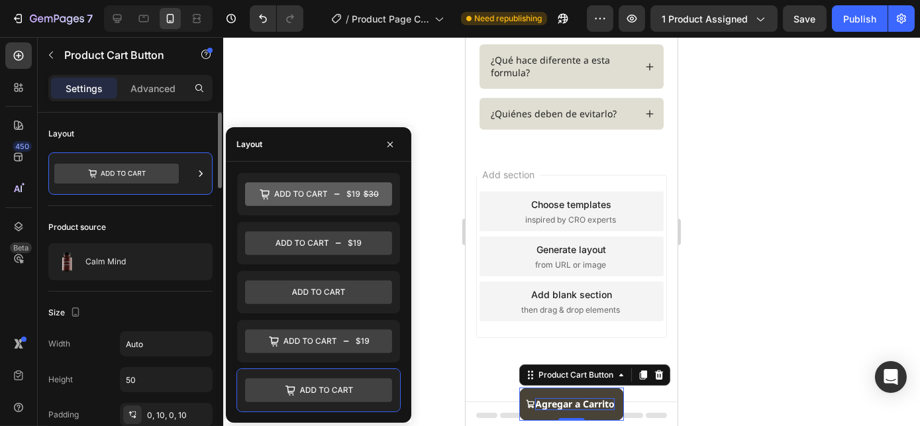
click at [171, 216] on div "Product source" at bounding box center [130, 226] width 164 height 21
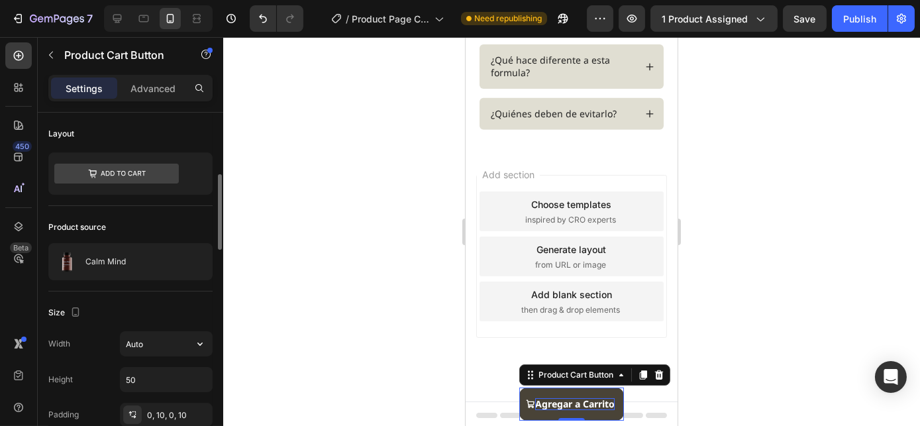
scroll to position [99, 0]
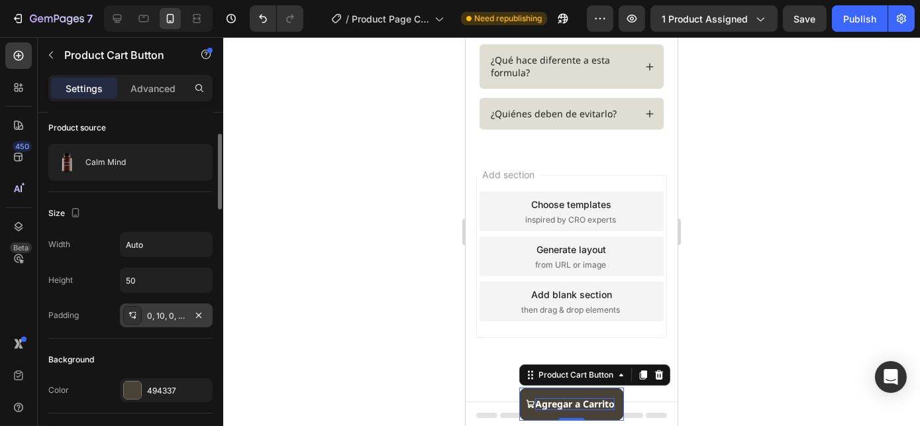
click at [166, 315] on div "0, 10, 0, 10" at bounding box center [166, 316] width 38 height 12
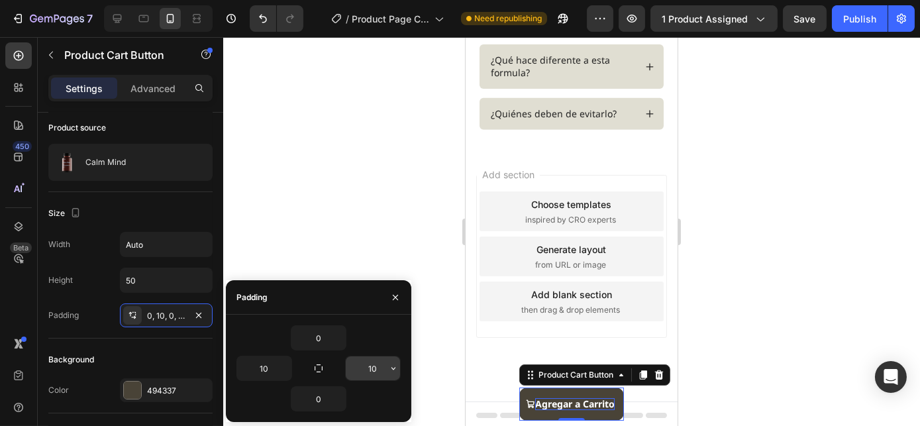
click at [374, 369] on input "10" at bounding box center [373, 368] width 54 height 24
type input "0"
click at [262, 367] on input "10" at bounding box center [264, 368] width 54 height 24
type input "0"
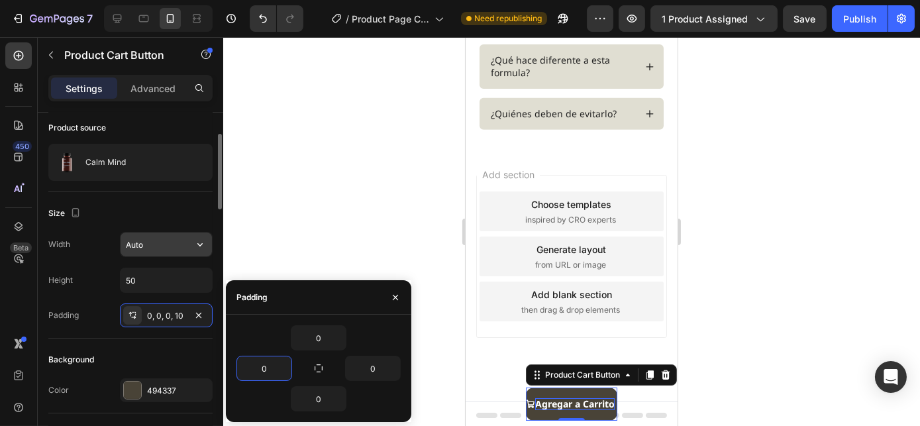
click at [146, 246] on input "Auto" at bounding box center [165, 244] width 91 height 24
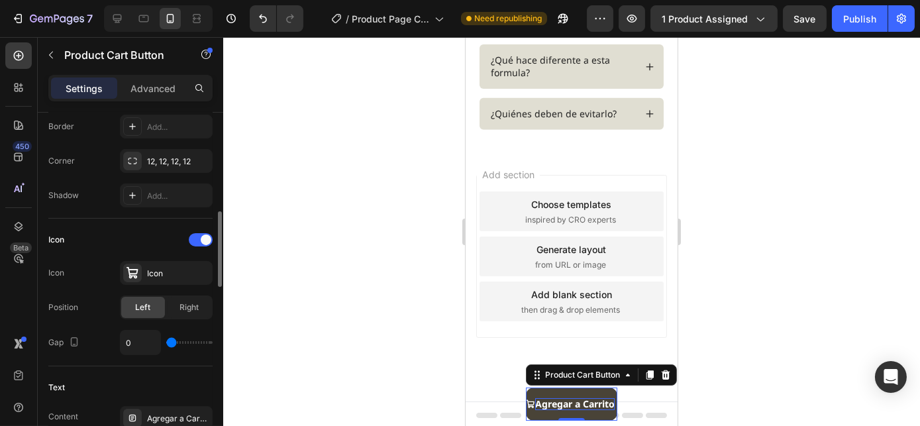
scroll to position [442, 0]
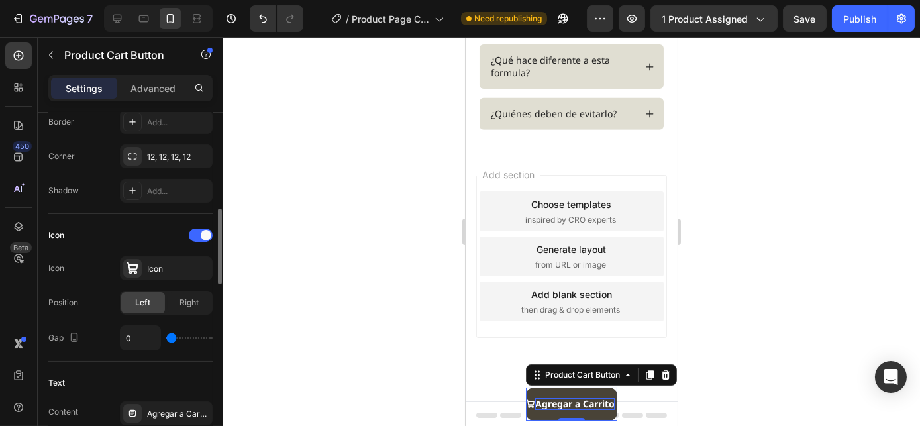
type input "1"
type input "2"
type input "3"
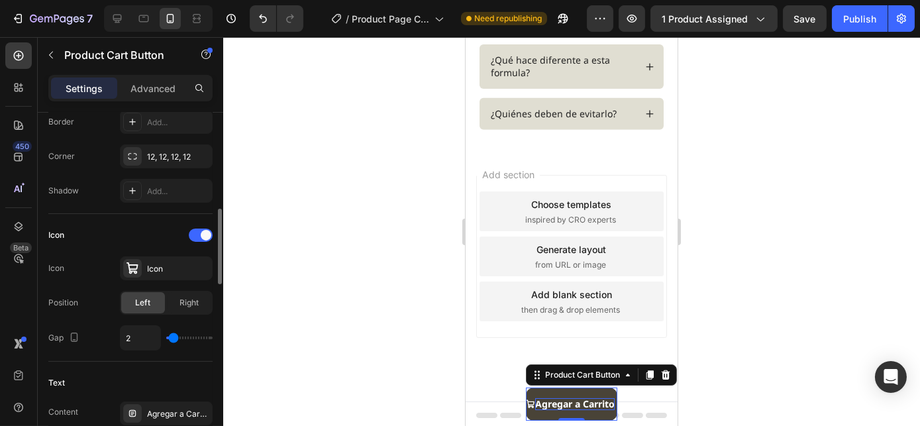
type input "3"
type input "5"
type input "6"
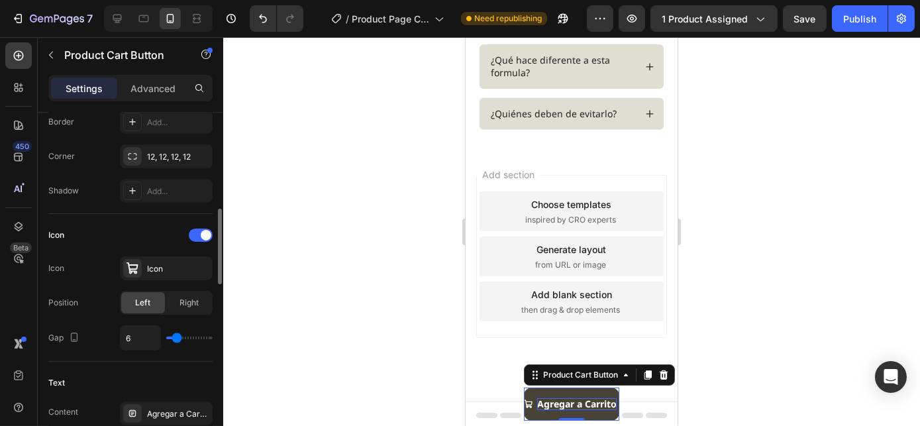
type input "7"
type input "8"
type input "9"
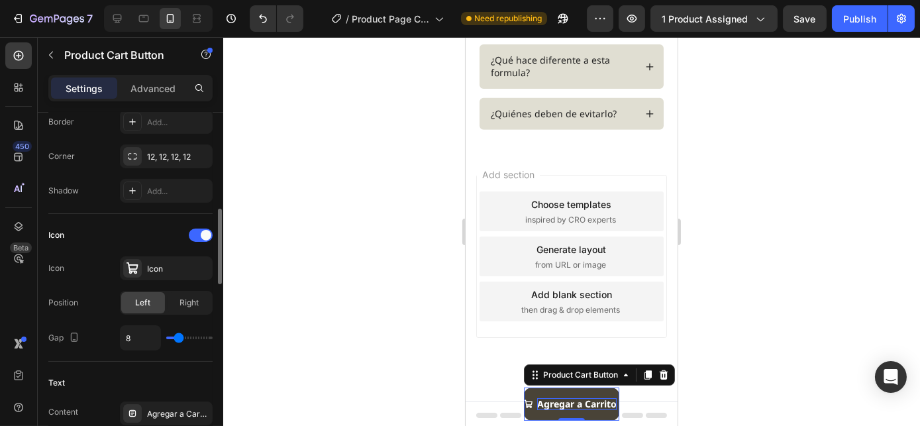
type input "9"
type input "10"
type input "11"
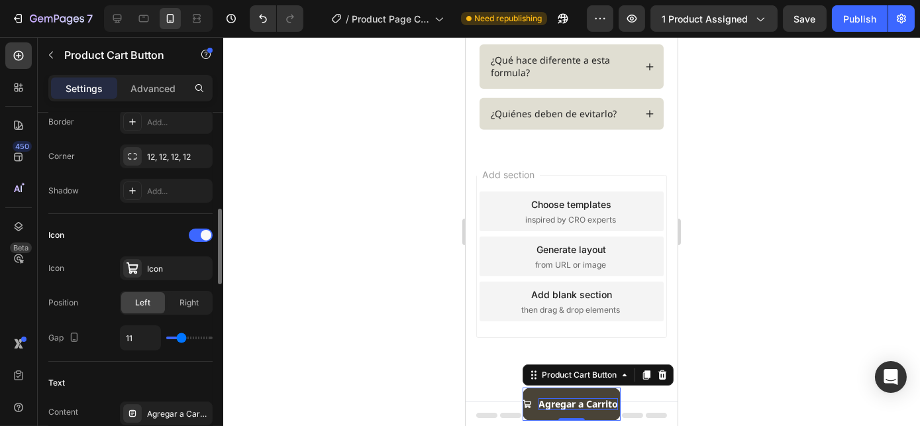
type input "12"
type input "13"
type input "14"
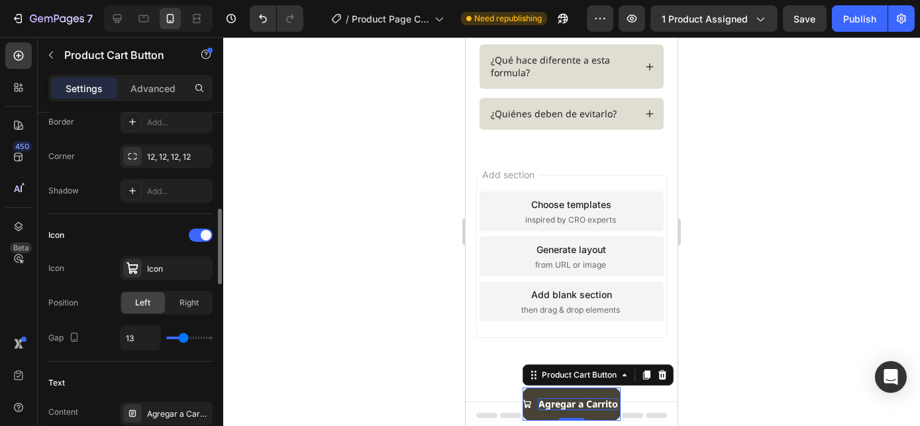
type input "14"
type input "15"
type input "16"
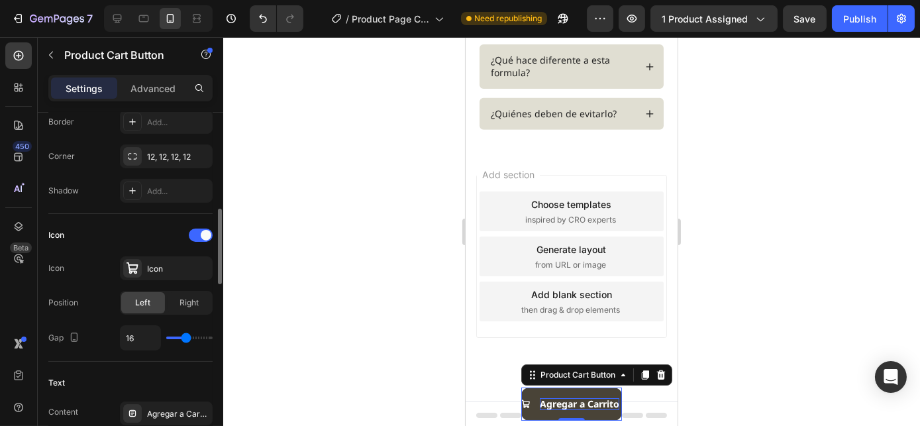
type input "17"
type input "16"
type input "15"
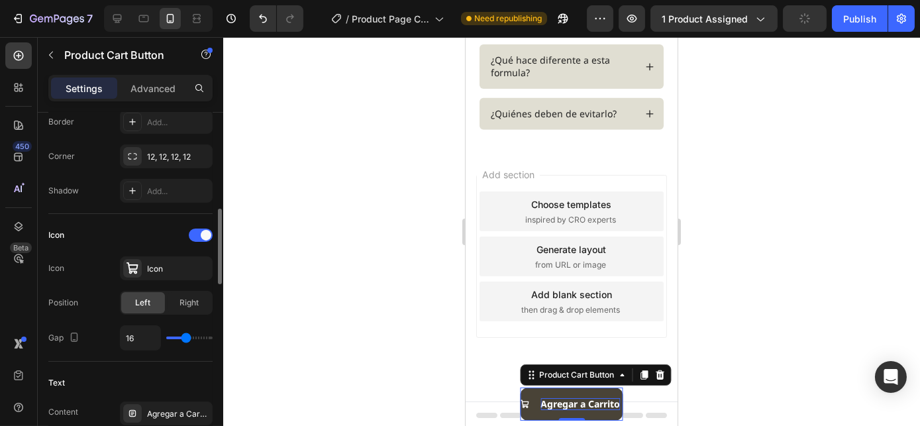
type input "15"
type input "14"
type input "13"
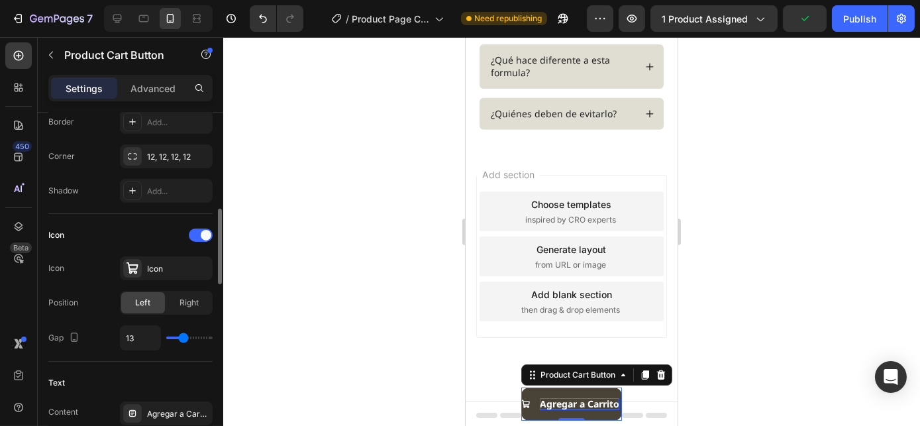
type input "12"
type input "11"
type input "10"
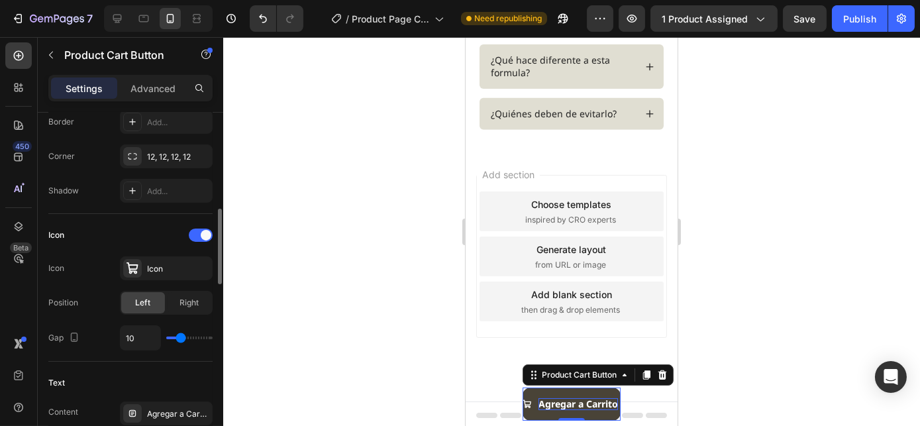
drag, startPoint x: 171, startPoint y: 337, endPoint x: 180, endPoint y: 337, distance: 8.6
type input "10"
click at [180, 337] on input "range" at bounding box center [189, 337] width 46 height 3
click at [657, 346] on div "Add section Choose templates inspired by CRO experts Generate layout from URL o…" at bounding box center [571, 274] width 212 height 253
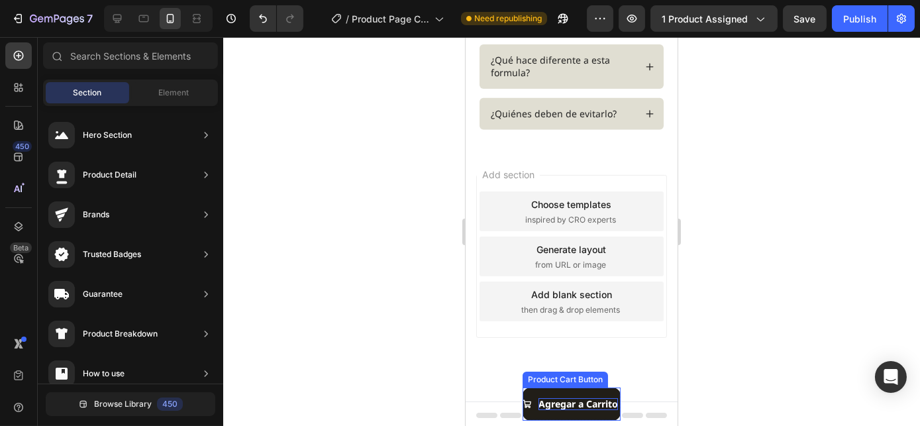
click at [556, 393] on button "Agregar a Carrito" at bounding box center [571, 403] width 98 height 33
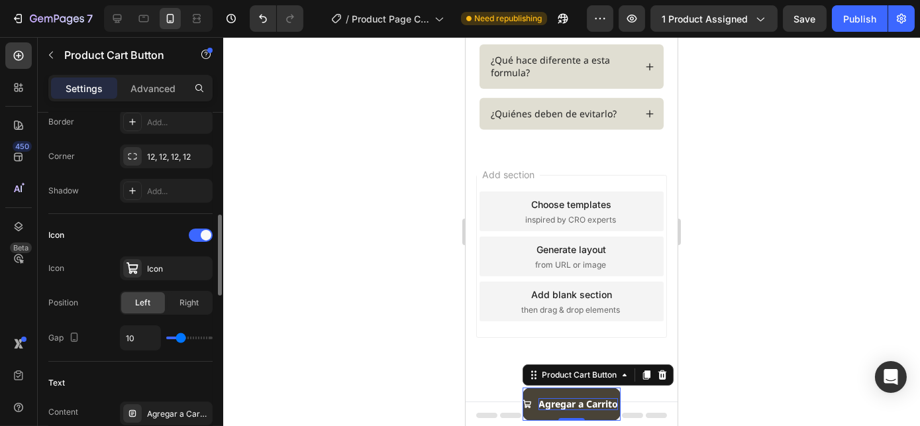
type input "6"
type input "5"
click at [175, 336] on input "range" at bounding box center [189, 337] width 46 height 3
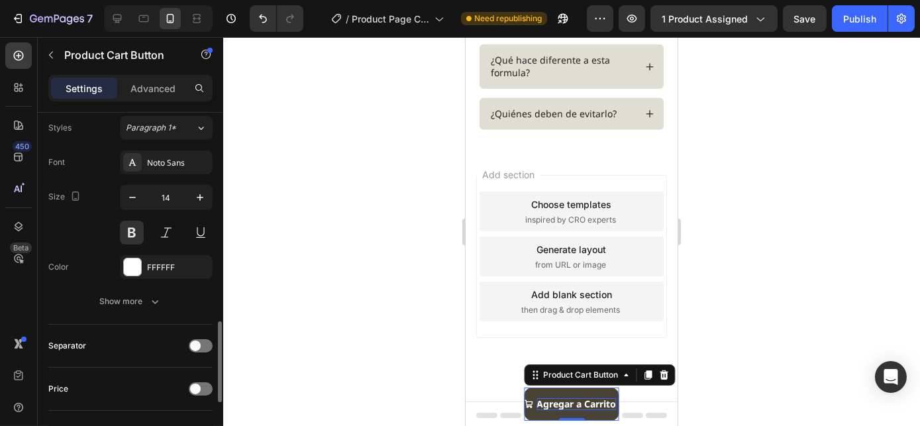
scroll to position [790, 0]
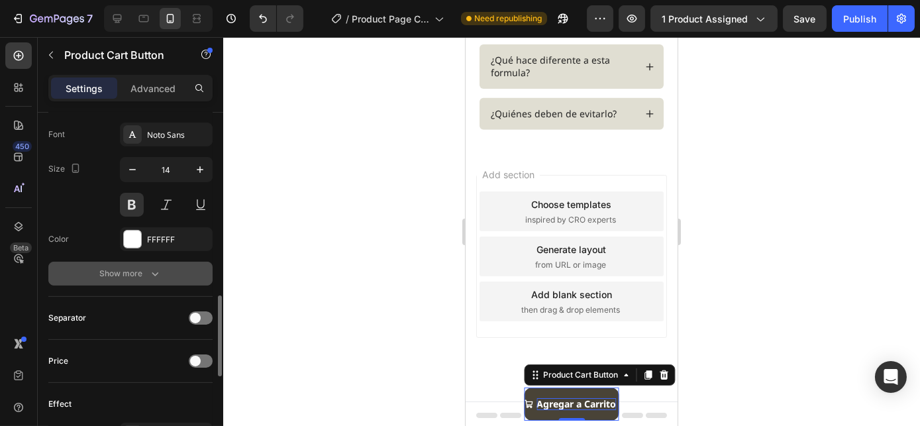
click at [106, 274] on div "Show more" at bounding box center [131, 273] width 62 height 13
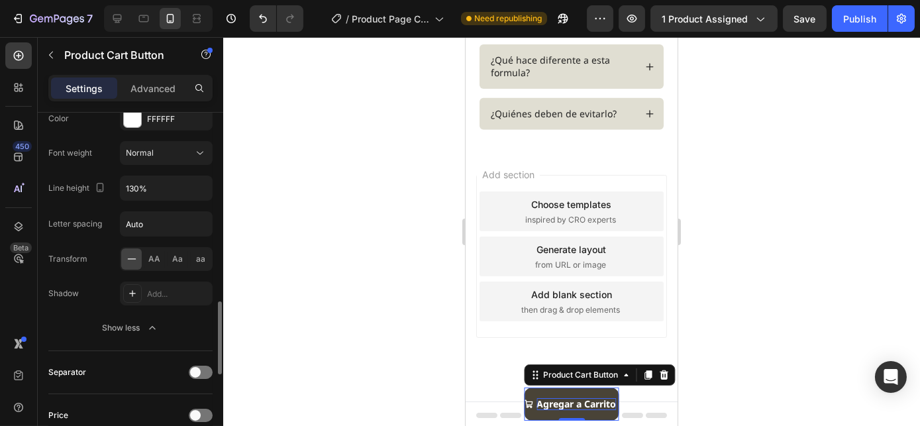
scroll to position [549, 0]
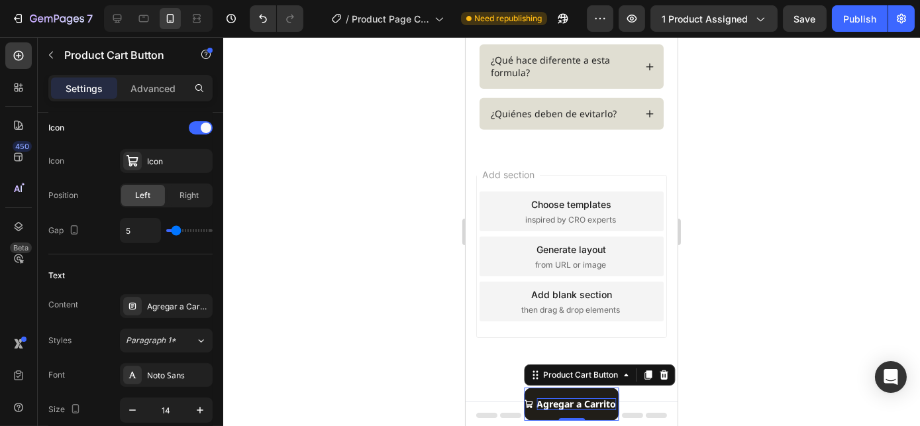
click at [541, 394] on button "Agregar a Carrito" at bounding box center [571, 403] width 95 height 33
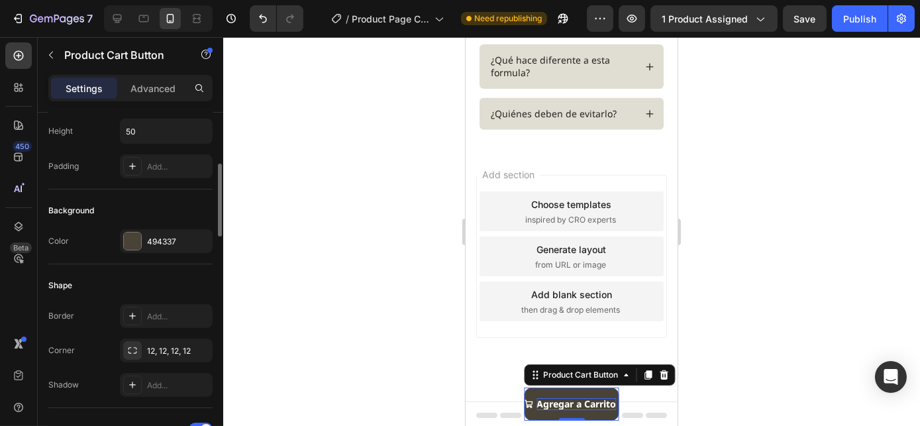
scroll to position [128, 0]
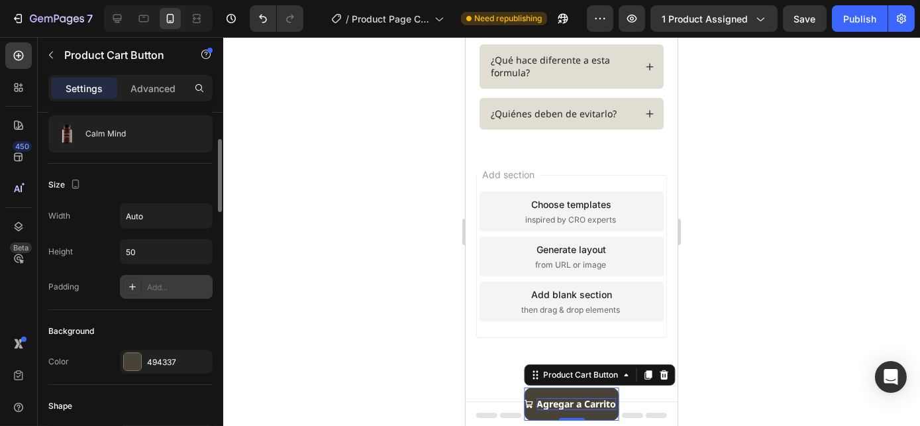
click at [120, 290] on div "Add..." at bounding box center [166, 287] width 93 height 24
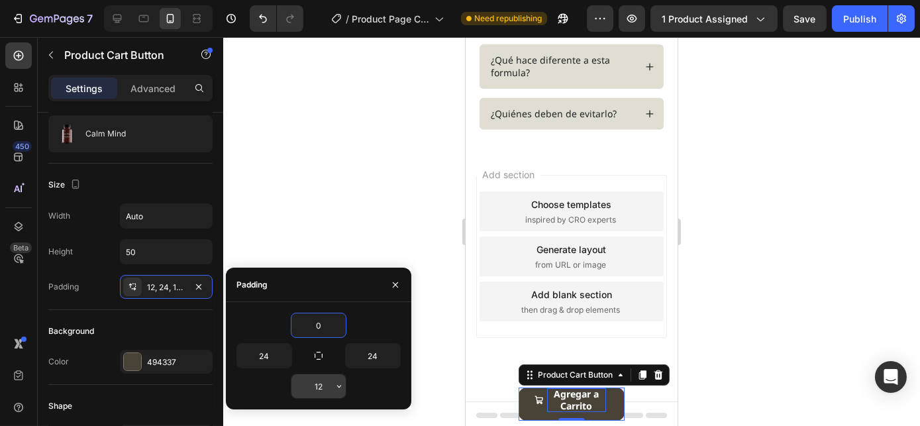
type input "0"
click at [318, 383] on input "12" at bounding box center [318, 386] width 54 height 24
type input "0"
click at [375, 352] on input "24" at bounding box center [373, 356] width 54 height 24
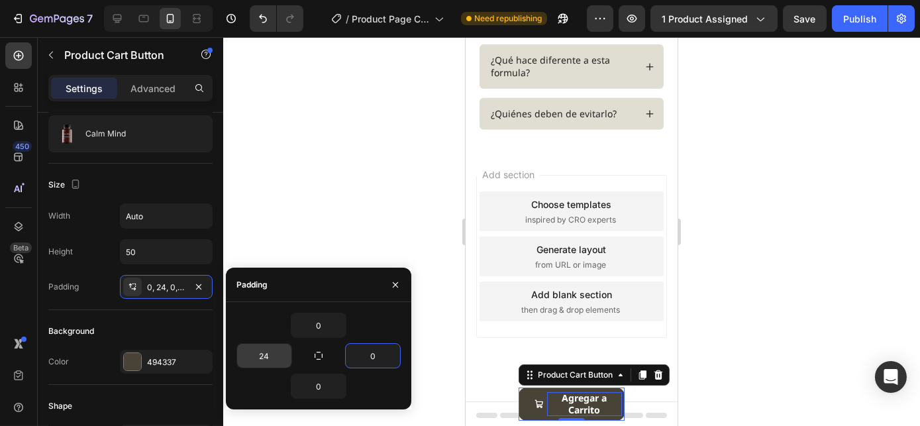
type input "0"
click at [260, 354] on input "24" at bounding box center [264, 356] width 54 height 24
type input "5"
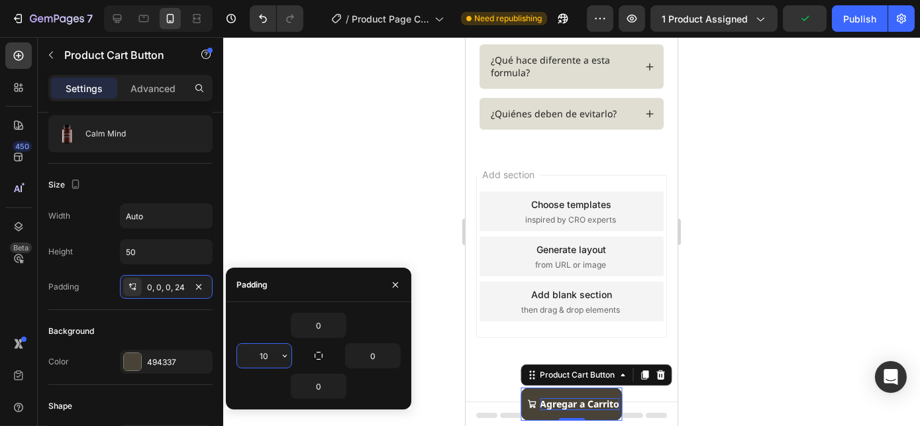
type input "1"
type input "5"
type input "6"
type input "7"
type input "8"
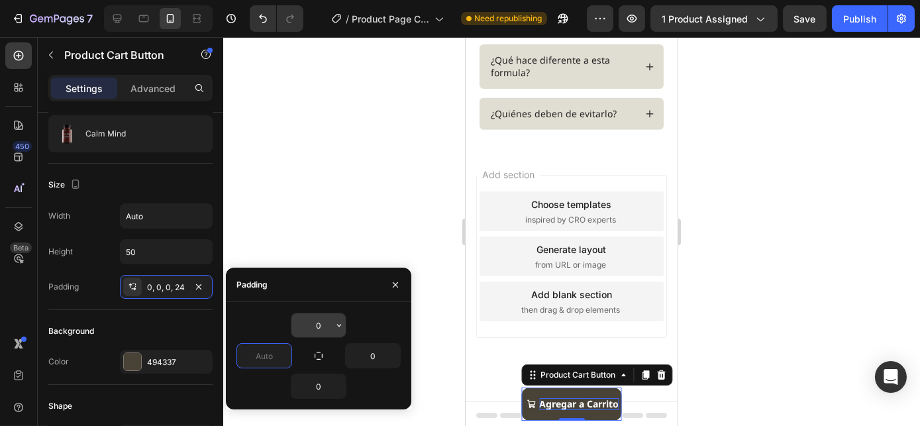
type input "9"
type input "1"
type input "9"
click at [372, 233] on div at bounding box center [571, 231] width 696 height 389
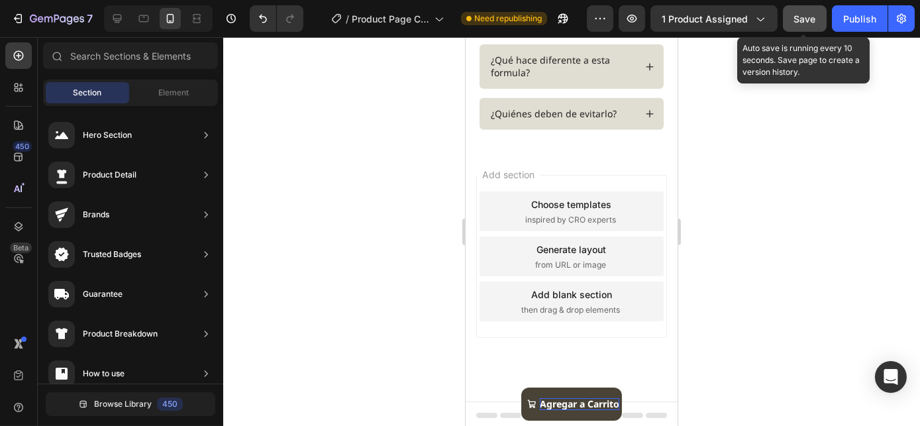
click at [812, 11] on button "Save" at bounding box center [805, 18] width 44 height 26
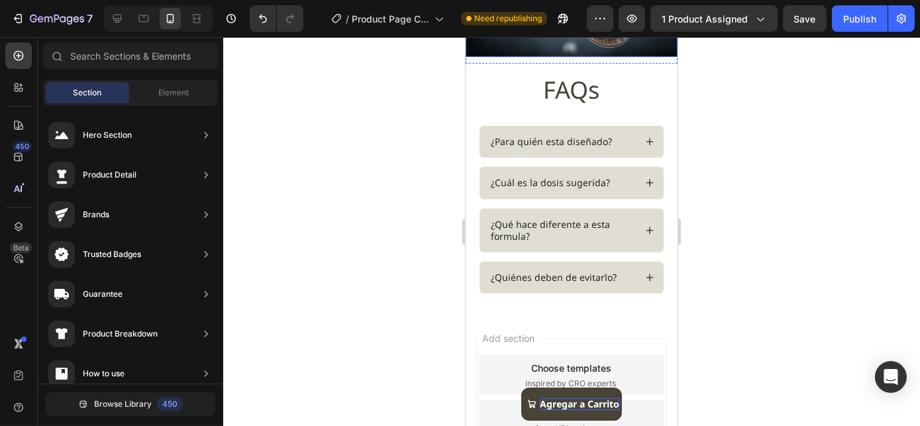
scroll to position [1392, 0]
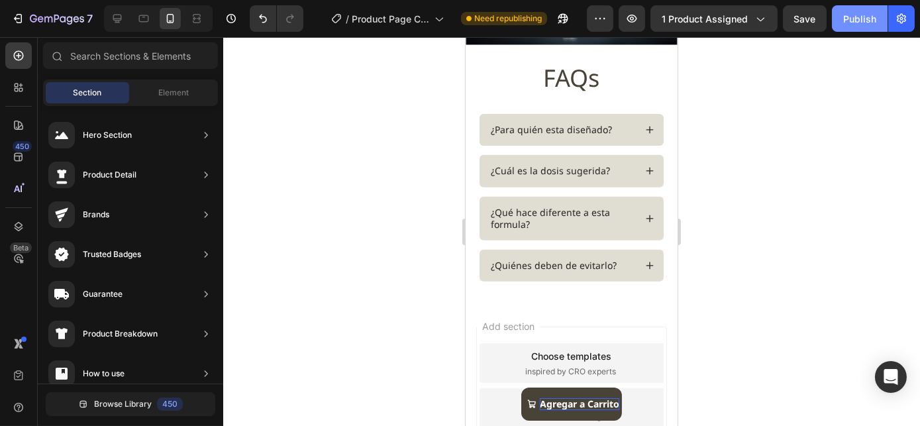
click at [869, 19] on div "Publish" at bounding box center [859, 19] width 33 height 14
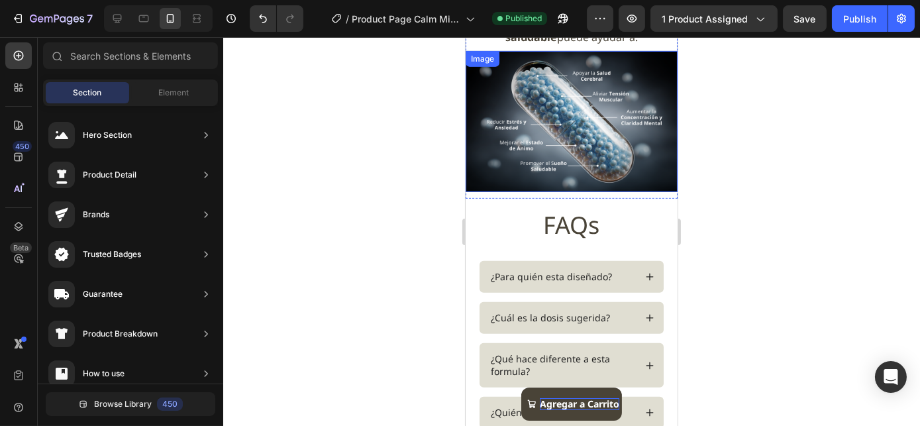
scroll to position [1151, 0]
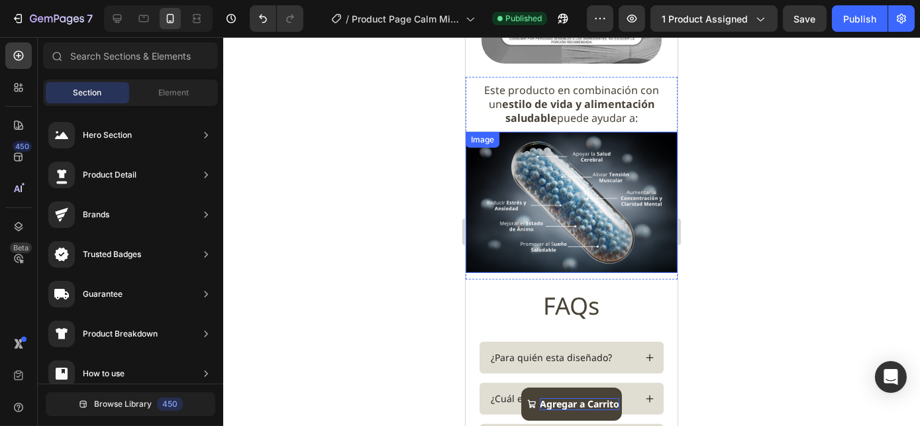
click at [573, 201] on img at bounding box center [571, 202] width 212 height 141
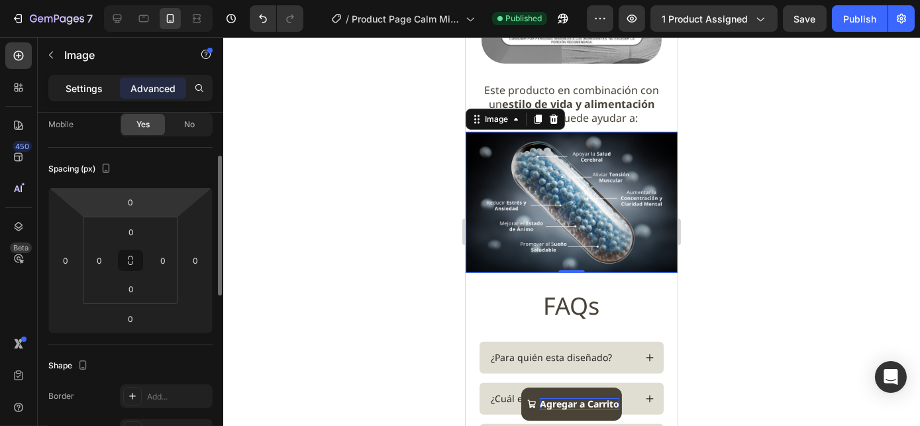
click at [87, 93] on div "Settings" at bounding box center [84, 87] width 66 height 21
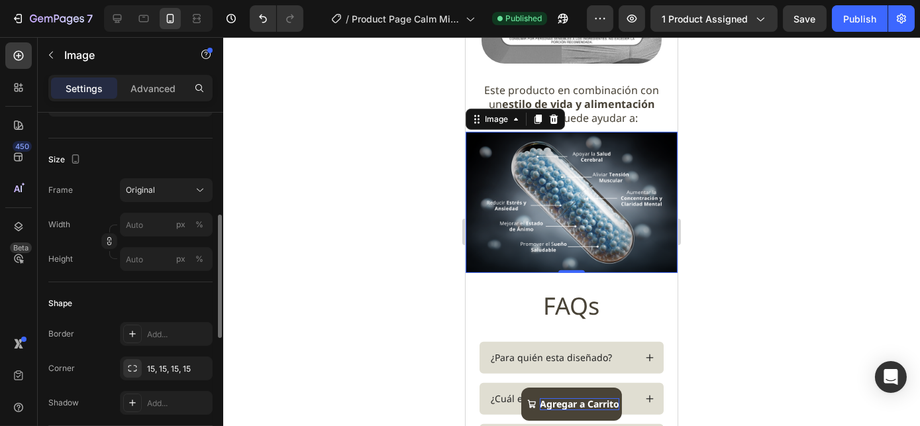
scroll to position [48, 0]
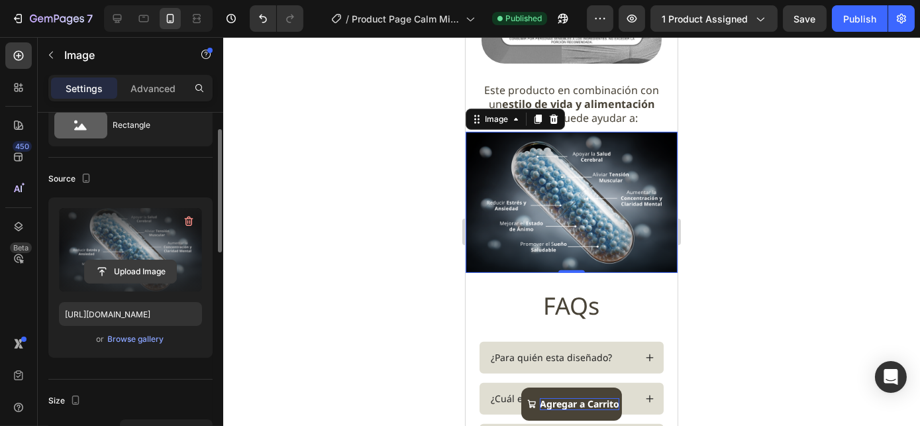
click at [123, 270] on input "file" at bounding box center [130, 271] width 91 height 23
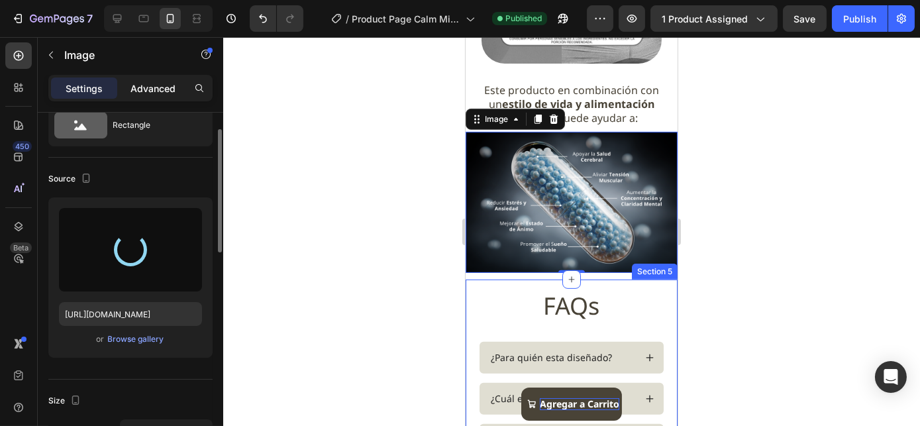
click at [161, 85] on p "Advanced" at bounding box center [152, 88] width 45 height 14
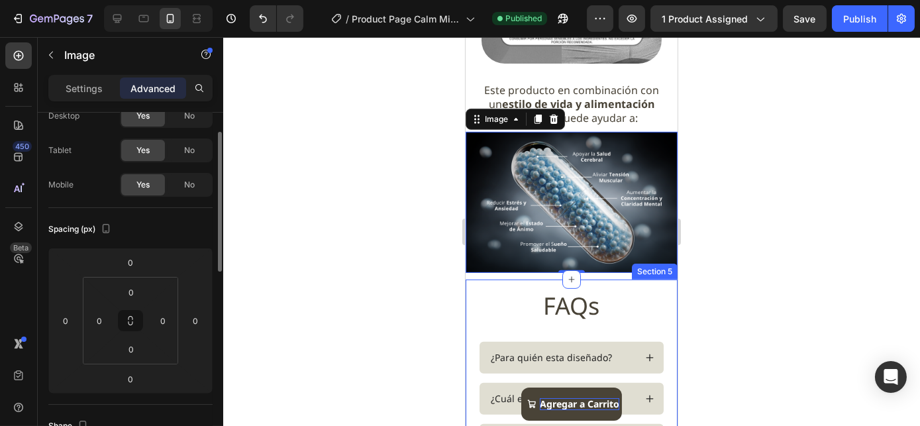
scroll to position [409, 0]
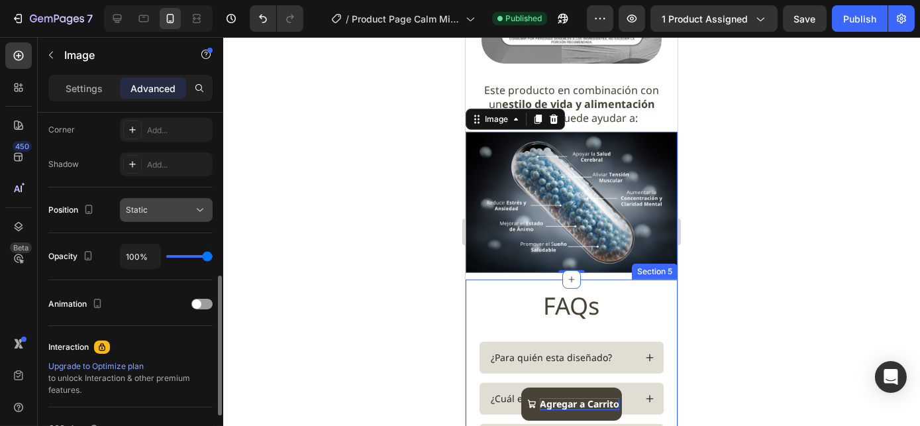
click at [167, 205] on div "Static" at bounding box center [160, 210] width 68 height 12
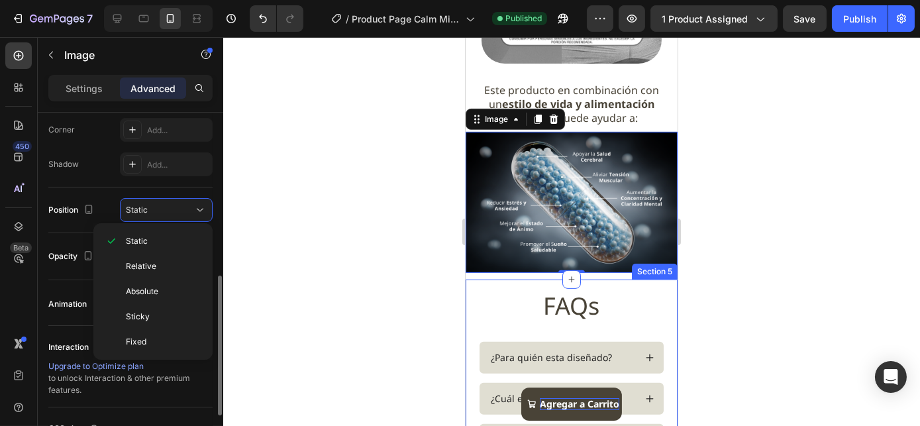
click at [105, 178] on div "Shape Border Add... Corner Add... Shadow Add..." at bounding box center [130, 116] width 164 height 144
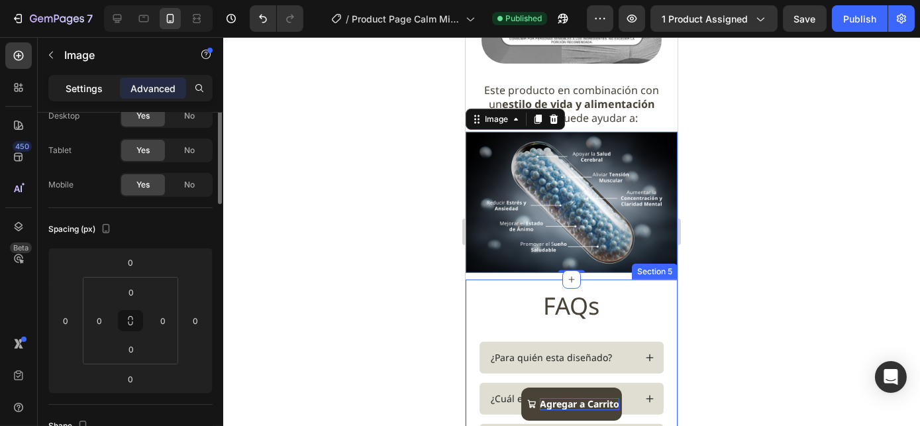
scroll to position [0, 0]
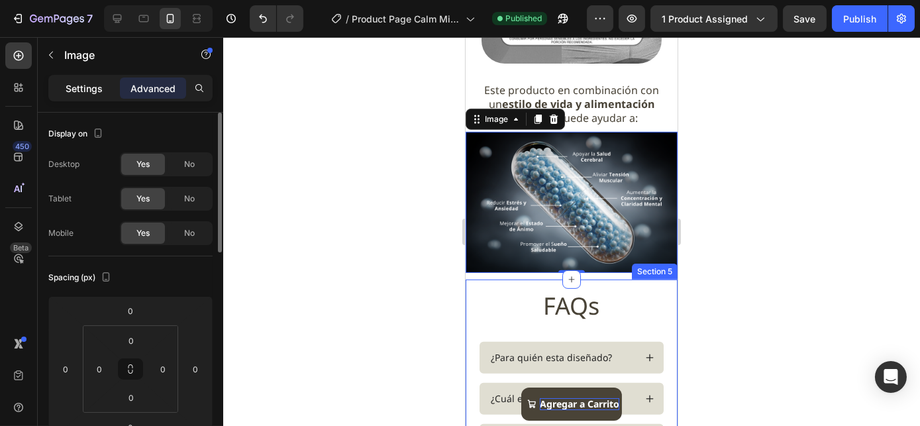
click at [94, 95] on div "Settings" at bounding box center [84, 87] width 66 height 21
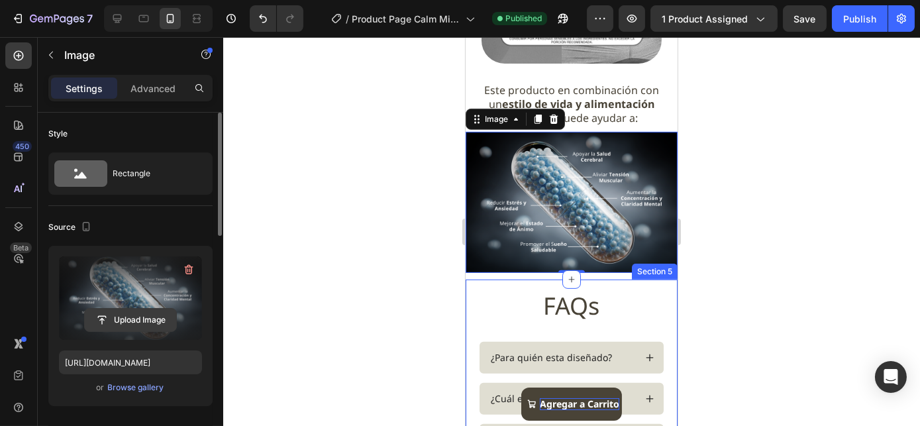
click at [120, 320] on input "file" at bounding box center [130, 320] width 91 height 23
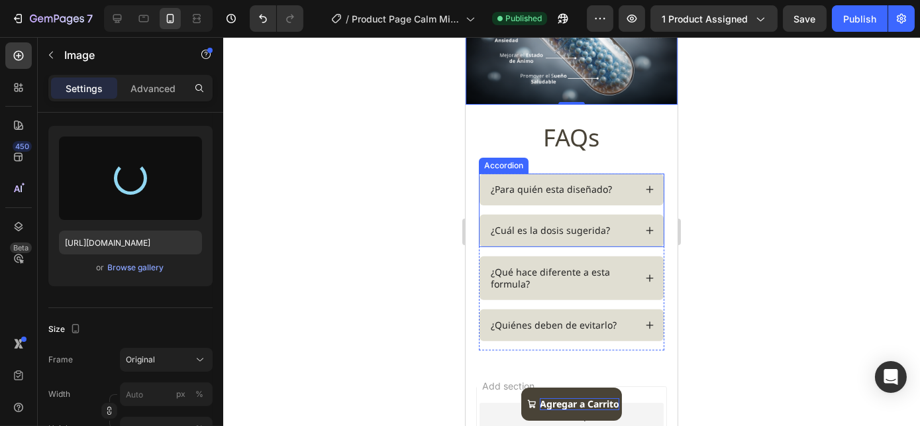
scroll to position [1392, 0]
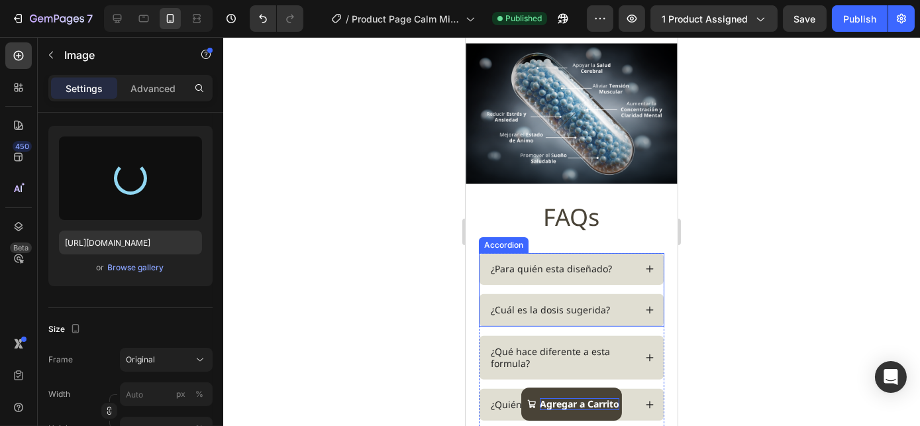
scroll to position [1239, 0]
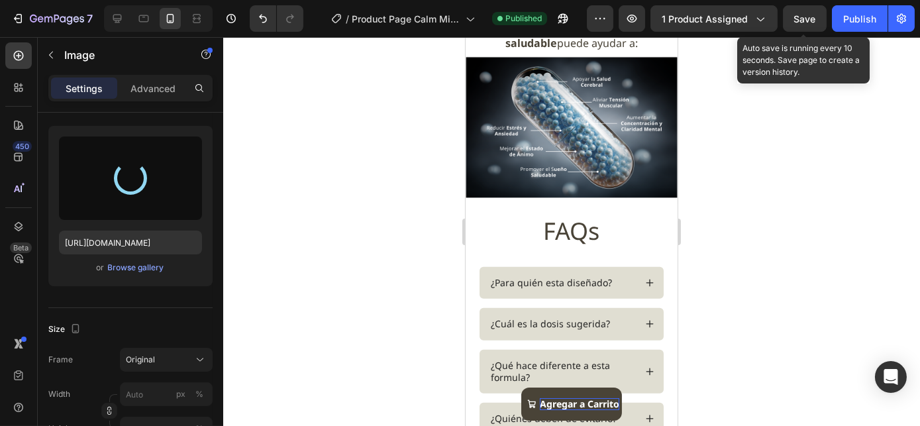
click at [811, 19] on span "Save" at bounding box center [805, 18] width 22 height 11
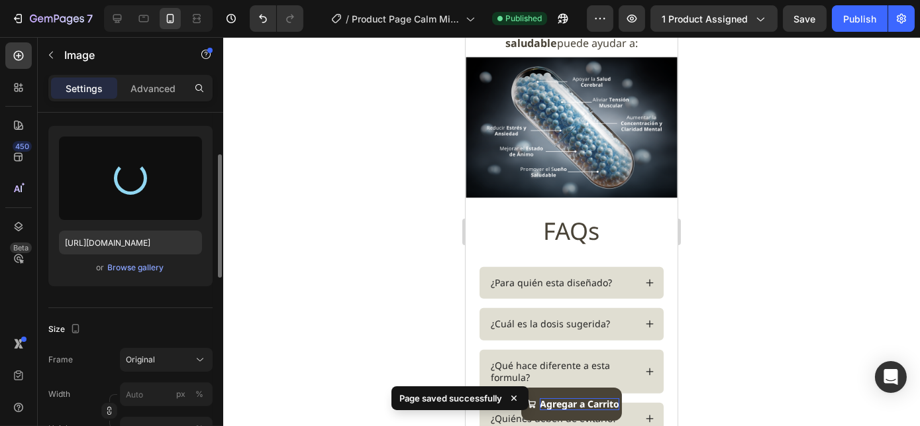
click at [128, 178] on div at bounding box center [131, 178] width 36 height 36
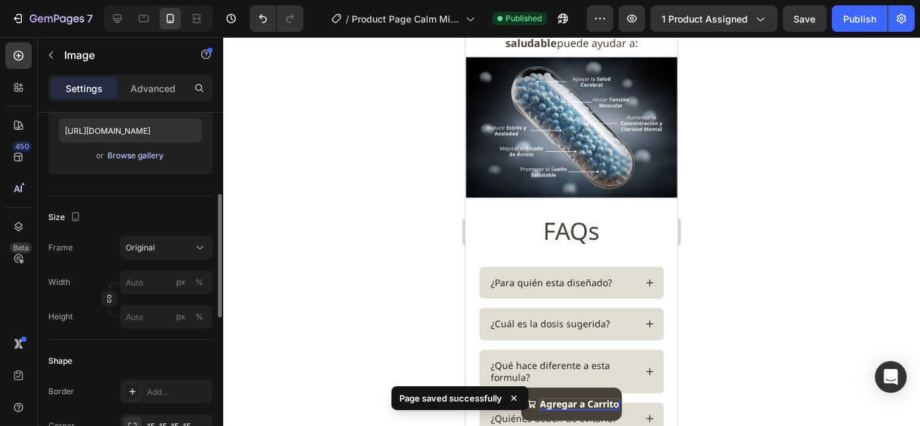
click at [120, 156] on div "Browse gallery" at bounding box center [136, 156] width 56 height 12
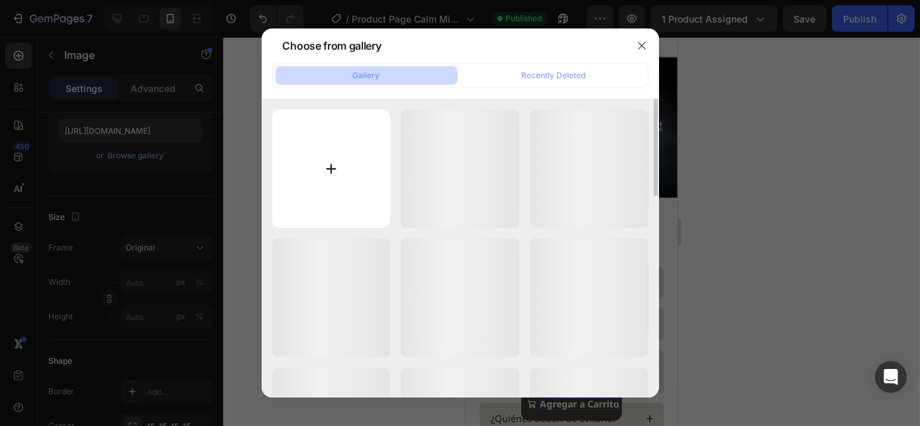
click at [338, 154] on input "file" at bounding box center [331, 168] width 119 height 119
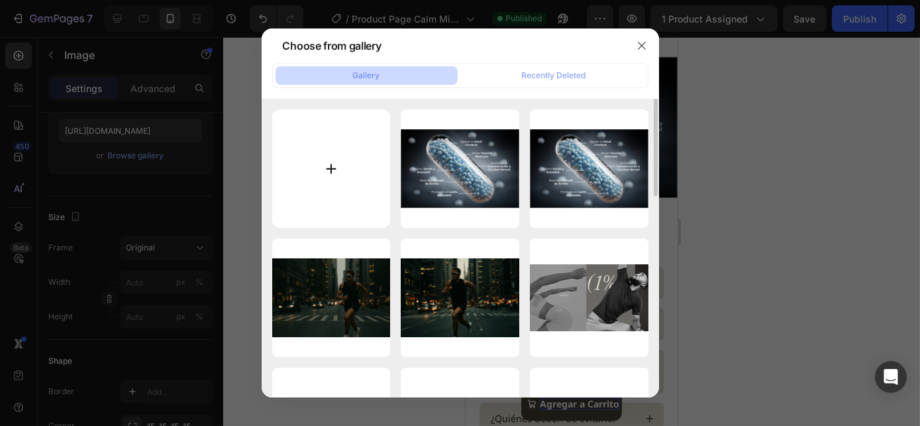
type input "C:\fakepath\Calm Mind capsula beneficios sin fondo.png"
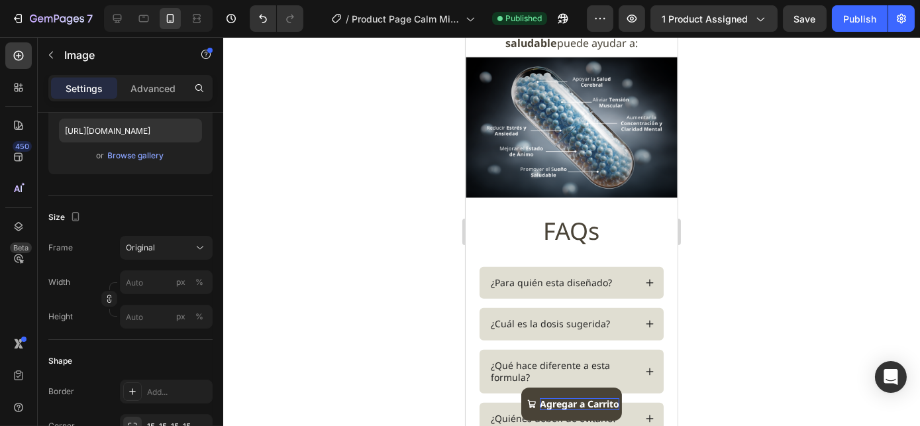
type input "[URL][DOMAIN_NAME]"
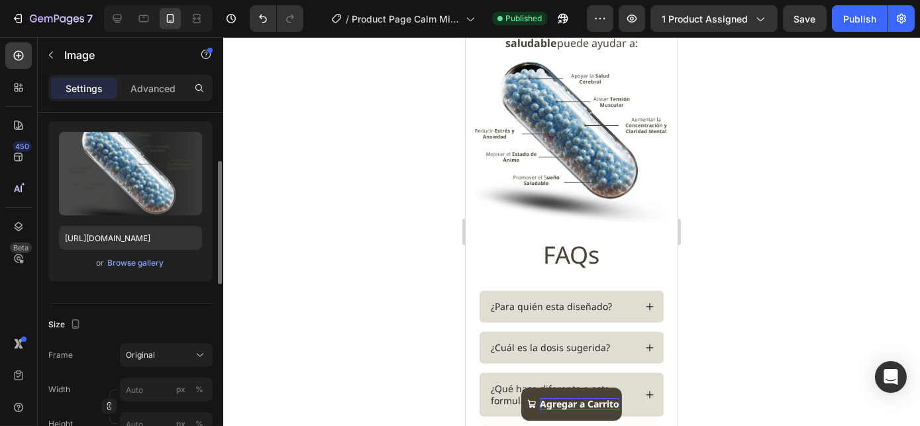
scroll to position [124, 0]
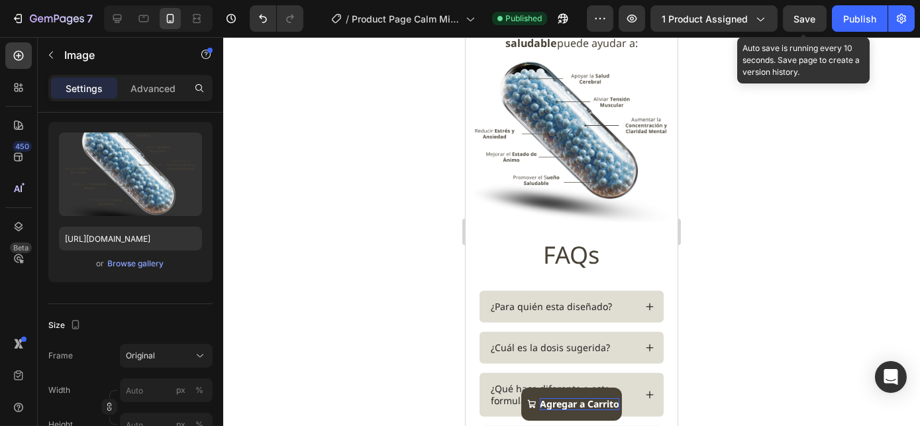
click at [799, 23] on span "Save" at bounding box center [805, 18] width 22 height 11
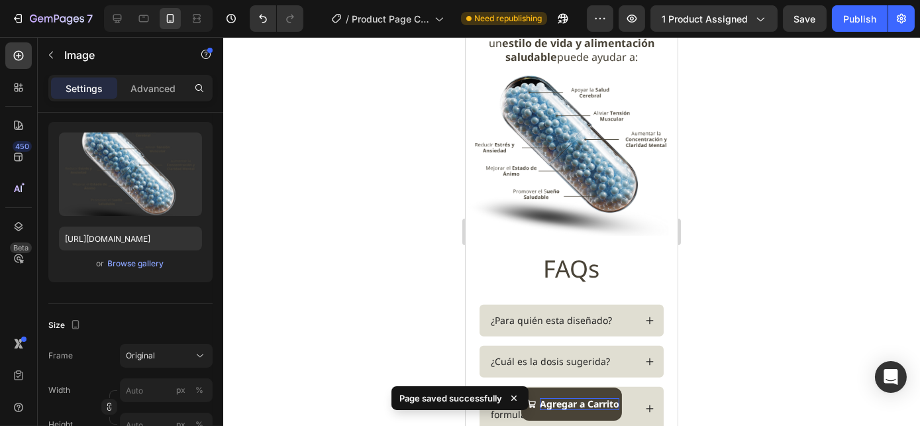
scroll to position [1225, 0]
click at [633, 115] on img at bounding box center [571, 152] width 212 height 165
click at [712, 44] on div at bounding box center [571, 231] width 696 height 389
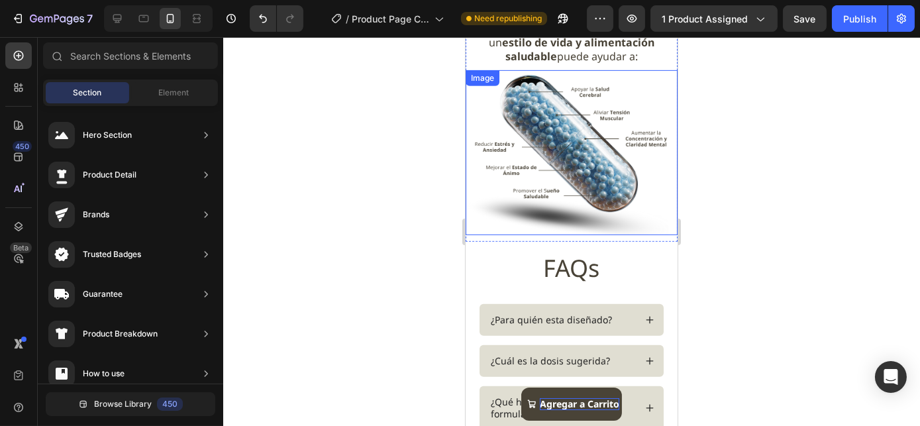
click at [559, 173] on img at bounding box center [571, 152] width 212 height 165
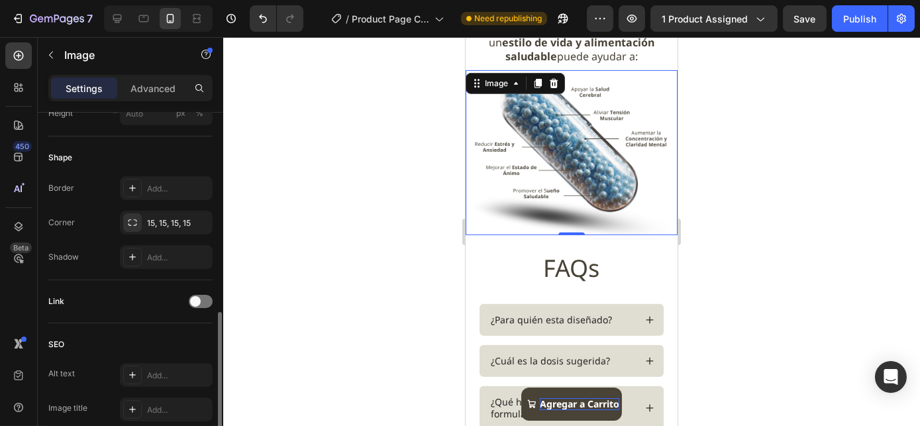
scroll to position [515, 0]
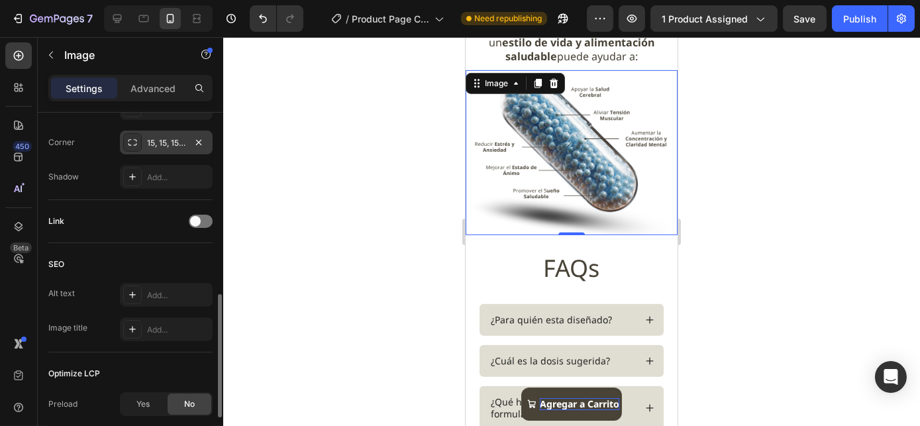
click at [160, 146] on div "15, 15, 15, 15" at bounding box center [166, 143] width 38 height 12
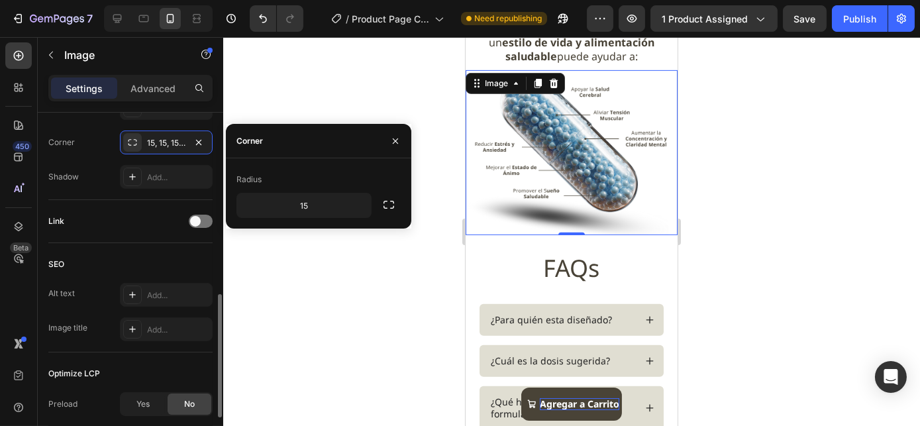
click at [135, 208] on div "Link" at bounding box center [130, 221] width 164 height 43
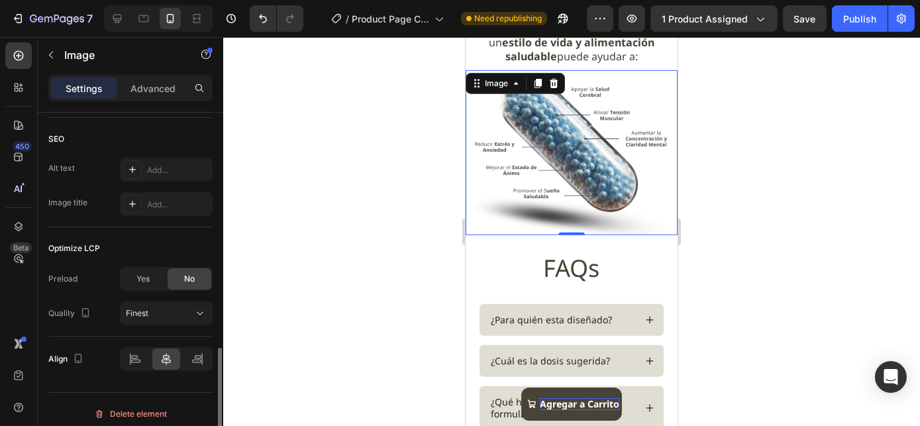
scroll to position [647, 0]
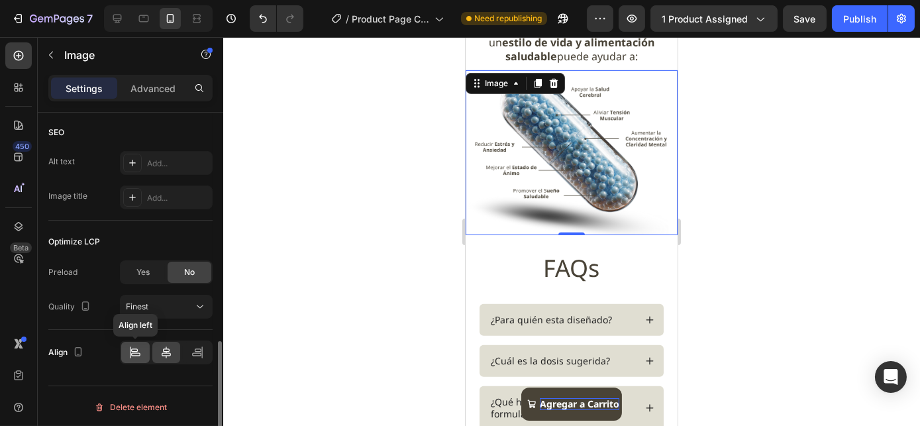
click at [134, 350] on icon at bounding box center [134, 352] width 13 height 13
click at [188, 354] on div at bounding box center [197, 352] width 28 height 21
click at [165, 346] on icon at bounding box center [166, 352] width 13 height 13
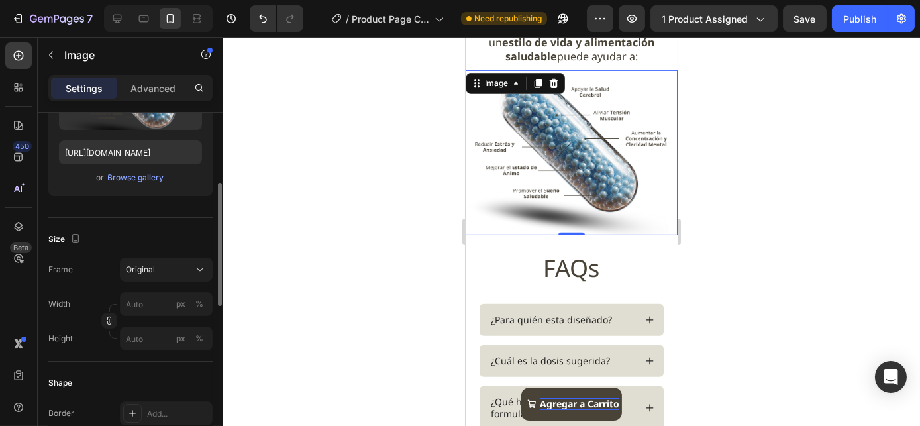
scroll to position [207, 0]
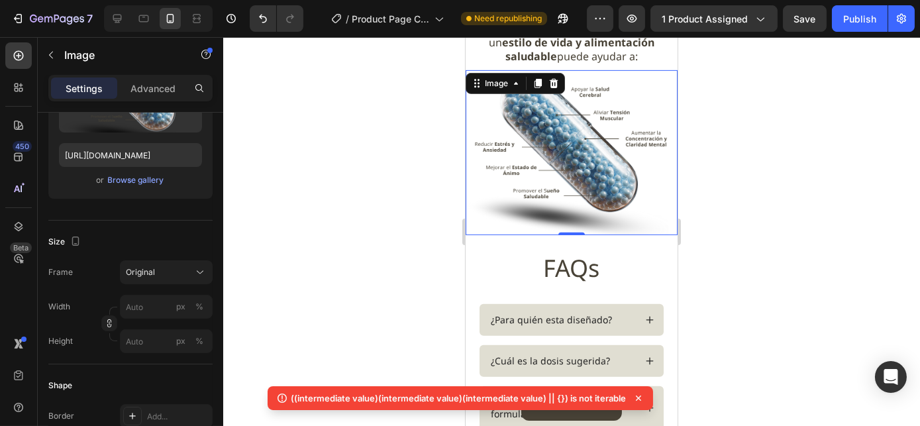
click at [638, 401] on icon at bounding box center [638, 397] width 13 height 13
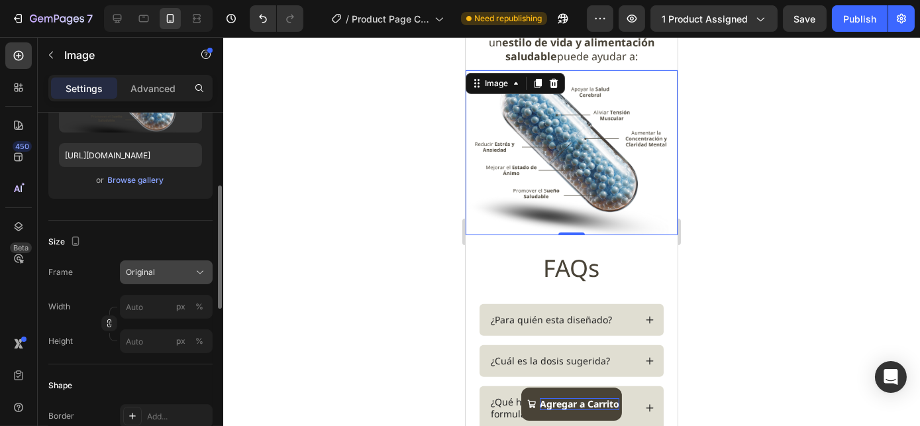
click at [162, 260] on button "Original" at bounding box center [166, 272] width 93 height 24
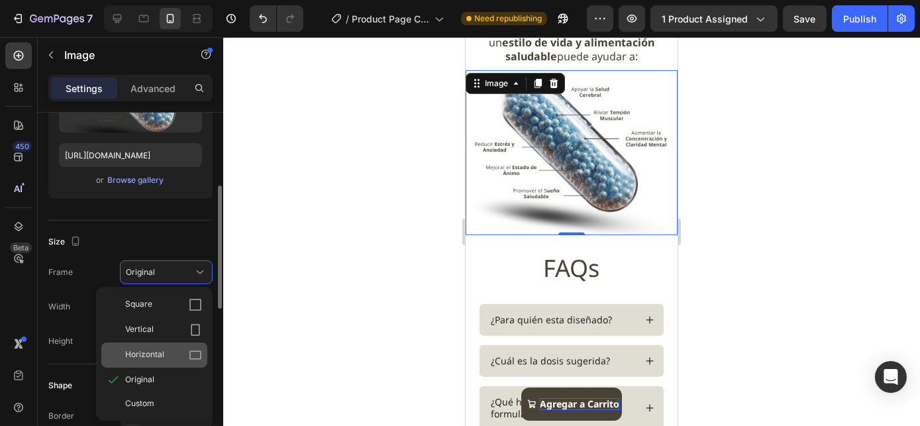
click at [162, 348] on span "Horizontal" at bounding box center [144, 354] width 39 height 13
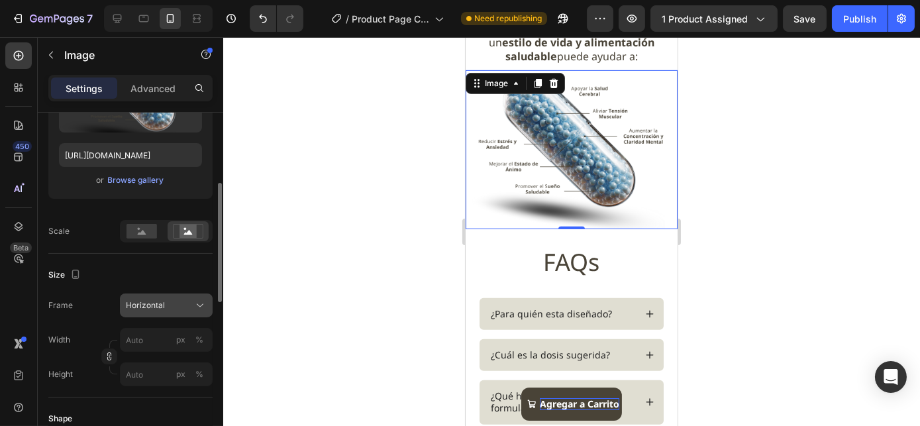
click at [177, 303] on div "Horizontal" at bounding box center [158, 305] width 65 height 12
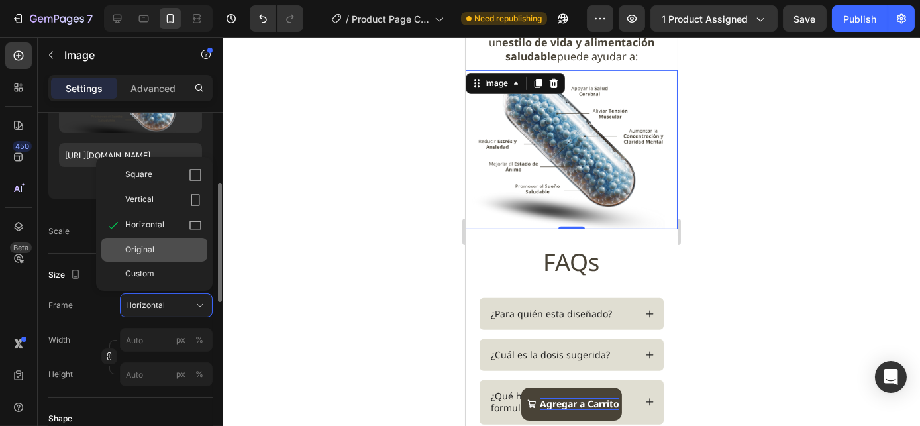
click at [157, 244] on div "Original" at bounding box center [163, 250] width 77 height 12
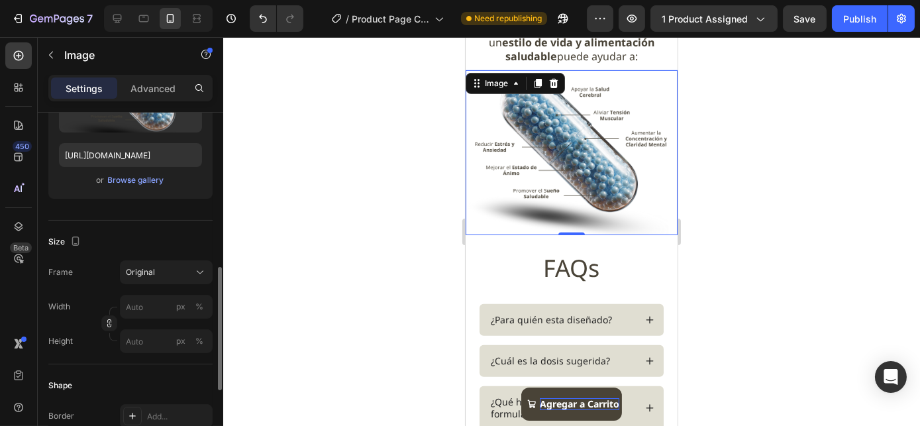
scroll to position [267, 0]
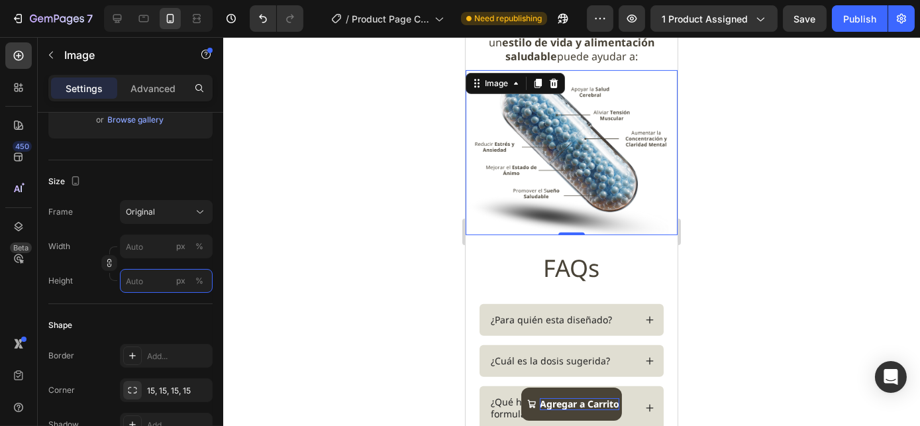
click at [144, 275] on input "px %" at bounding box center [166, 281] width 93 height 24
click at [145, 303] on div "Full 100%" at bounding box center [153, 311] width 109 height 24
type input "100"
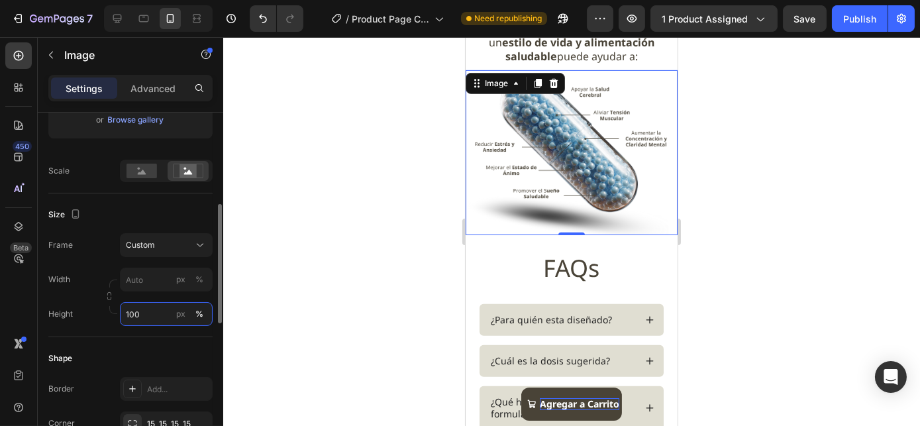
click at [146, 310] on input "100" at bounding box center [166, 314] width 93 height 24
click at [94, 298] on div "Size Frame Custom Width px % Height px %" at bounding box center [130, 265] width 164 height 144
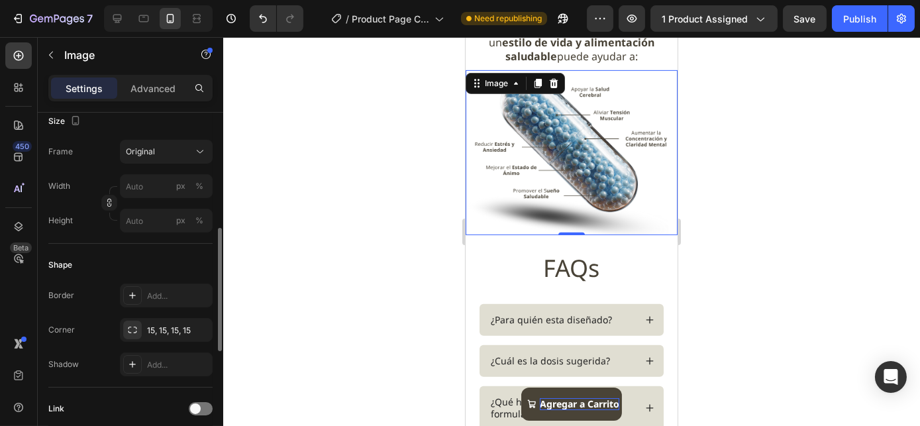
scroll to position [448, 0]
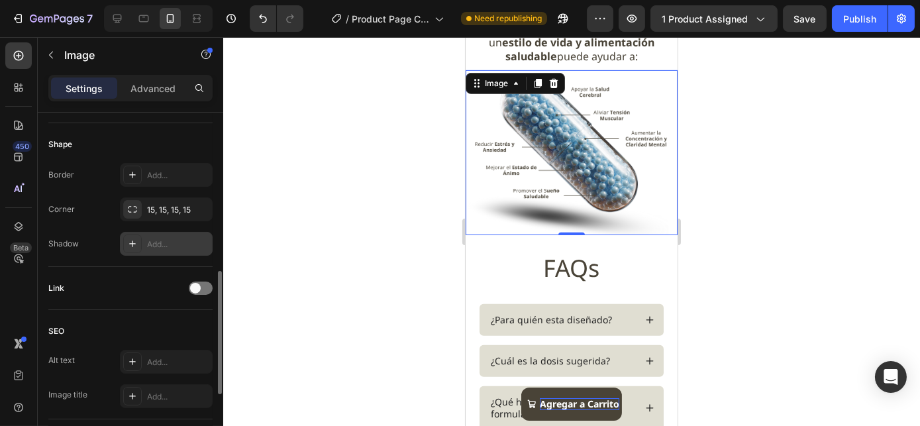
click at [150, 244] on div "Add..." at bounding box center [178, 244] width 62 height 12
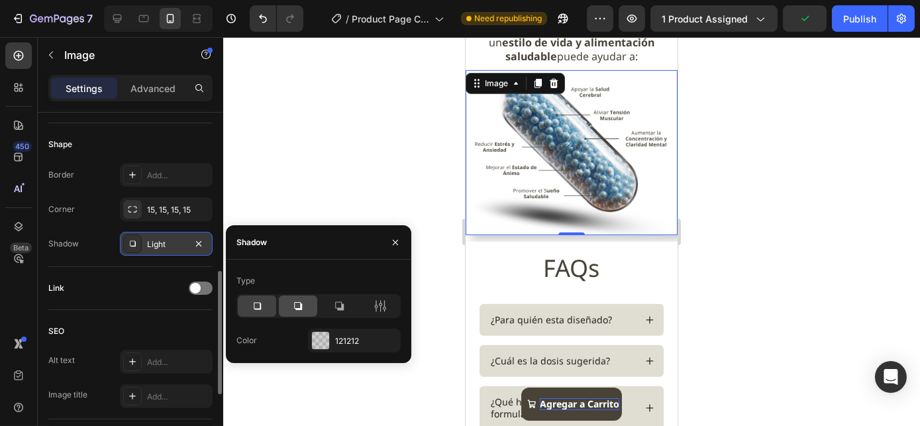
click at [301, 305] on icon at bounding box center [298, 306] width 8 height 8
drag, startPoint x: 334, startPoint y: 304, endPoint x: 349, endPoint y: 305, distance: 14.6
click at [334, 305] on icon at bounding box center [338, 305] width 13 height 13
click at [737, 225] on div at bounding box center [571, 231] width 696 height 389
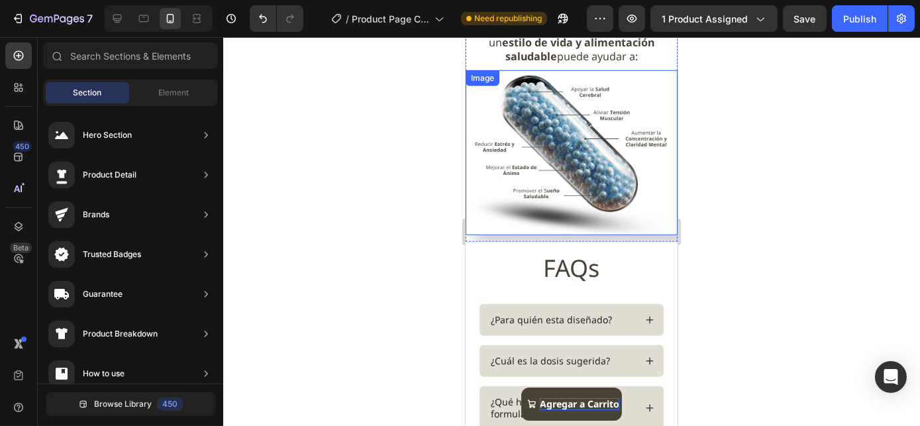
click at [630, 207] on img at bounding box center [571, 152] width 212 height 165
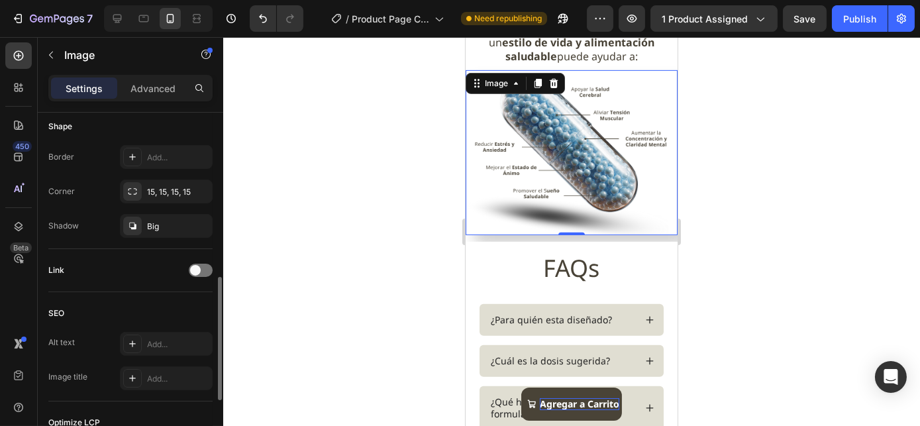
scroll to position [346, 0]
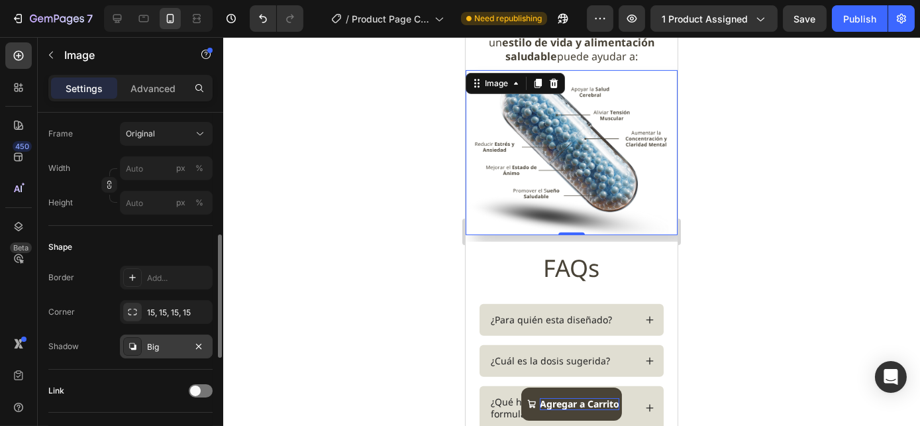
click at [156, 341] on div "Big" at bounding box center [166, 347] width 38 height 12
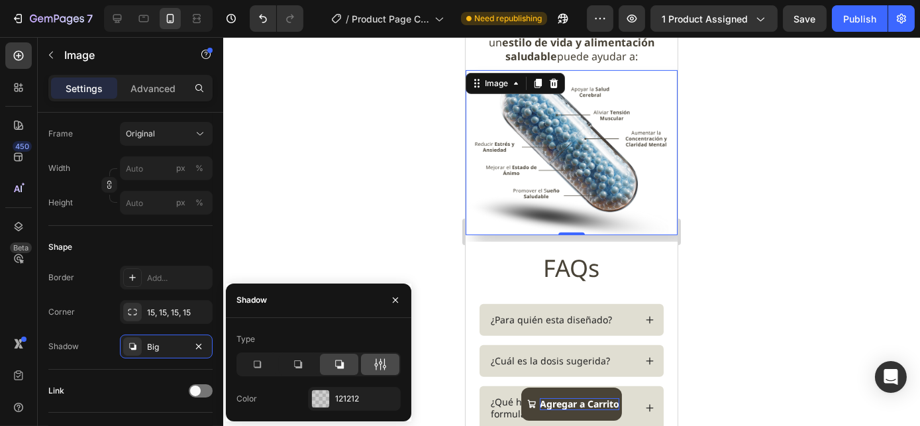
click at [381, 364] on icon at bounding box center [379, 363] width 13 height 13
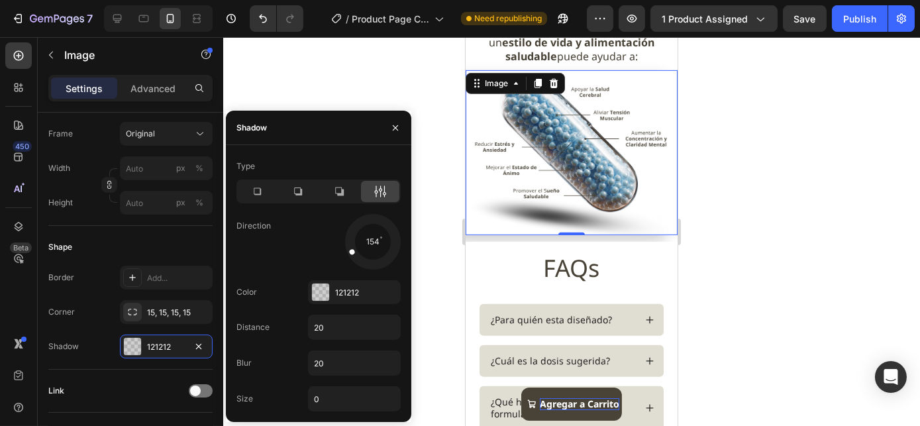
drag, startPoint x: 388, startPoint y: 258, endPoint x: 299, endPoint y: 274, distance: 90.2
click at [299, 274] on div "Type Direction 154 Color 121212 Distance 20 Blur 20 Size 0" at bounding box center [318, 284] width 185 height 256
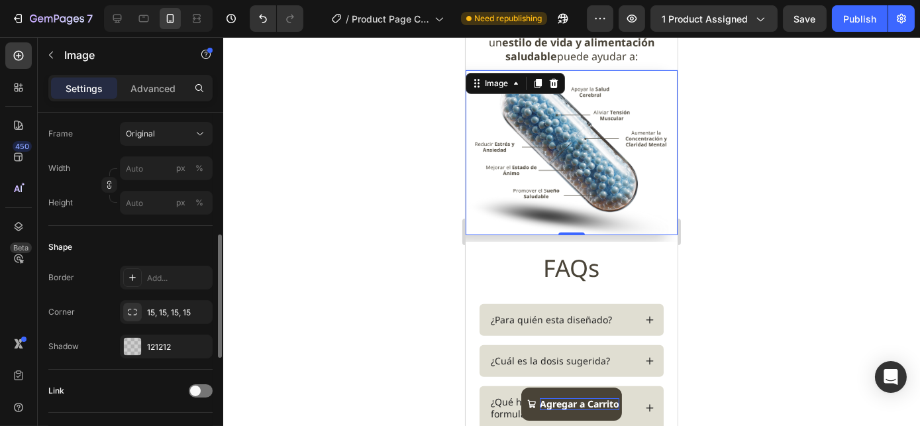
click at [86, 279] on div "Border Add..." at bounding box center [130, 277] width 164 height 24
click at [204, 344] on icon "button" at bounding box center [198, 346] width 11 height 11
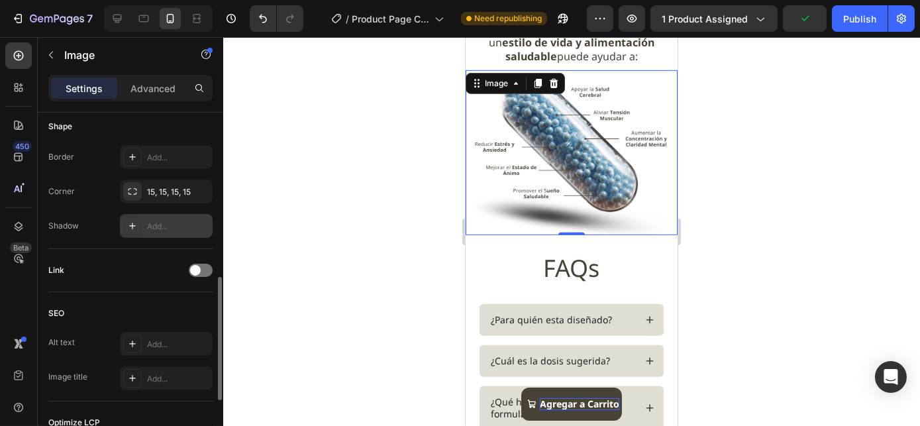
scroll to position [587, 0]
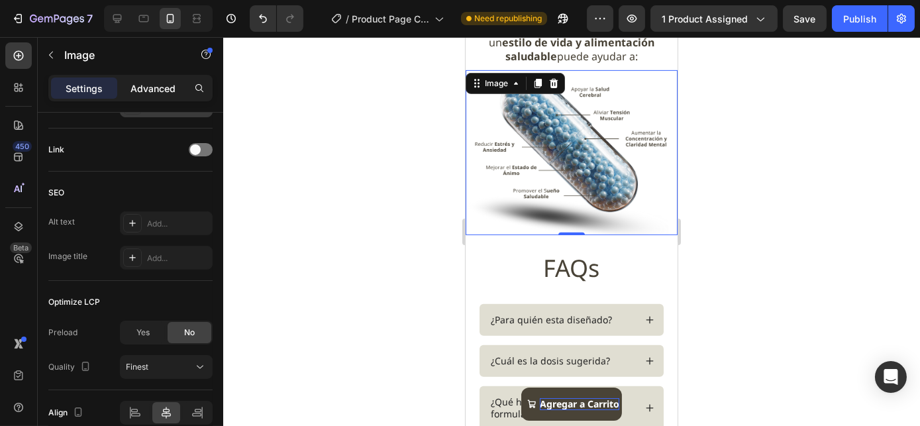
click at [156, 87] on p "Advanced" at bounding box center [152, 88] width 45 height 14
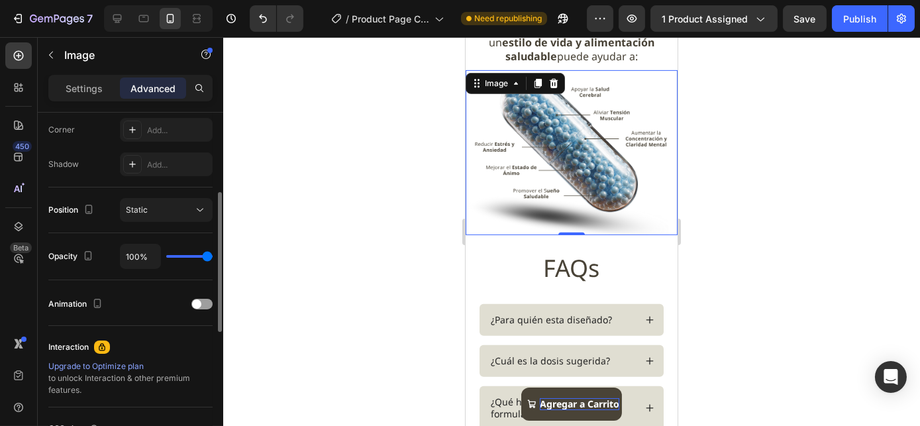
scroll to position [350, 0]
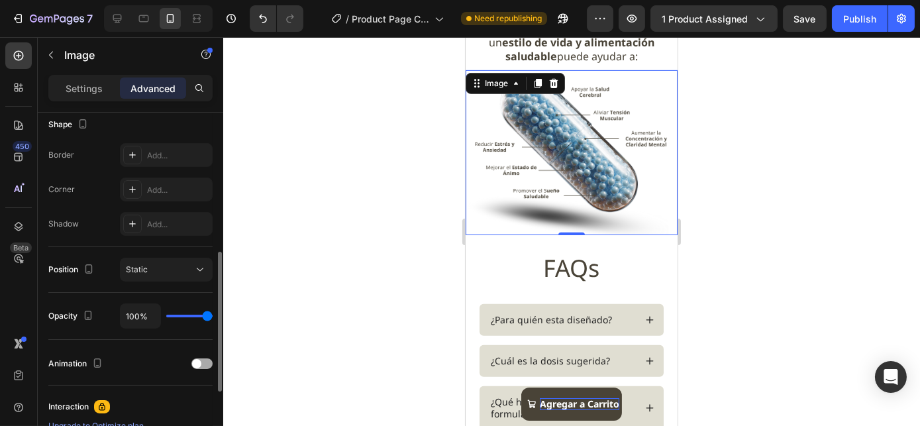
click at [196, 361] on span at bounding box center [196, 363] width 9 height 9
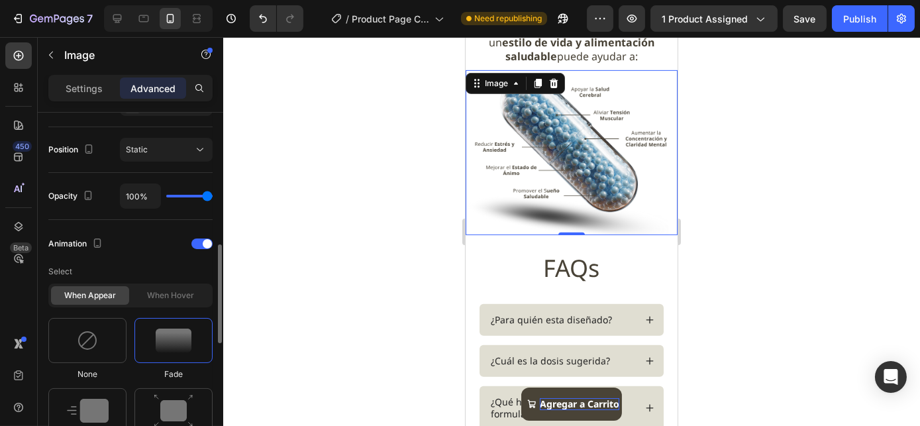
scroll to position [650, 0]
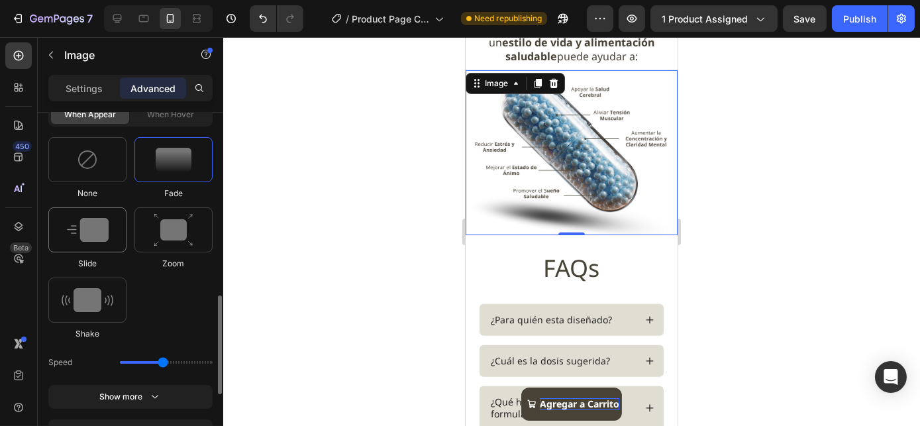
click at [98, 230] on img at bounding box center [88, 230] width 42 height 24
click at [173, 237] on img at bounding box center [174, 230] width 40 height 34
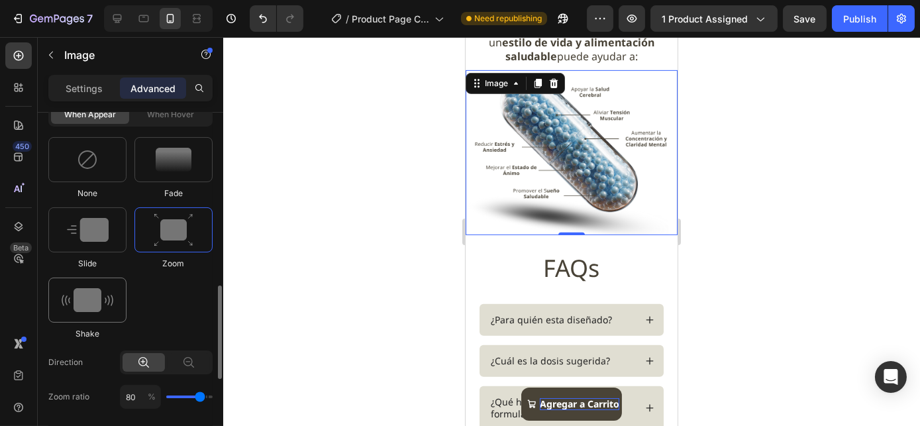
click at [104, 277] on div at bounding box center [87, 299] width 78 height 45
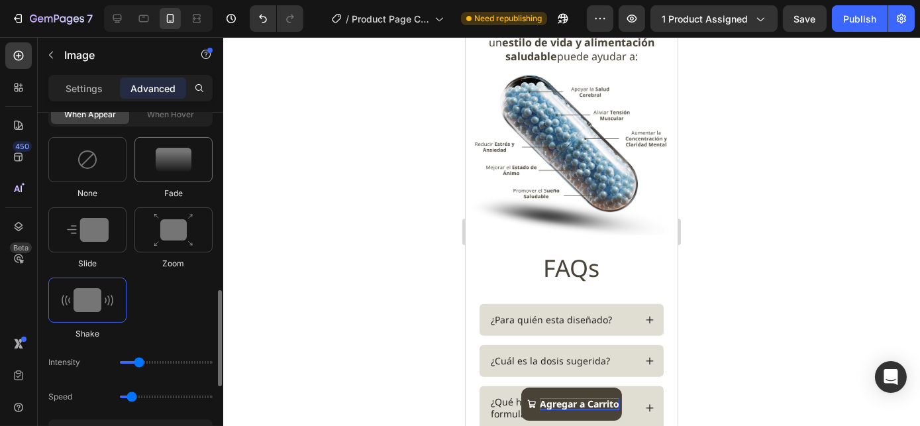
click at [183, 170] on div at bounding box center [173, 159] width 78 height 45
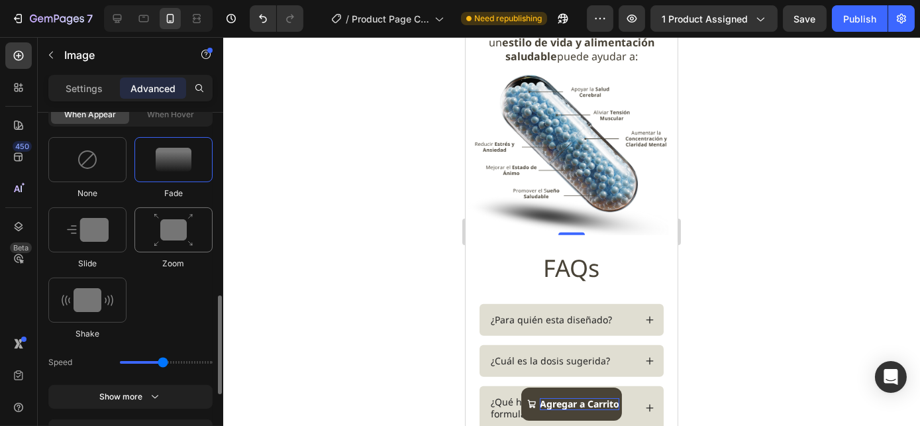
scroll to position [590, 0]
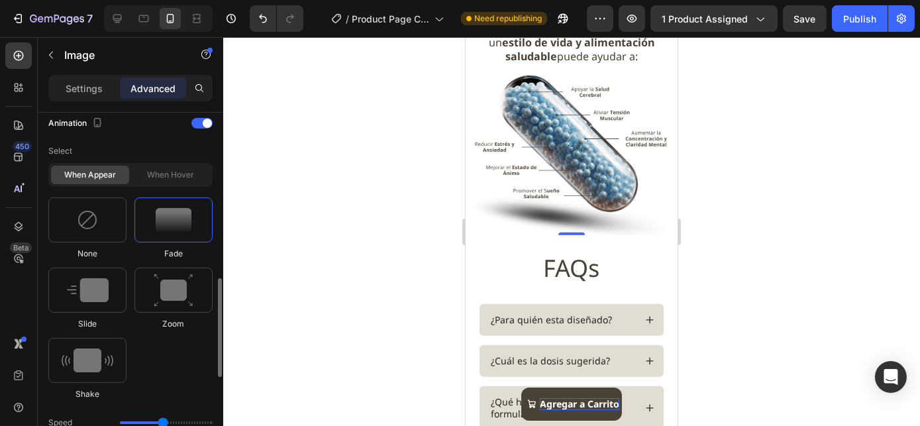
click at [161, 177] on div "When hover" at bounding box center [171, 175] width 78 height 19
click at [150, 166] on div "When hover" at bounding box center [171, 175] width 78 height 19
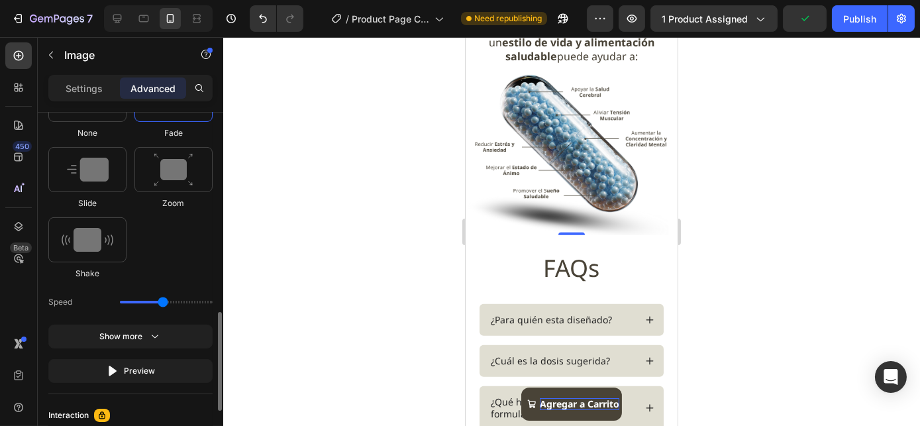
scroll to position [650, 0]
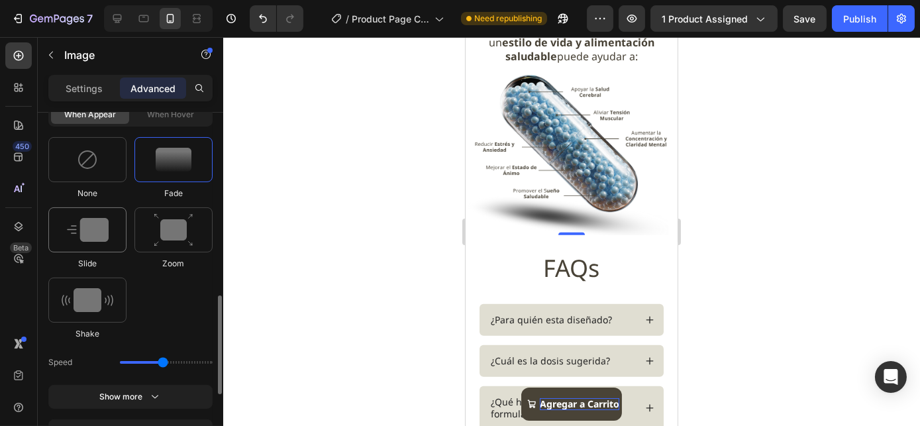
click at [87, 237] on img at bounding box center [88, 230] width 42 height 24
click at [176, 160] on img at bounding box center [174, 160] width 36 height 24
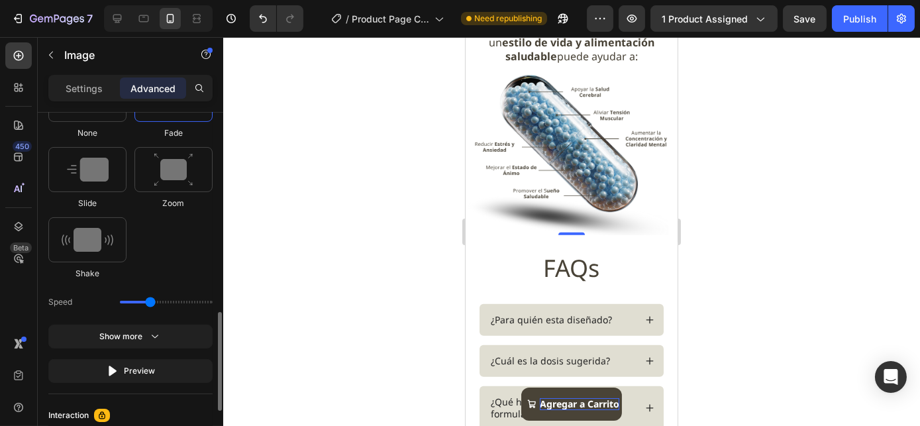
drag, startPoint x: 162, startPoint y: 301, endPoint x: 150, endPoint y: 301, distance: 12.6
click at [150, 301] on input "range" at bounding box center [166, 302] width 93 height 3
drag, startPoint x: 148, startPoint y: 297, endPoint x: 136, endPoint y: 295, distance: 12.0
type input "0.9"
click at [136, 301] on input "range" at bounding box center [166, 302] width 93 height 3
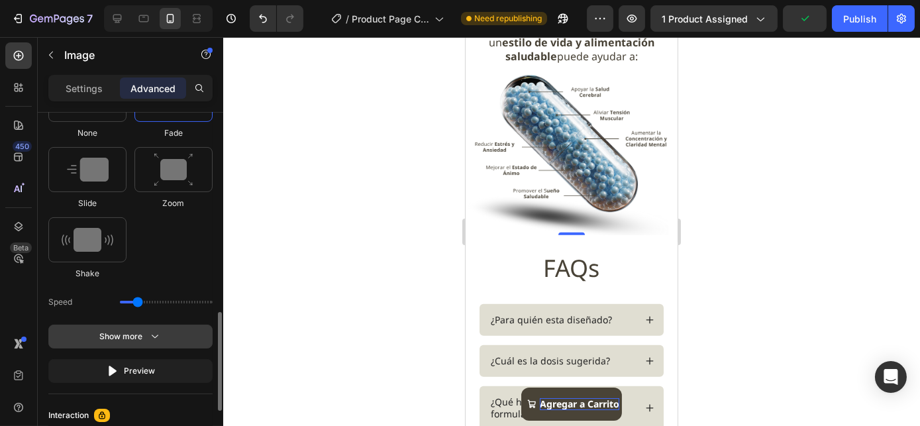
click at [171, 359] on button "Show more" at bounding box center [130, 371] width 164 height 24
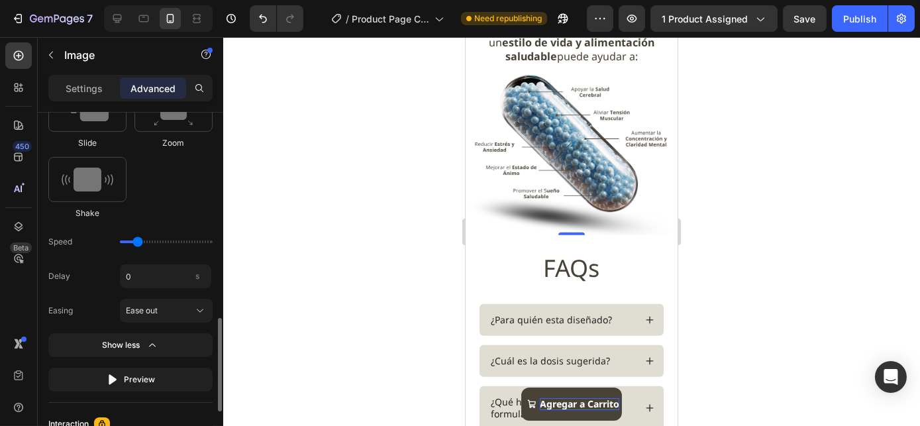
scroll to position [831, 0]
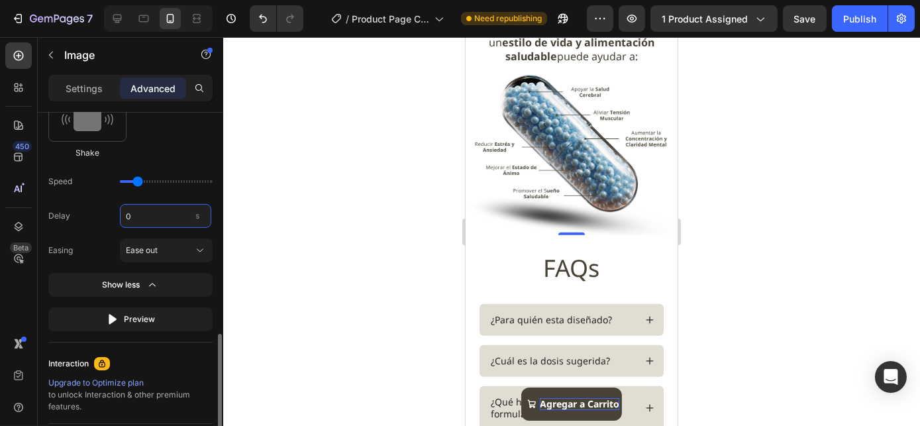
click at [132, 219] on input "0" at bounding box center [165, 216] width 91 height 24
click at [101, 199] on div "Select When appear When hover None Fade Slide Zoom Shake Speed Delay 1 s Easing…" at bounding box center [130, 114] width 164 height 433
click at [144, 218] on input "1" at bounding box center [165, 216] width 91 height 24
click at [91, 230] on div "Delay 0 s Easing Ease out" at bounding box center [130, 233] width 164 height 58
type input "0"
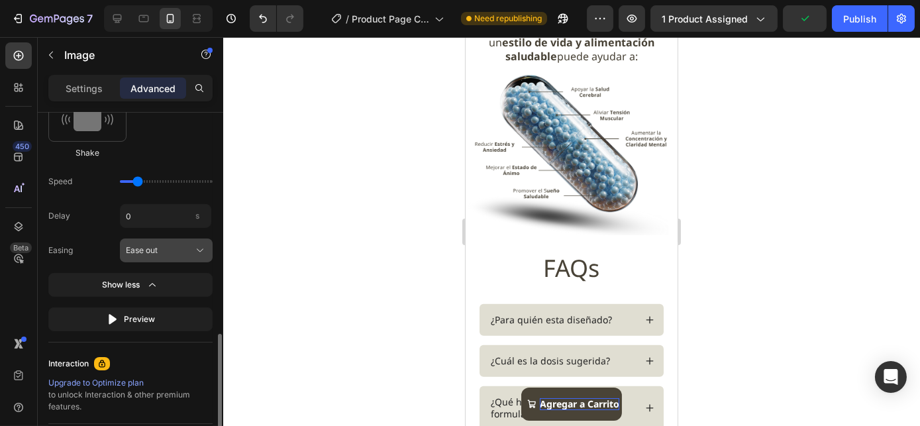
click at [139, 246] on span "Ease out" at bounding box center [142, 250] width 32 height 12
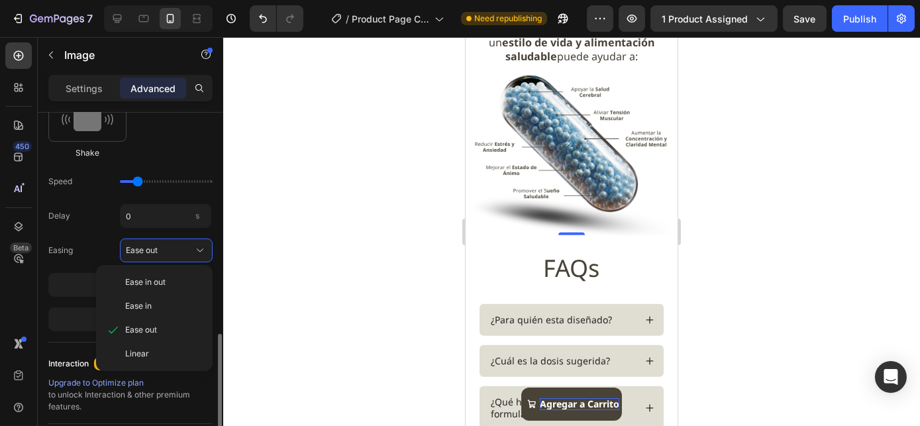
click at [95, 234] on div "Delay 0 s Easing Ease out Ease in out Ease in Ease out Linear" at bounding box center [130, 233] width 164 height 58
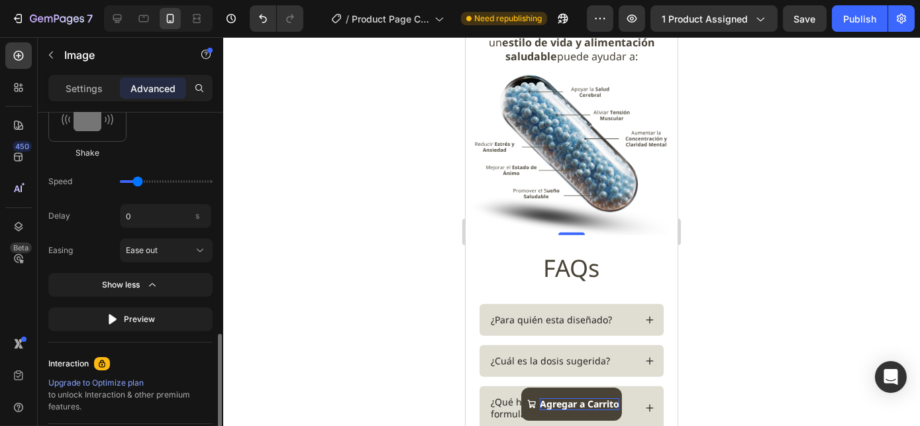
scroll to position [891, 0]
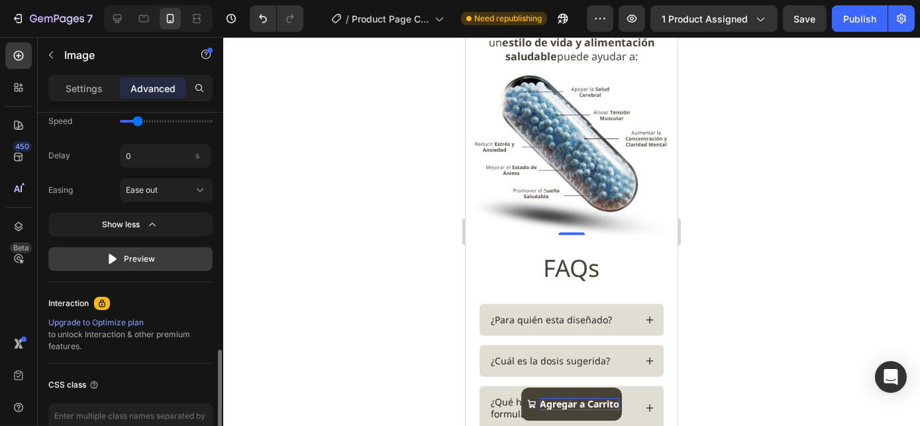
click at [138, 261] on div "Preview" at bounding box center [131, 258] width 50 height 13
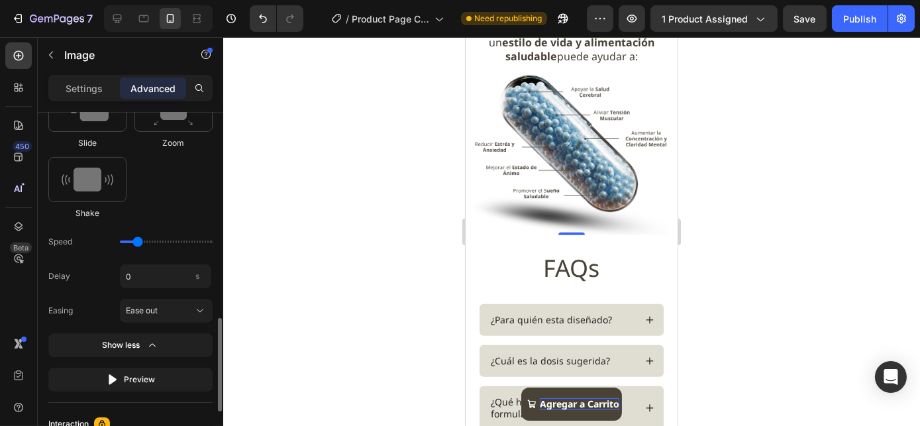
scroll to position [650, 0]
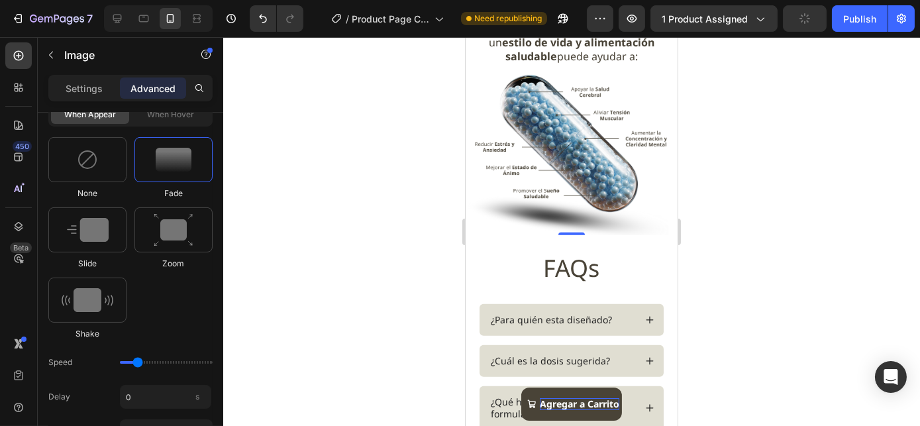
click at [631, 213] on img at bounding box center [571, 152] width 212 height 165
click at [89, 85] on p "Settings" at bounding box center [84, 88] width 37 height 14
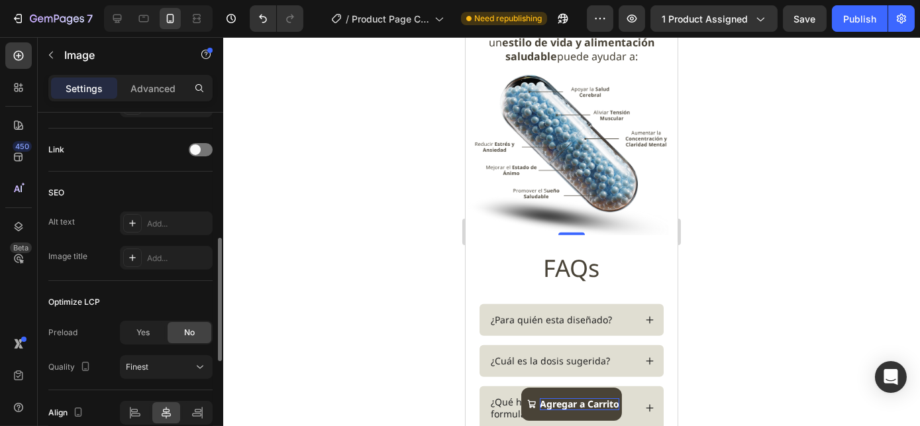
scroll to position [466, 0]
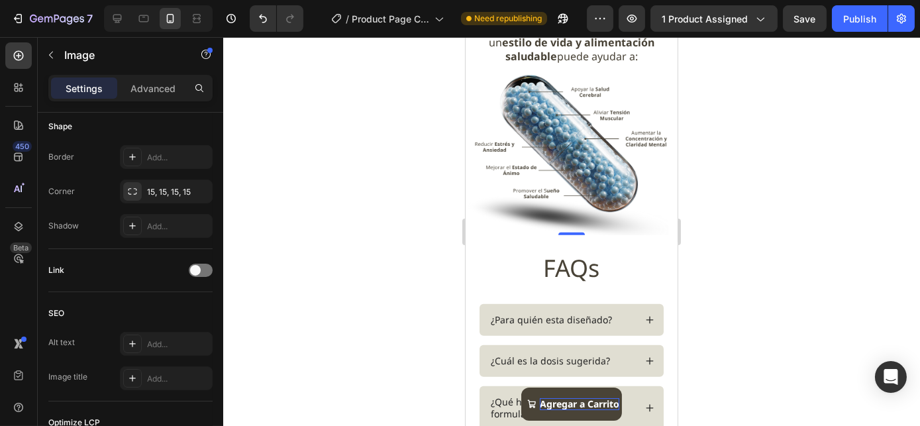
click at [558, 130] on img at bounding box center [571, 152] width 212 height 165
click at [706, 182] on div at bounding box center [571, 231] width 696 height 389
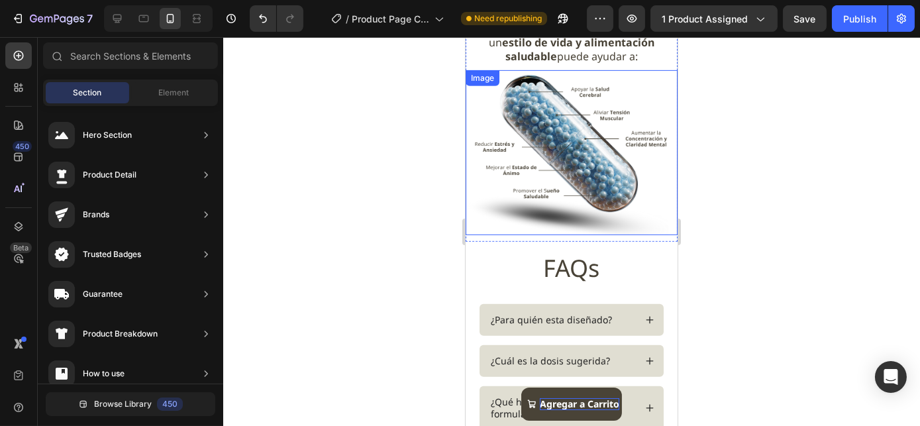
click at [601, 162] on img at bounding box center [571, 152] width 212 height 165
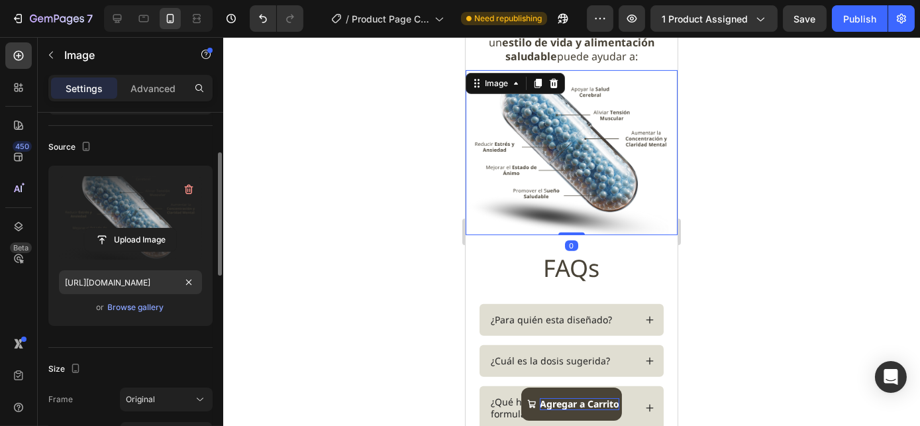
scroll to position [89, 0]
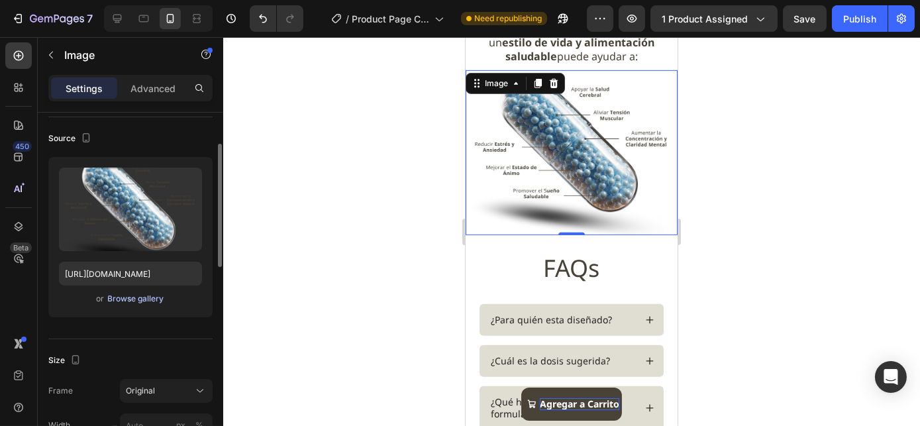
click at [148, 297] on div "Browse gallery" at bounding box center [136, 299] width 56 height 12
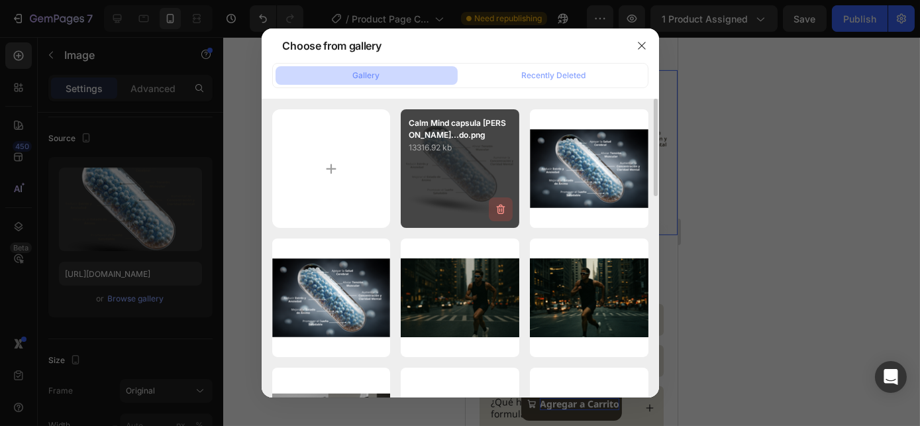
click at [500, 211] on icon "button" at bounding box center [500, 209] width 13 height 13
click at [493, 215] on div "Delete" at bounding box center [493, 212] width 24 height 12
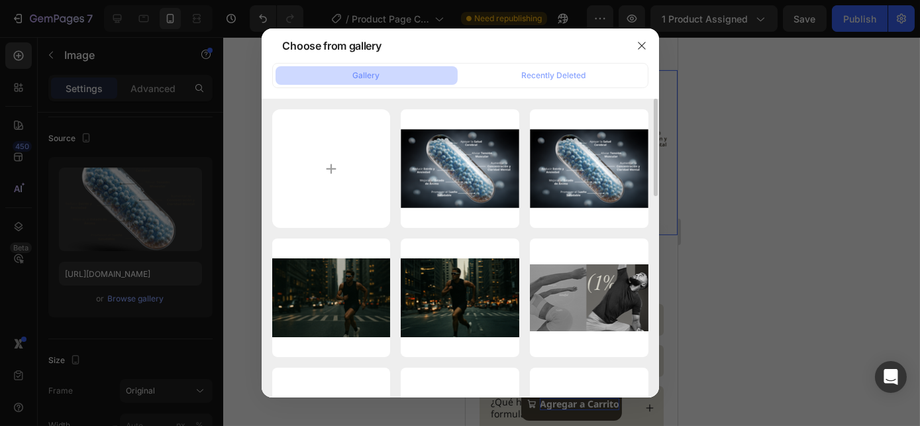
click at [167, 210] on div at bounding box center [460, 213] width 920 height 426
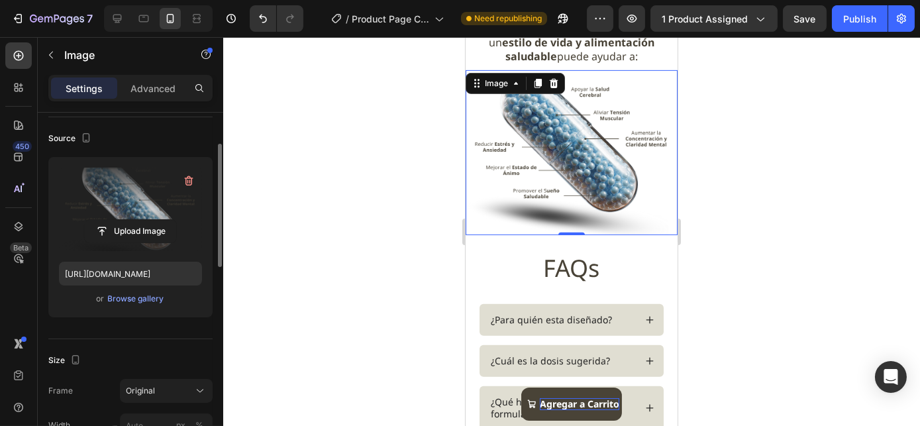
click at [88, 203] on label at bounding box center [130, 208] width 143 height 83
click at [88, 220] on input "file" at bounding box center [130, 231] width 91 height 23
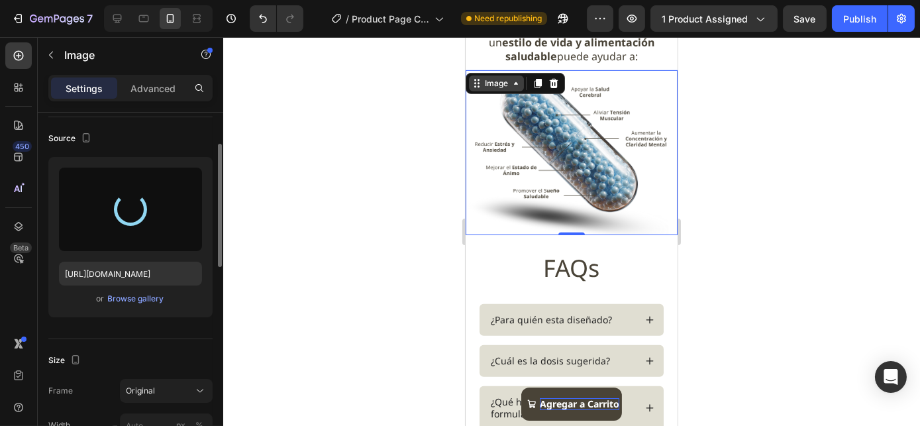
click at [509, 87] on div "Image" at bounding box center [495, 83] width 28 height 12
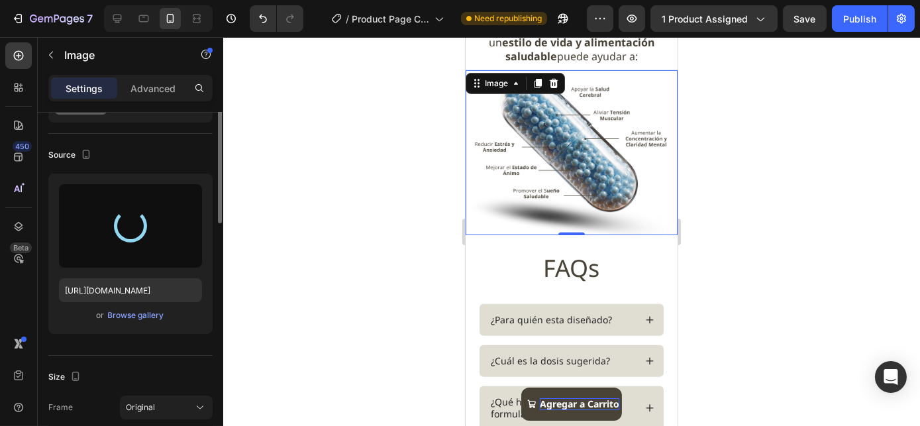
scroll to position [0, 0]
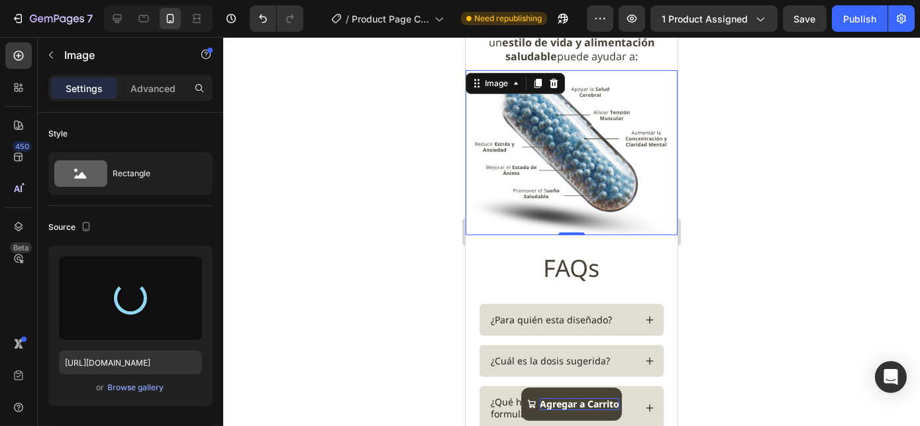
type input "[URL][DOMAIN_NAME]"
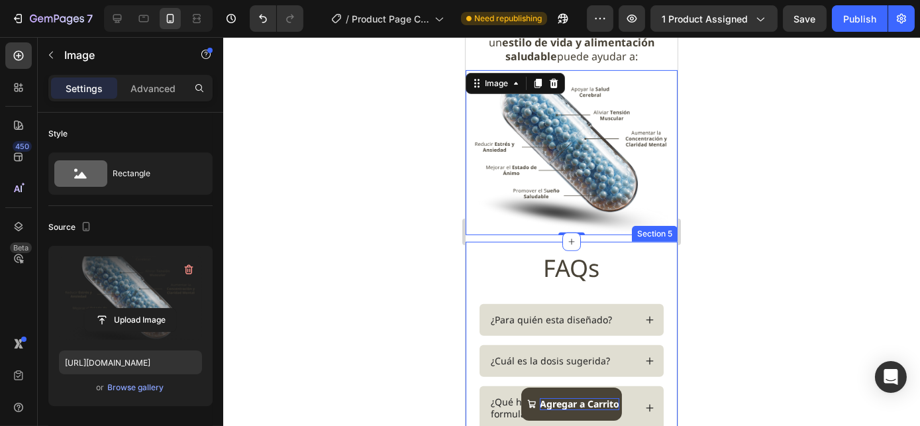
click at [769, 235] on div at bounding box center [571, 231] width 696 height 389
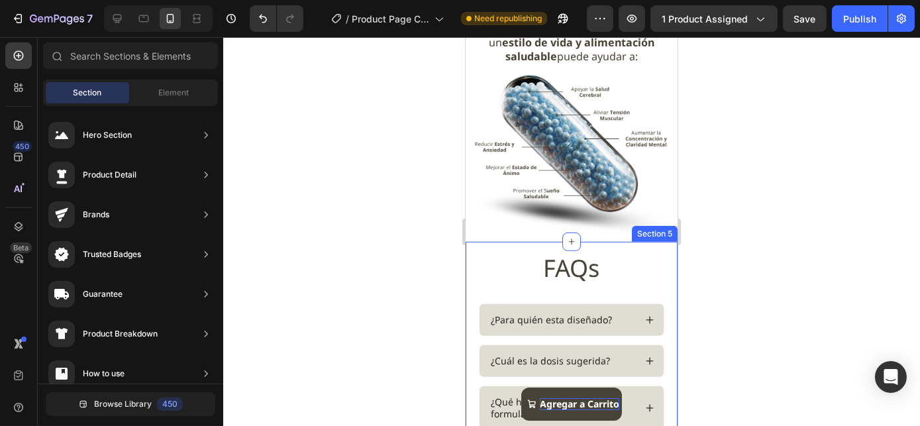
click at [774, 238] on div at bounding box center [571, 231] width 696 height 389
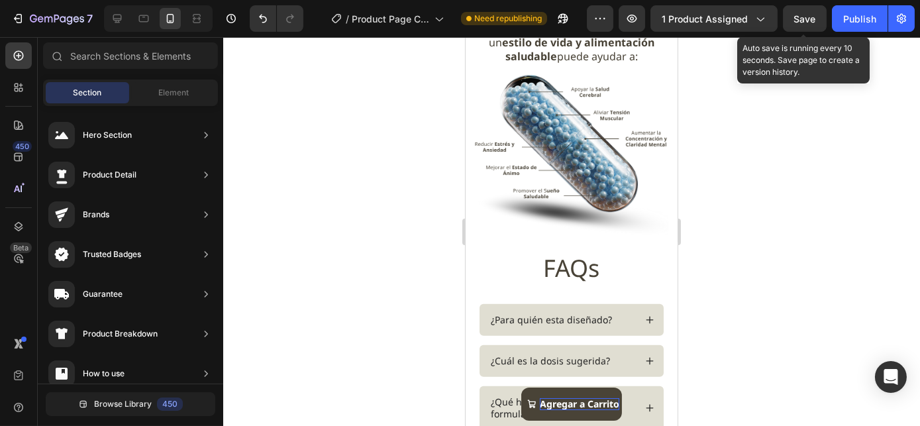
click at [808, 16] on span "Save" at bounding box center [805, 18] width 22 height 11
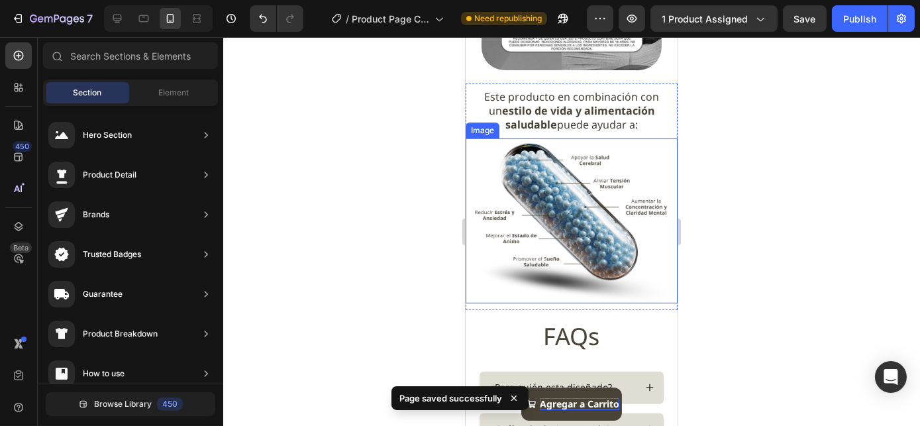
scroll to position [1045, 0]
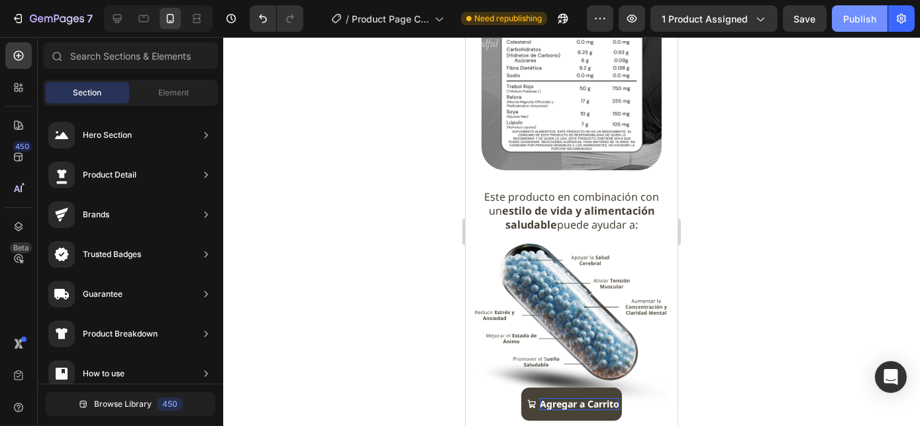
click at [858, 21] on div "Publish" at bounding box center [859, 19] width 33 height 14
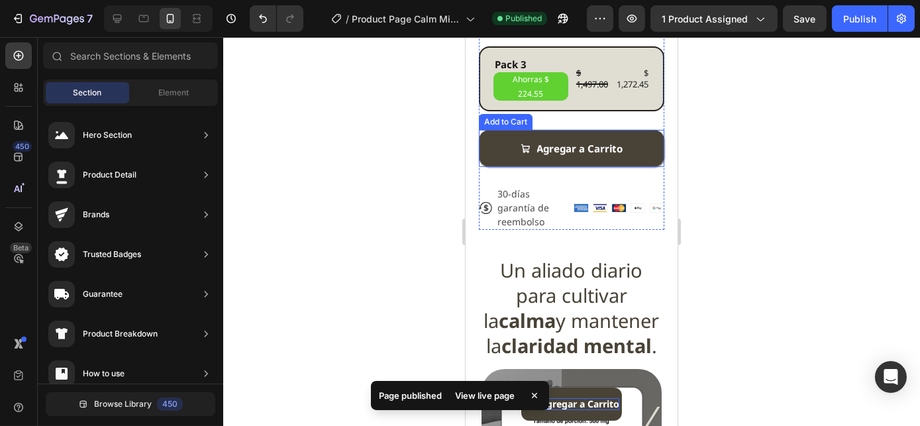
scroll to position [519, 0]
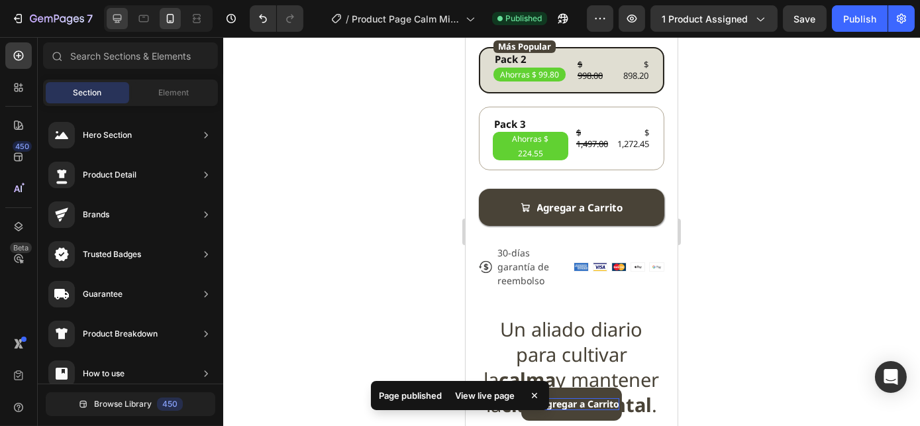
click at [123, 17] on div at bounding box center [117, 18] width 21 height 21
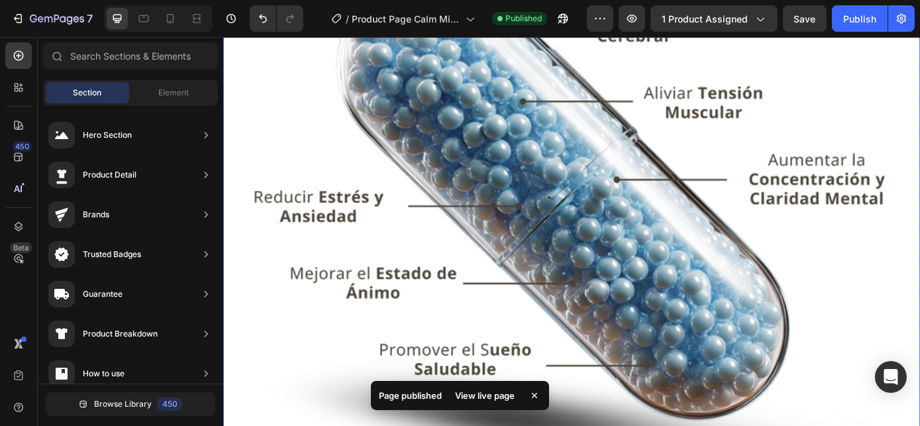
scroll to position [1410, 0]
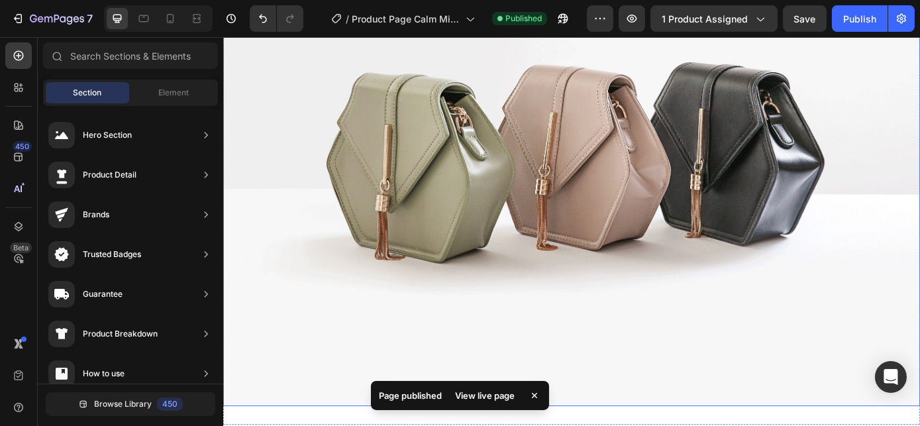
click at [559, 159] on img at bounding box center [619, 160] width 794 height 596
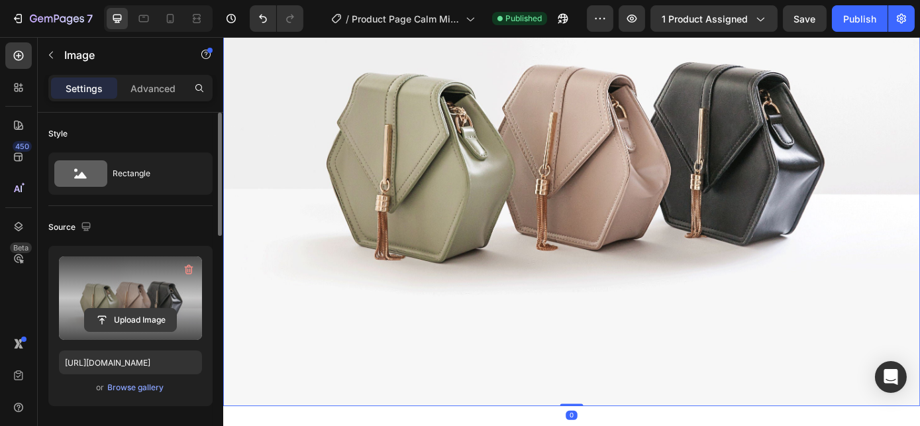
click at [113, 310] on input "file" at bounding box center [130, 320] width 91 height 23
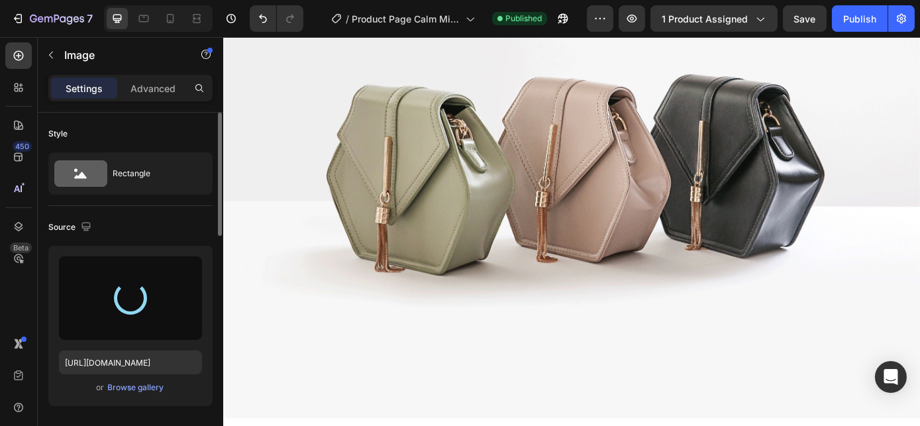
scroll to position [1023, 0]
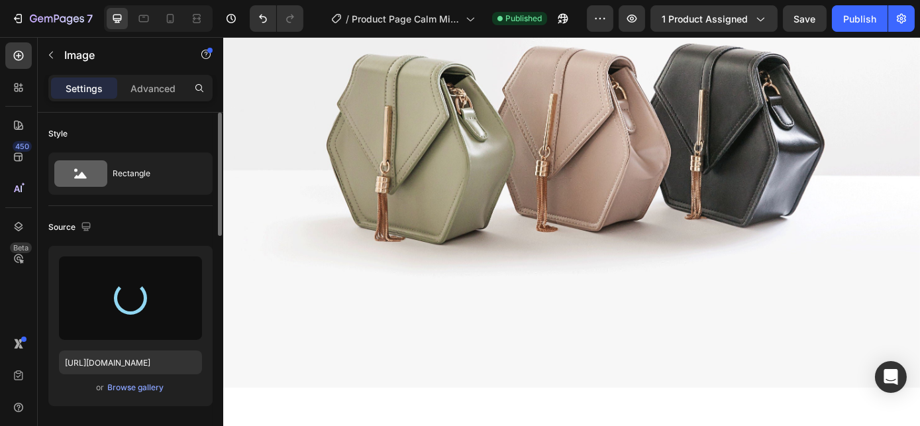
type input "[URL][DOMAIN_NAME]"
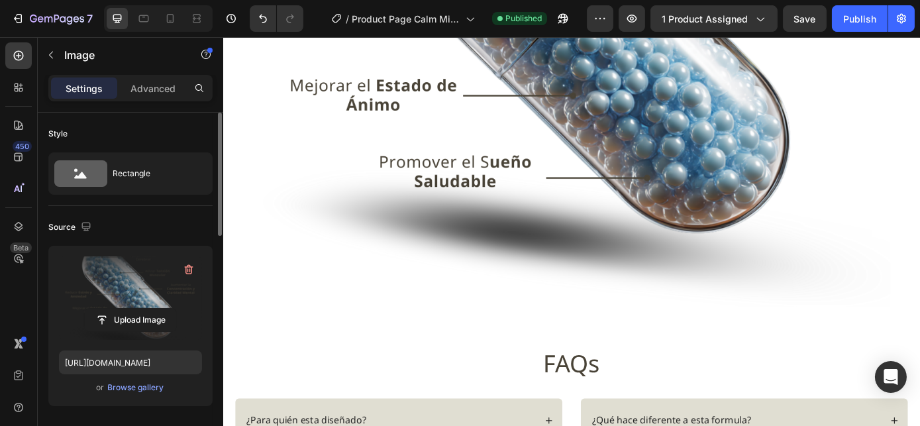
scroll to position [1564, 0]
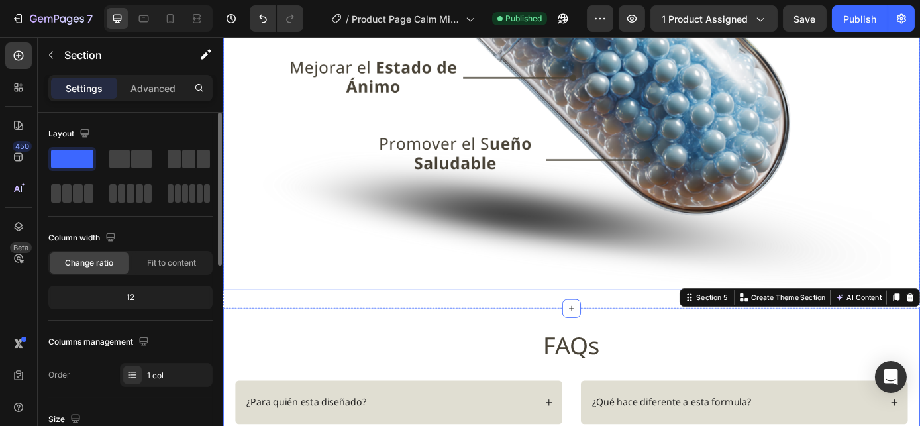
click at [461, 193] on img at bounding box center [619, 16] width 794 height 618
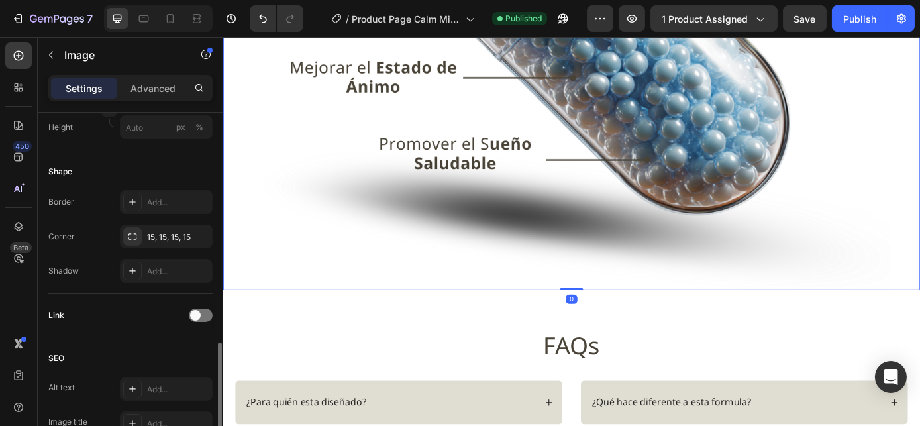
scroll to position [647, 0]
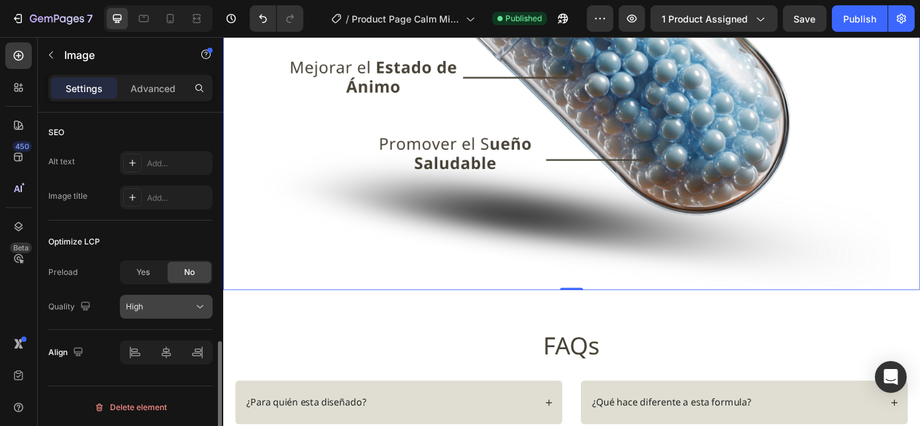
click at [154, 302] on div "High" at bounding box center [160, 307] width 68 height 12
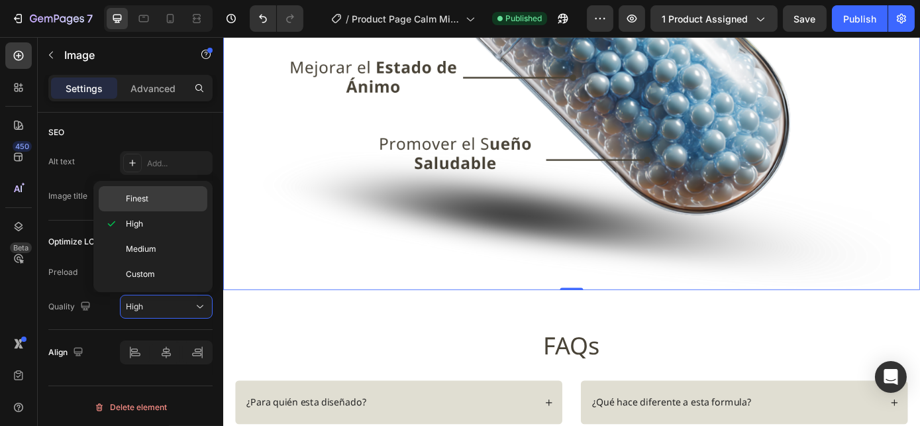
click at [142, 193] on span "Finest" at bounding box center [137, 199] width 23 height 12
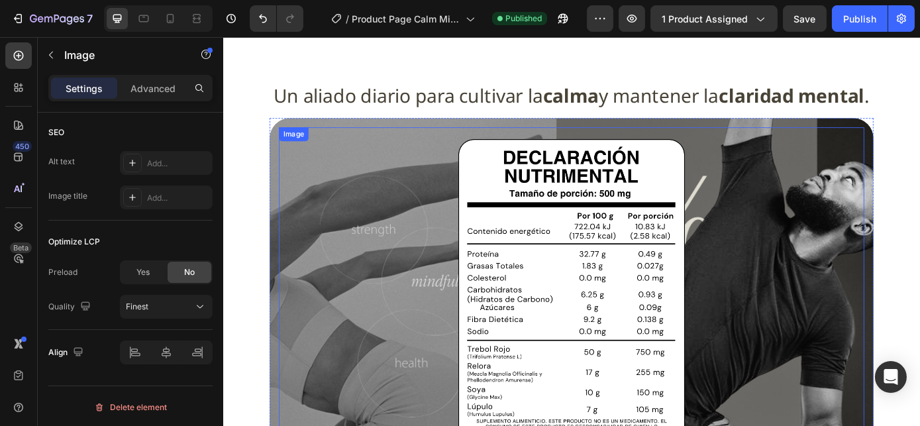
scroll to position [542, 0]
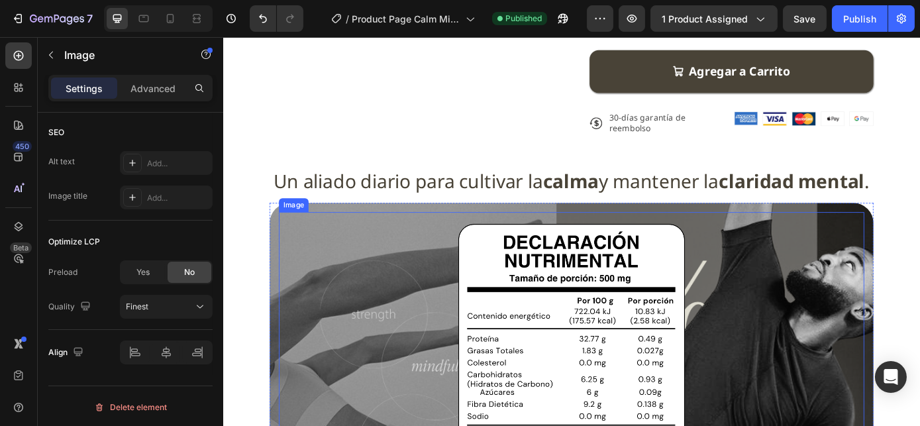
click at [575, 330] on img at bounding box center [619, 429] width 301 height 386
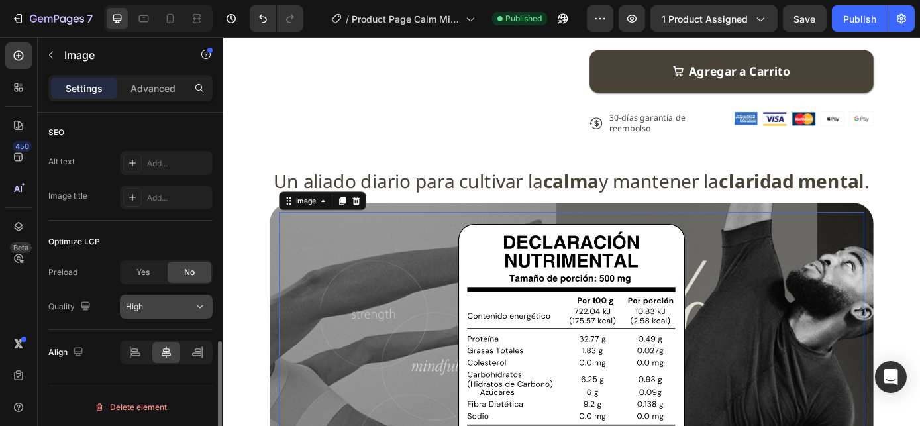
click at [153, 301] on div "High" at bounding box center [160, 307] width 68 height 12
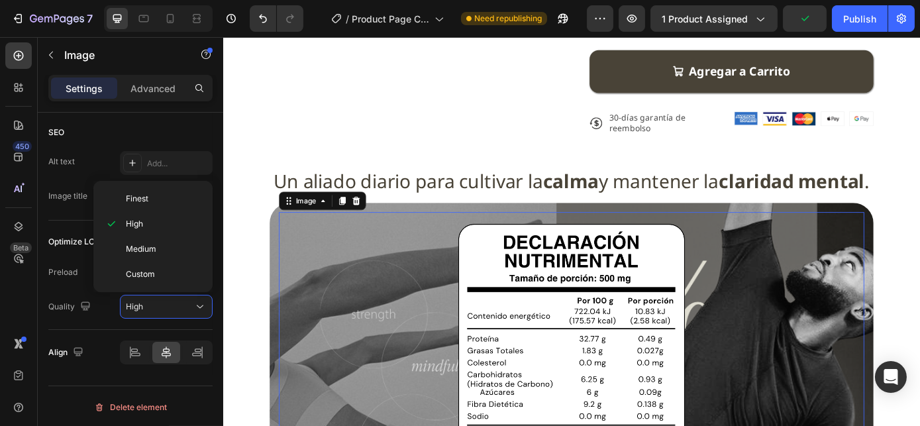
click at [547, 334] on img at bounding box center [619, 429] width 301 height 386
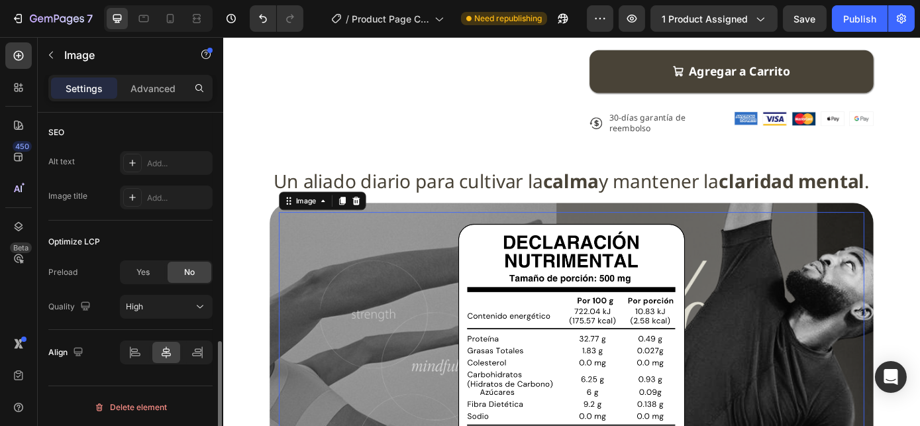
click at [150, 297] on button "High" at bounding box center [166, 307] width 93 height 24
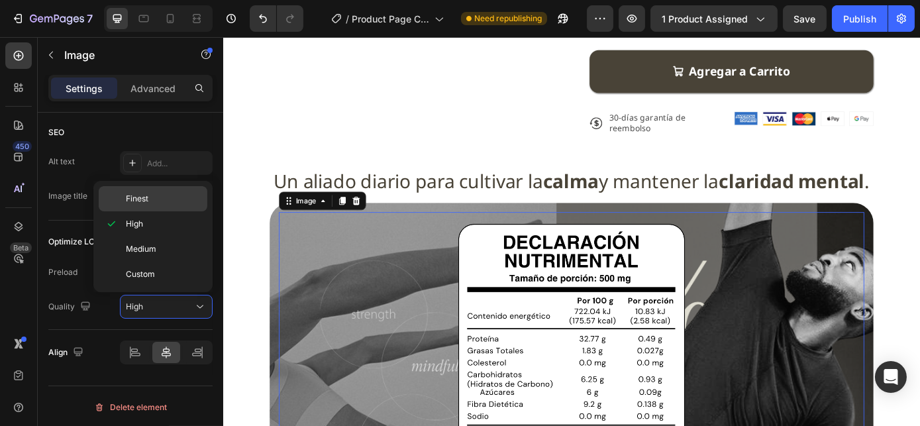
click at [138, 195] on span "Finest" at bounding box center [137, 199] width 23 height 12
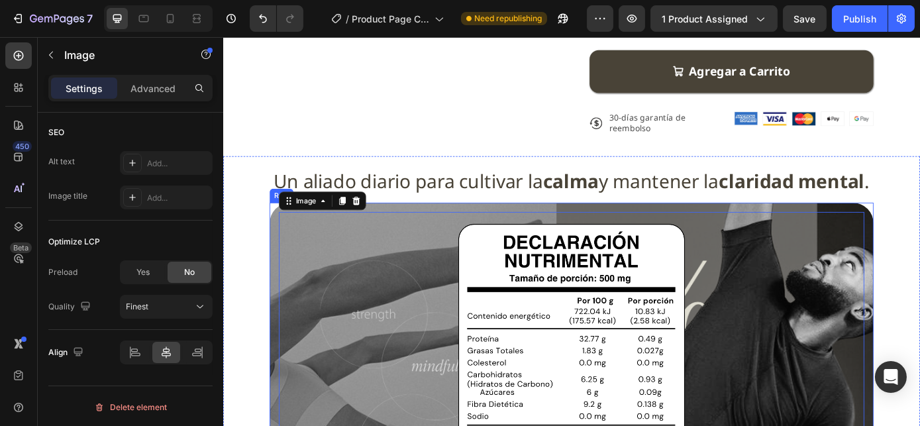
click at [279, 307] on div "Image 0 Row" at bounding box center [619, 429] width 689 height 407
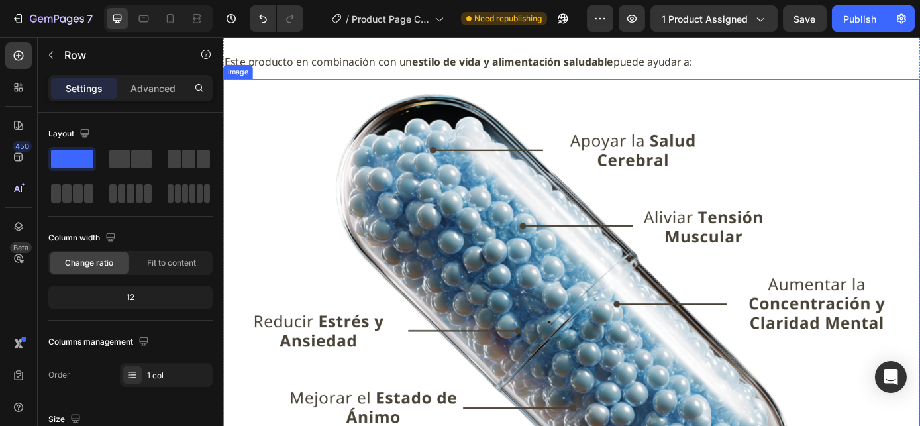
scroll to position [1264, 0]
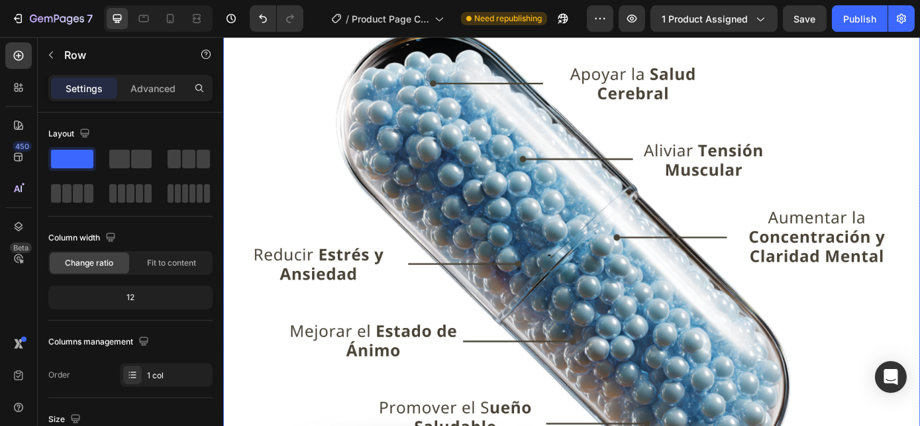
click at [677, 163] on img at bounding box center [619, 317] width 794 height 618
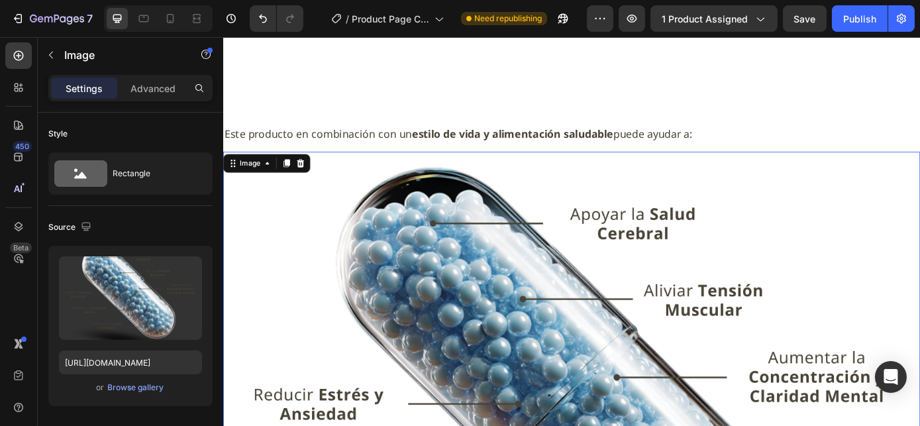
scroll to position [1083, 0]
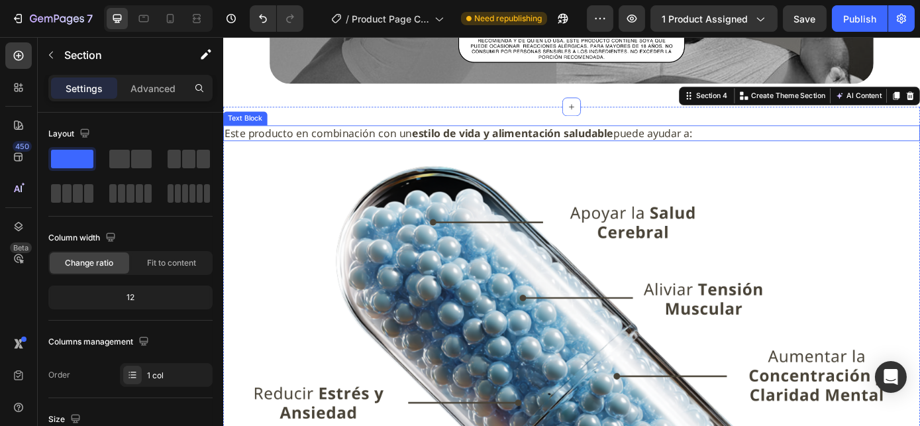
click at [730, 154] on span "Este producto en combinación con un estilo de vida y alimentación saludable pue…" at bounding box center [491, 146] width 534 height 16
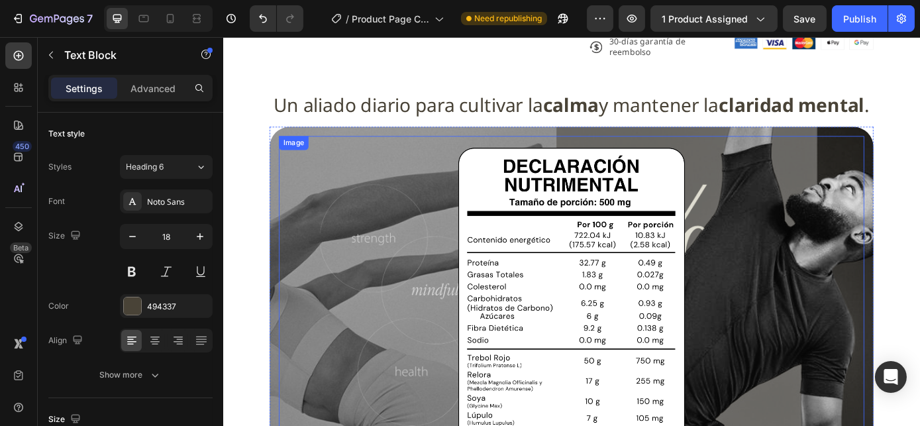
scroll to position [602, 0]
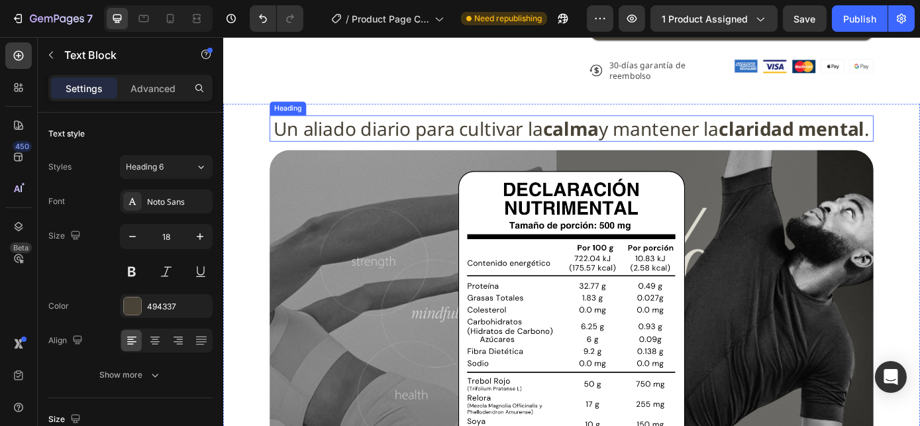
click at [372, 144] on h2 "Un aliado diario para cultivar la calma y mantener la claridad mental ." at bounding box center [619, 141] width 689 height 30
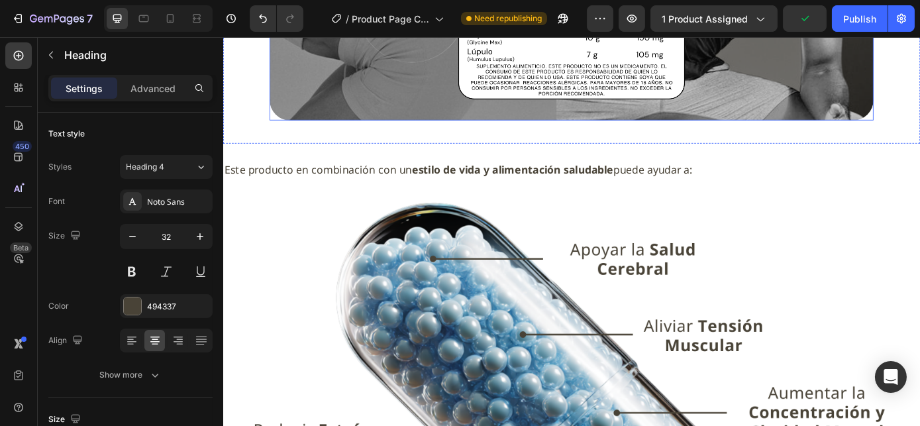
scroll to position [1083, 0]
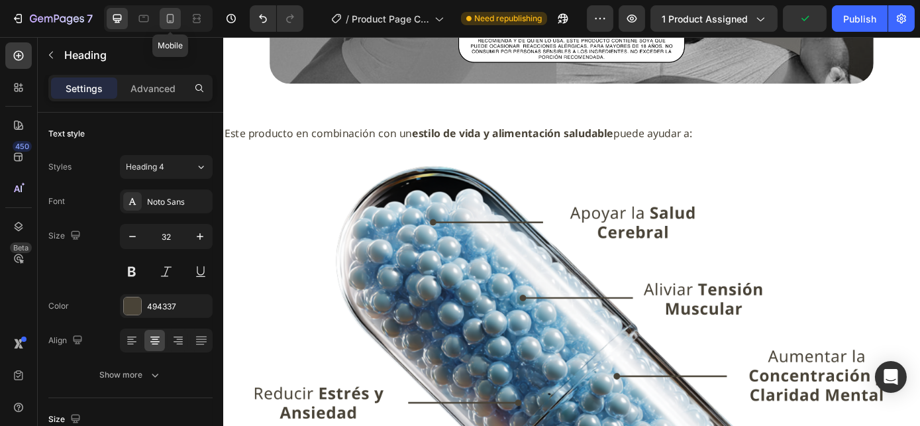
click at [167, 17] on icon at bounding box center [170, 18] width 13 height 13
type input "29"
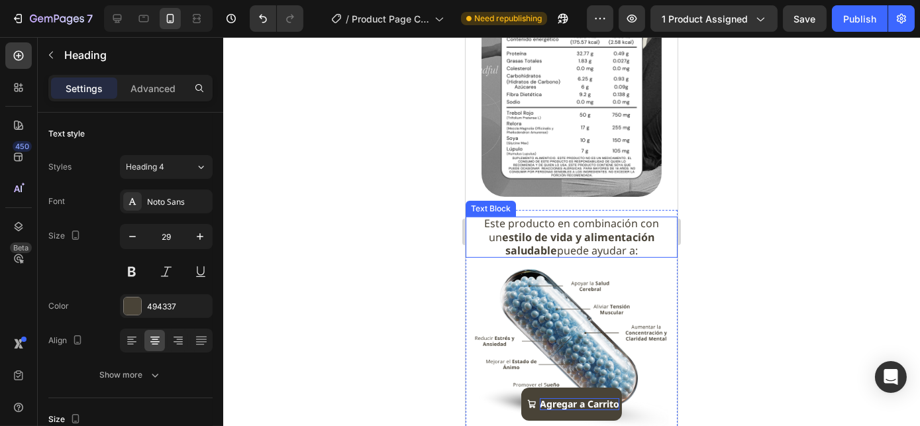
scroll to position [798, 0]
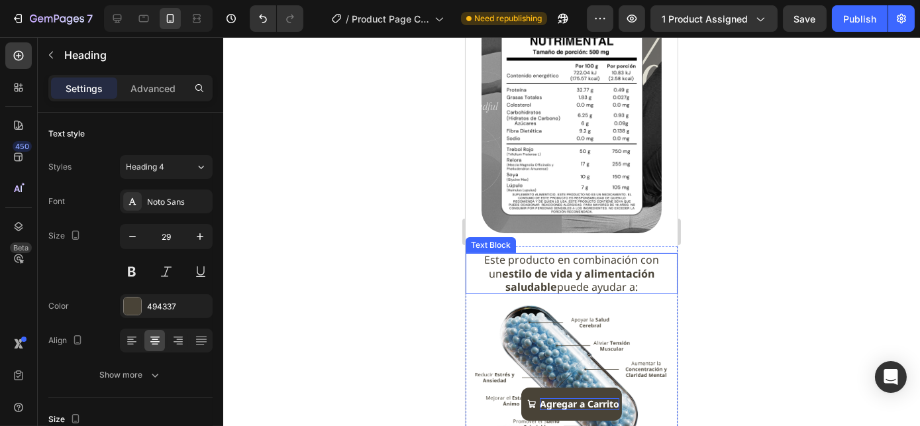
click at [543, 282] on strong "estilo de vida y alimentación saludable" at bounding box center [577, 280] width 152 height 28
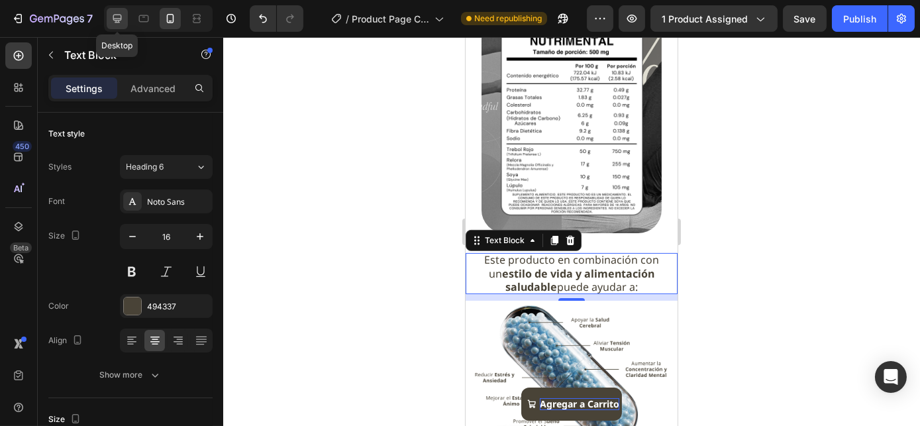
click at [115, 18] on icon at bounding box center [117, 18] width 13 height 13
type input "18"
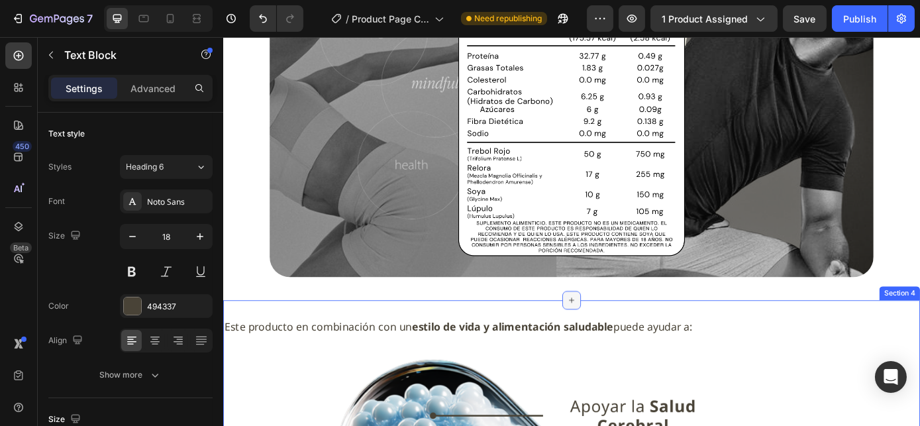
scroll to position [937, 0]
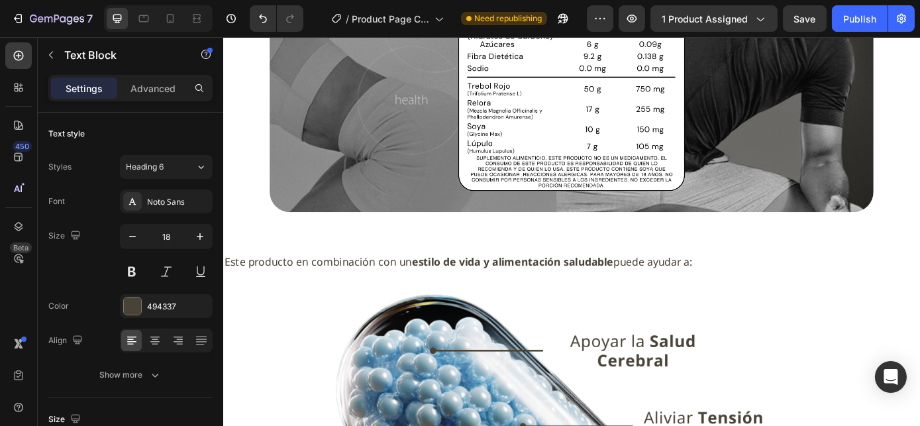
click at [455, 301] on strong "estilo de vida y alimentación saludable" at bounding box center [553, 293] width 230 height 16
click at [423, 301] on span "Este producto en combinación con un estilo de vida y alimentación saludable pue…" at bounding box center [491, 293] width 534 height 16
click at [302, 263] on div "Un aliado diario para cultivar la calma y mantener la claridad mental . Heading…" at bounding box center [619, 19] width 794 height 487
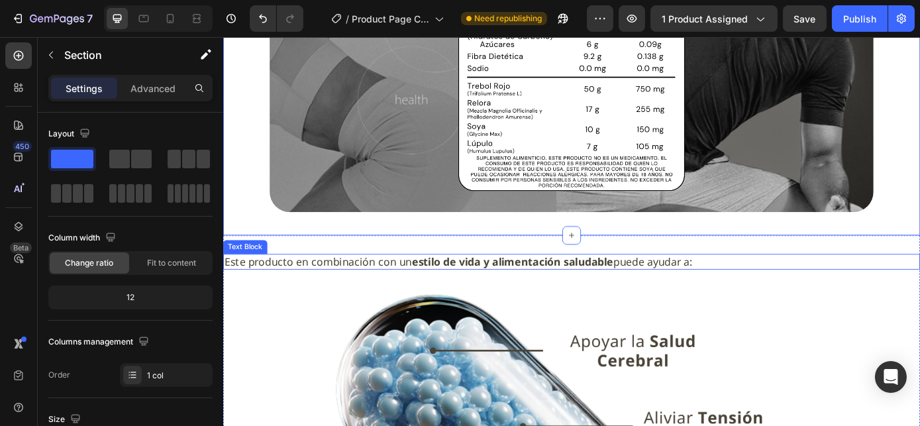
click at [345, 301] on span "Este producto en combinación con un estilo de vida y alimentación saludable pue…" at bounding box center [491, 293] width 534 height 16
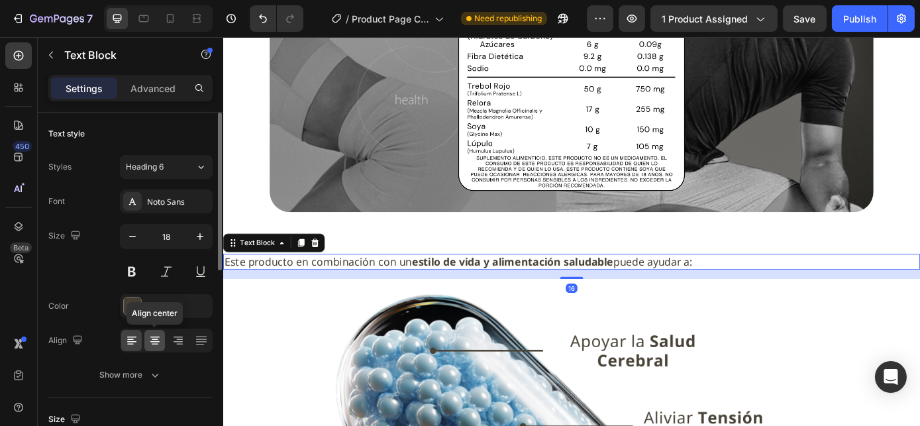
click at [157, 339] on icon at bounding box center [155, 339] width 7 height 1
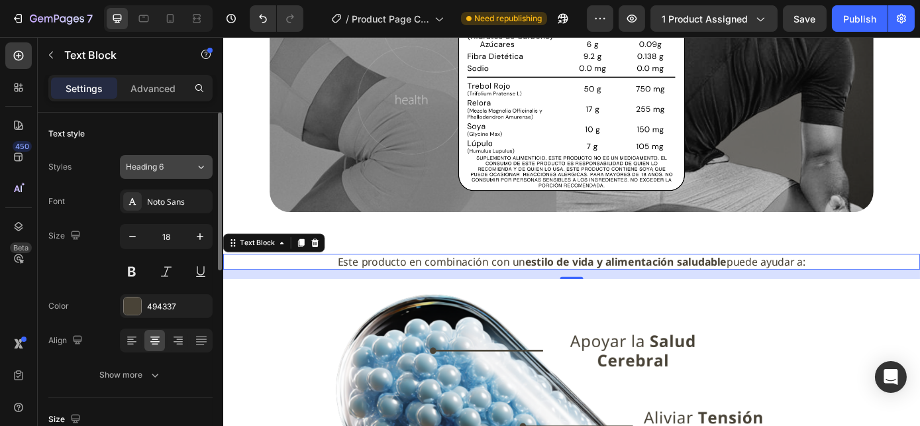
click at [173, 163] on div "Heading 6" at bounding box center [153, 167] width 54 height 12
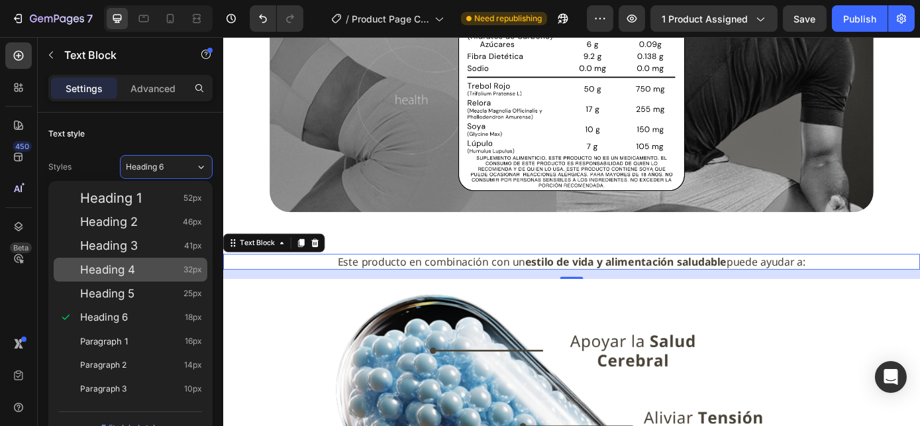
click at [146, 278] on div "Heading 4 32px" at bounding box center [131, 270] width 154 height 24
type input "32"
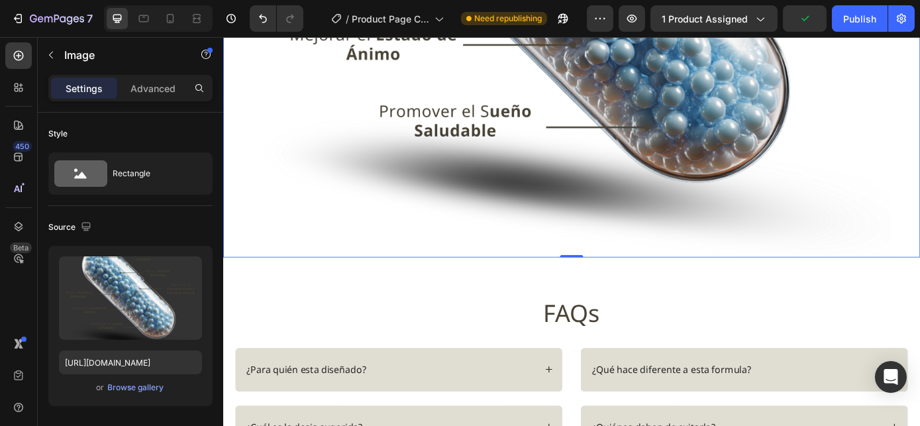
scroll to position [1659, 0]
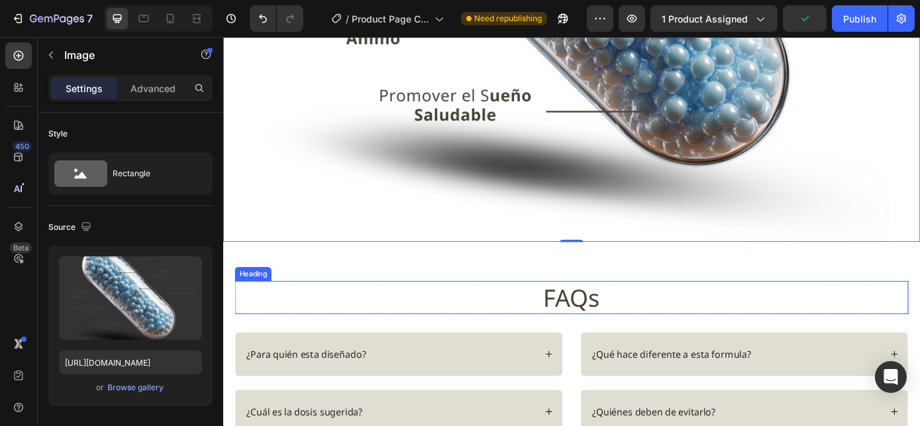
click at [766, 314] on h2 "FAQs" at bounding box center [620, 333] width 768 height 38
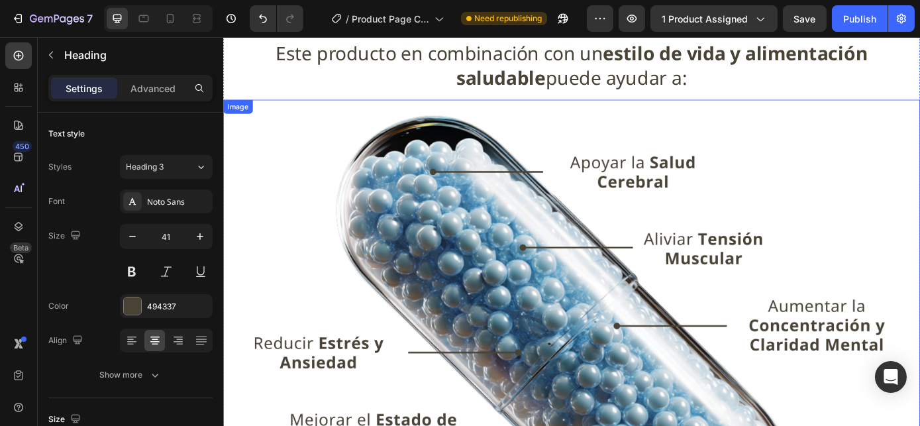
scroll to position [1298, 0]
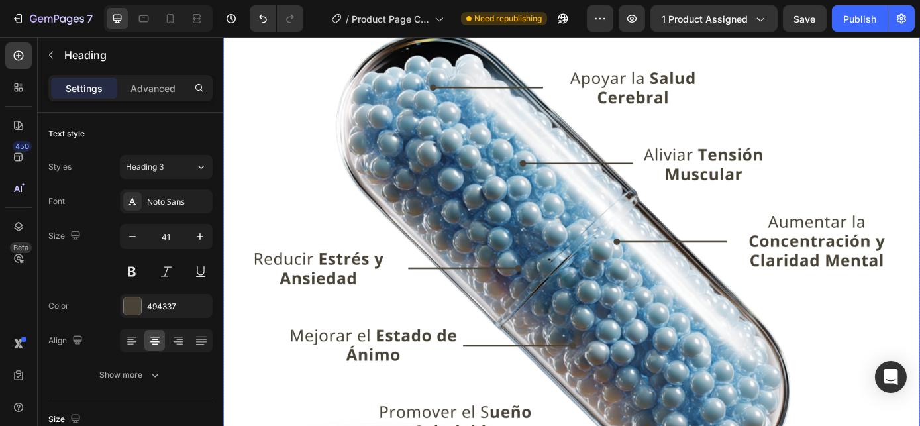
click at [795, 194] on img at bounding box center [619, 322] width 794 height 618
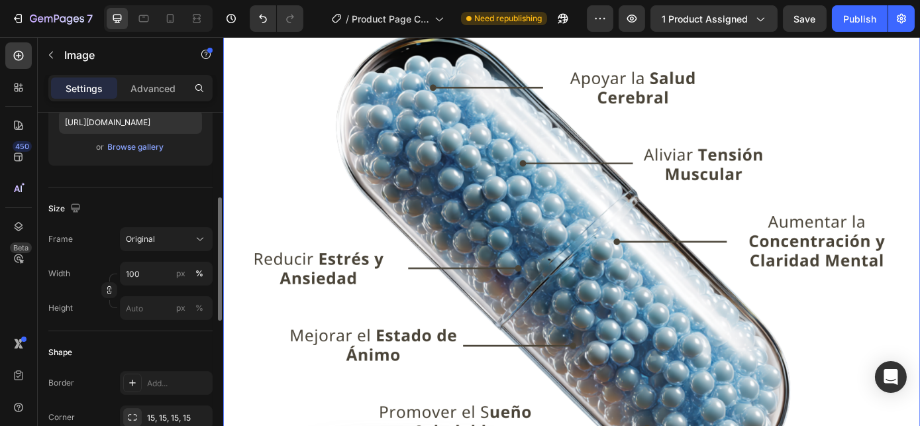
scroll to position [361, 0]
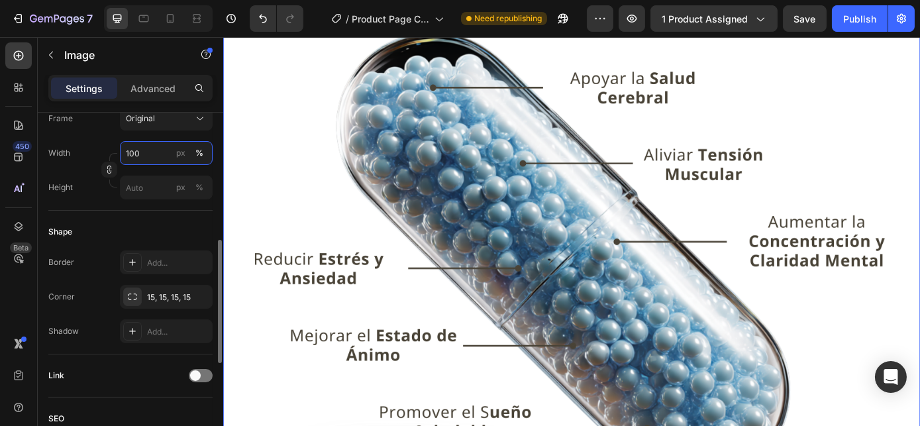
click at [138, 150] on input "100" at bounding box center [166, 153] width 93 height 24
type input "60"
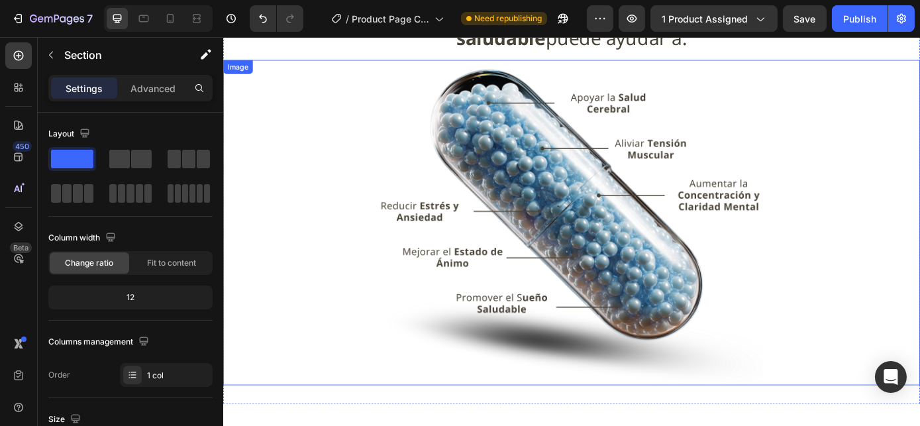
scroll to position [1238, 0]
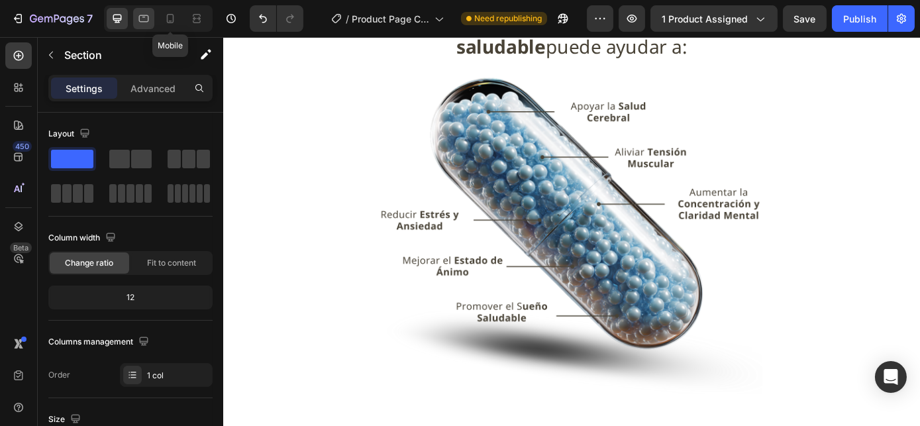
click at [135, 9] on div at bounding box center [143, 18] width 21 height 21
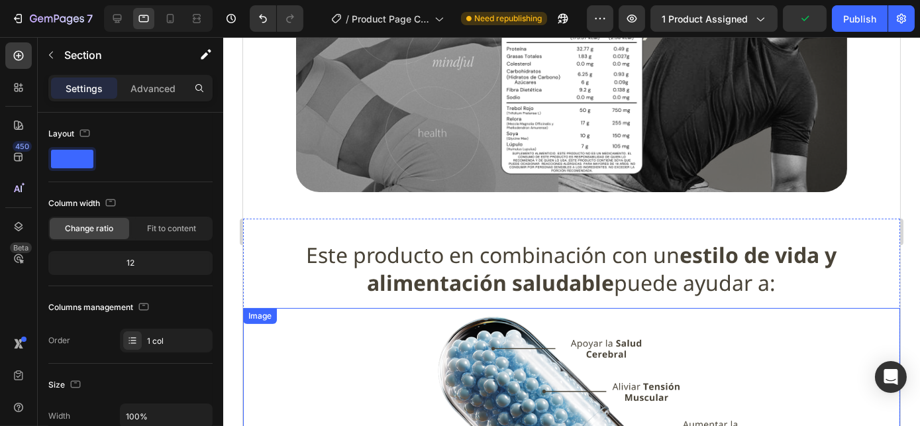
scroll to position [823, 0]
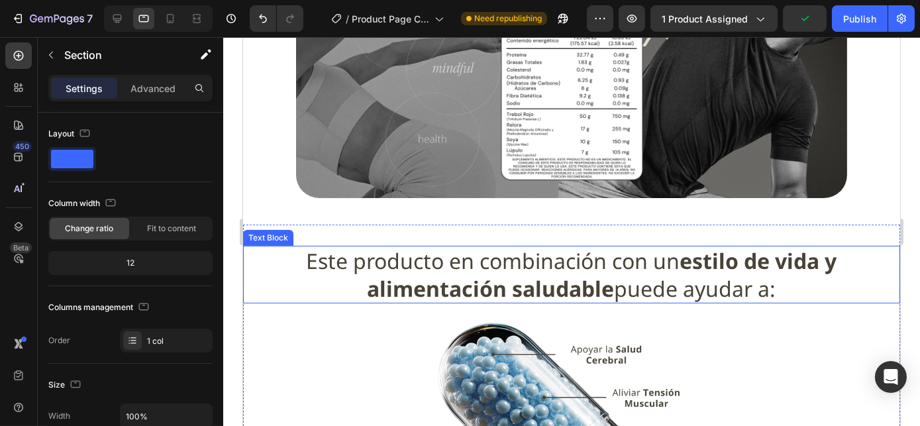
click at [472, 268] on span "Este producto en combinación con un estilo de vida y alimentación saludable pue…" at bounding box center [571, 274] width 530 height 56
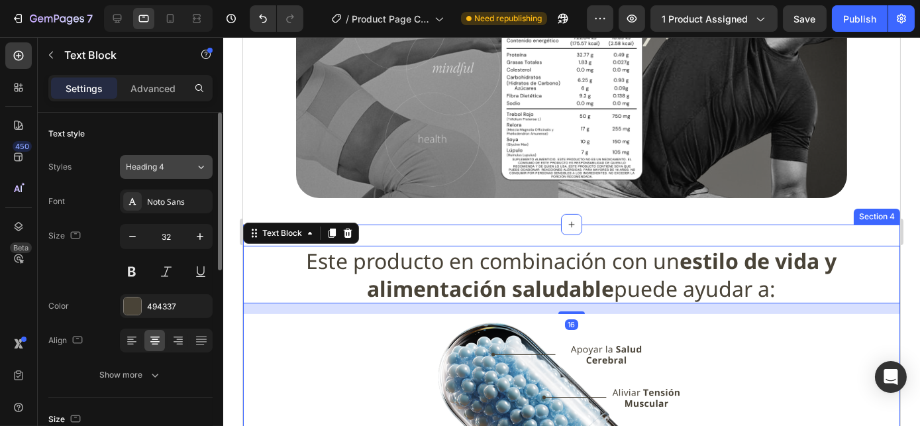
click at [150, 167] on span "Heading 4" at bounding box center [145, 167] width 38 height 12
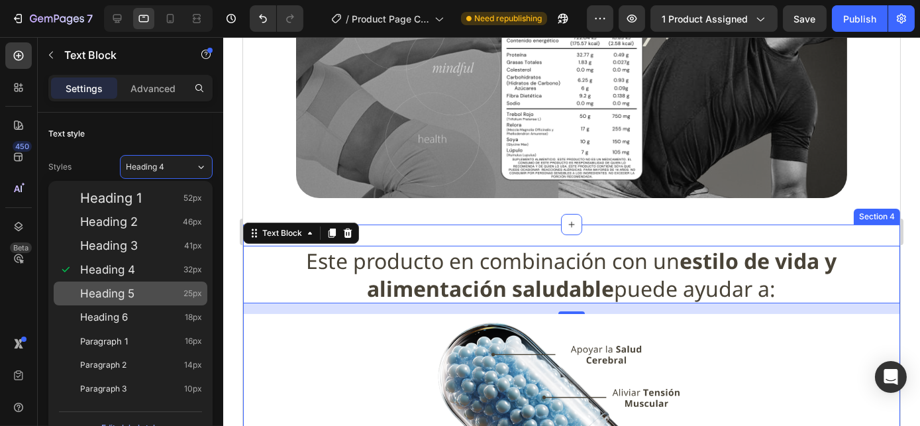
click at [139, 299] on div "Heading 5 25px" at bounding box center [141, 293] width 122 height 13
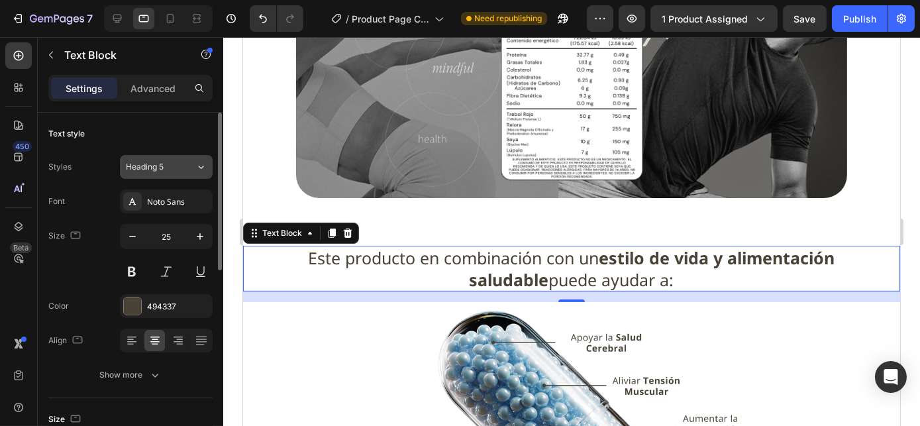
click at [158, 170] on span "Heading 5" at bounding box center [145, 167] width 38 height 12
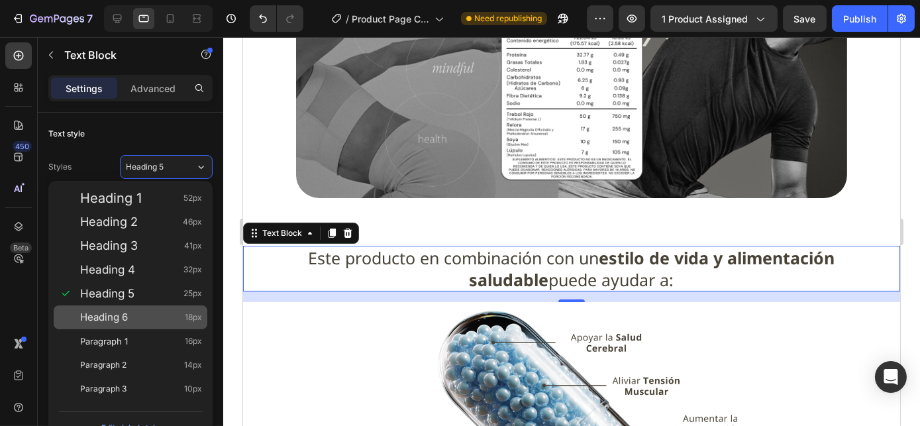
click at [126, 308] on div "Heading 6 18px" at bounding box center [131, 317] width 154 height 24
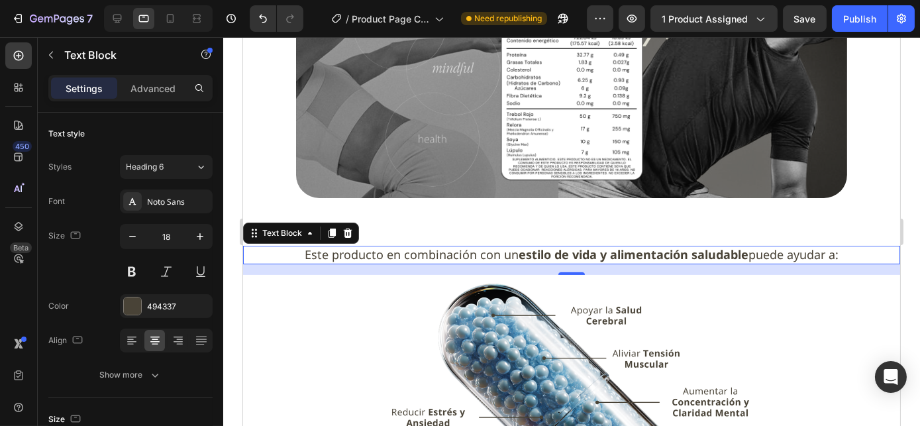
click at [564, 254] on strong "estilo de vida y alimentación saludable" at bounding box center [633, 254] width 230 height 16
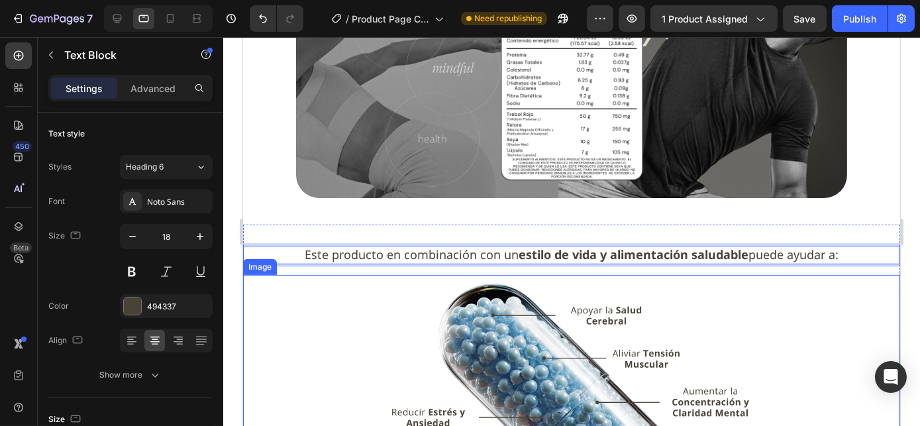
scroll to position [1004, 0]
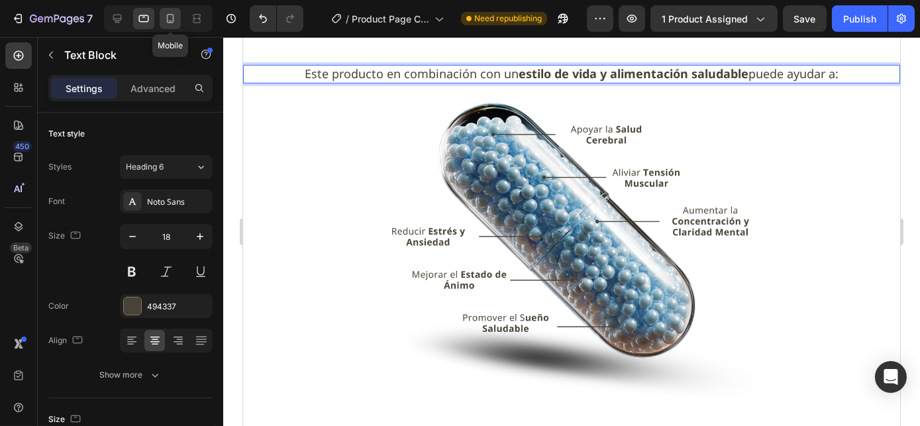
click at [166, 22] on icon at bounding box center [170, 18] width 13 height 13
type input "16"
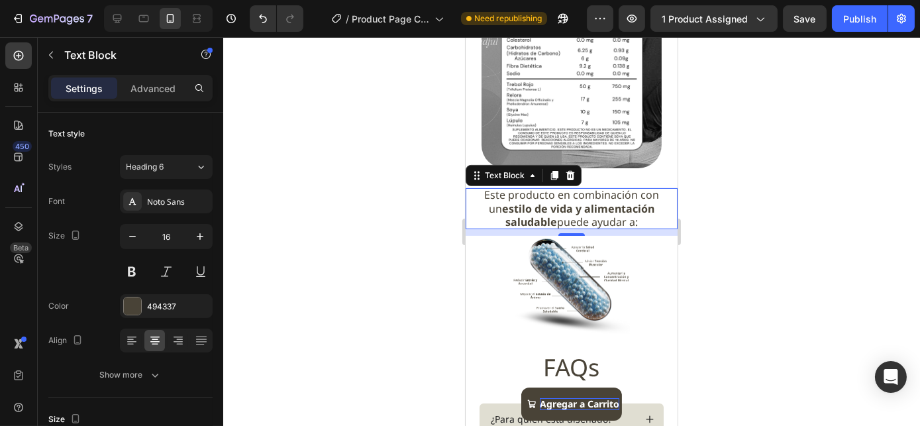
scroll to position [890, 0]
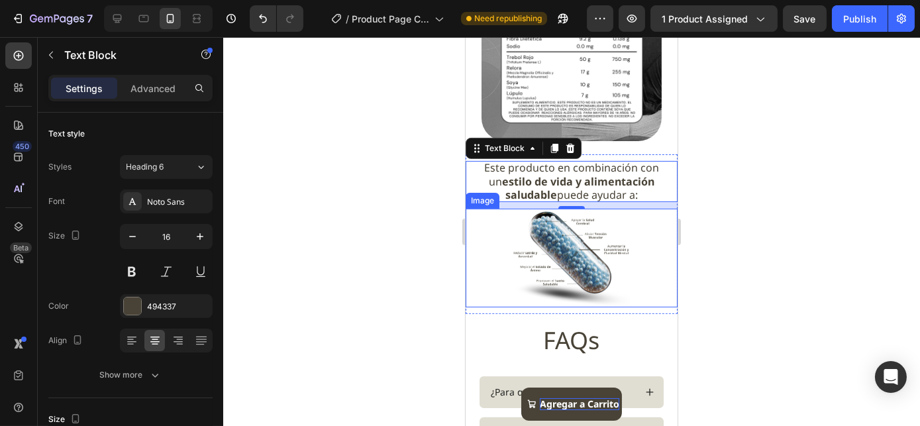
click at [606, 276] on img at bounding box center [570, 258] width 127 height 99
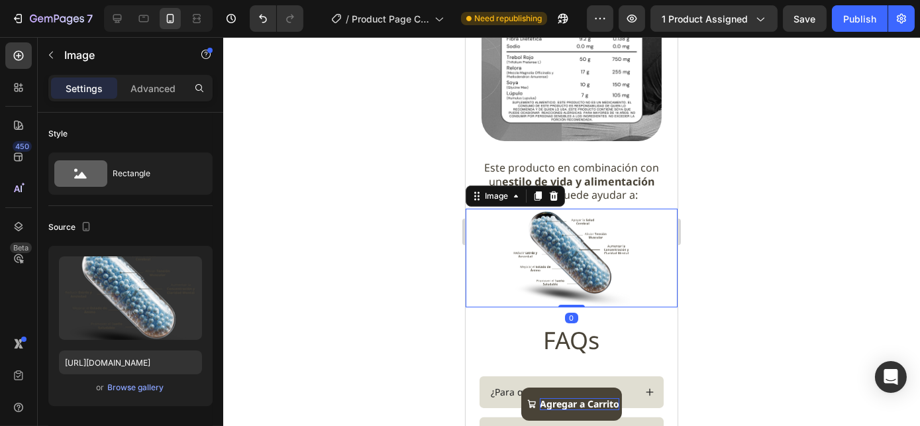
click at [573, 270] on img at bounding box center [570, 258] width 127 height 99
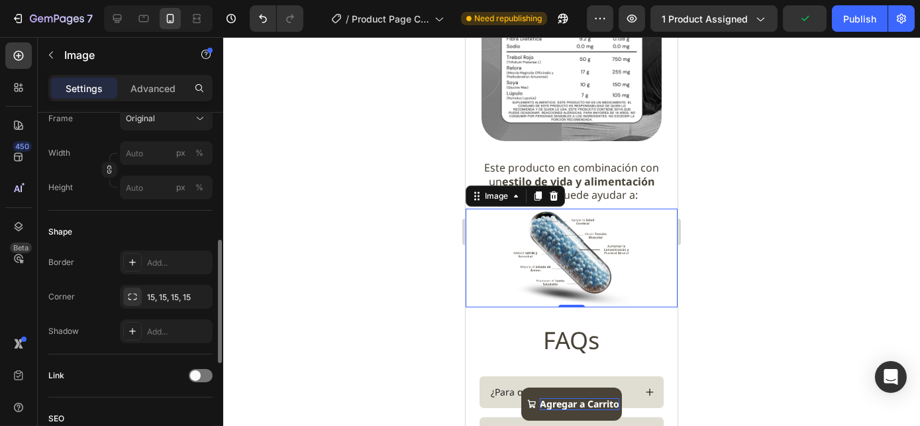
scroll to position [301, 0]
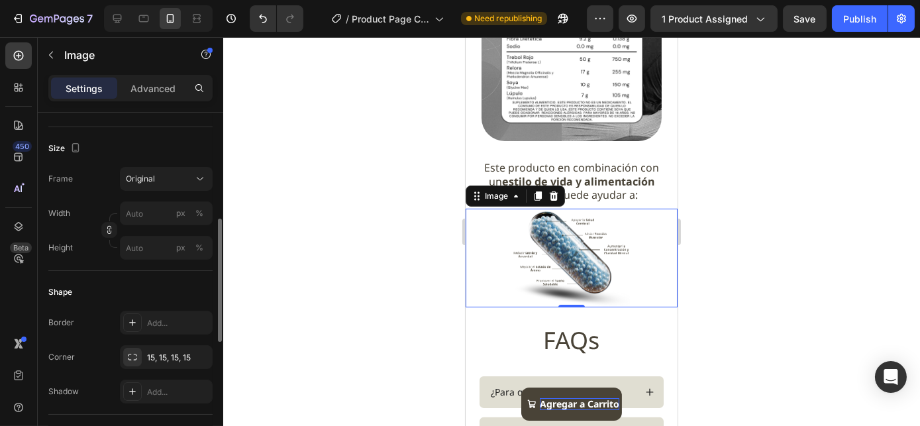
click at [557, 259] on img at bounding box center [570, 258] width 127 height 99
click at [134, 207] on input "px %" at bounding box center [166, 213] width 93 height 24
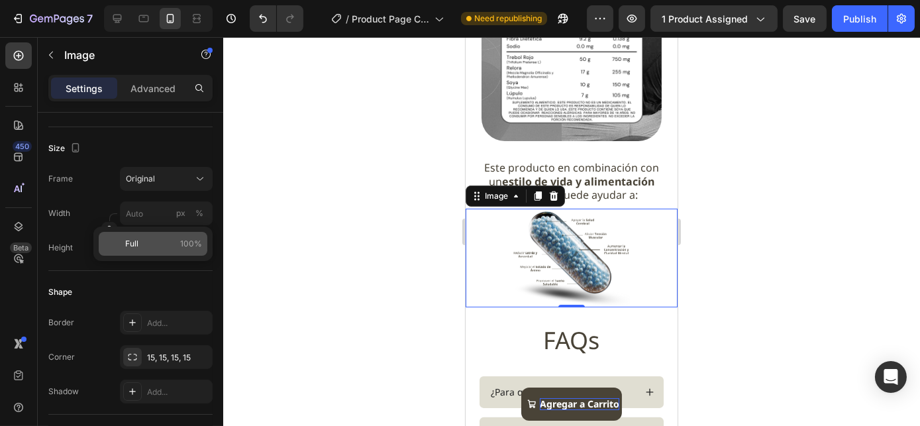
click at [142, 254] on div "Full 100%" at bounding box center [153, 244] width 109 height 24
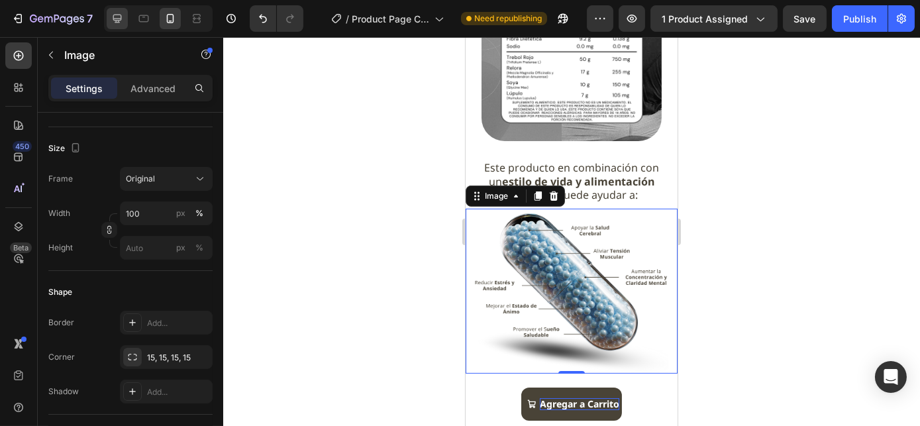
click at [114, 20] on icon at bounding box center [117, 19] width 9 height 9
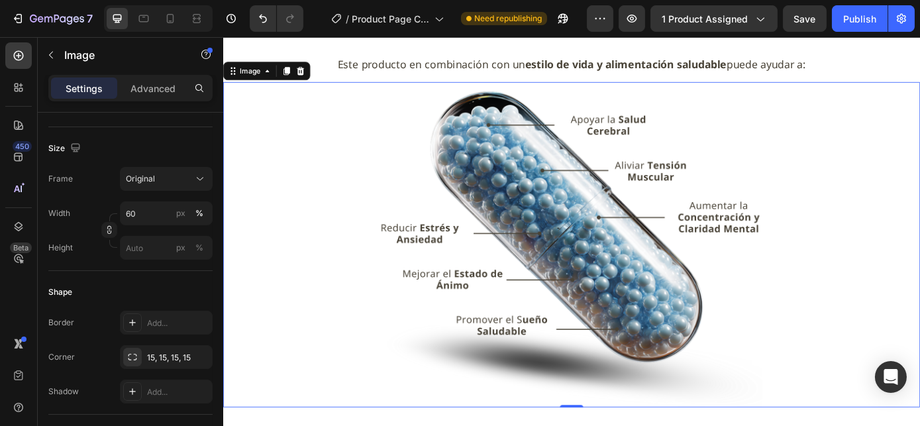
scroll to position [1188, 0]
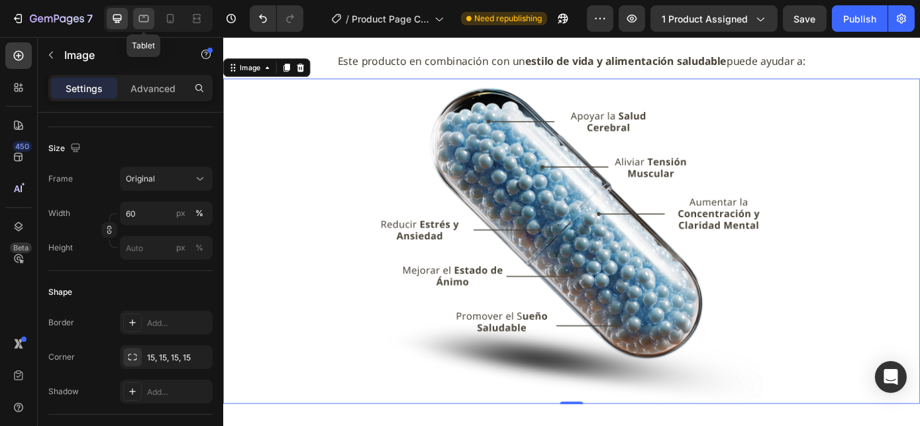
click at [145, 22] on icon at bounding box center [144, 18] width 10 height 7
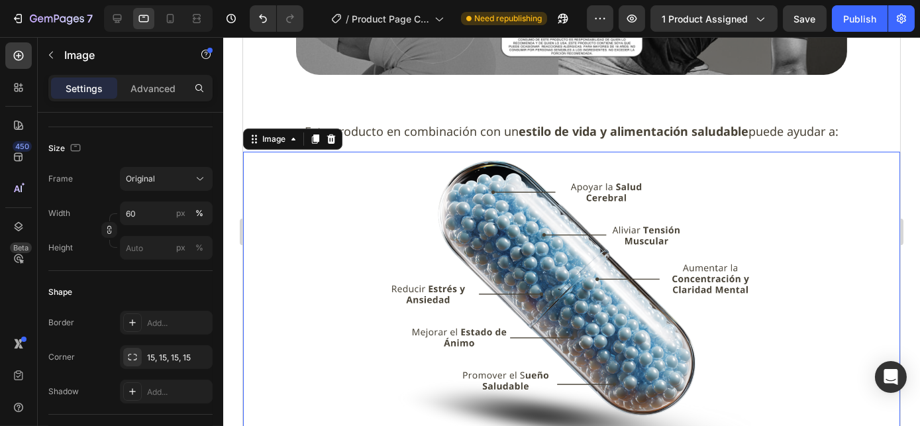
scroll to position [941, 0]
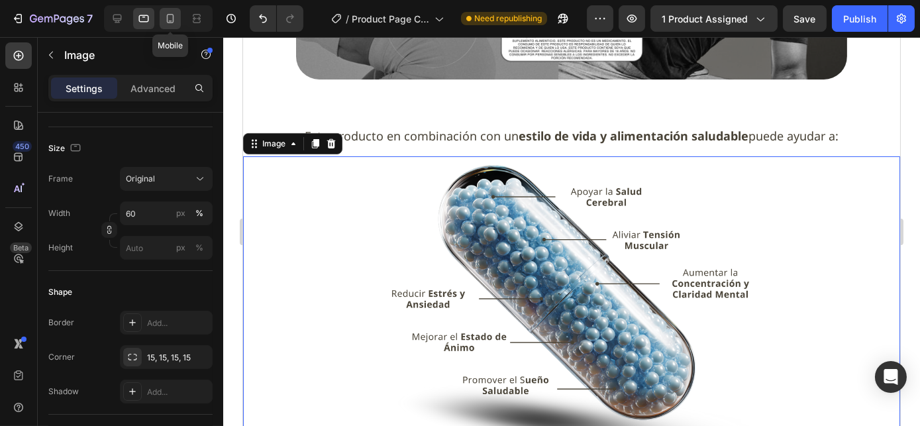
drag, startPoint x: 165, startPoint y: 17, endPoint x: 173, endPoint y: 20, distance: 8.4
click at [166, 17] on icon at bounding box center [170, 18] width 13 height 13
type input "100"
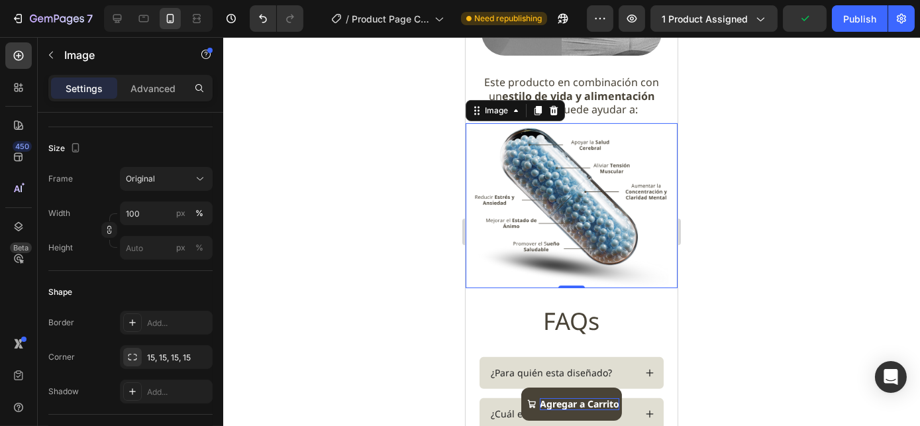
scroll to position [968, 0]
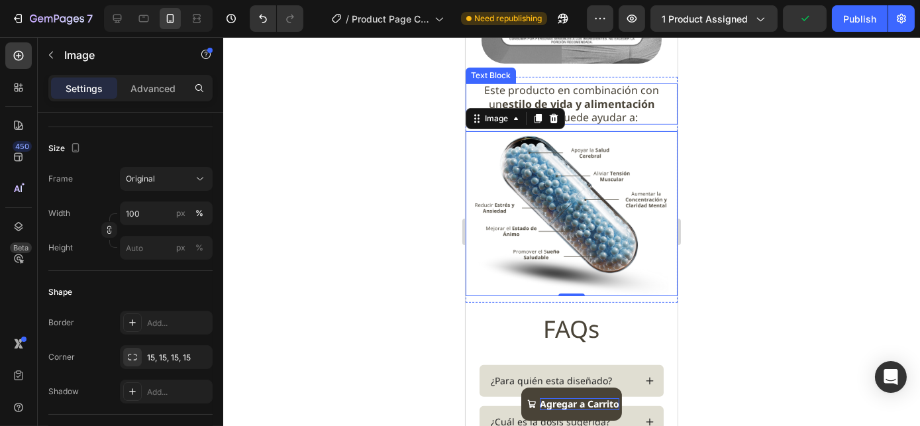
click at [591, 117] on strong "estilo de vida y alimentación saludable" at bounding box center [577, 111] width 152 height 28
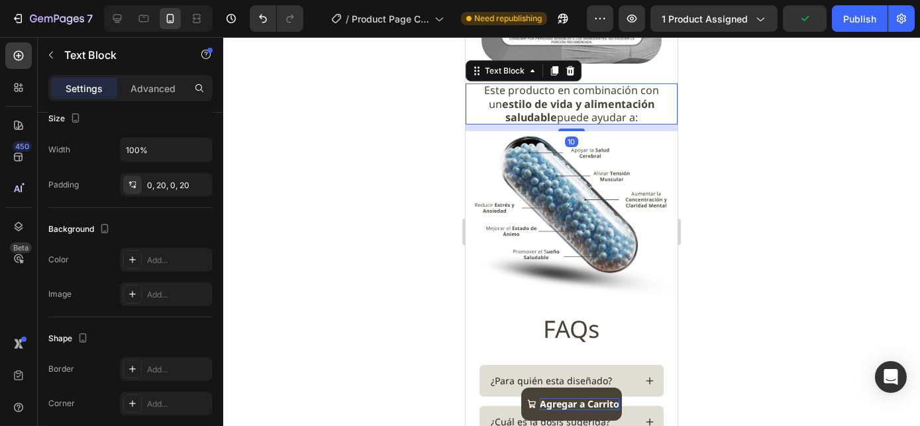
scroll to position [0, 0]
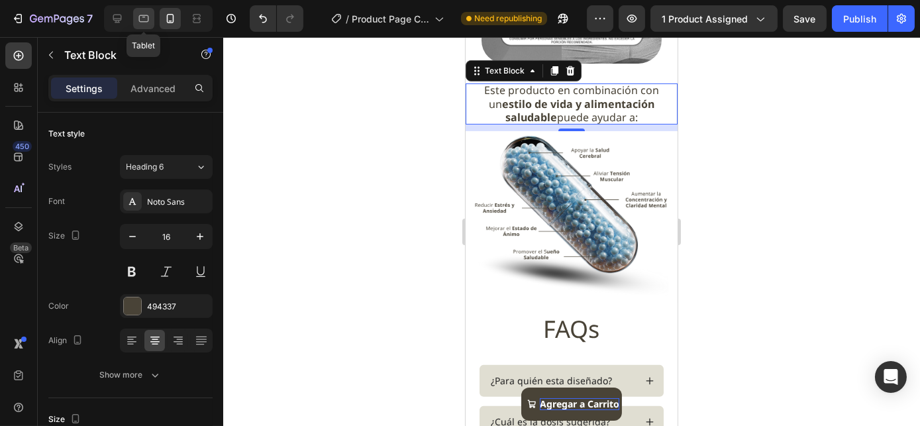
click at [148, 19] on icon at bounding box center [144, 18] width 10 height 7
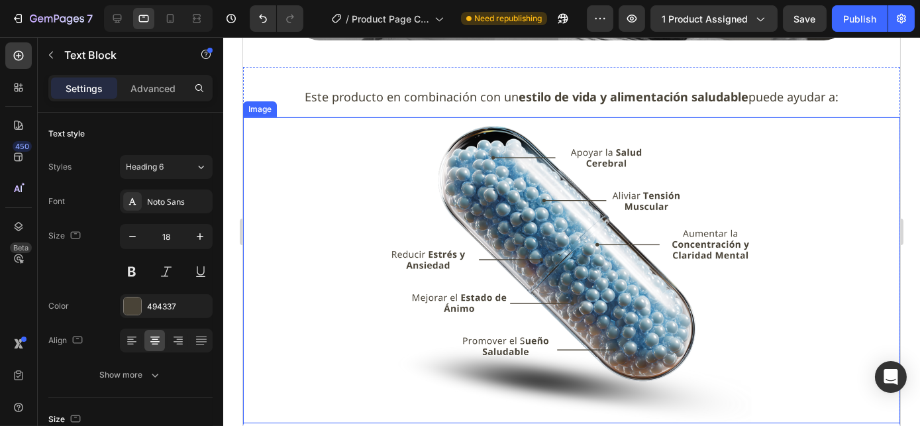
scroll to position [981, 0]
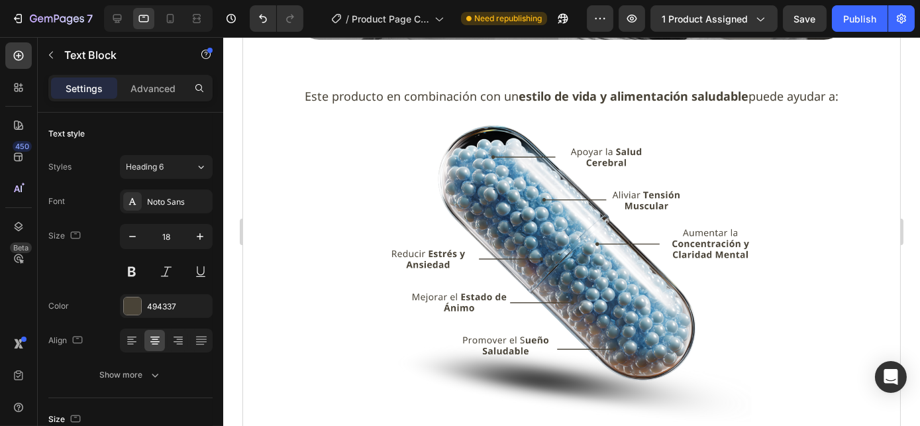
click at [453, 88] on span "Este producto en combinación con un estilo de vida y alimentación saludable pue…" at bounding box center [571, 96] width 534 height 16
click at [418, 93] on span "Este producto en combinación con un estilo de vida y alimentación saludable pue…" at bounding box center [571, 96] width 534 height 16
click at [483, 154] on img at bounding box center [570, 270] width 394 height 307
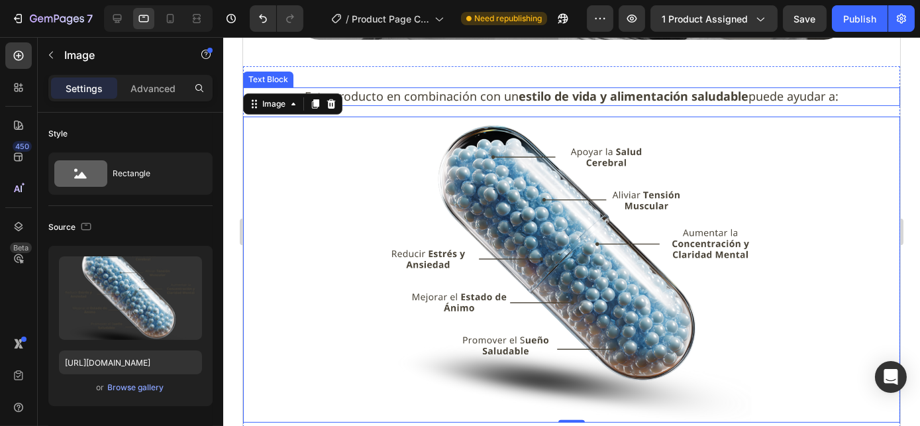
click at [459, 91] on span "Este producto en combinación con un estilo de vida y alimentación saludable pue…" at bounding box center [571, 96] width 534 height 16
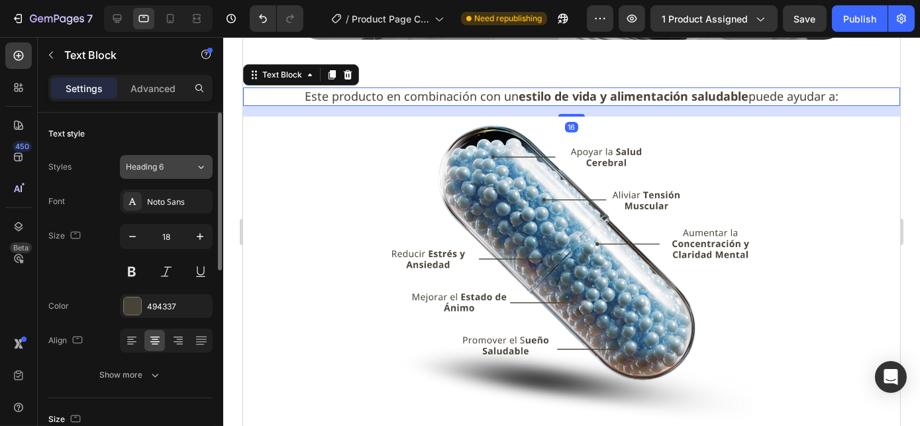
click at [162, 169] on span "Heading 6" at bounding box center [145, 167] width 38 height 12
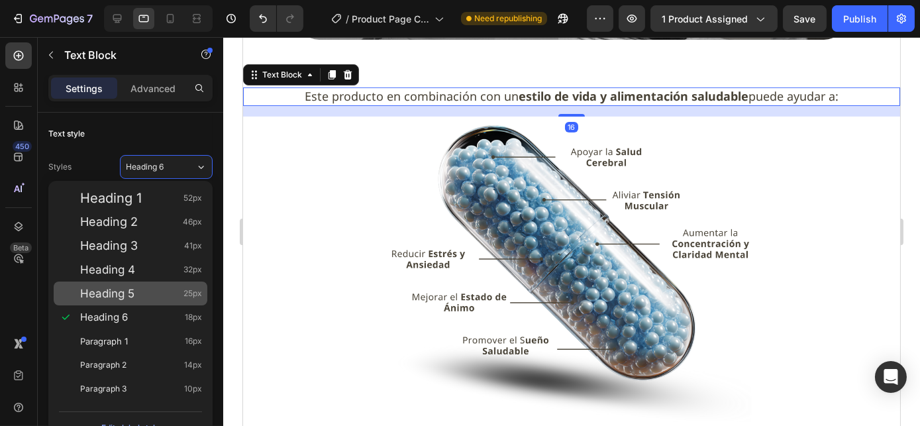
click at [123, 285] on div "Heading 5 25px" at bounding box center [131, 293] width 154 height 24
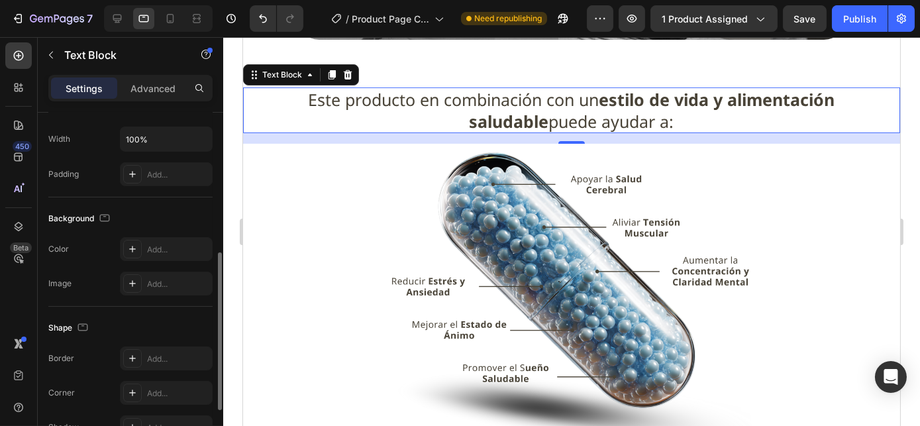
scroll to position [251, 0]
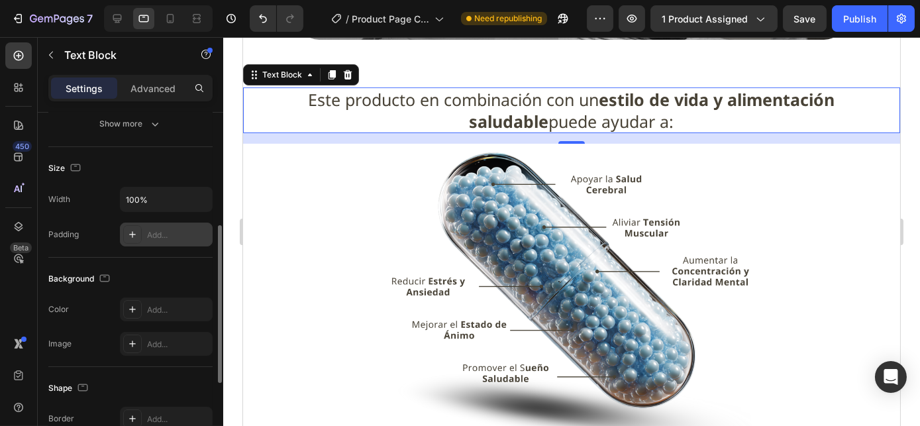
click at [126, 225] on div at bounding box center [132, 234] width 19 height 19
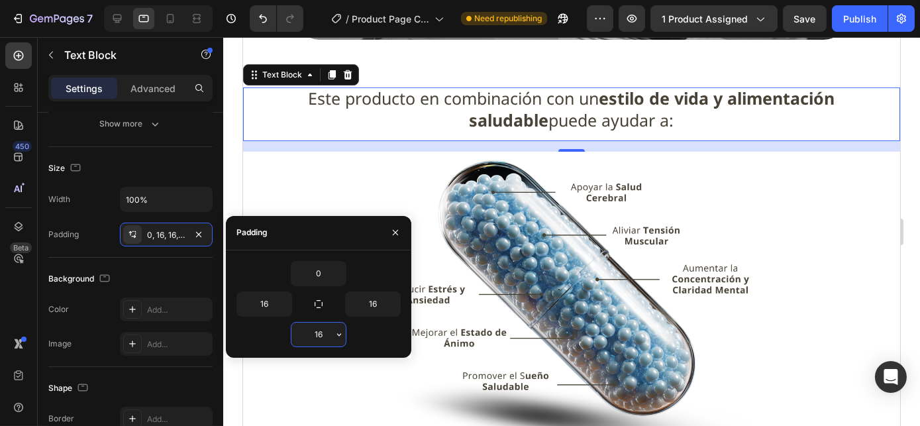
click at [312, 328] on input "16" at bounding box center [318, 334] width 54 height 24
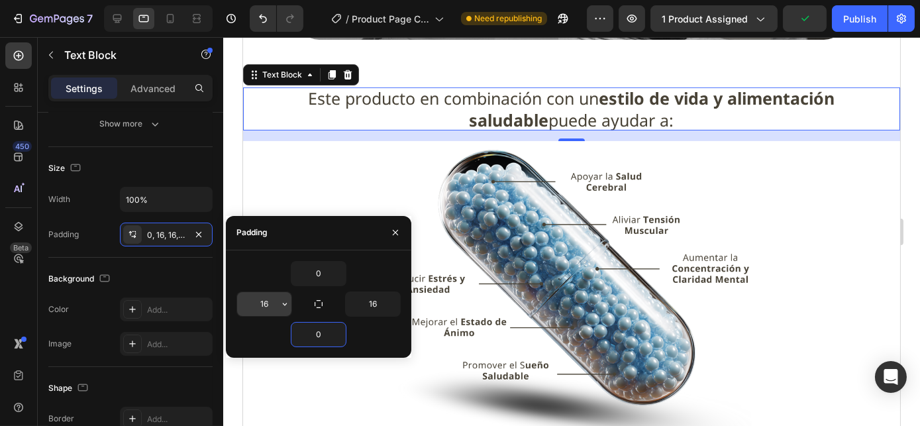
click at [268, 298] on input "16" at bounding box center [264, 304] width 54 height 24
click at [377, 303] on input "16" at bounding box center [373, 304] width 54 height 24
click at [265, 305] on input "20" at bounding box center [264, 304] width 54 height 24
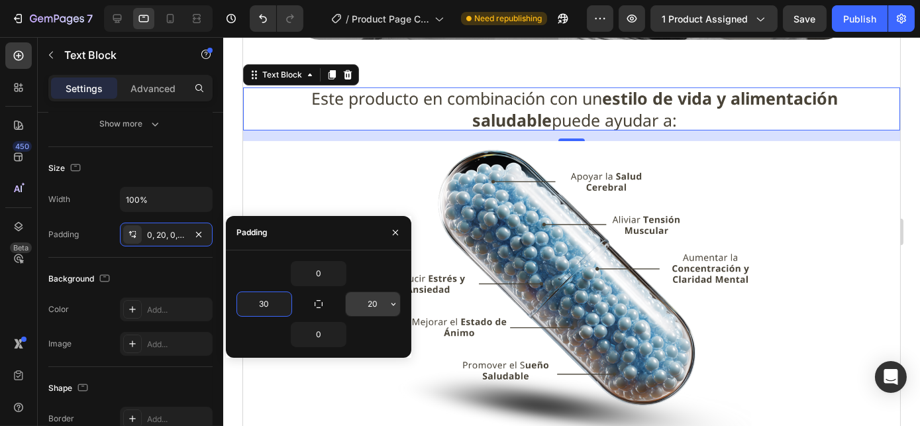
click at [367, 307] on input "20" at bounding box center [373, 304] width 54 height 24
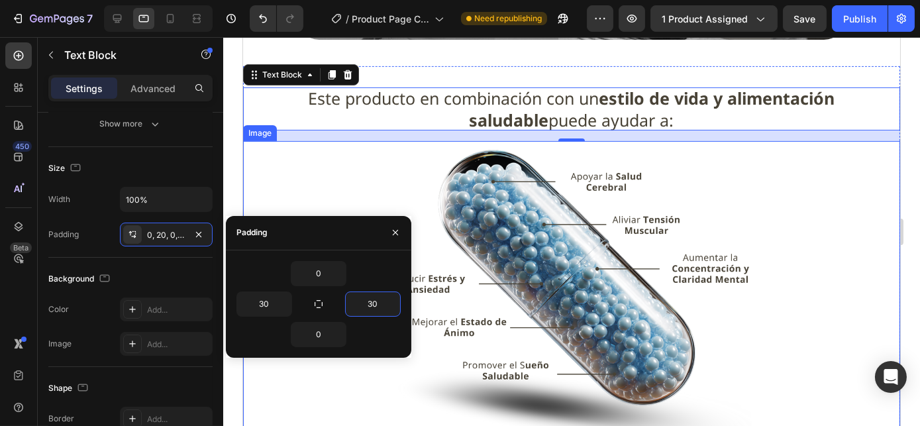
click at [620, 166] on img at bounding box center [570, 294] width 394 height 307
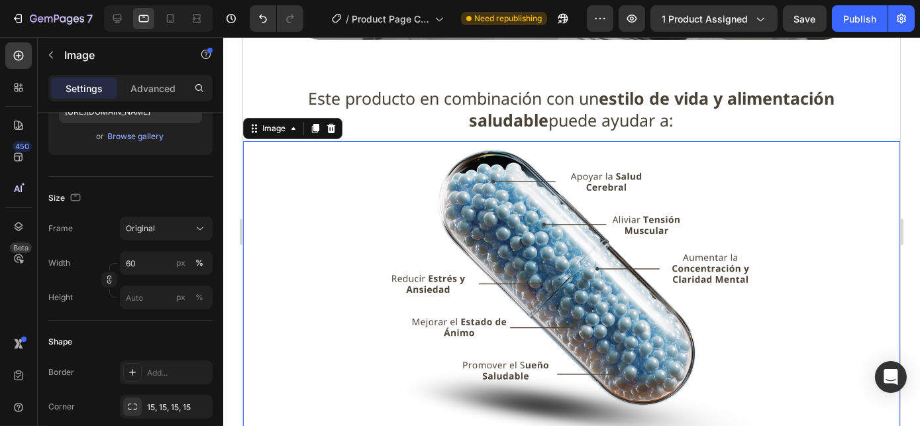
scroll to position [0, 0]
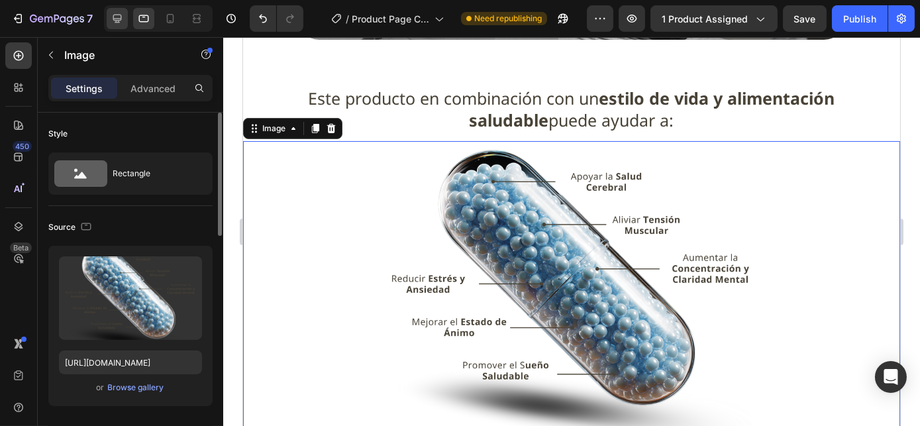
click at [117, 16] on icon at bounding box center [117, 18] width 13 height 13
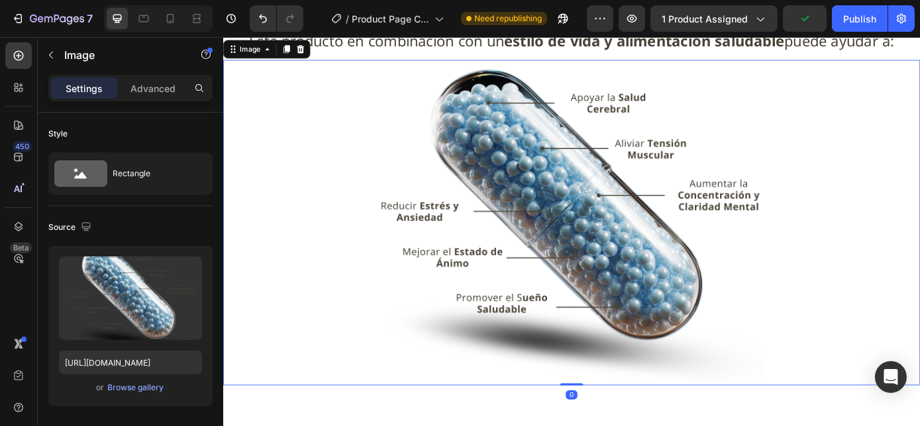
scroll to position [1194, 0]
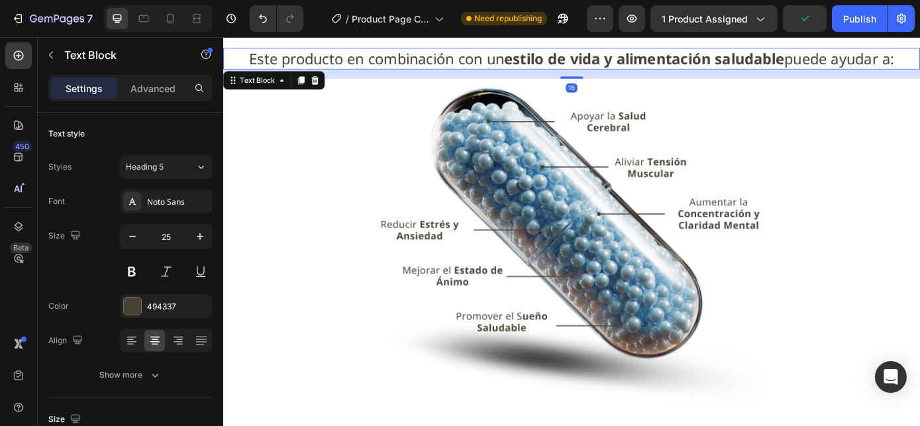
click at [536, 59] on span "Este producto en combinación con un estilo de vida y alimentación saludable pue…" at bounding box center [620, 61] width 736 height 23
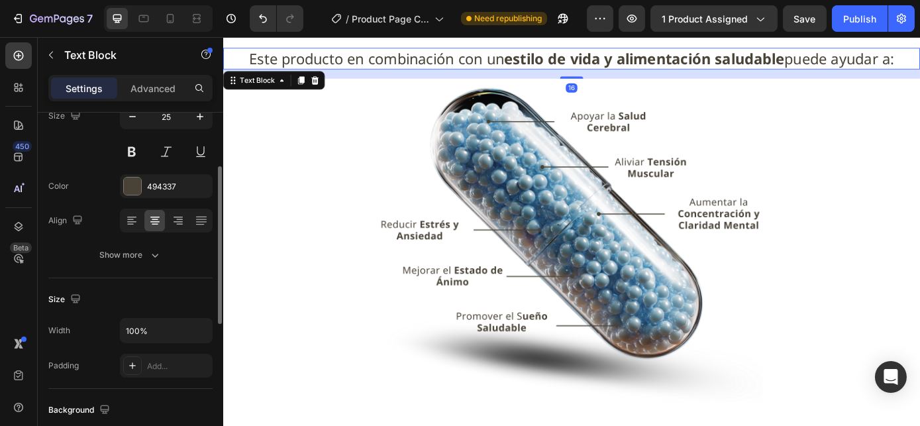
scroll to position [240, 0]
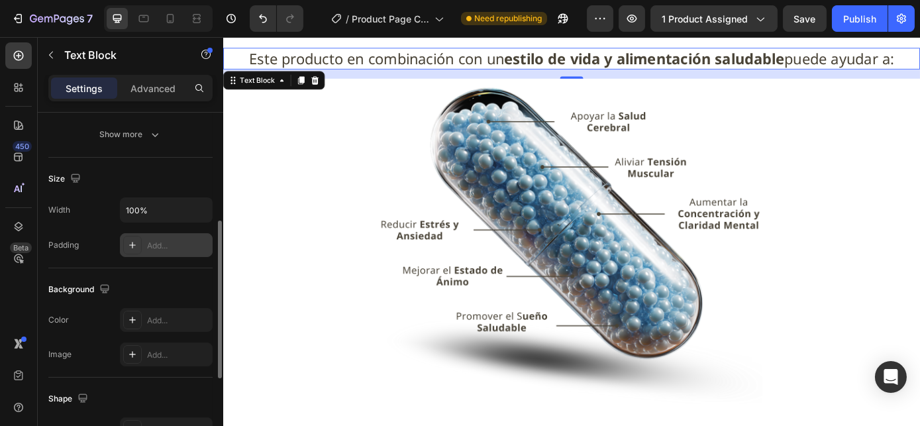
click at [169, 250] on div "Add..." at bounding box center [166, 245] width 93 height 24
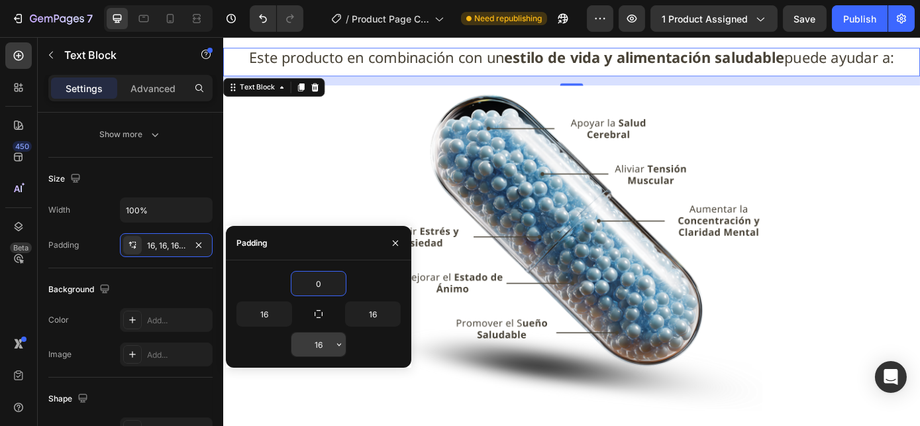
click at [313, 350] on input "16" at bounding box center [318, 344] width 54 height 24
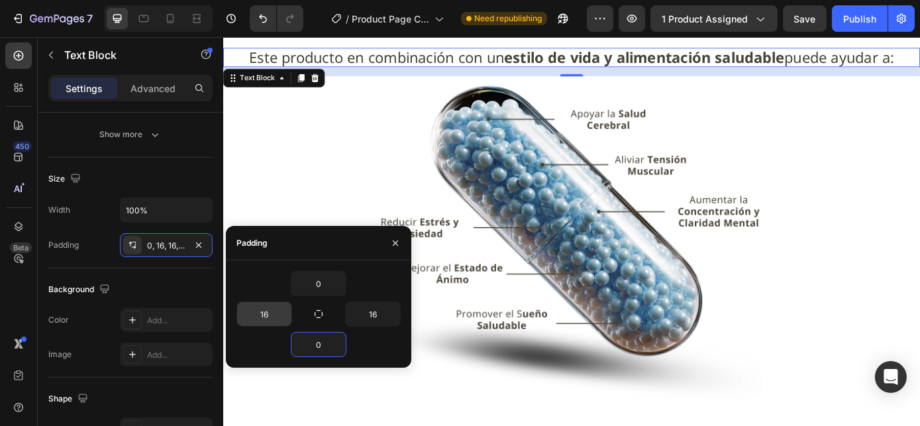
click at [267, 312] on input "16" at bounding box center [264, 314] width 54 height 24
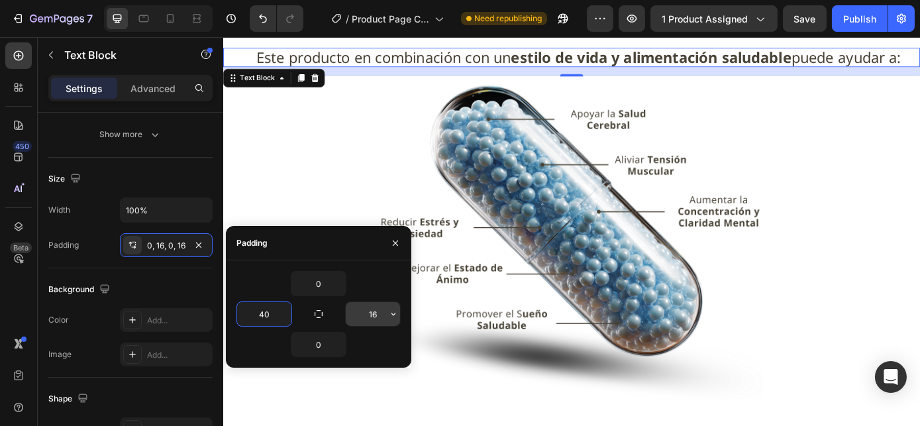
click at [373, 310] on input "16" at bounding box center [373, 314] width 54 height 24
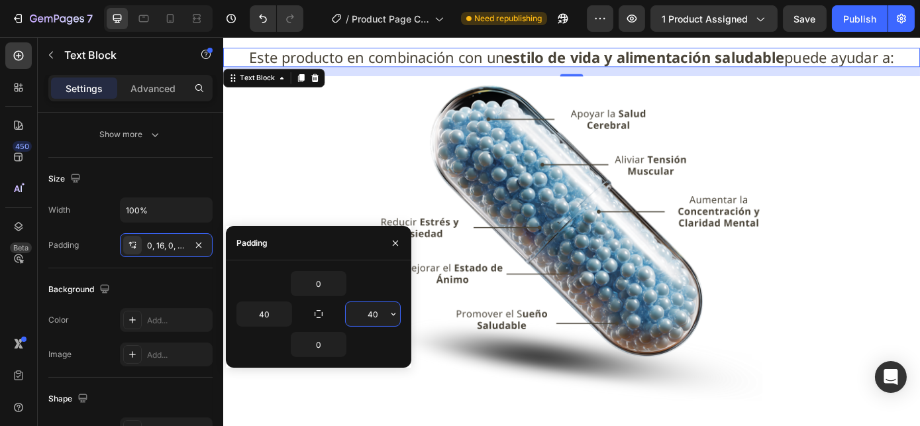
click at [372, 316] on input "40" at bounding box center [373, 314] width 54 height 24
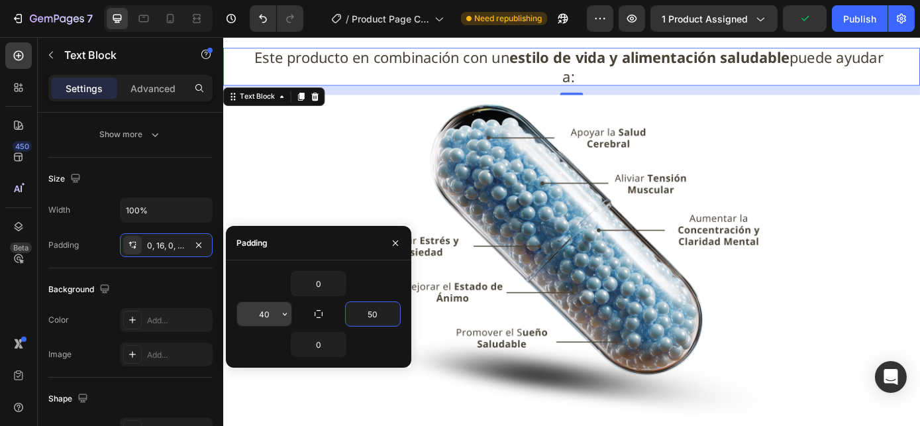
click at [265, 312] on input "40" at bounding box center [264, 314] width 54 height 24
click at [265, 312] on input "50" at bounding box center [264, 314] width 54 height 24
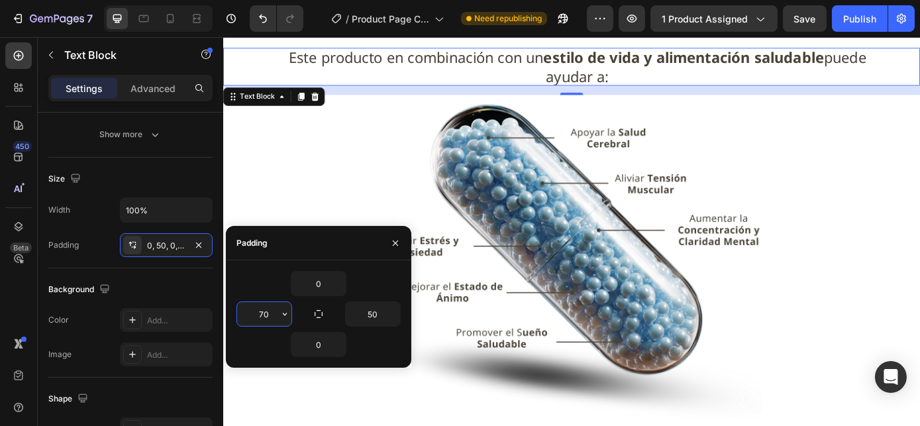
click at [265, 310] on input "70" at bounding box center [264, 314] width 54 height 24
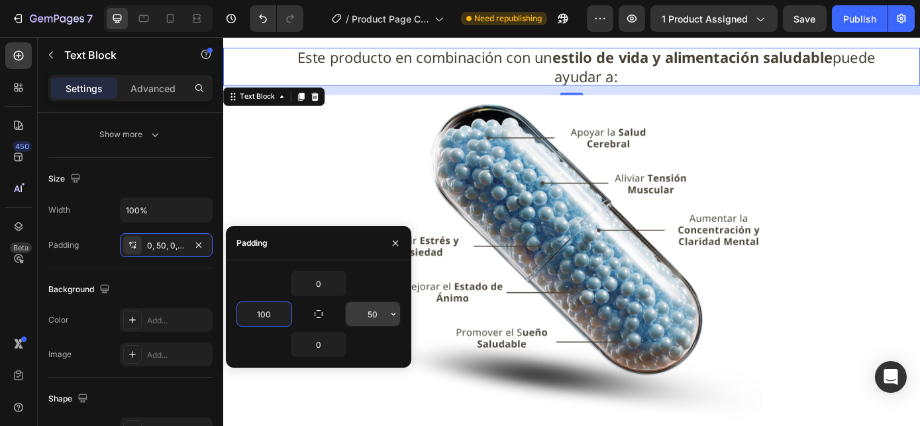
click at [369, 311] on input "50" at bounding box center [373, 314] width 54 height 24
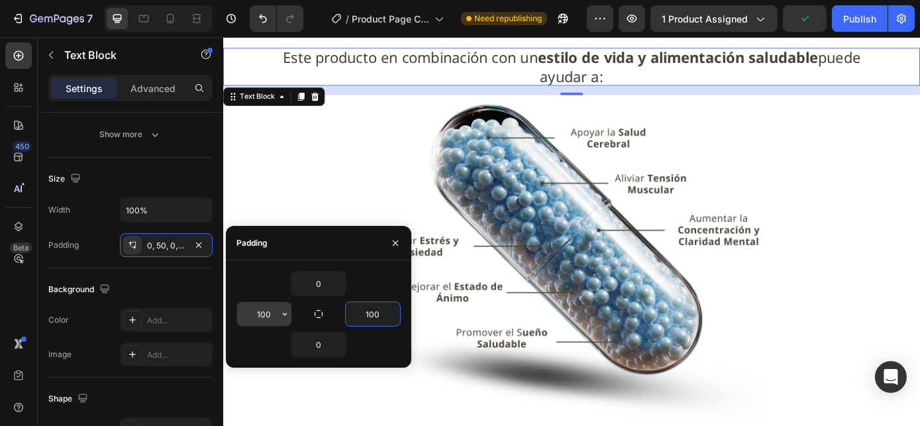
click at [263, 316] on input "100" at bounding box center [264, 314] width 54 height 24
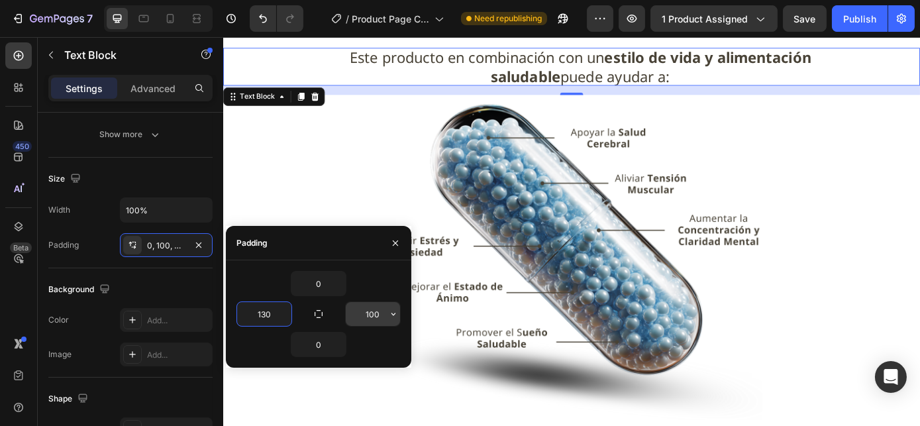
click at [367, 312] on input "100" at bounding box center [373, 314] width 54 height 24
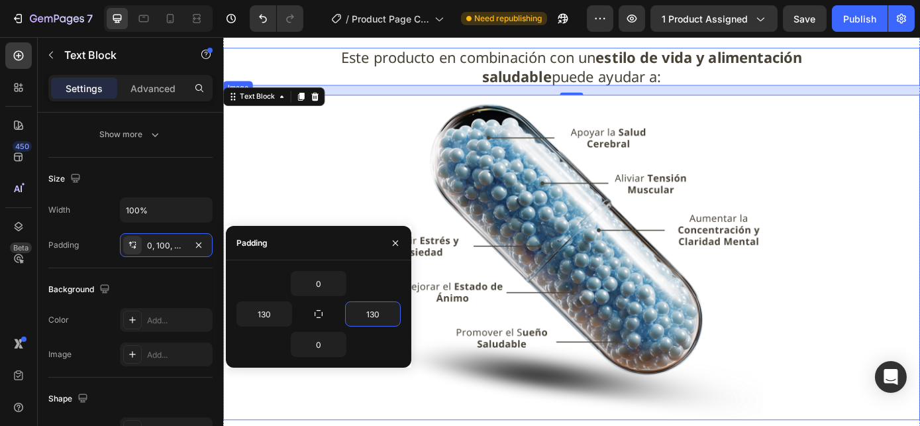
click at [592, 227] on img at bounding box center [619, 288] width 477 height 371
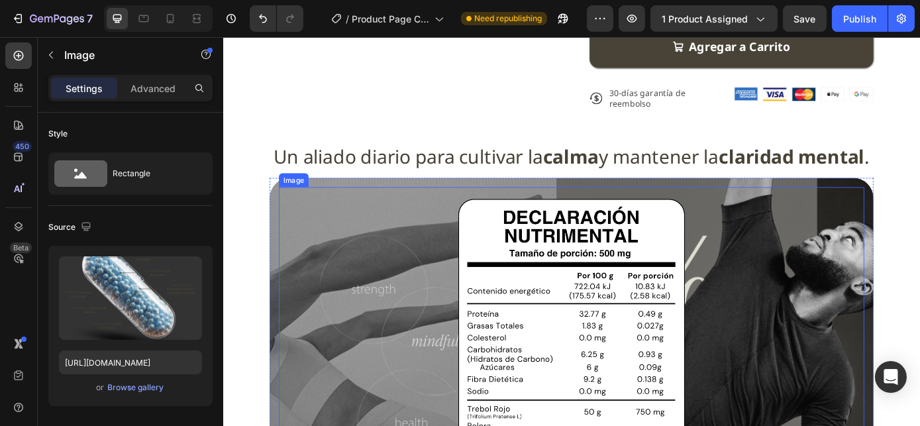
scroll to position [592, 0]
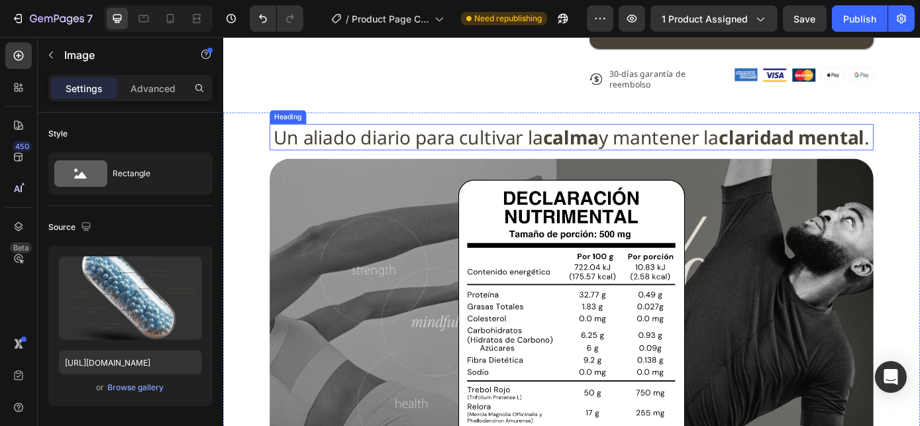
click at [564, 161] on h2 "Un aliado diario para cultivar la calma y mantener la claridad mental ." at bounding box center [619, 151] width 689 height 30
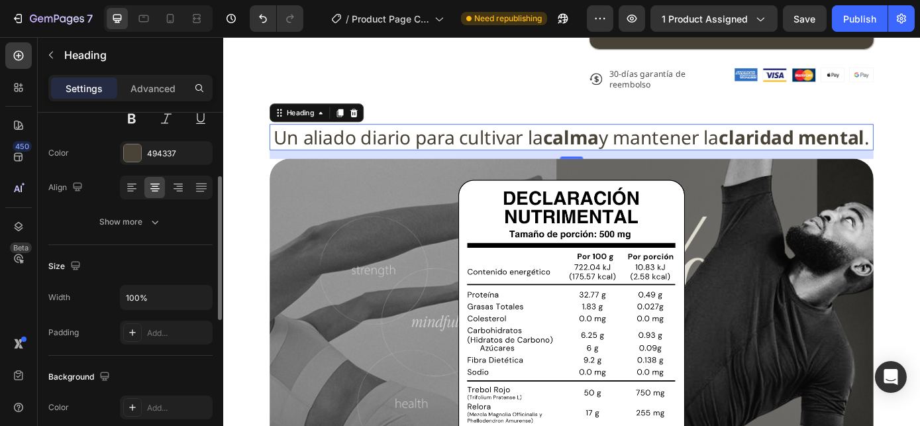
scroll to position [154, 0]
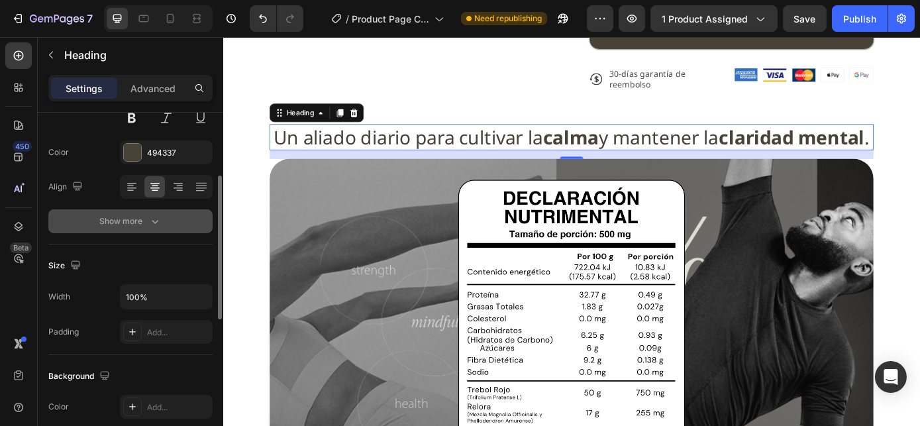
click at [106, 225] on div "Show more" at bounding box center [131, 220] width 62 height 13
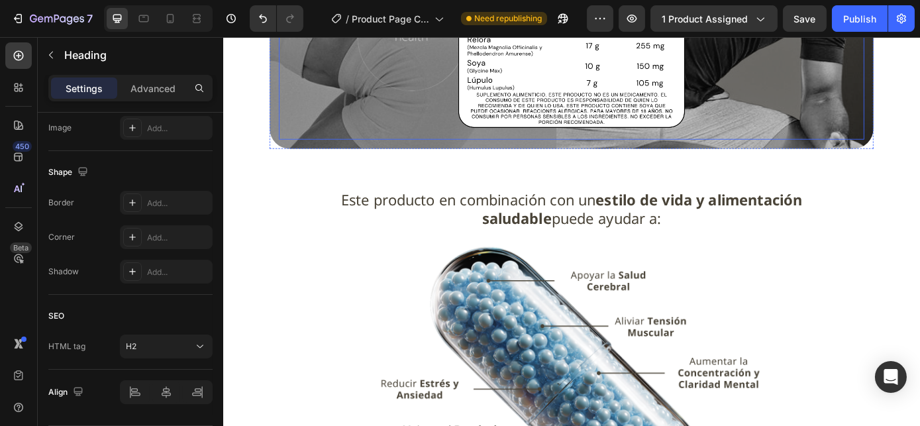
scroll to position [1020, 0]
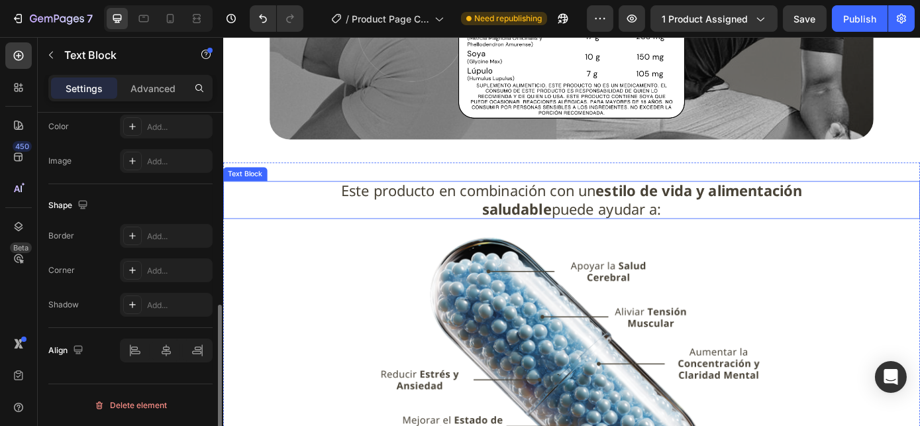
click at [494, 244] on p "Este producto en combinación con un estilo de vida y alimentación saludable pue…" at bounding box center [620, 222] width 622 height 43
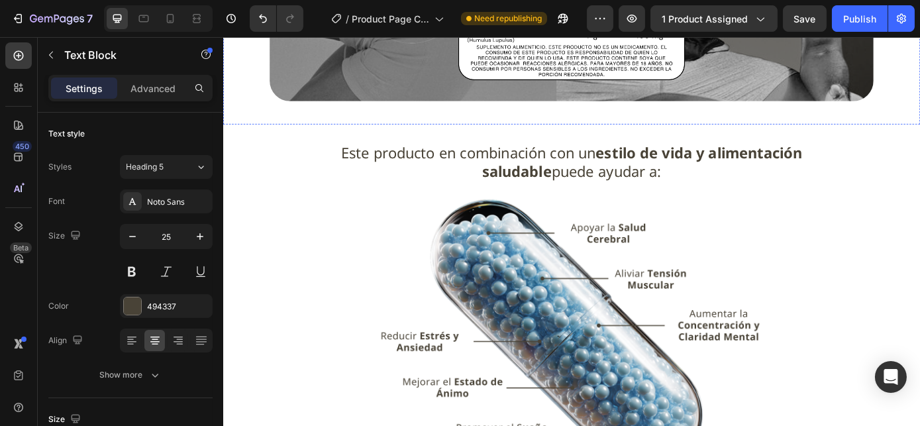
scroll to position [1065, 0]
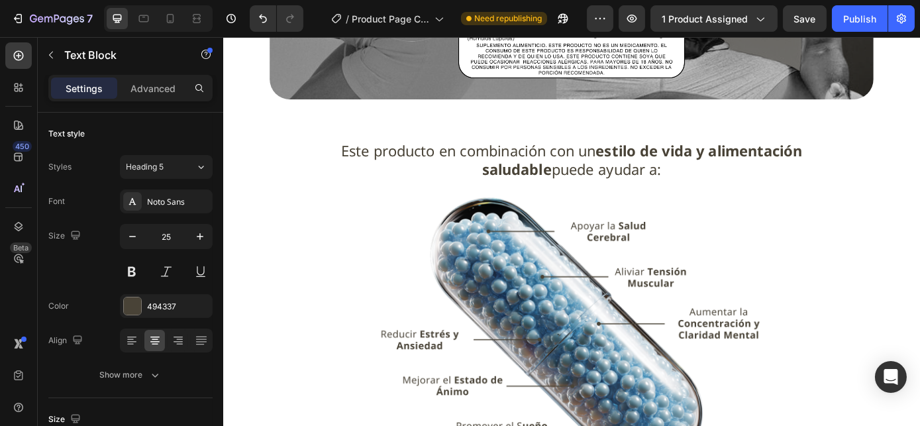
click at [726, 197] on strong "estilo de vida y alimentación saludable" at bounding box center [700, 177] width 365 height 44
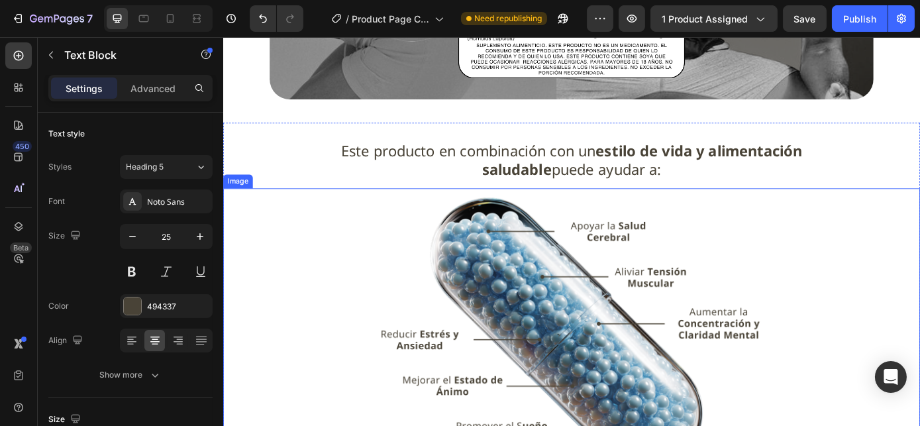
click at [567, 234] on img at bounding box center [619, 394] width 477 height 371
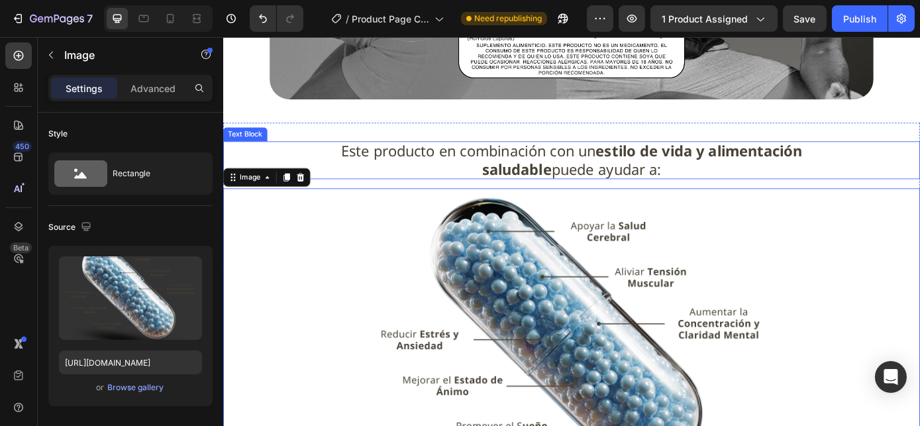
click at [526, 189] on span "Este producto en combinación con un estilo de vida y alimentación saludable pue…" at bounding box center [620, 177] width 526 height 44
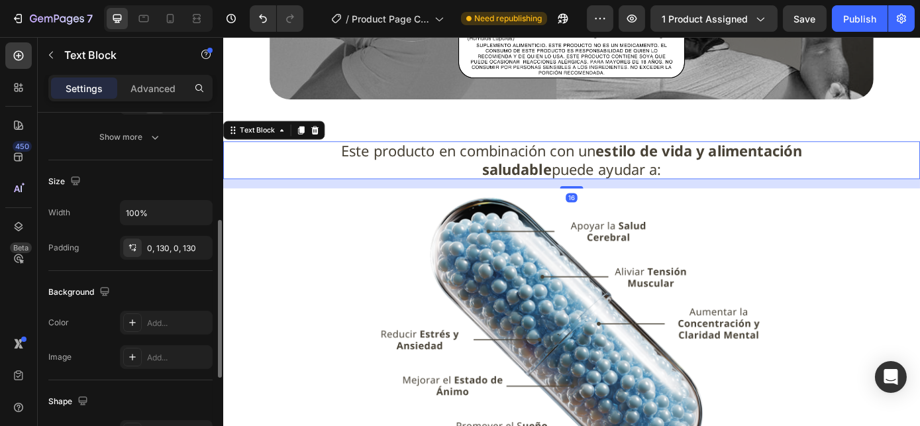
scroll to position [238, 0]
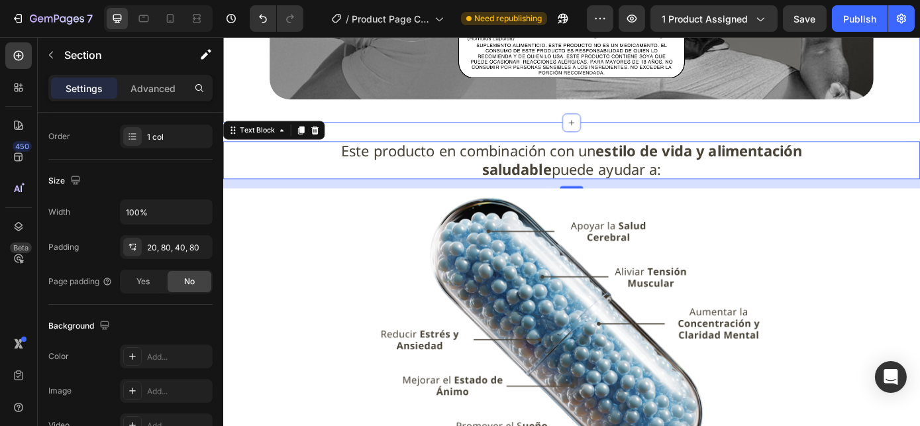
scroll to position [0, 0]
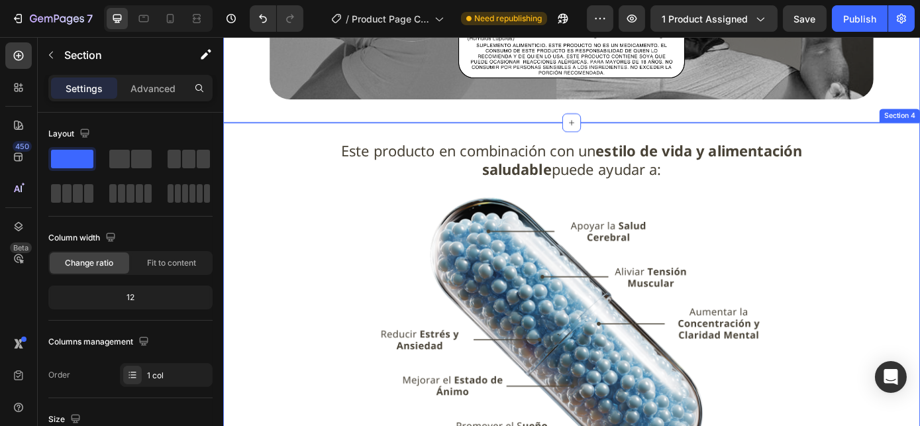
click at [487, 170] on div "Este producto en combinación con un estilo de vida y alimentación saludable pue…" at bounding box center [619, 367] width 794 height 467
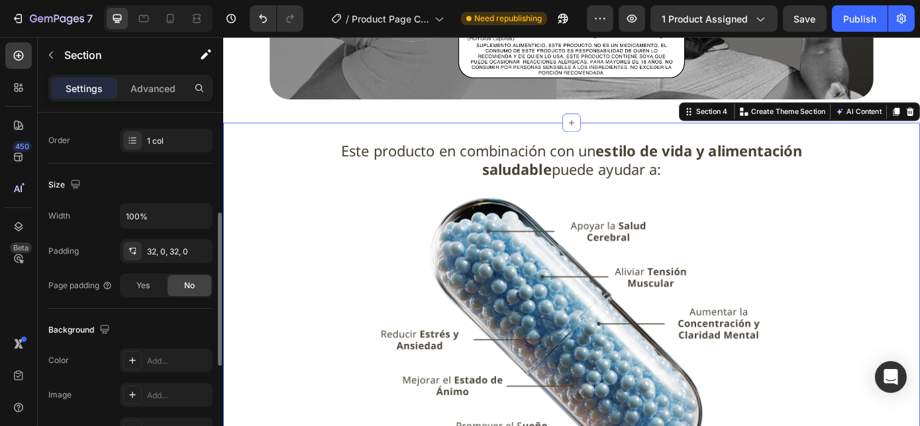
scroll to position [236, 0]
click at [160, 254] on div "32, 0, 32, 0" at bounding box center [166, 250] width 93 height 24
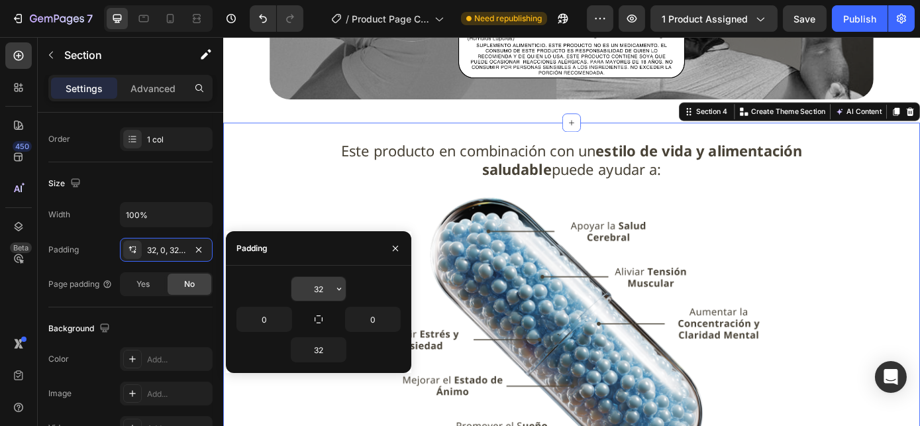
click at [324, 289] on input "32" at bounding box center [318, 289] width 54 height 24
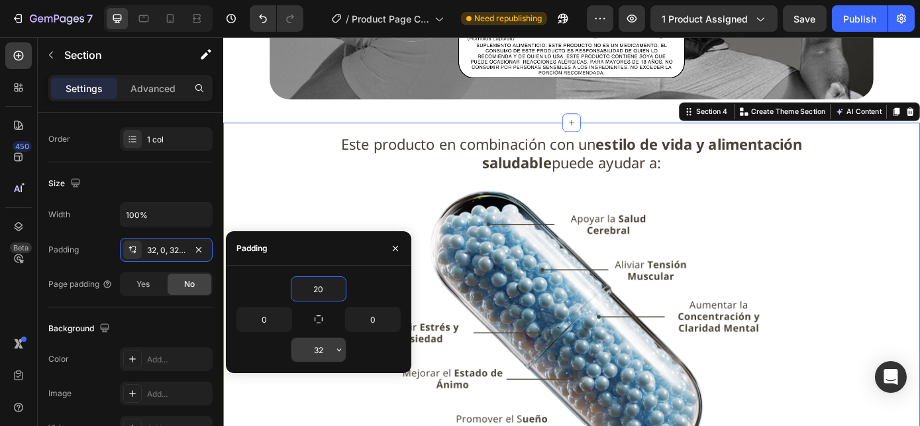
click at [318, 348] on input "32" at bounding box center [318, 350] width 54 height 24
click at [657, 271] on img at bounding box center [619, 386] width 477 height 371
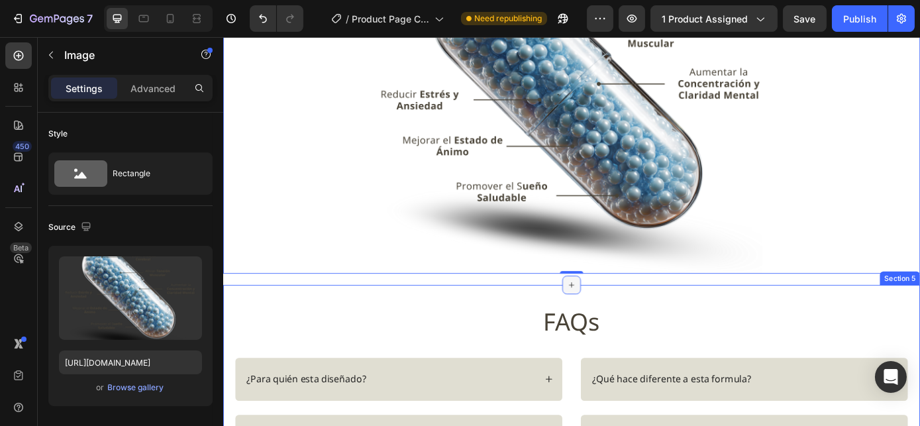
scroll to position [1351, 0]
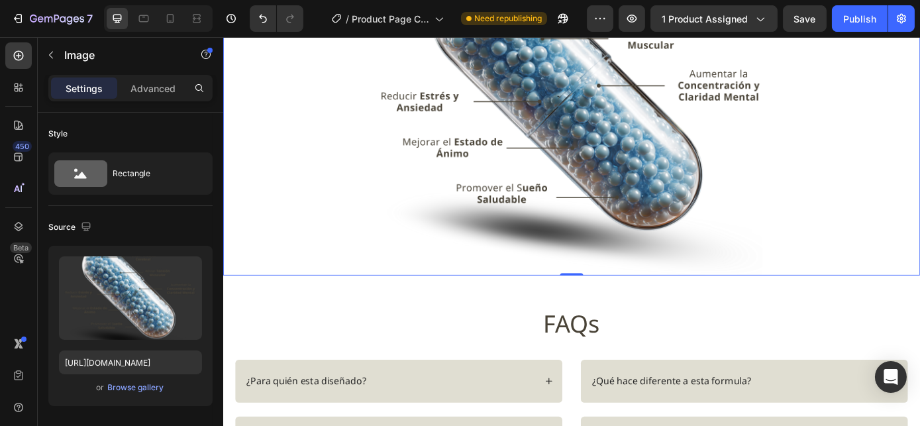
click at [822, 296] on img at bounding box center [619, 123] width 477 height 371
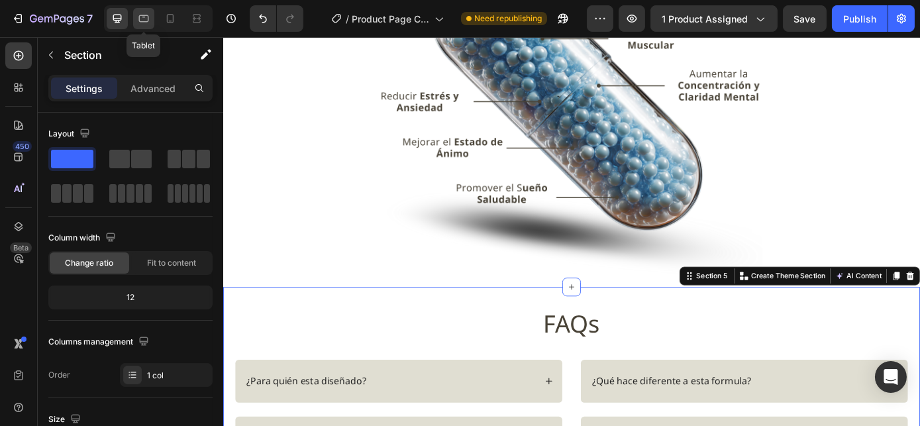
click at [141, 20] on icon at bounding box center [143, 18] width 13 height 13
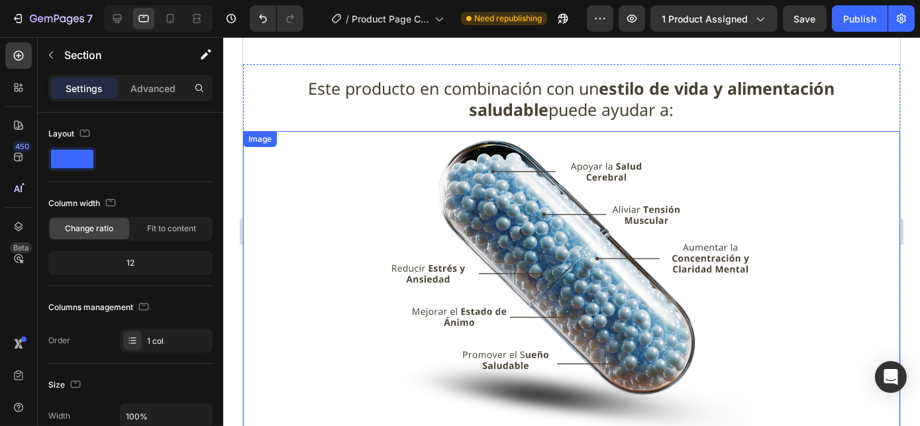
scroll to position [919, 0]
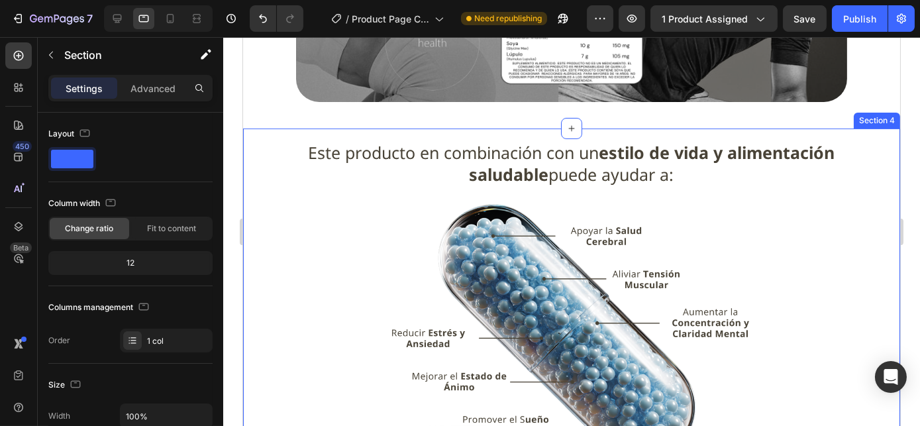
click at [487, 129] on div "Este producto en combinación con un estilo de vida y alimentación saludable pue…" at bounding box center [570, 321] width 657 height 387
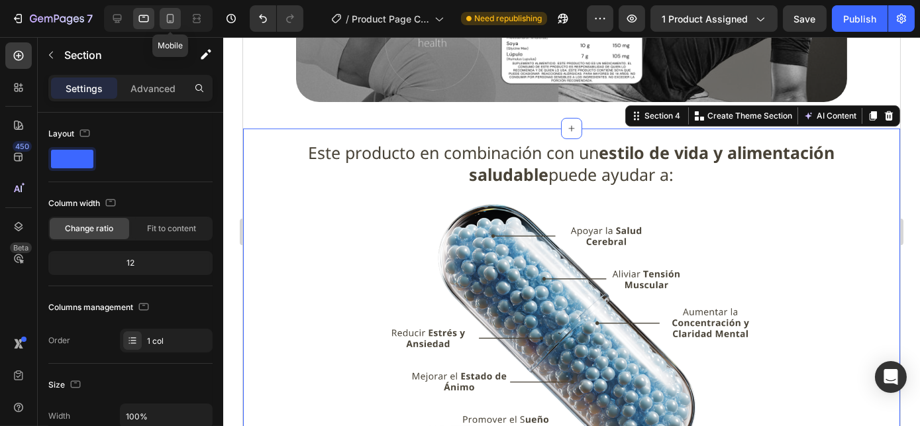
click at [169, 19] on icon at bounding box center [170, 18] width 13 height 13
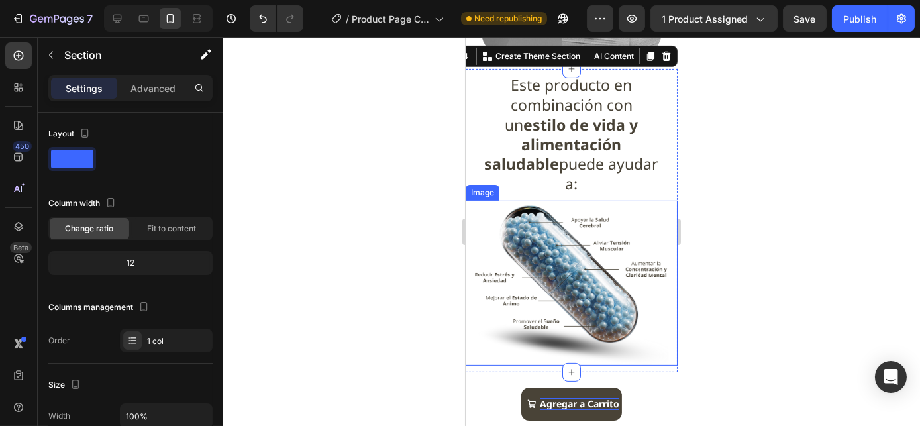
scroll to position [973, 0]
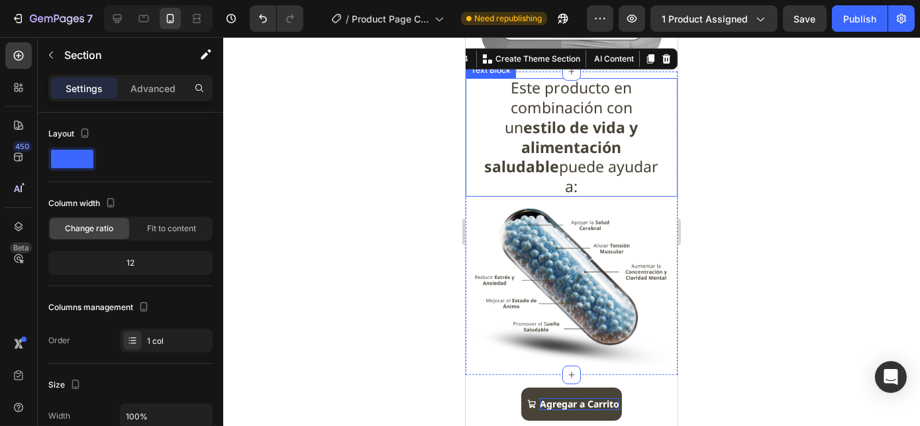
click at [571, 147] on strong "estilo de vida y alimentación saludable" at bounding box center [561, 147] width 154 height 61
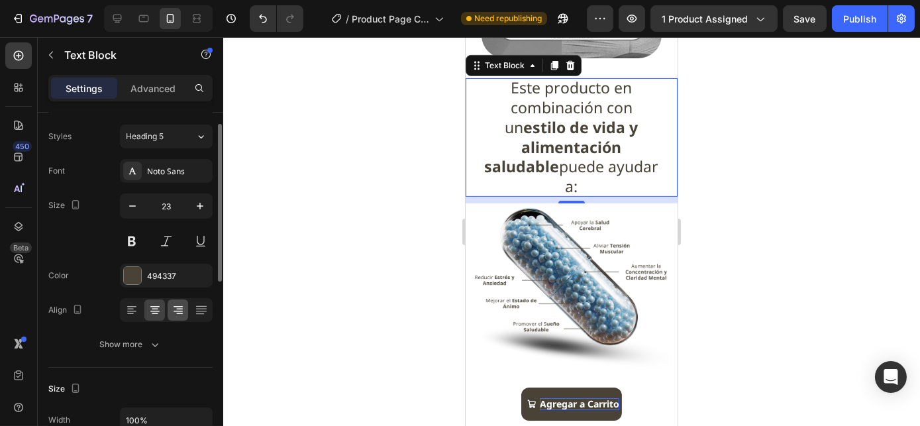
scroll to position [29, 0]
click at [152, 132] on span "Heading 5" at bounding box center [145, 138] width 38 height 12
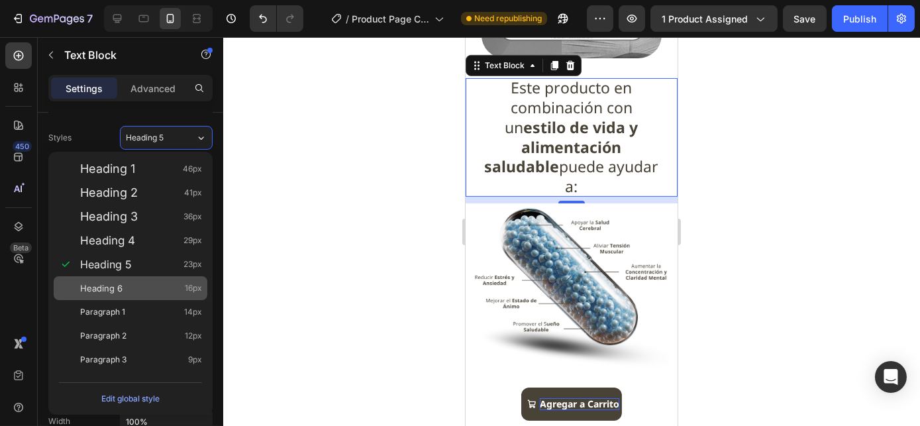
click at [129, 292] on div "Heading 6 16px" at bounding box center [141, 287] width 122 height 13
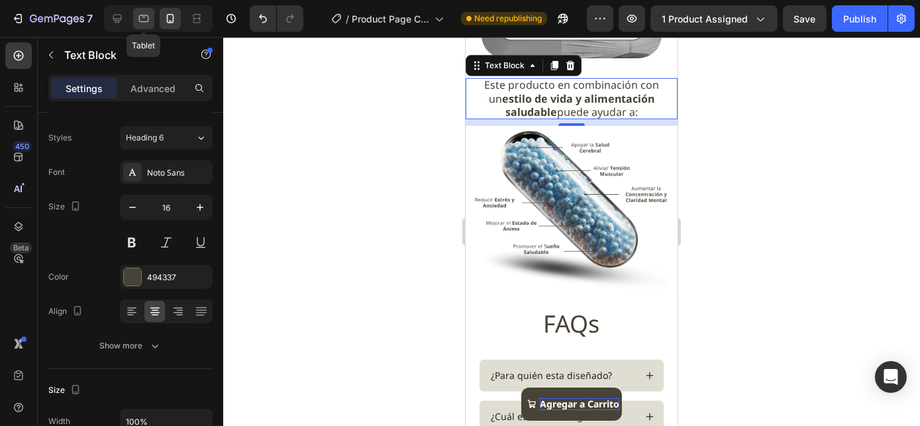
click at [137, 26] on div at bounding box center [143, 18] width 21 height 21
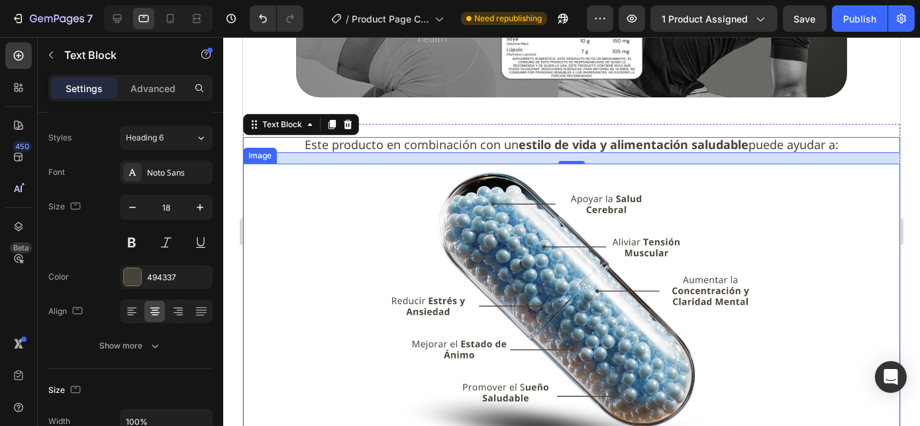
scroll to position [973, 0]
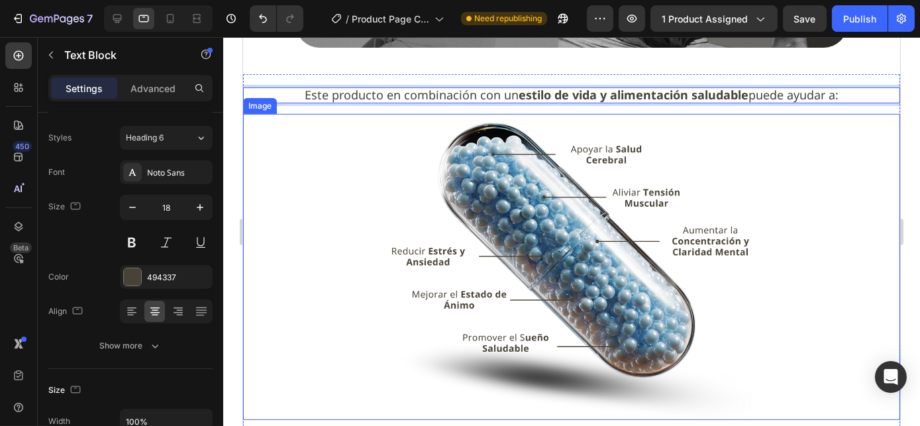
click at [310, 128] on div at bounding box center [570, 267] width 657 height 307
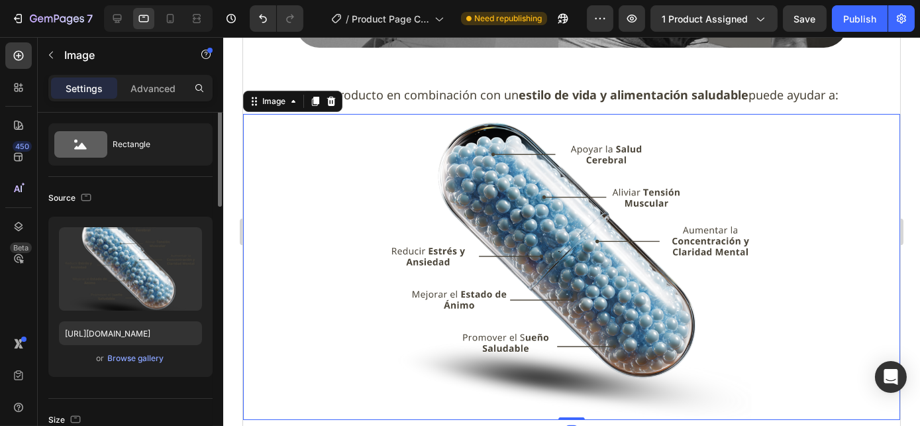
scroll to position [0, 0]
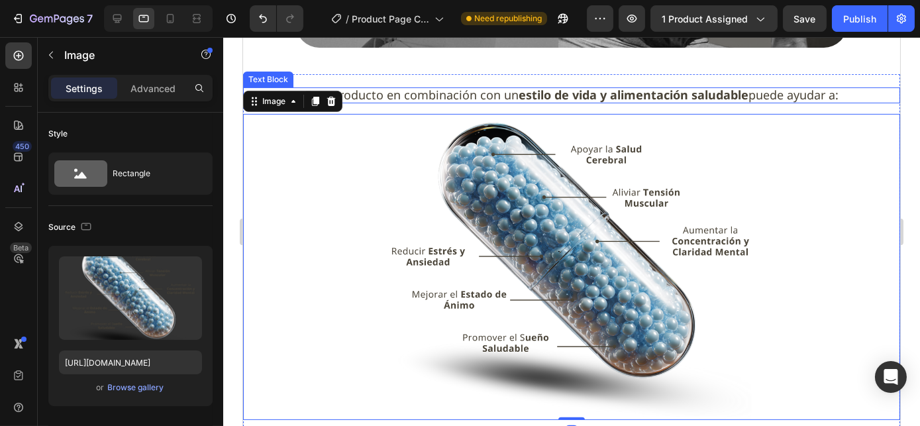
click at [358, 93] on span "Este producto en combinación con un estilo de vida y alimentación saludable pue…" at bounding box center [571, 95] width 534 height 16
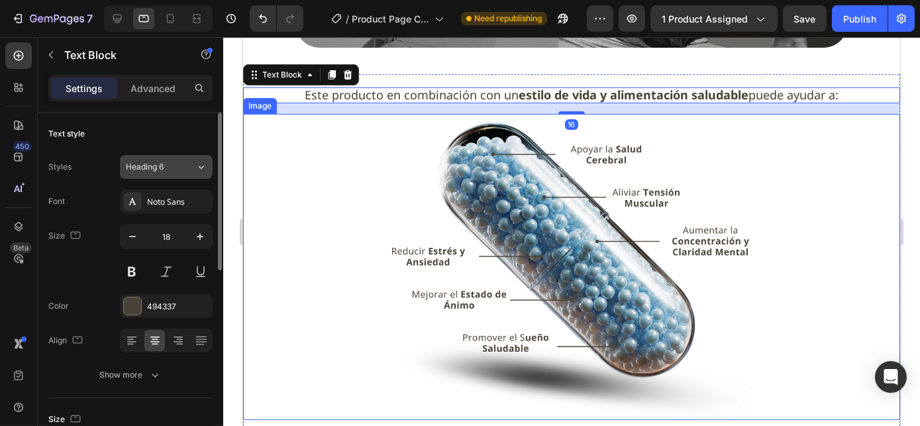
click at [195, 167] on div "Heading 6" at bounding box center [161, 167] width 70 height 12
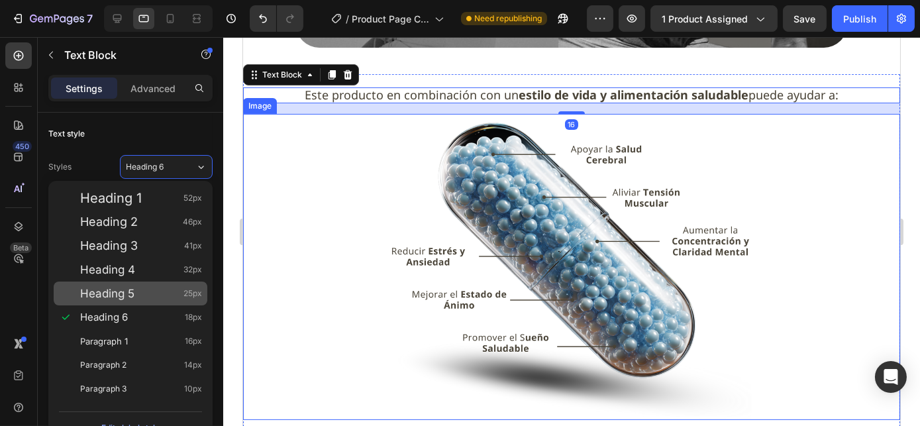
click at [126, 293] on span "Heading 5" at bounding box center [107, 293] width 54 height 13
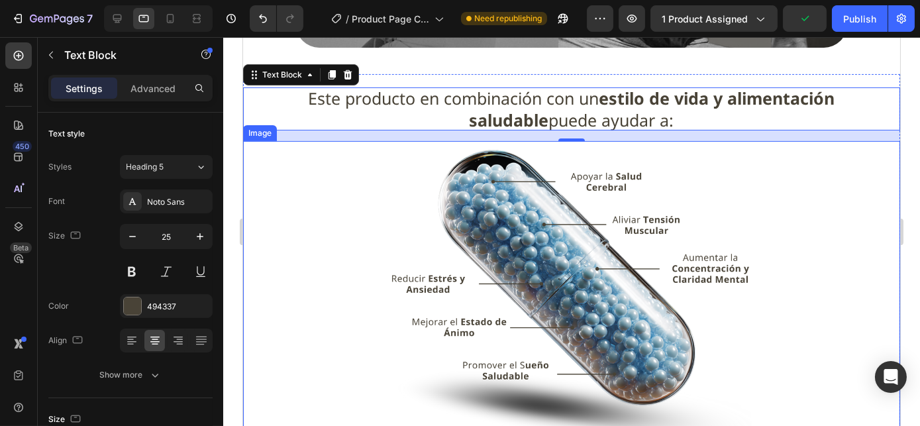
click at [455, 213] on img at bounding box center [570, 294] width 394 height 307
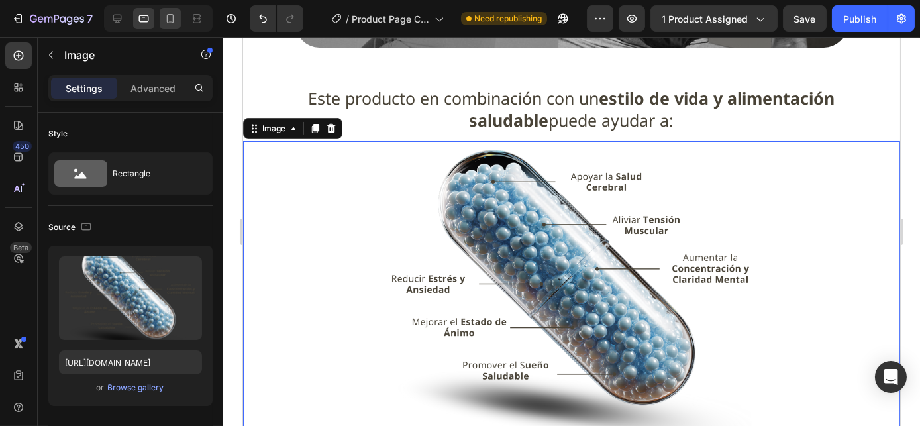
click at [172, 19] on icon at bounding box center [170, 18] width 13 height 13
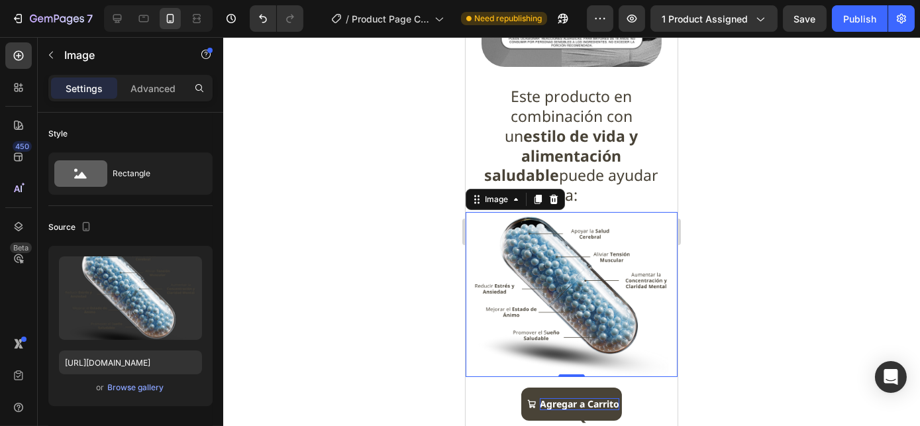
scroll to position [964, 0]
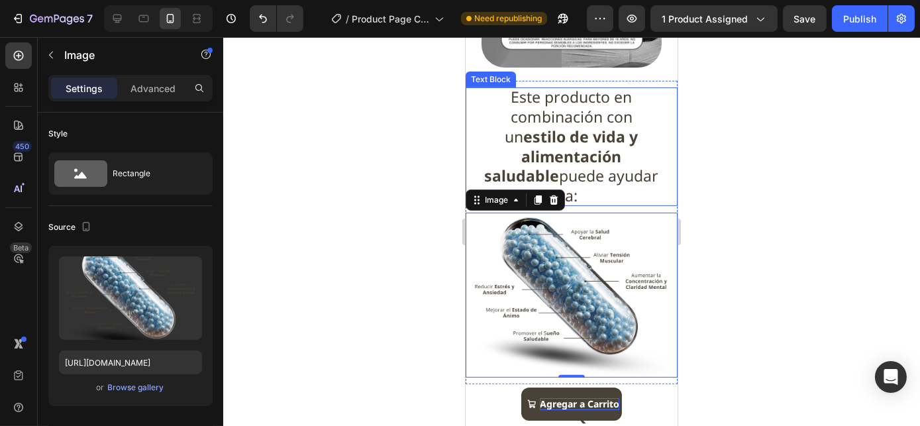
click at [573, 135] on span "Este producto en combinación con un estilo de vida y alimentación saludable pue…" at bounding box center [571, 146] width 174 height 120
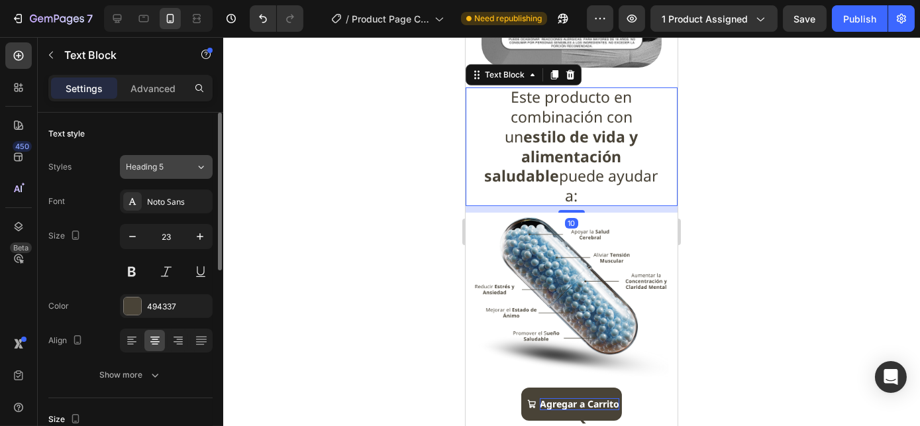
click at [157, 164] on span "Heading 5" at bounding box center [145, 167] width 38 height 12
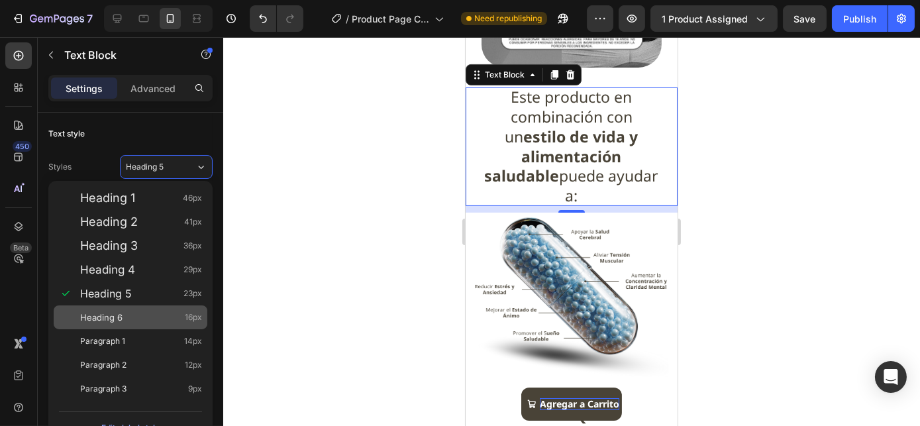
click at [117, 318] on span "Heading 6" at bounding box center [101, 316] width 42 height 13
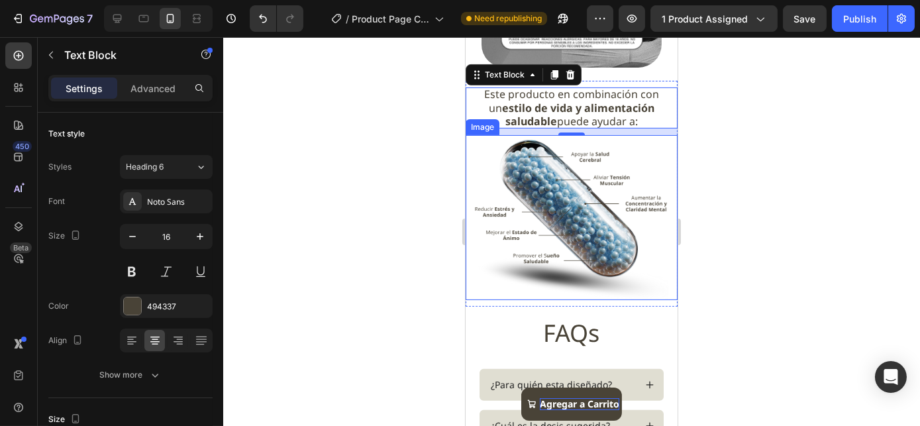
click at [531, 196] on img at bounding box center [571, 217] width 212 height 165
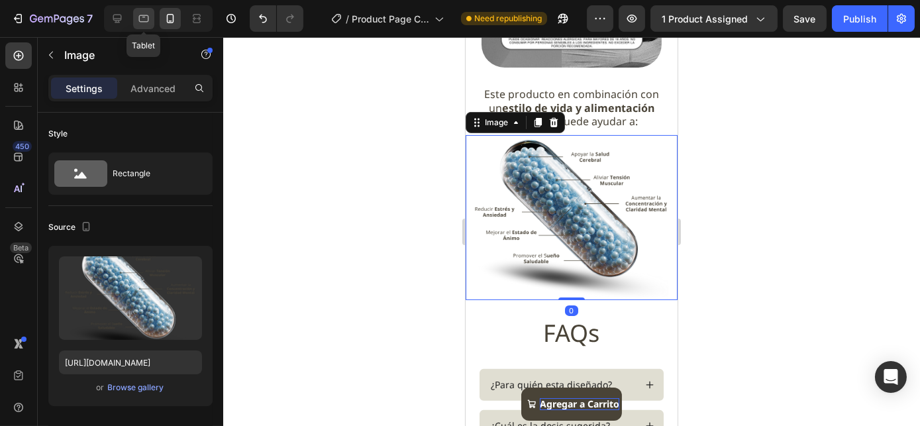
click at [146, 24] on icon at bounding box center [143, 18] width 13 height 13
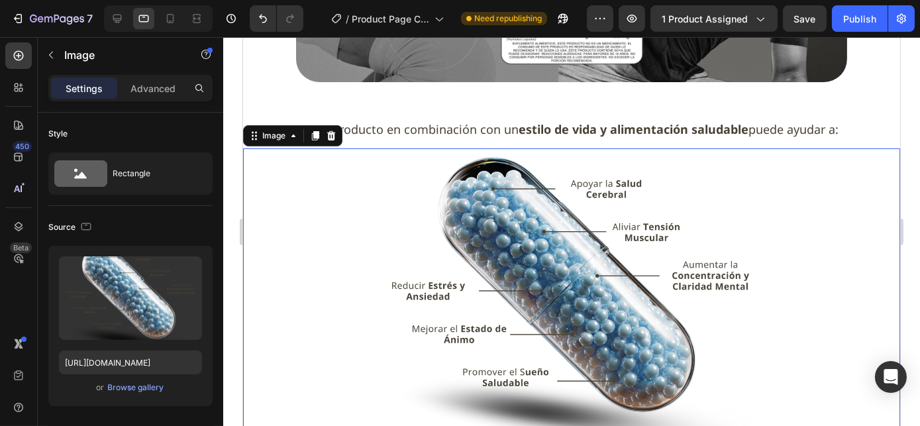
scroll to position [999, 0]
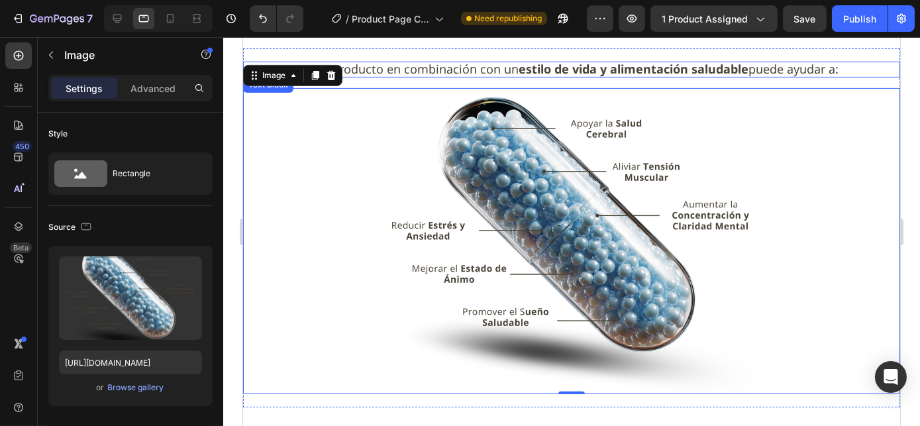
click at [448, 61] on span "Este producto en combinación con un estilo de vida y alimentación saludable pue…" at bounding box center [571, 69] width 534 height 16
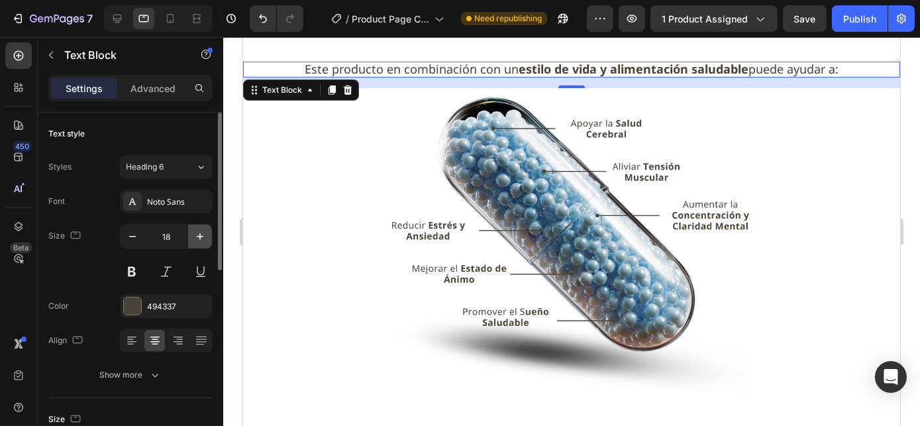
click at [201, 234] on icon "button" at bounding box center [199, 236] width 13 height 13
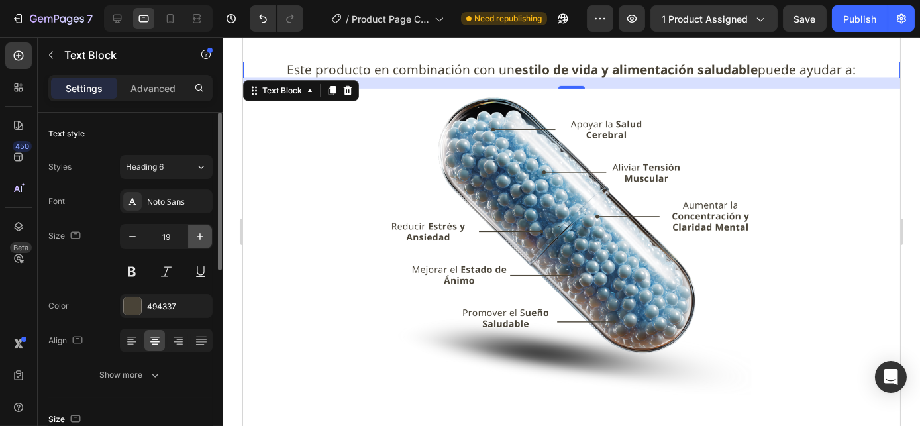
click at [201, 234] on icon "button" at bounding box center [199, 236] width 13 height 13
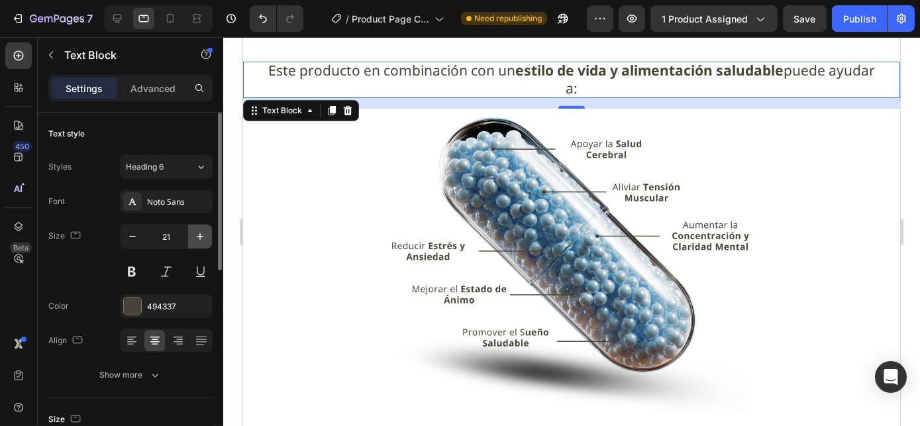
click at [201, 234] on icon "button" at bounding box center [199, 236] width 13 height 13
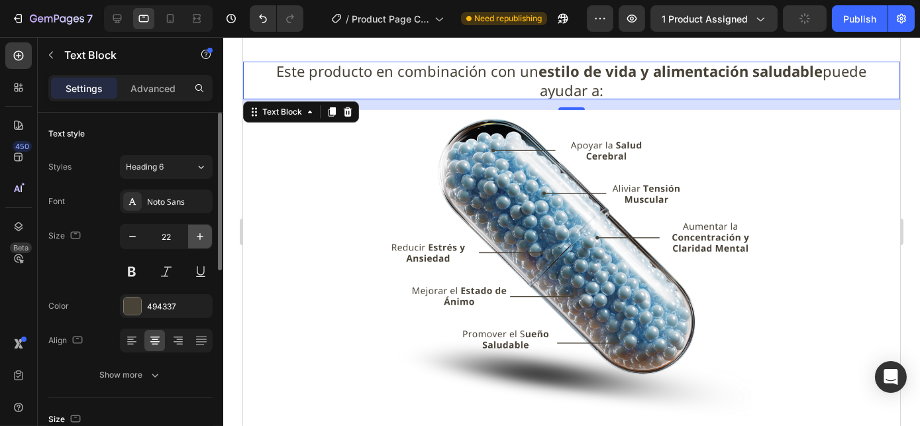
click at [201, 234] on icon "button" at bounding box center [199, 236] width 13 height 13
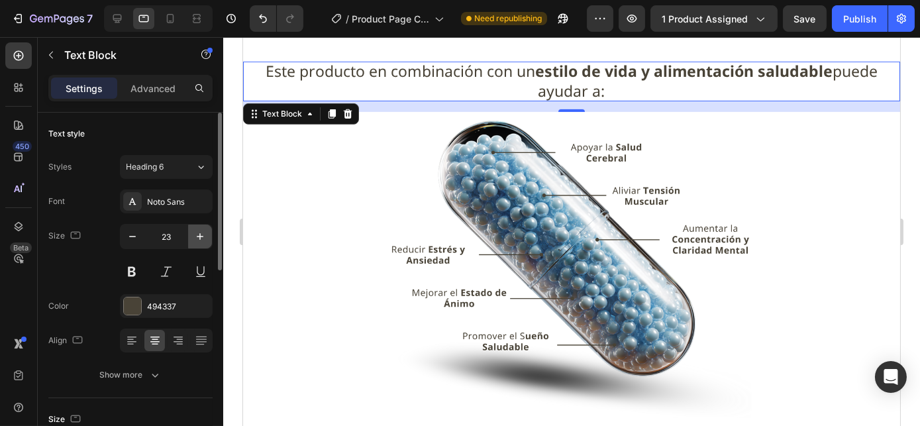
click at [201, 234] on icon "button" at bounding box center [199, 236] width 13 height 13
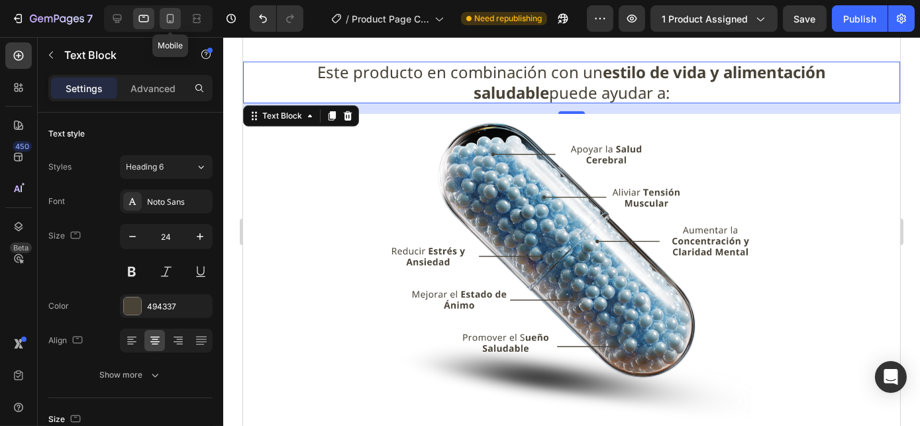
click at [167, 19] on icon at bounding box center [170, 18] width 13 height 13
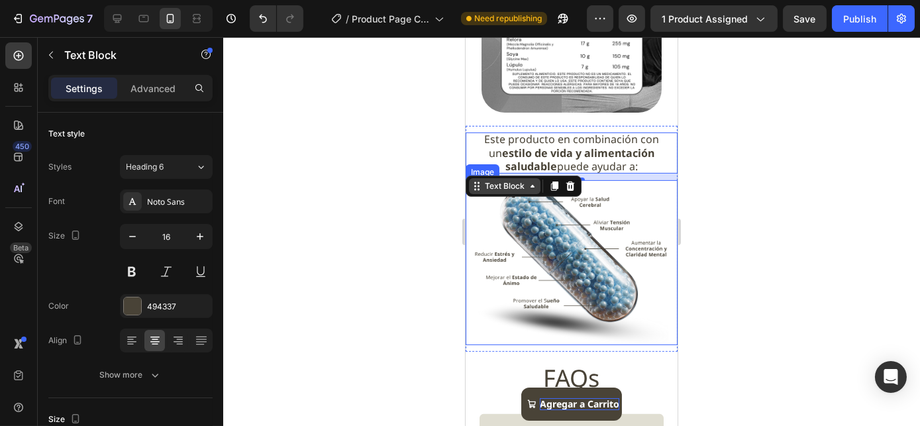
scroll to position [906, 0]
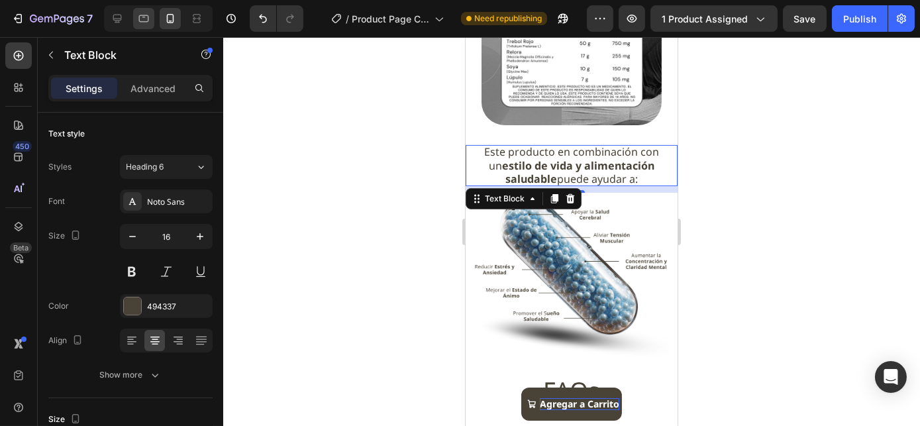
click at [147, 23] on icon at bounding box center [143, 18] width 13 height 13
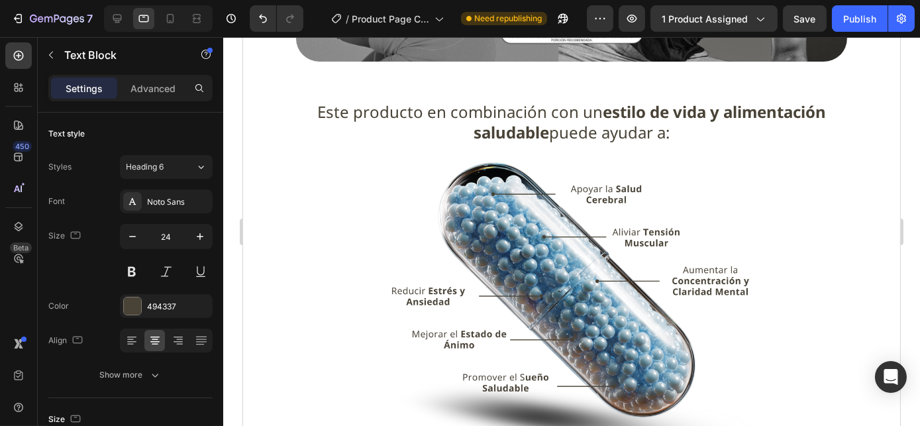
scroll to position [973, 0]
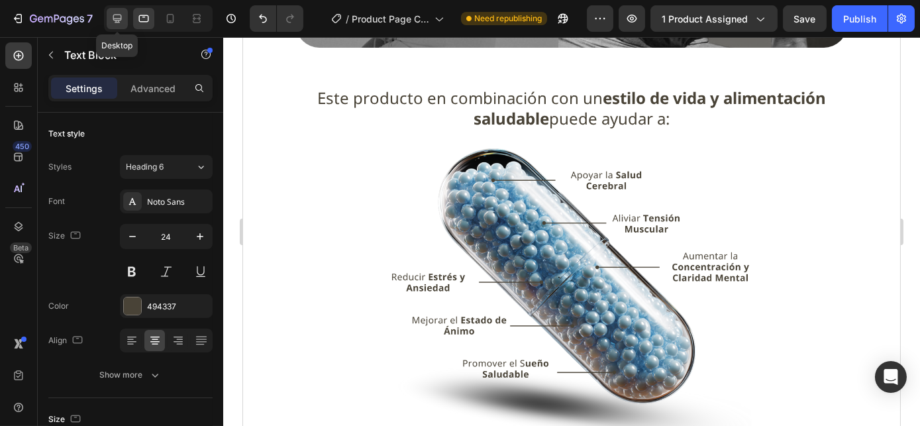
click at [118, 21] on icon at bounding box center [117, 19] width 9 height 9
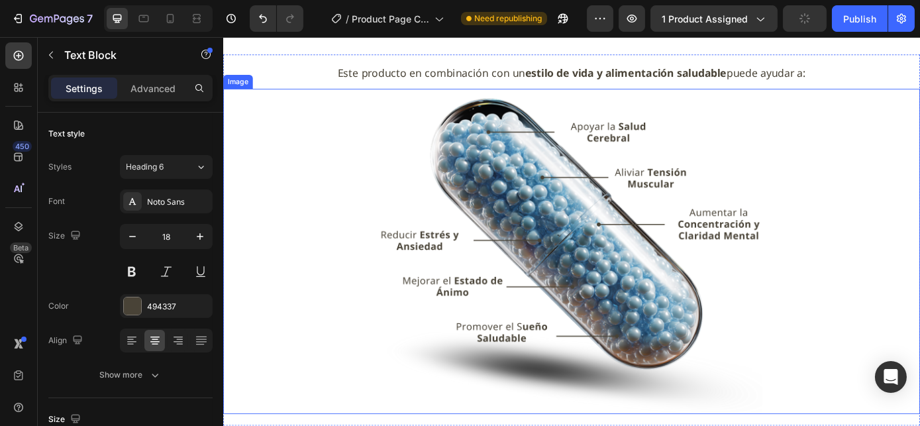
scroll to position [1151, 0]
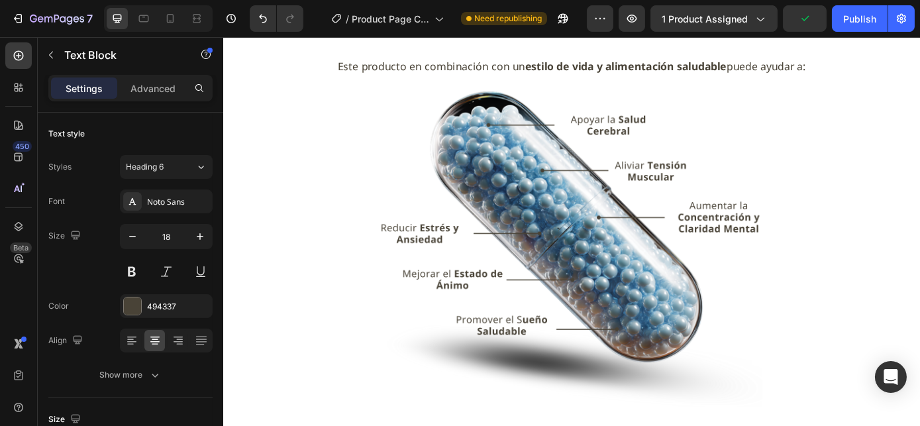
click at [555, 77] on span "Este producto en combinación con un estilo de vida y alimentación saludable pue…" at bounding box center [620, 70] width 534 height 16
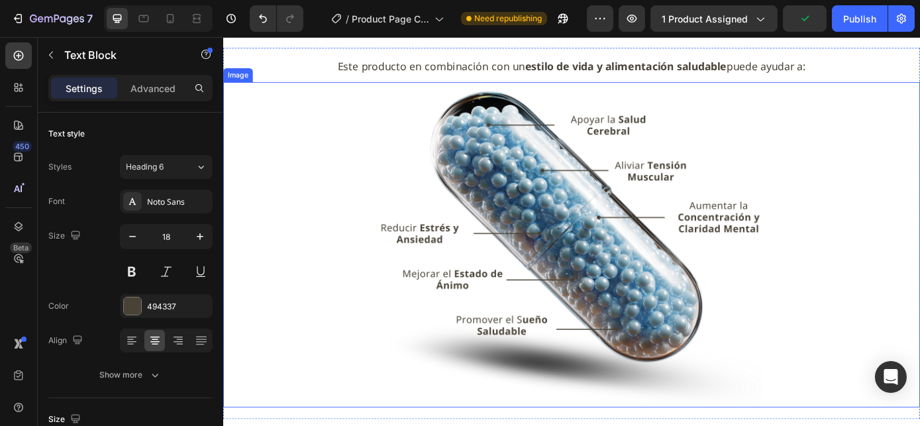
click at [539, 169] on img at bounding box center [619, 273] width 477 height 371
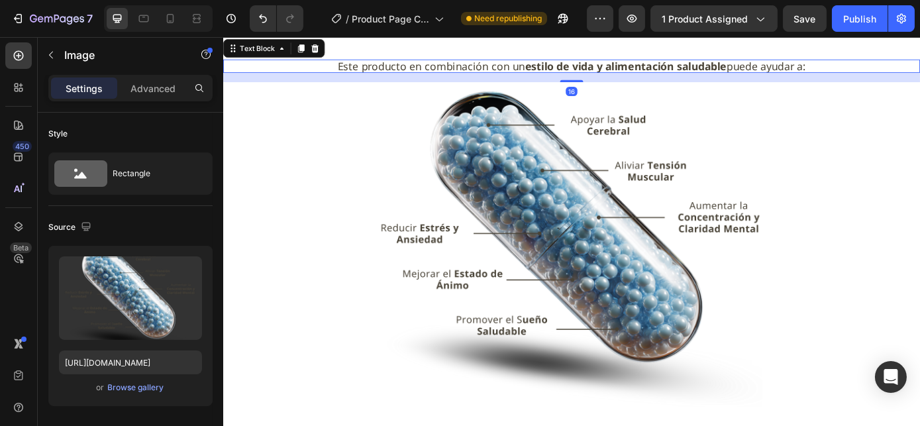
click at [483, 77] on span "Este producto en combinación con un estilo de vida y alimentación saludable pue…" at bounding box center [620, 70] width 534 height 16
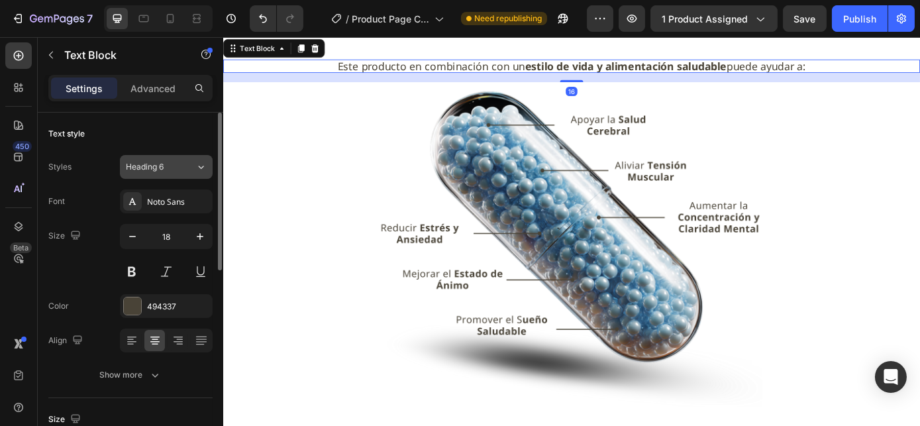
click at [159, 169] on span "Heading 6" at bounding box center [145, 167] width 38 height 12
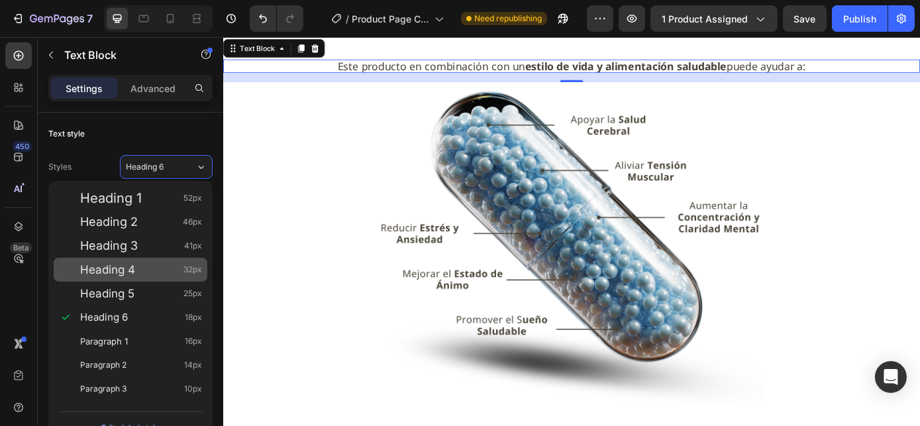
click at [144, 271] on div "Heading 4 32px" at bounding box center [141, 269] width 122 height 13
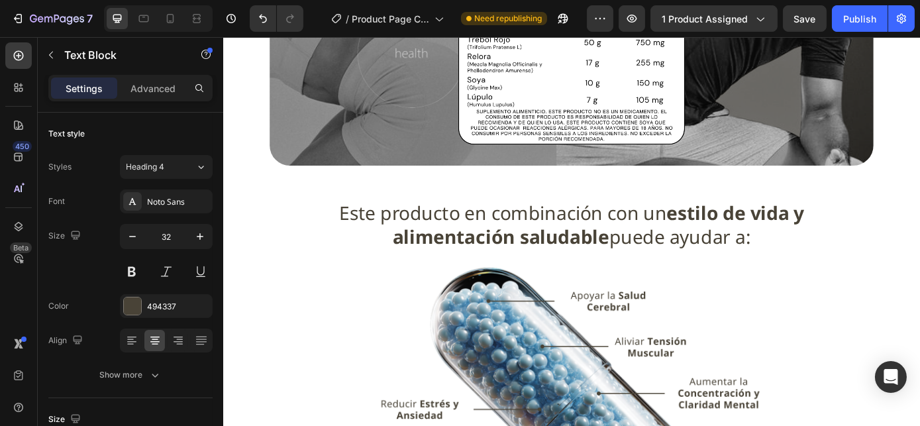
scroll to position [990, 0]
click at [448, 257] on span "Este producto en combinación con un estilo de vida y alimentación saludable pue…" at bounding box center [620, 250] width 530 height 56
click at [440, 278] on strong "estilo de vida y alimentación saludable" at bounding box center [650, 250] width 469 height 56
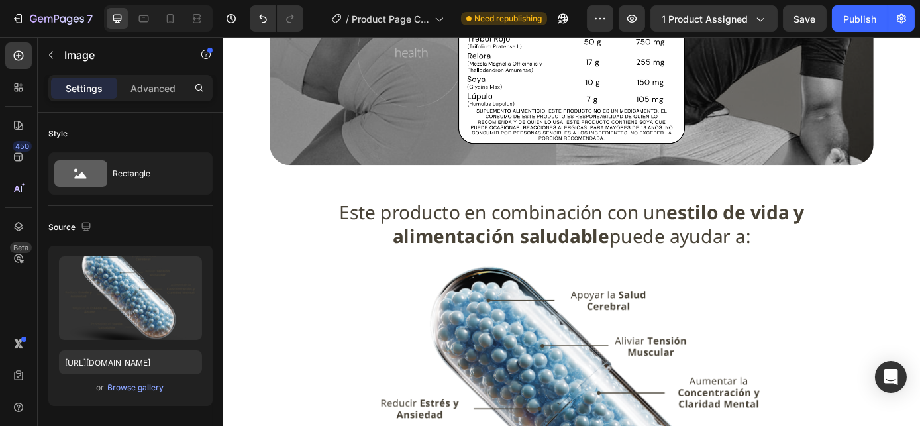
drag, startPoint x: 440, startPoint y: 283, endPoint x: 861, endPoint y: 412, distance: 439.8
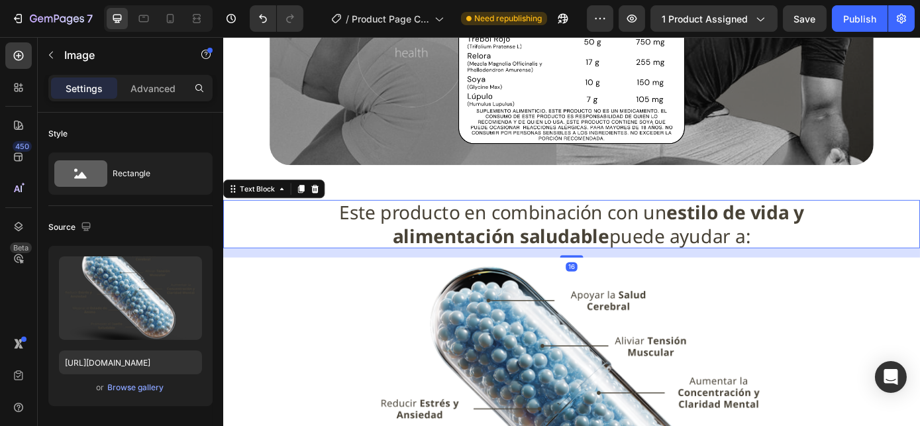
click at [725, 278] on span "Este producto en combinación con un estilo de vida y alimentación saludable pue…" at bounding box center [620, 250] width 530 height 56
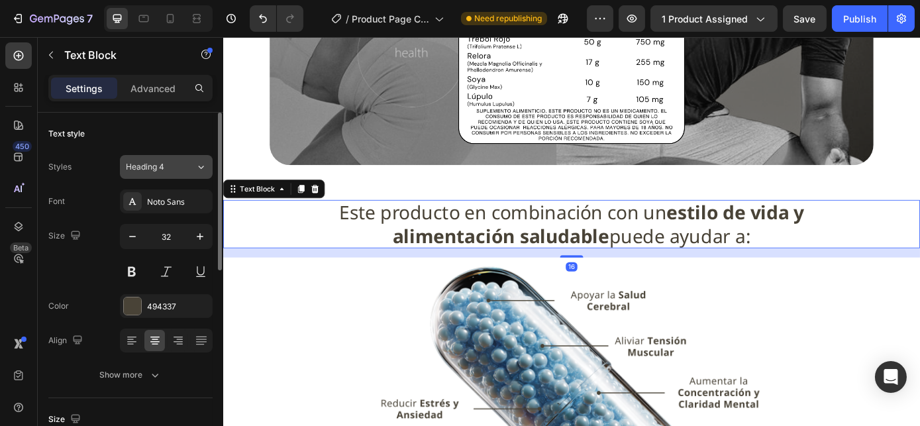
click at [154, 161] on span "Heading 4" at bounding box center [145, 167] width 38 height 12
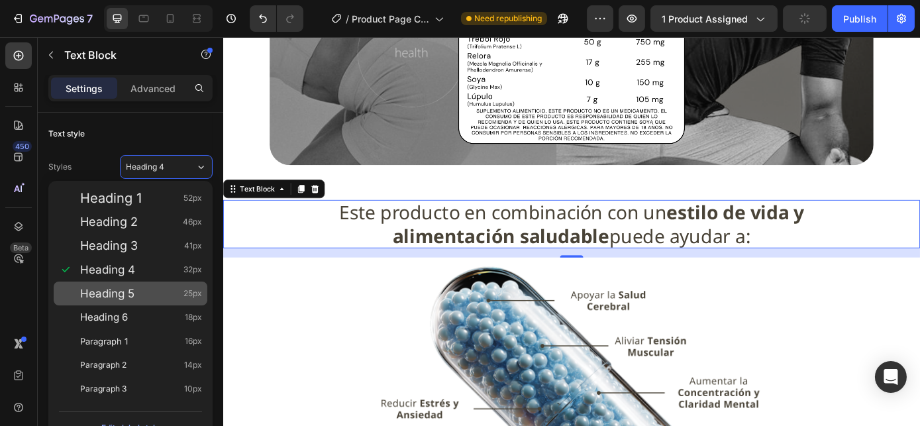
click at [153, 298] on div "Heading 5 25px" at bounding box center [141, 293] width 122 height 13
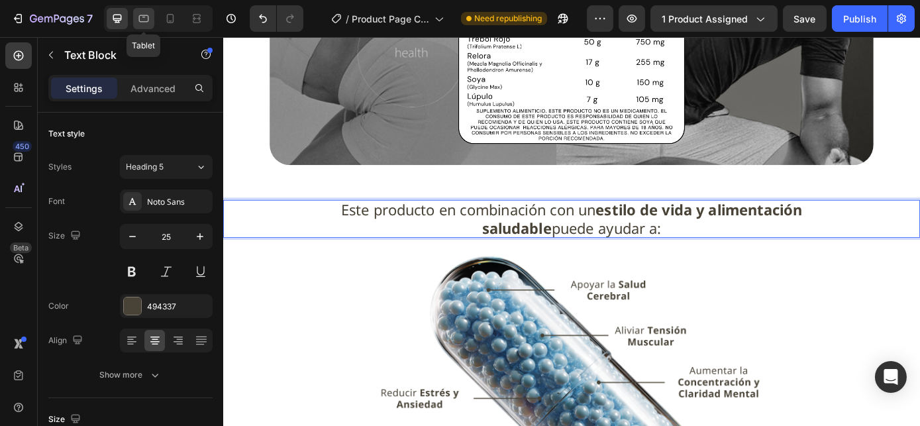
click at [144, 23] on icon at bounding box center [143, 18] width 13 height 13
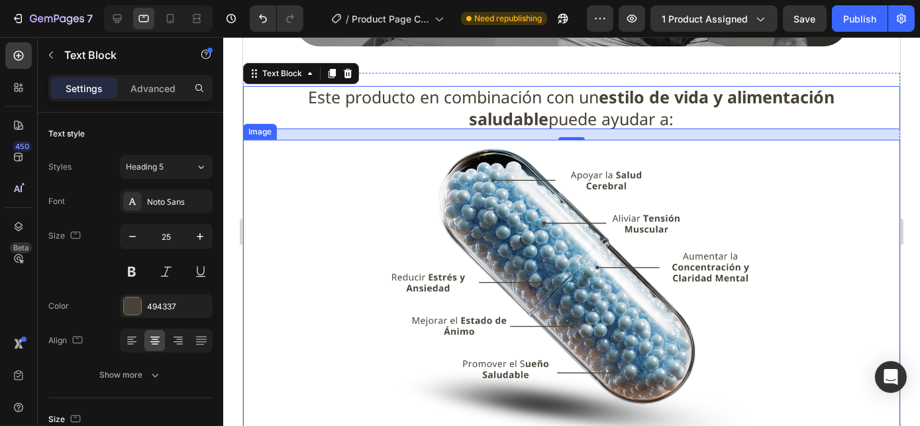
scroll to position [973, 0]
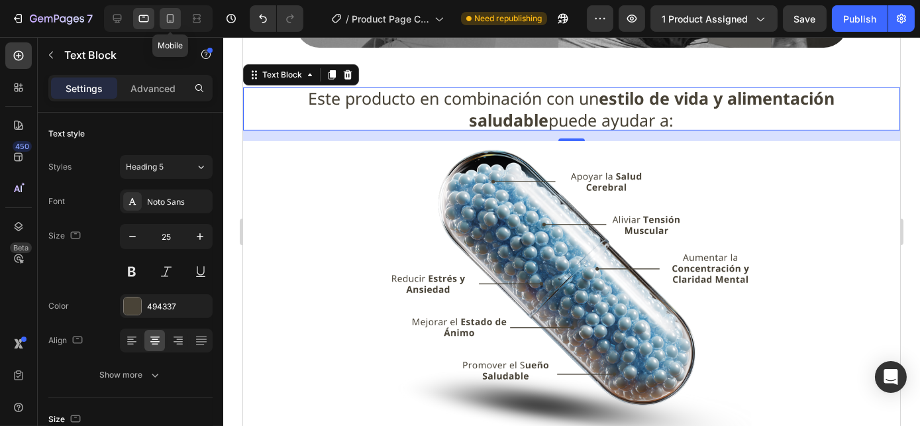
click at [175, 20] on icon at bounding box center [170, 18] width 13 height 13
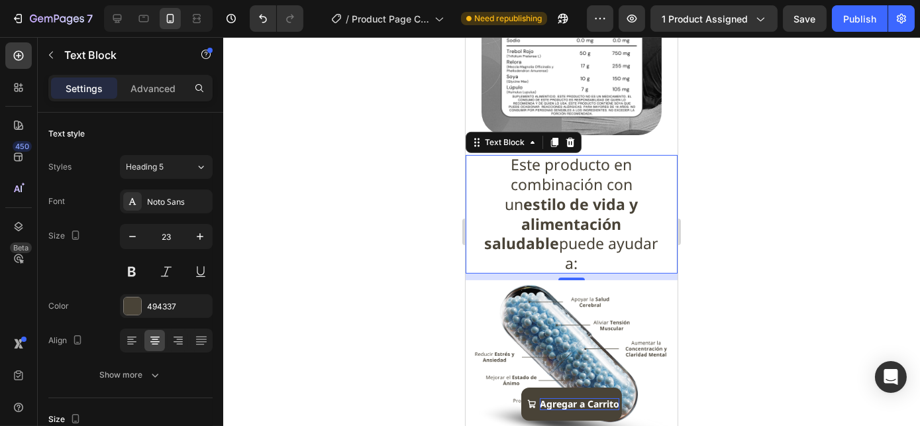
scroll to position [880, 0]
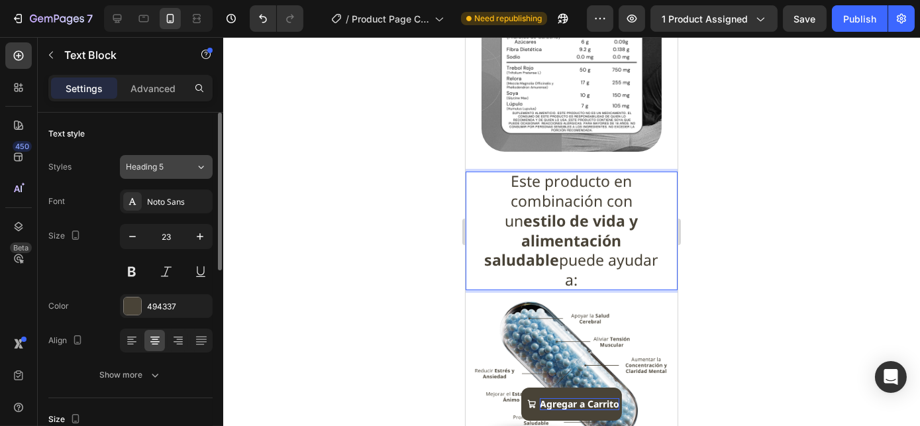
click at [171, 174] on button "Heading 5" at bounding box center [166, 167] width 93 height 24
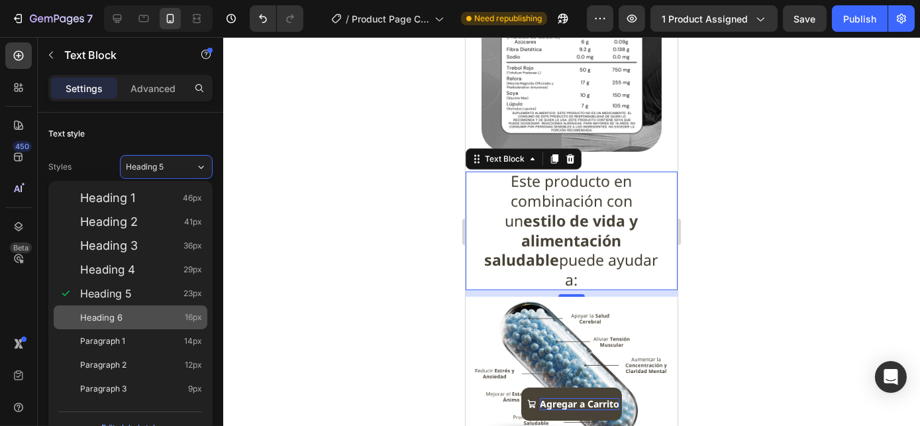
click at [138, 320] on div "Heading 6 16px" at bounding box center [141, 316] width 122 height 13
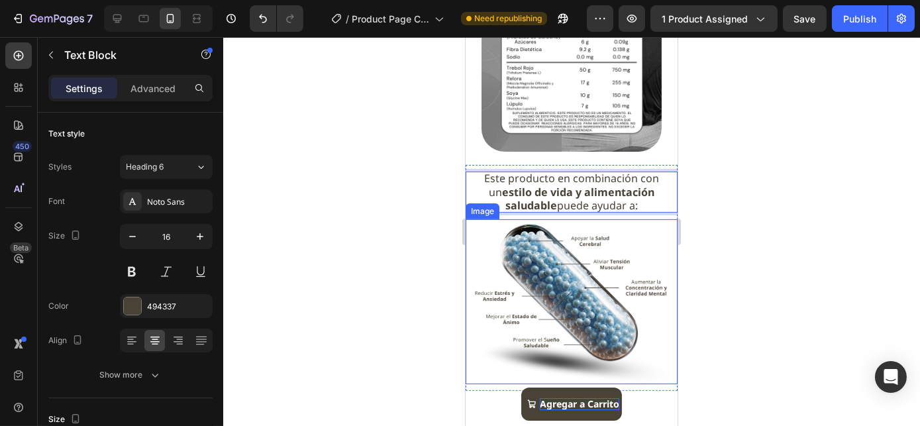
click at [570, 260] on img at bounding box center [571, 301] width 212 height 165
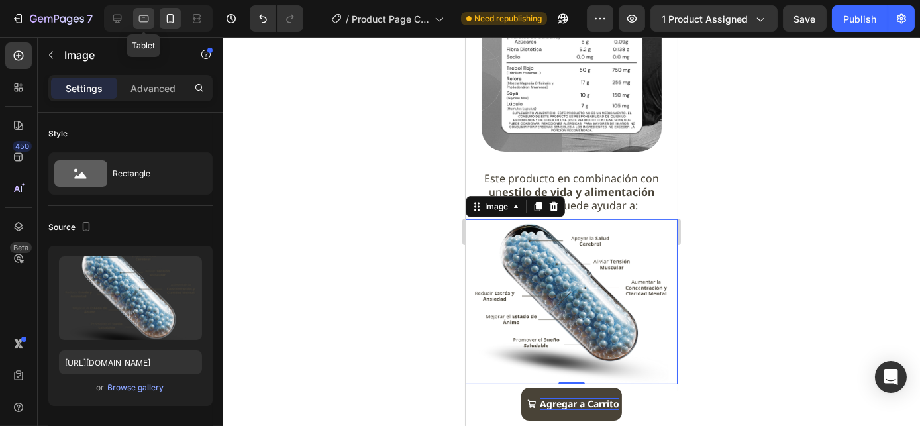
click at [141, 17] on icon at bounding box center [143, 18] width 13 height 13
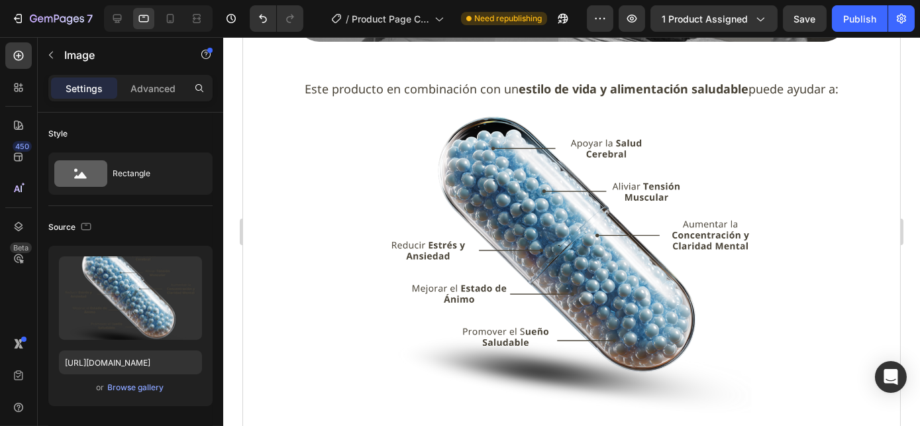
scroll to position [999, 0]
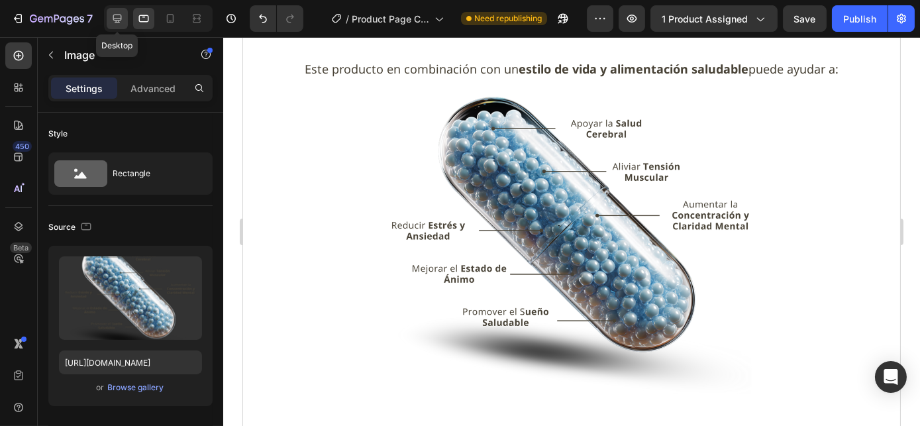
click at [122, 18] on icon at bounding box center [117, 18] width 13 height 13
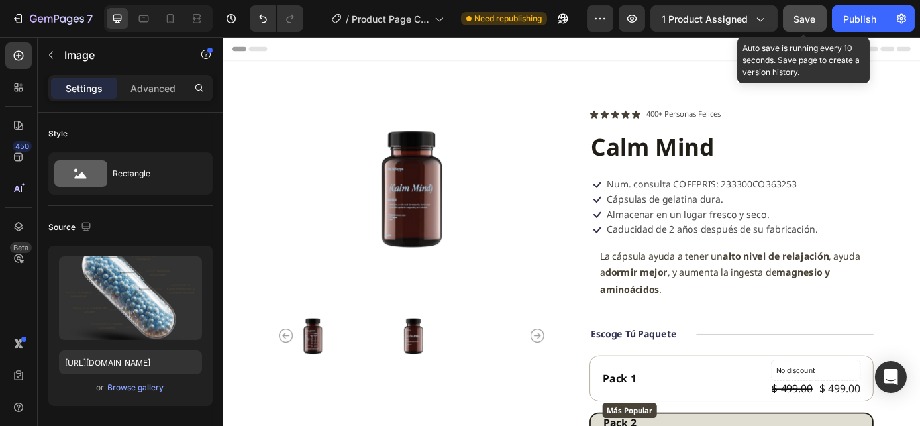
click at [803, 10] on button "Save" at bounding box center [805, 18] width 44 height 26
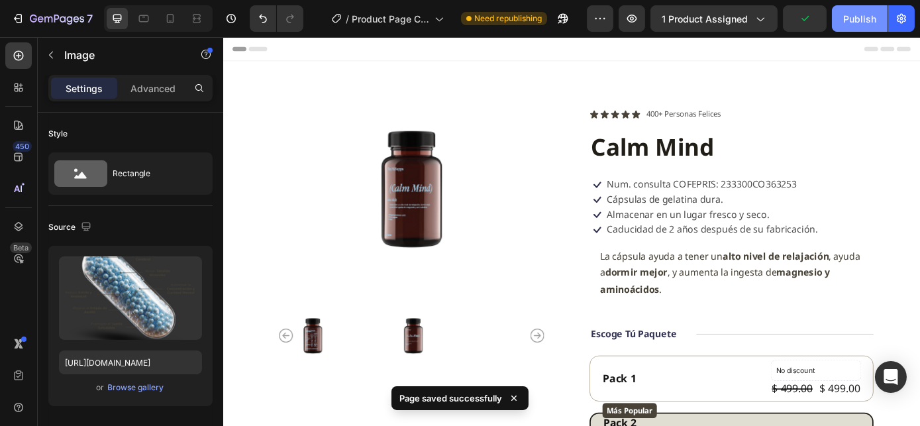
click at [857, 18] on div "Publish" at bounding box center [859, 19] width 33 height 14
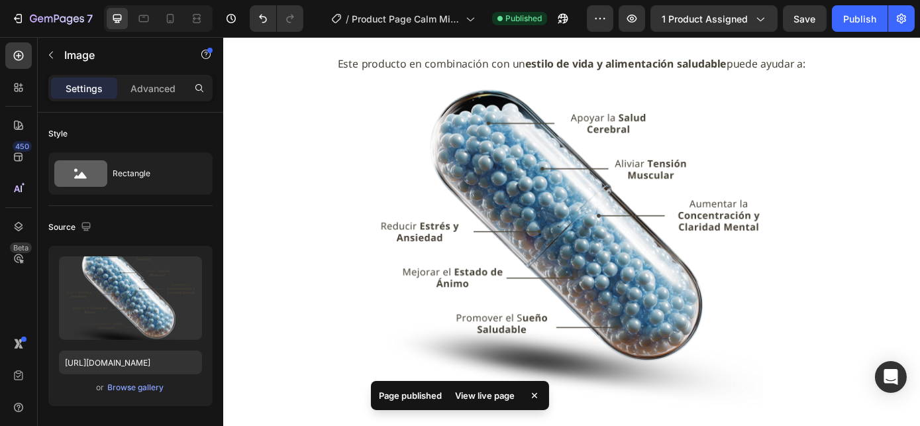
scroll to position [1222, 0]
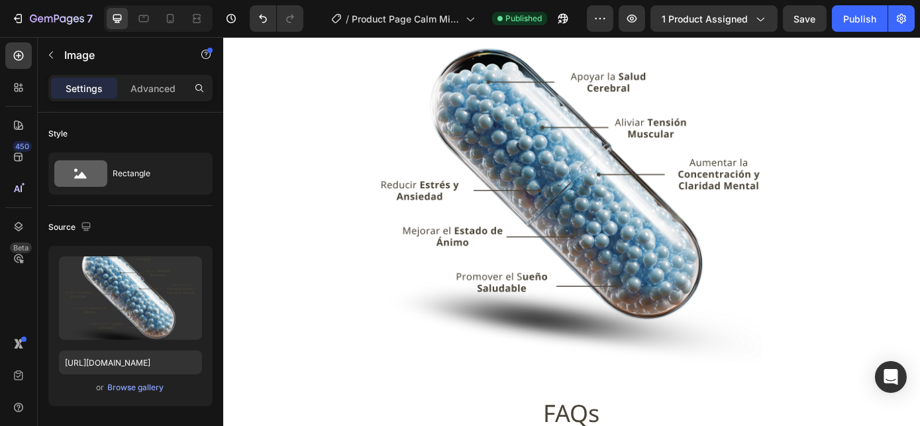
click at [919, 202] on div at bounding box center [619, 224] width 794 height 371
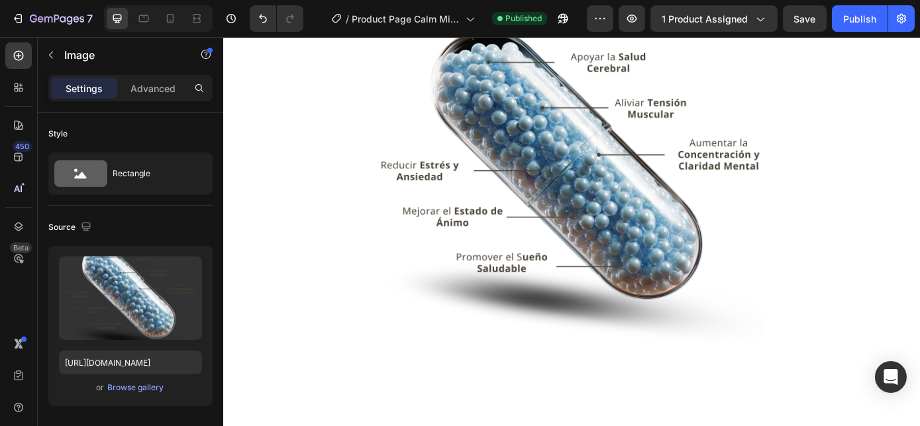
scroll to position [1119, 0]
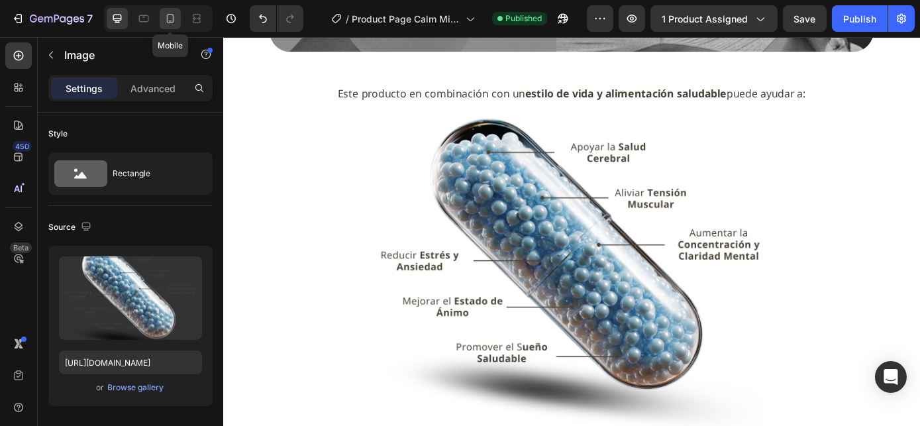
click at [170, 18] on icon at bounding box center [170, 18] width 13 height 13
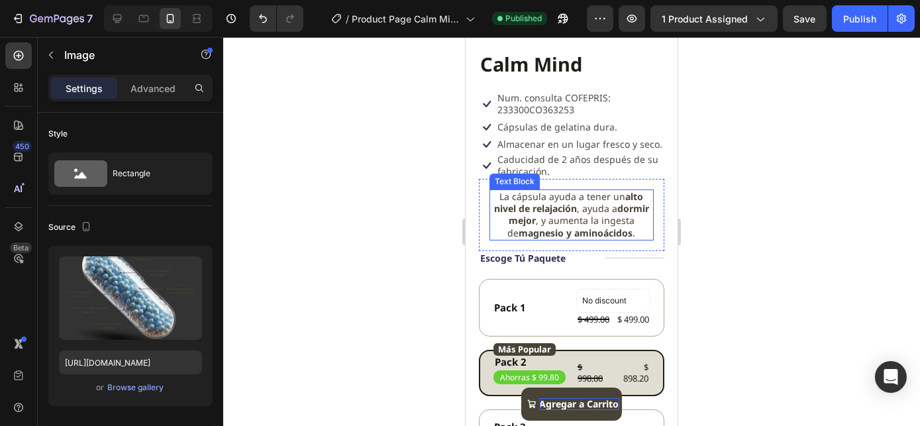
scroll to position [172, 0]
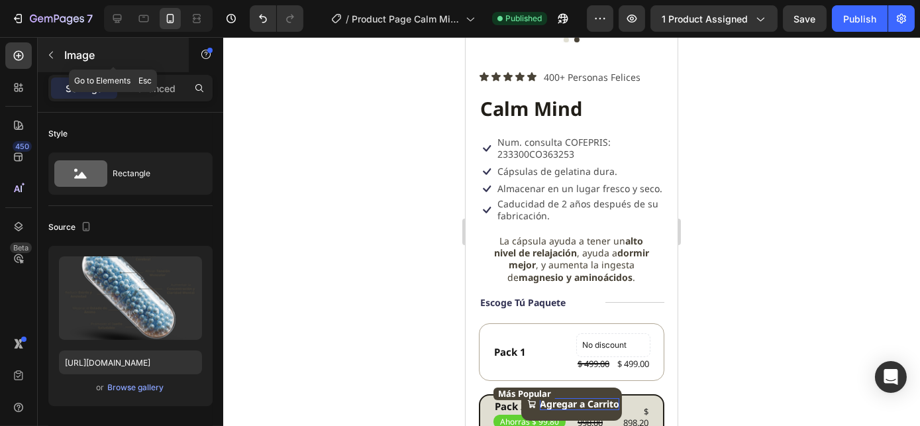
click at [49, 50] on icon "button" at bounding box center [51, 55] width 11 height 11
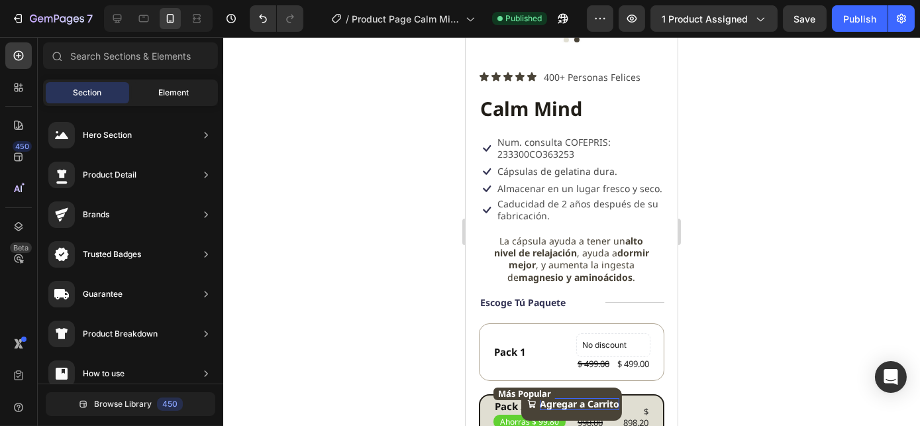
click at [150, 87] on div "Element" at bounding box center [173, 92] width 83 height 21
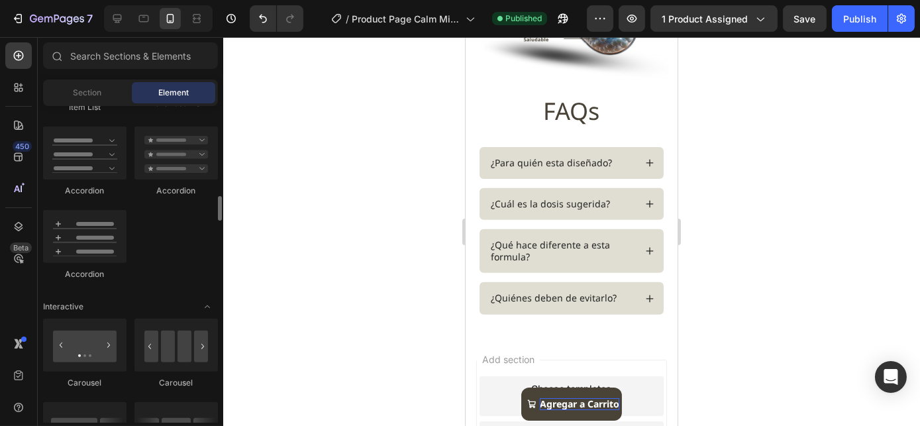
scroll to position [1019, 0]
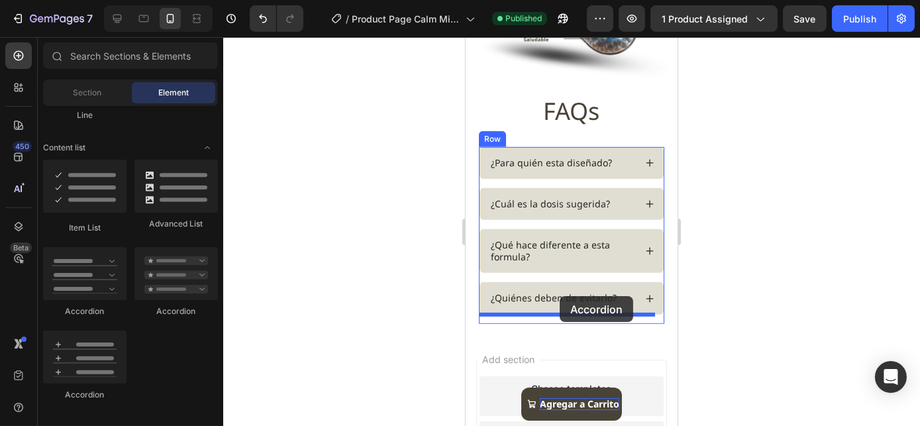
drag, startPoint x: 555, startPoint y: 316, endPoint x: 559, endPoint y: 296, distance: 20.9
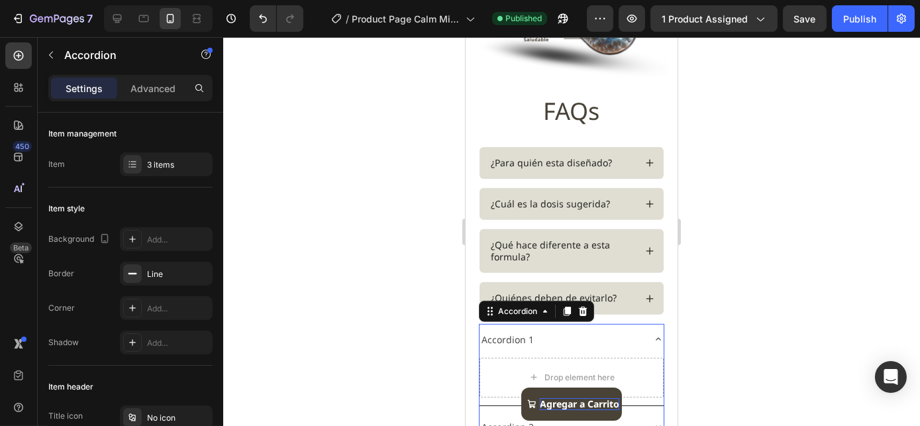
scroll to position [1496, 0]
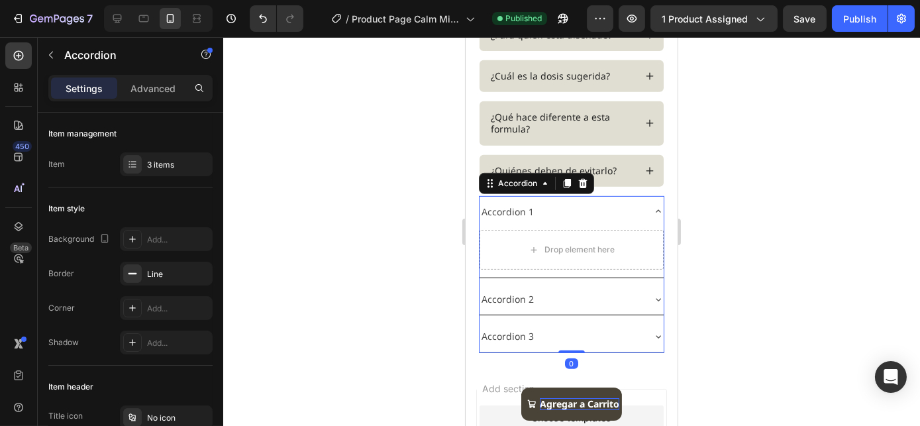
click at [582, 291] on div "Accordion 2" at bounding box center [560, 299] width 163 height 21
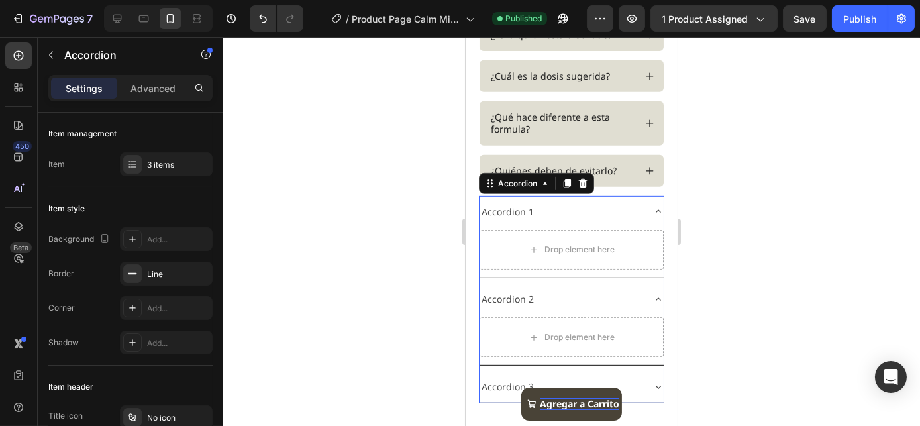
click at [623, 291] on div "Accordion 2" at bounding box center [560, 299] width 163 height 21
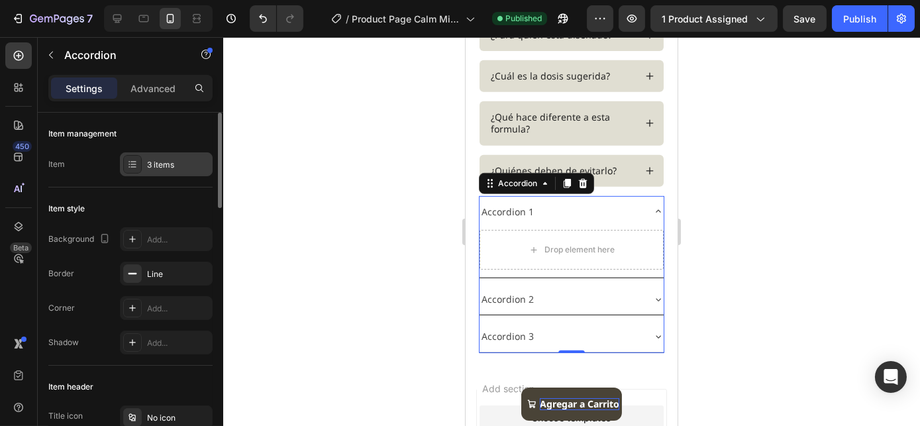
click at [154, 166] on div "3 items" at bounding box center [178, 165] width 62 height 12
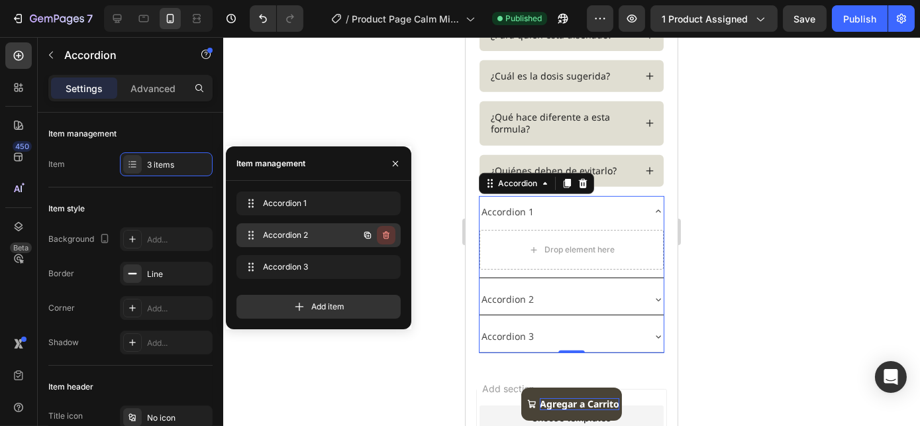
click at [385, 234] on icon "button" at bounding box center [386, 235] width 11 height 11
click at [383, 235] on div "Delete" at bounding box center [377, 235] width 24 height 12
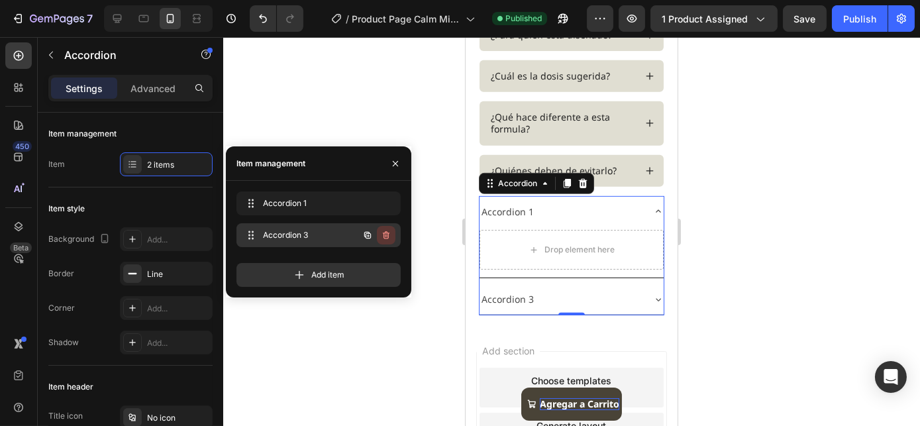
click at [384, 237] on icon "button" at bounding box center [386, 235] width 11 height 11
click at [384, 237] on div "Delete" at bounding box center [377, 235] width 24 height 12
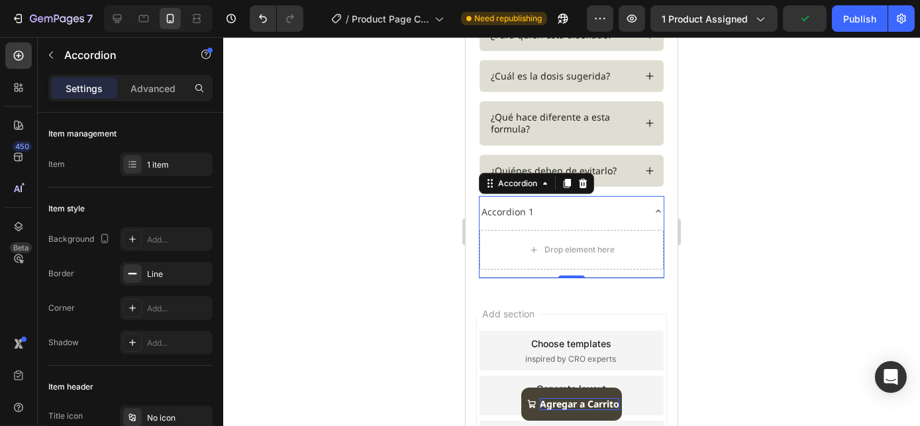
click at [588, 216] on div "Accordion 1" at bounding box center [560, 211] width 163 height 21
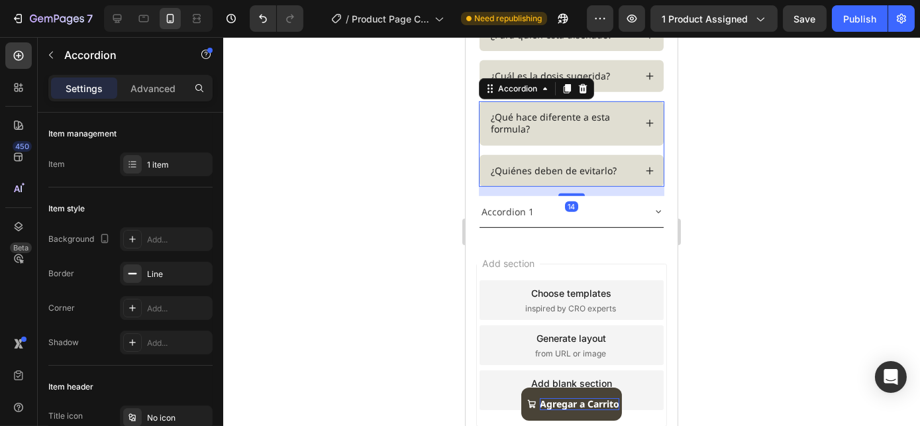
click at [602, 160] on div "¿Quiénes deben de evitarlo?" at bounding box center [571, 171] width 184 height 32
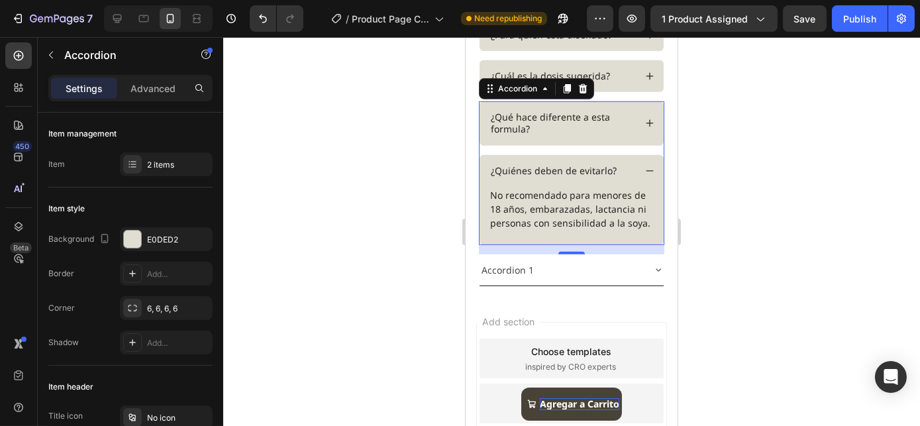
click at [590, 156] on div "¿Quiénes deben de evitarlo?" at bounding box center [571, 171] width 184 height 32
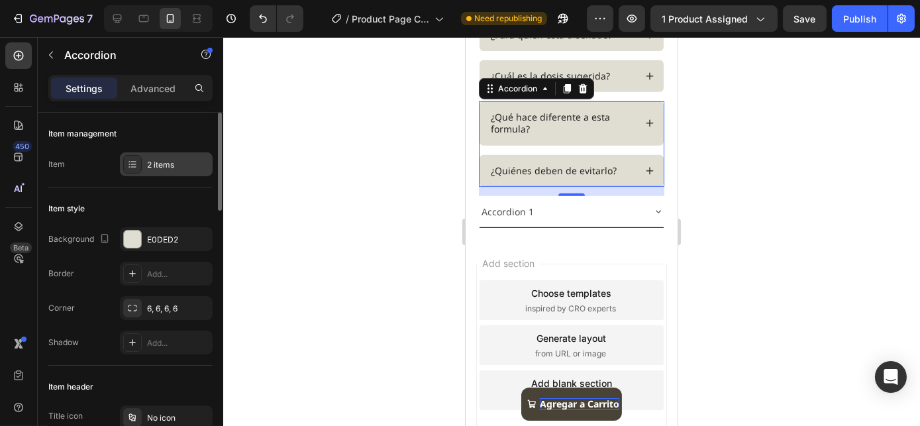
click at [149, 160] on div "2 items" at bounding box center [178, 165] width 62 height 12
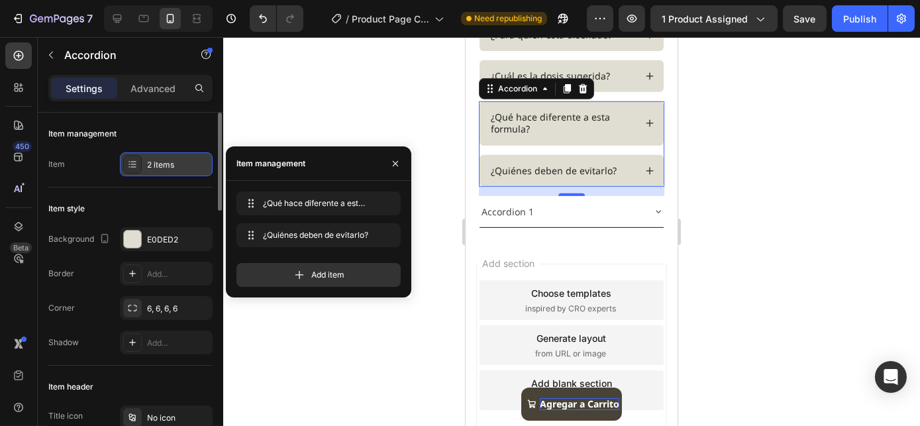
click at [149, 160] on div "2 items" at bounding box center [178, 165] width 62 height 12
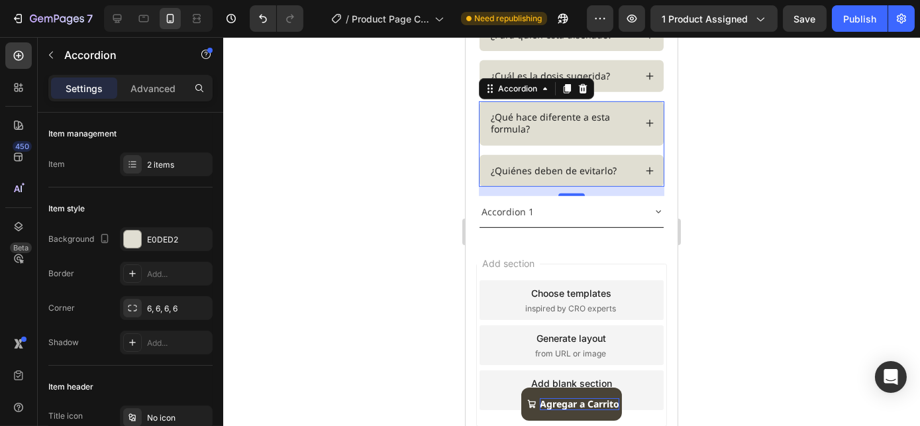
scroll to position [1436, 0]
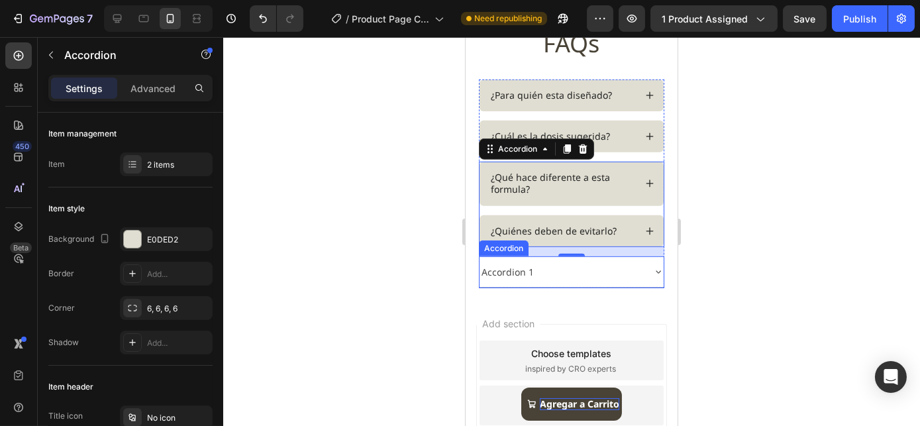
click at [557, 264] on div "Accordion 1" at bounding box center [560, 272] width 163 height 21
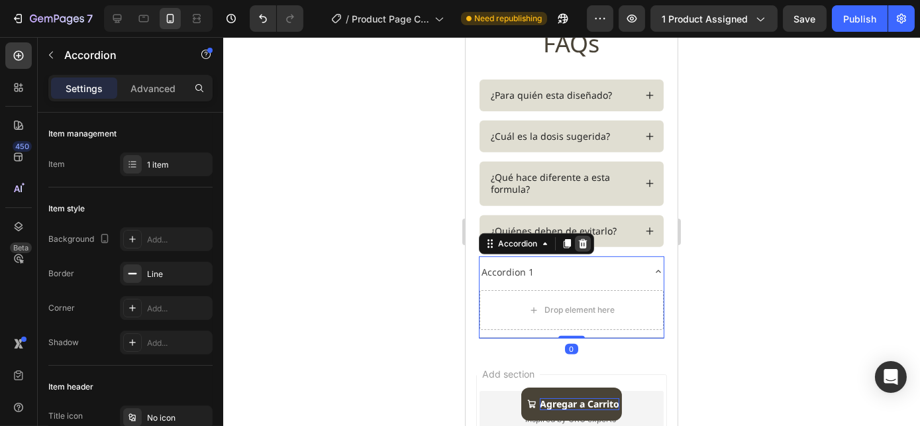
click at [585, 240] on icon at bounding box center [582, 243] width 9 height 9
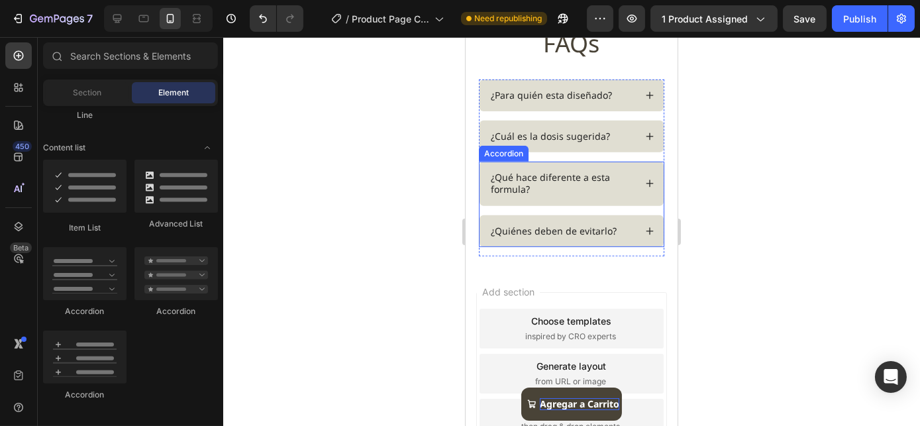
click at [557, 217] on div "¿Quiénes deben de evitarlo?" at bounding box center [571, 231] width 184 height 32
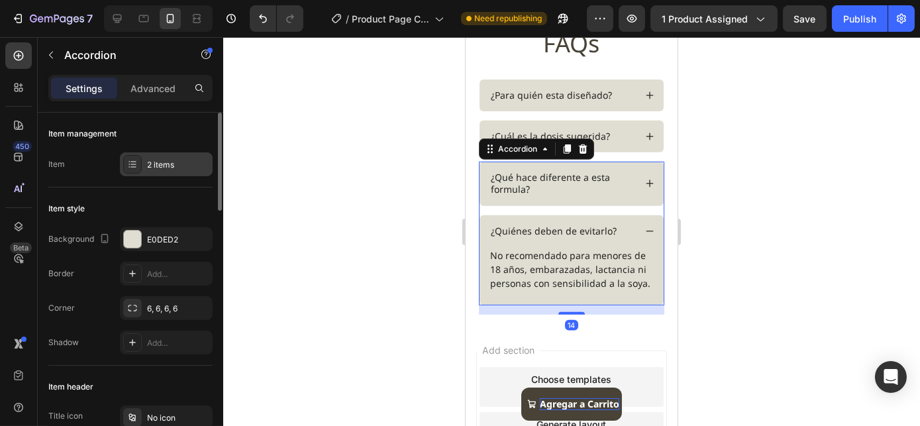
click at [158, 160] on div "2 items" at bounding box center [178, 165] width 62 height 12
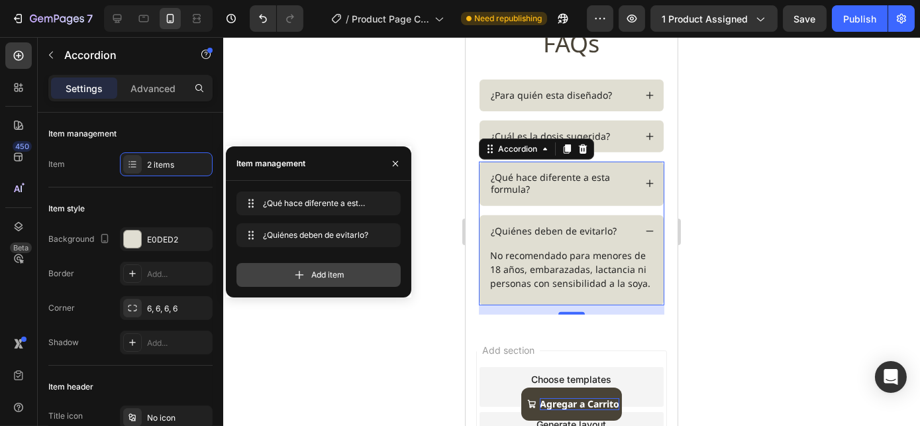
click at [344, 273] on span "Add item" at bounding box center [327, 275] width 33 height 12
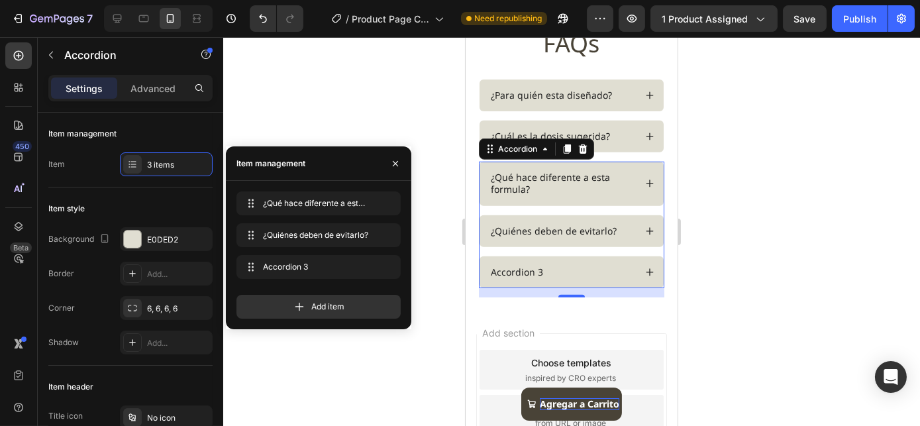
click at [519, 270] on div "Accordion 3" at bounding box center [516, 272] width 56 height 16
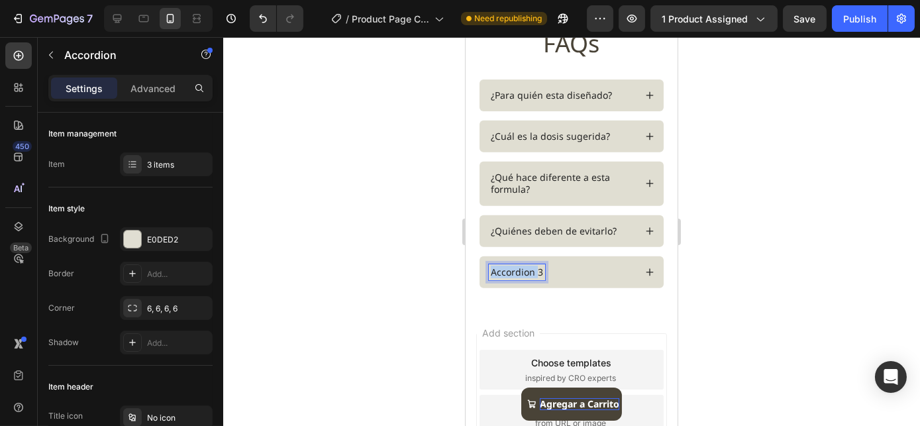
click at [519, 270] on p "Accordion 3" at bounding box center [516, 272] width 52 height 12
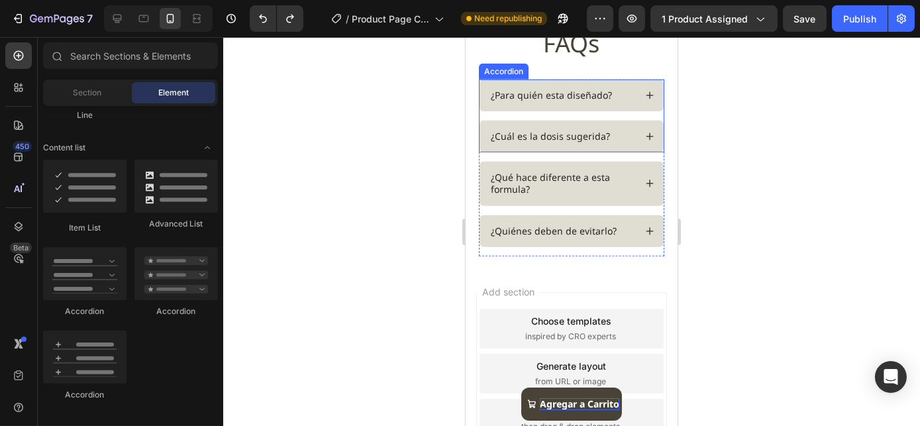
click at [561, 82] on div "¿Para quién esta diseñado?" at bounding box center [571, 95] width 184 height 32
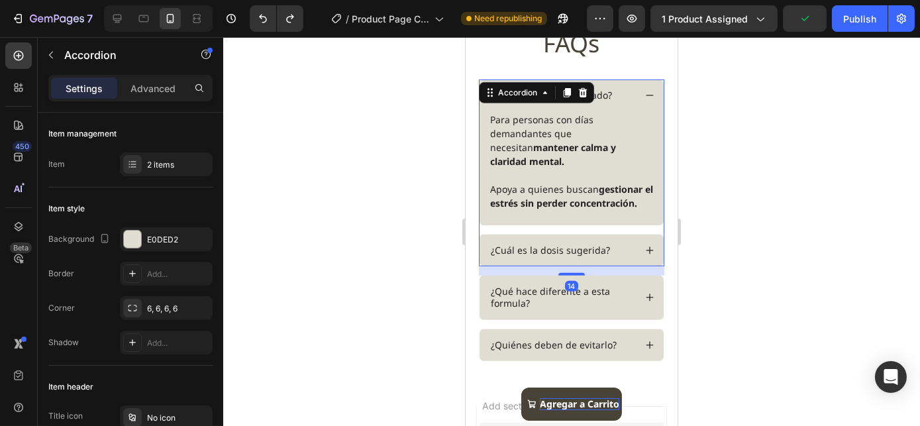
click at [631, 85] on div "¿Para quién esta diseñado?" at bounding box center [571, 95] width 184 height 32
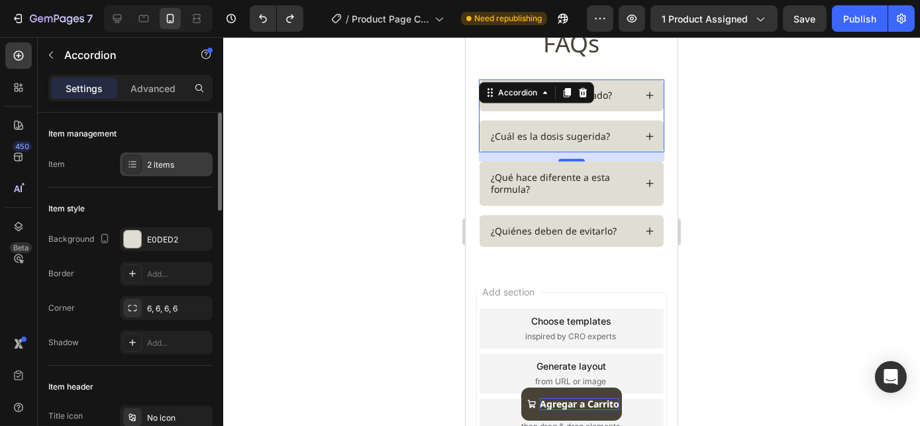
click at [141, 164] on div at bounding box center [132, 164] width 19 height 19
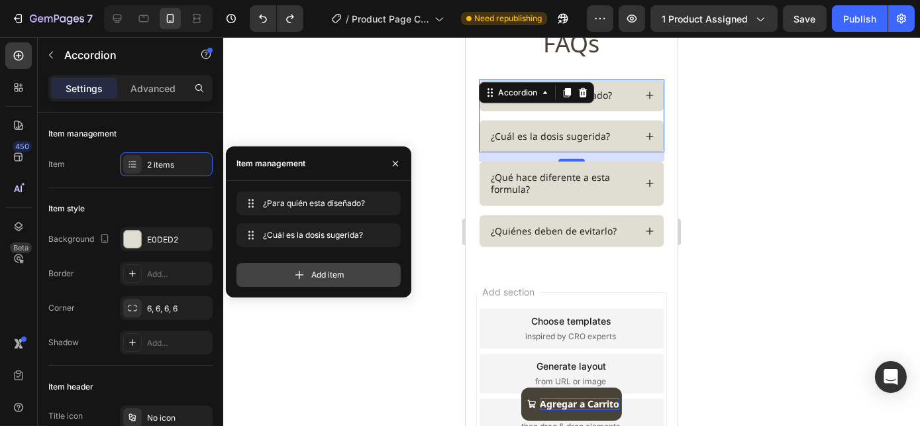
click at [331, 278] on span "Add item" at bounding box center [327, 275] width 33 height 12
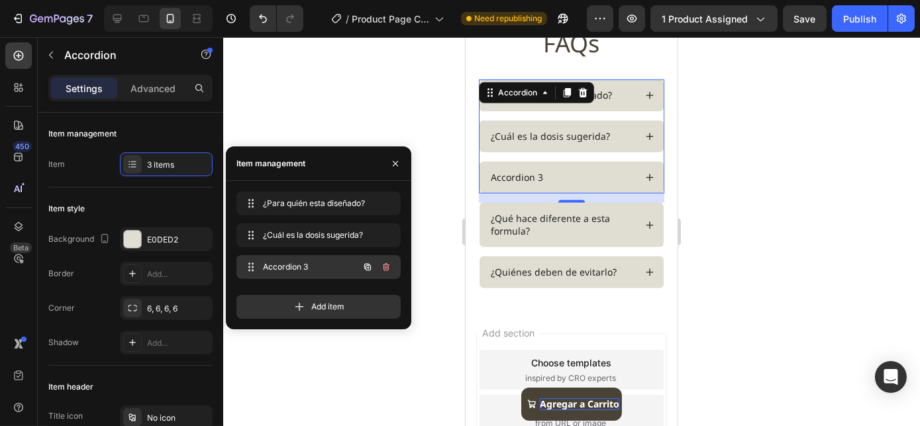
click at [299, 263] on span "Accordion 3" at bounding box center [300, 267] width 75 height 12
click at [299, 263] on span "Accordion 3" at bounding box center [309, 267] width 98 height 12
click at [515, 179] on div "Accordion 3" at bounding box center [516, 177] width 56 height 16
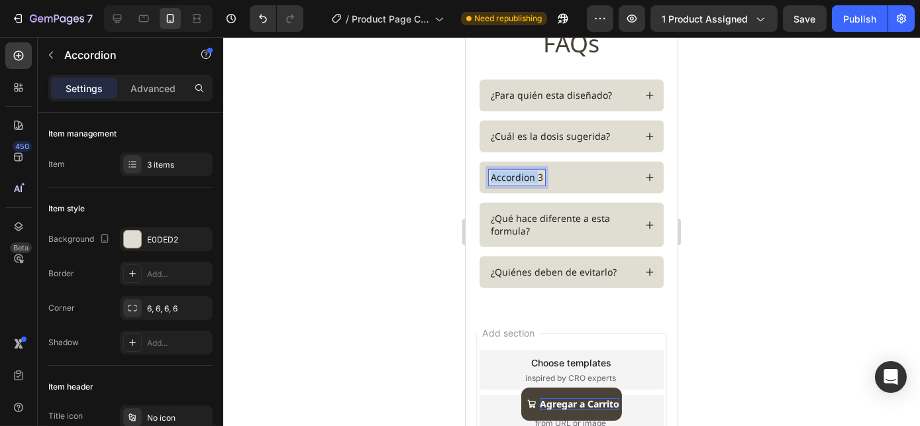
click at [515, 179] on p "Accordion 3" at bounding box center [516, 177] width 52 height 12
click at [585, 237] on div "¿Qué hace diferente a esta formula?" at bounding box center [571, 225] width 184 height 44
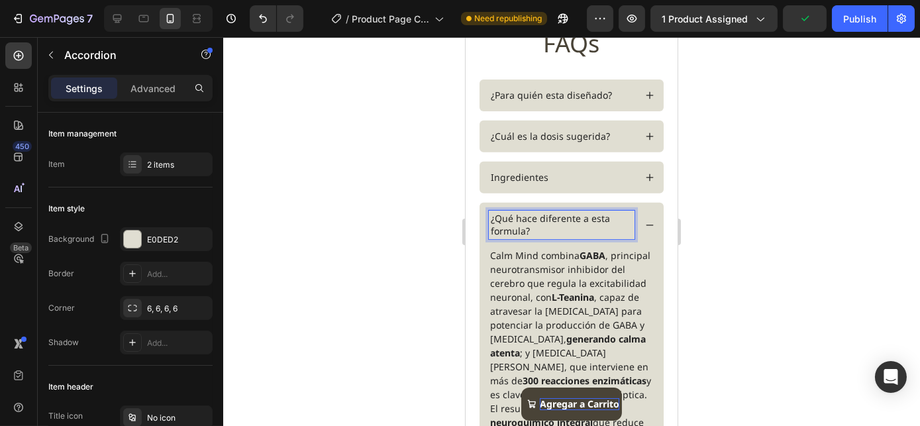
click at [644, 221] on icon at bounding box center [648, 224] width 9 height 9
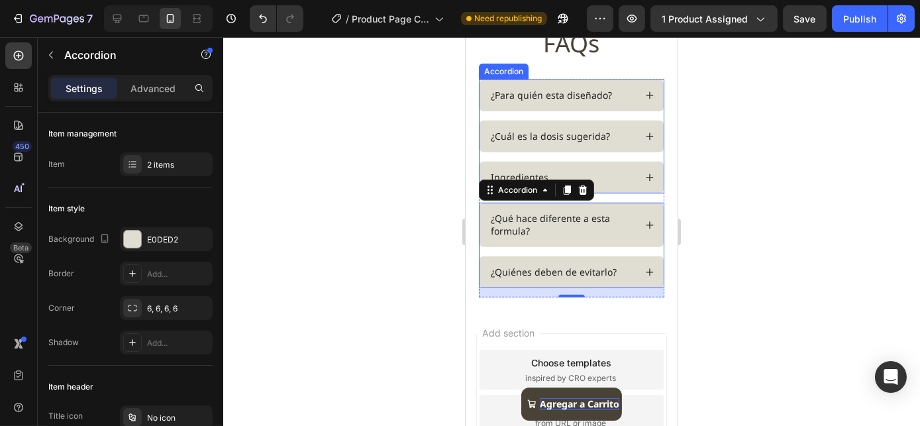
click at [589, 153] on div "¿Para quién esta diseñado? ¿Cuál es la dosis sugerida? Ingredientes" at bounding box center [570, 136] width 185 height 115
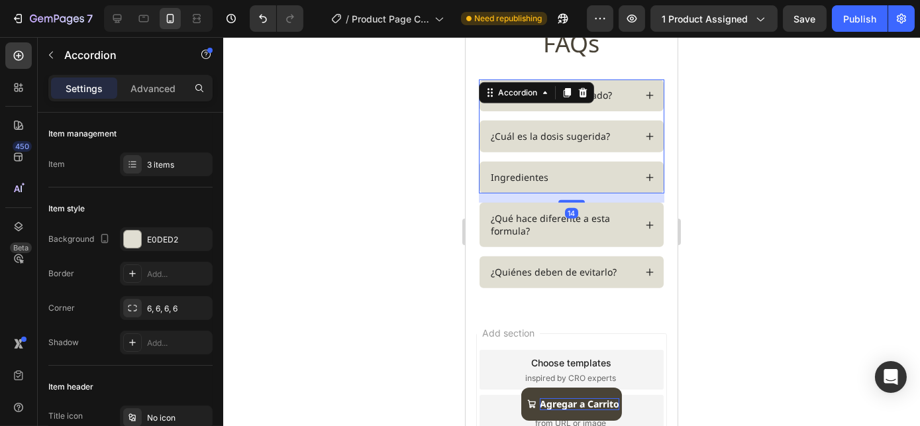
click at [644, 175] on icon at bounding box center [648, 177] width 9 height 9
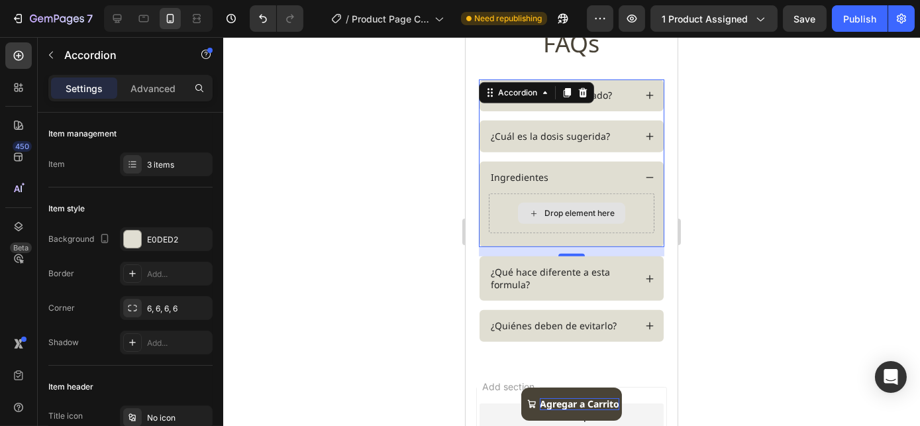
click at [542, 204] on div "Drop element here" at bounding box center [570, 213] width 107 height 21
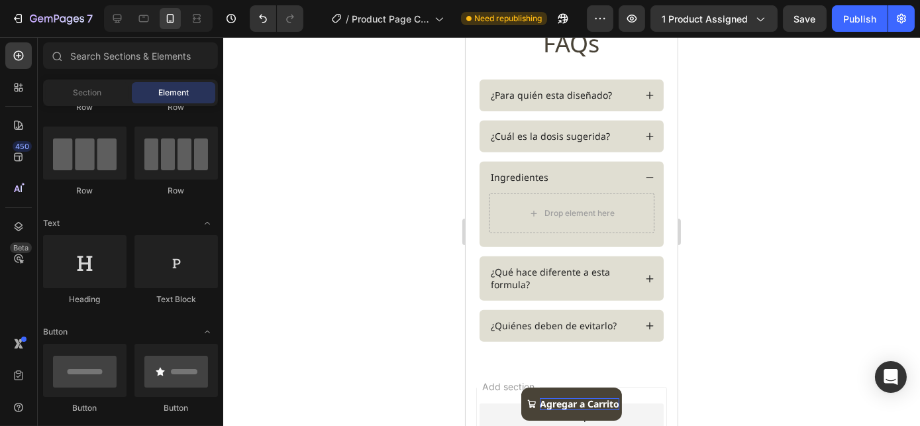
scroll to position [0, 0]
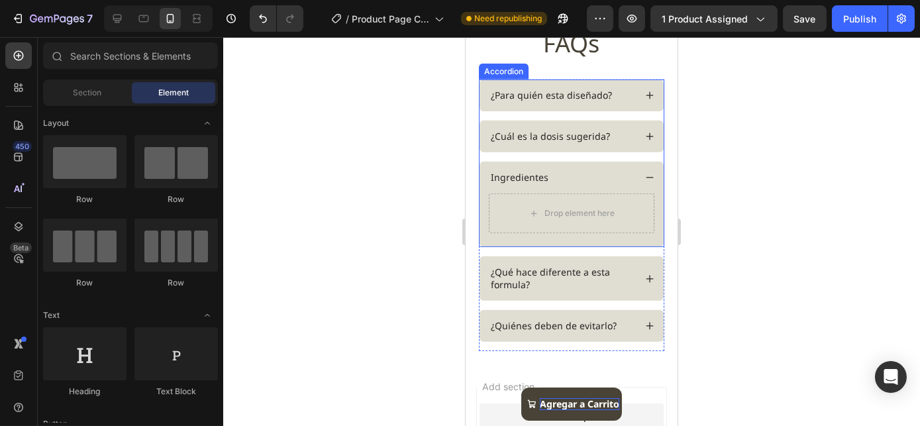
click at [644, 134] on icon at bounding box center [648, 136] width 9 height 9
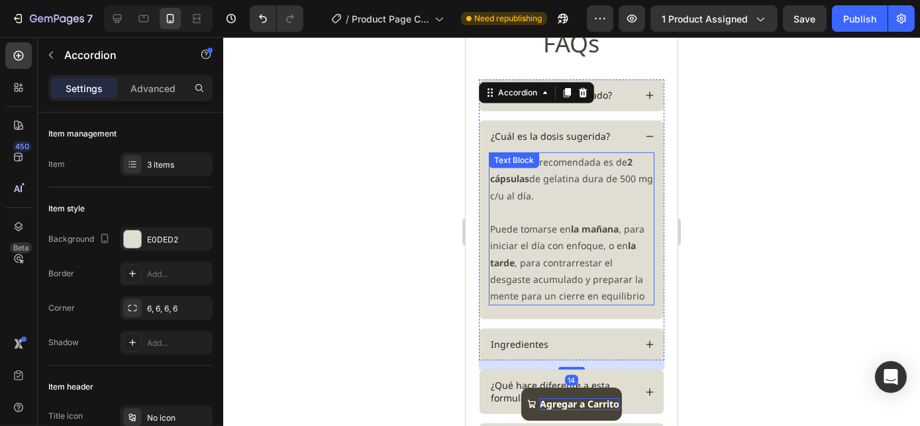
click at [562, 181] on p "La porción recomendada es de 2 cápsulas de gelatina dura de 500 mg c/u al día." at bounding box center [570, 179] width 163 height 50
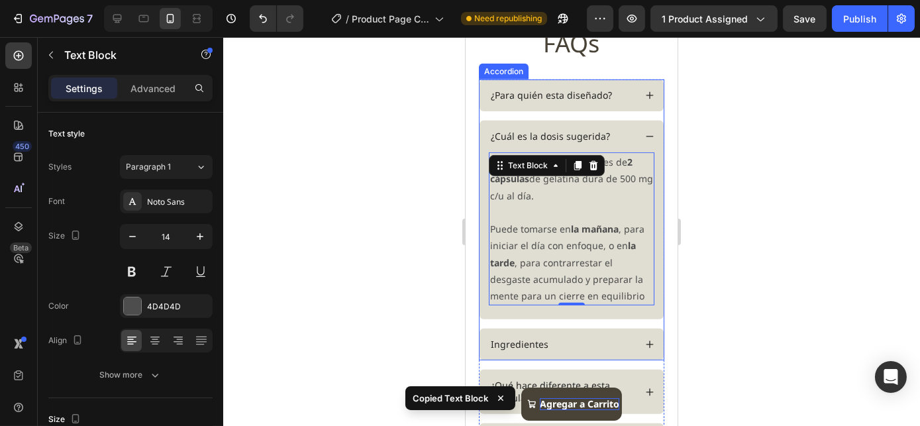
scroll to position [1496, 0]
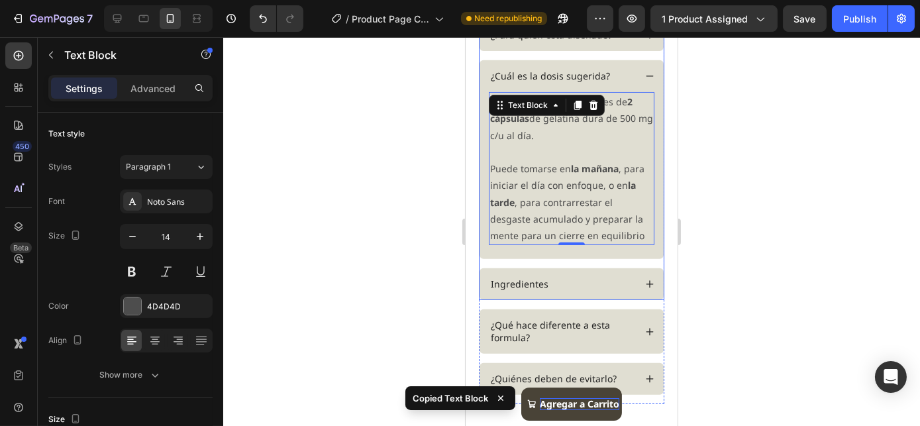
click at [644, 281] on icon at bounding box center [648, 283] width 9 height 9
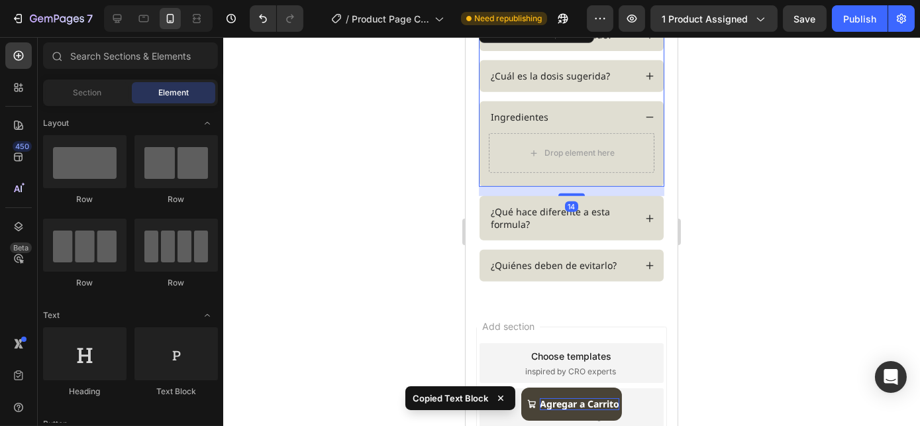
click at [538, 159] on div "Drop element here" at bounding box center [570, 152] width 107 height 21
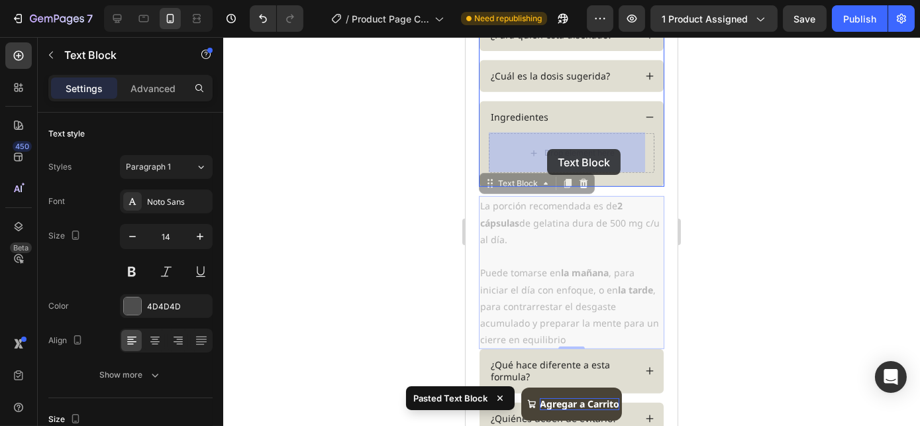
drag, startPoint x: 540, startPoint y: 254, endPoint x: 546, endPoint y: 149, distance: 105.4
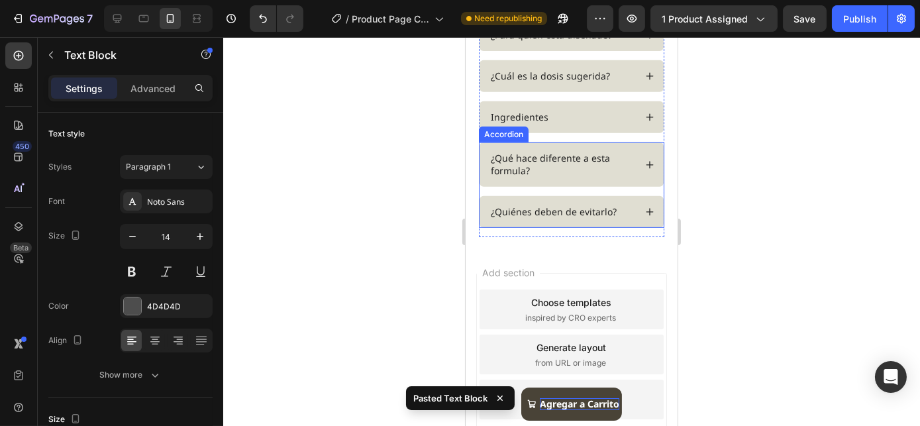
scroll to position [1376, 0]
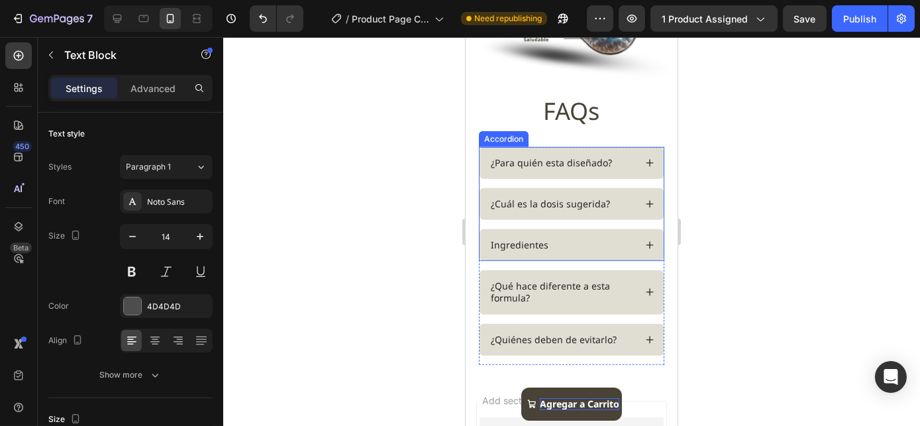
click at [553, 237] on div "Ingredientes" at bounding box center [561, 245] width 146 height 16
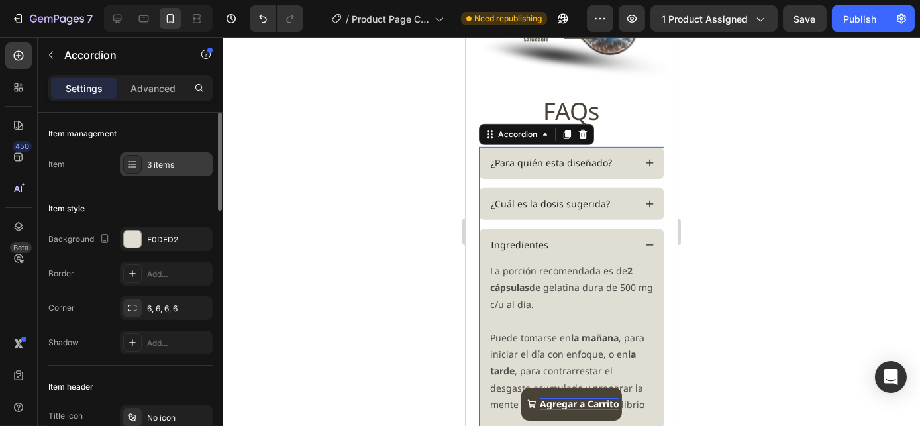
click at [146, 166] on div "3 items" at bounding box center [166, 164] width 93 height 24
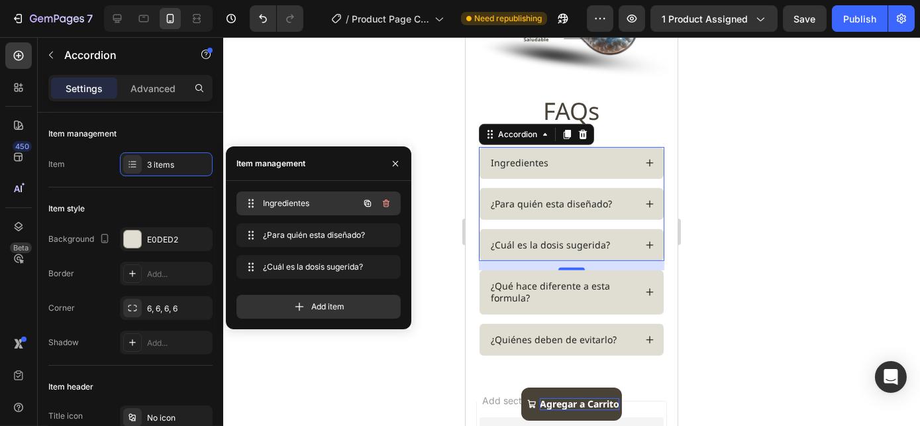
drag, startPoint x: 256, startPoint y: 246, endPoint x: 252, endPoint y: 193, distance: 52.4
click at [581, 156] on div "Ingredientes" at bounding box center [561, 163] width 146 height 16
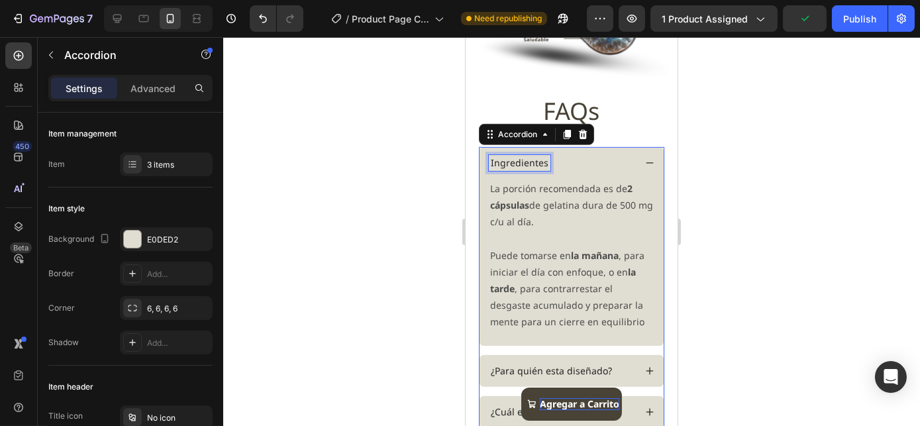
click at [527, 157] on p "Ingredientes" at bounding box center [519, 163] width 58 height 12
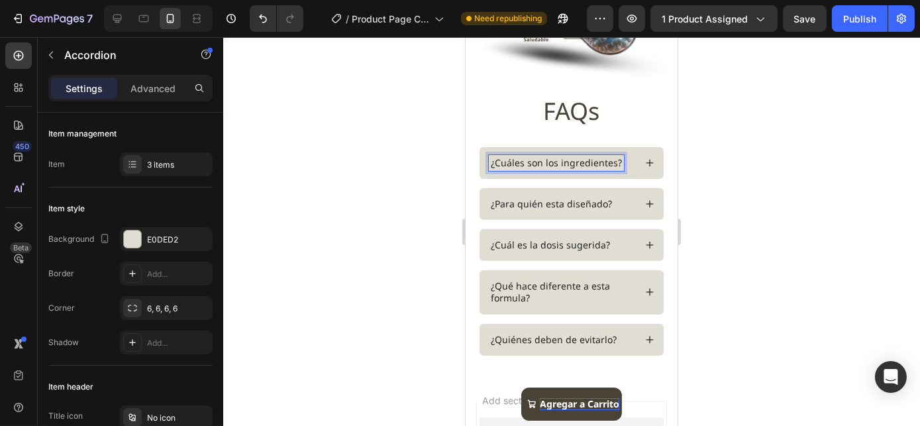
click at [644, 158] on icon at bounding box center [648, 162] width 9 height 9
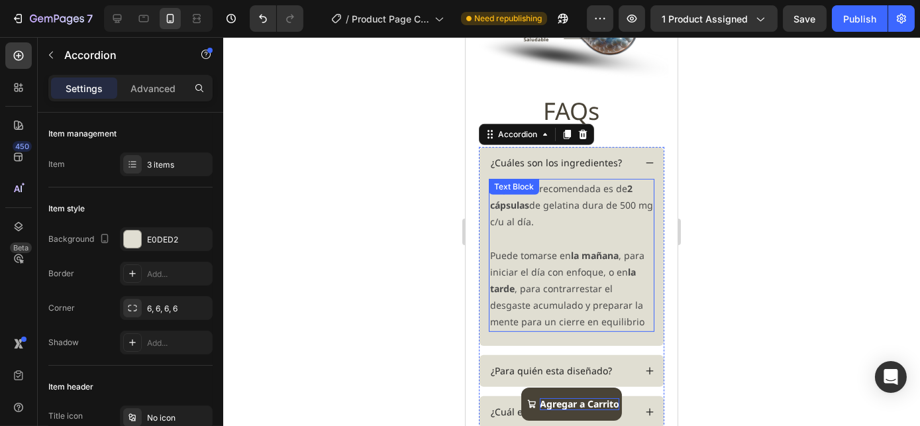
click at [545, 183] on div "La porción recomendada es de 2 cápsulas de gelatina dura de 500 mg c/u al día. …" at bounding box center [571, 255] width 166 height 153
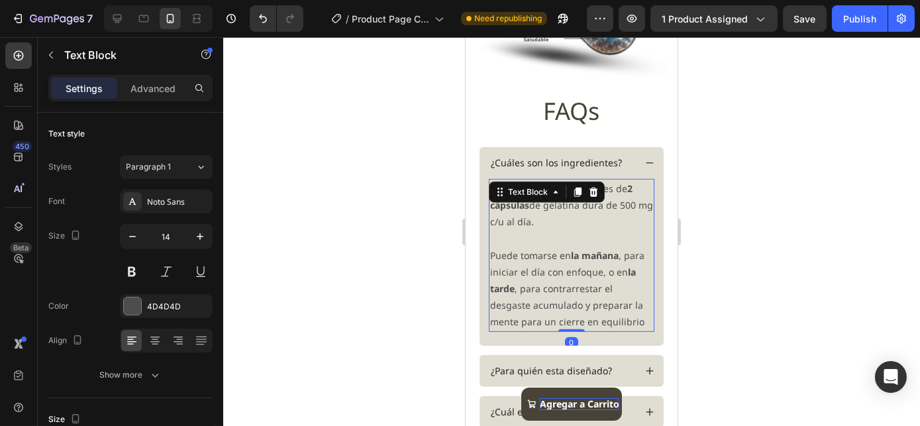
click at [545, 186] on div "Text Block" at bounding box center [526, 192] width 45 height 12
click at [561, 238] on p at bounding box center [570, 238] width 163 height 17
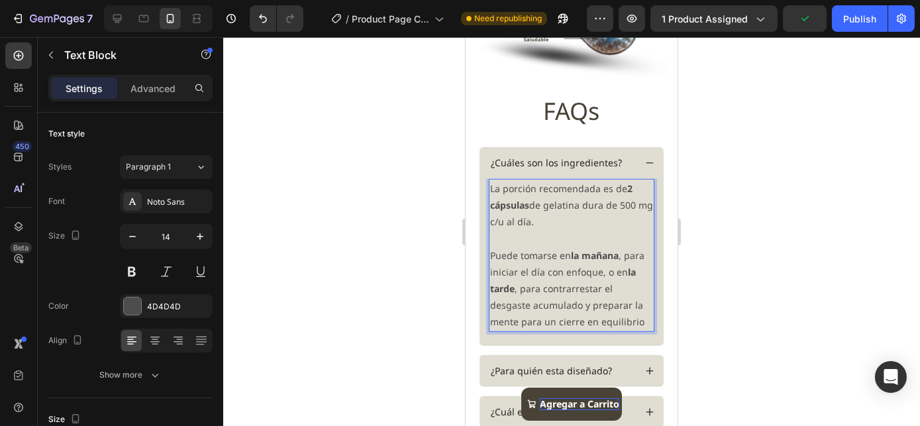
click at [555, 193] on p "La porción recomendada es de 2 cápsulas de gelatina dura de 500 mg c/u al día." at bounding box center [570, 205] width 163 height 50
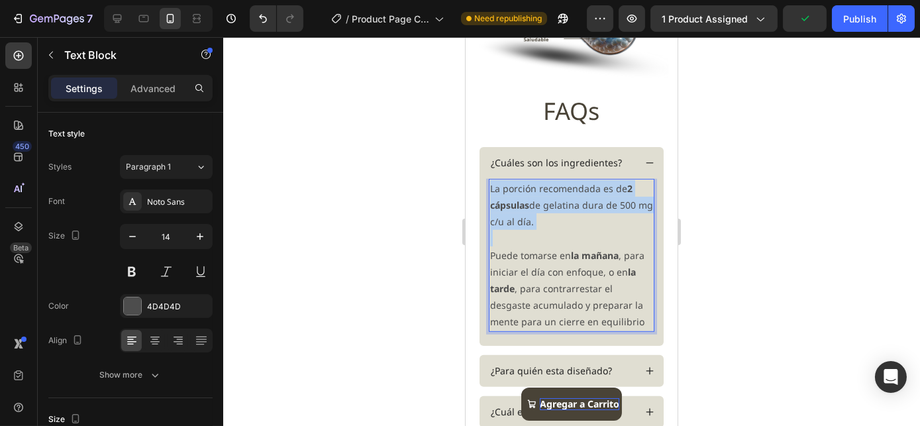
click at [555, 193] on p "La porción recomendada es de 2 cápsulas de gelatina dura de 500 mg c/u al día." at bounding box center [570, 205] width 163 height 50
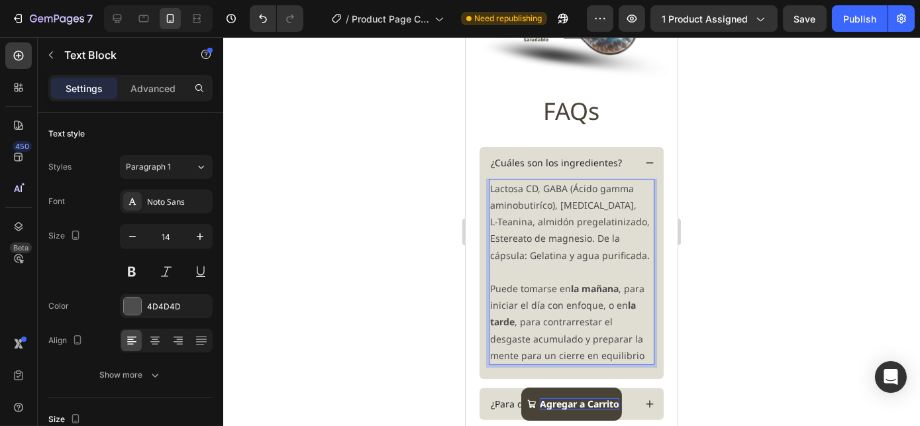
click at [514, 328] on p "Puede tomarse en la [DATE] , para iniciar el día con enfoque, o en la tarde , p…" at bounding box center [570, 321] width 163 height 83
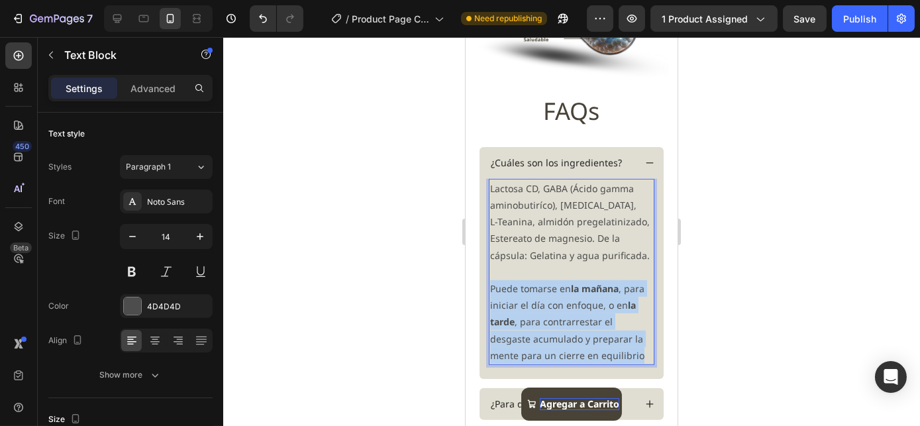
click at [514, 328] on p "Puede tomarse en la [DATE] , para iniciar el día con enfoque, o en la tarde , p…" at bounding box center [570, 321] width 163 height 83
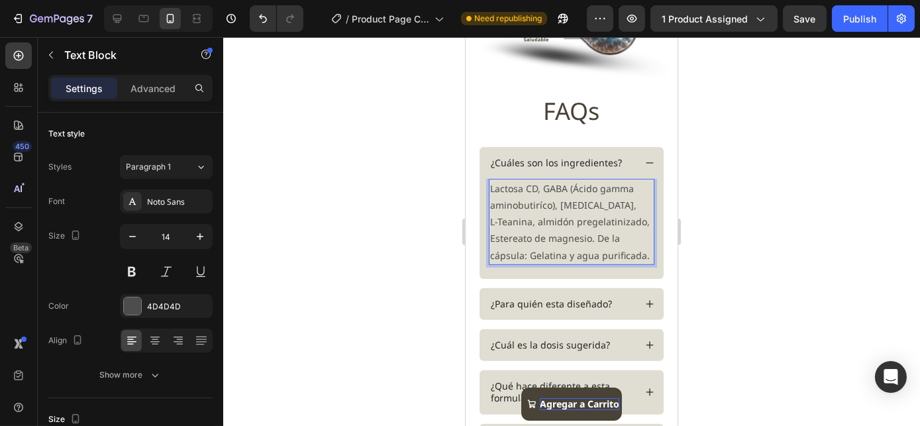
click at [549, 211] on p "Lactosa CD, GABA (Ácido gamma aminobutiríco), [MEDICAL_DATA], L-Teanina, almidó…" at bounding box center [570, 221] width 163 height 83
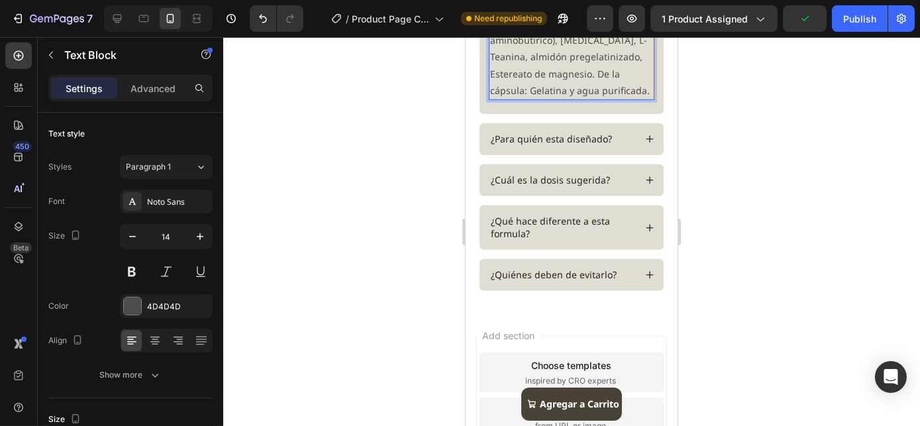
click at [493, 99] on p "Lactosa CD, GABA (Ácido gamma aminobutiríco), [MEDICAL_DATA], L-Teanina, almidó…" at bounding box center [570, 56] width 163 height 83
click at [492, 99] on p "Lactosa CD, GABA (Ácido gamma aminobutiríco), [MEDICAL_DATA], L-Teanina, almidó…" at bounding box center [570, 56] width 163 height 83
click at [493, 99] on p "Lactosa CD, GABA (Ácido gamma aminobutiríco), [MEDICAL_DATA], L-Teanina, almidó…" at bounding box center [570, 56] width 163 height 83
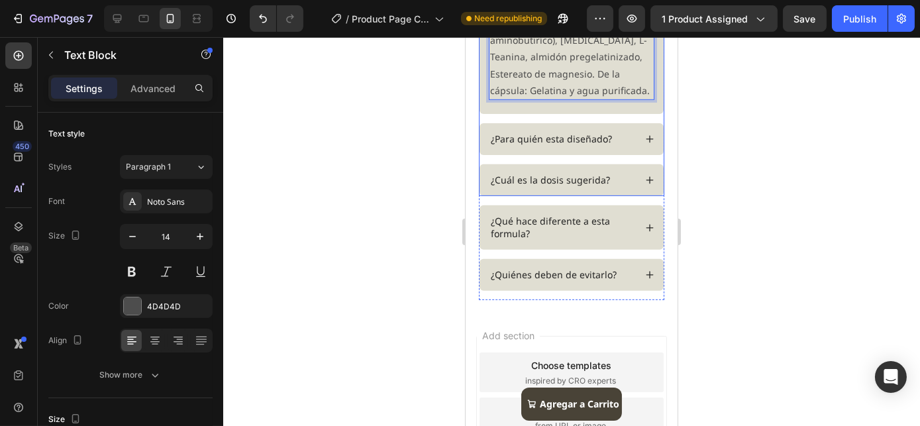
click at [644, 144] on icon at bounding box center [648, 138] width 9 height 9
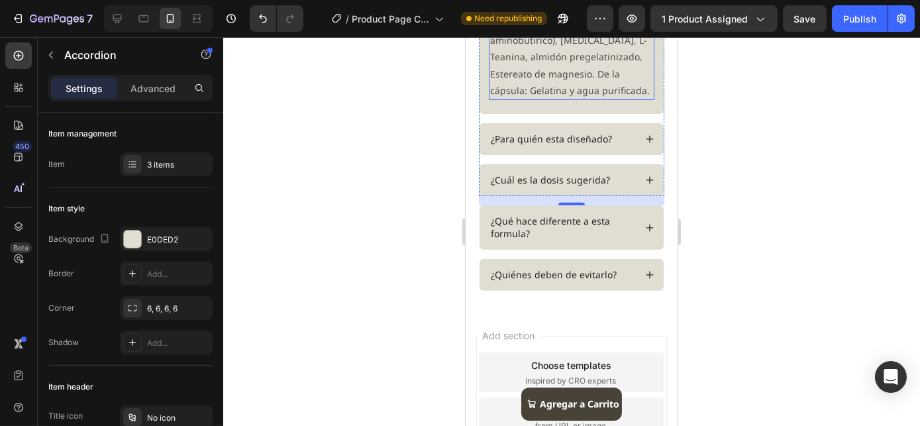
click at [552, 99] on p "Lactosa CD, GABA (Ácido gamma aminobutiríco), [MEDICAL_DATA], L-Teanina, almidó…" at bounding box center [570, 56] width 163 height 83
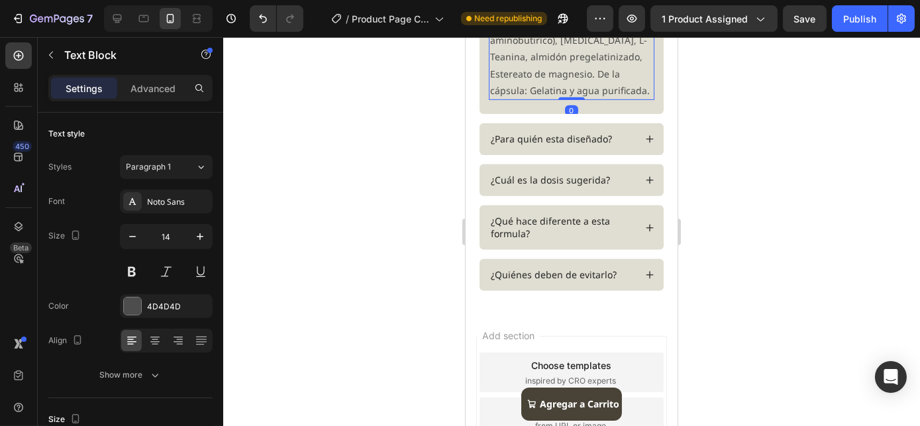
click at [553, 28] on icon at bounding box center [555, 27] width 4 height 3
click at [606, 99] on p "Lactosa CD, GABA (Ácido gamma aminobutiríco), [MEDICAL_DATA], L-Teanina, almidó…" at bounding box center [570, 56] width 163 height 83
drag, startPoint x: 540, startPoint y: 246, endPoint x: 547, endPoint y: 249, distance: 8.0
click at [540, 99] on p "Lactosa CD, GABA (Ácido gamma aminobutiríco), [MEDICAL_DATA], L-Teanina, almidó…" at bounding box center [570, 56] width 163 height 83
click at [561, 99] on p "Lactosa CD, GABA (Ácido gamma aminobutiríco), [MEDICAL_DATA], L-Teanina, almidó…" at bounding box center [570, 56] width 163 height 83
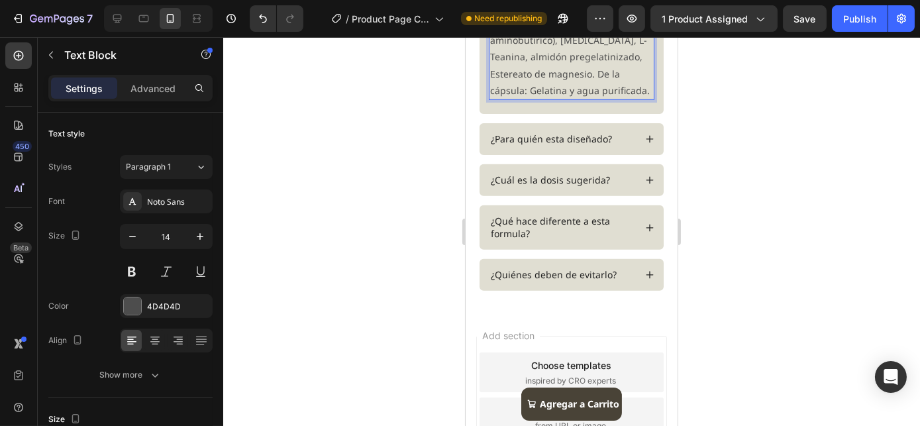
click at [538, 99] on p "Lactosa CD, GABA (Ácido gamma aminobutiríco), [MEDICAL_DATA], L-Teanina, almidó…" at bounding box center [570, 56] width 163 height 83
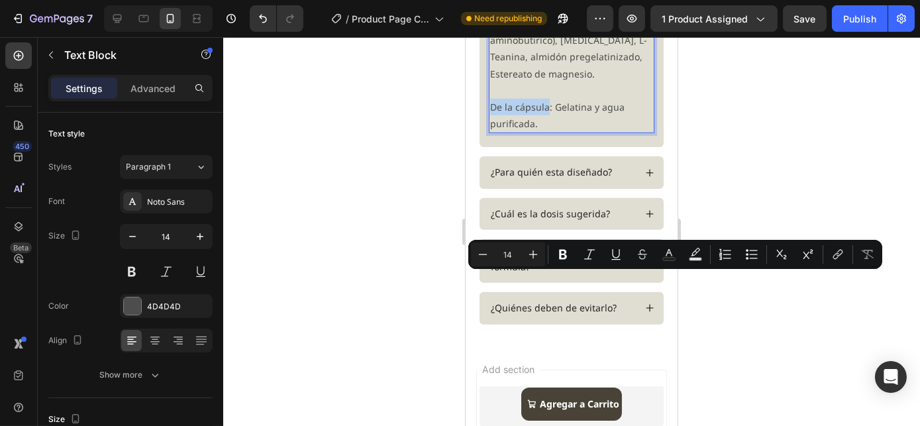
drag, startPoint x: 547, startPoint y: 280, endPoint x: 494, endPoint y: 285, distance: 53.8
click at [490, 132] on p "De la cápsula: Gelatina y agua purificada." at bounding box center [570, 115] width 163 height 33
click at [559, 256] on icon "Editor contextual toolbar" at bounding box center [563, 255] width 8 height 10
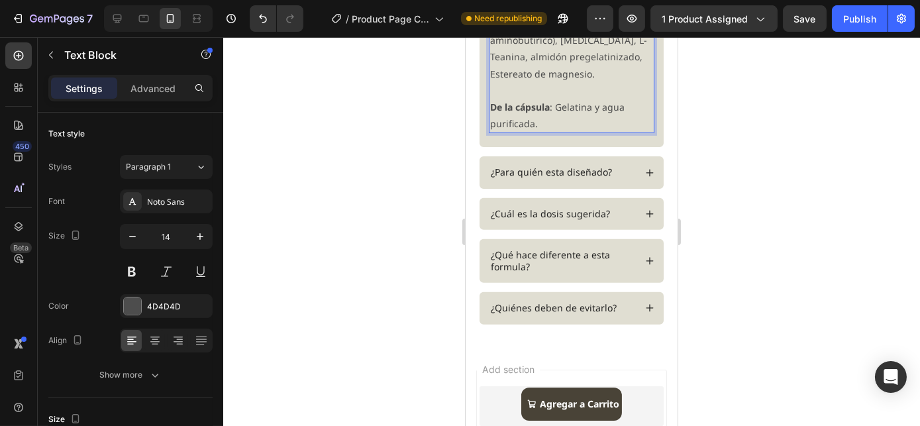
click at [565, 82] on p "Lactosa CD, GABA (Ácido gamma aminobutiríco), Citrato de magnesio, L-Teanina, a…" at bounding box center [570, 48] width 163 height 67
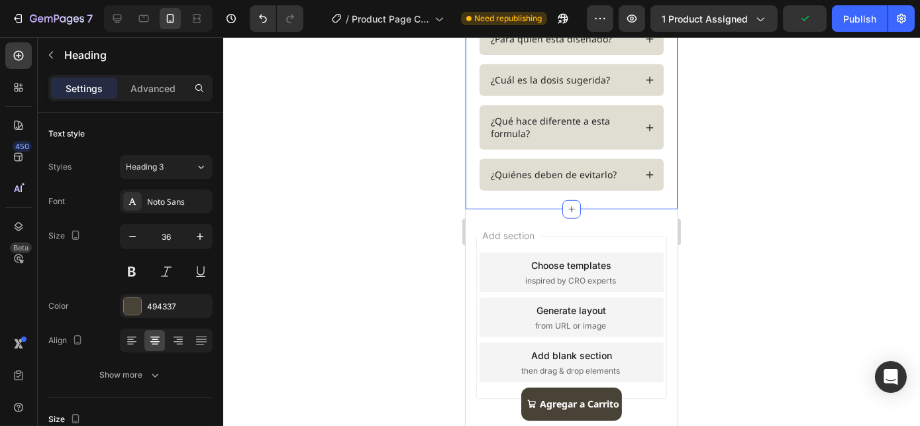
click at [649, 130] on div "FAQs Heading 0 Row ¿Cuáles son los ingredientes? ¿Para quién esta diseñado? ¿Cu…" at bounding box center [570, 69] width 185 height 279
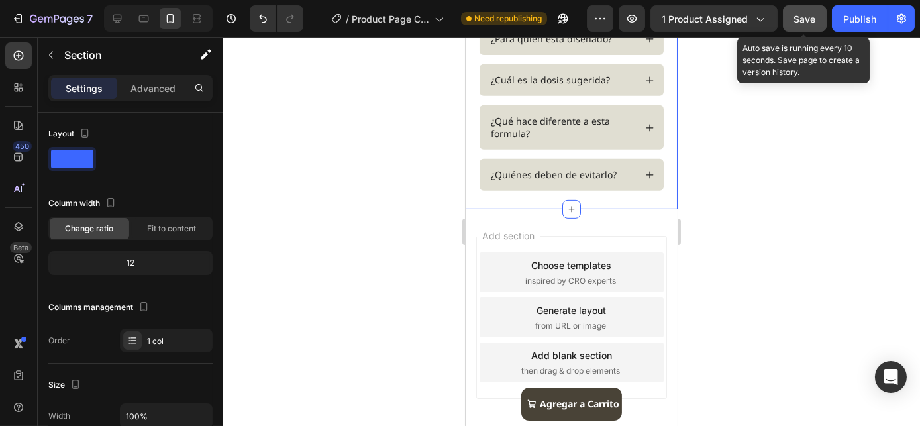
click at [802, 17] on span "Save" at bounding box center [805, 18] width 22 height 11
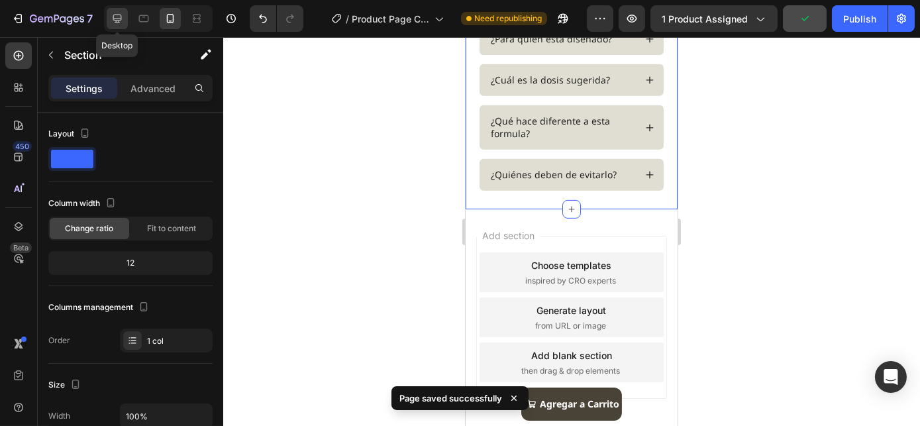
click at [119, 15] on icon at bounding box center [117, 19] width 9 height 9
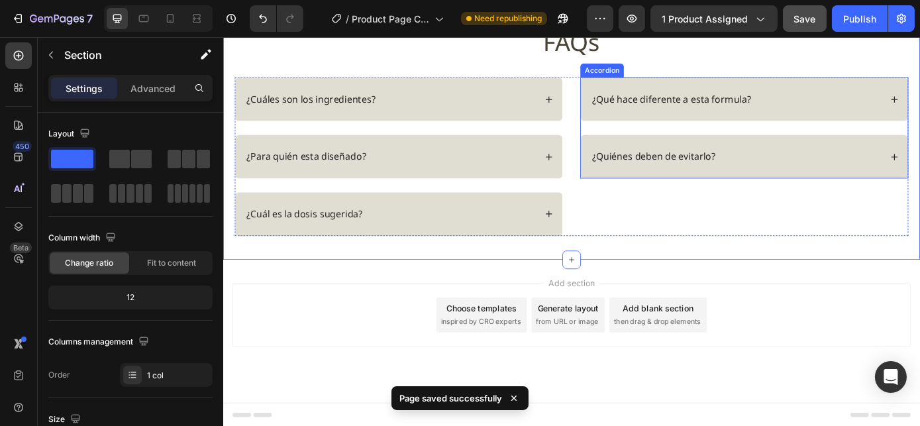
scroll to position [1623, 0]
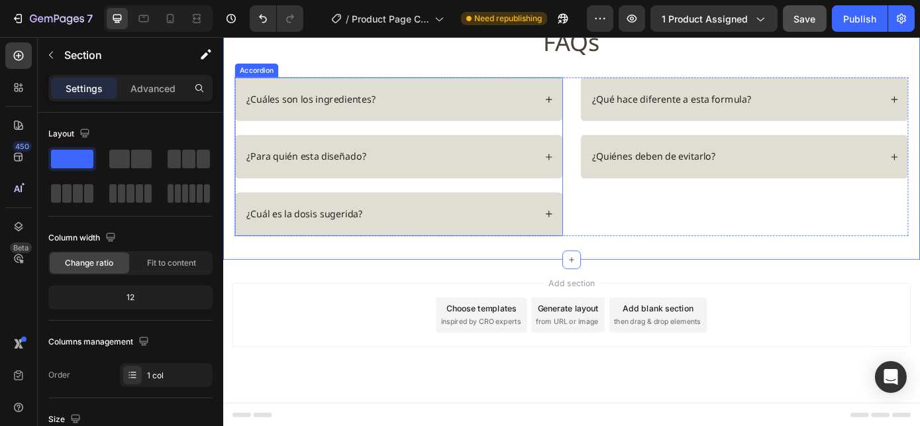
click at [589, 243] on icon at bounding box center [593, 238] width 9 height 9
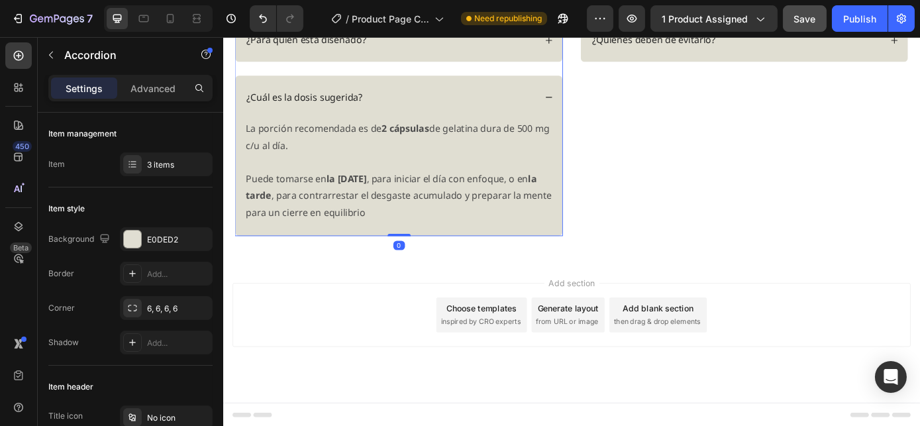
click at [589, 110] on icon at bounding box center [593, 105] width 9 height 9
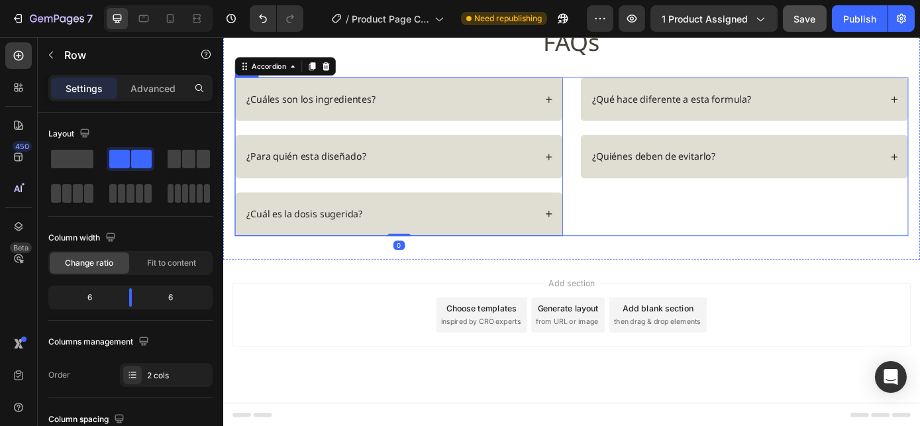
click at [677, 263] on div "¿Qué hace diferente a esta formula? ¿Quiénes deben de evitarlo? Accordion" at bounding box center [817, 173] width 374 height 180
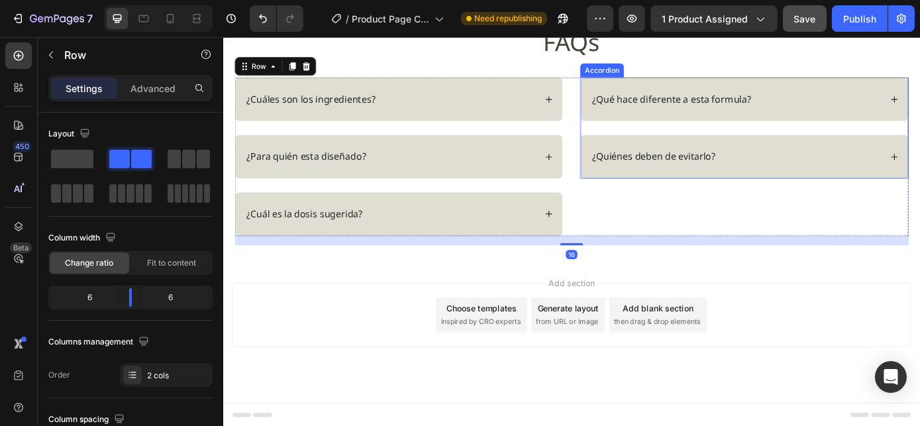
click at [716, 198] on div "¿Qué hace diferente a esta formula? ¿Quiénes deben de evitarlo?" at bounding box center [817, 140] width 374 height 115
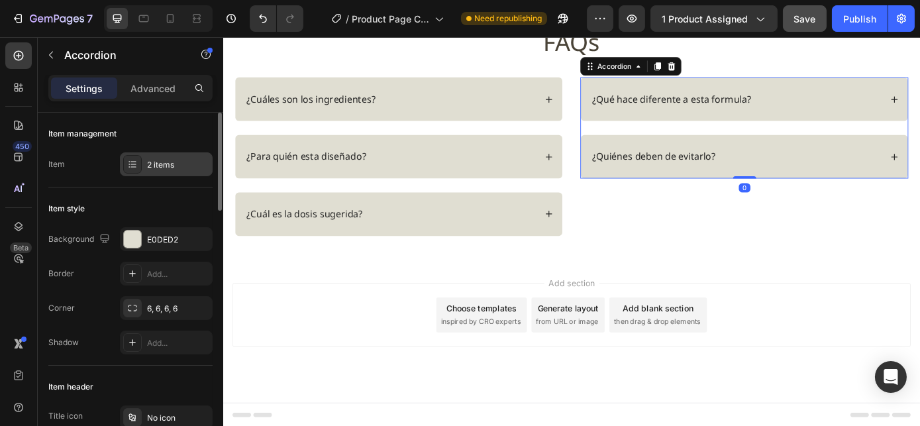
click at [150, 164] on div "2 items" at bounding box center [178, 165] width 62 height 12
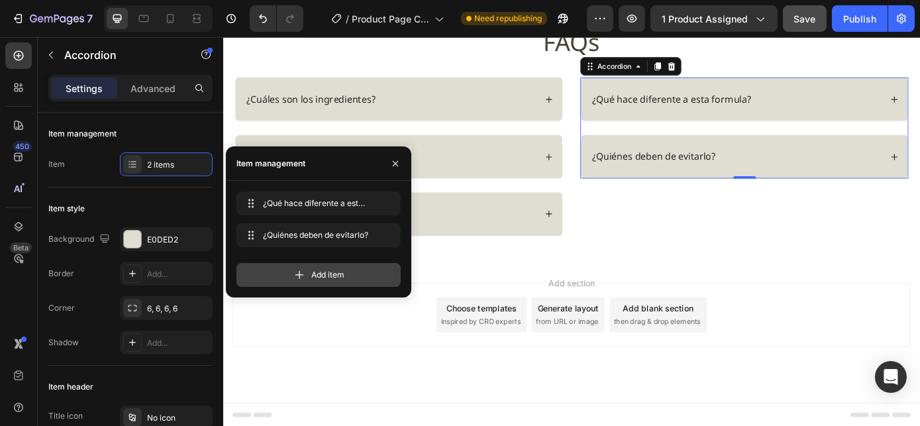
click at [316, 277] on span "Add item" at bounding box center [327, 275] width 33 height 12
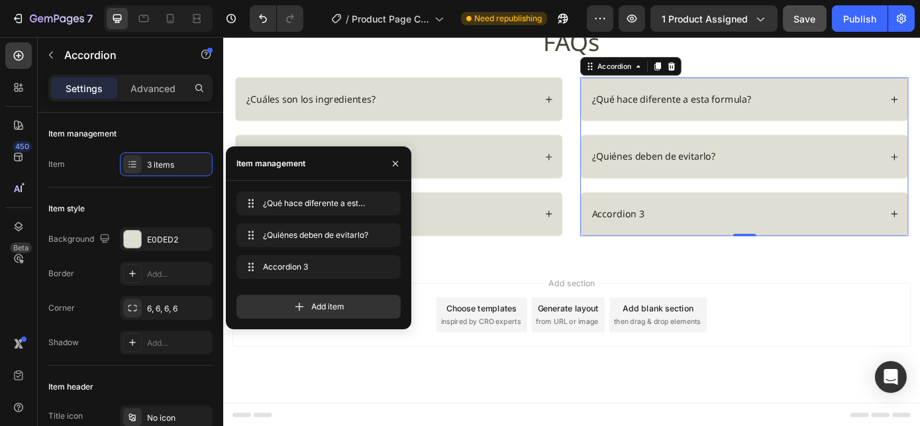
click at [687, 248] on div "Accordion 3" at bounding box center [673, 239] width 64 height 18
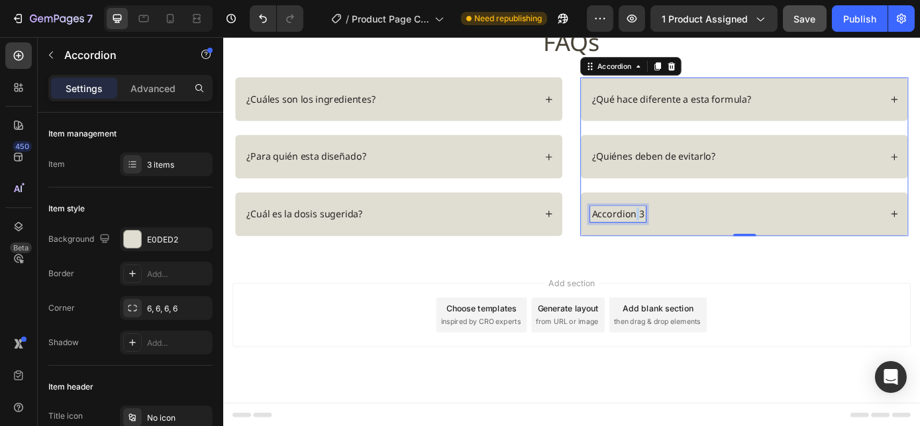
click at [687, 246] on p "Accordion 3" at bounding box center [673, 239] width 60 height 14
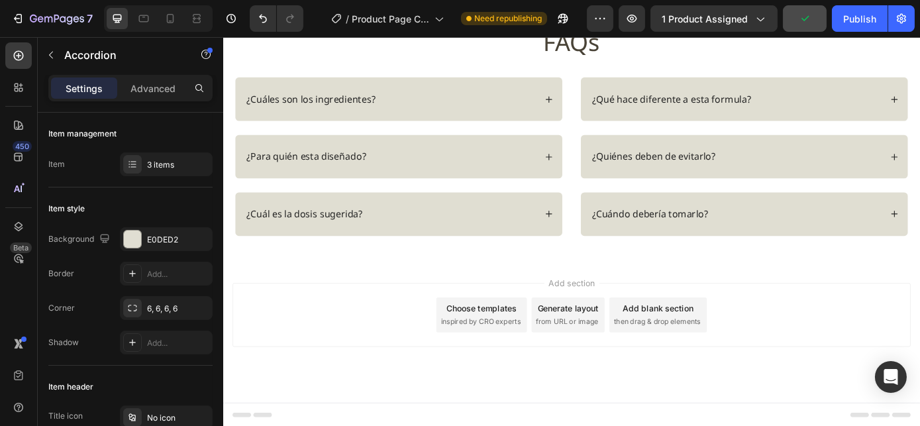
click at [847, 248] on div "¿Cuándo debería tomarlo?" at bounding box center [807, 239] width 332 height 18
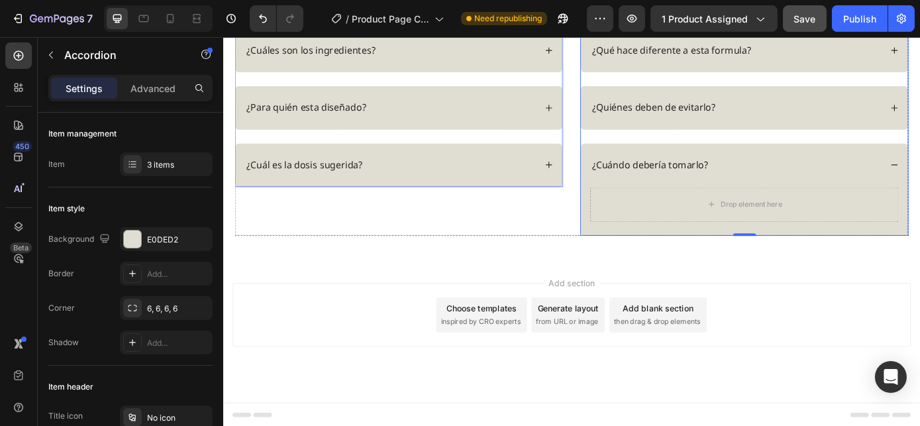
click at [591, 187] on icon at bounding box center [594, 182] width 7 height 7
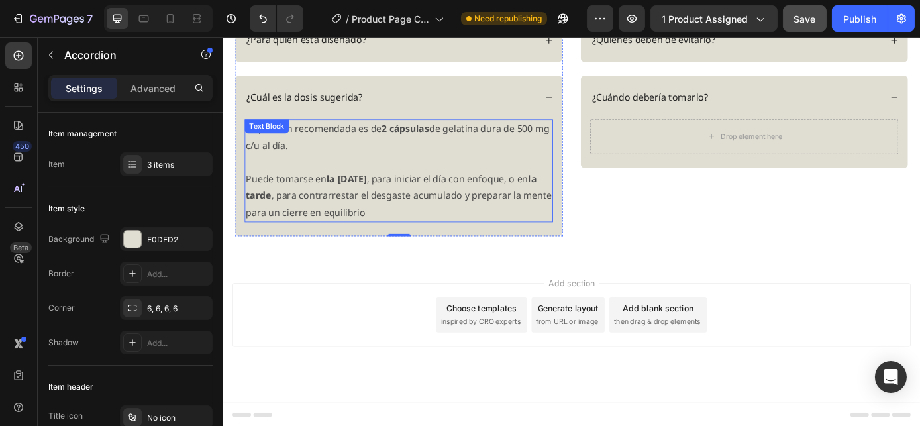
click at [264, 144] on div "Text Block" at bounding box center [272, 138] width 45 height 12
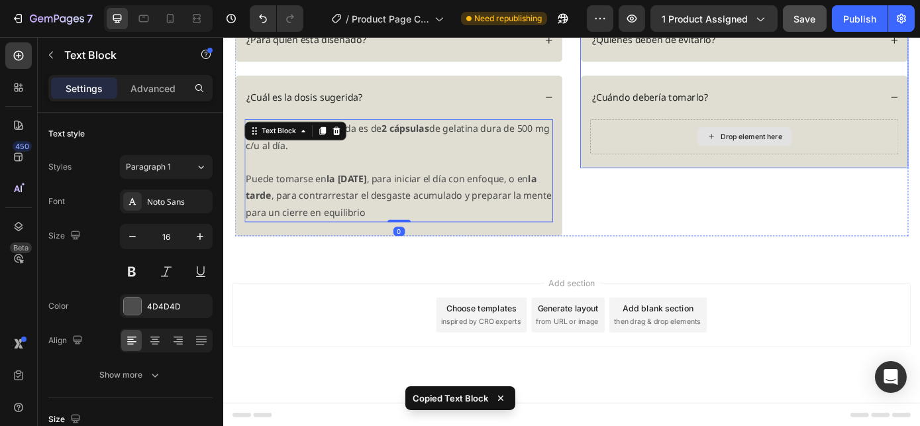
click at [741, 170] on div "Drop element here" at bounding box center [817, 150] width 352 height 40
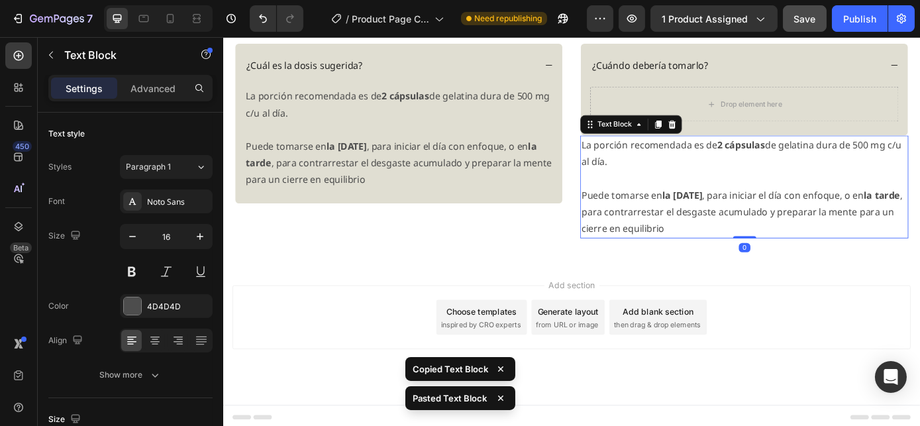
scroll to position [1876, 0]
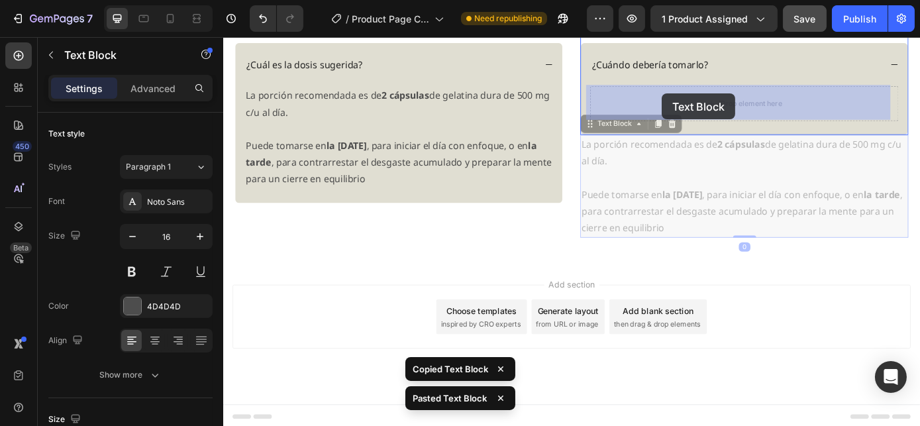
drag, startPoint x: 638, startPoint y: 133, endPoint x: 722, endPoint y: 101, distance: 89.9
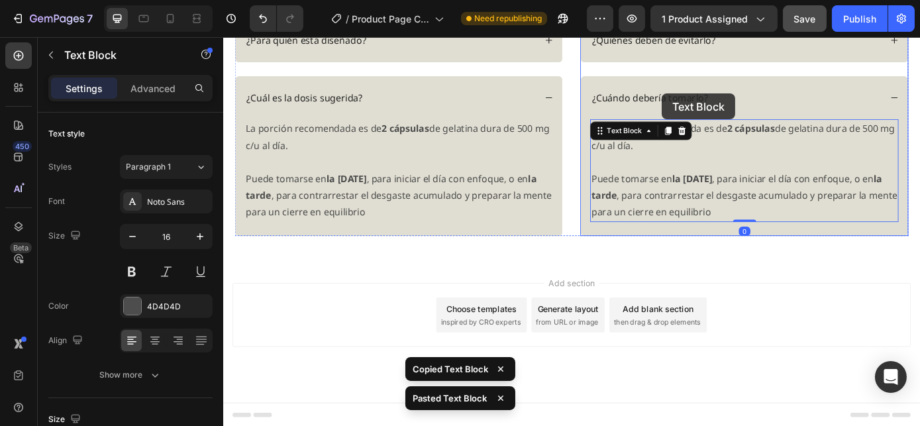
scroll to position [1836, 0]
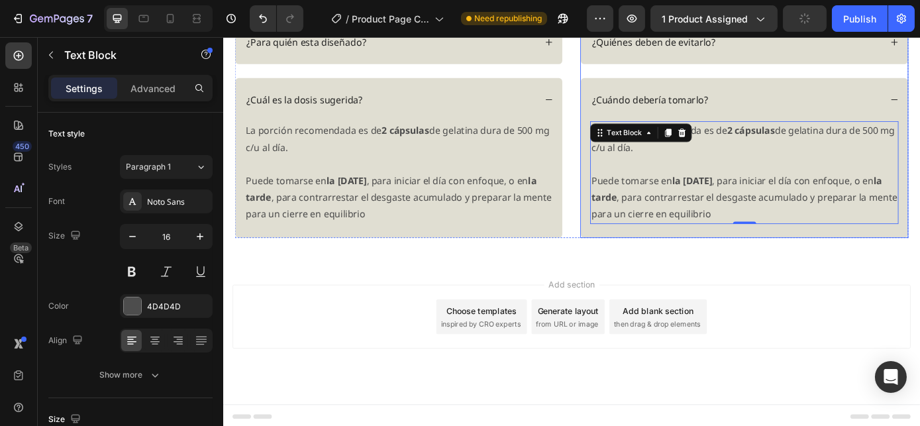
click at [687, 106] on p "¿Cuándo debería tomarlo?" at bounding box center [709, 108] width 132 height 14
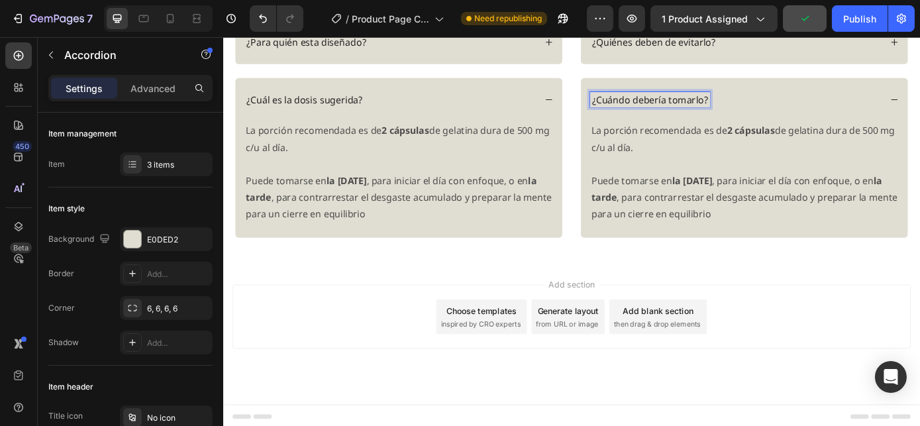
click at [720, 105] on p "¿Cuándo debería tomarlo?" at bounding box center [709, 108] width 132 height 14
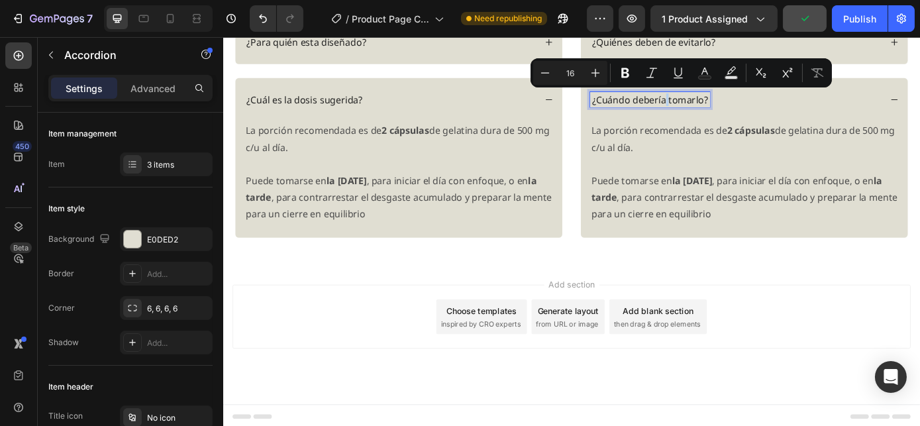
click at [722, 104] on p "¿Cuándo debería tomarlo?" at bounding box center [709, 108] width 132 height 14
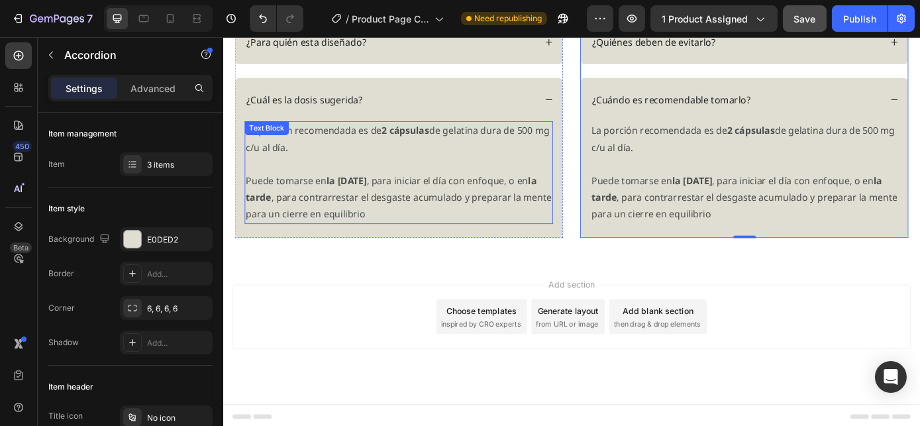
click at [359, 199] on strong "la mañana" at bounding box center [363, 200] width 46 height 15
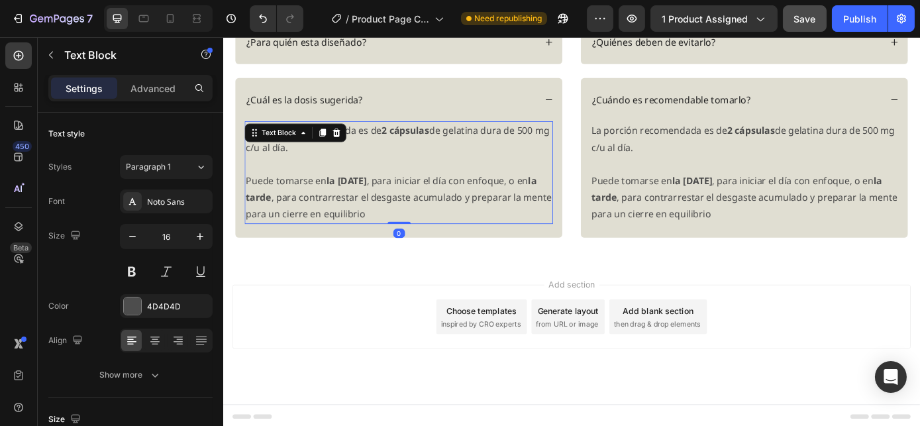
click at [359, 199] on strong "la mañana" at bounding box center [363, 200] width 46 height 15
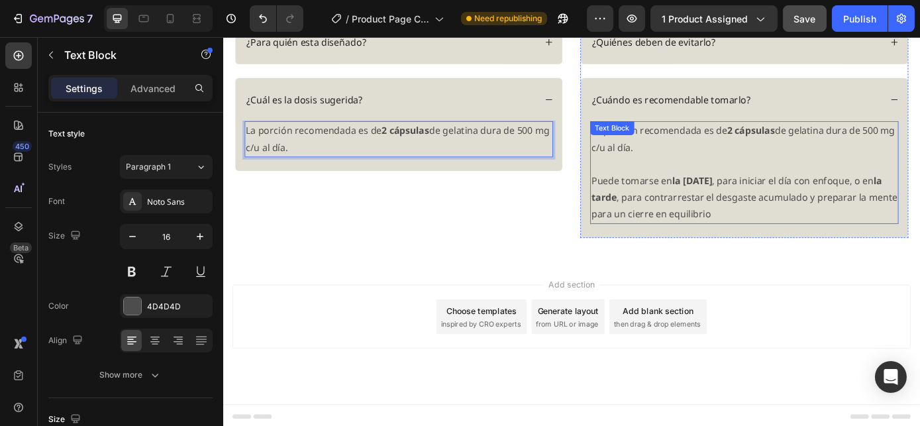
click at [727, 157] on p "La porción recomendada es de 2 cápsulas de gelatina dura de 500 mg c/u al día." at bounding box center [816, 153] width 349 height 38
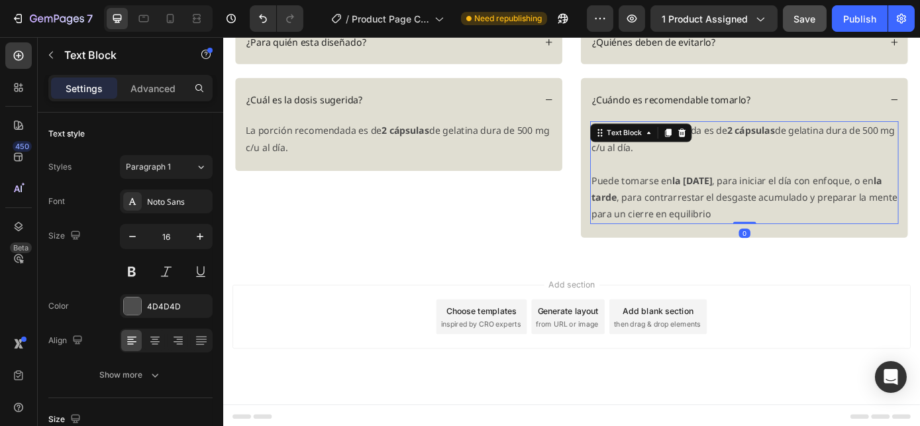
click at [727, 157] on p "La porción recomendada es de 2 cápsulas de gelatina dura de 500 mg c/u al día." at bounding box center [816, 153] width 349 height 38
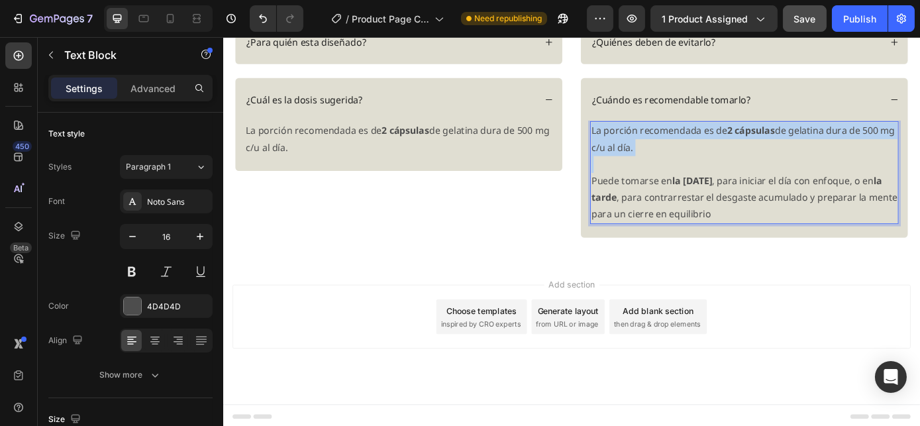
click at [727, 157] on p "La porción recomendada es de 2 cápsulas de gelatina dura de 500 mg c/u al día." at bounding box center [816, 153] width 349 height 38
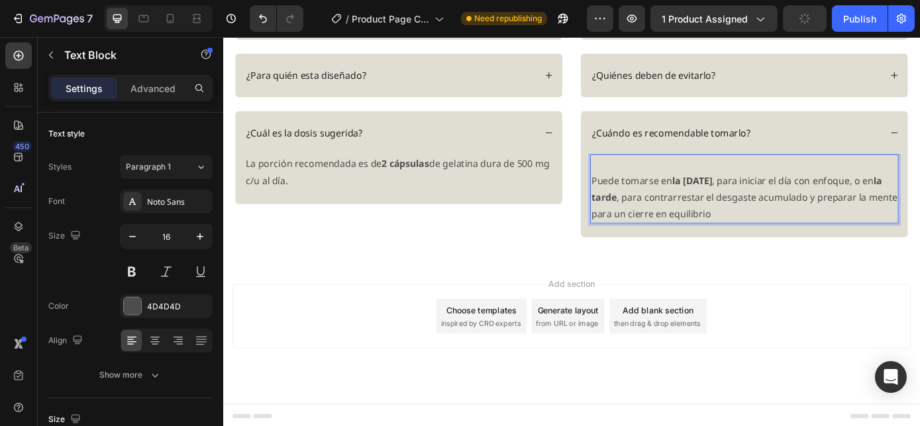
scroll to position [1780, 0]
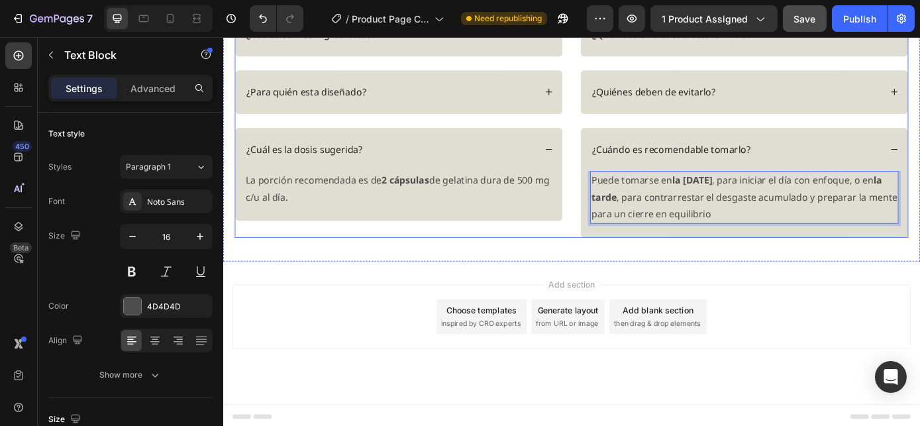
click at [622, 153] on div "¿Cuáles son los ingredientes? ¿Para quién esta diseñado? ¿Cuál es la dosis suge…" at bounding box center [620, 137] width 768 height 256
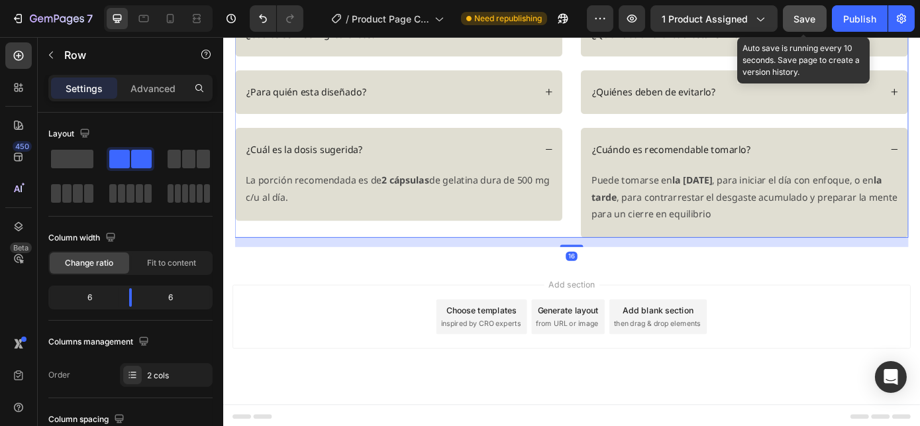
click at [817, 15] on button "Save" at bounding box center [805, 18] width 44 height 26
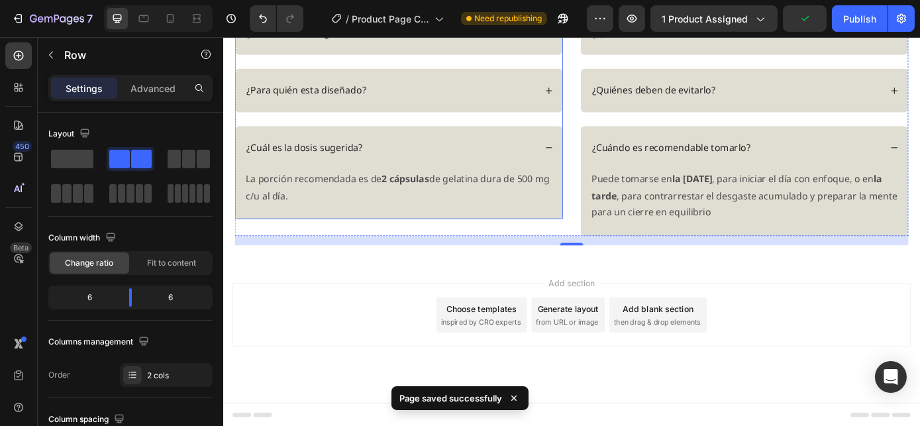
scroll to position [1656, 0]
click at [173, 19] on icon at bounding box center [170, 18] width 7 height 9
type input "0"
type input "100%"
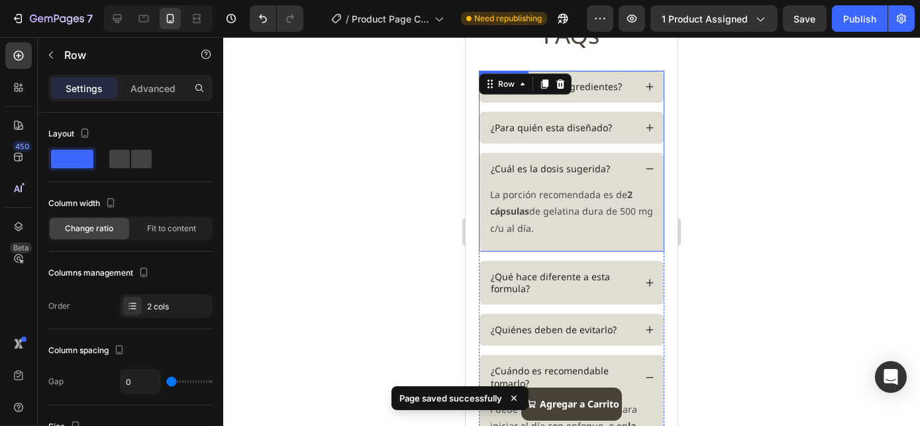
scroll to position [1558, 0]
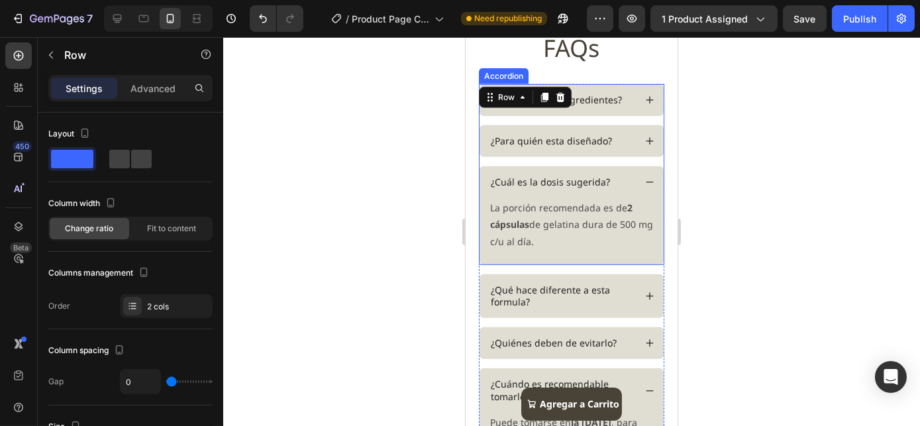
click at [644, 179] on icon at bounding box center [648, 181] width 9 height 9
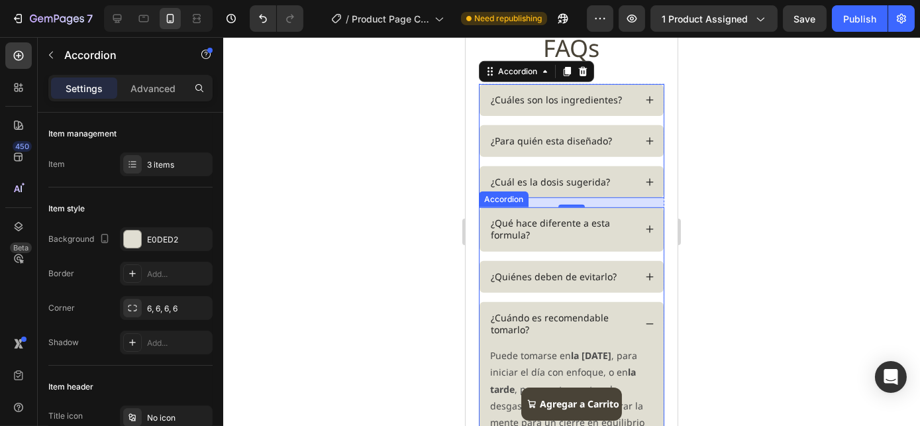
click at [634, 320] on div "¿Cuándo es recomendable tomarlo?" at bounding box center [571, 324] width 184 height 44
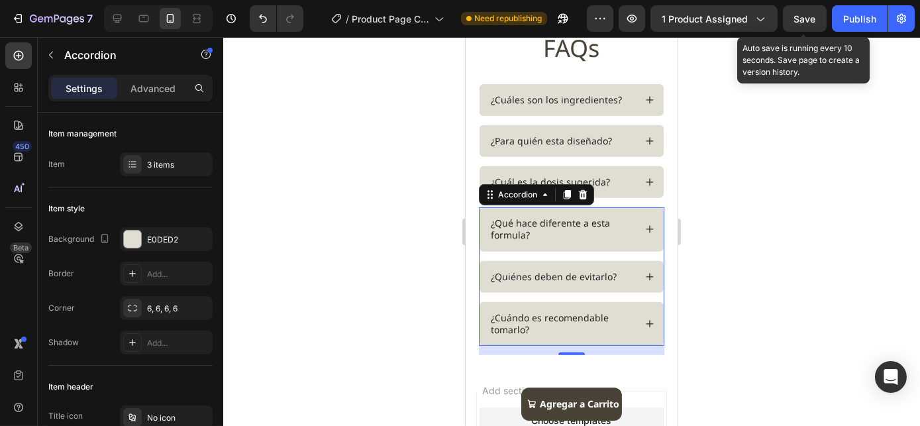
click at [808, 12] on div "Save" at bounding box center [805, 19] width 22 height 14
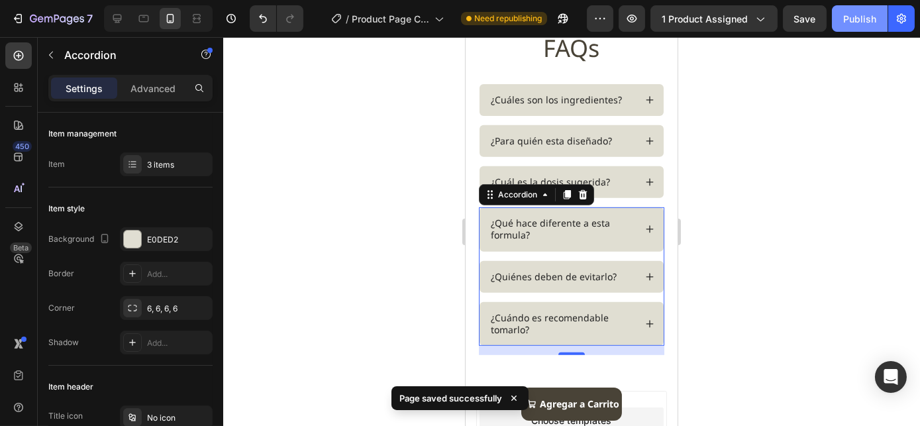
click at [855, 18] on div "Publish" at bounding box center [859, 19] width 33 height 14
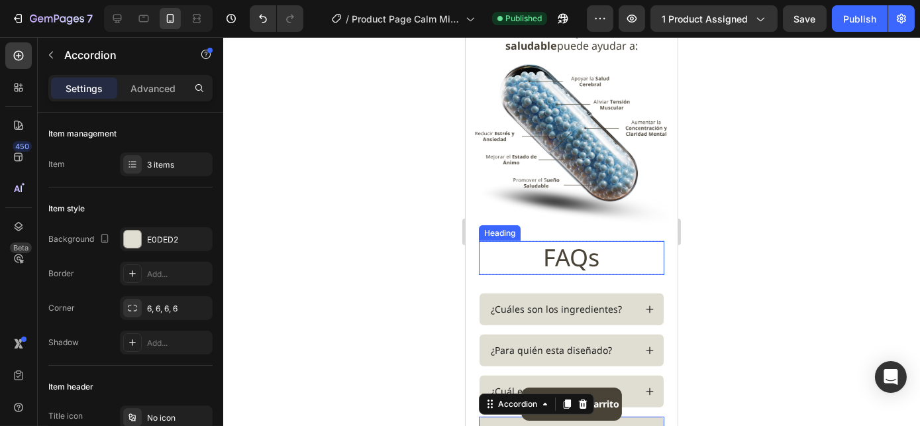
scroll to position [1228, 0]
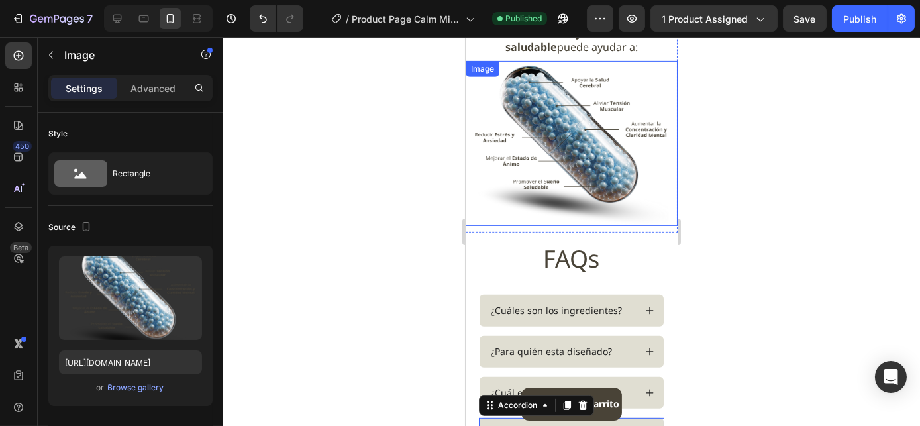
click at [630, 77] on img at bounding box center [571, 143] width 212 height 165
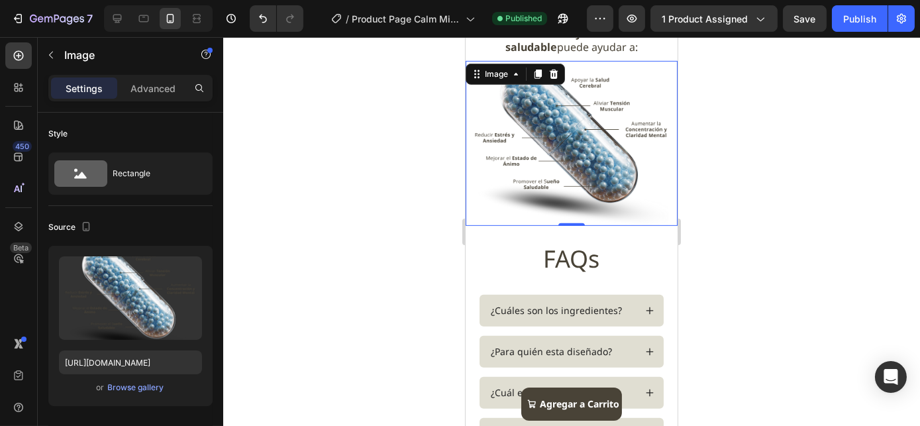
click at [689, 67] on div at bounding box center [571, 231] width 696 height 389
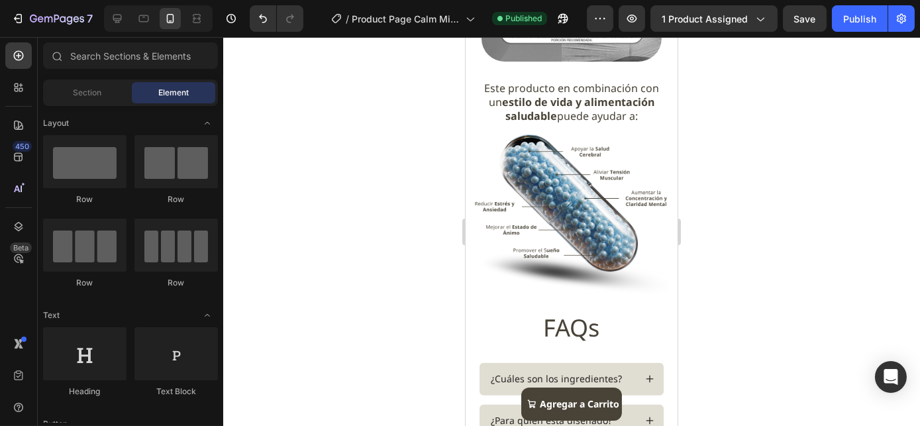
scroll to position [1147, 0]
